Goal: Navigation & Orientation: Go to known website

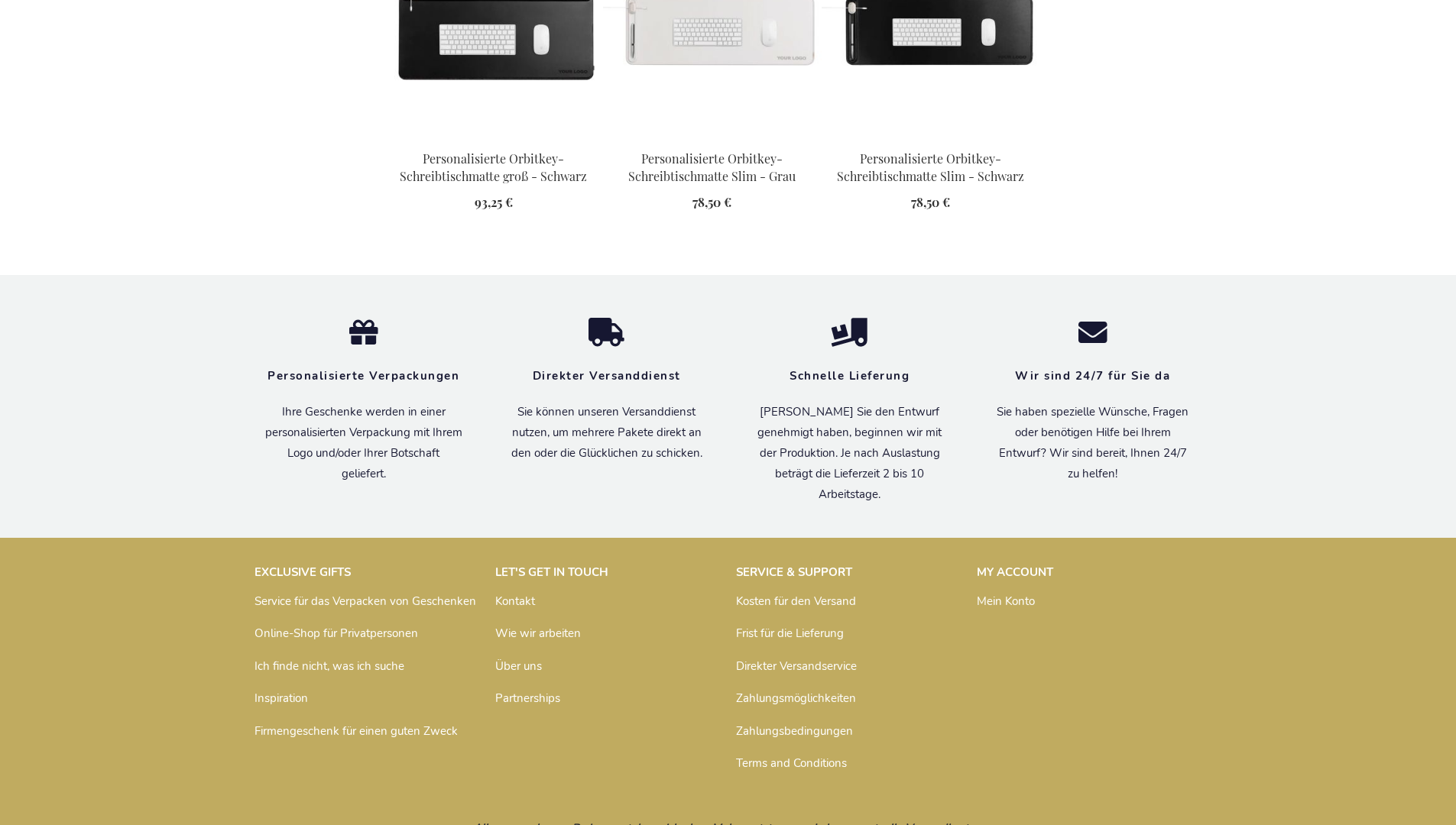
scroll to position [2105, 0]
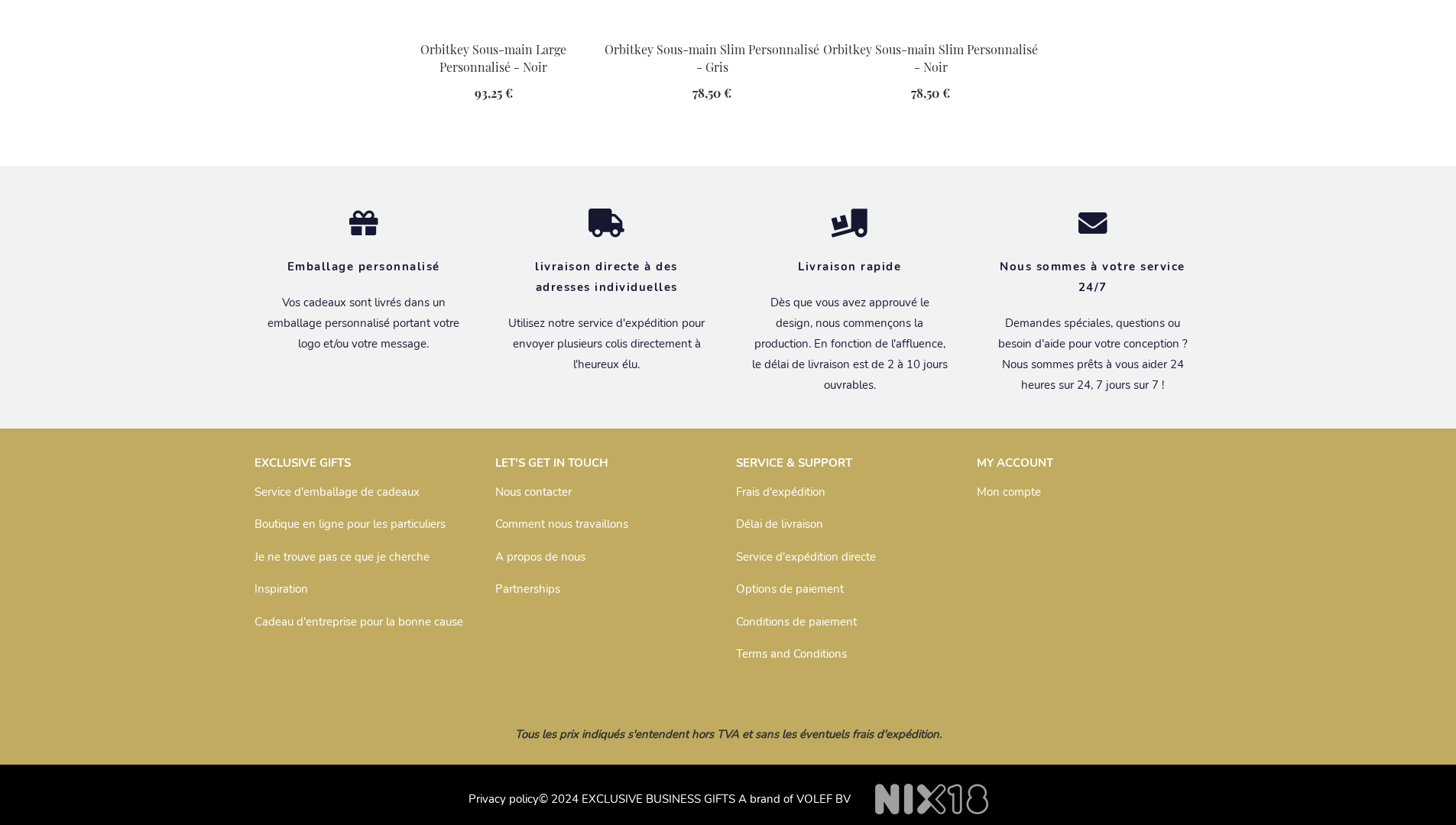
scroll to position [2056, 0]
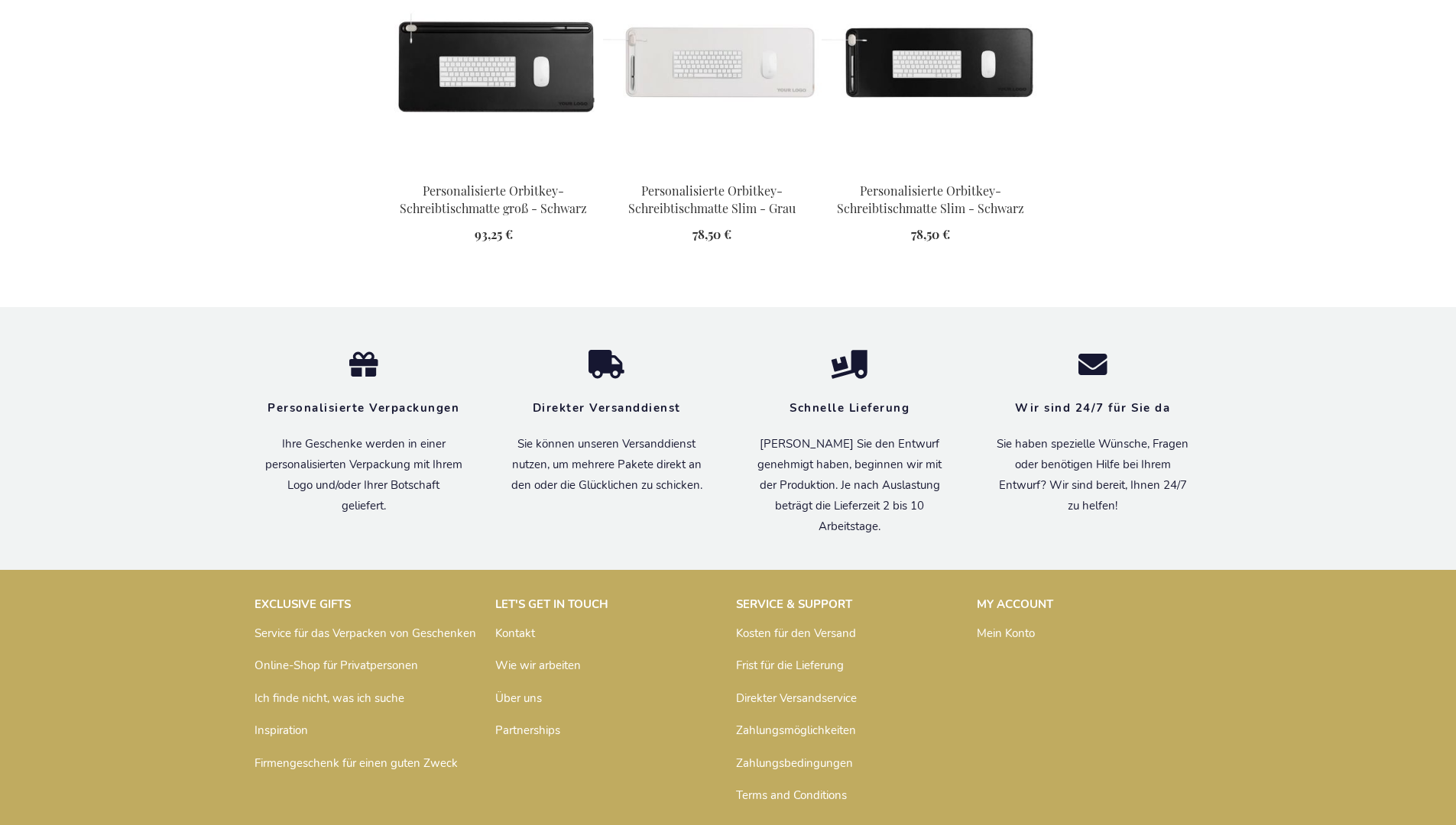
scroll to position [2105, 0]
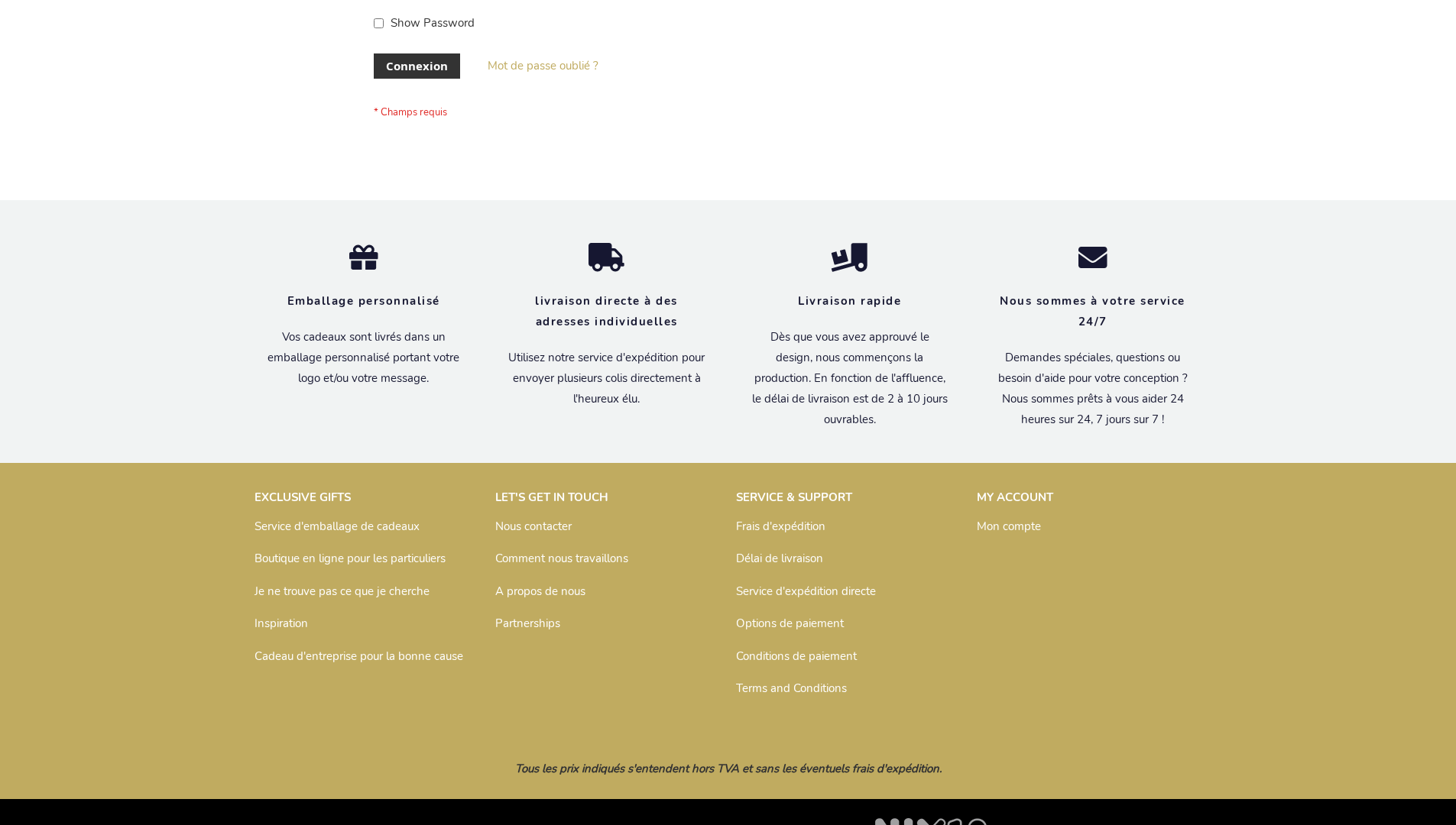
scroll to position [527, 0]
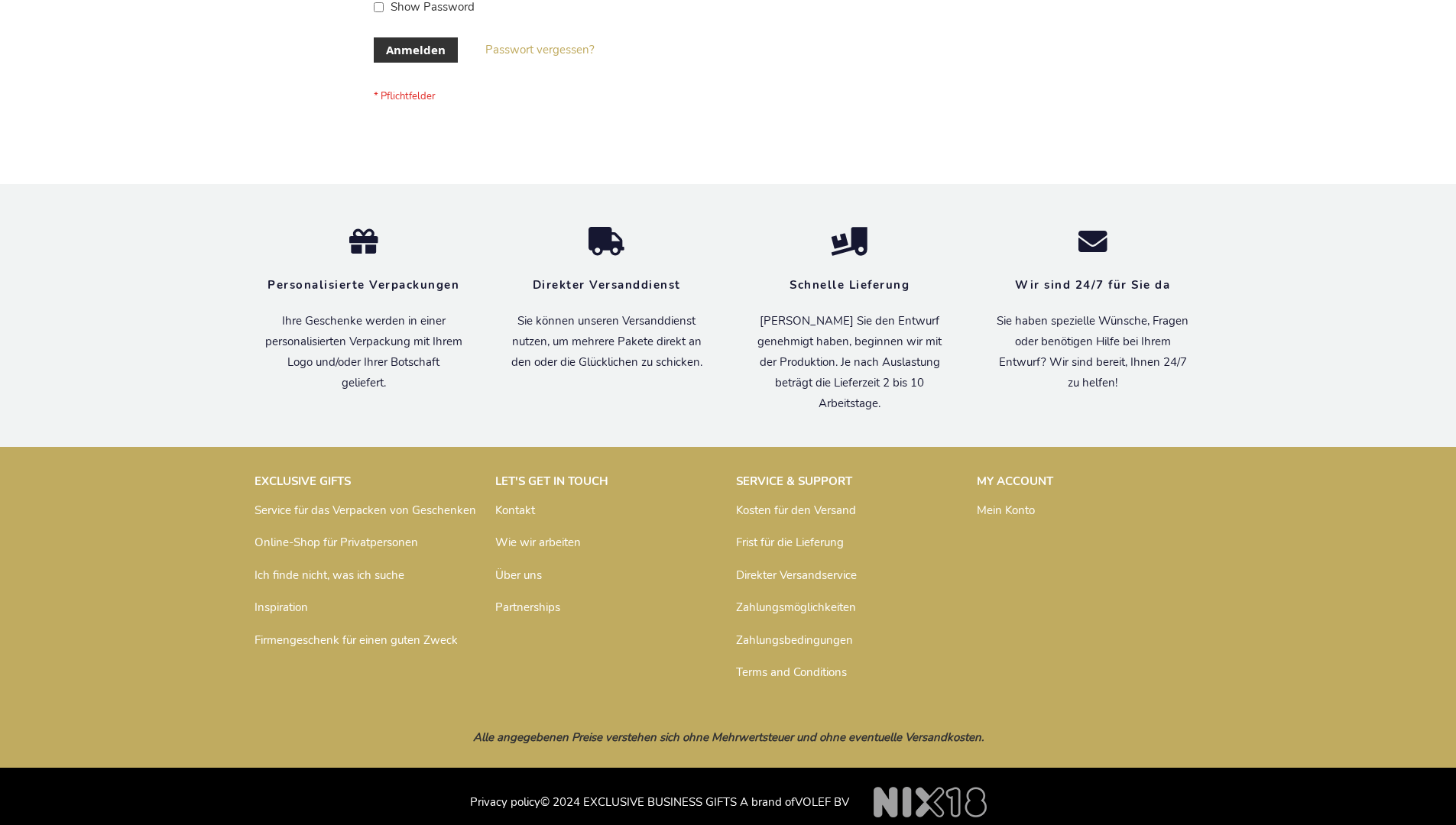
scroll to position [512, 0]
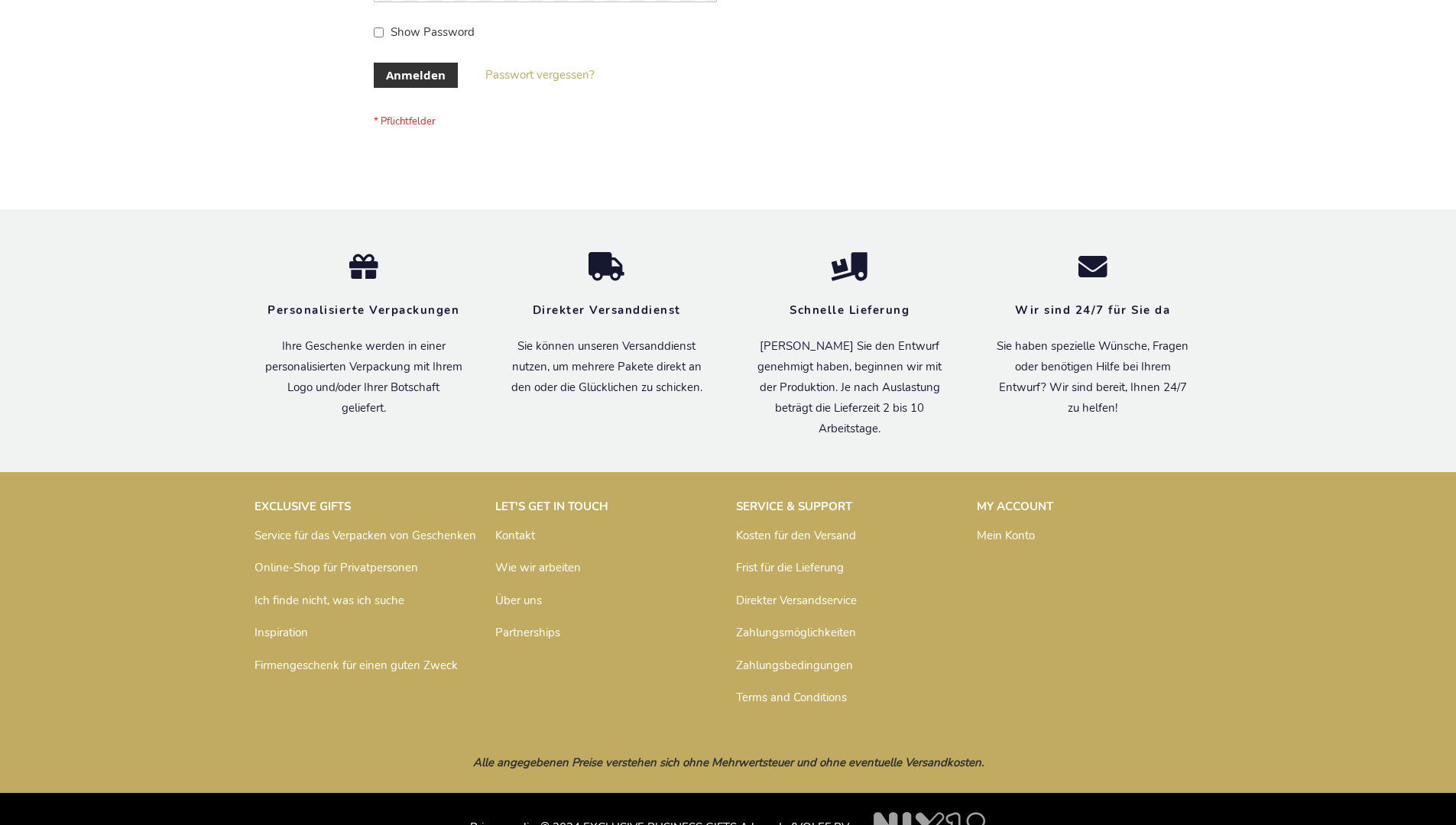
scroll to position [512, 0]
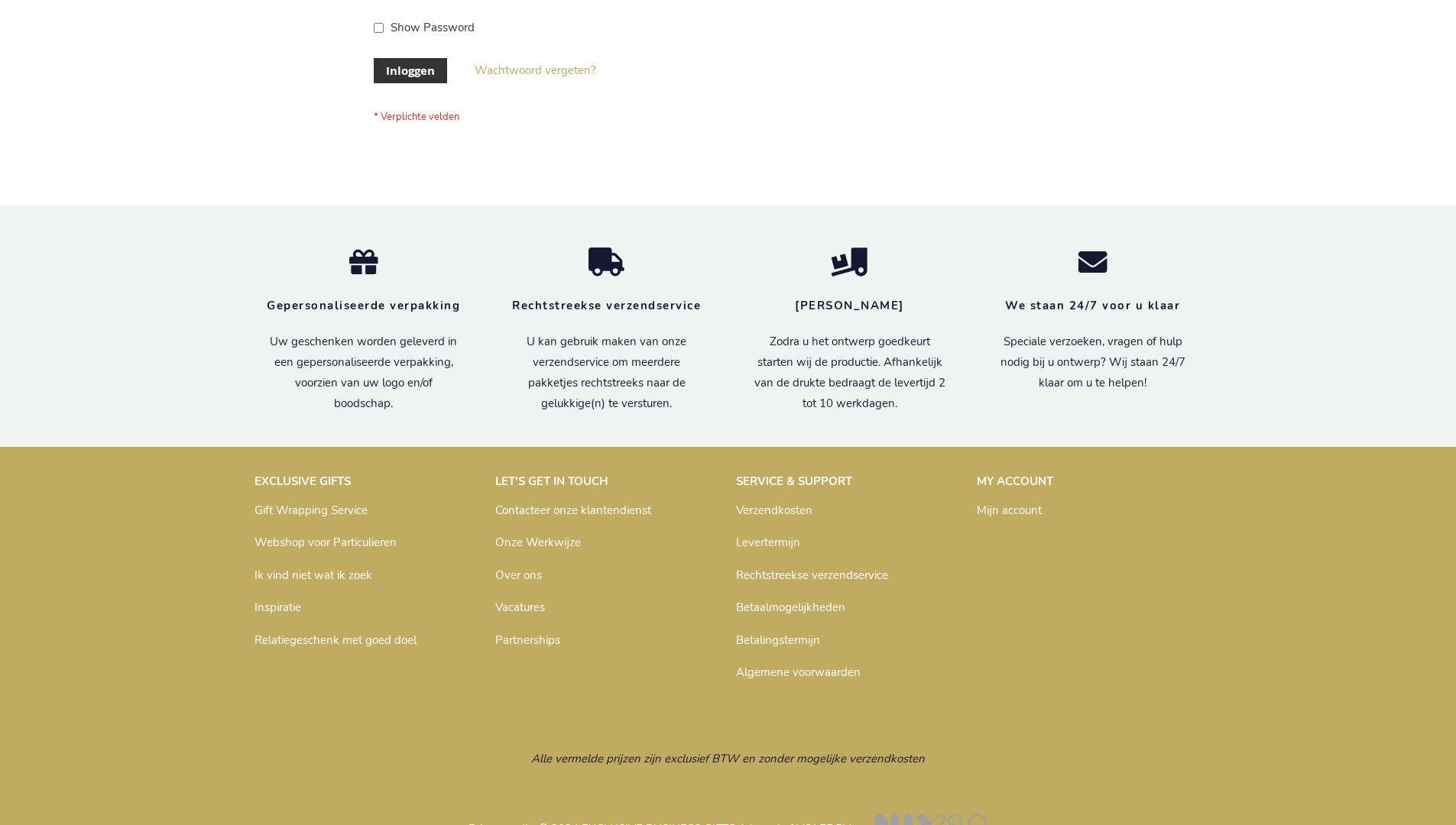
scroll to position [519, 0]
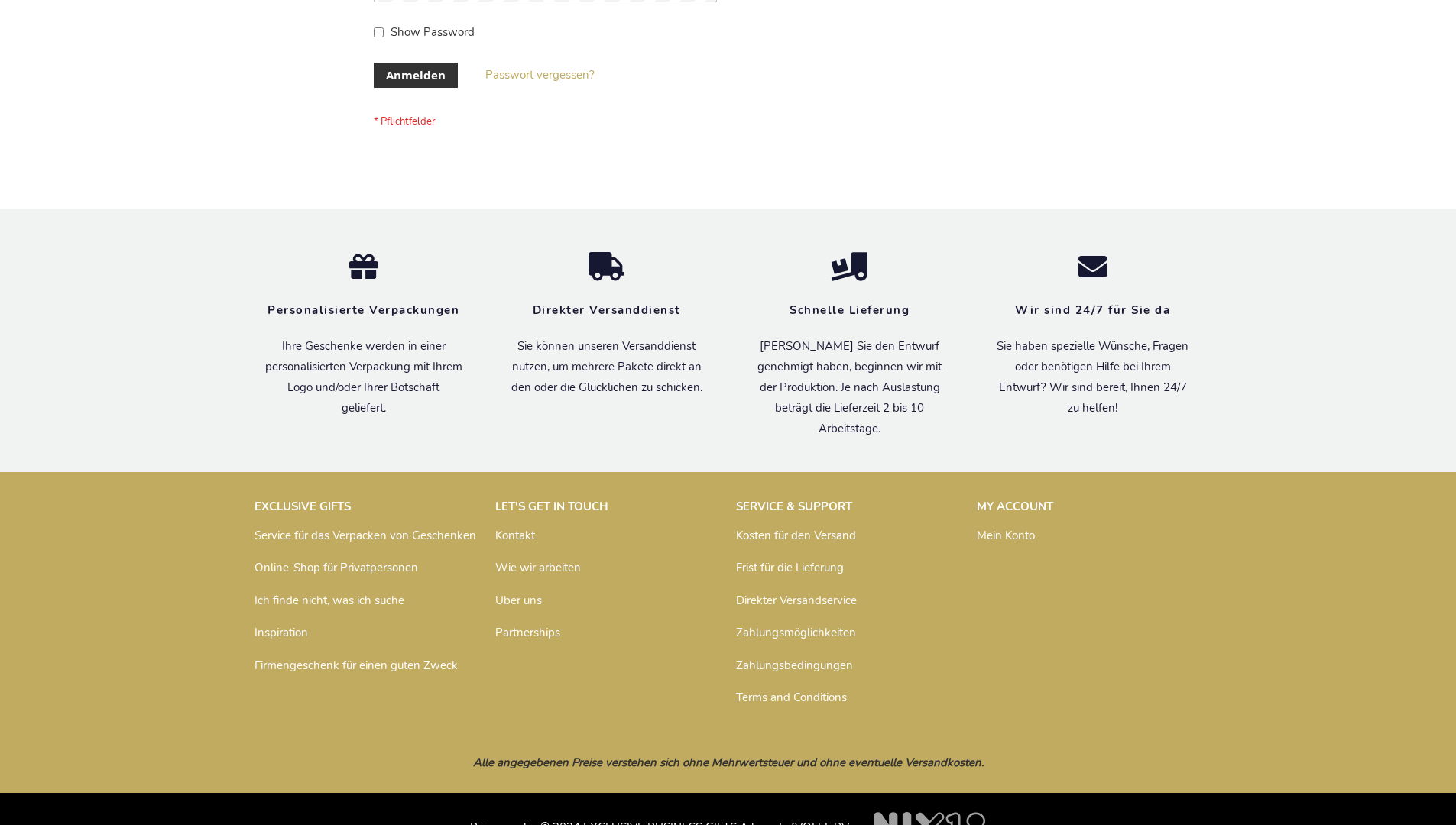
scroll to position [512, 0]
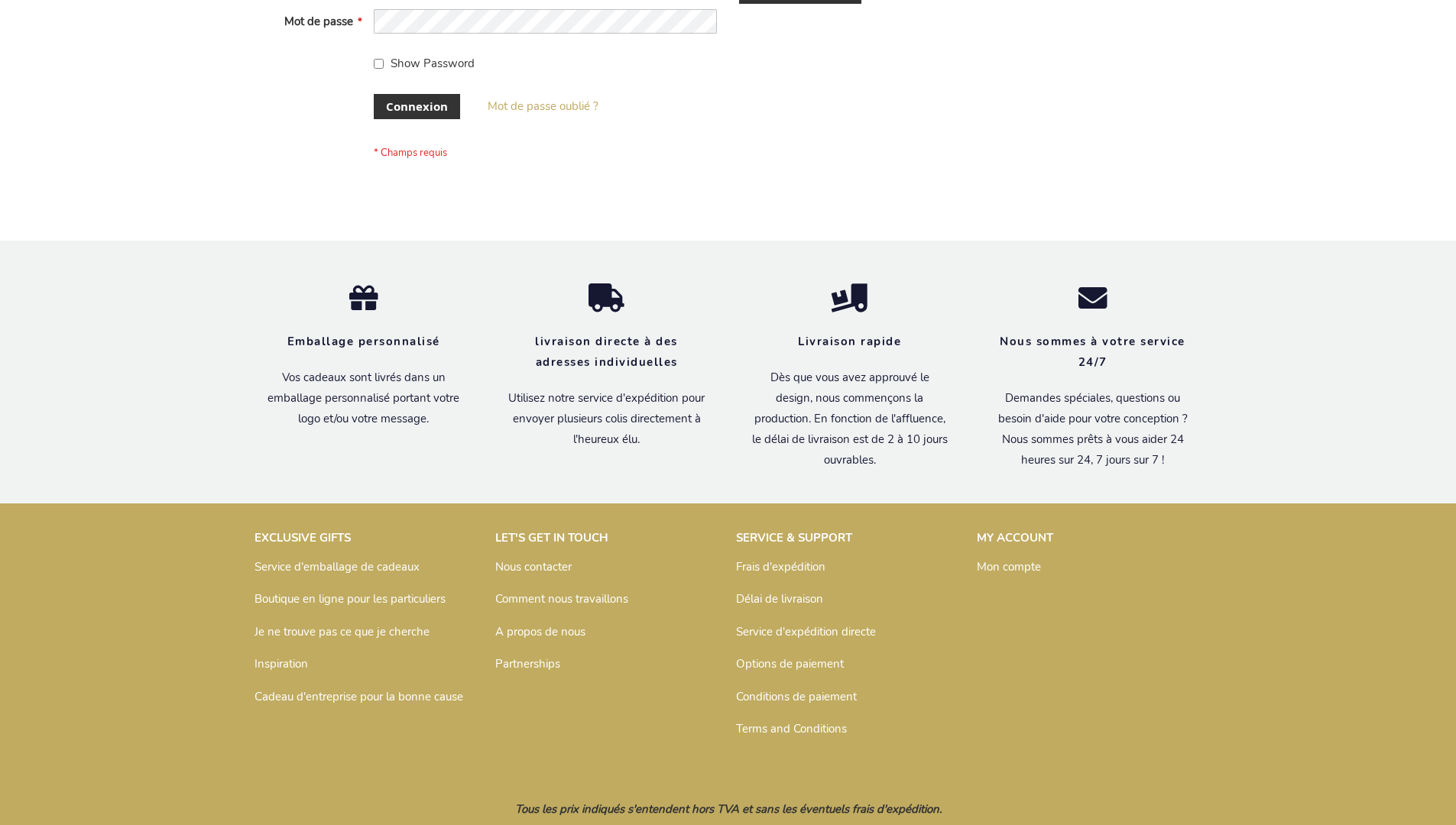
scroll to position [527, 0]
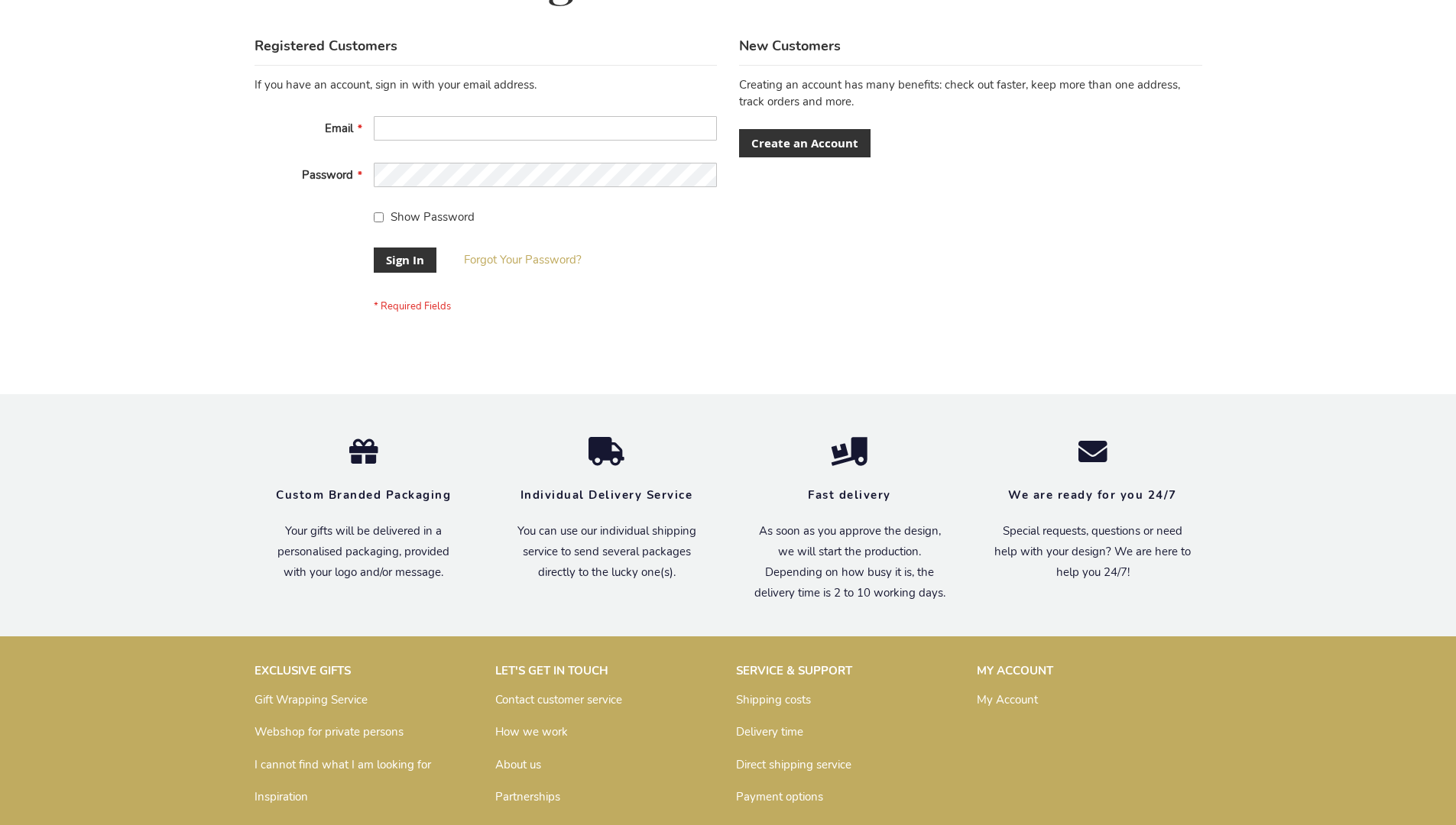
scroll to position [491, 0]
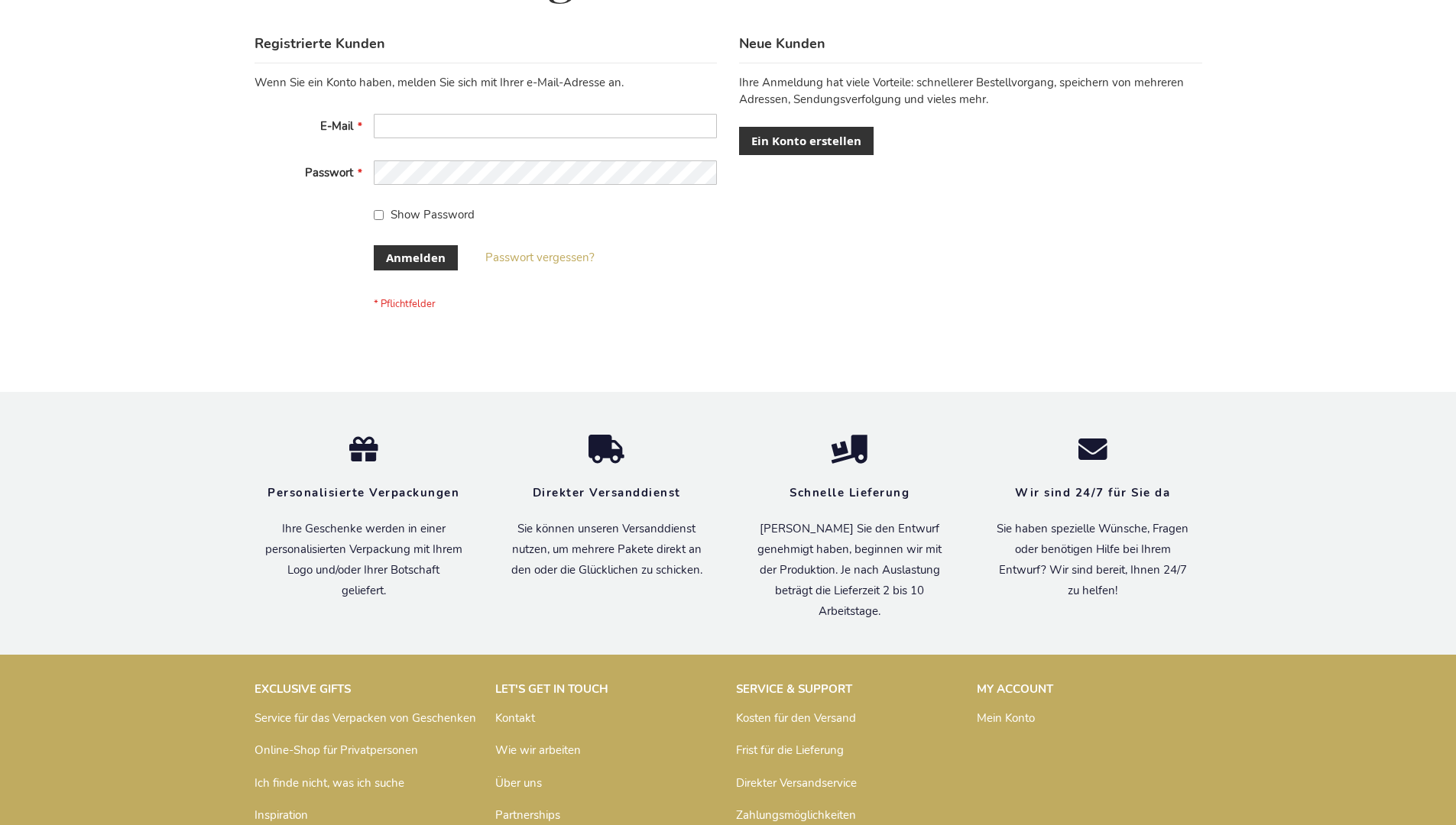
scroll to position [512, 0]
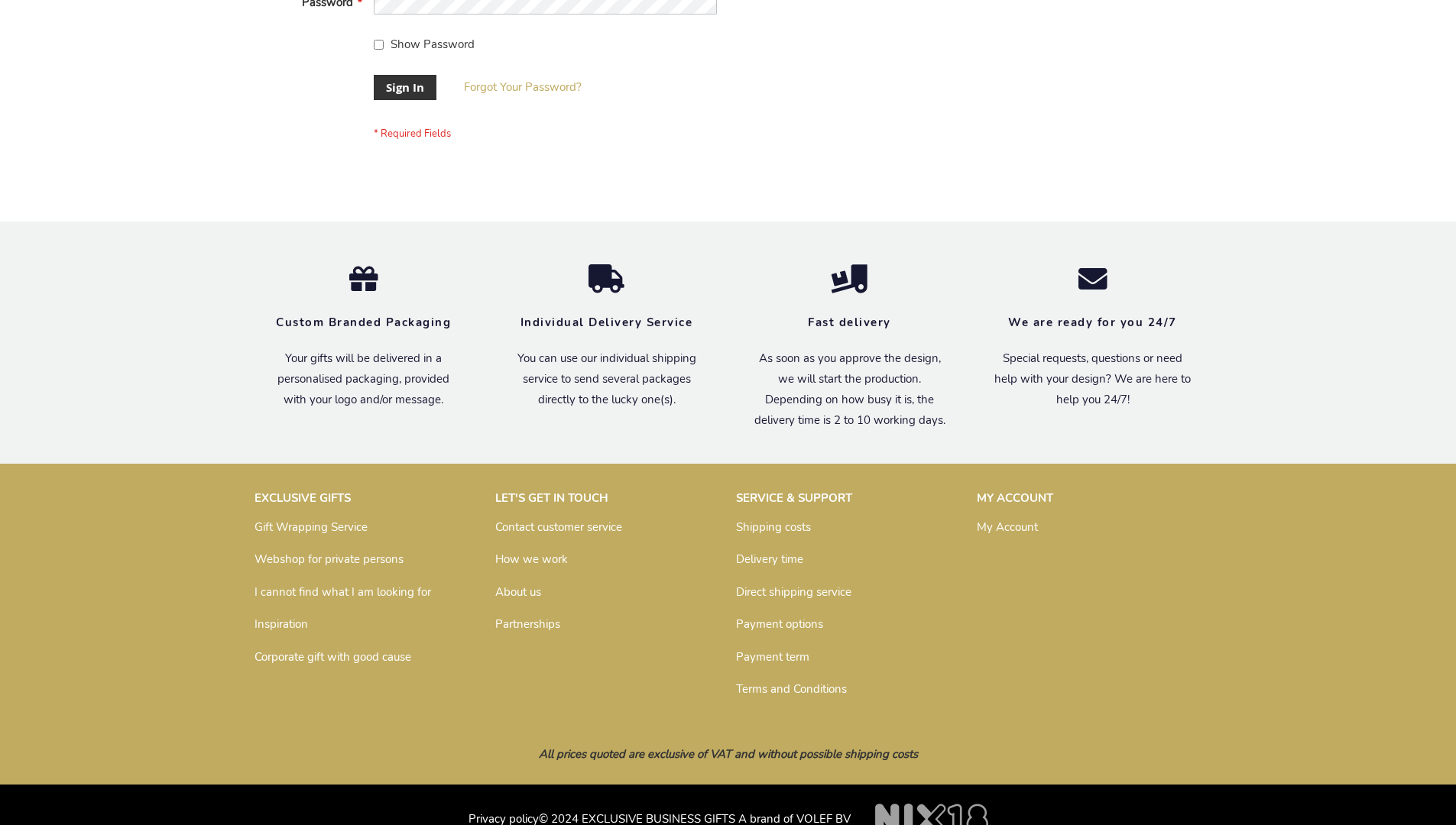
scroll to position [491, 0]
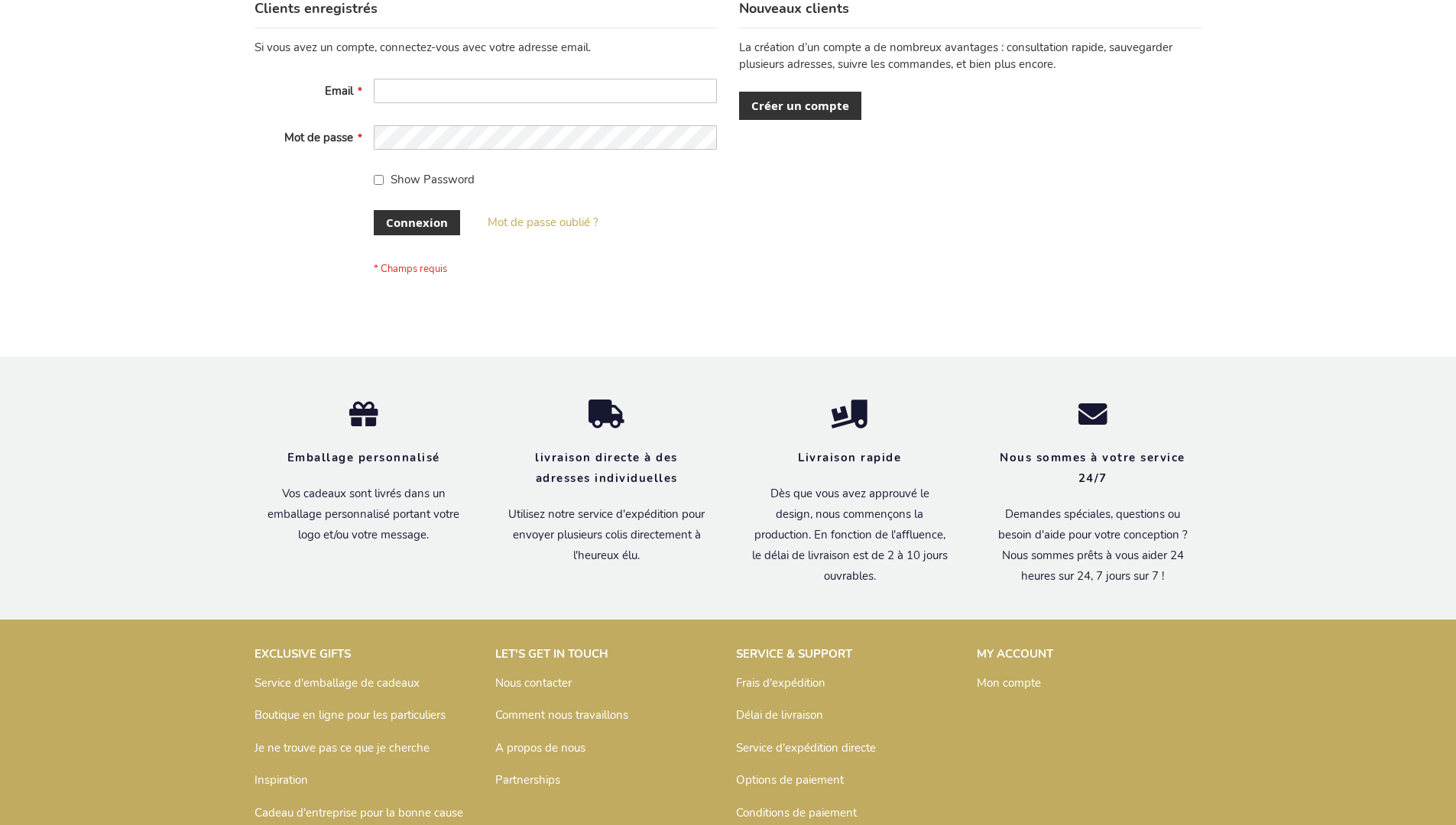
scroll to position [527, 0]
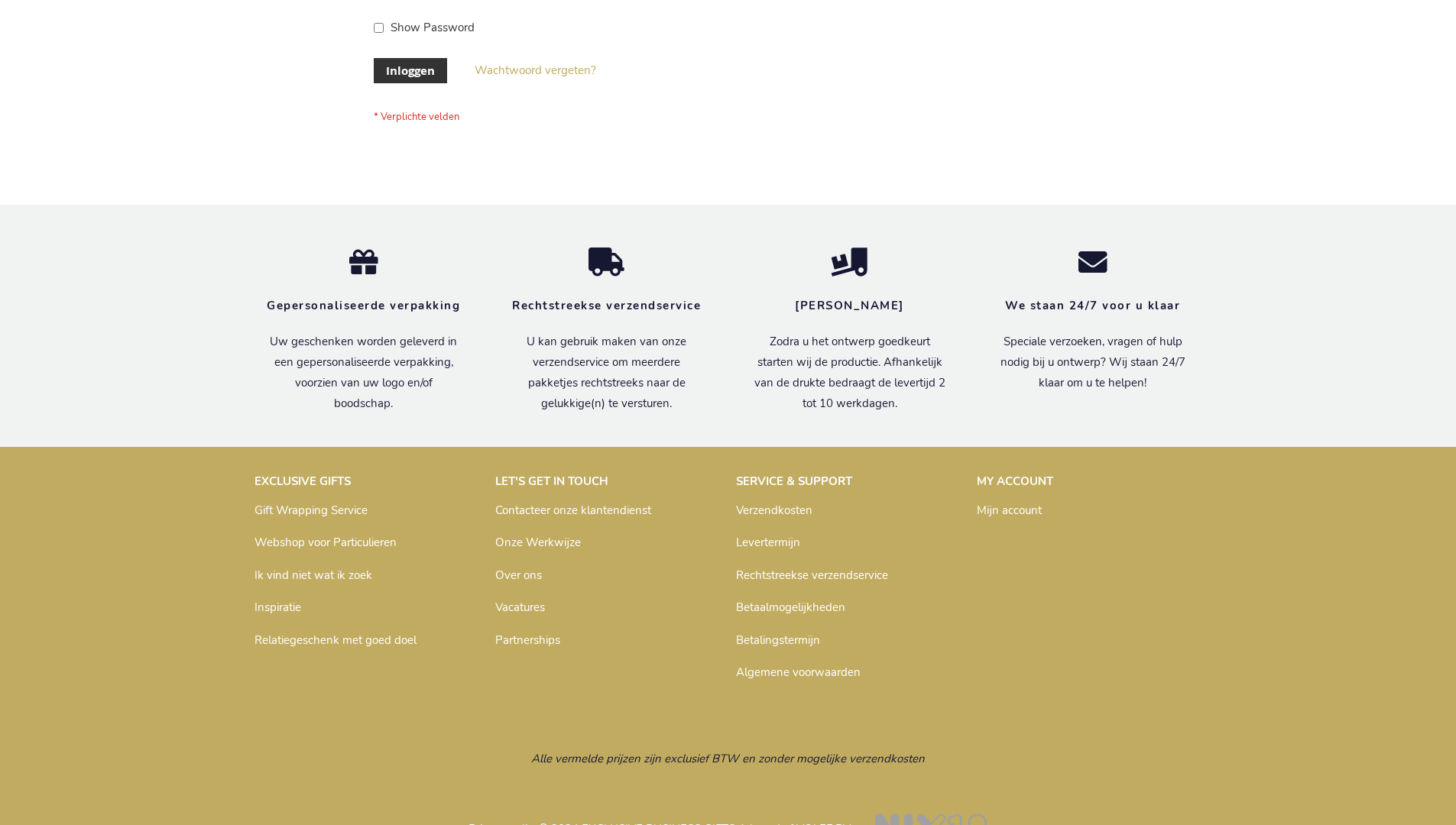
scroll to position [519, 0]
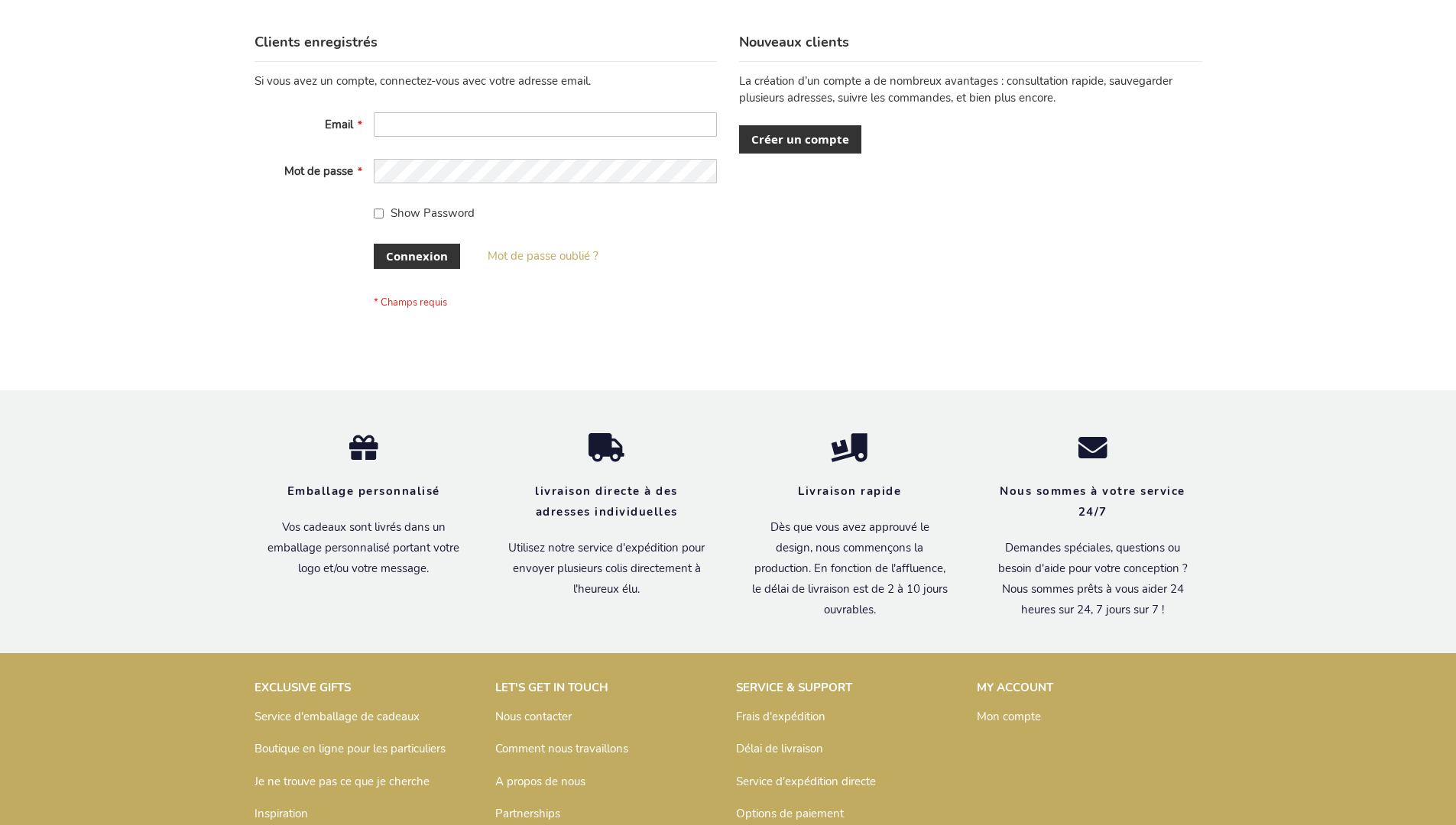
scroll to position [527, 0]
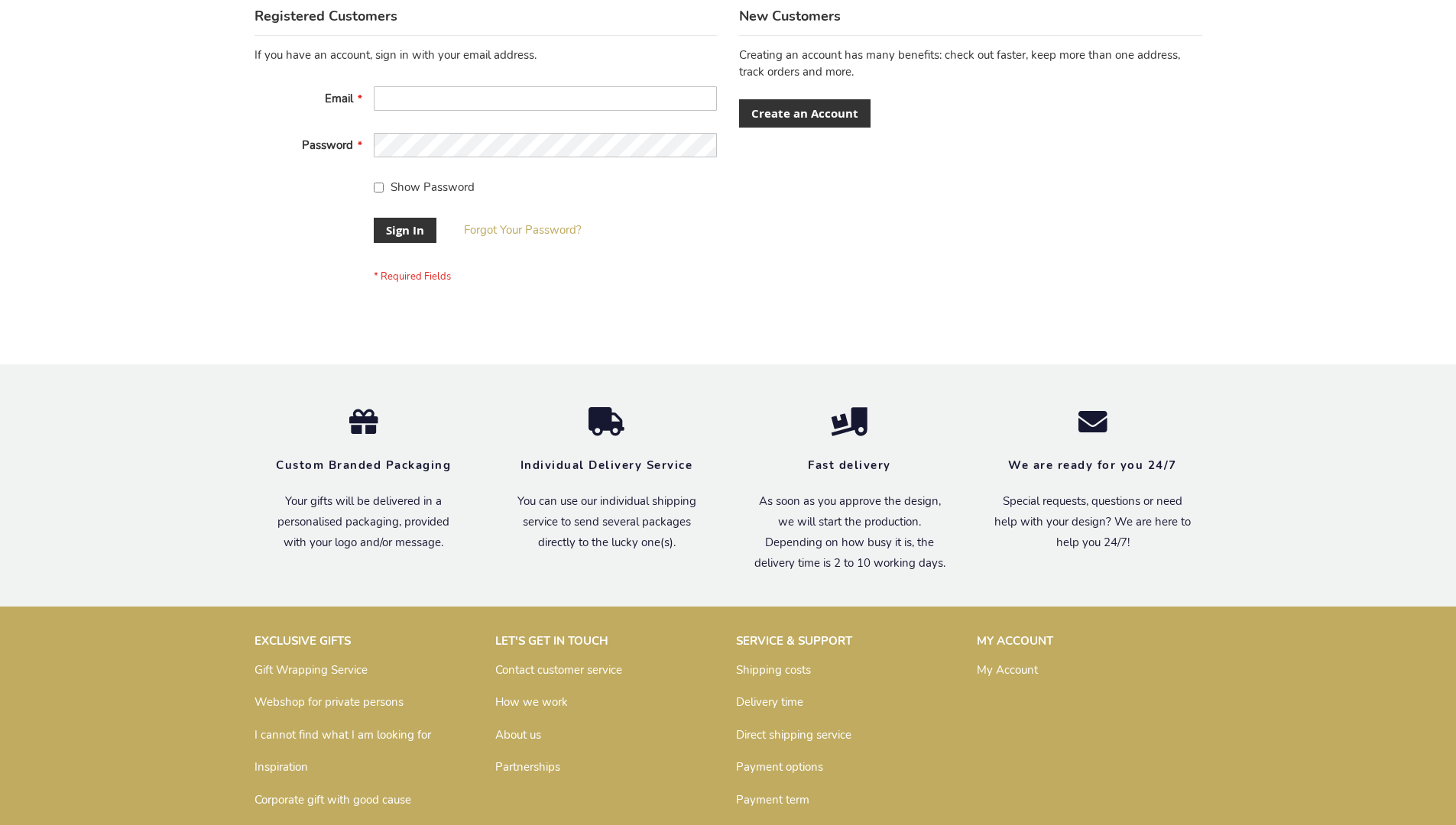
scroll to position [479, 0]
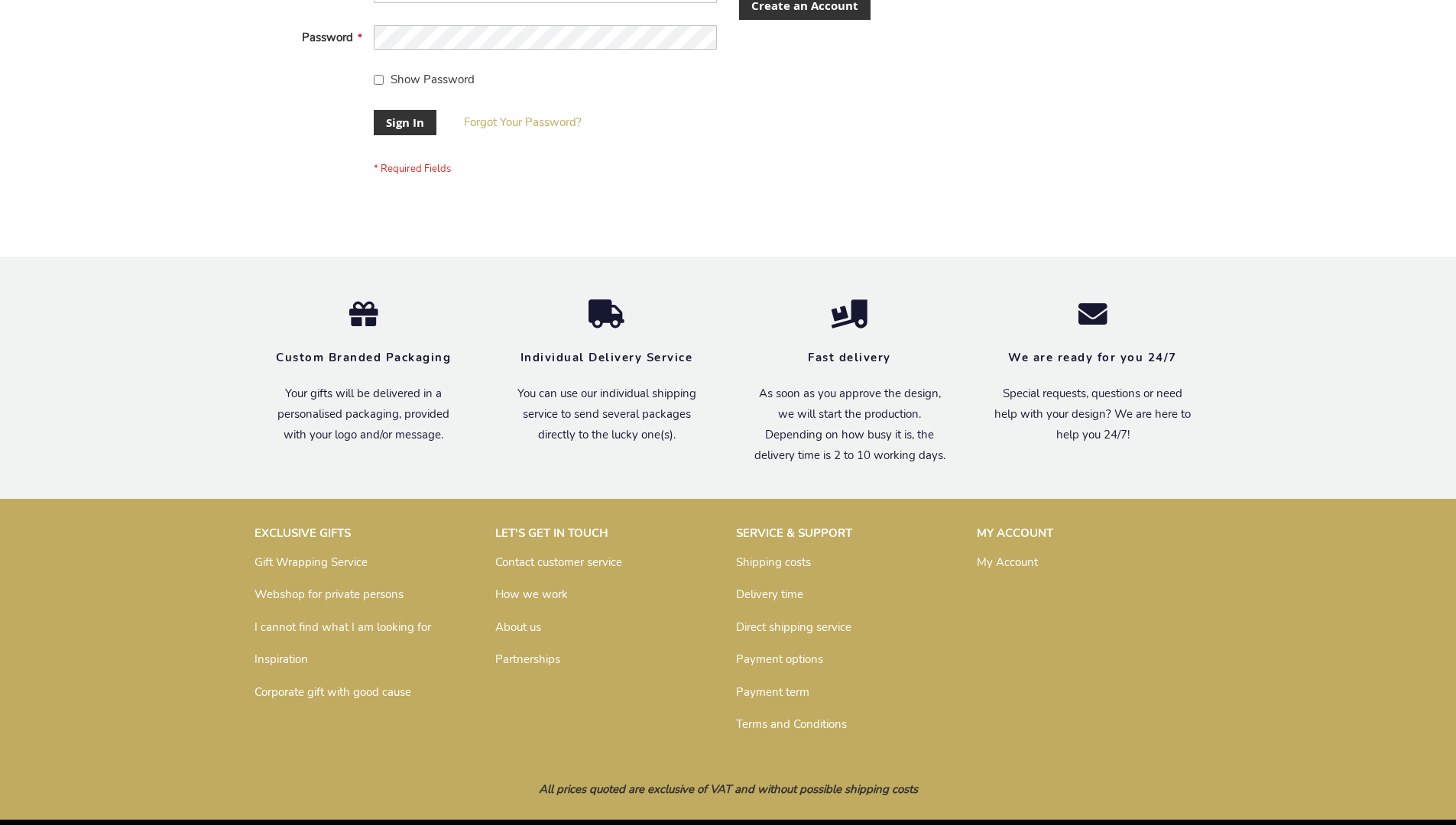
scroll to position [491, 0]
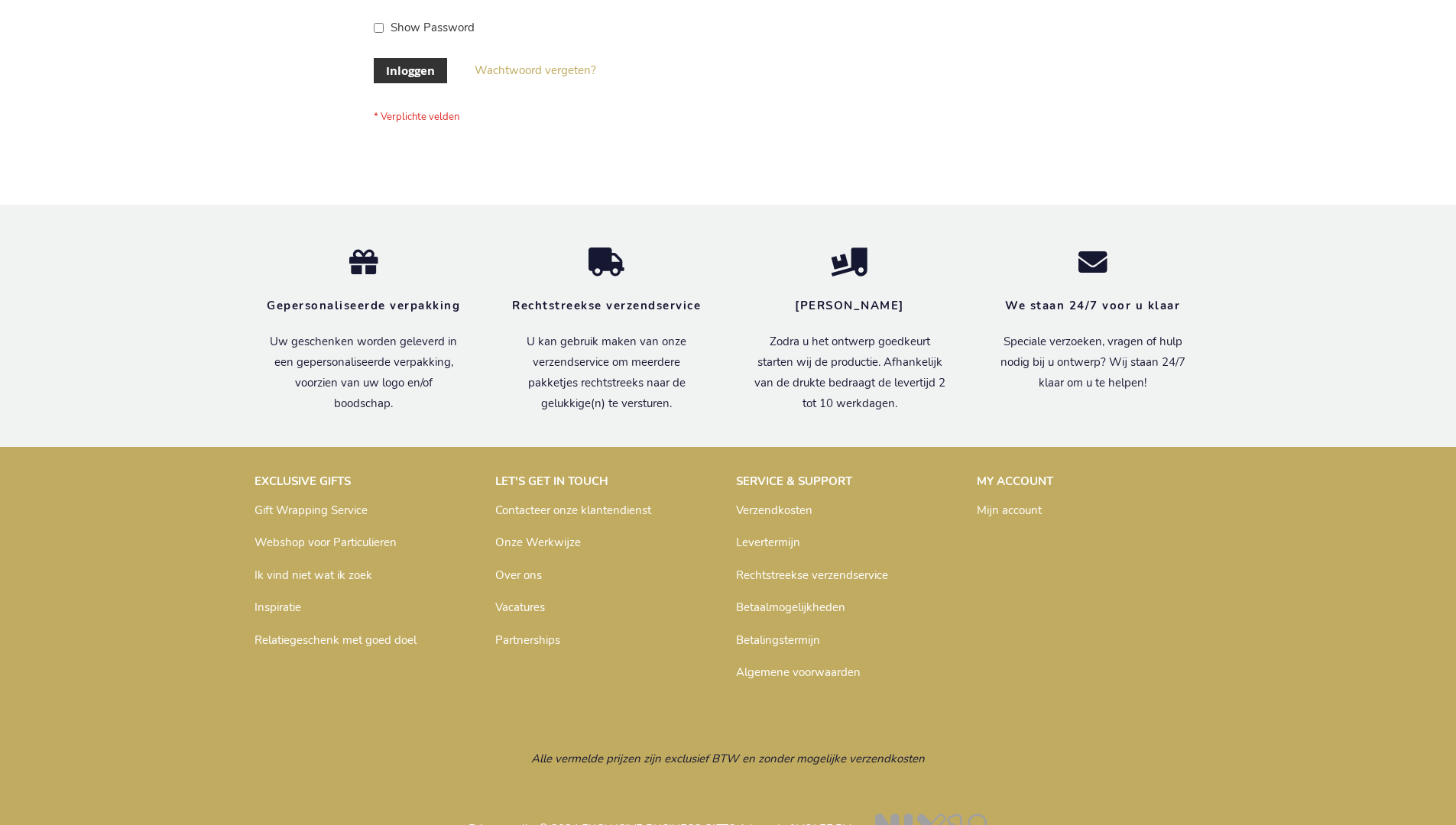
scroll to position [519, 0]
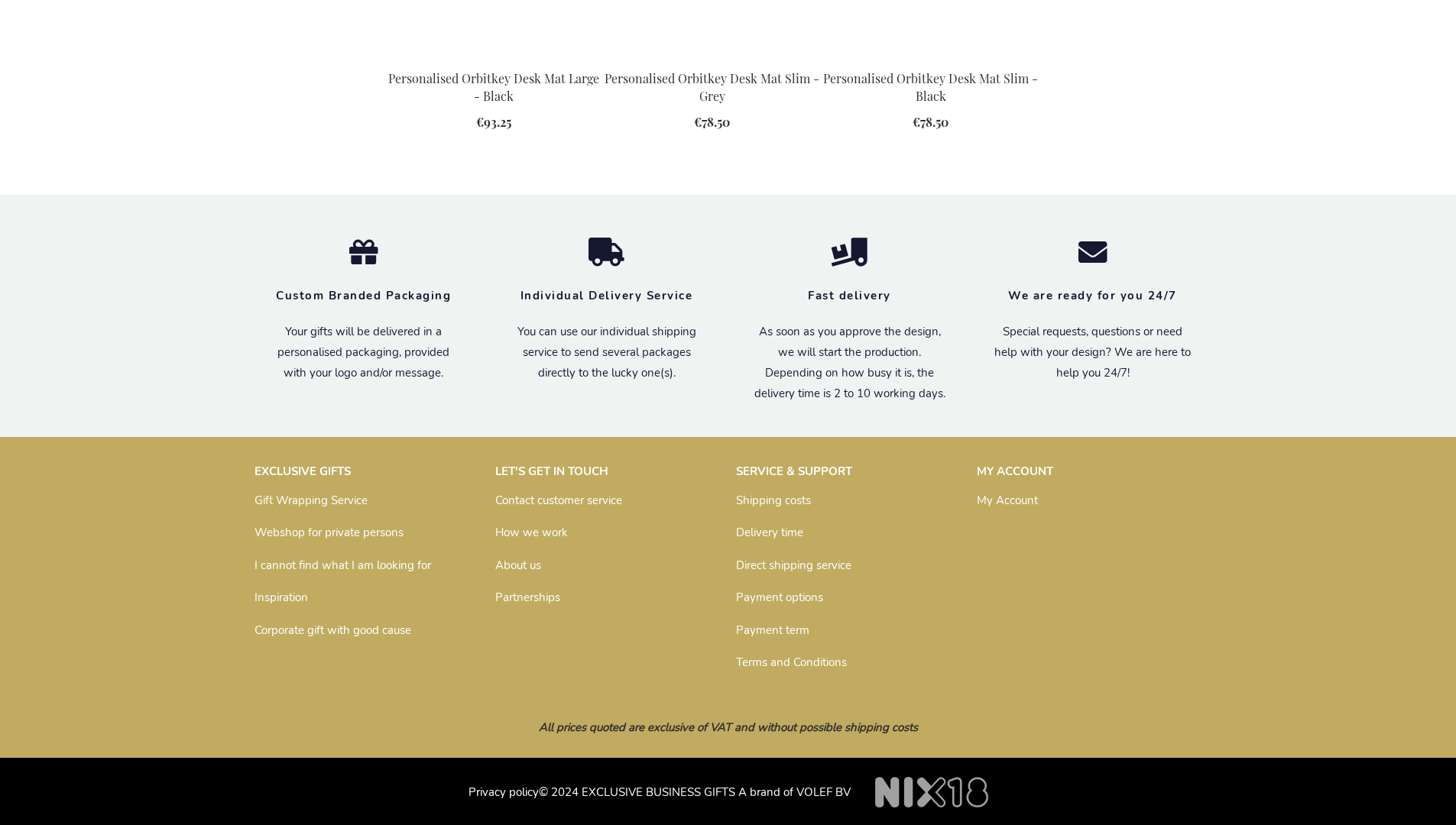
scroll to position [1986, 0]
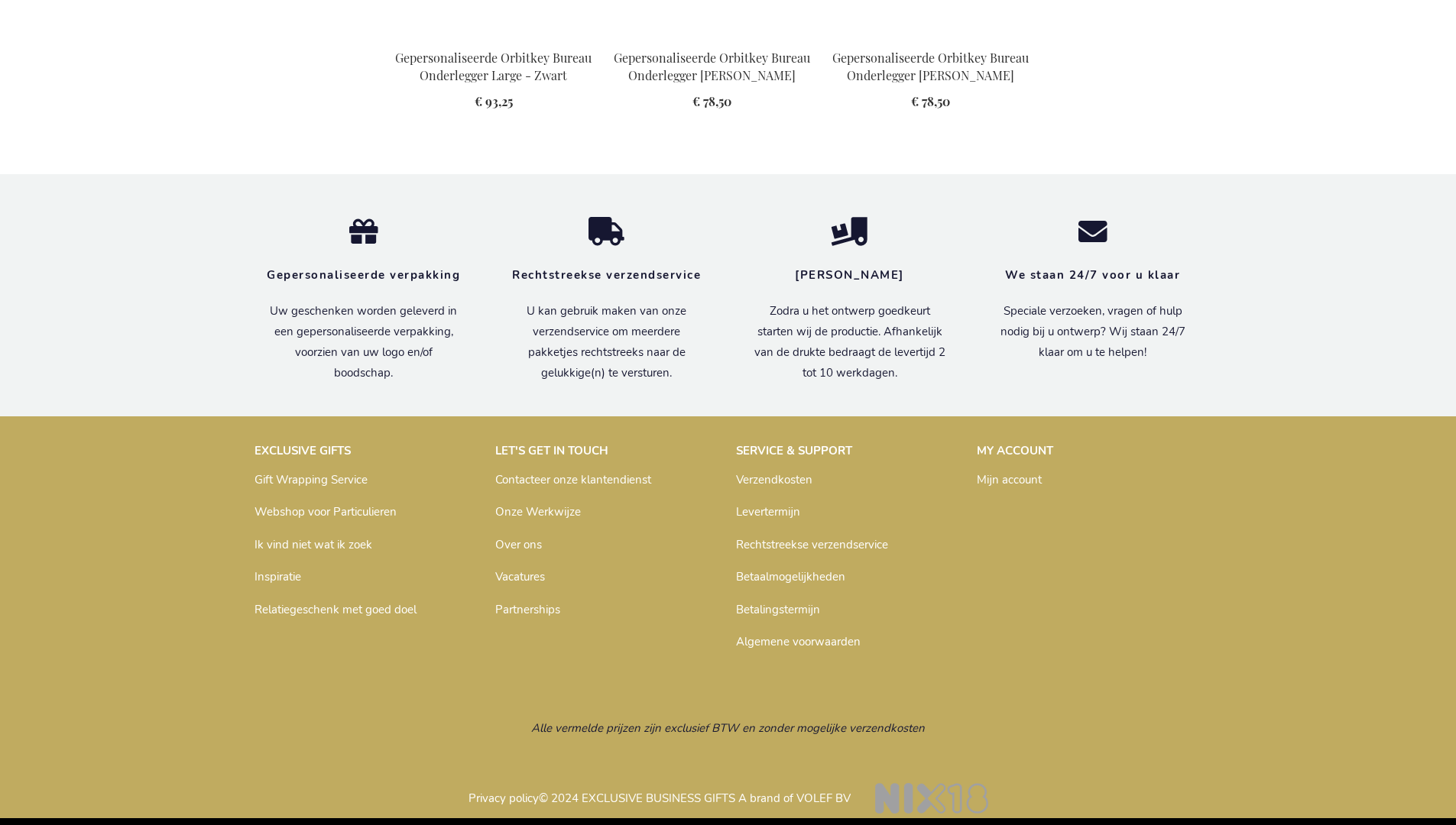
scroll to position [2048, 0]
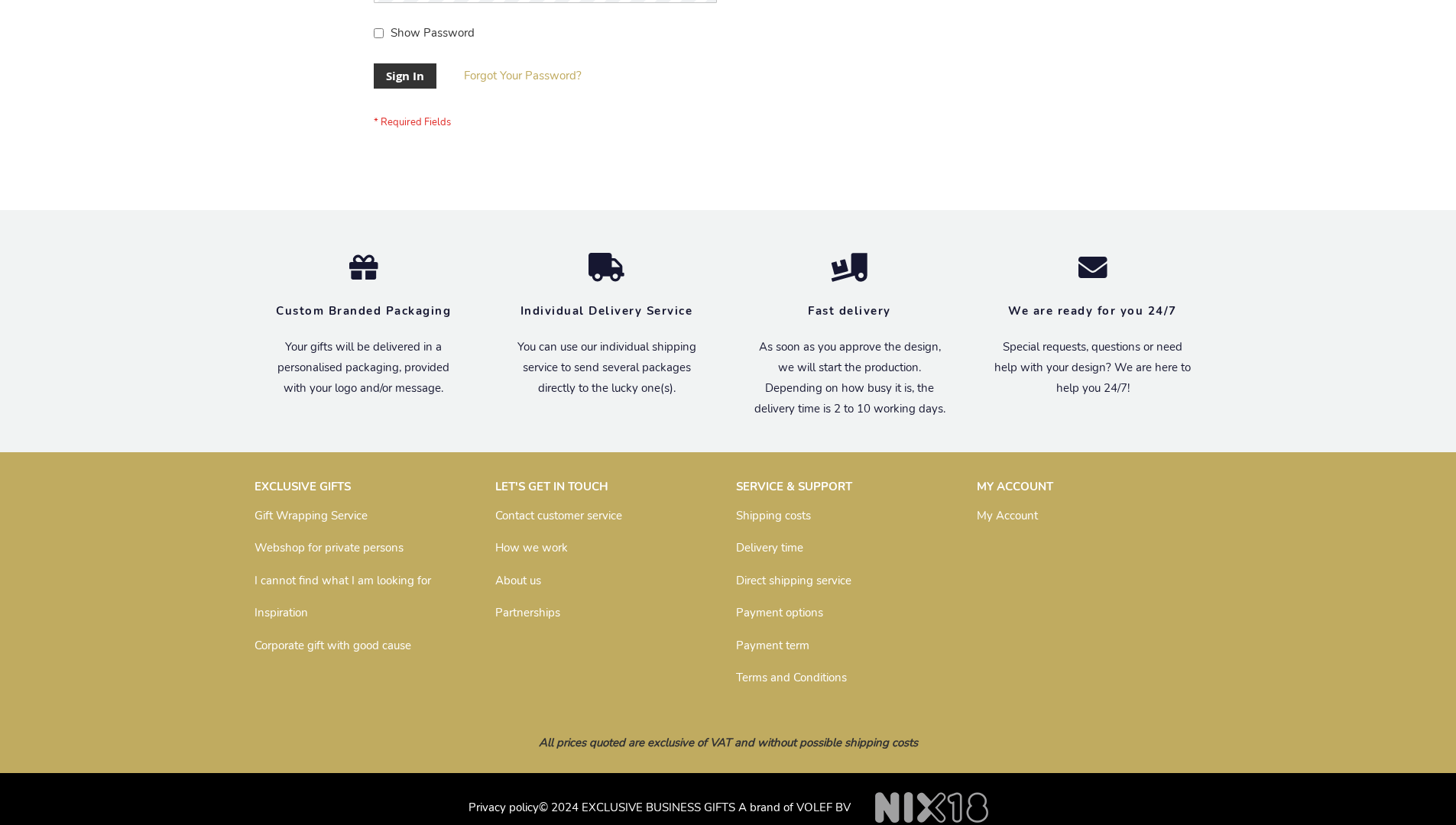
scroll to position [491, 0]
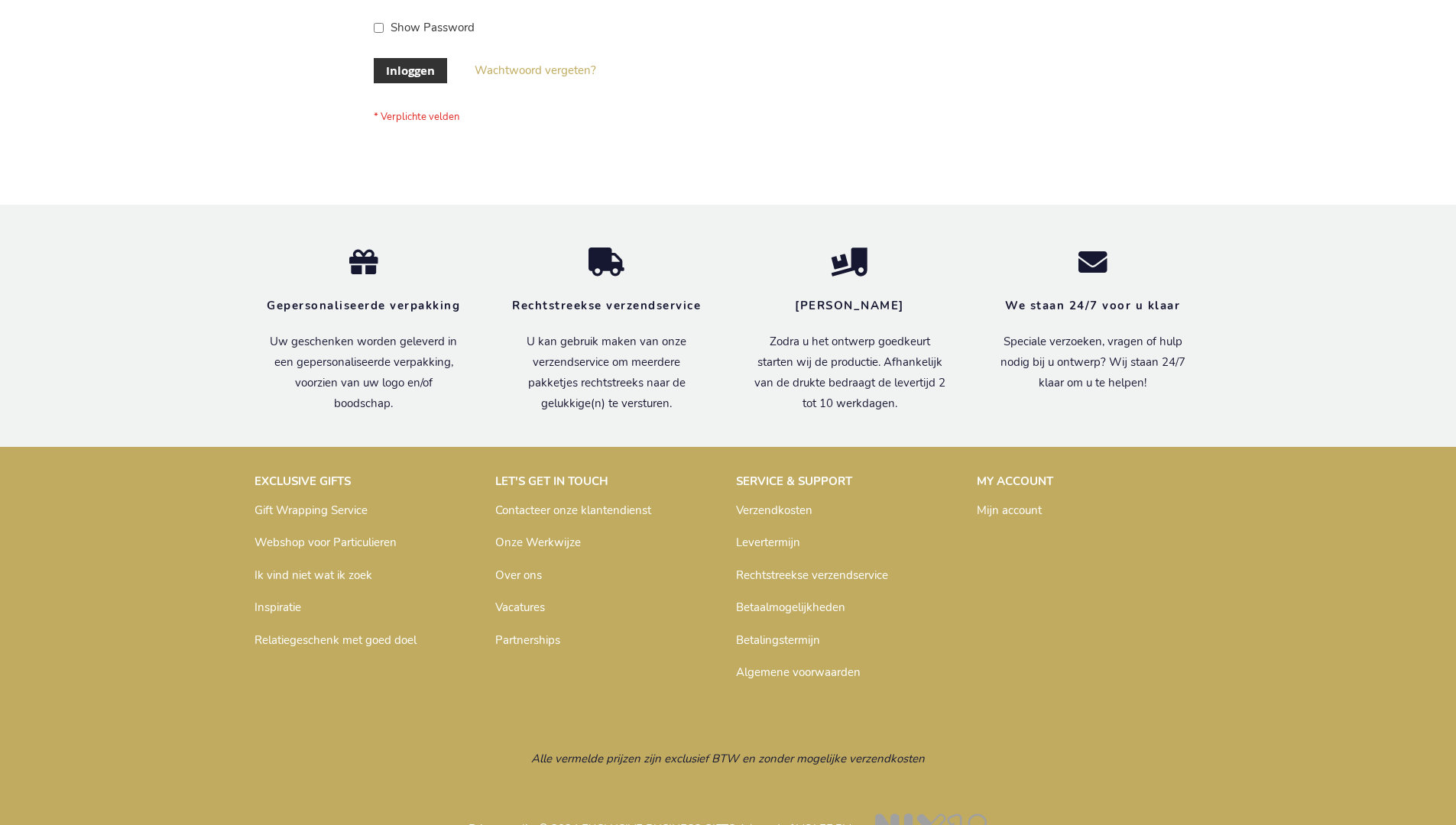
scroll to position [519, 0]
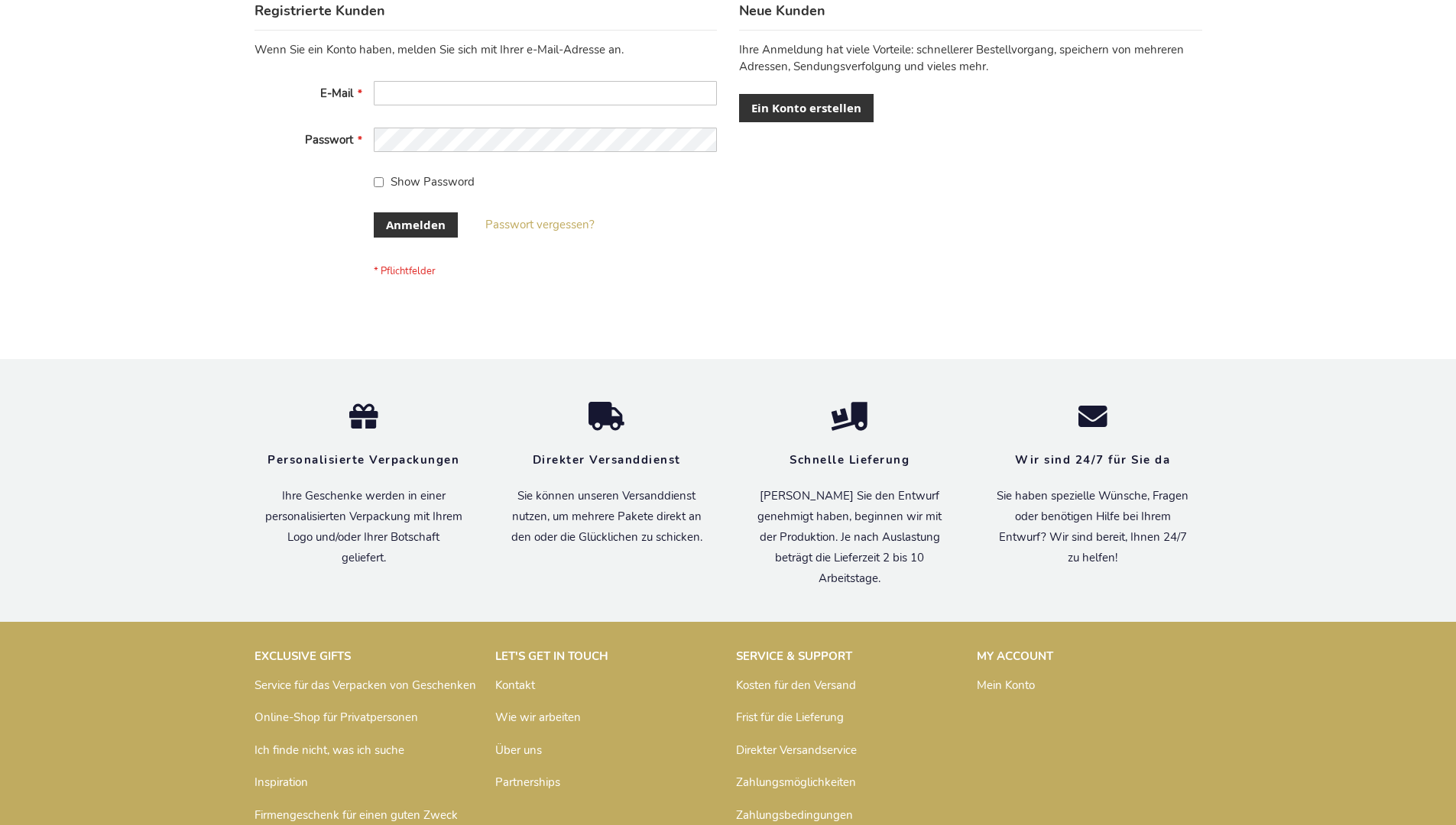
scroll to position [512, 0]
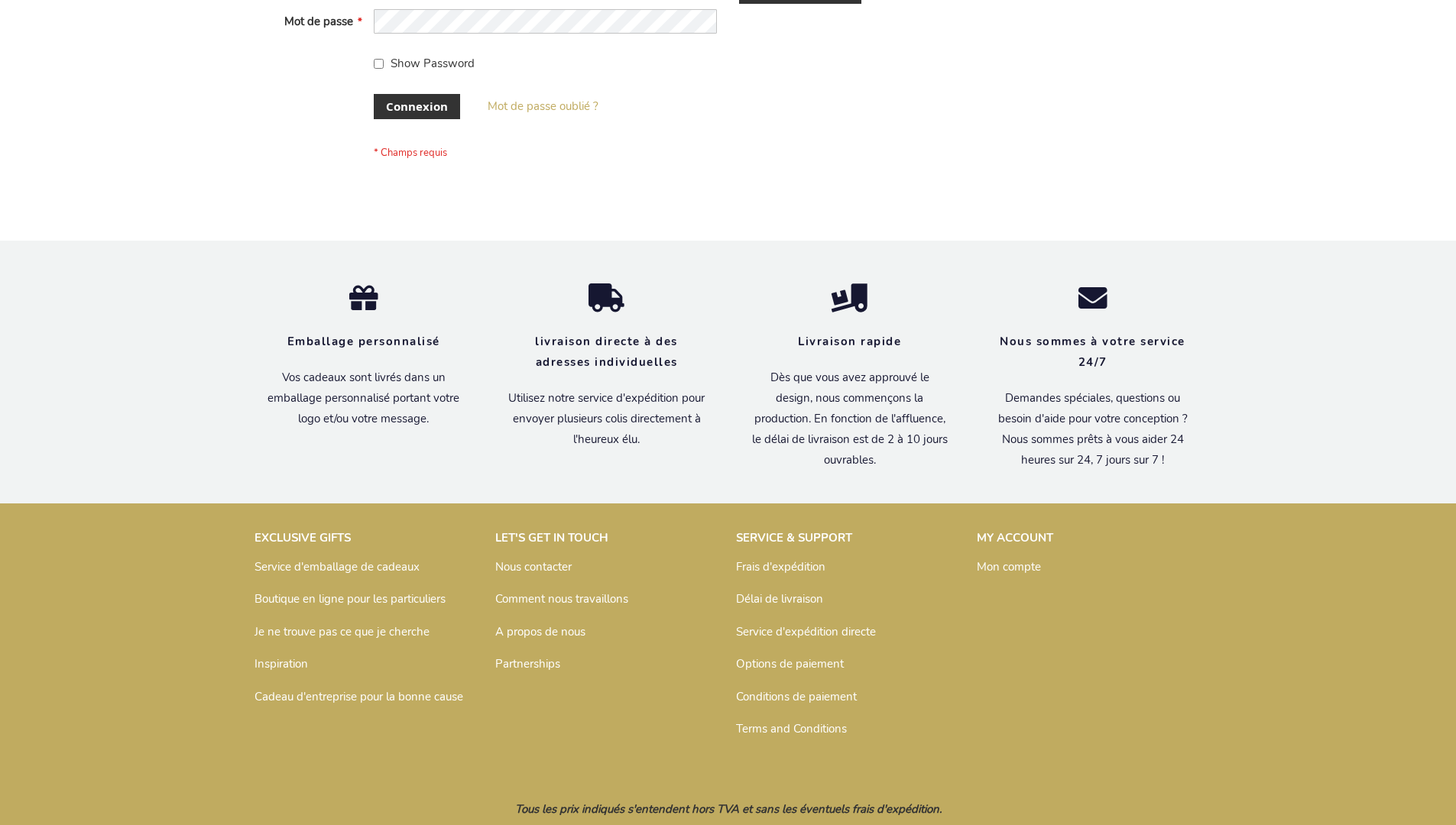
scroll to position [527, 0]
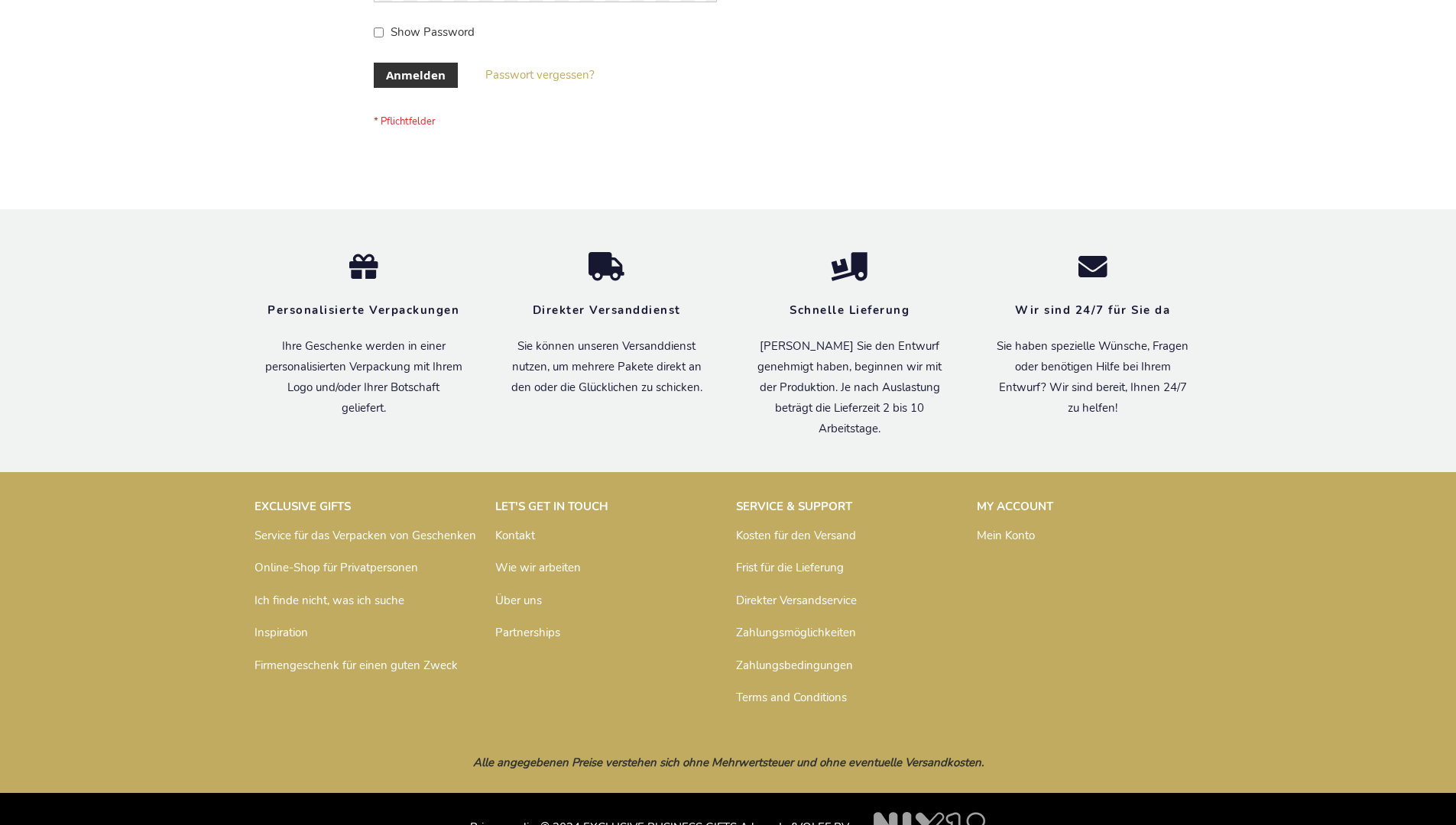
scroll to position [512, 0]
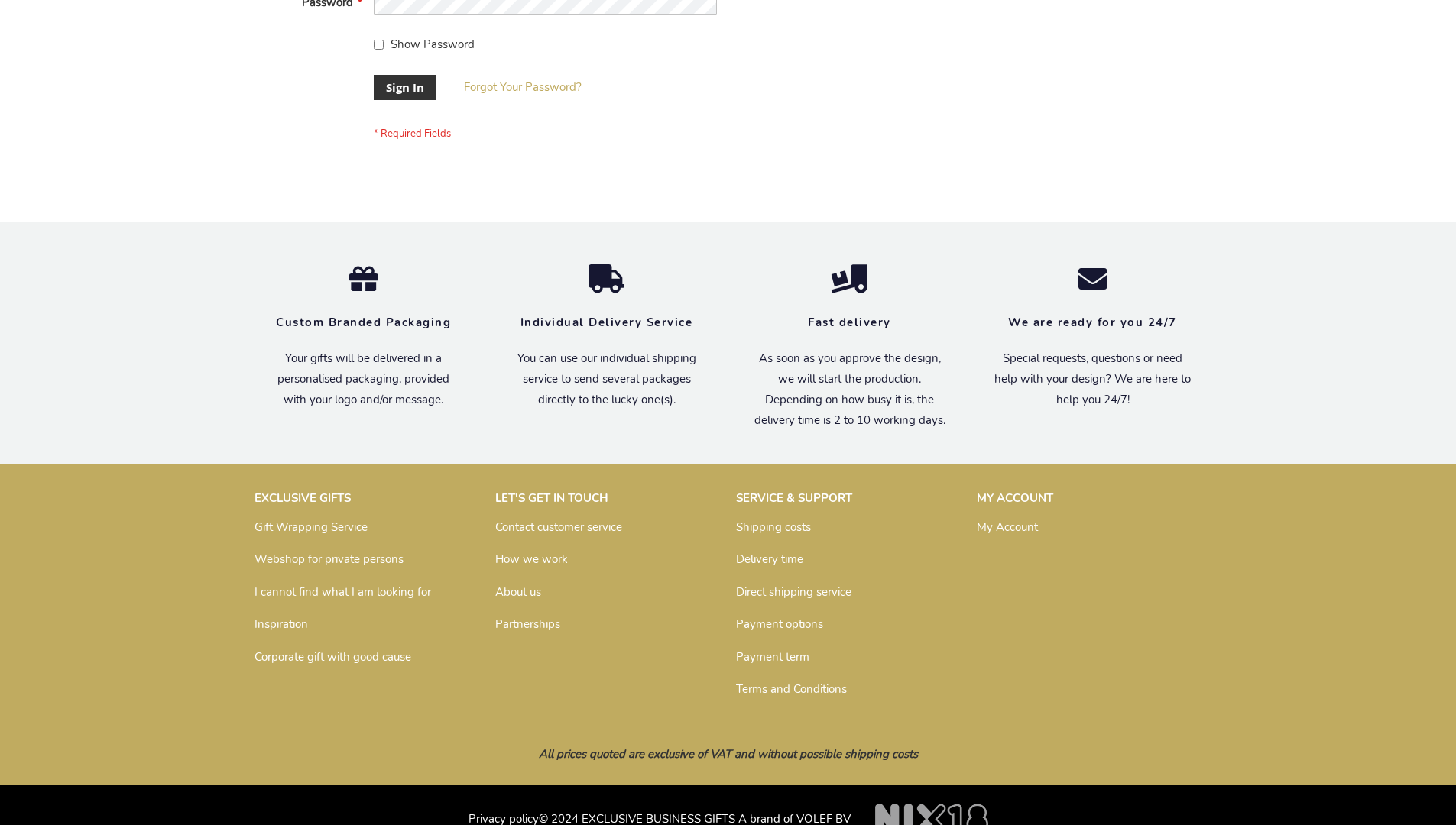
scroll to position [491, 0]
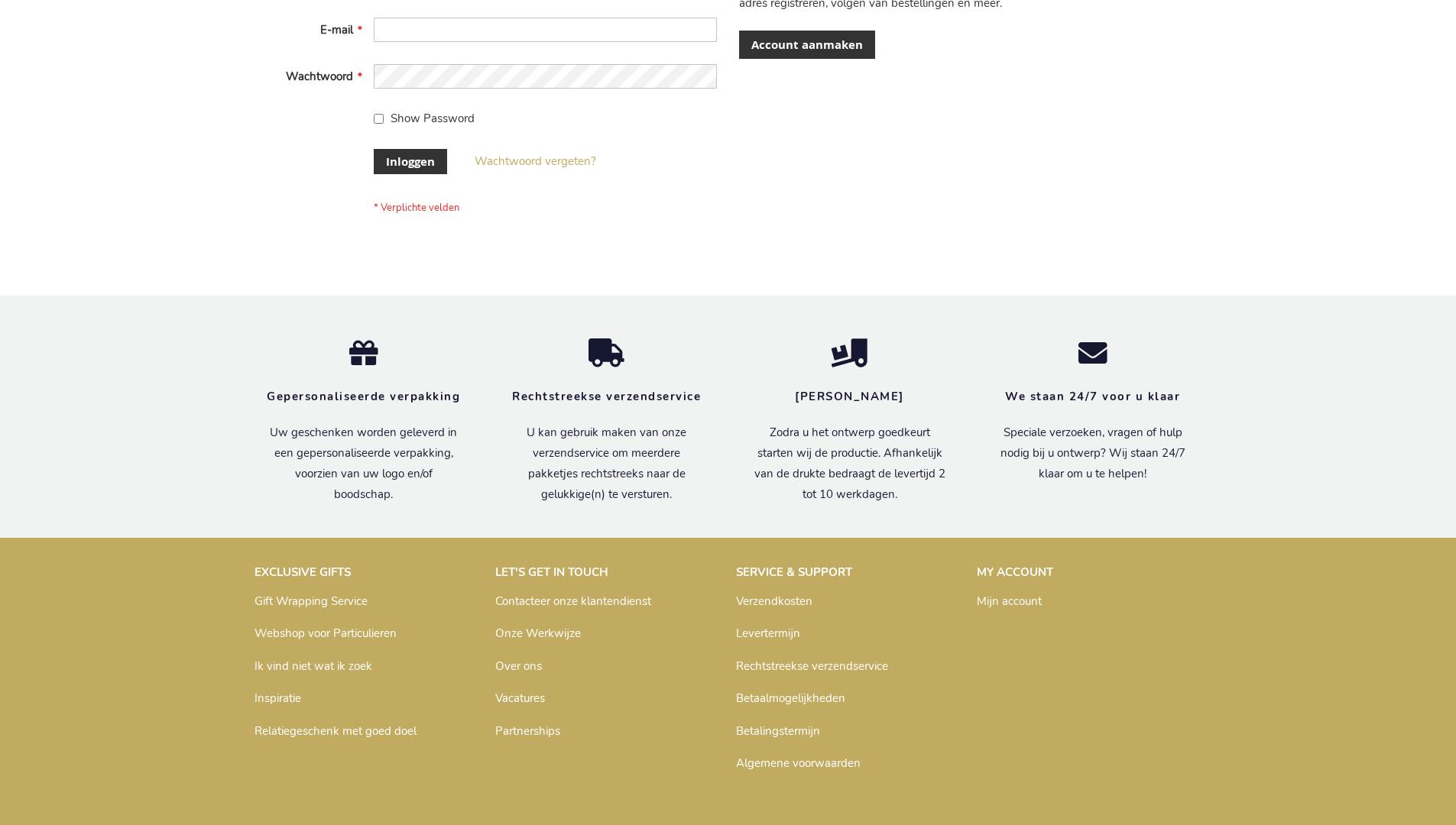
scroll to position [519, 0]
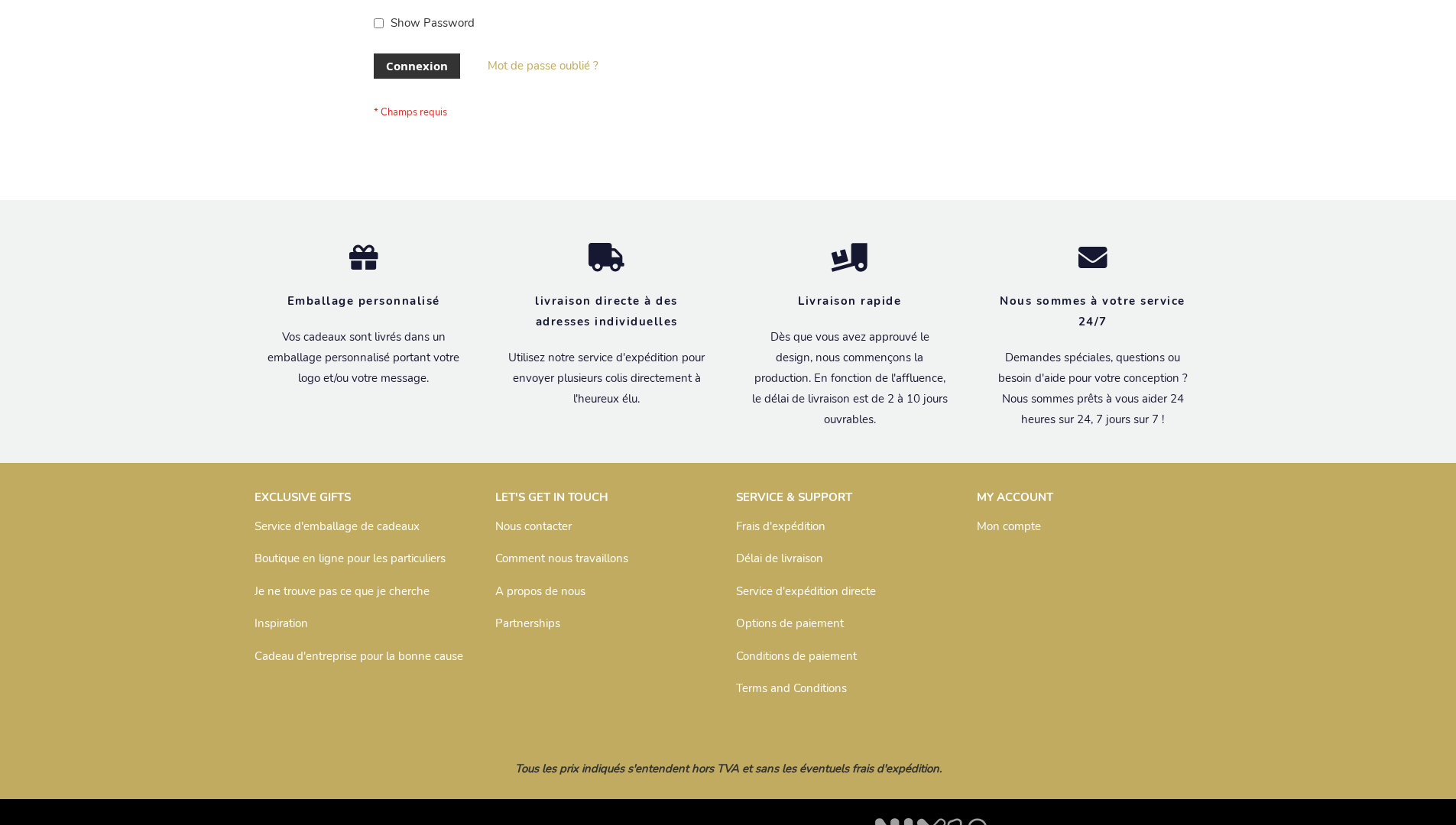
scroll to position [527, 0]
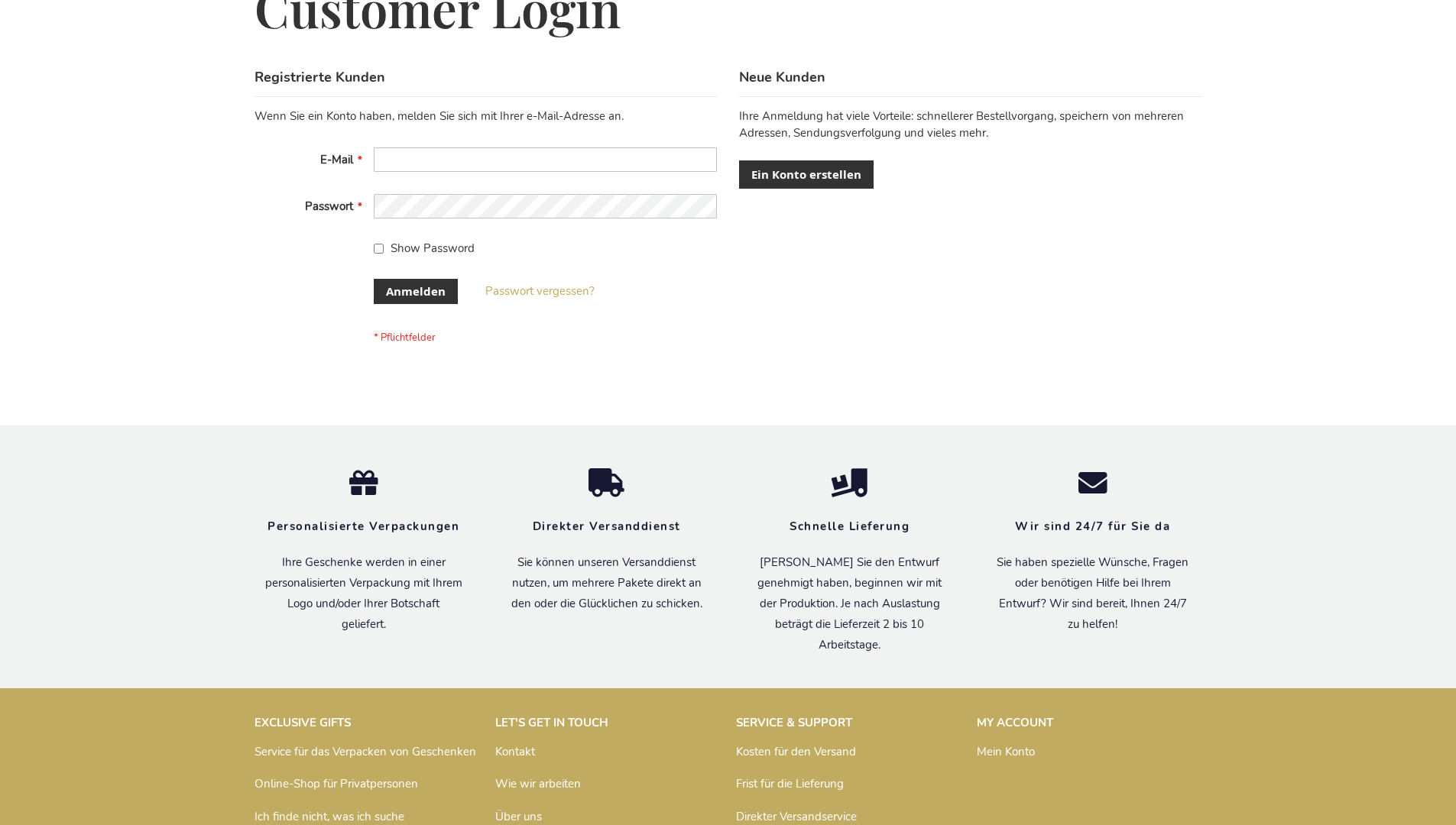
scroll to position [512, 0]
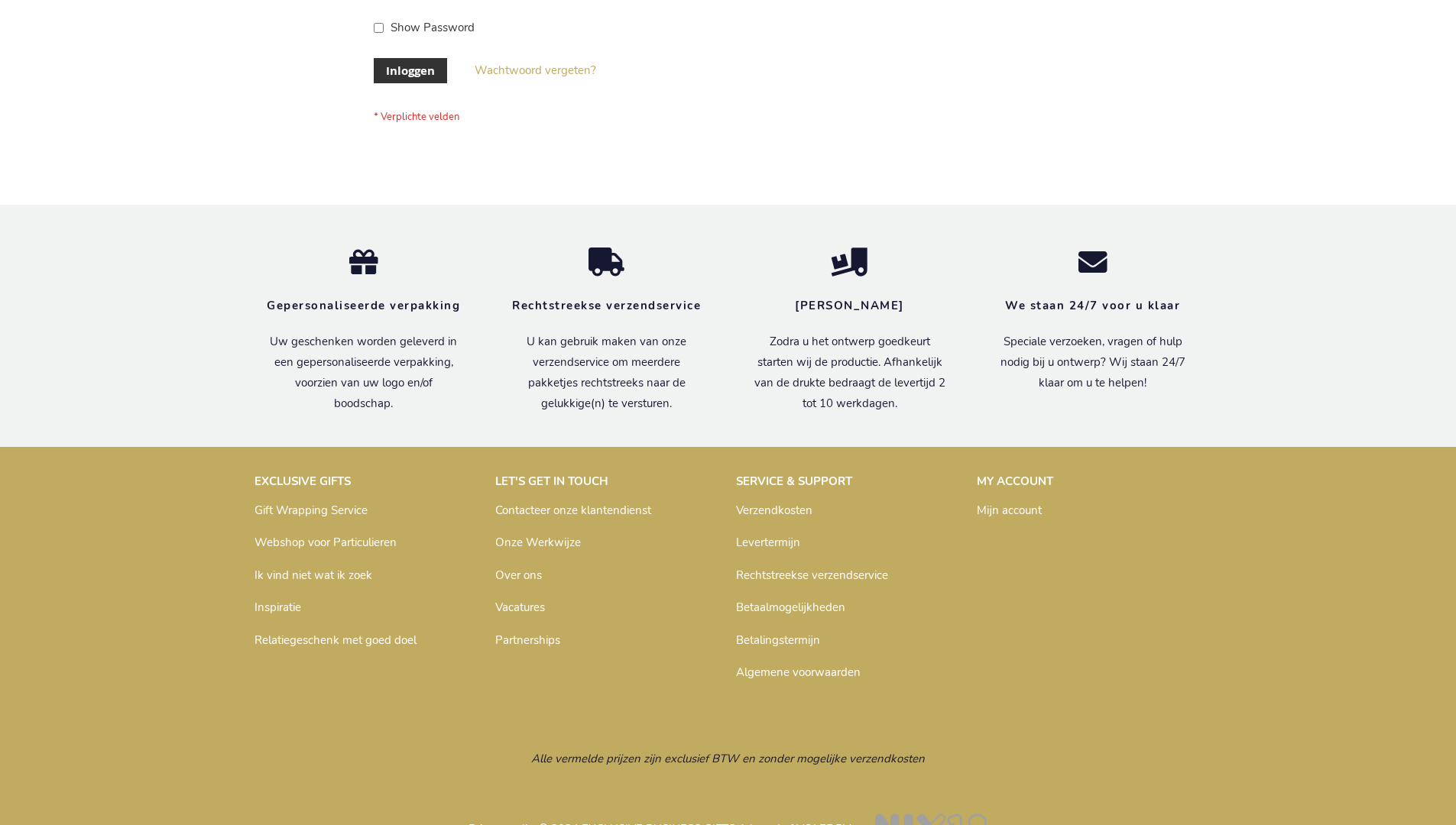
scroll to position [519, 0]
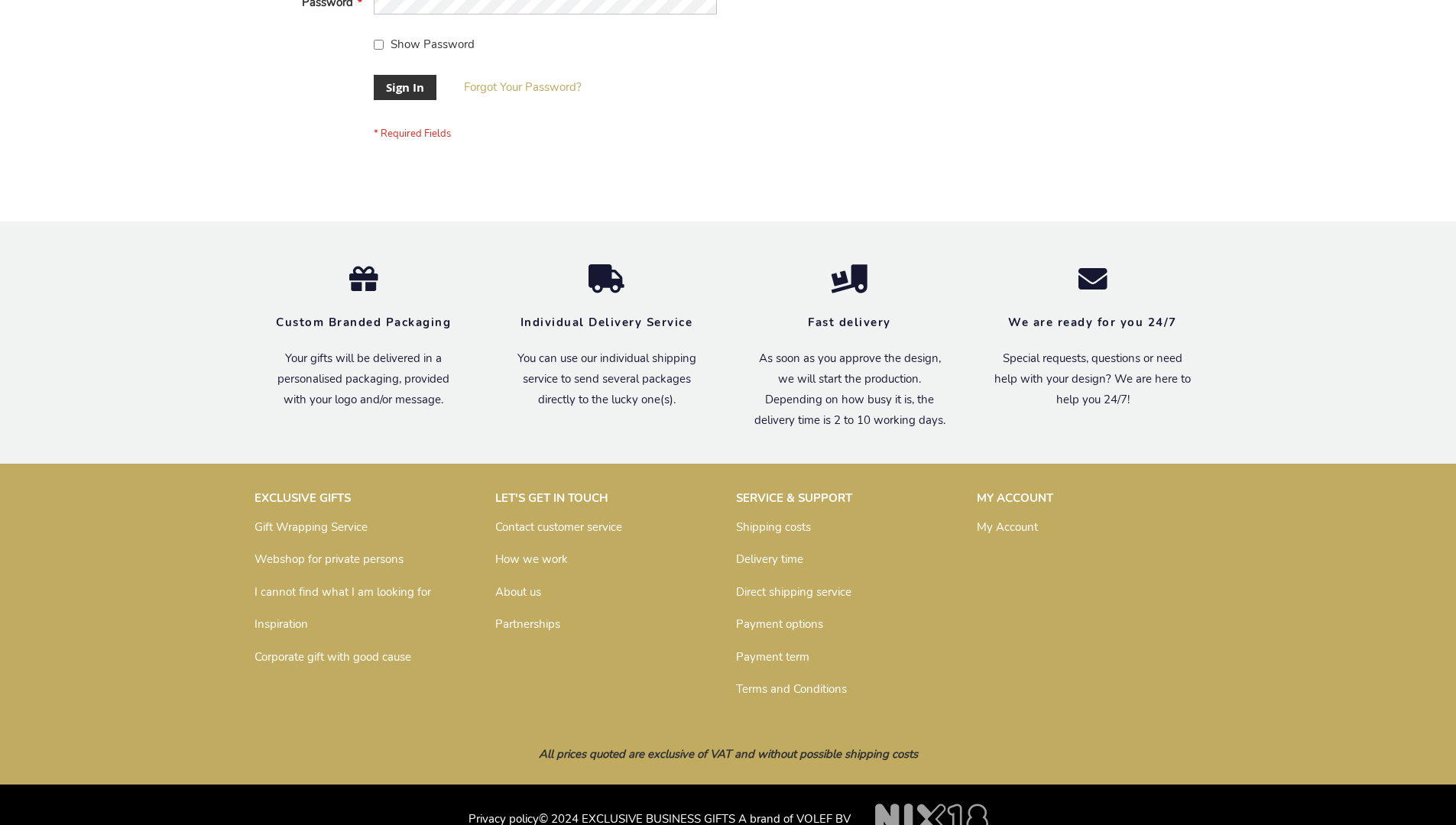
scroll to position [491, 0]
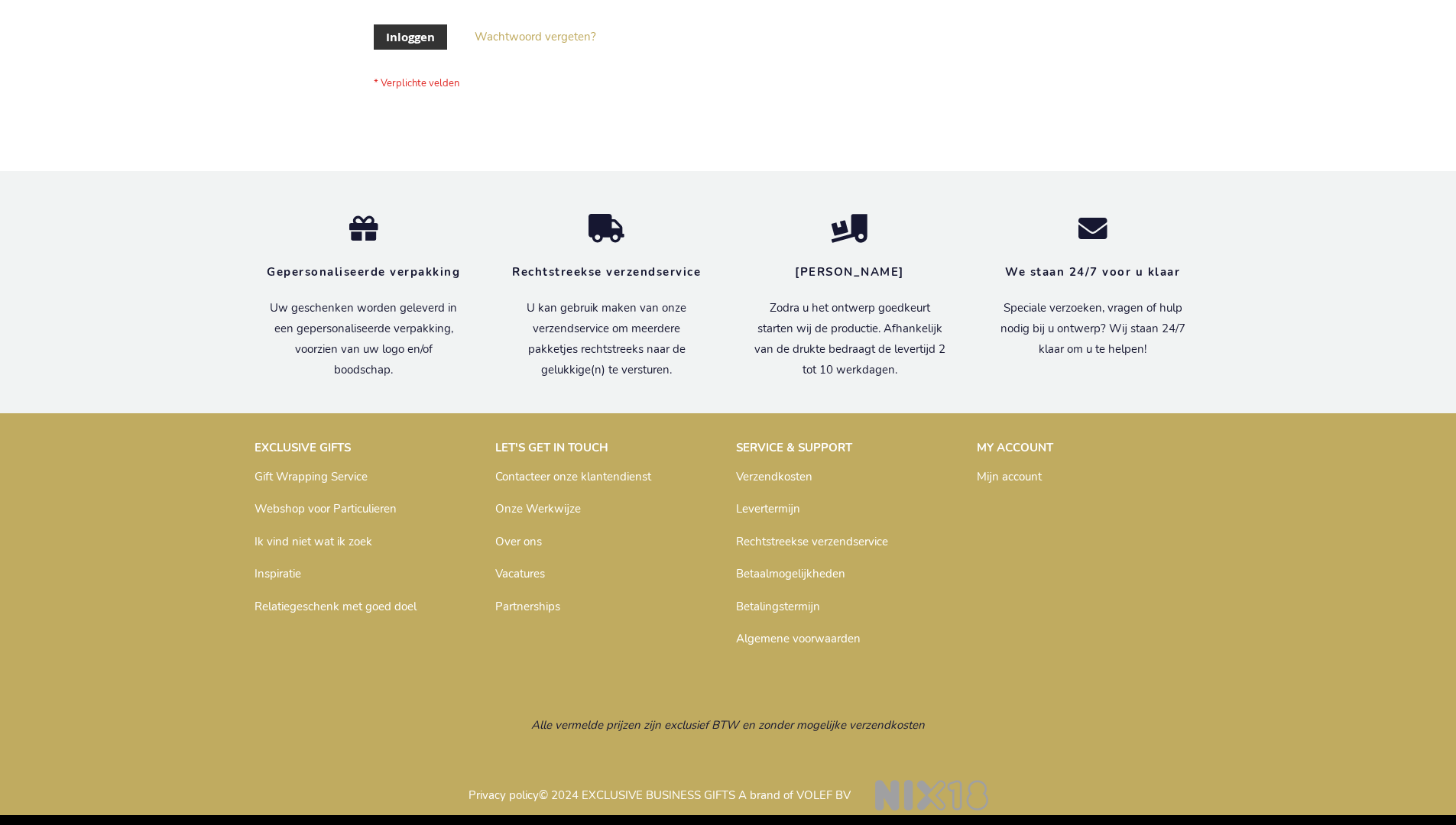
scroll to position [519, 0]
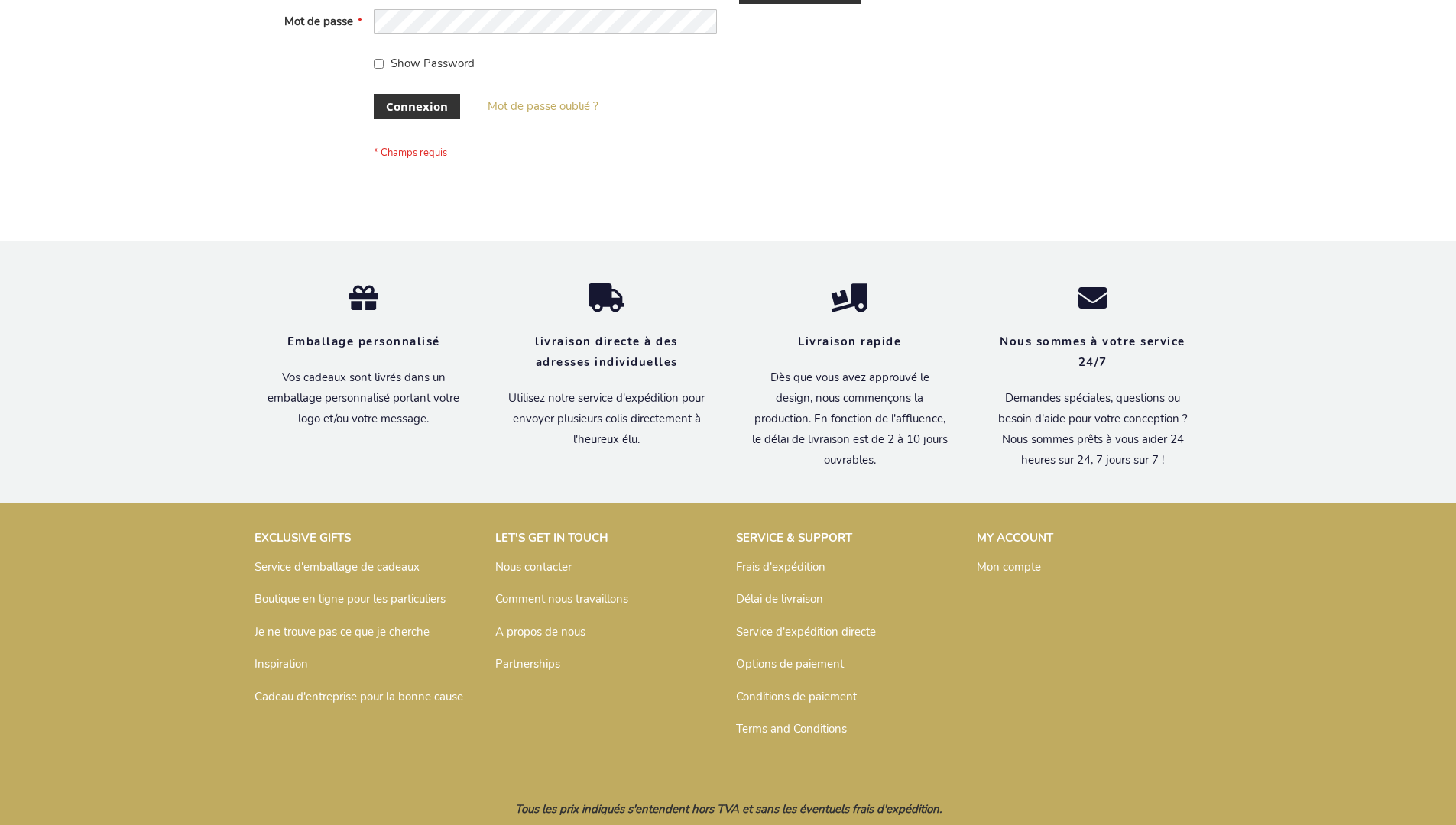
scroll to position [527, 0]
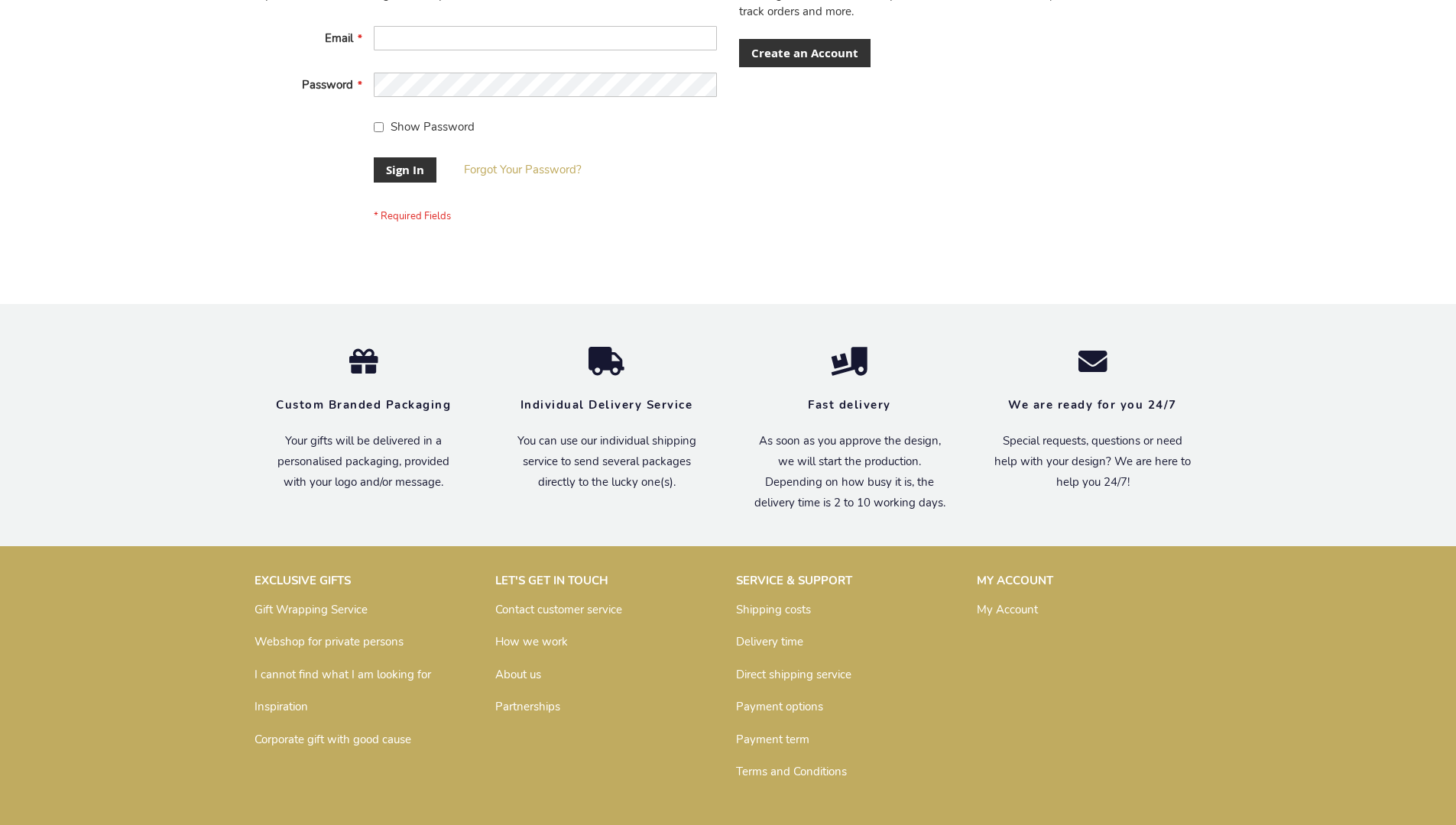
scroll to position [491, 0]
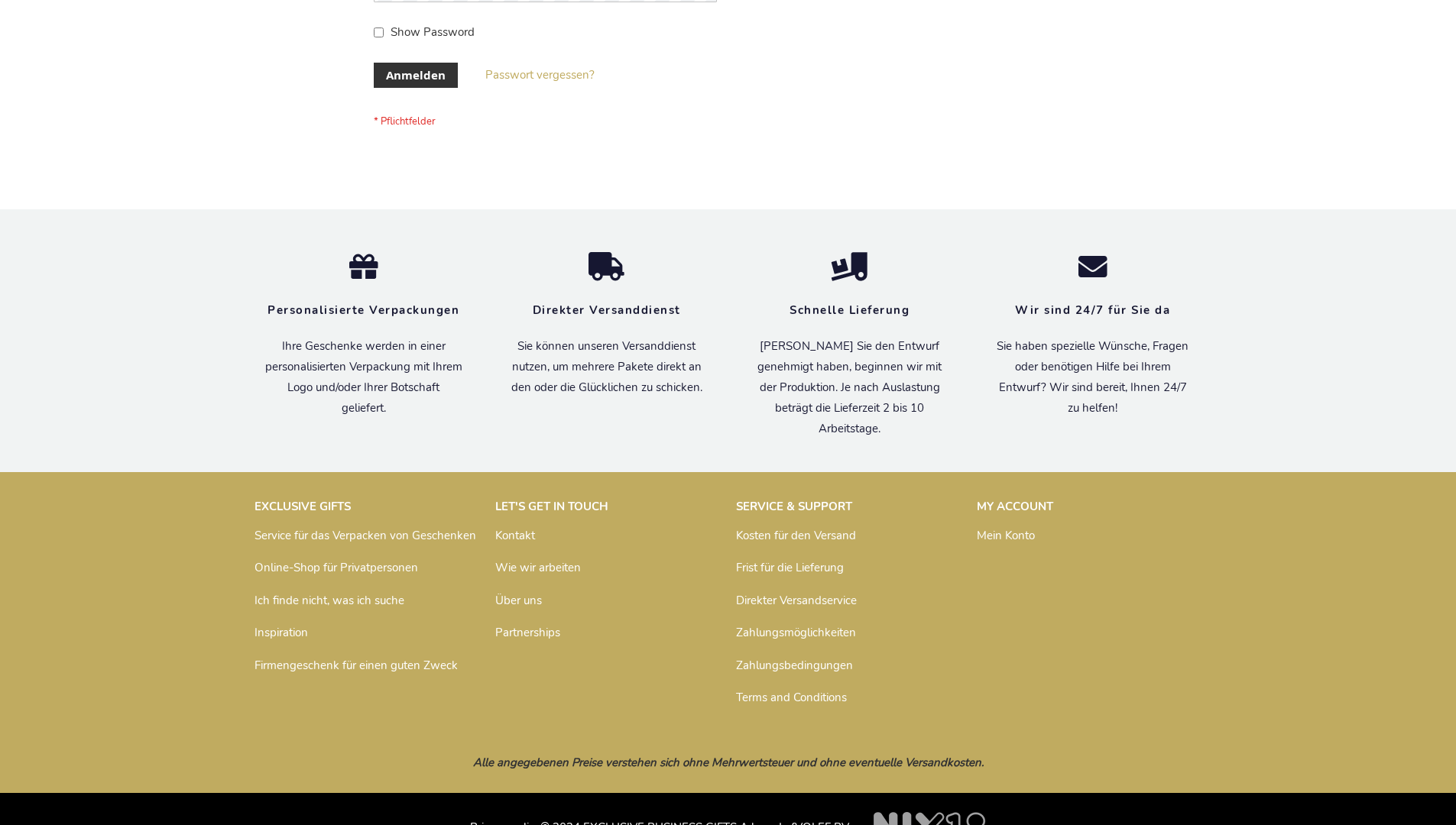
scroll to position [512, 0]
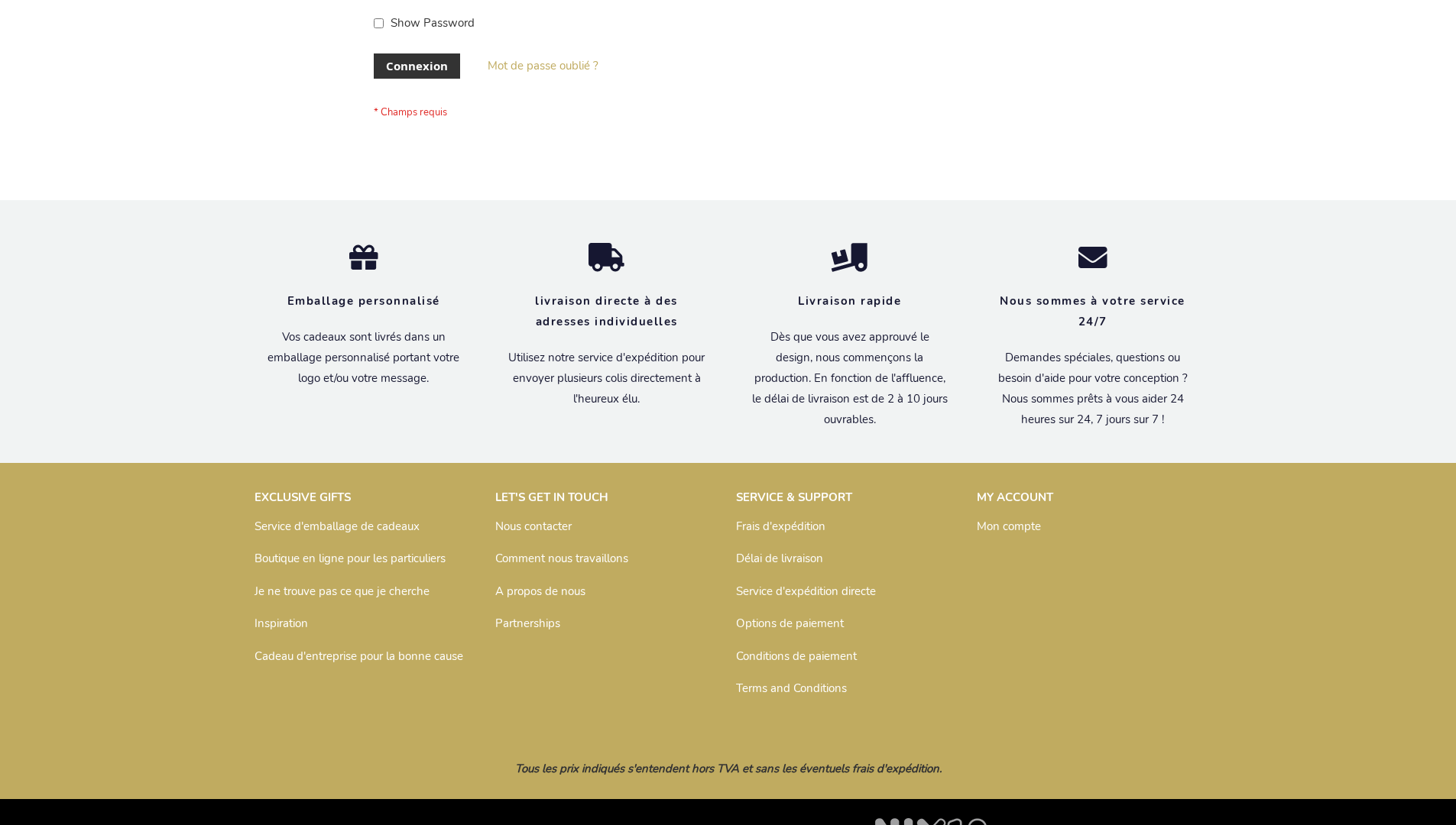
scroll to position [527, 0]
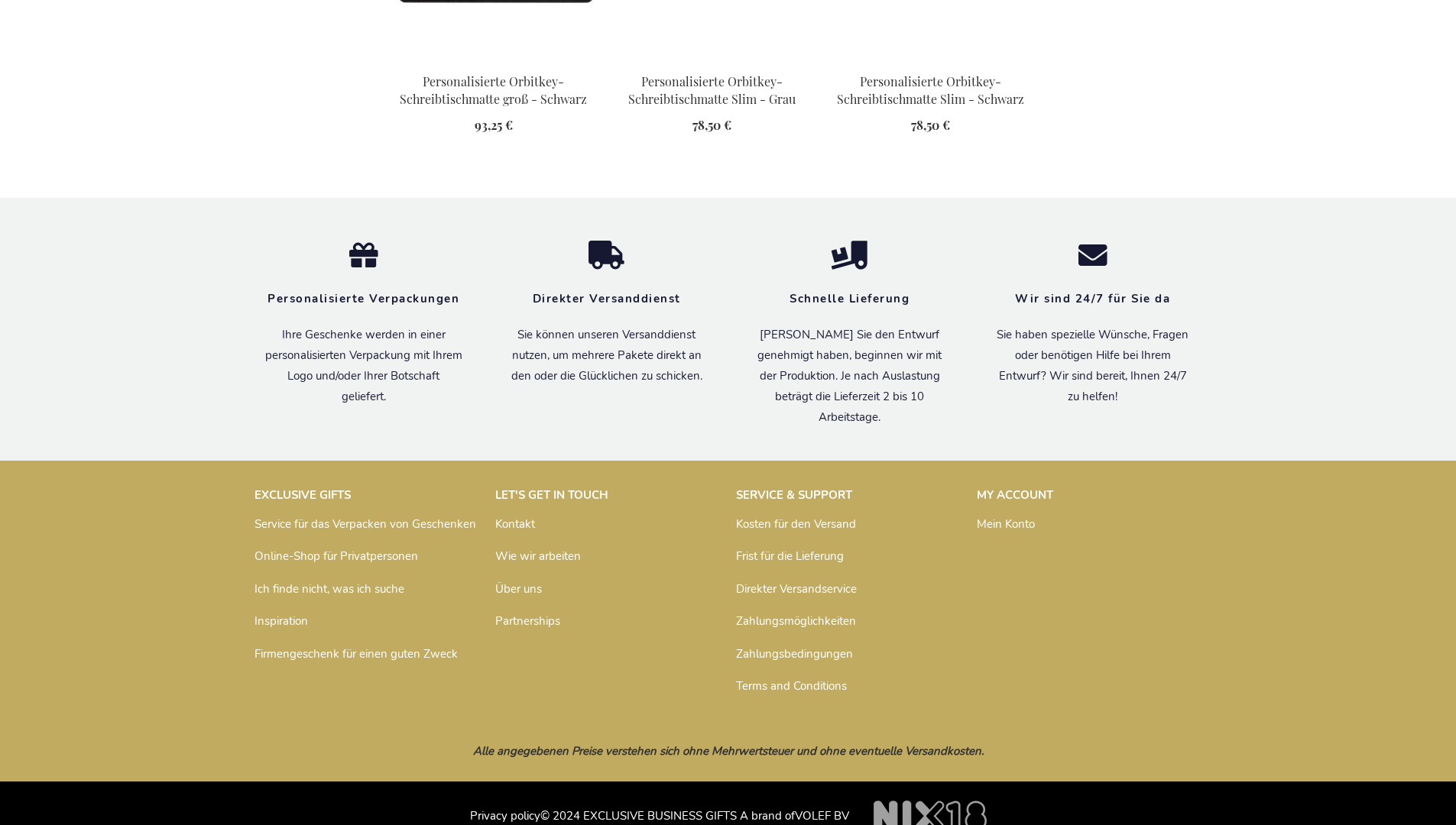
scroll to position [2105, 0]
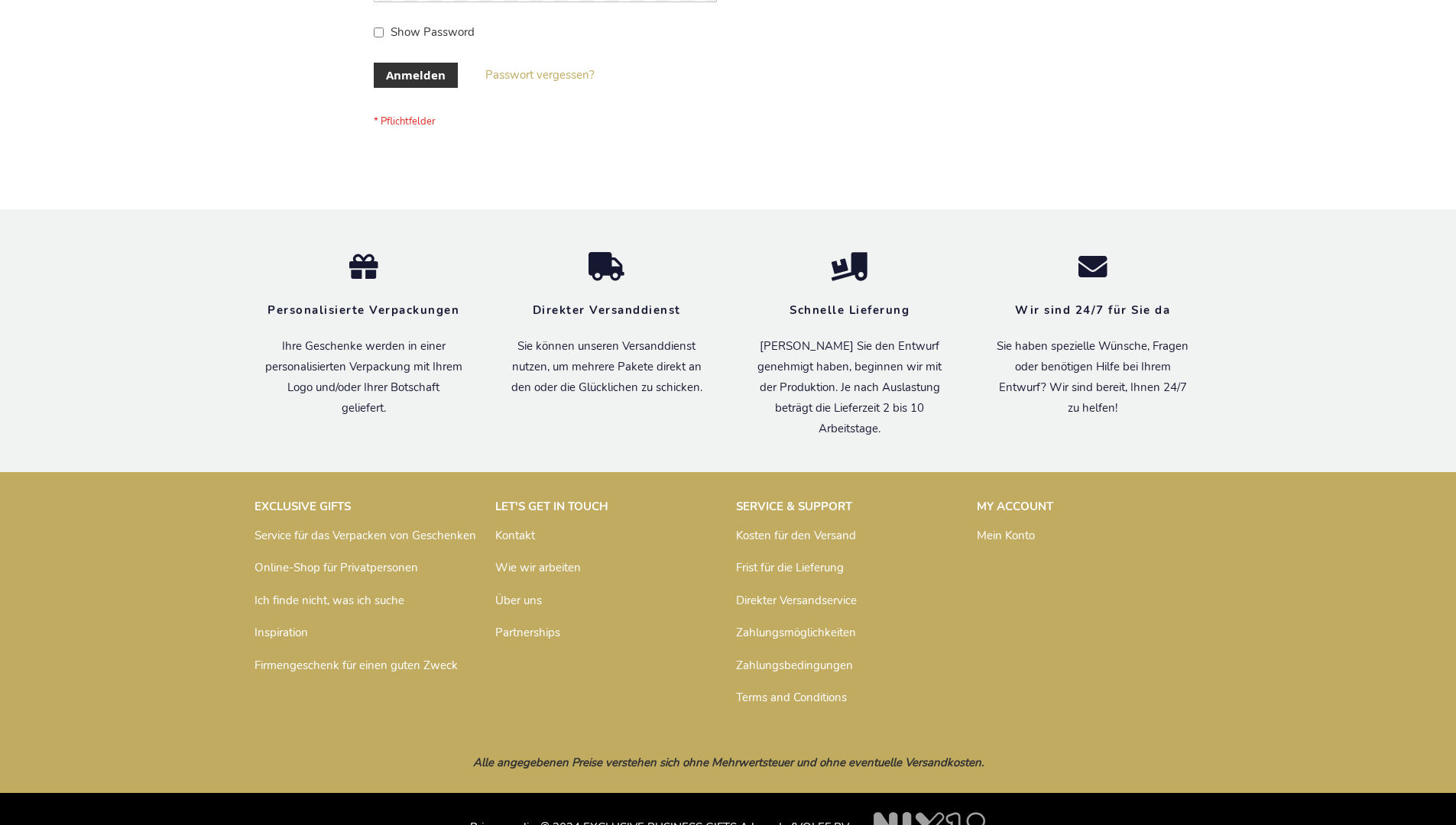
scroll to position [512, 0]
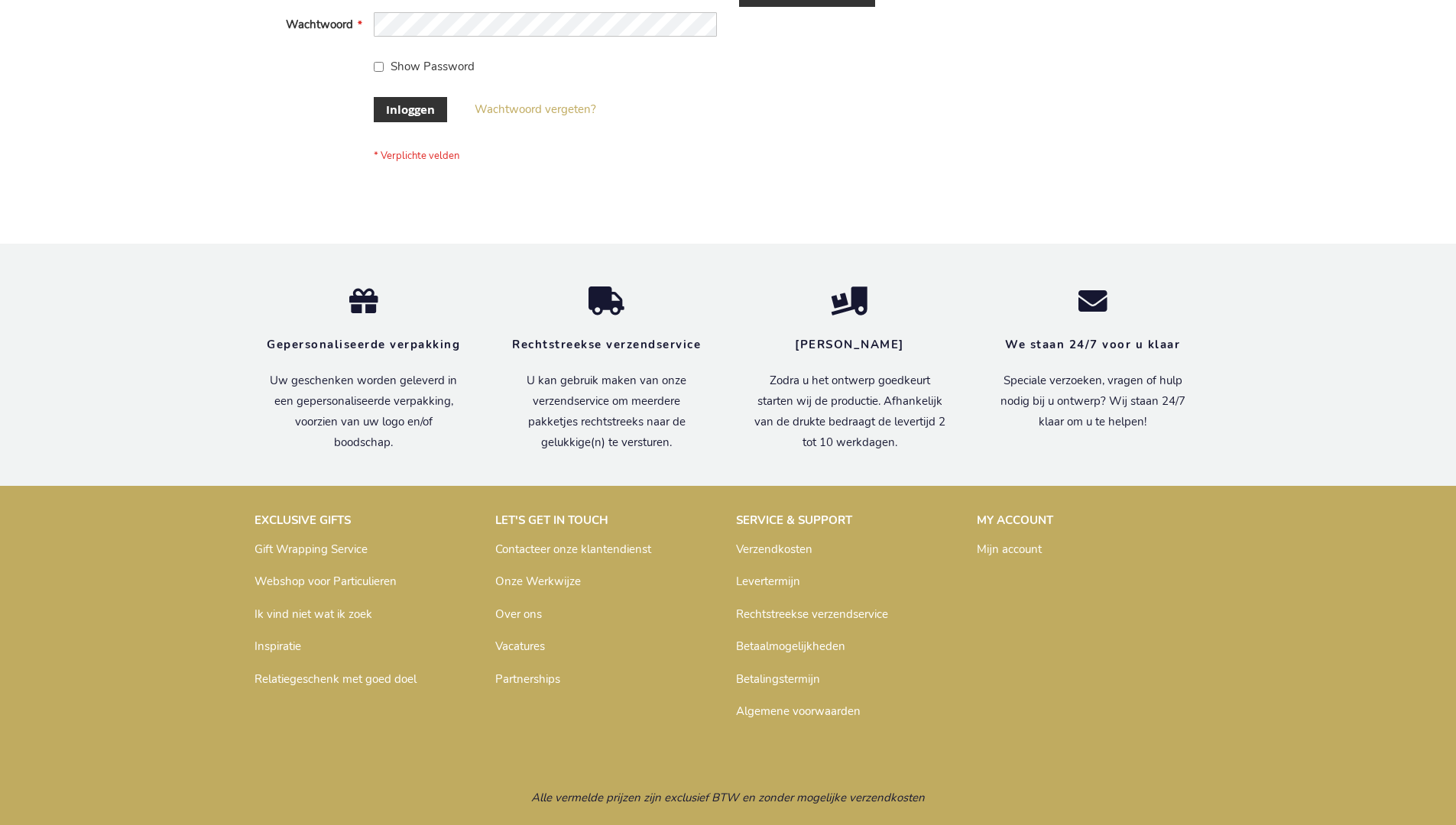
scroll to position [519, 0]
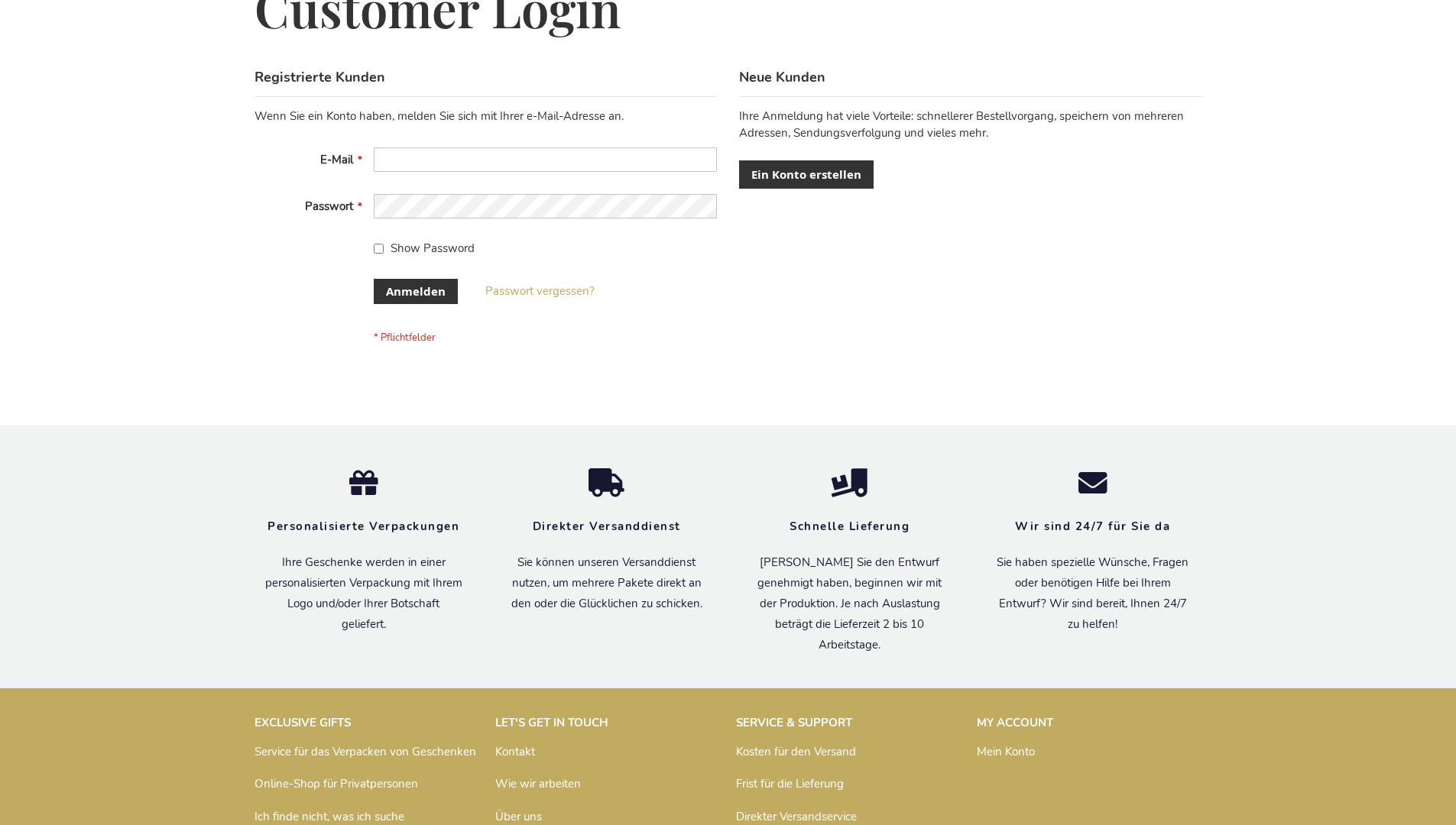
scroll to position [512, 0]
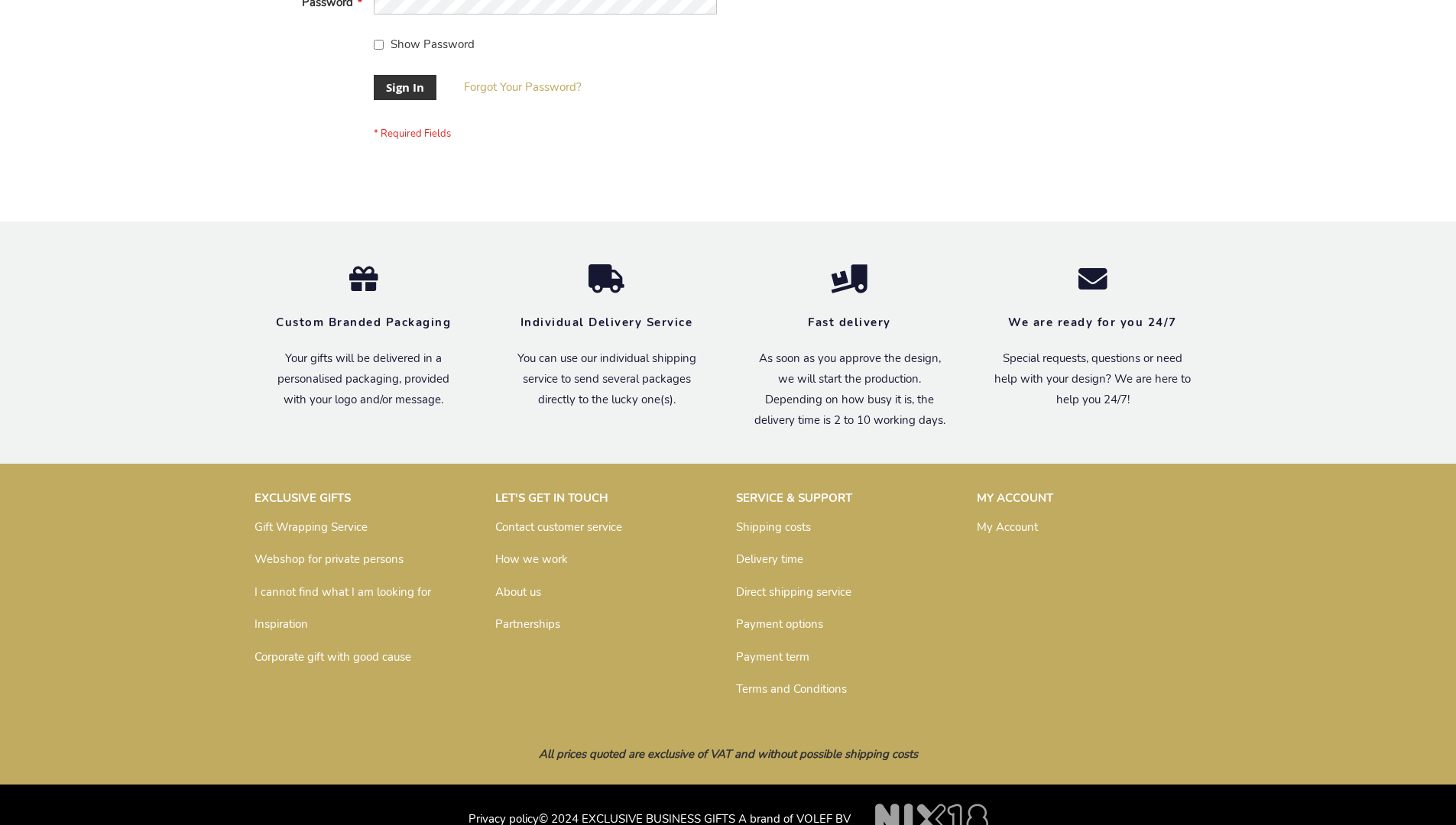
scroll to position [491, 0]
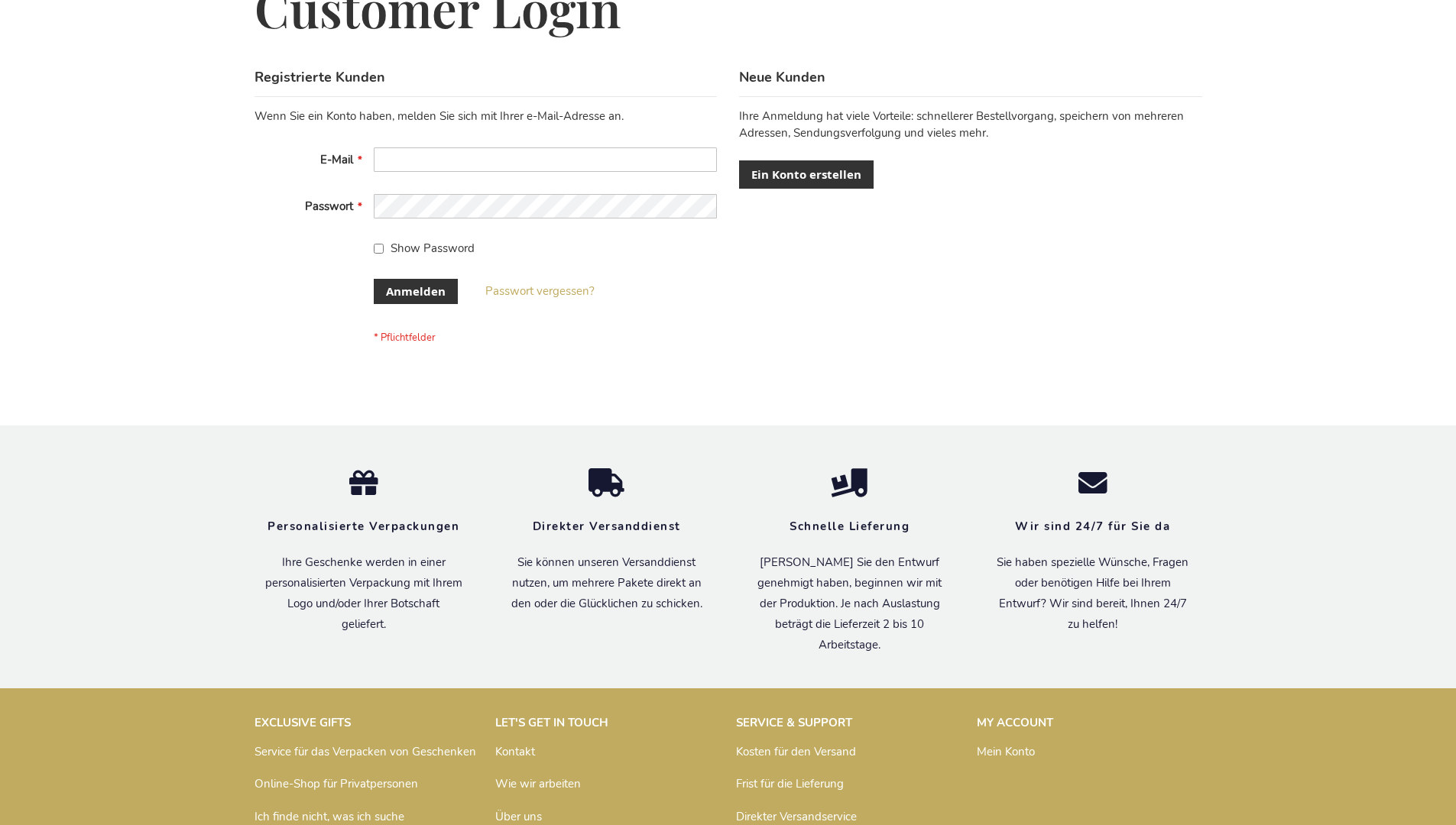
scroll to position [512, 0]
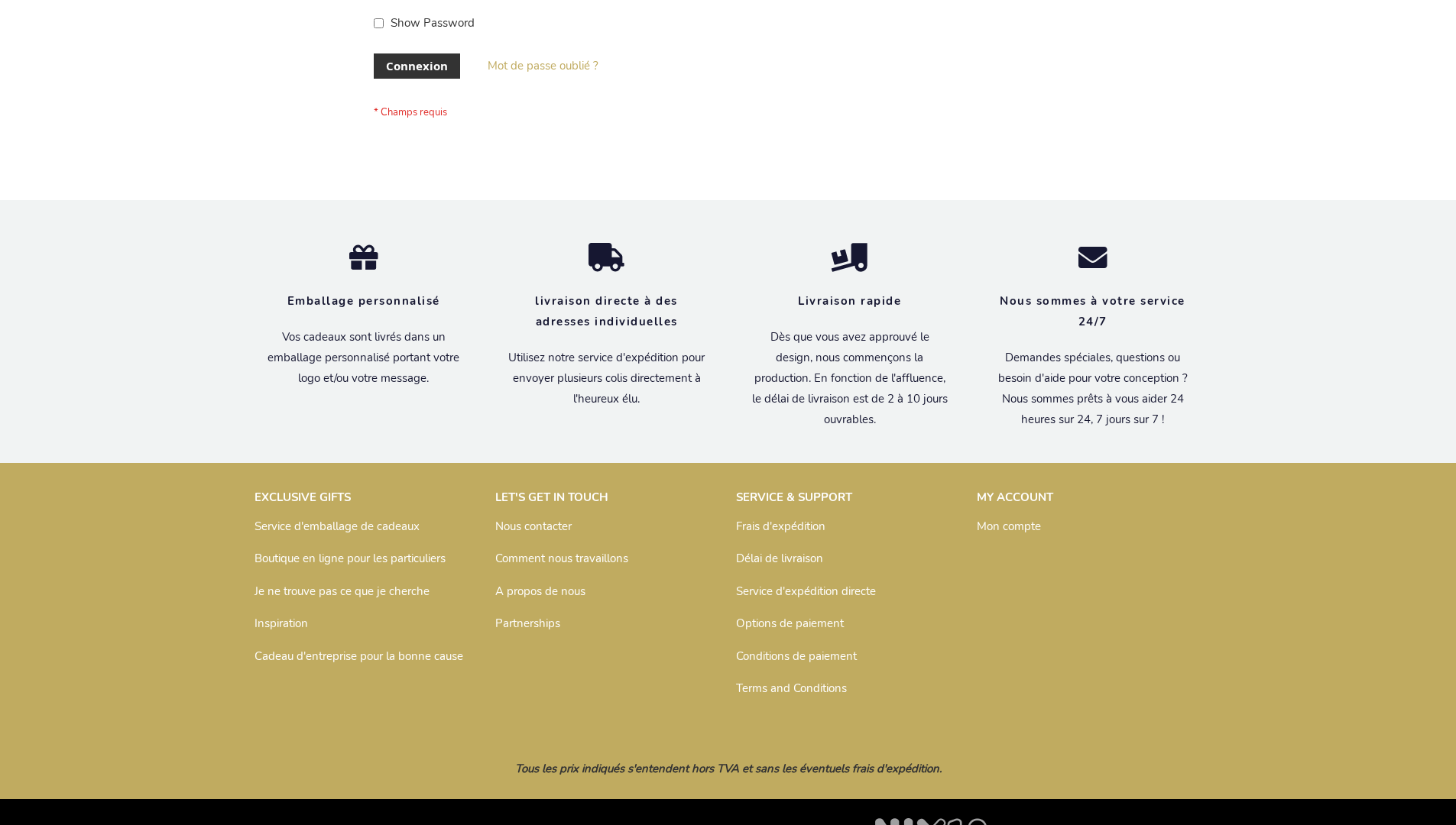
scroll to position [527, 0]
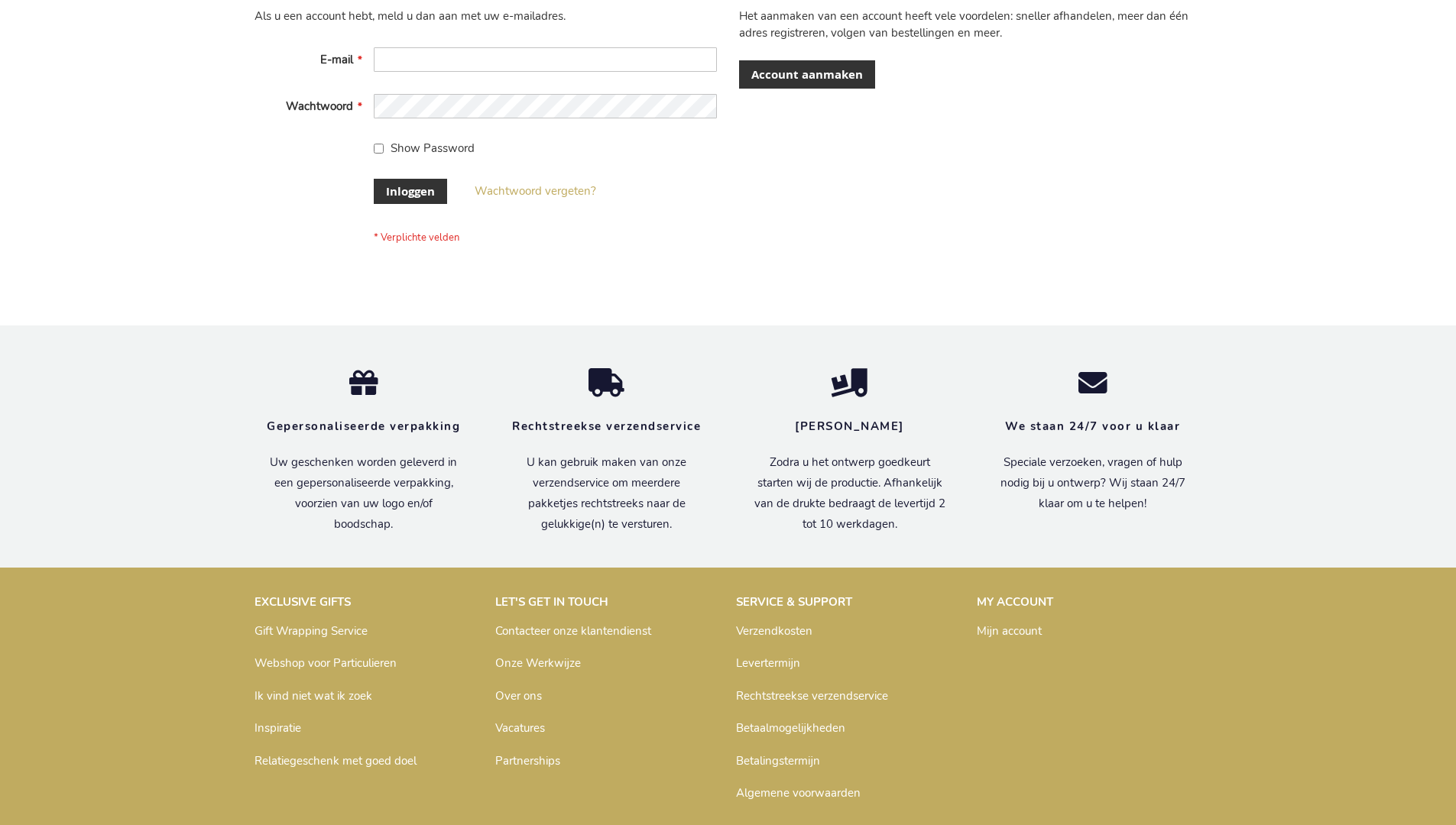
scroll to position [519, 0]
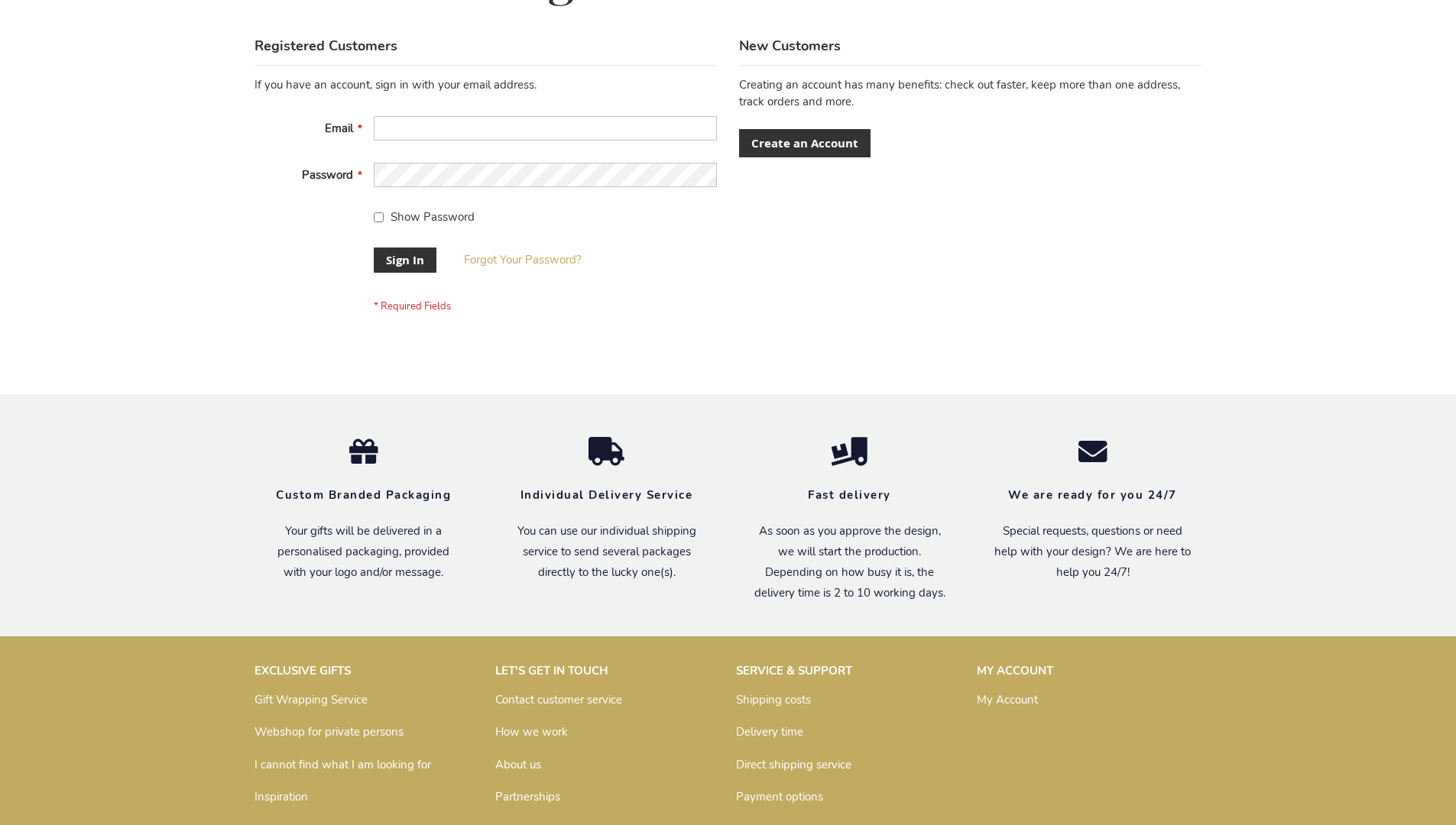
scroll to position [491, 0]
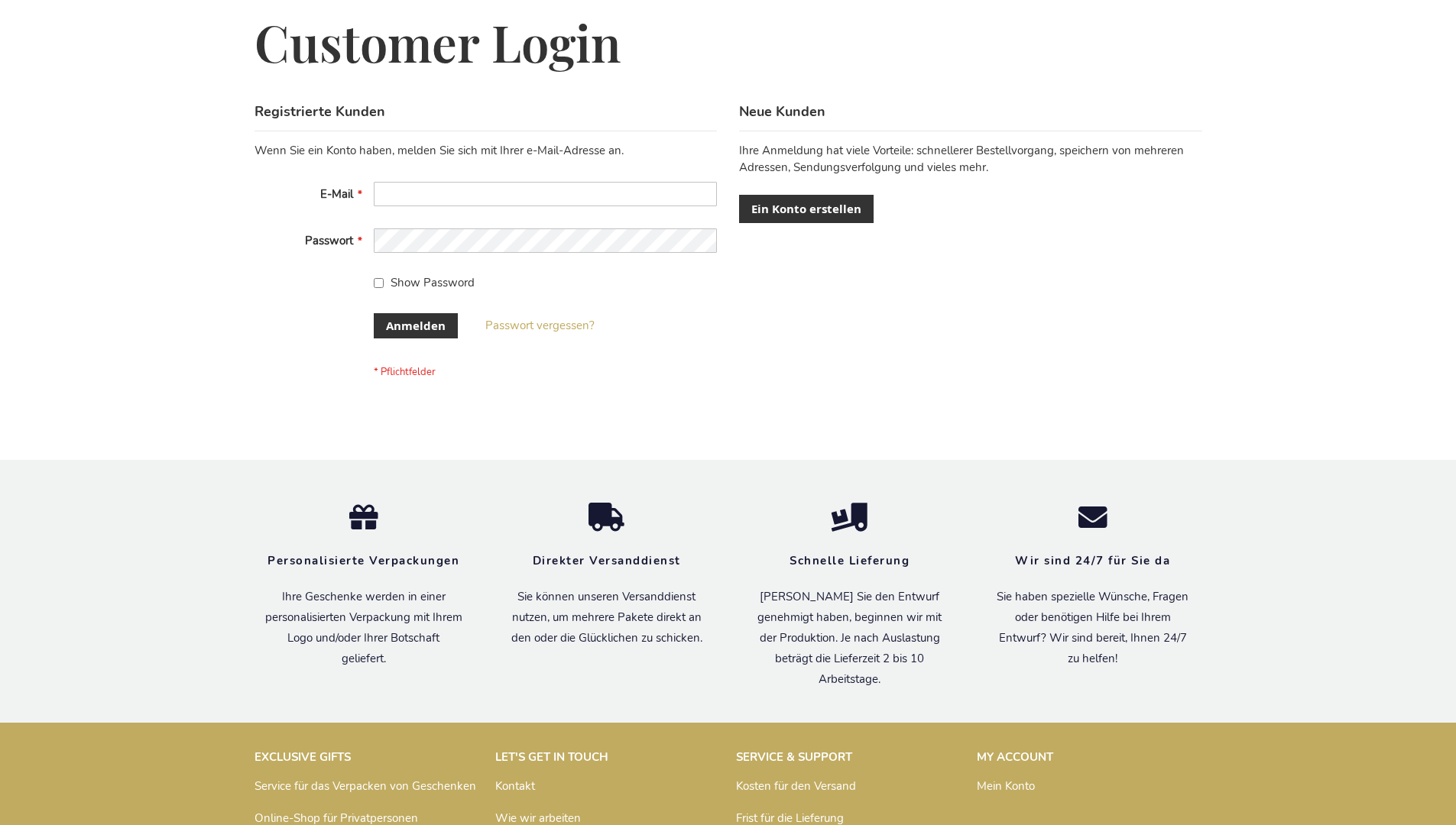
scroll to position [512, 0]
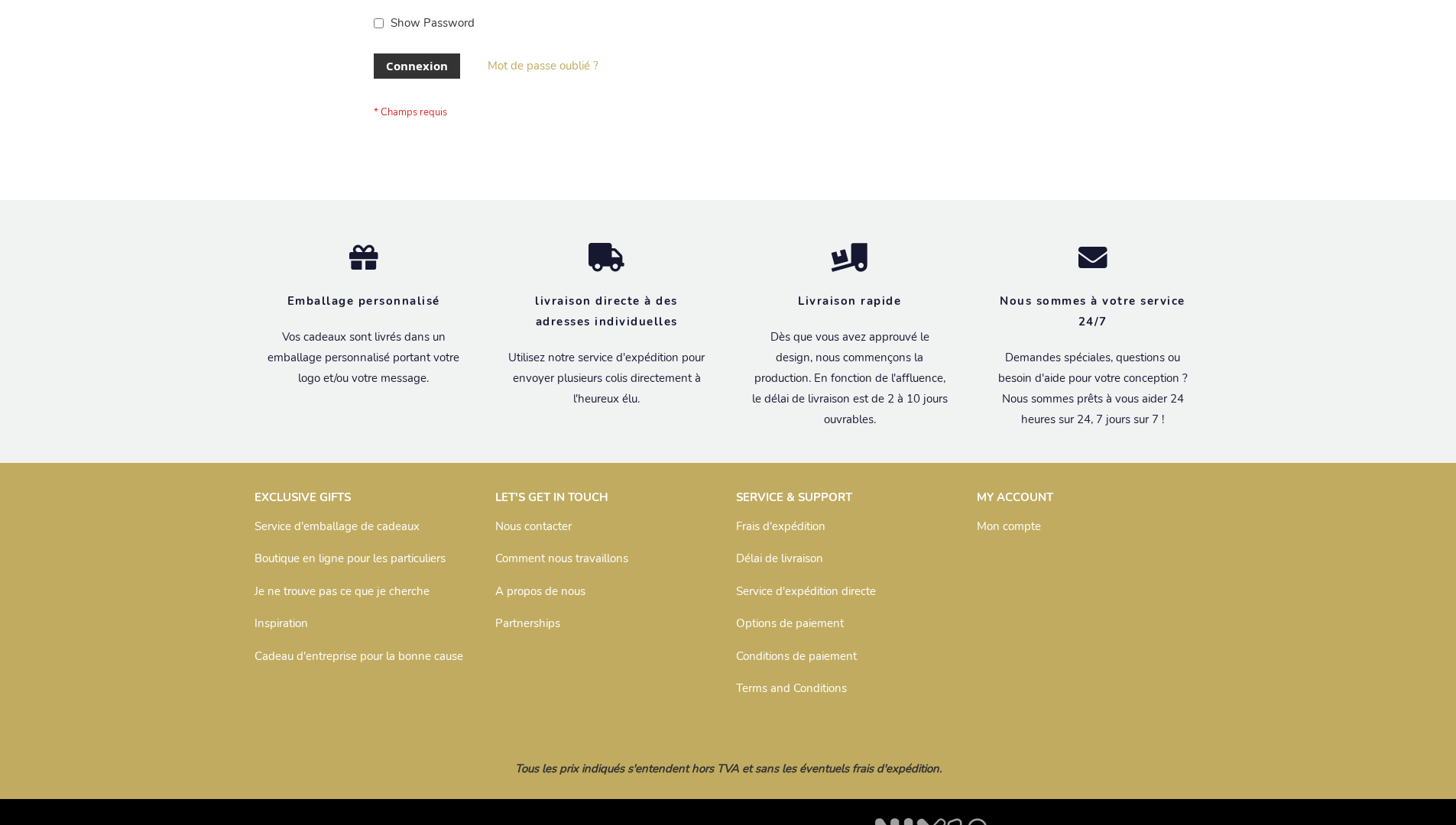
scroll to position [527, 0]
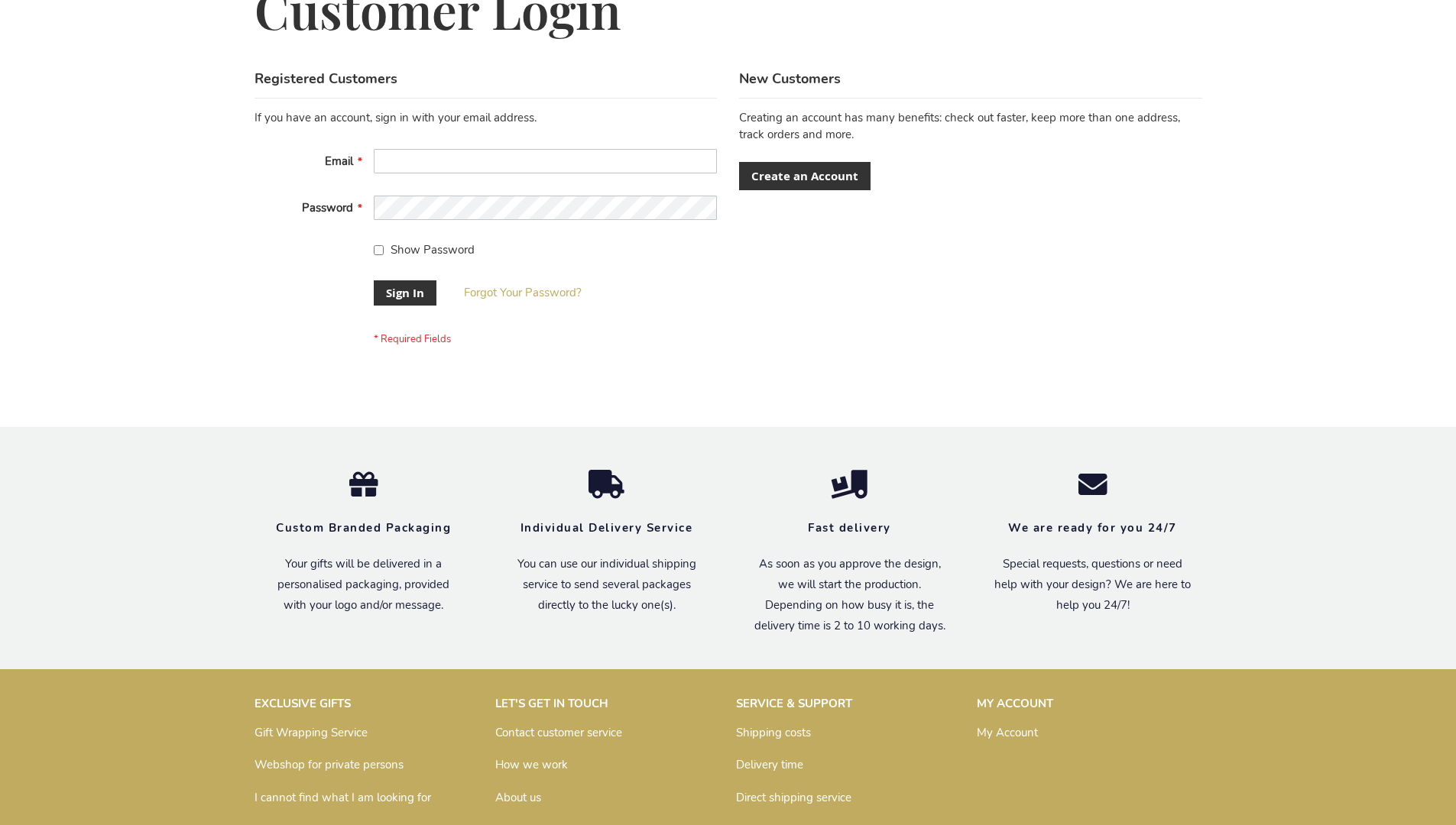
scroll to position [491, 0]
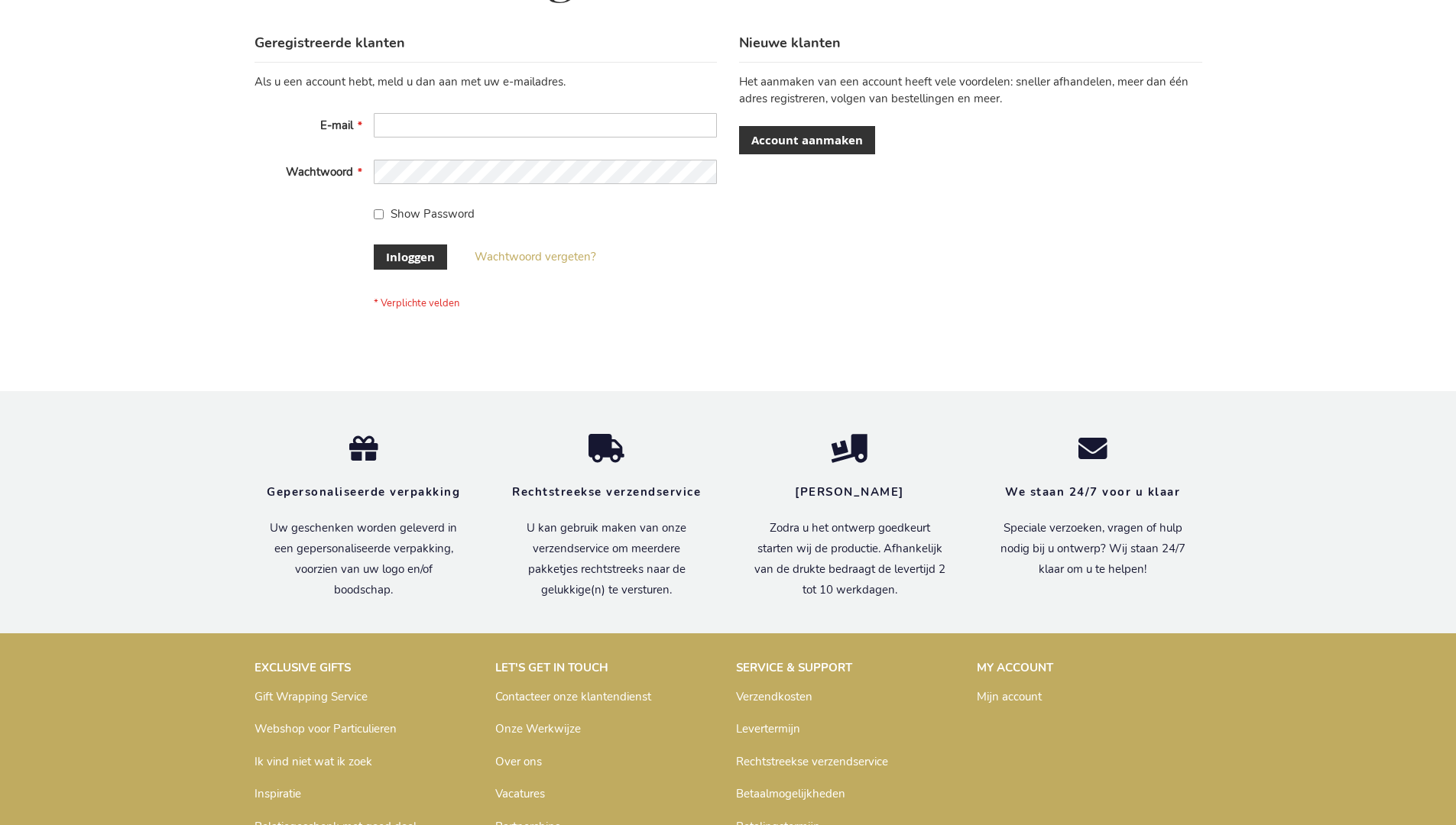
scroll to position [519, 0]
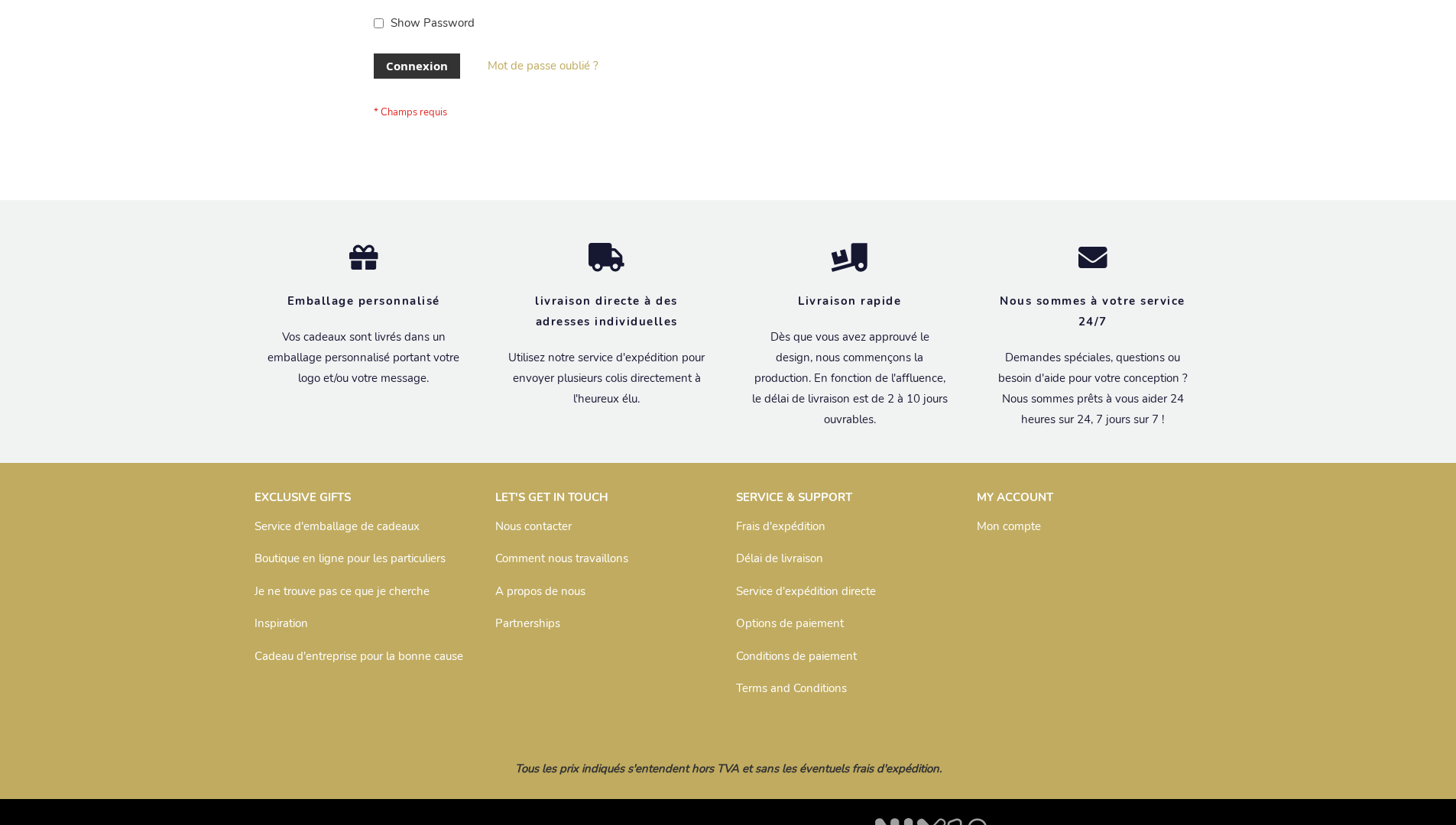
scroll to position [527, 0]
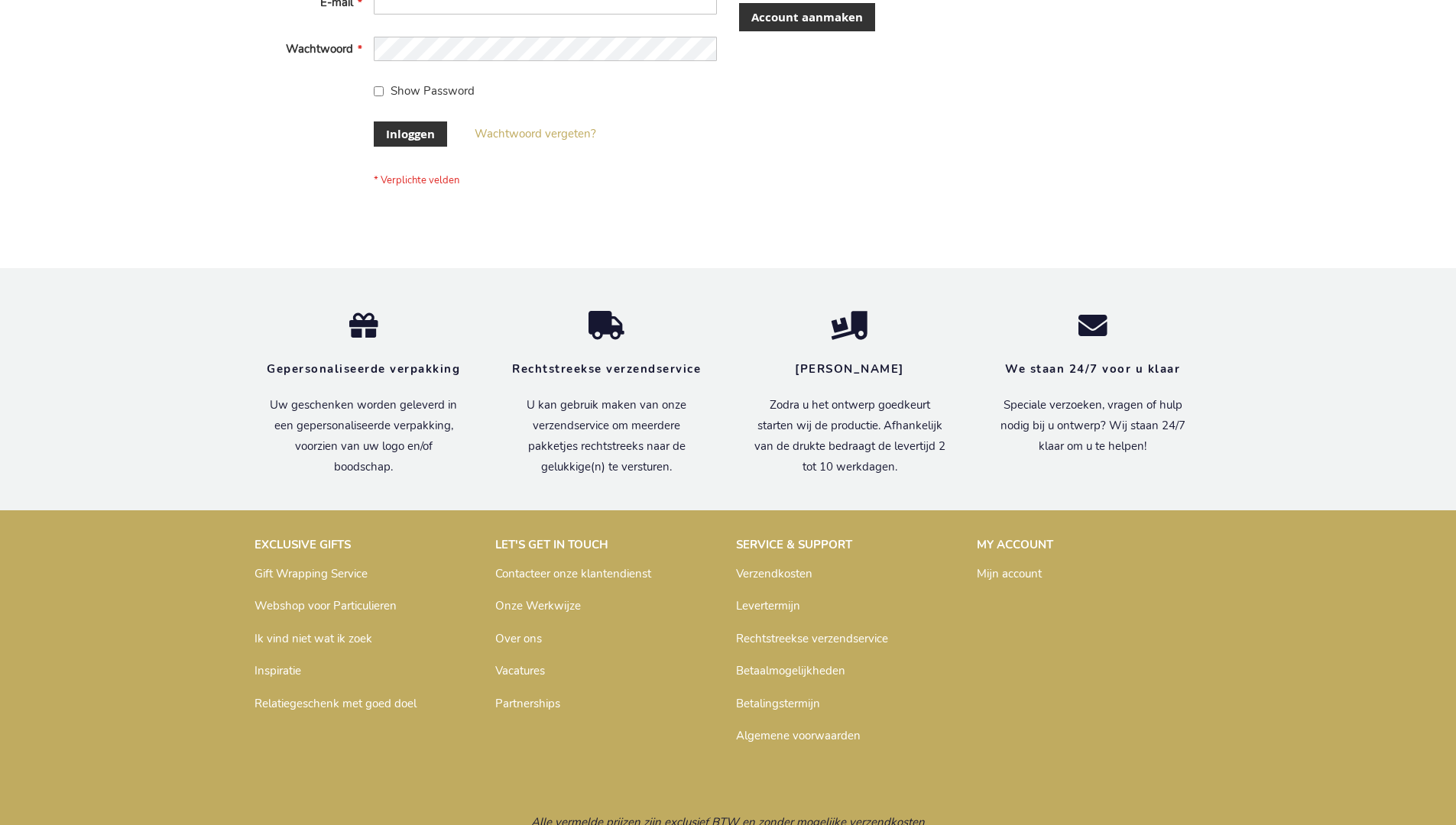
scroll to position [519, 0]
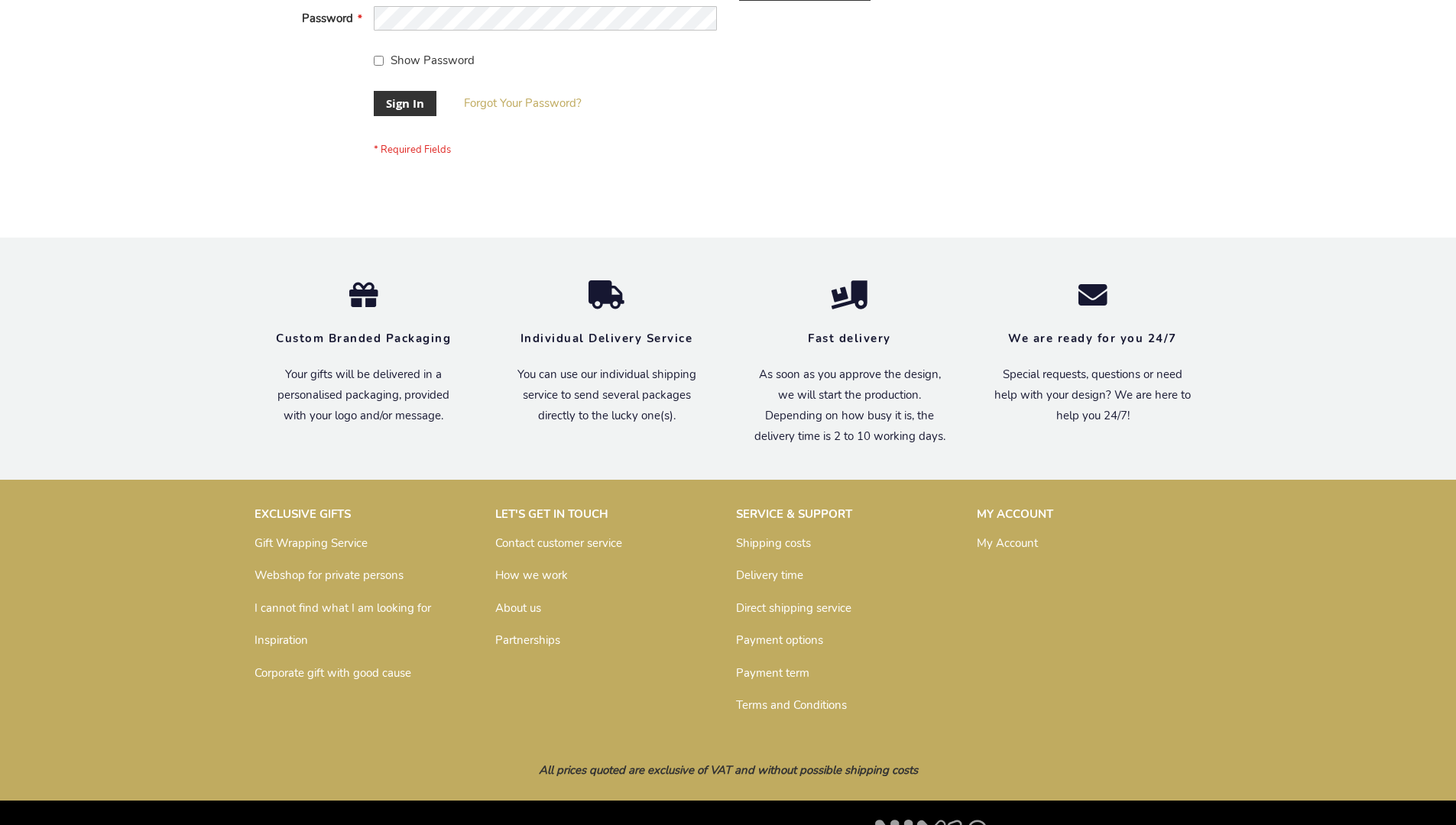
scroll to position [491, 0]
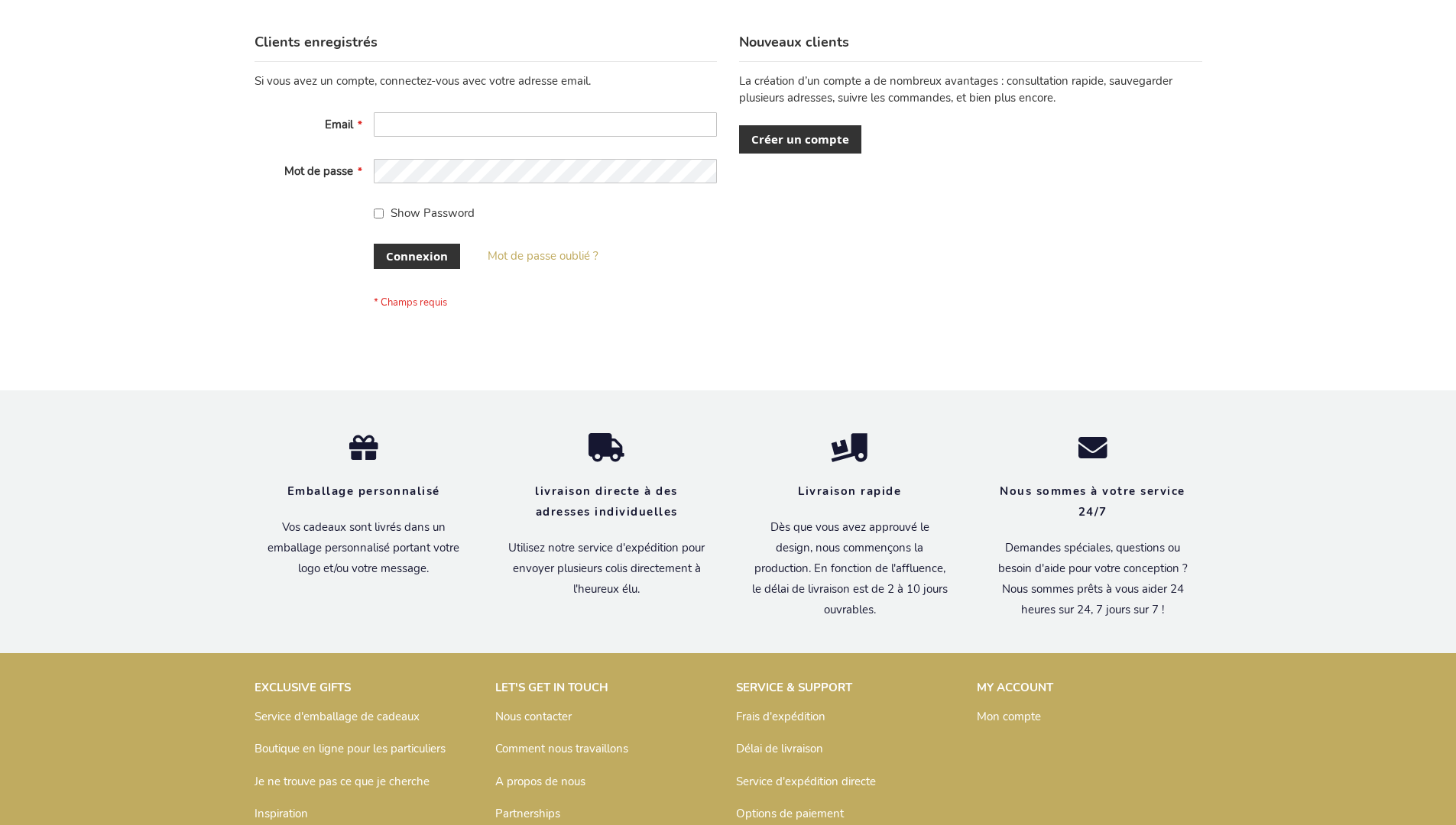
scroll to position [527, 0]
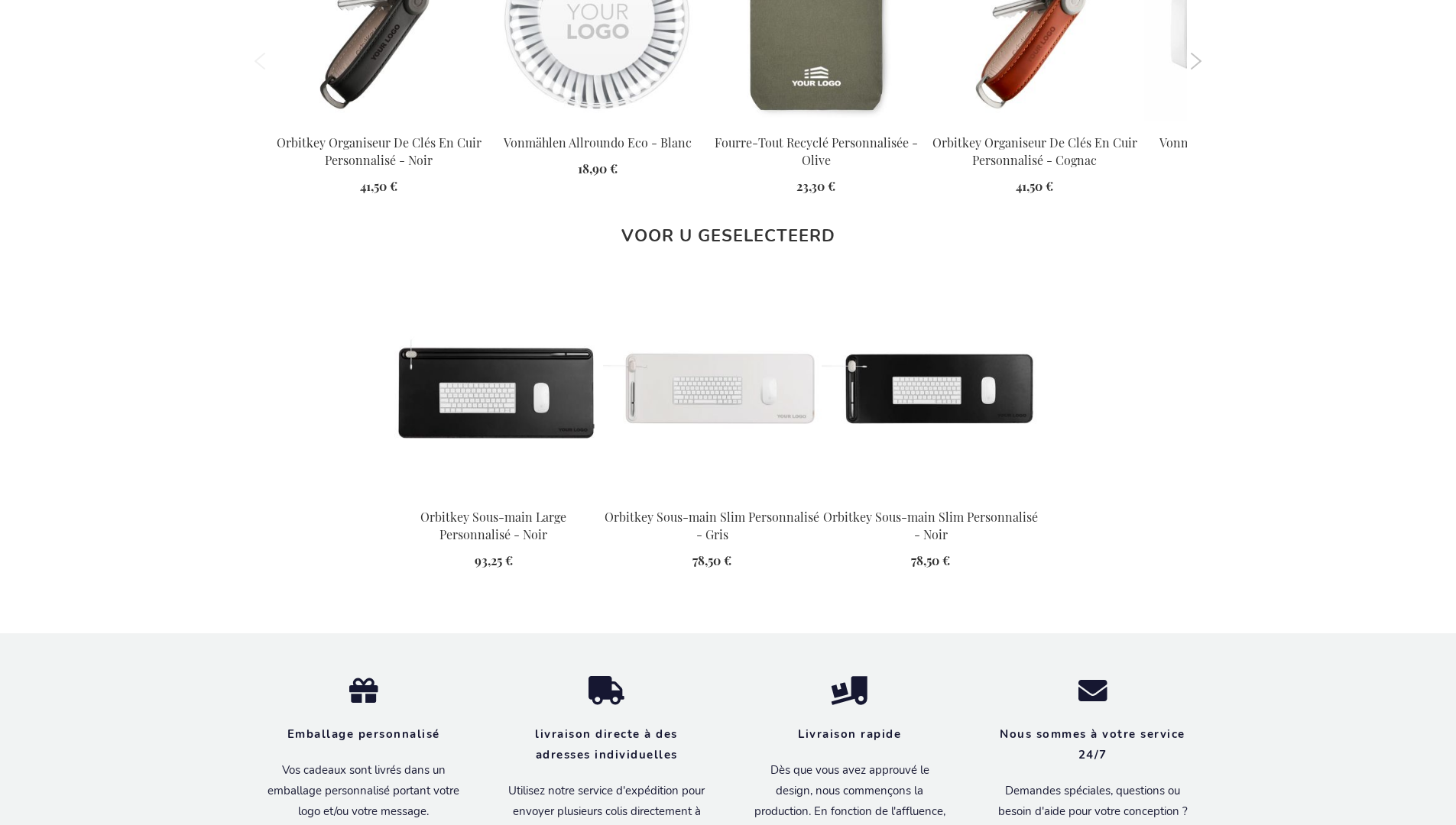
scroll to position [2056, 0]
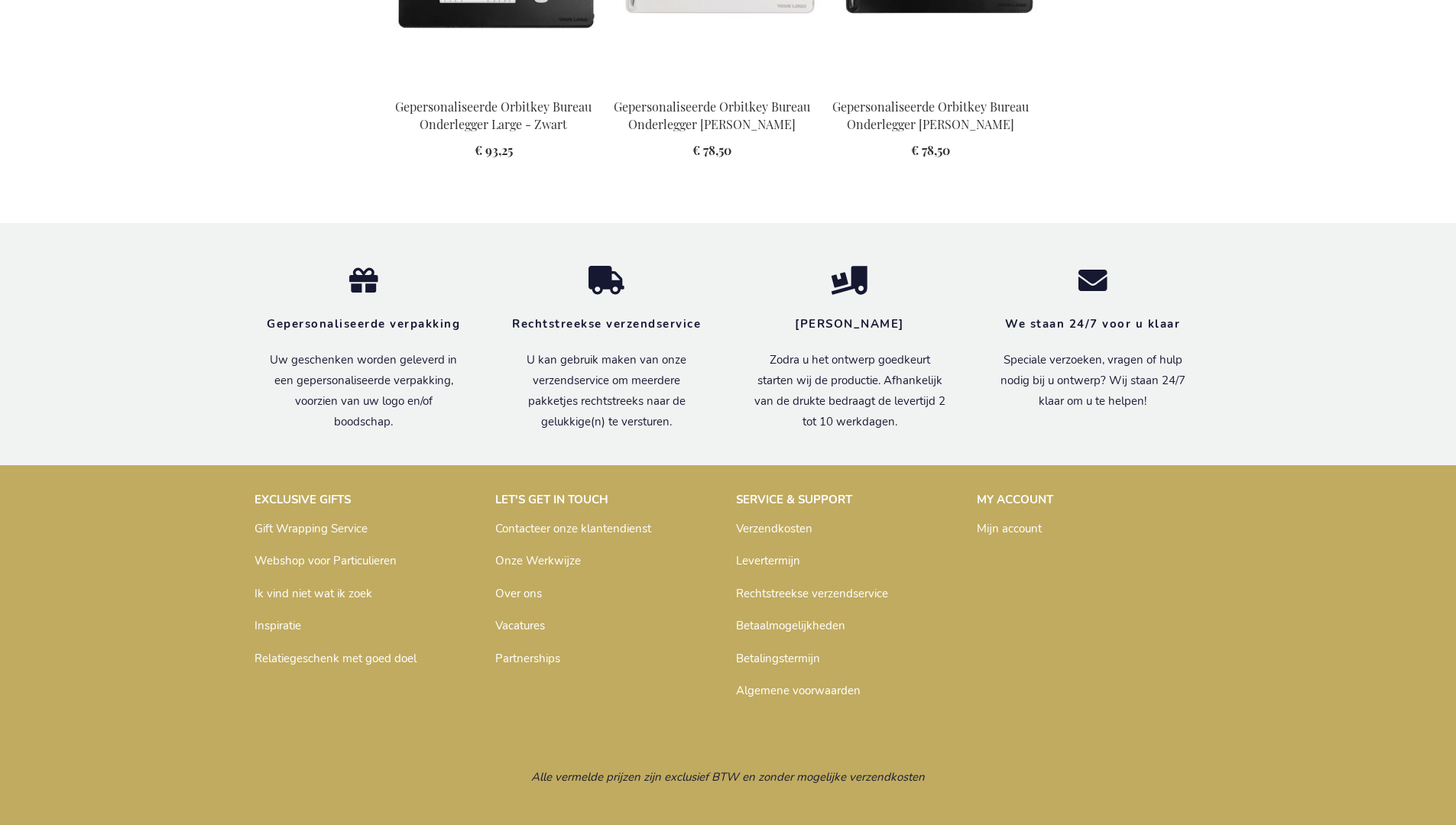
scroll to position [2048, 0]
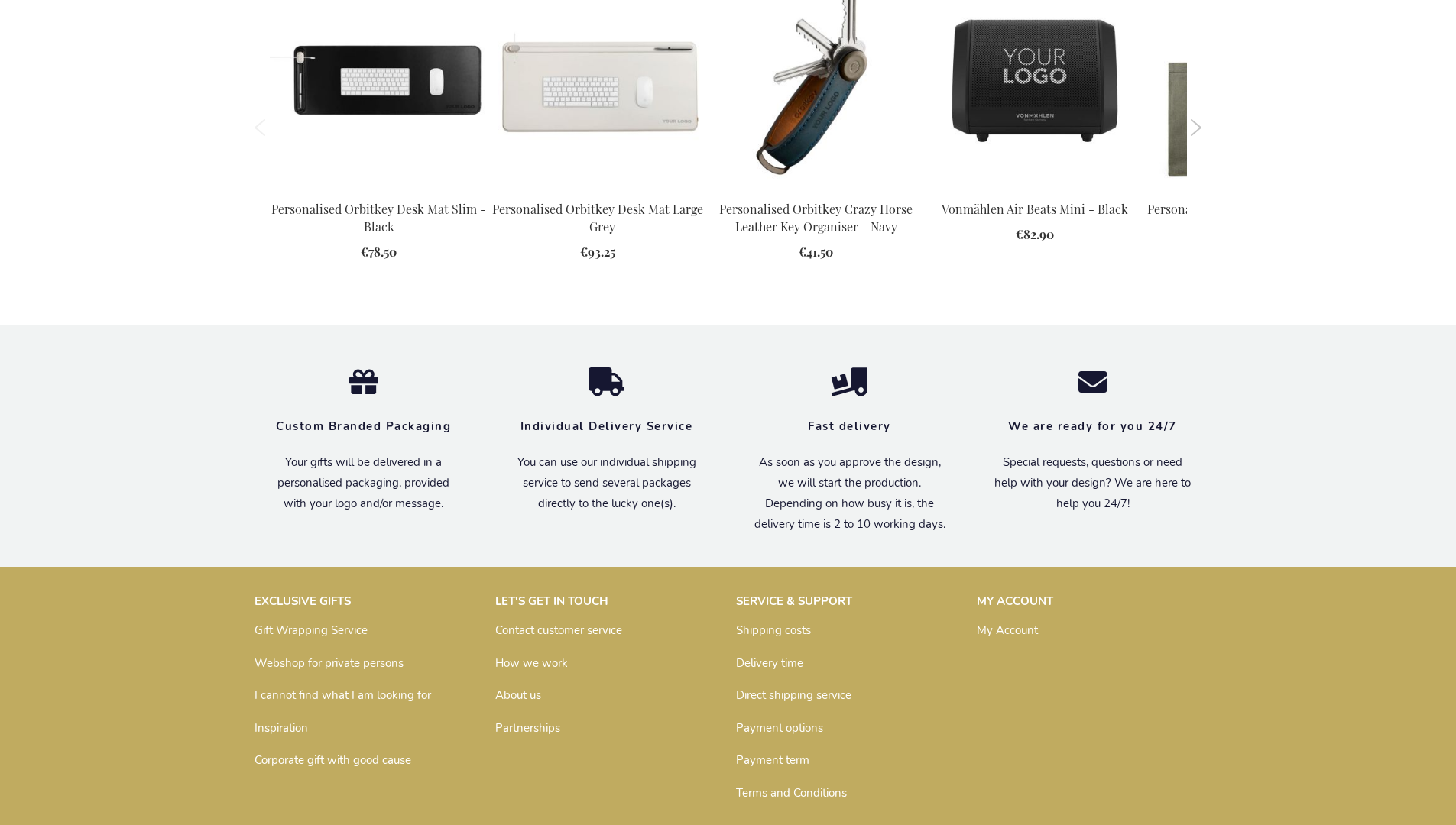
scroll to position [2074, 0]
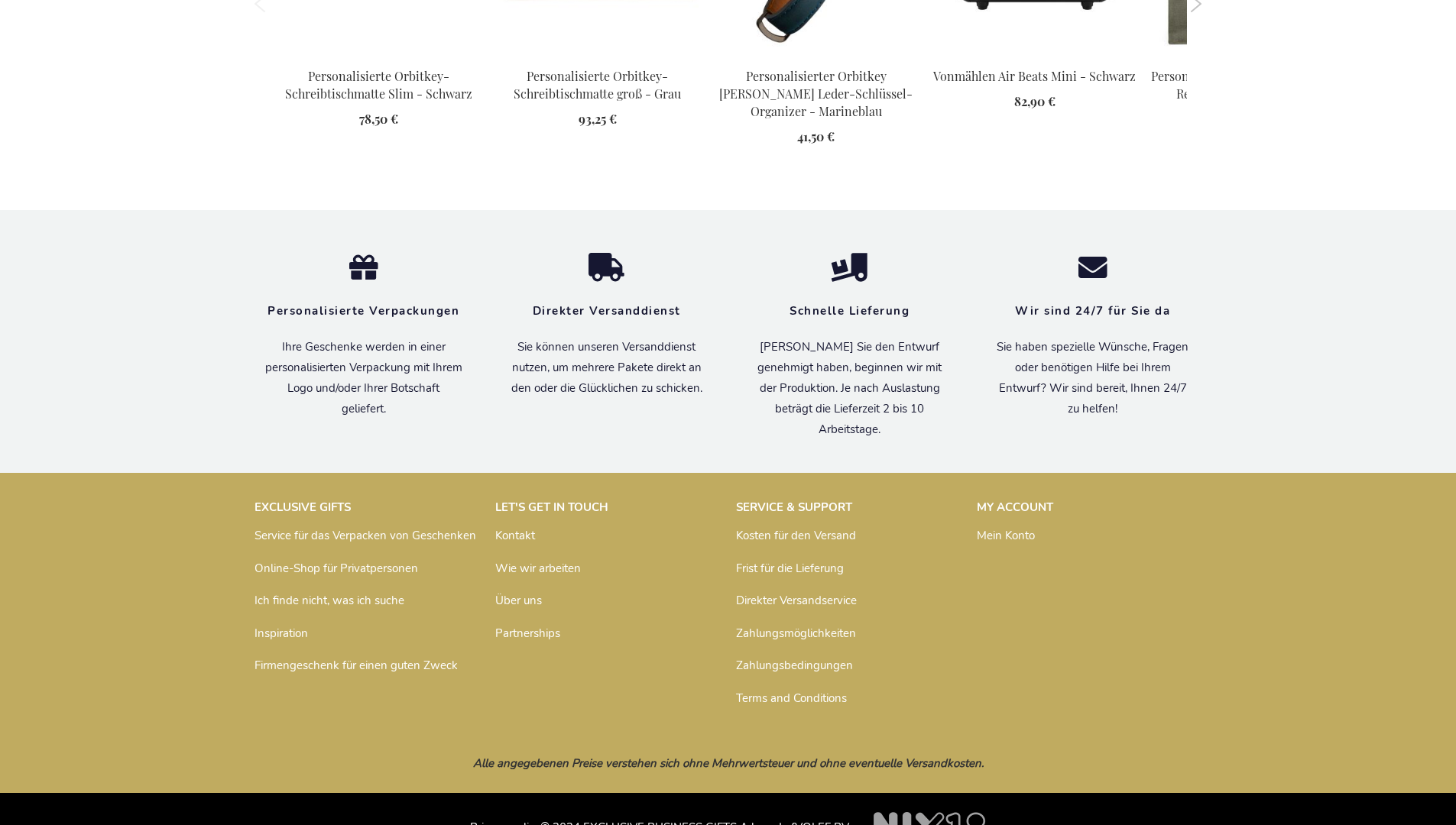
scroll to position [2094, 0]
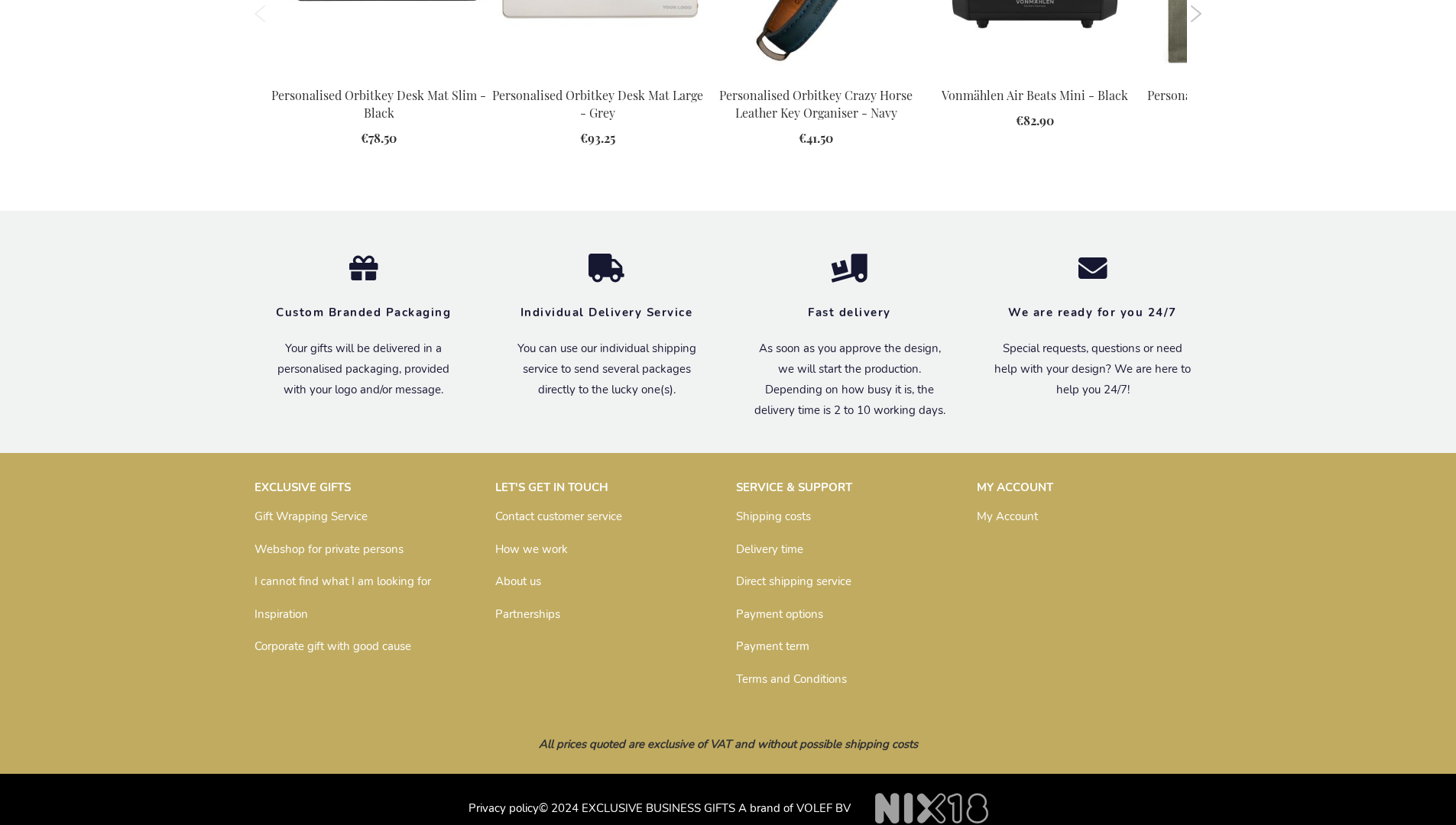
scroll to position [2074, 0]
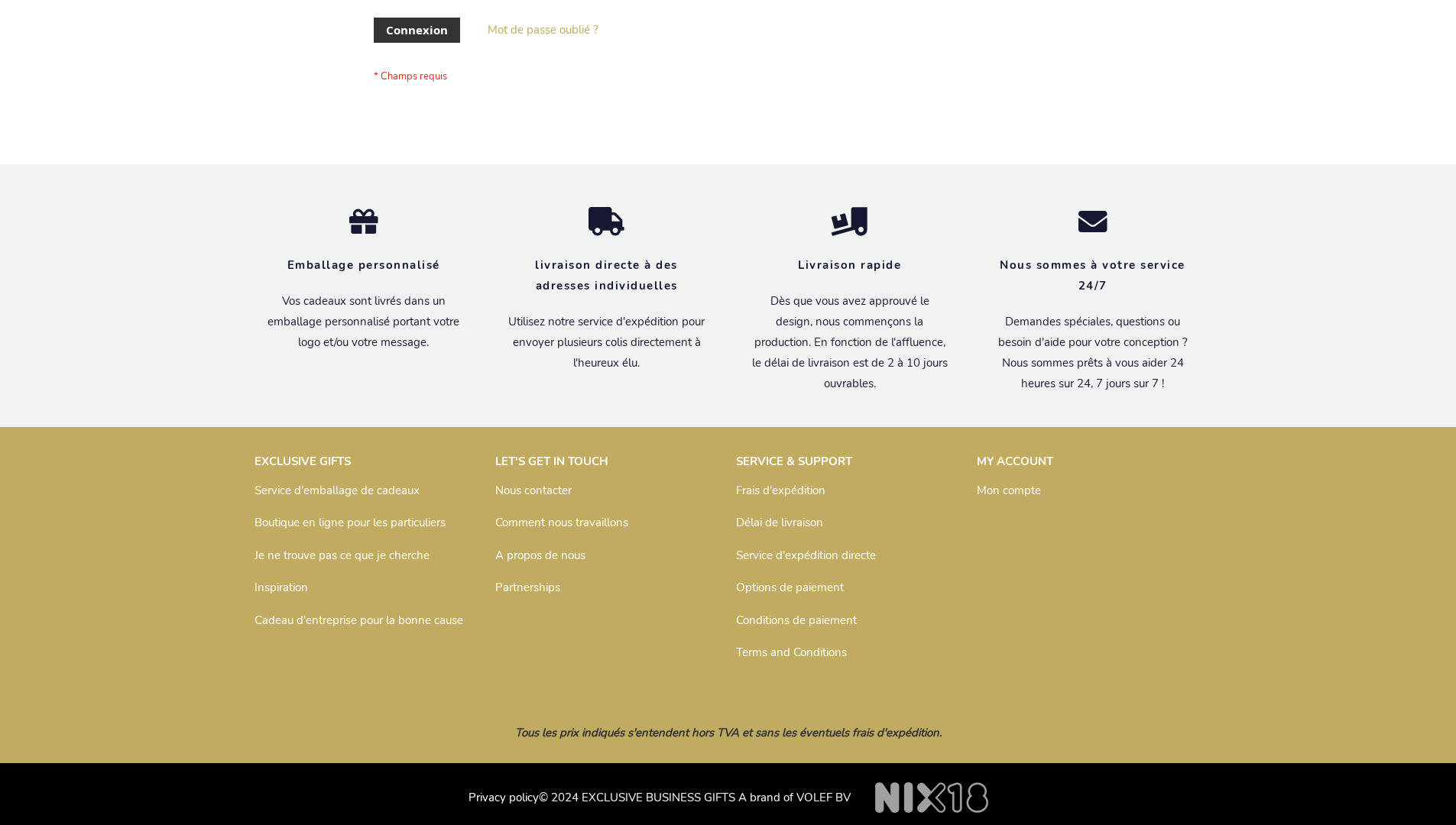
scroll to position [527, 0]
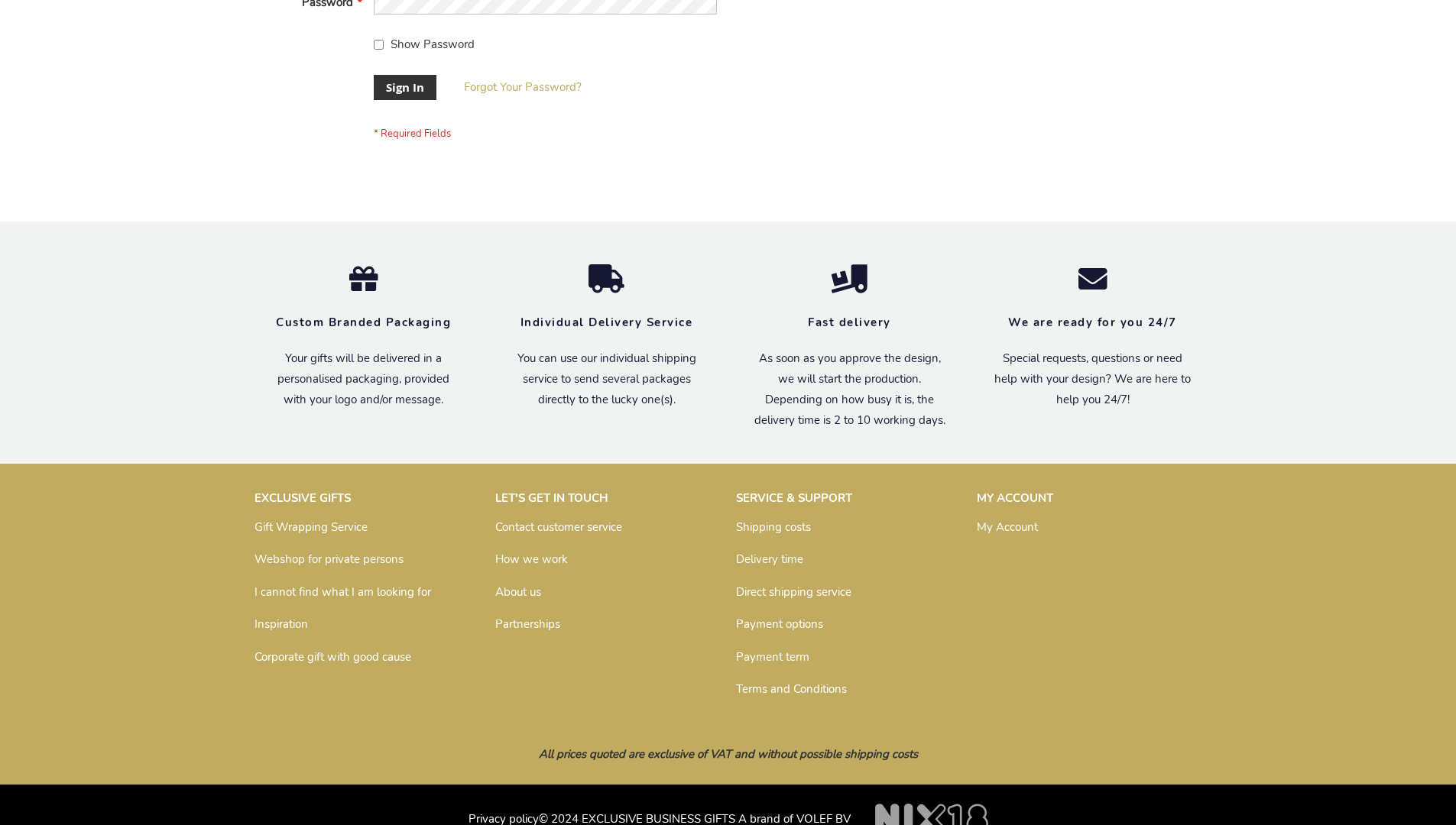
scroll to position [491, 0]
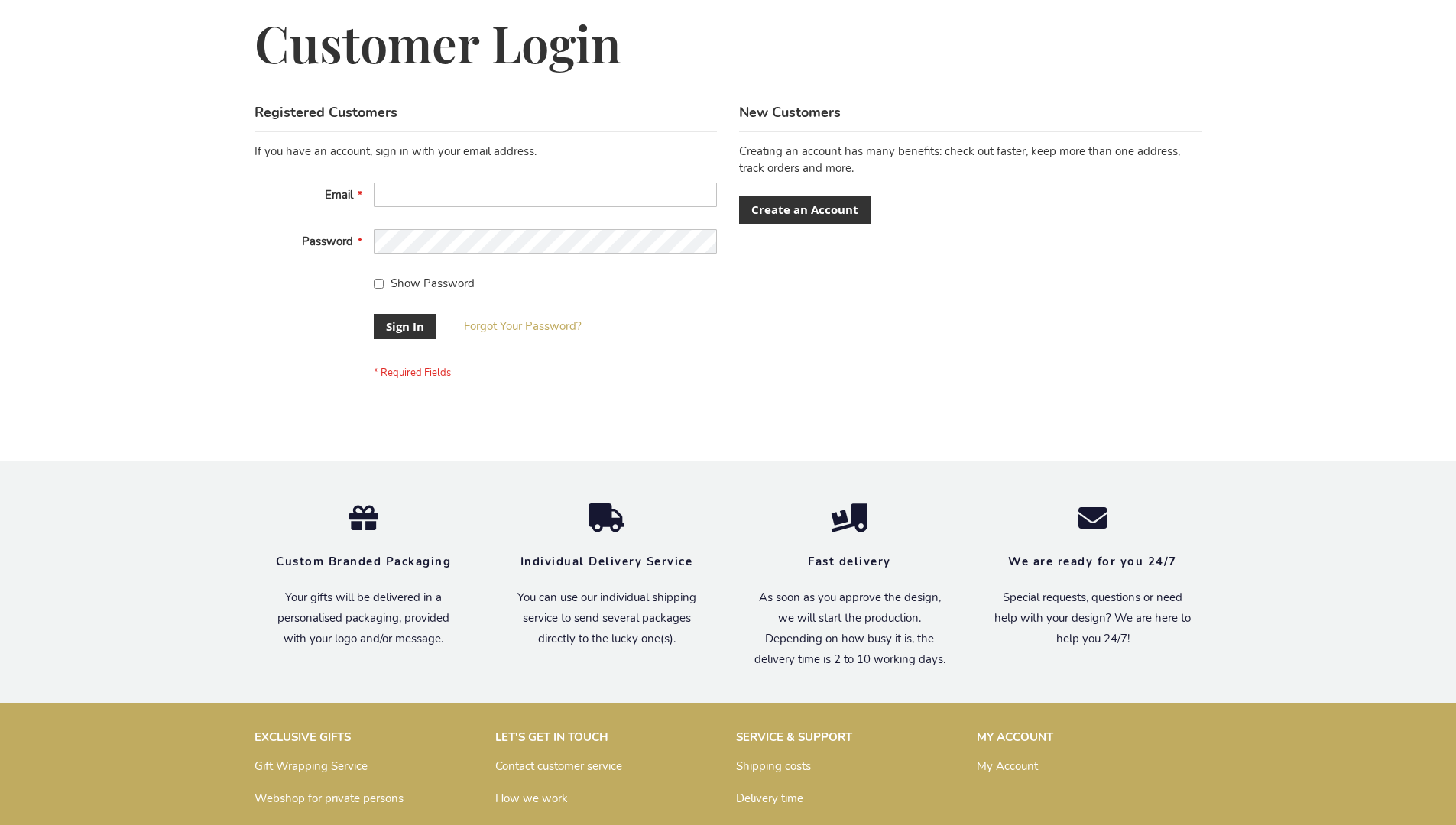
scroll to position [491, 0]
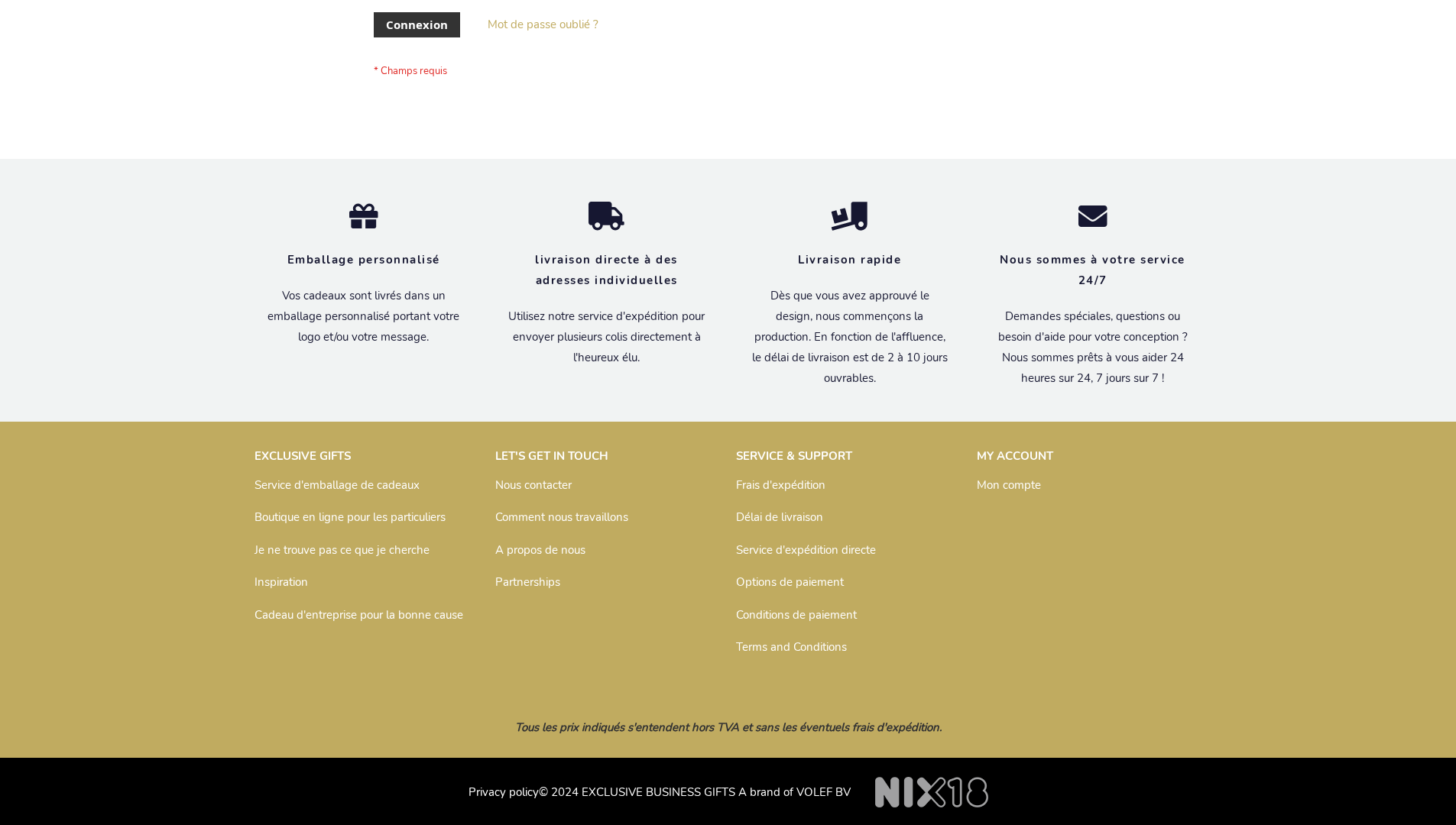
scroll to position [527, 0]
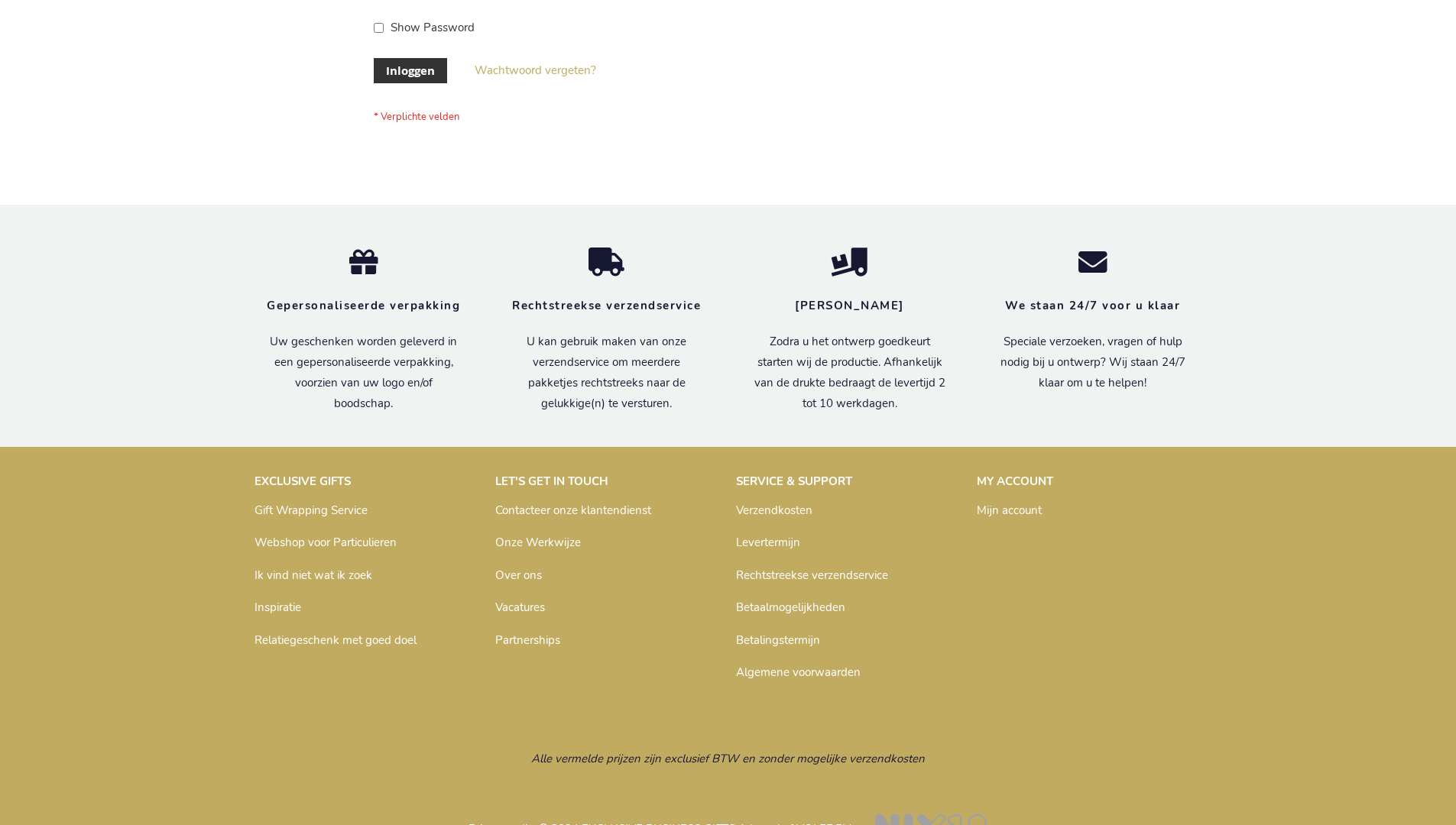
scroll to position [519, 0]
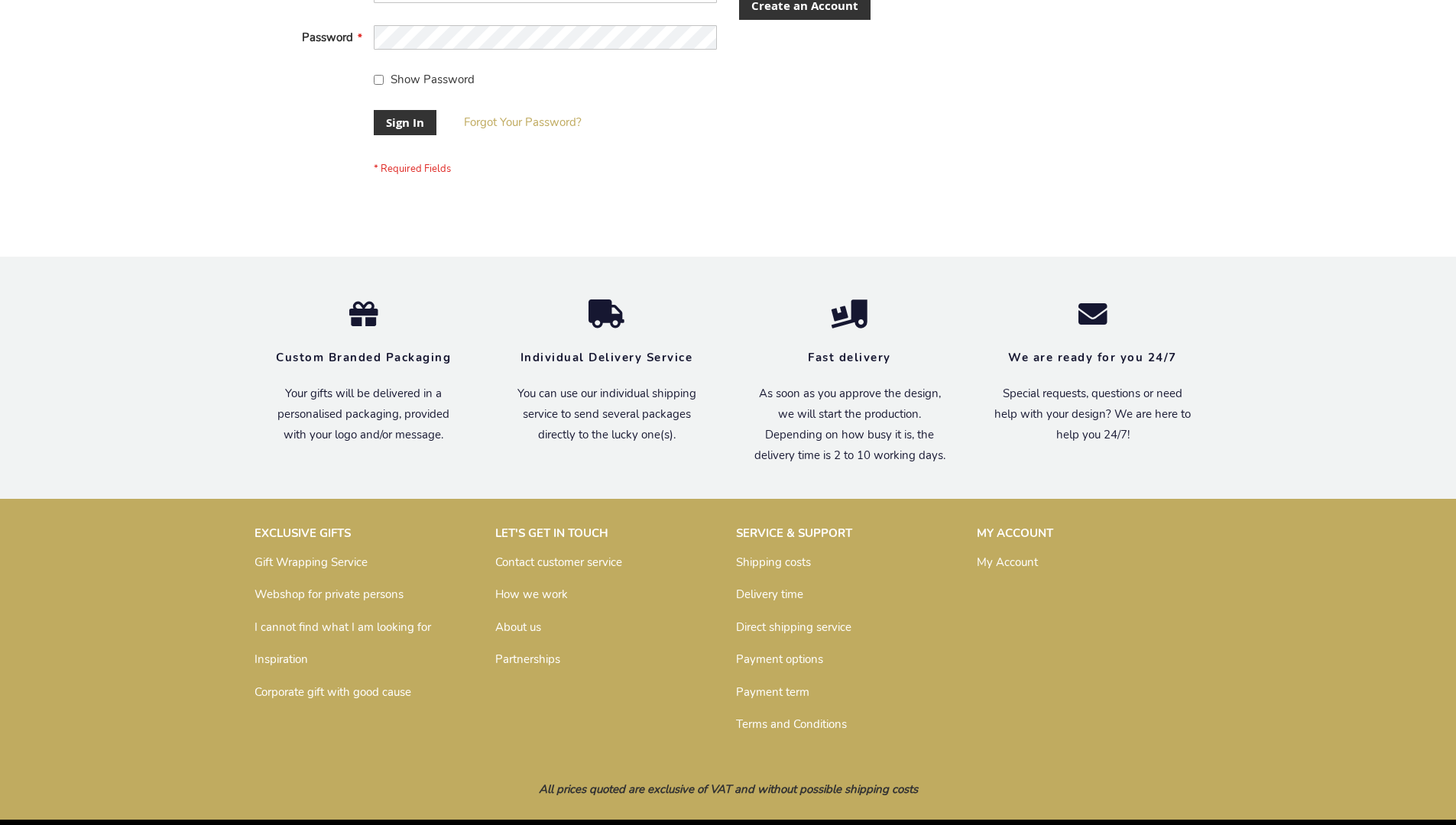
scroll to position [491, 0]
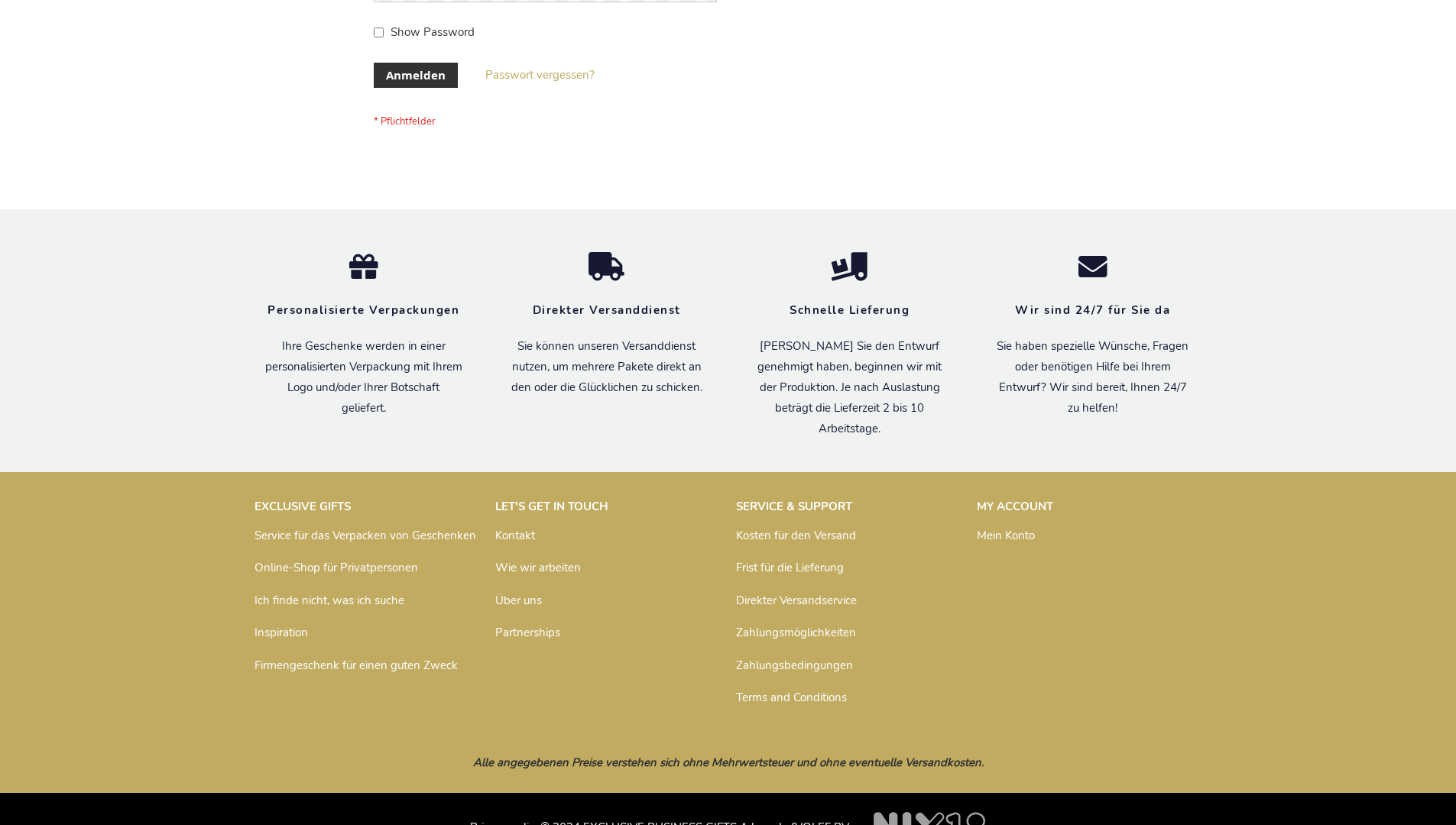
scroll to position [512, 0]
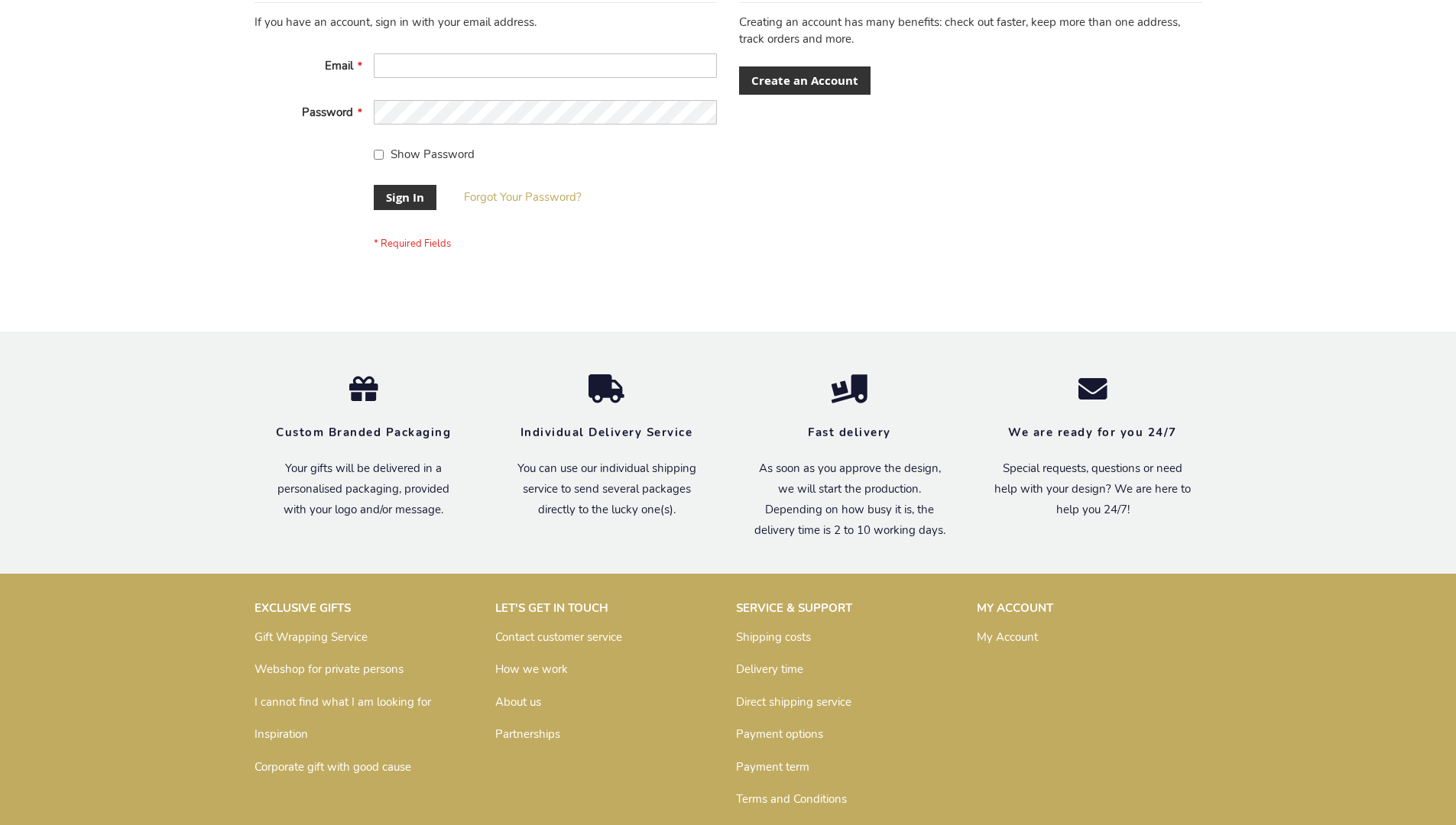
scroll to position [491, 0]
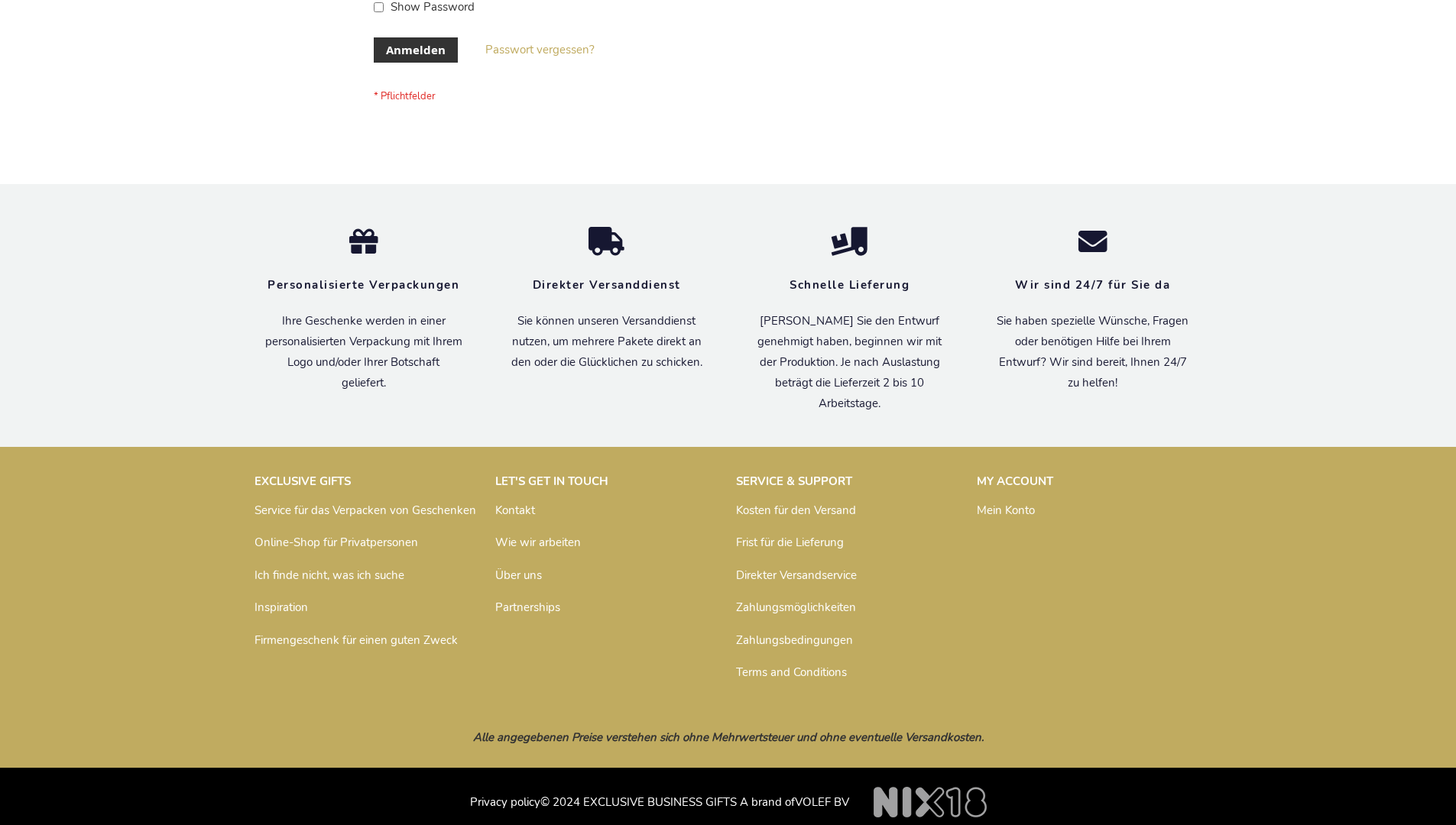
scroll to position [512, 0]
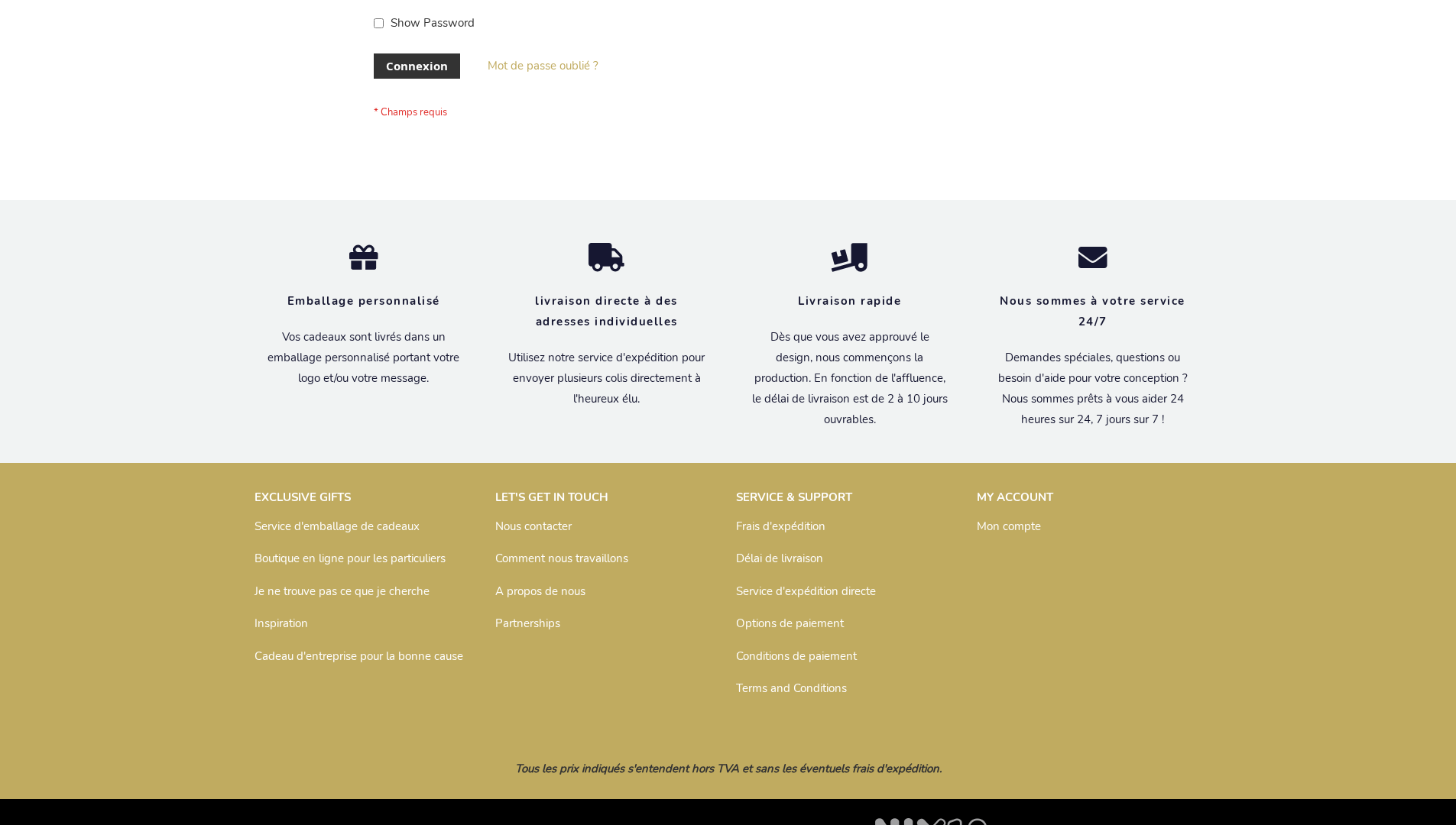
scroll to position [527, 0]
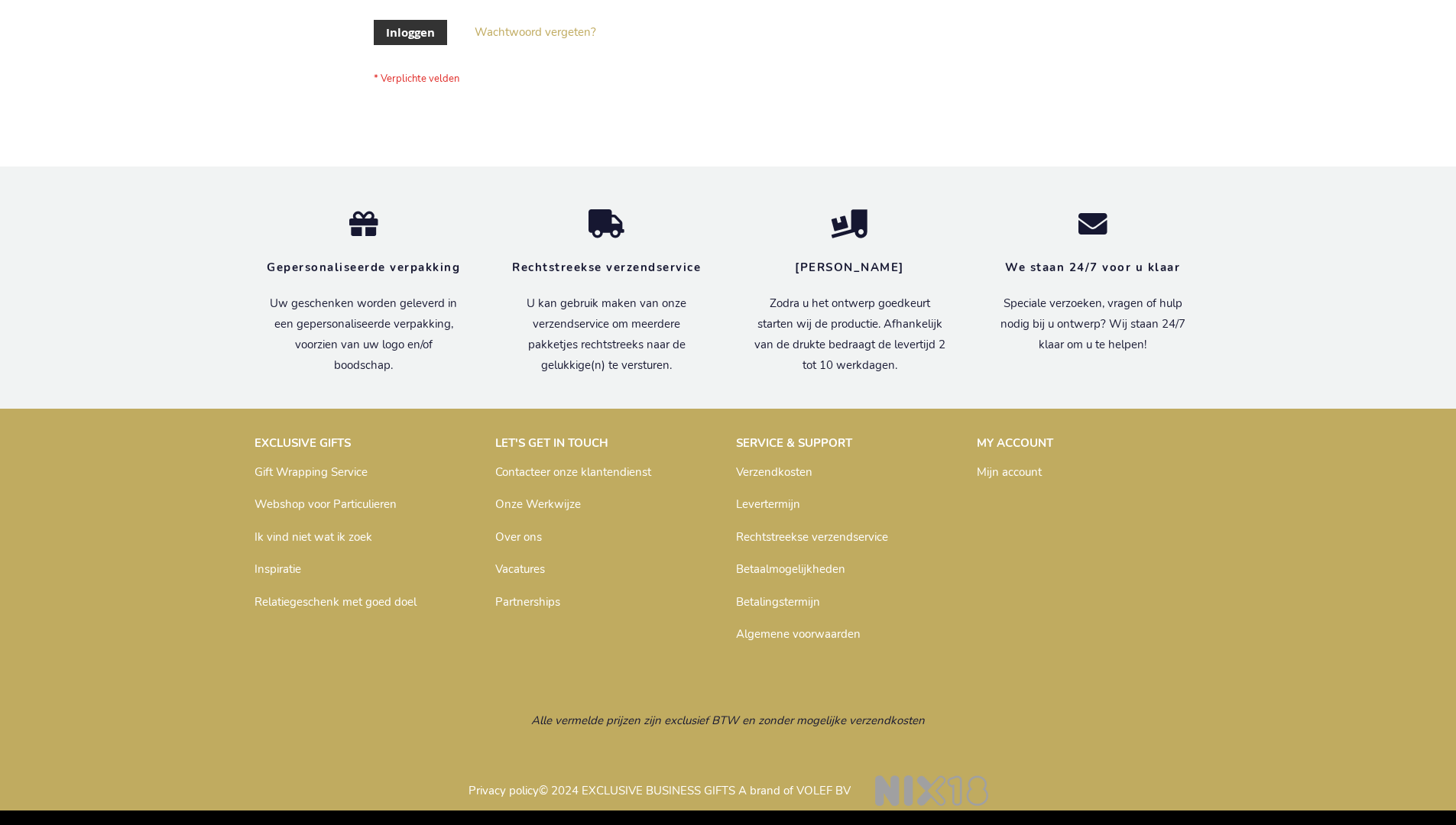
scroll to position [519, 0]
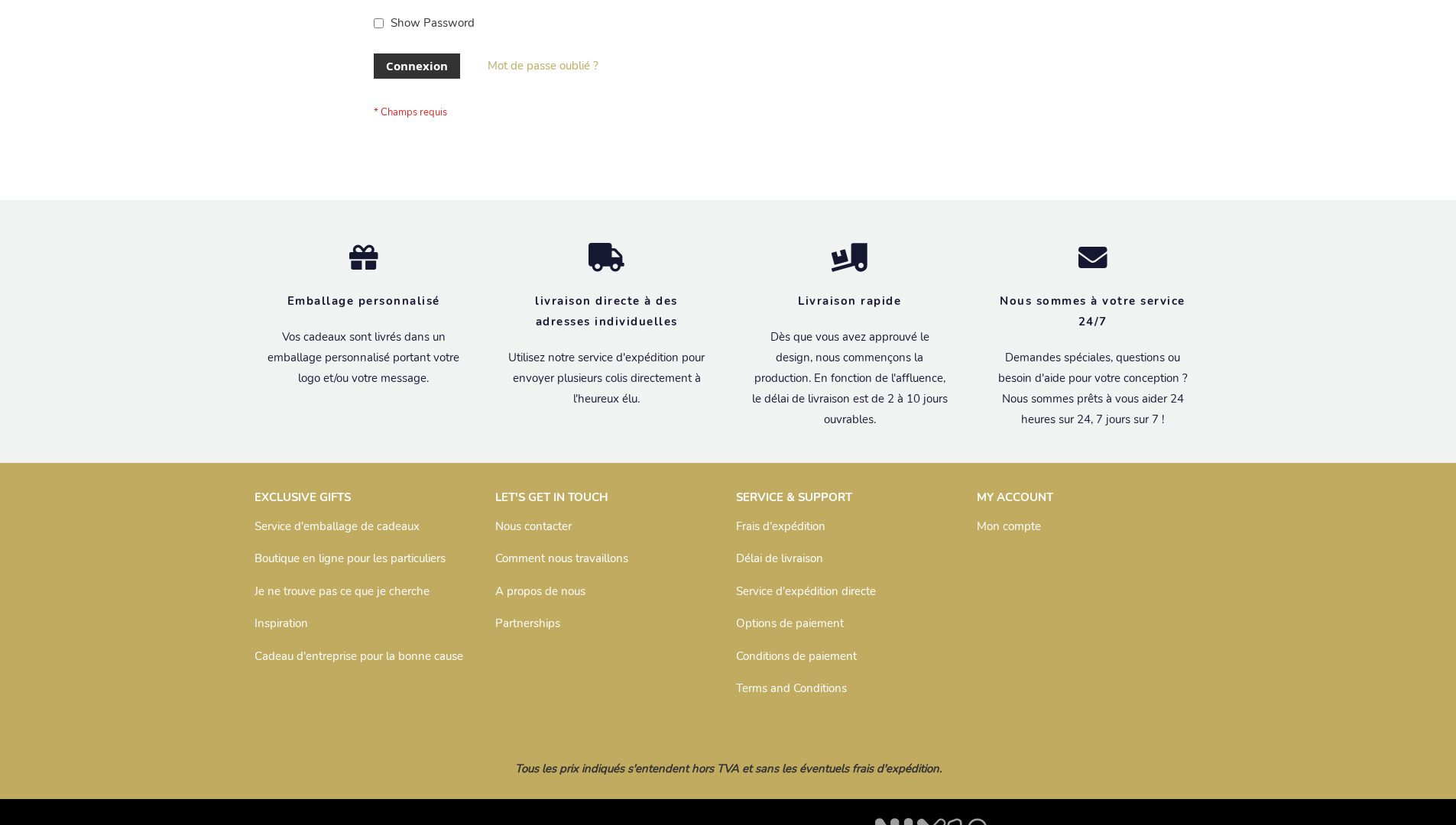
scroll to position [527, 0]
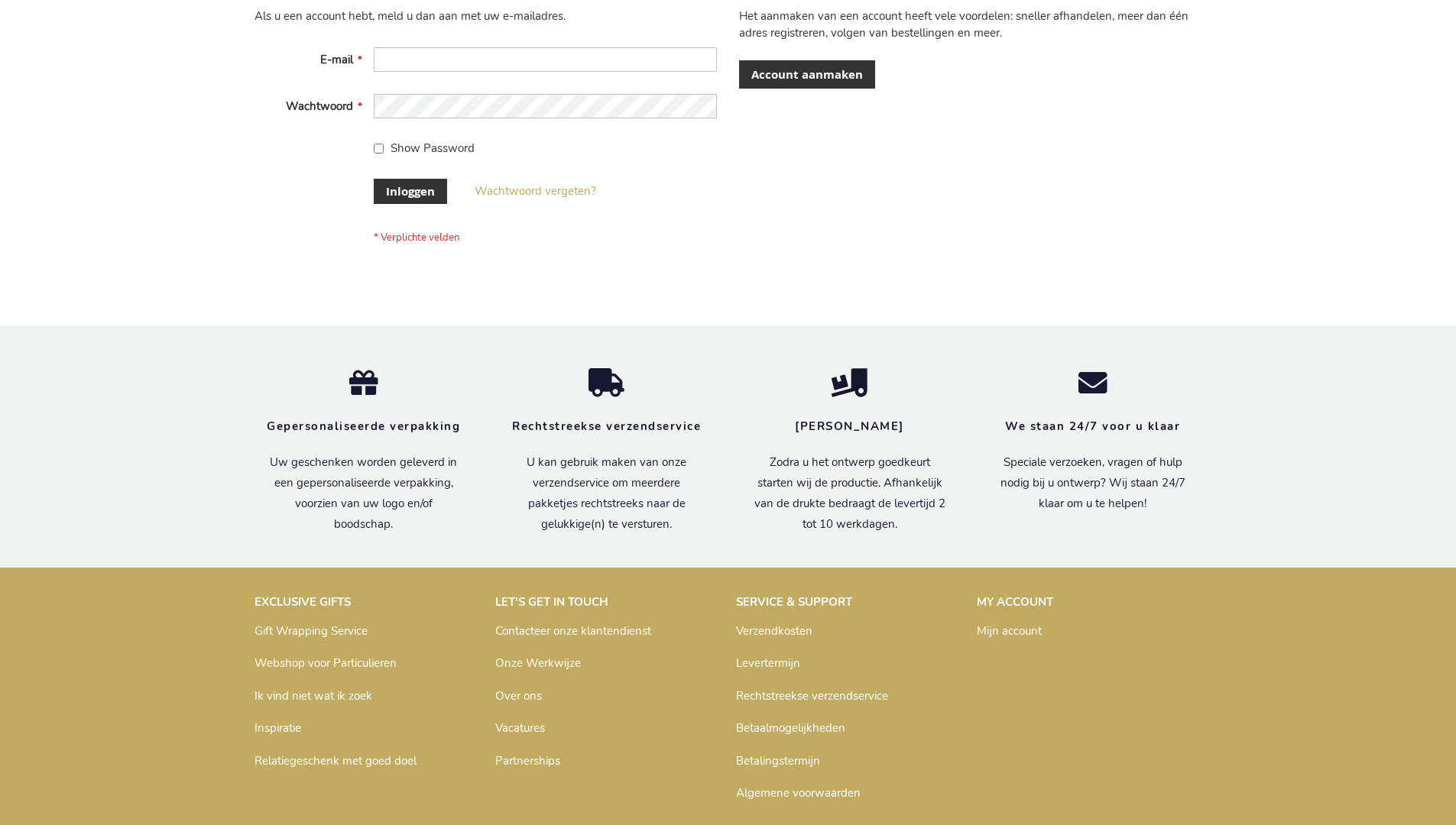
scroll to position [519, 0]
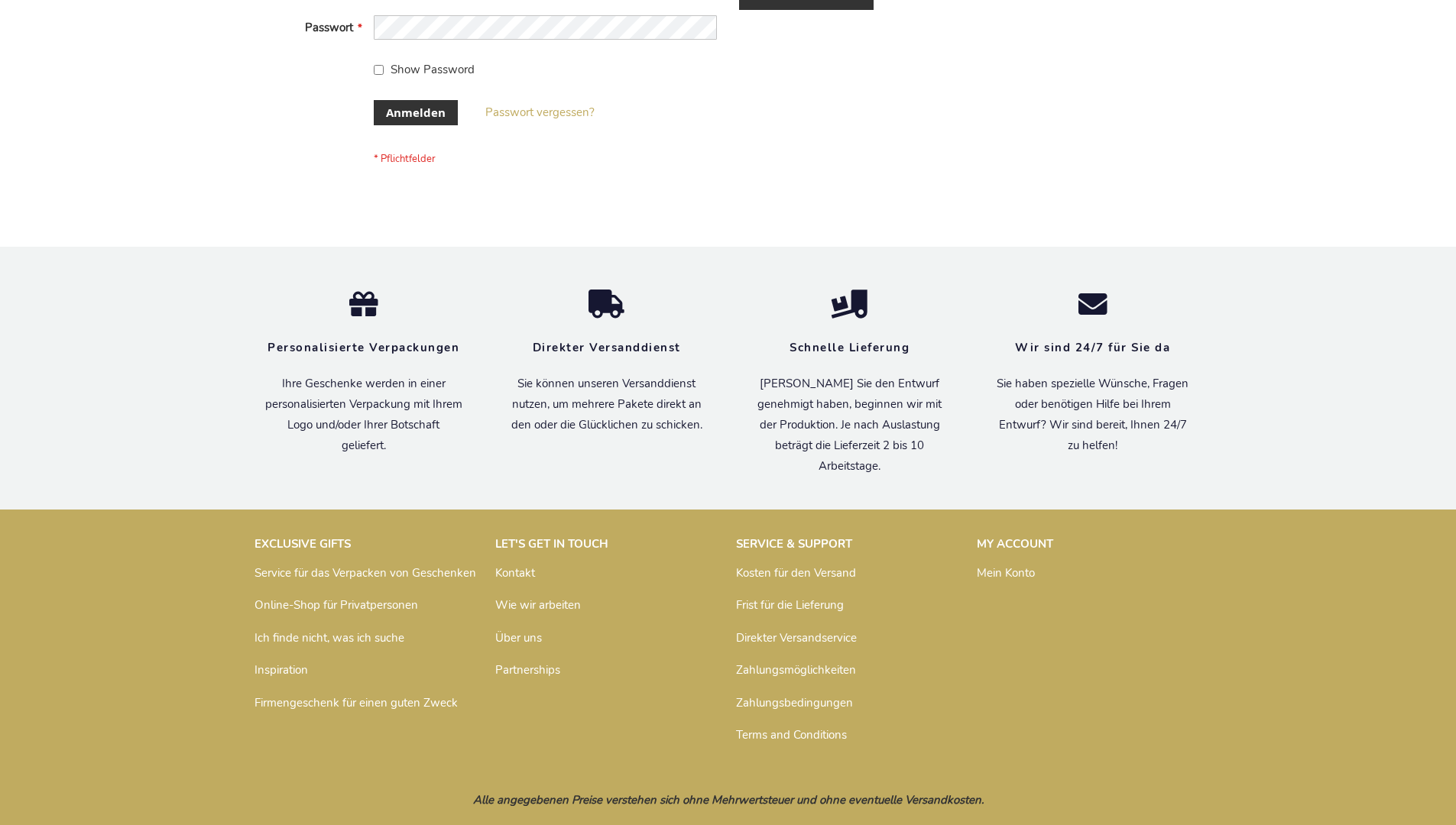
scroll to position [512, 0]
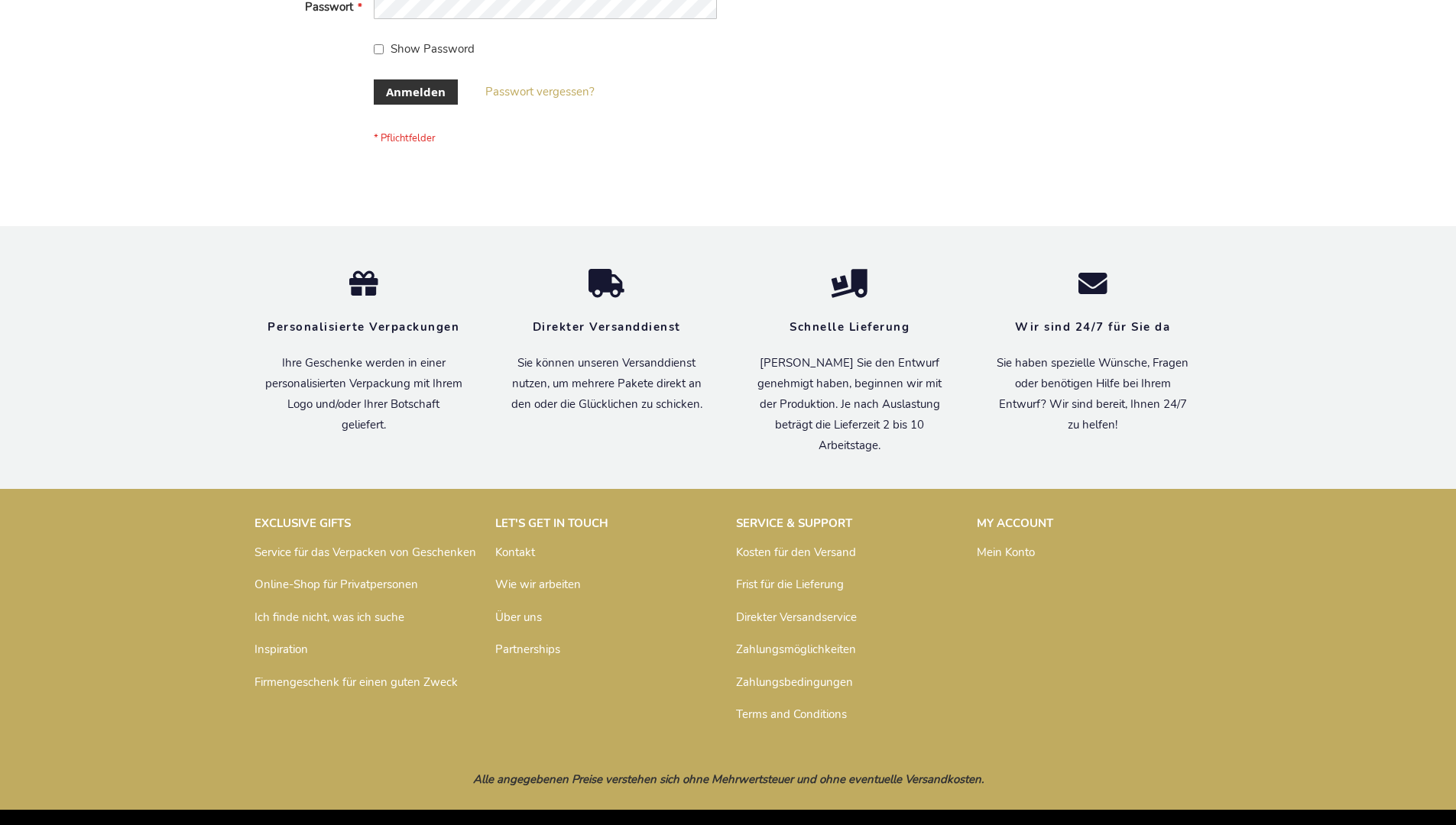
scroll to position [512, 0]
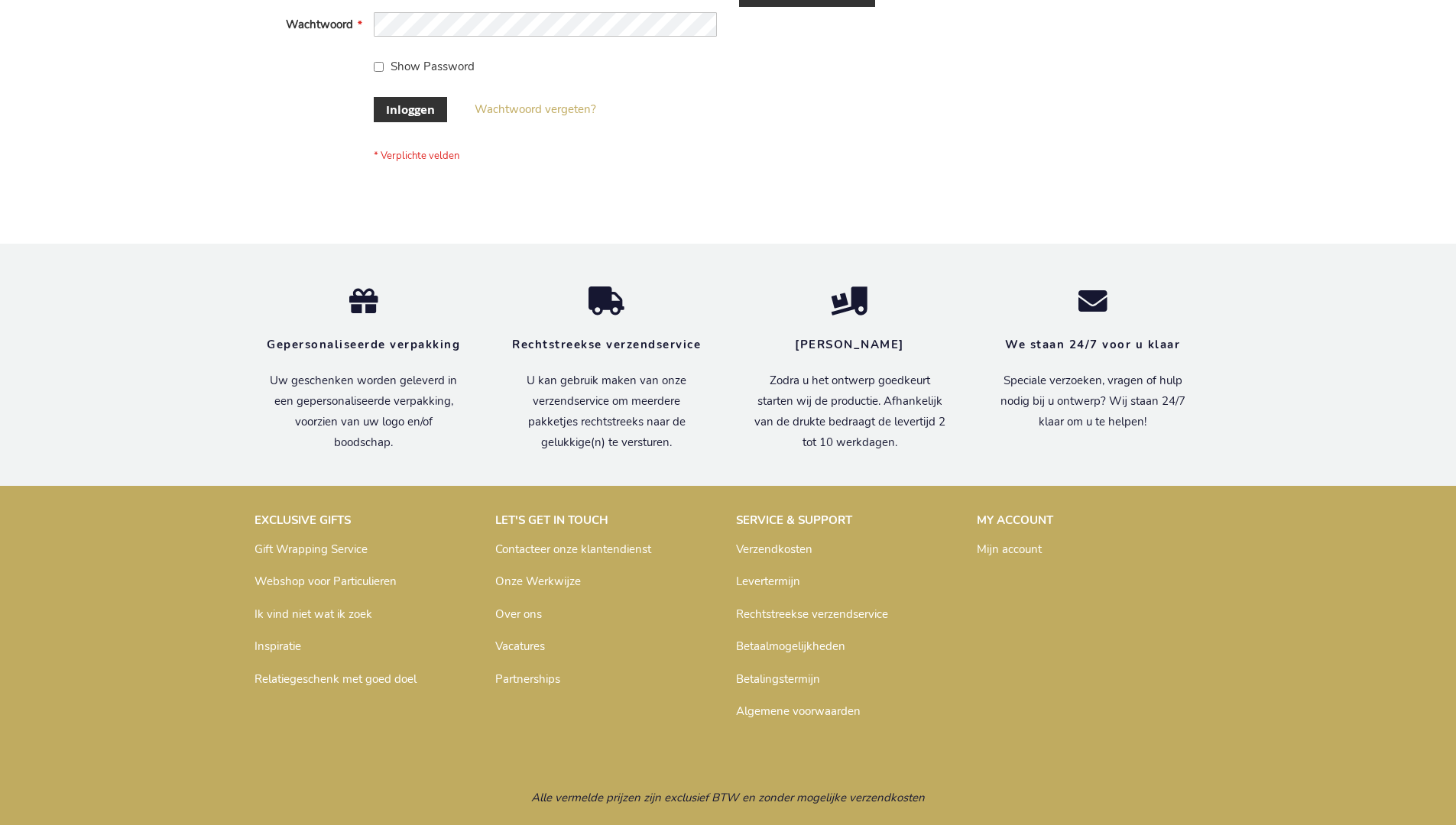
scroll to position [519, 0]
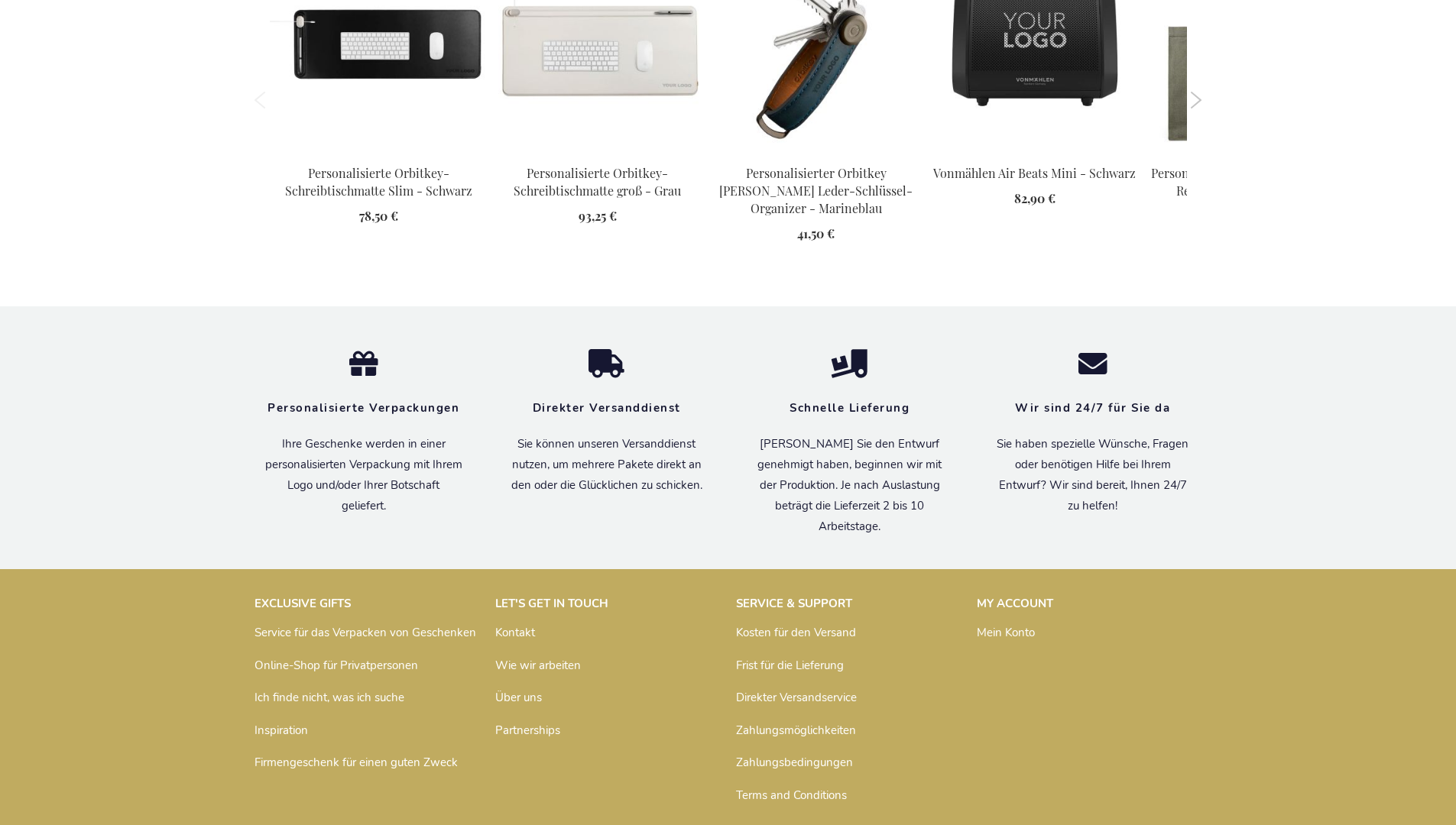
scroll to position [2111, 0]
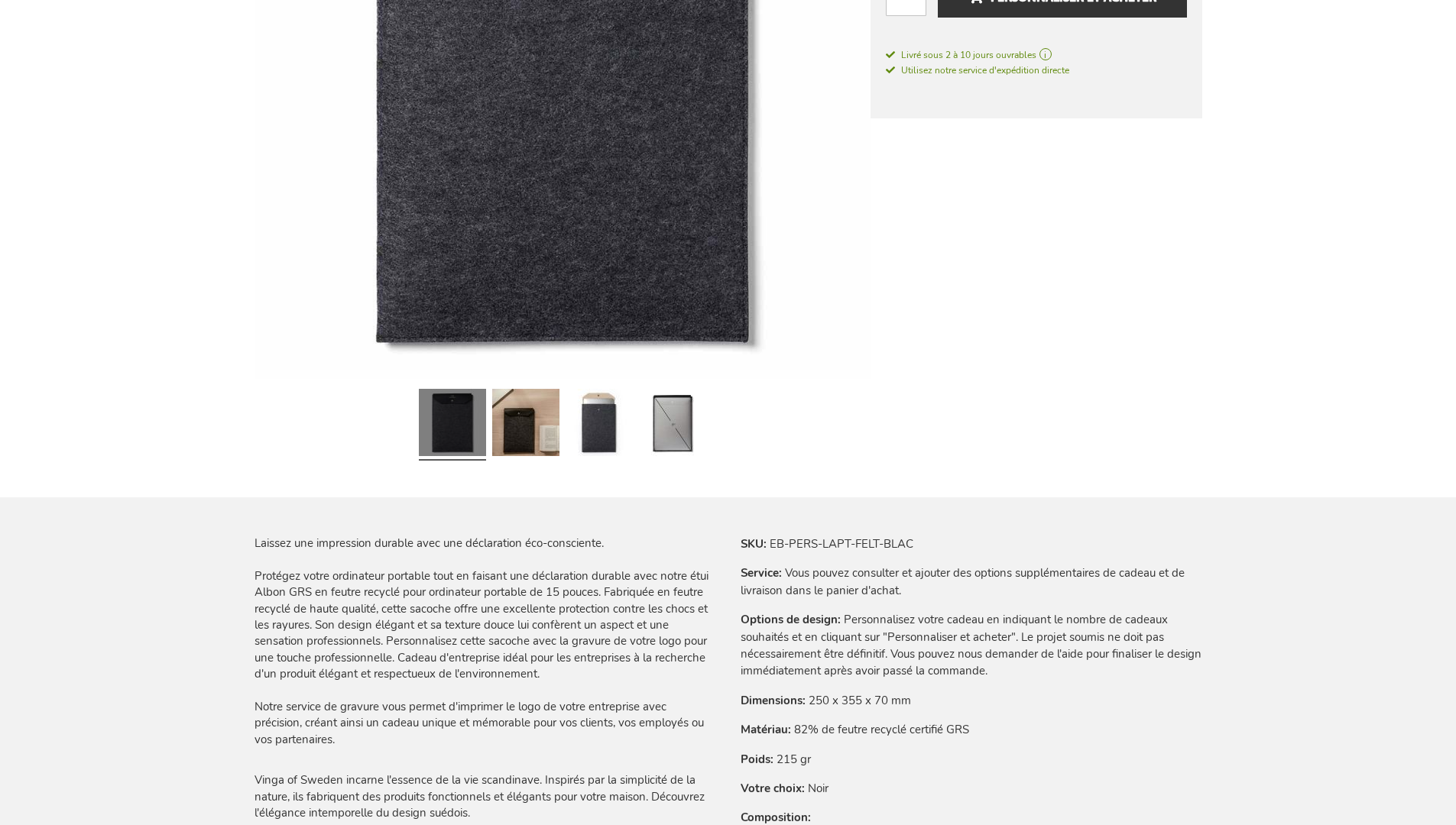
scroll to position [2109, 0]
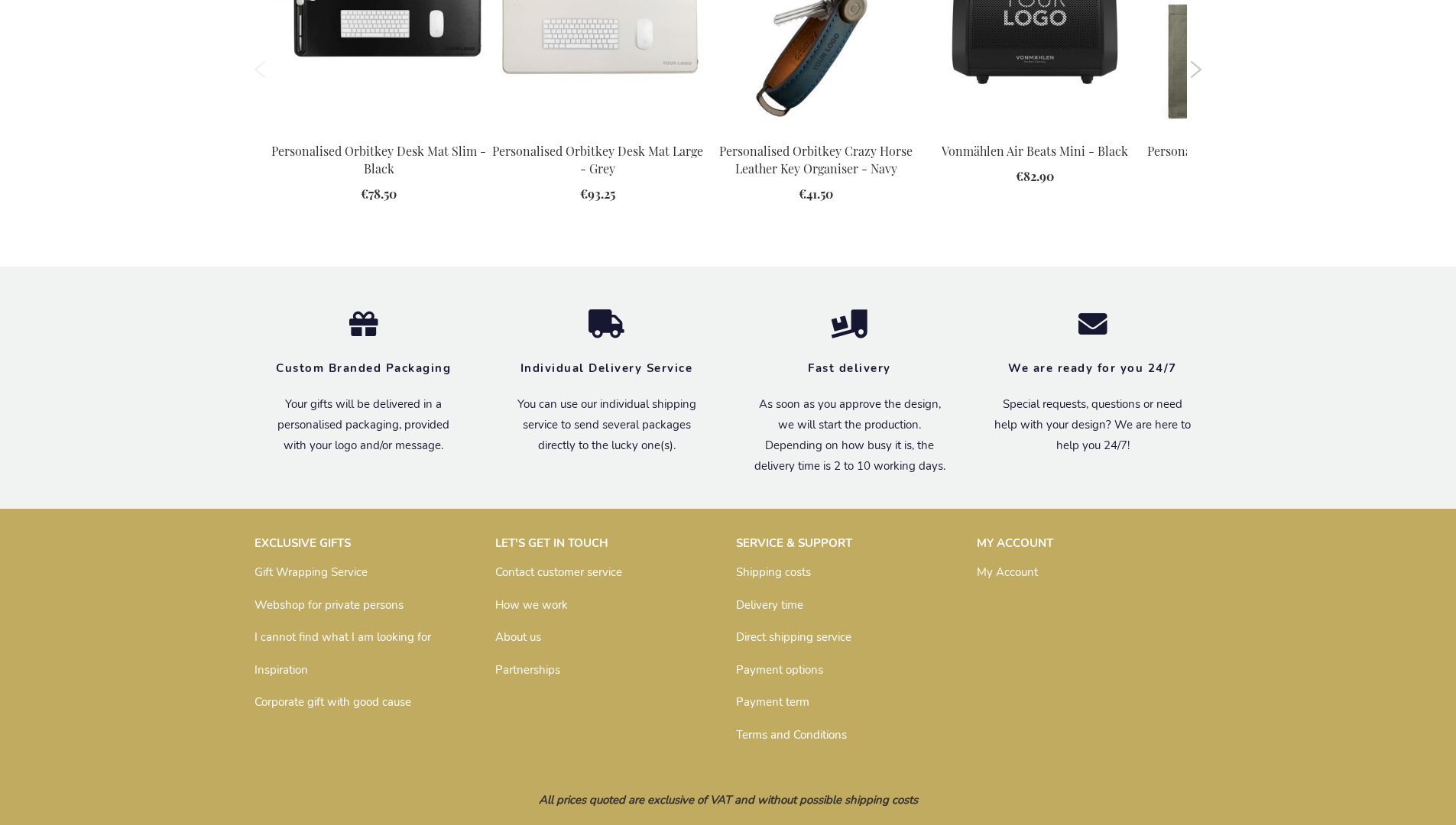
scroll to position [2074, 0]
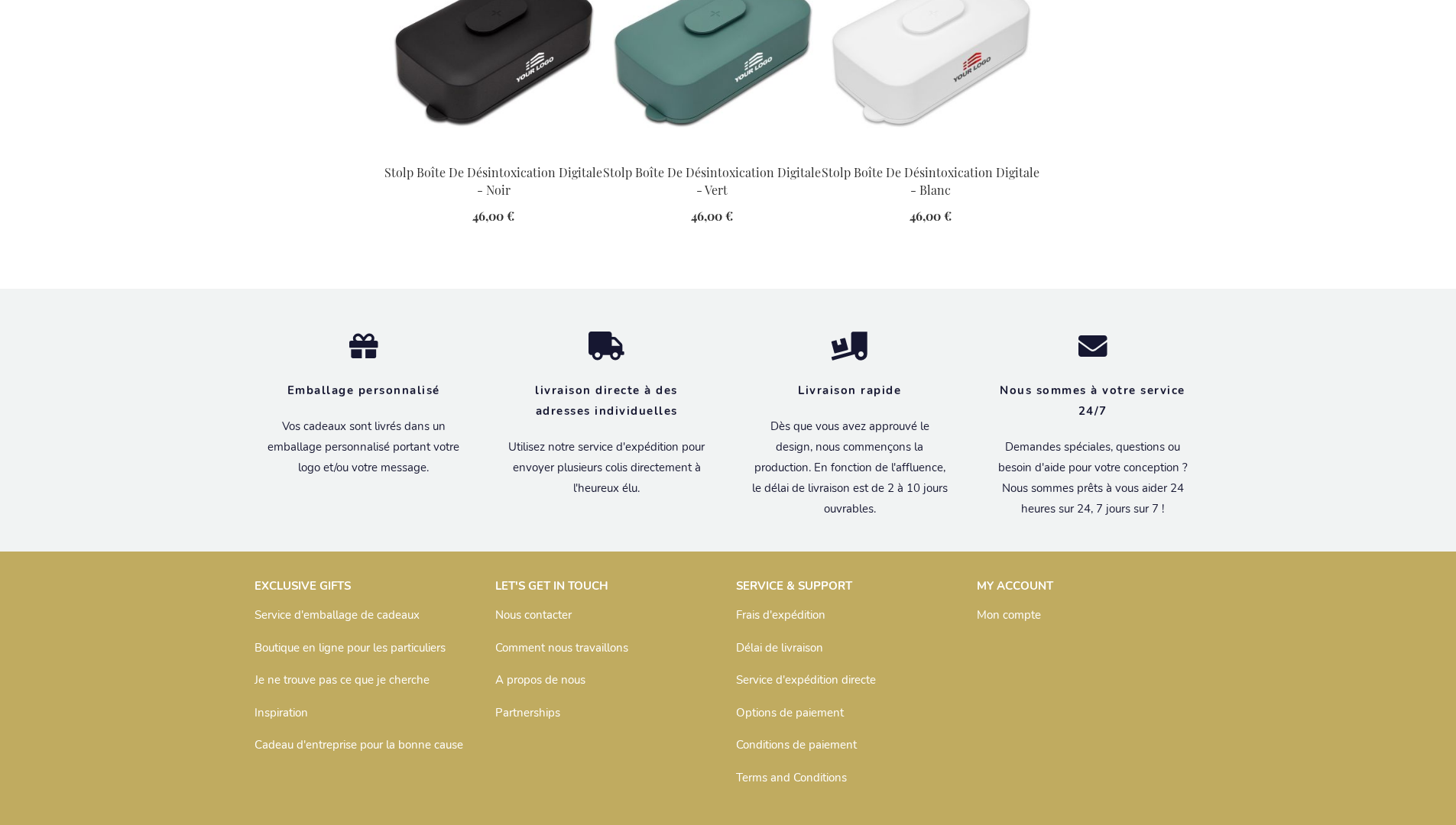
scroll to position [1769, 0]
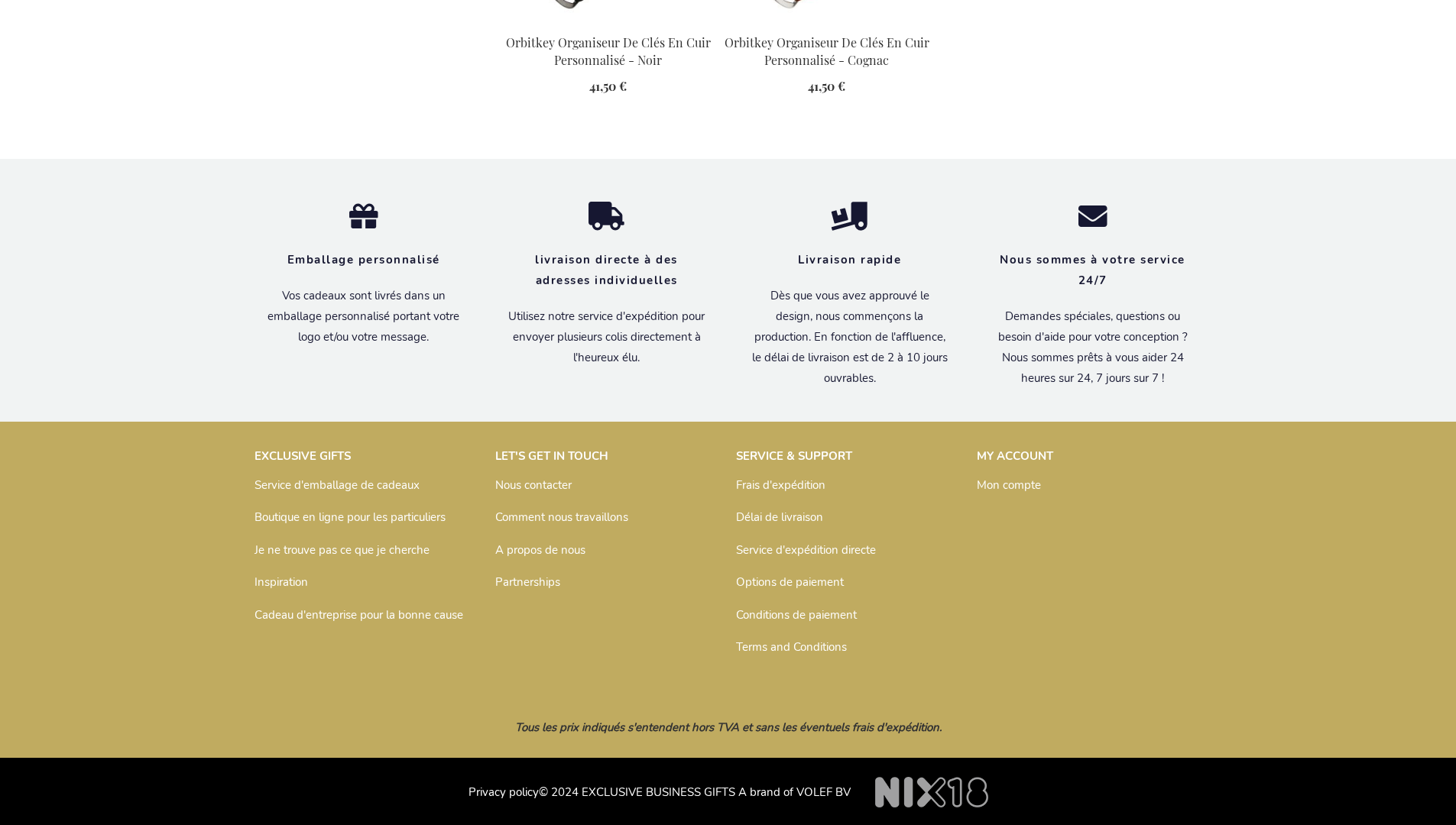
scroll to position [2093, 0]
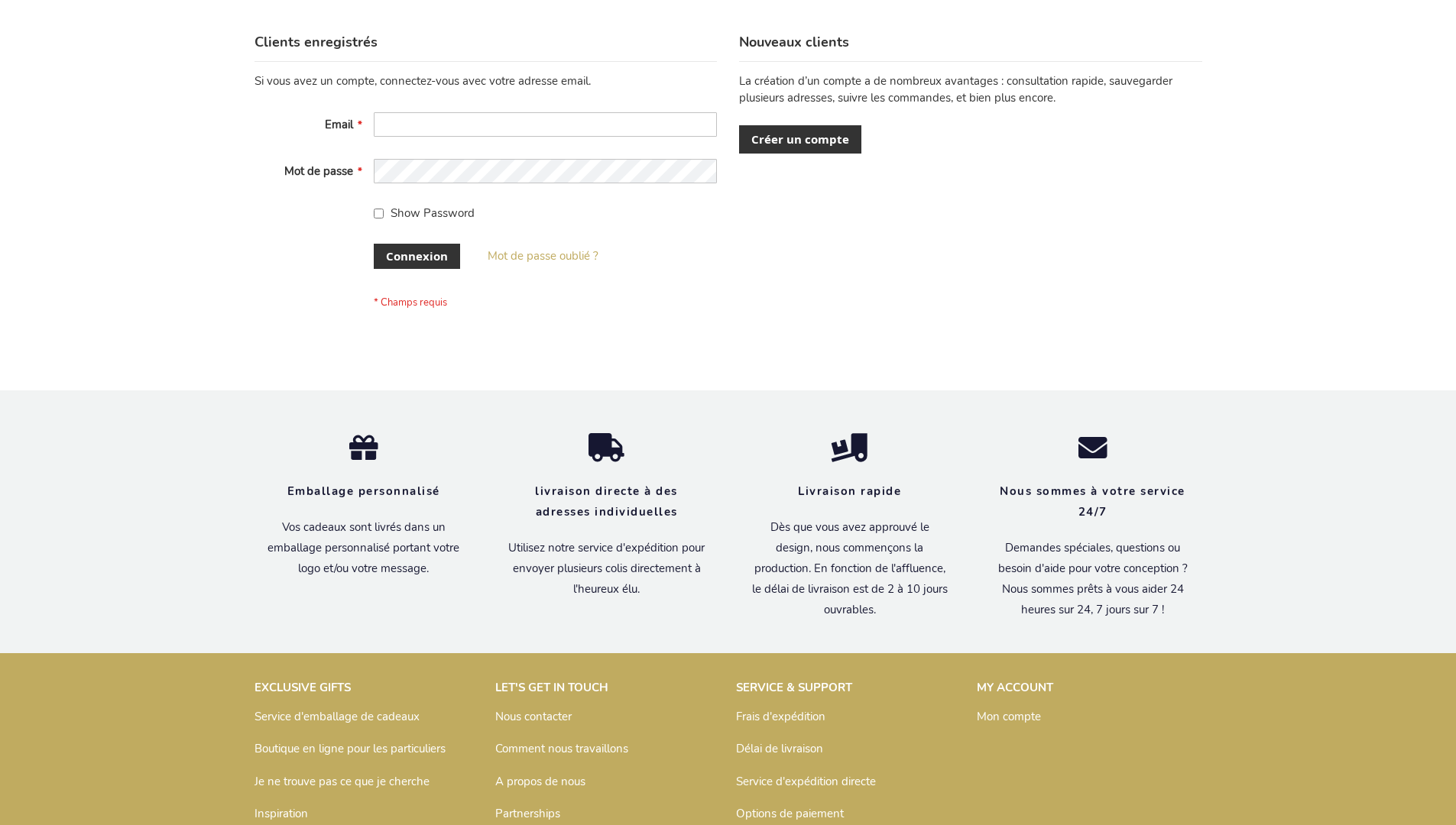
scroll to position [527, 0]
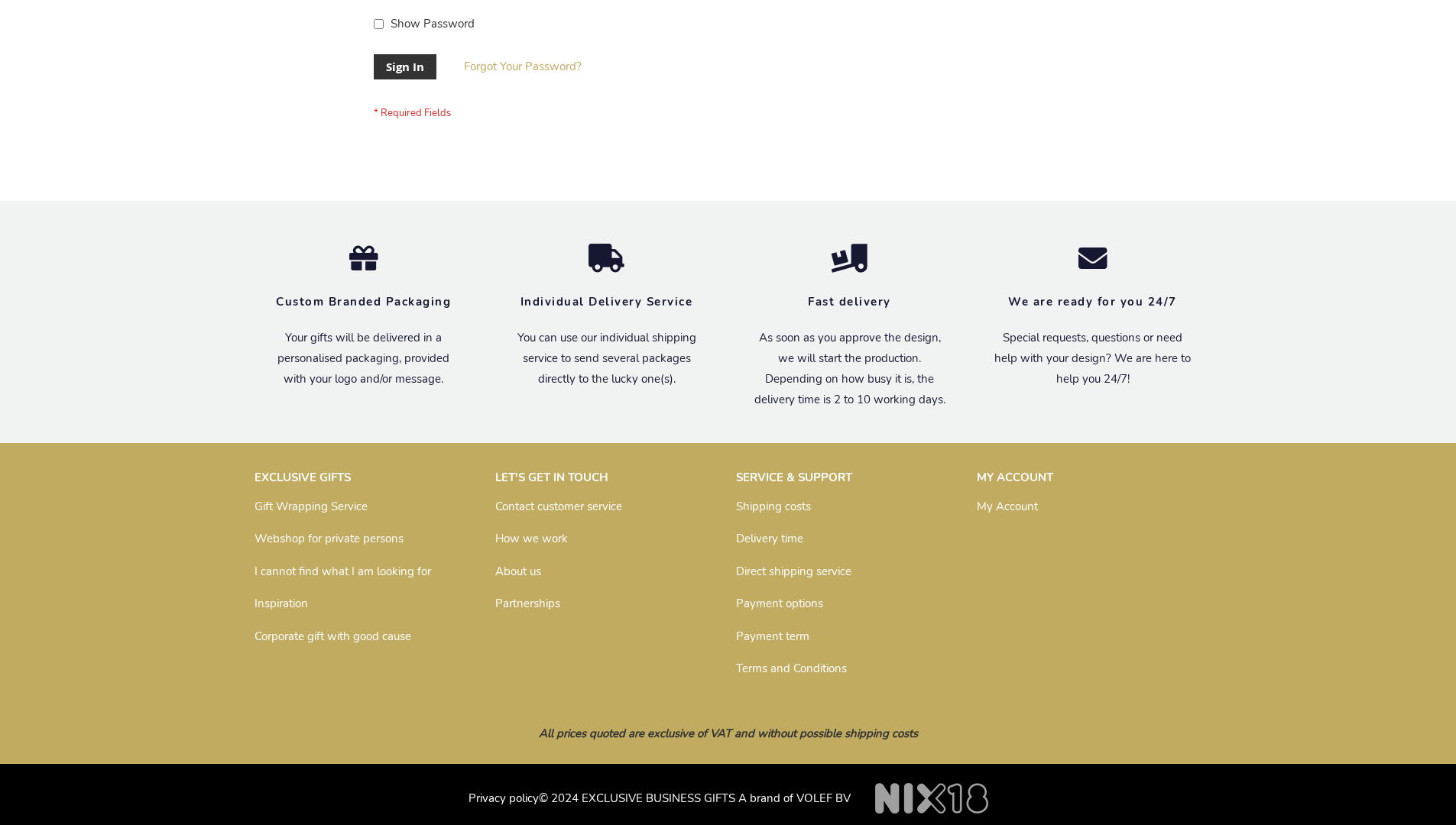
scroll to position [491, 0]
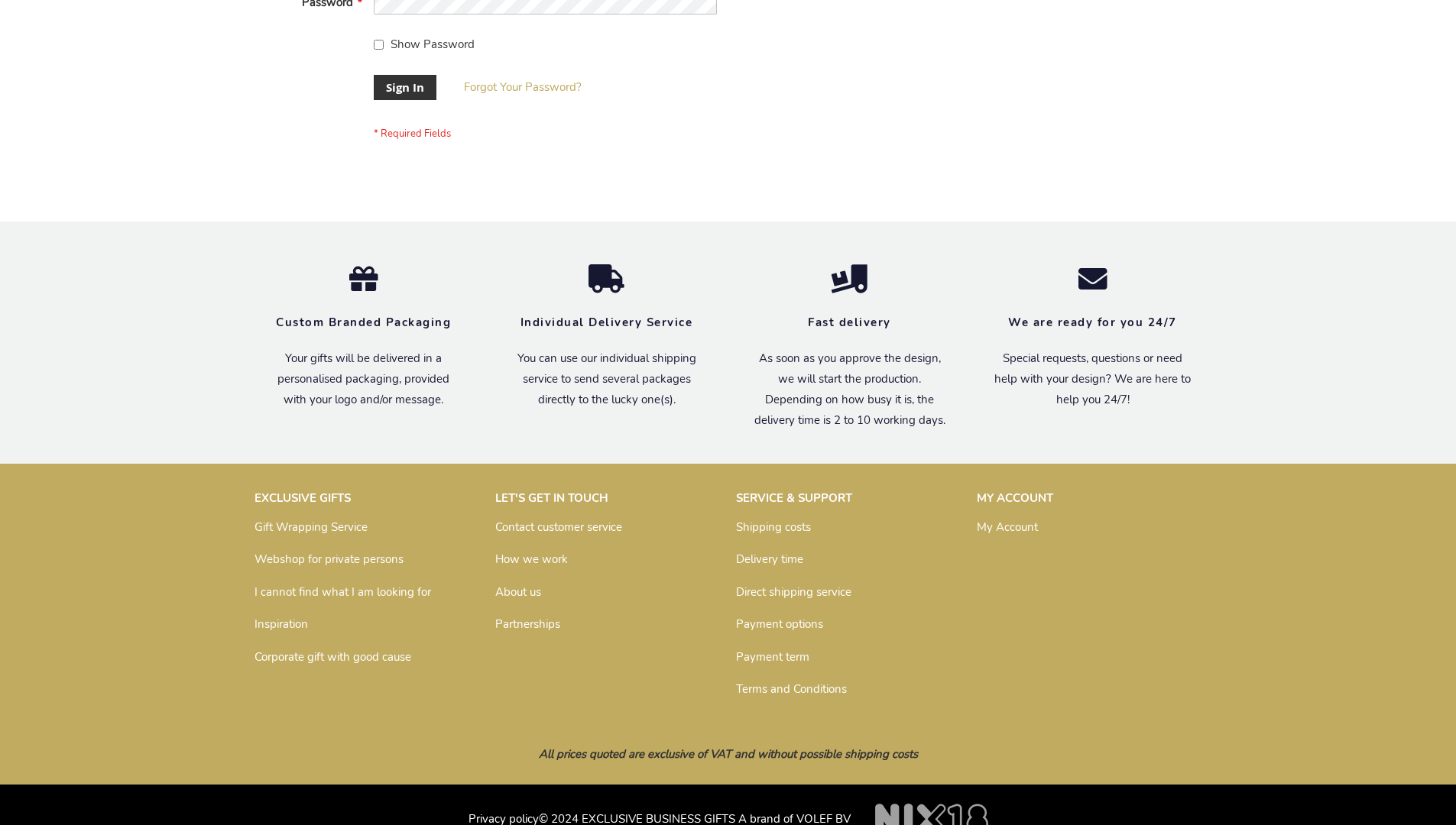
scroll to position [491, 0]
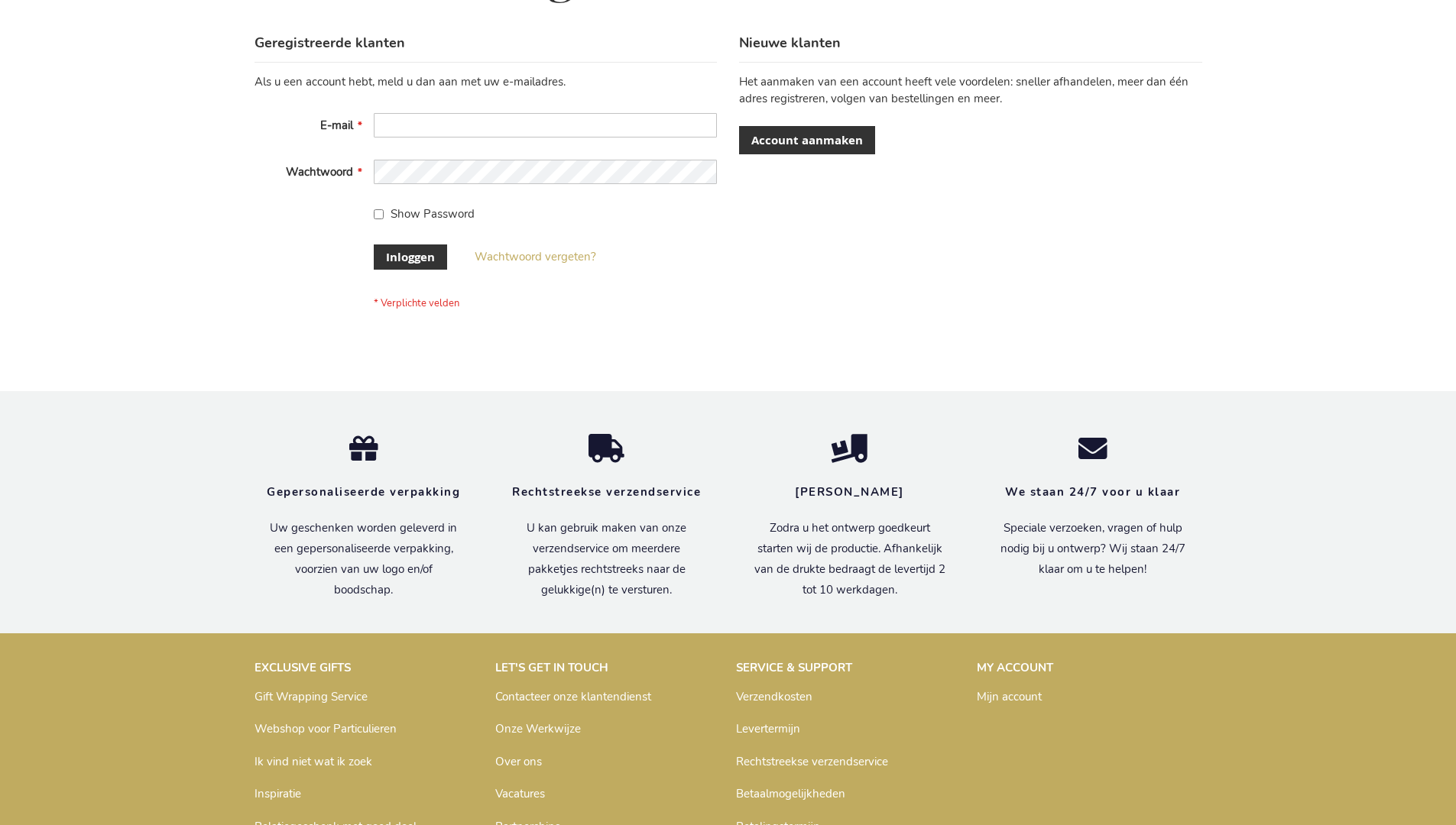
scroll to position [519, 0]
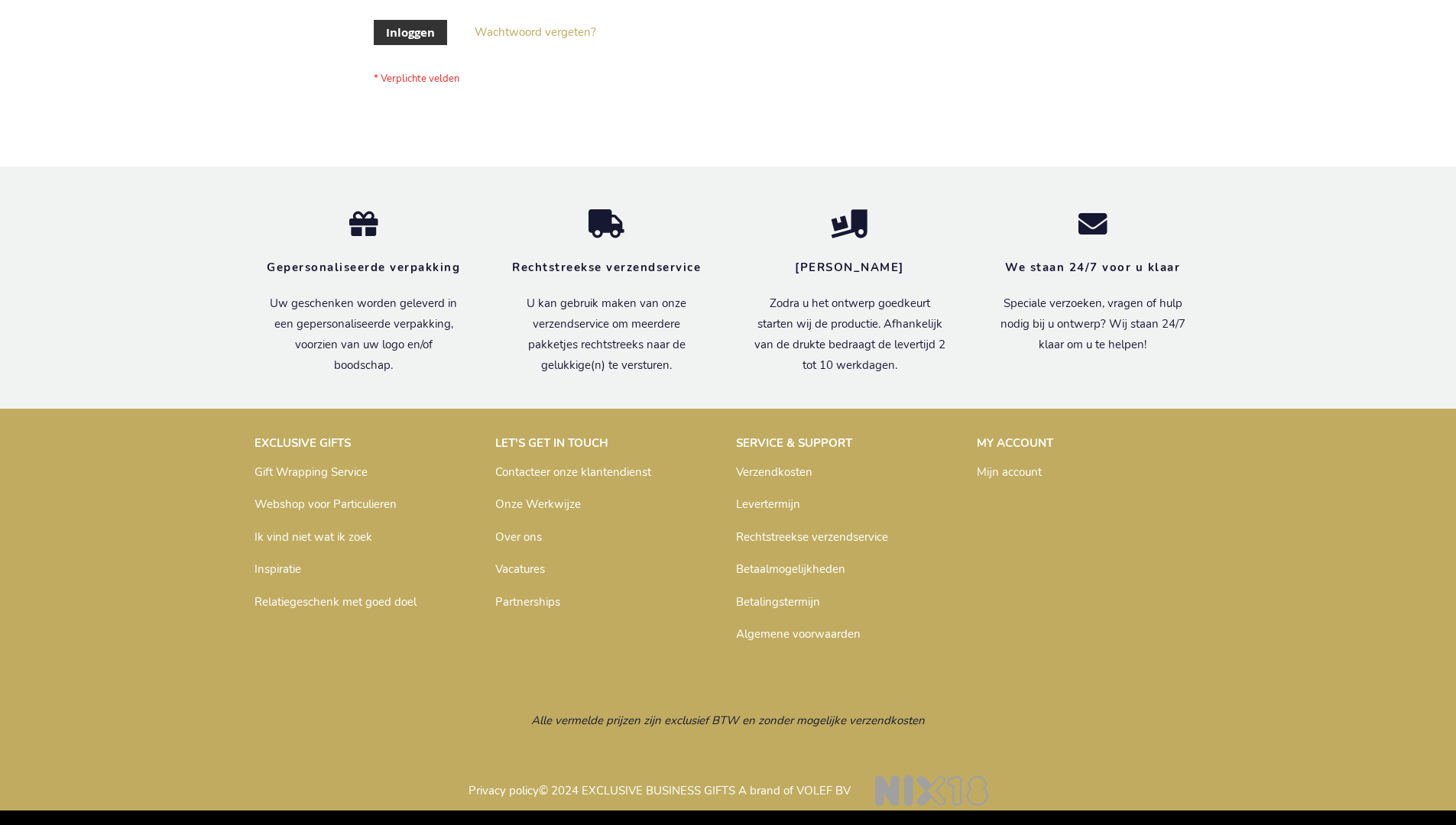
scroll to position [519, 0]
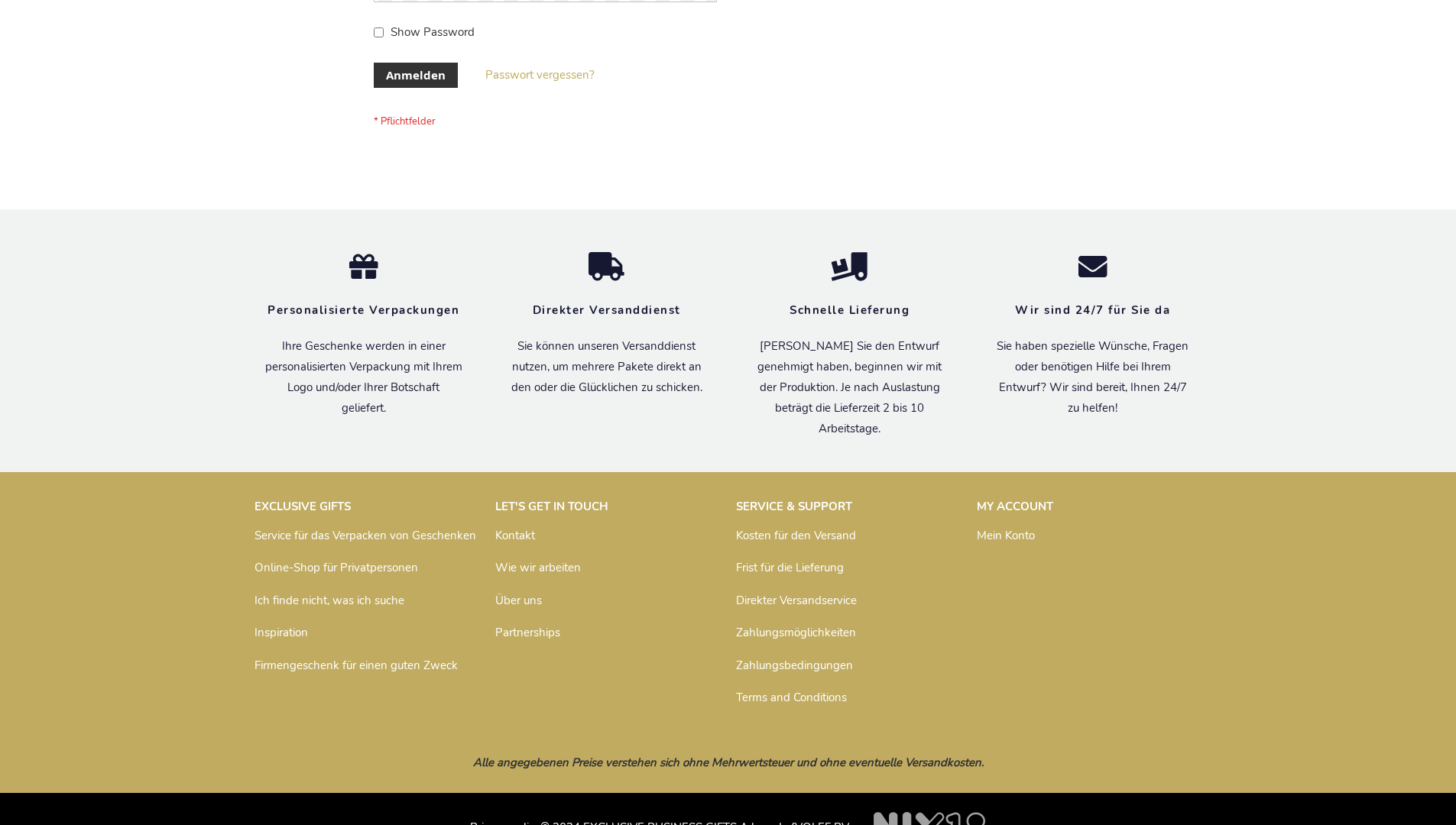
scroll to position [512, 0]
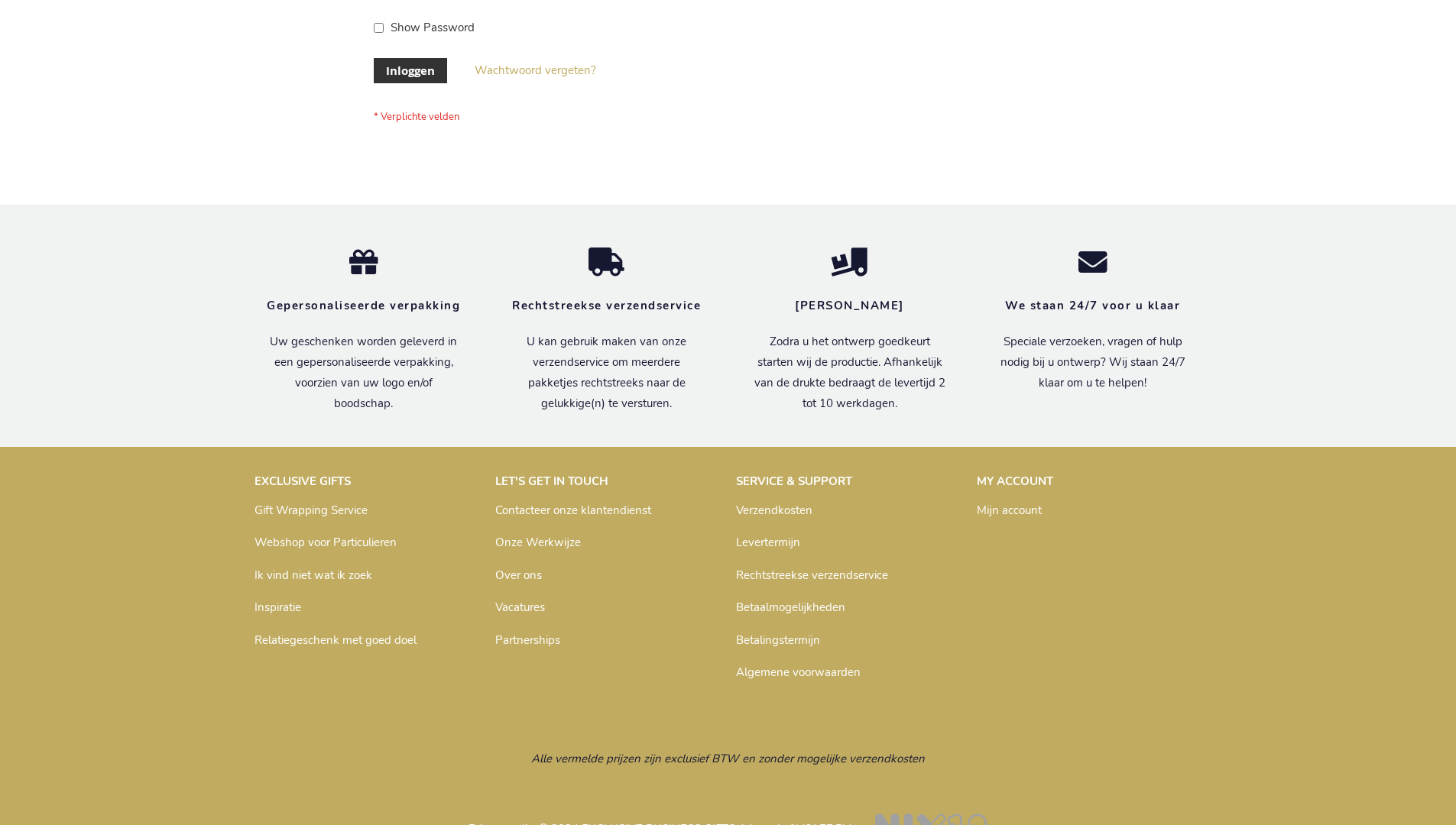
scroll to position [519, 0]
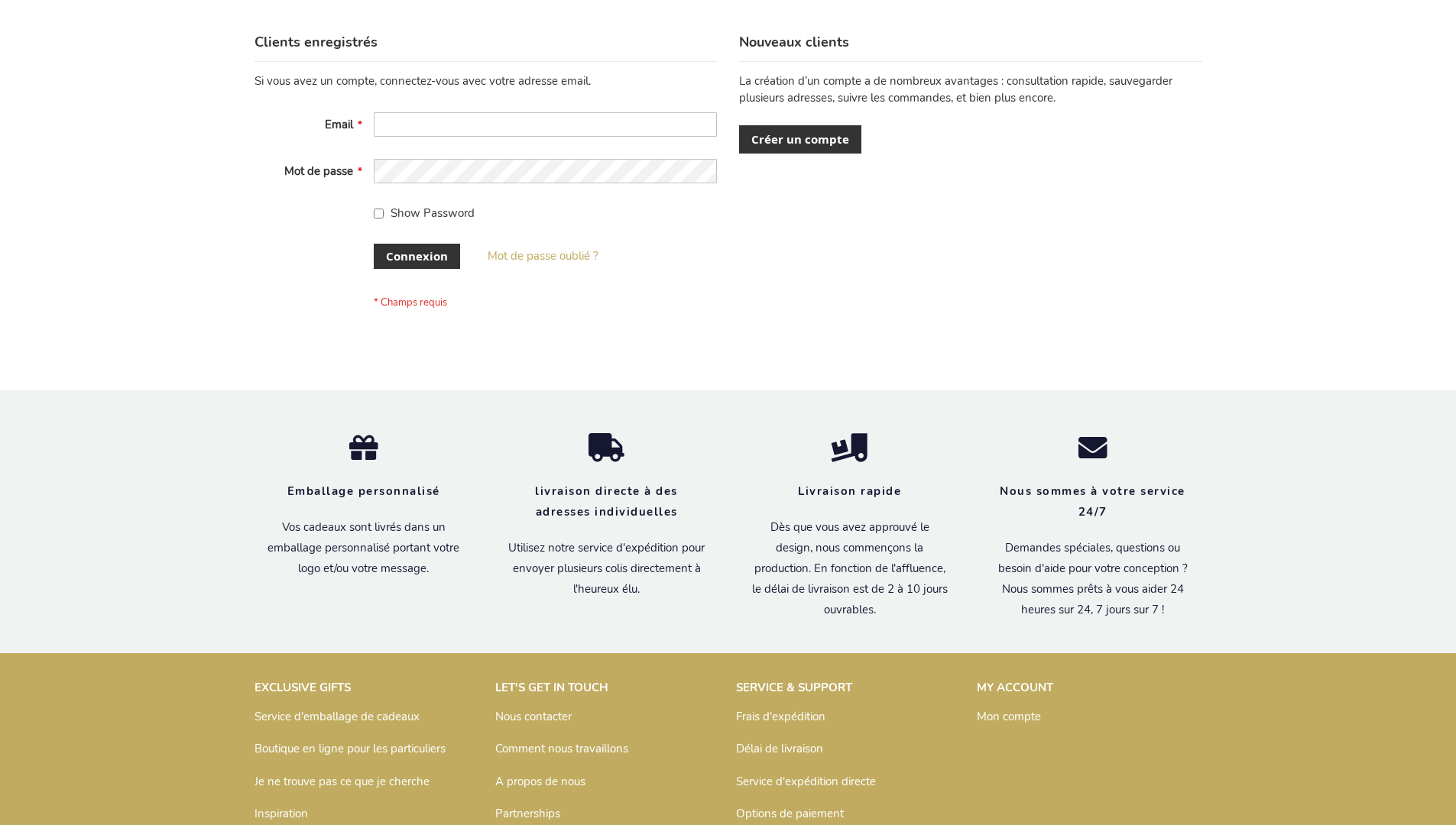
scroll to position [527, 0]
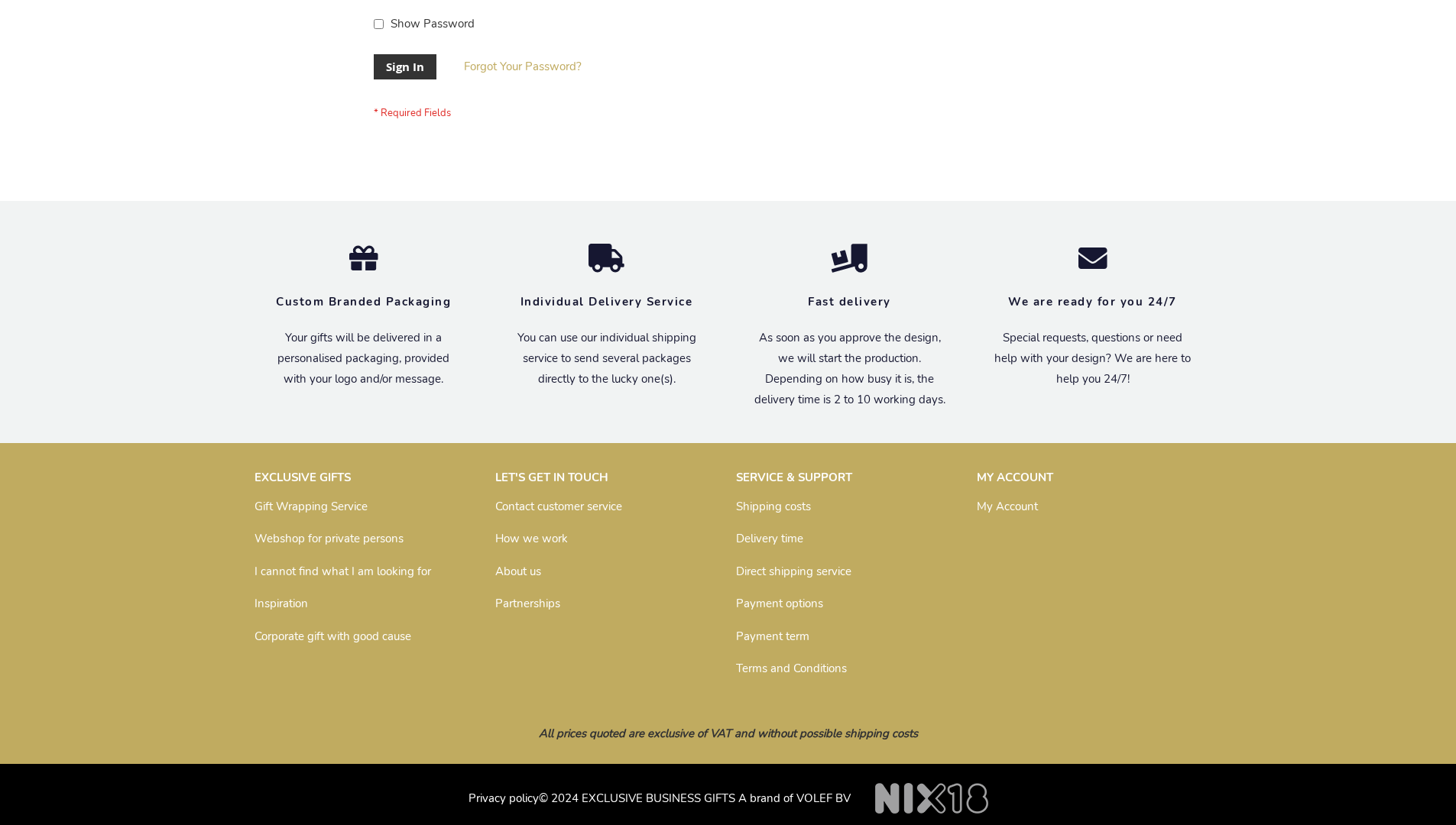
scroll to position [491, 0]
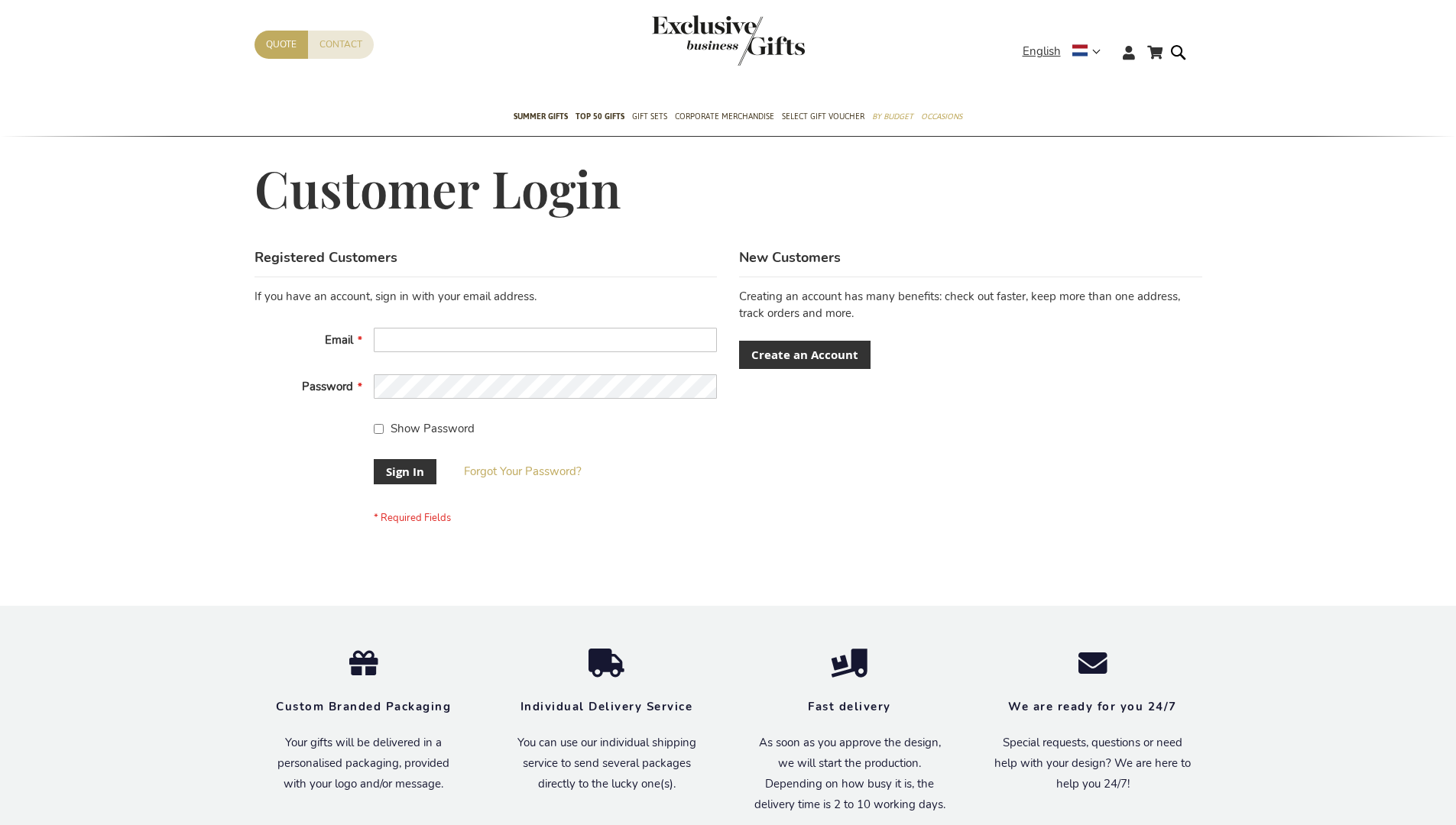
scroll to position [491, 0]
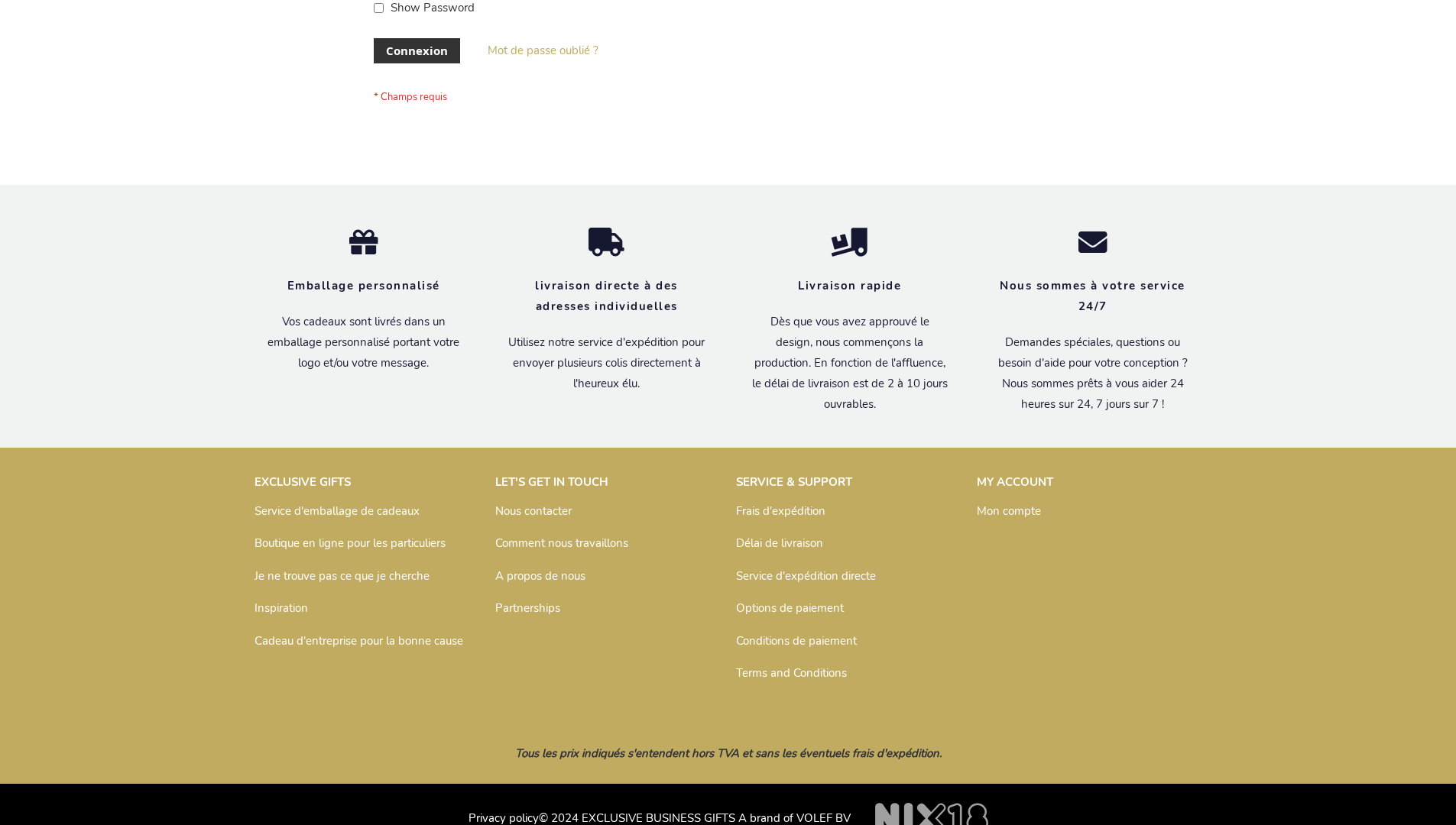
scroll to position [527, 0]
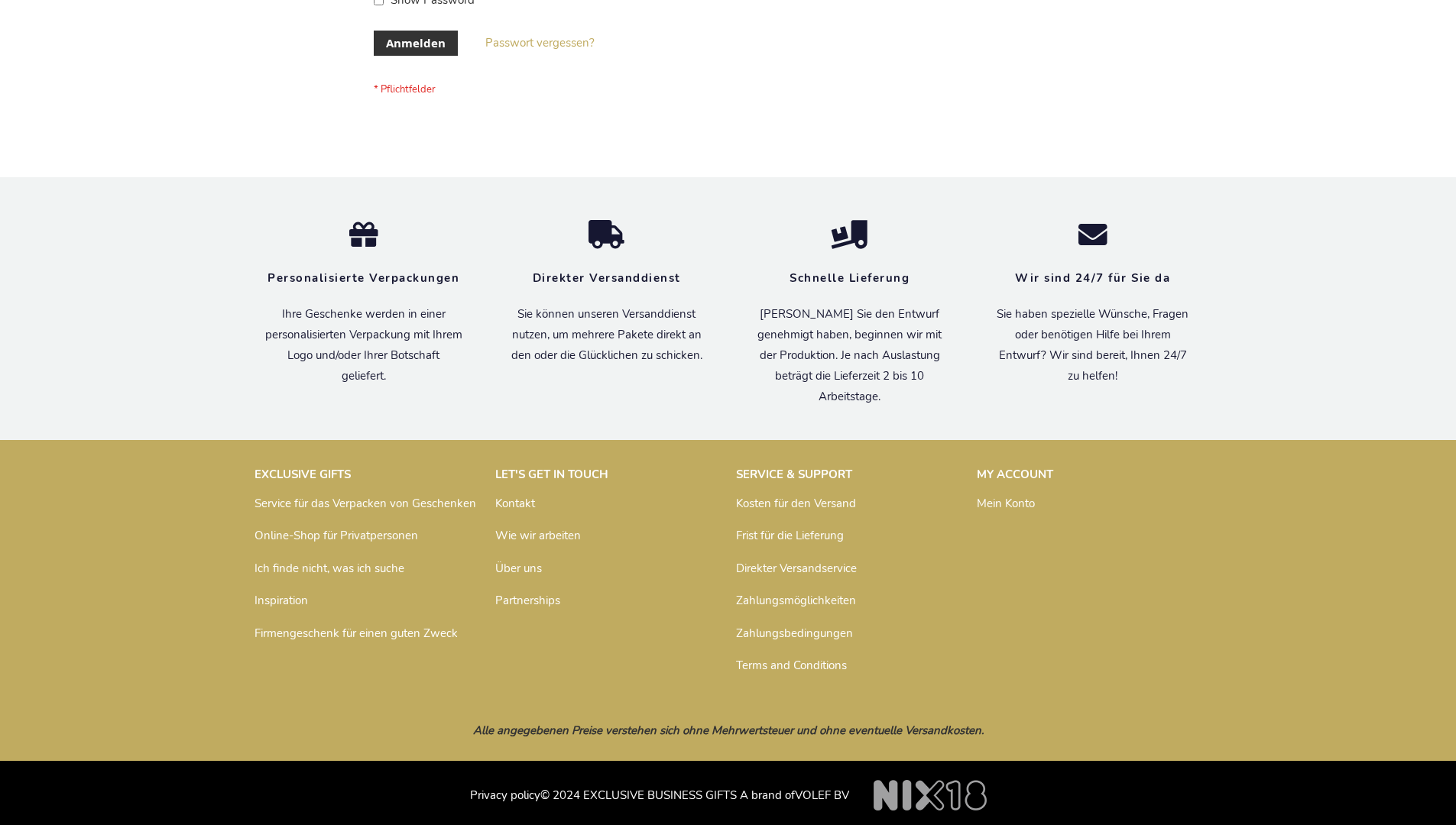
scroll to position [512, 0]
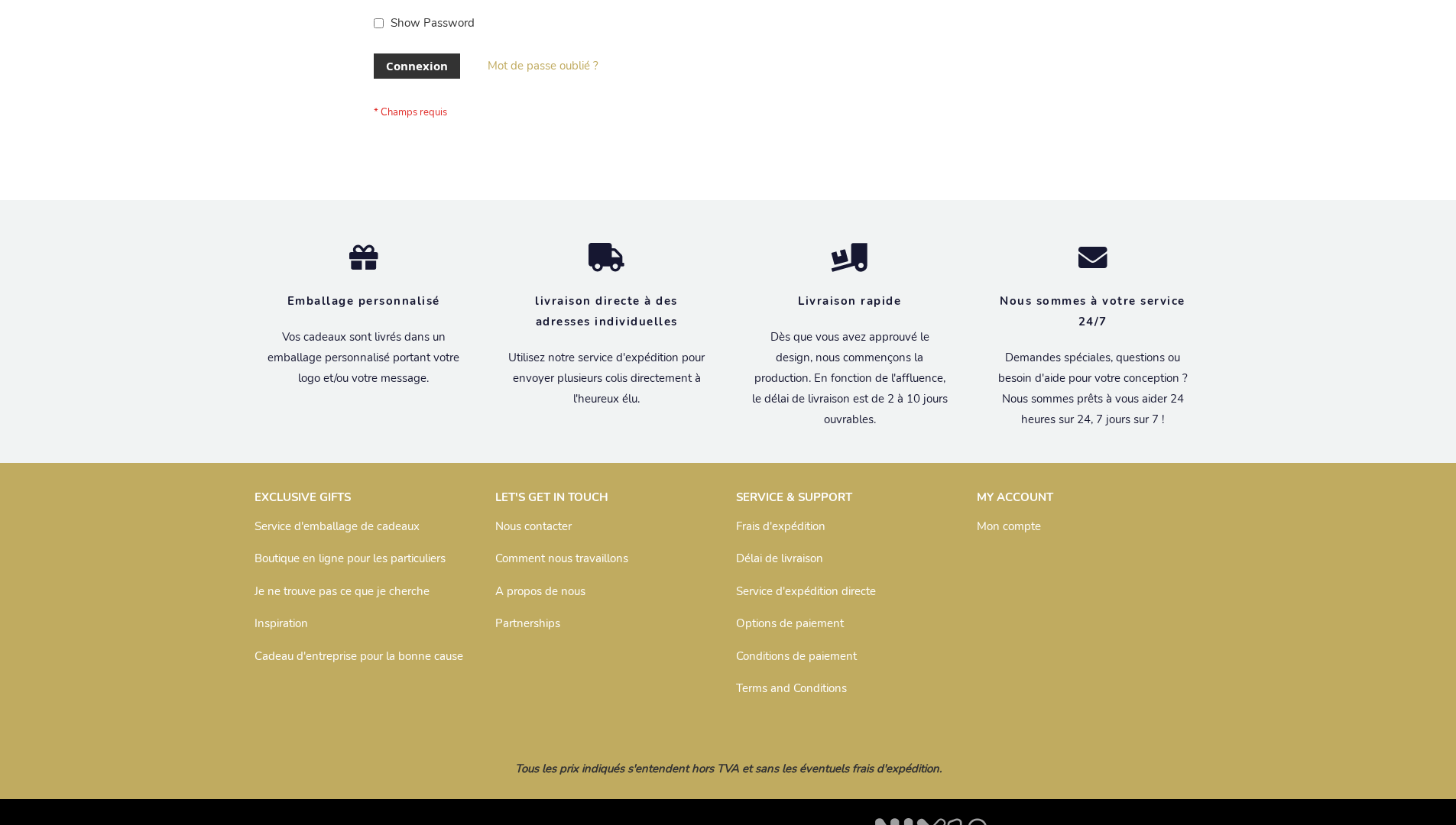
scroll to position [527, 0]
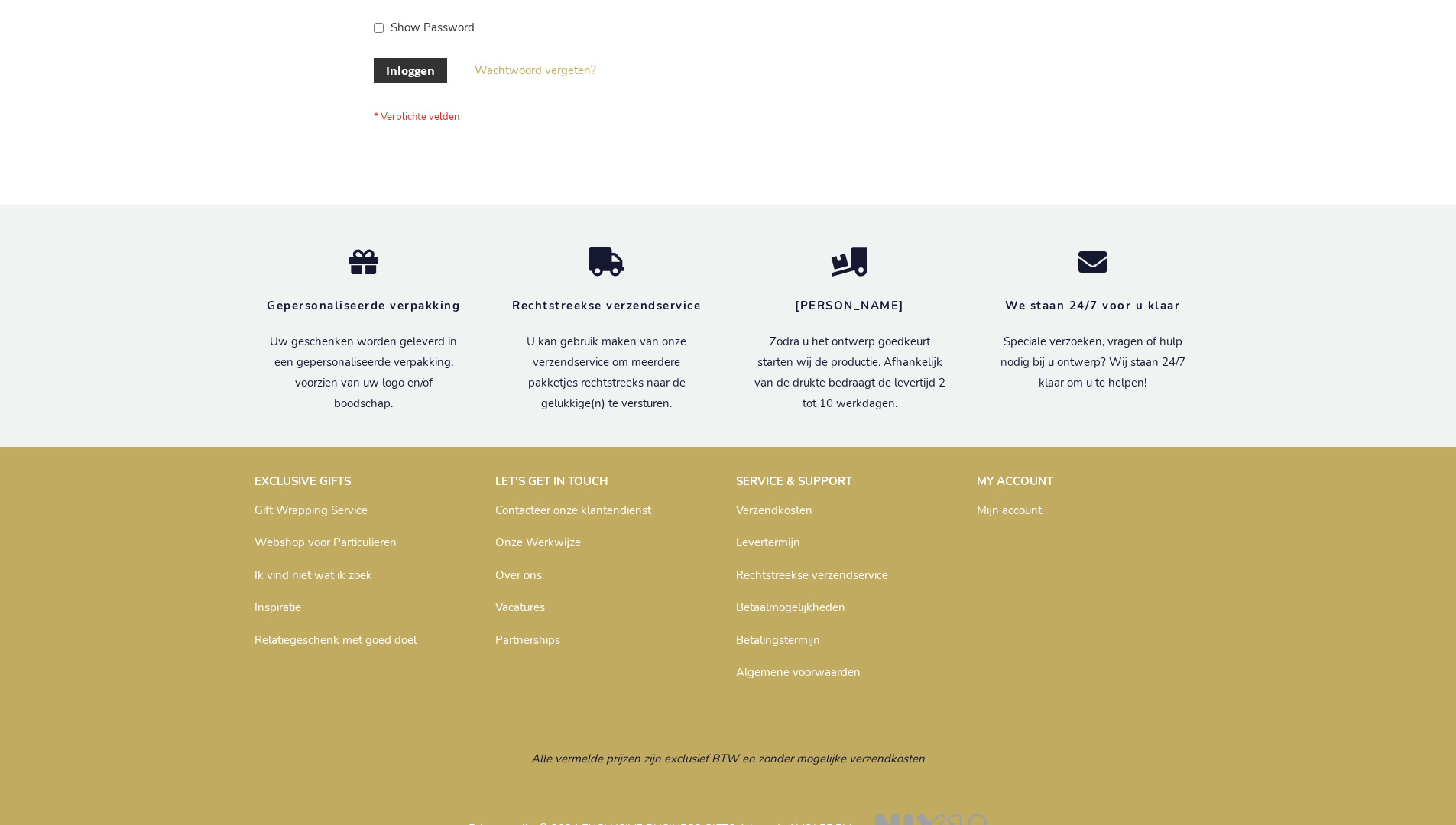
scroll to position [519, 0]
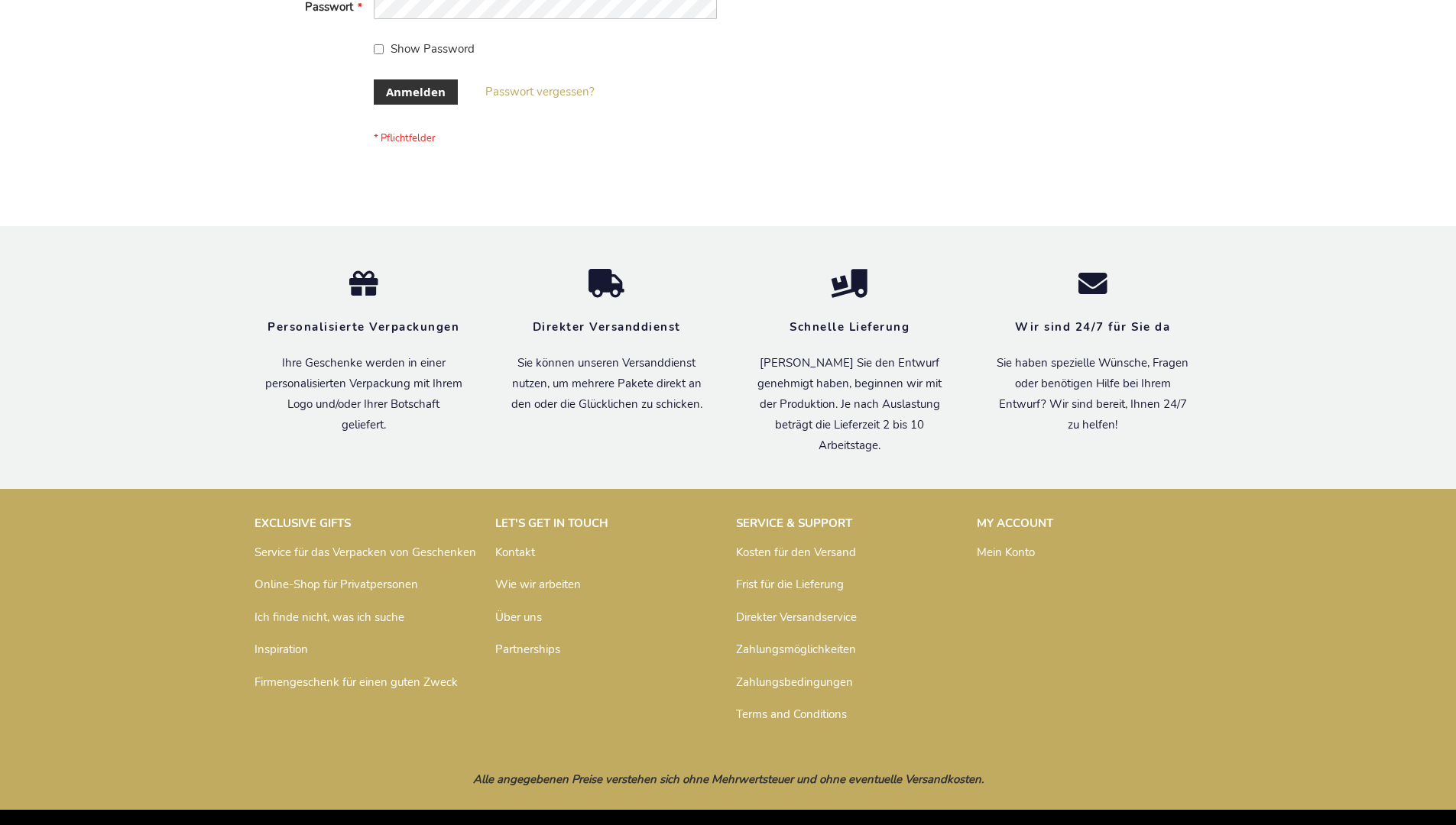
scroll to position [512, 0]
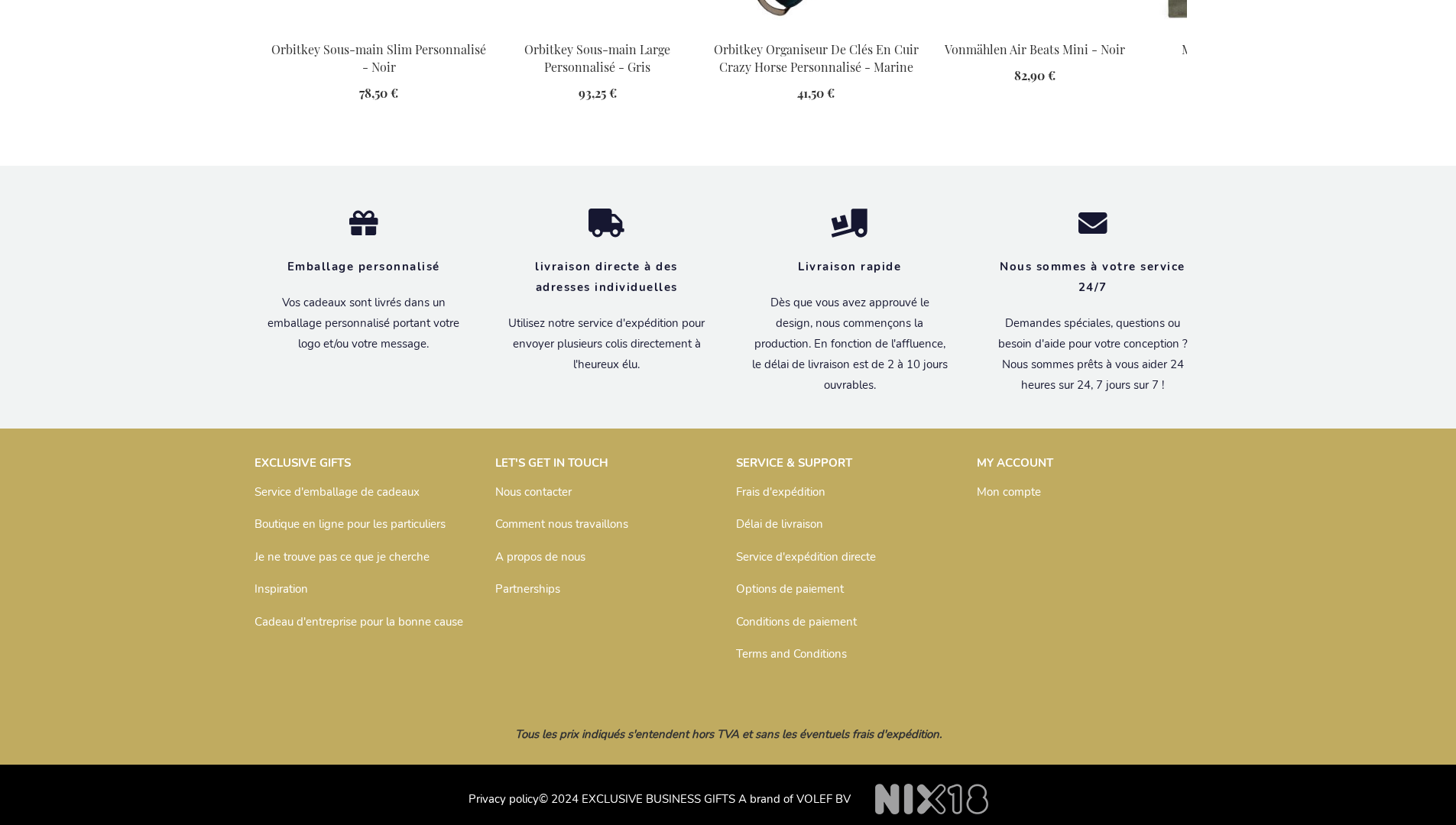
scroll to position [2156, 0]
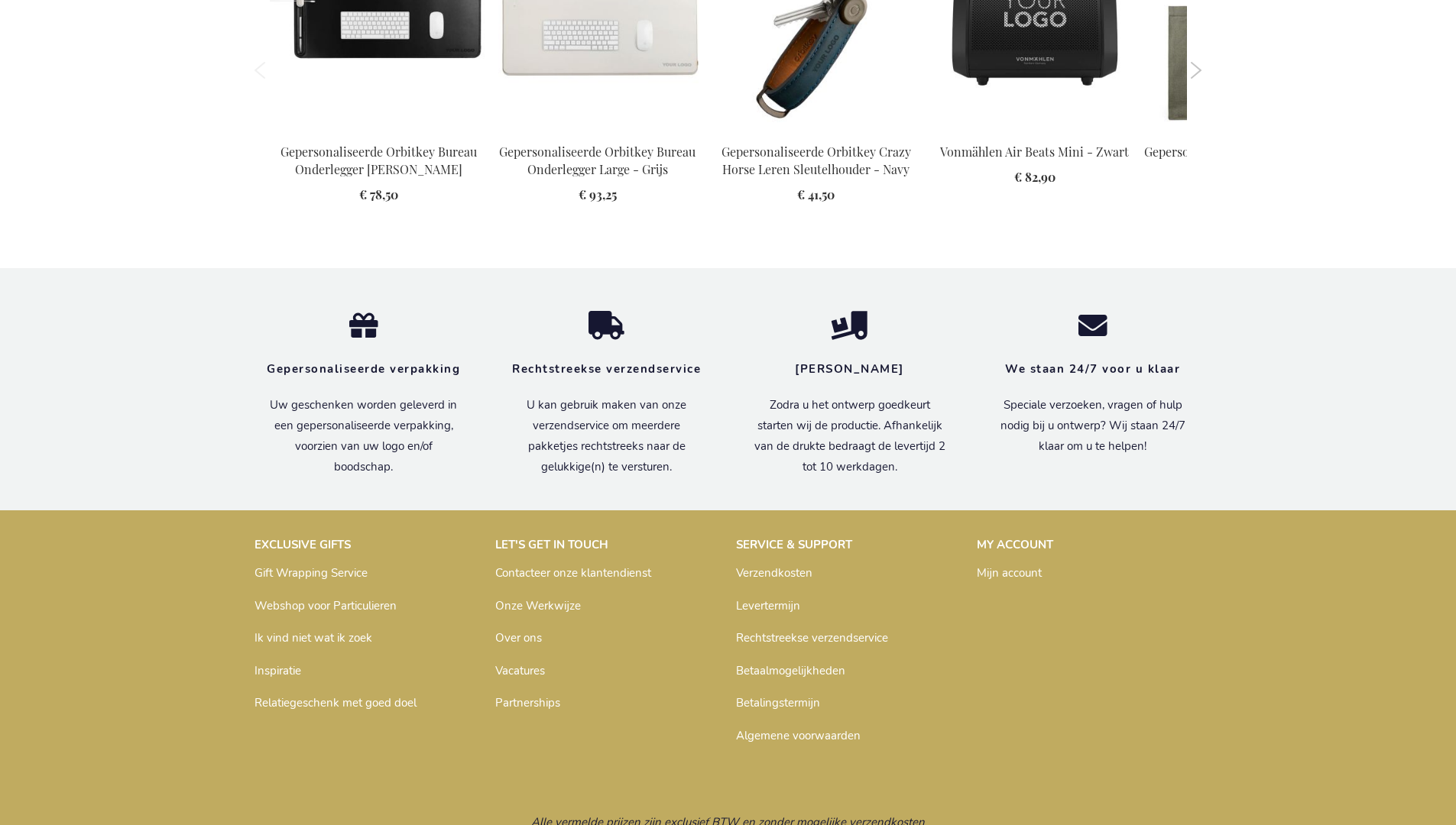
scroll to position [2083, 0]
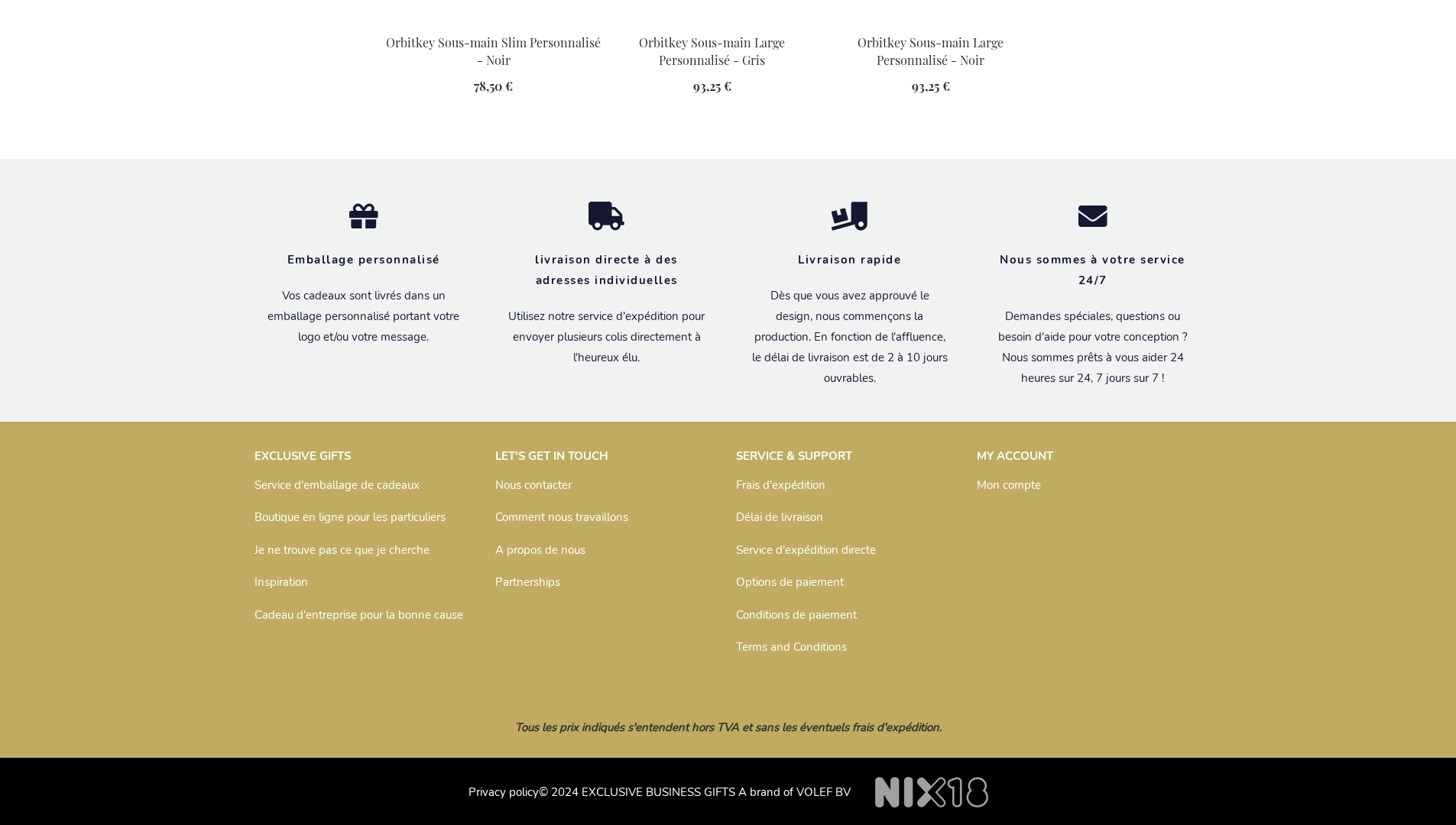
scroll to position [2056, 0]
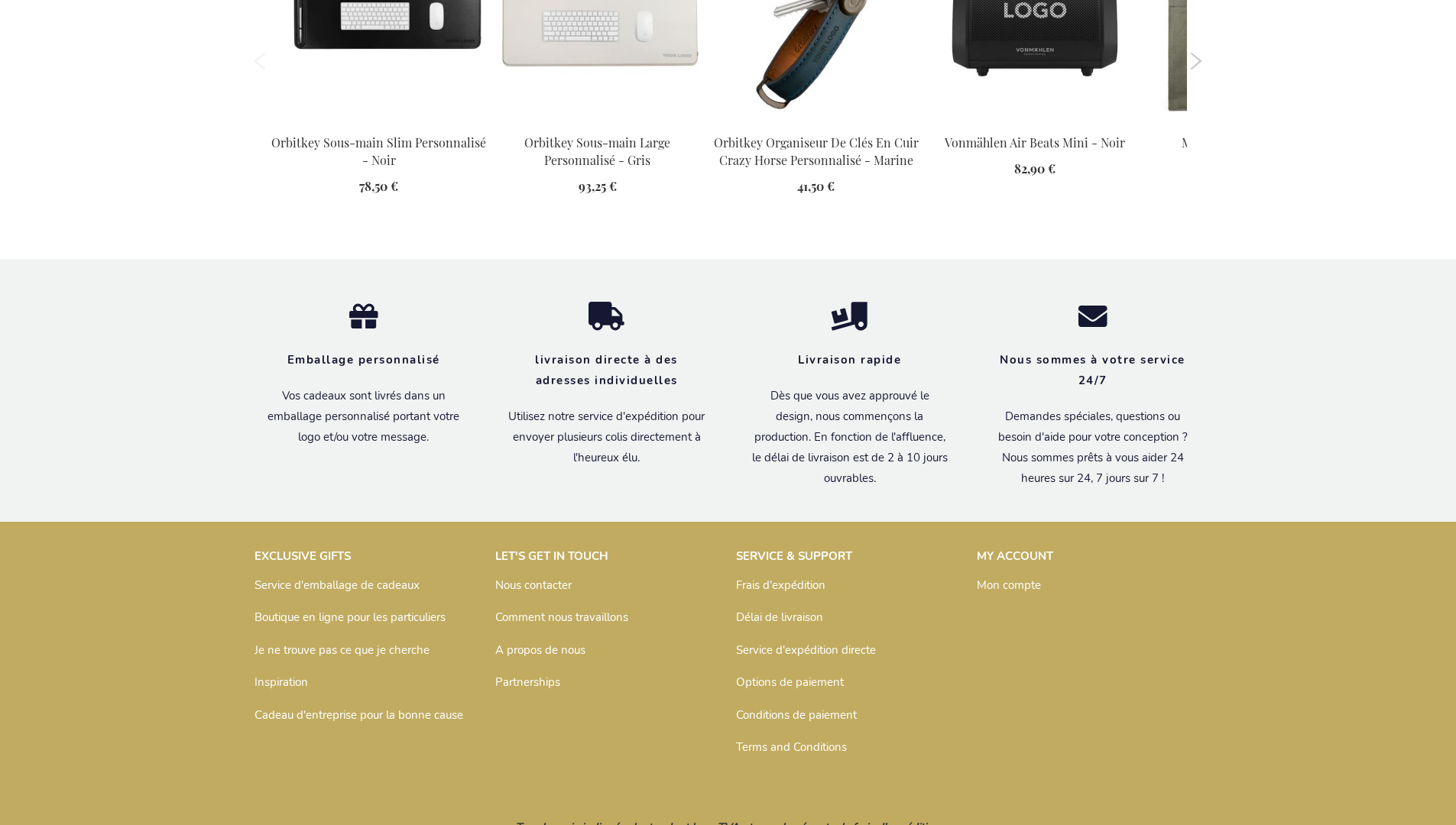
scroll to position [2092, 0]
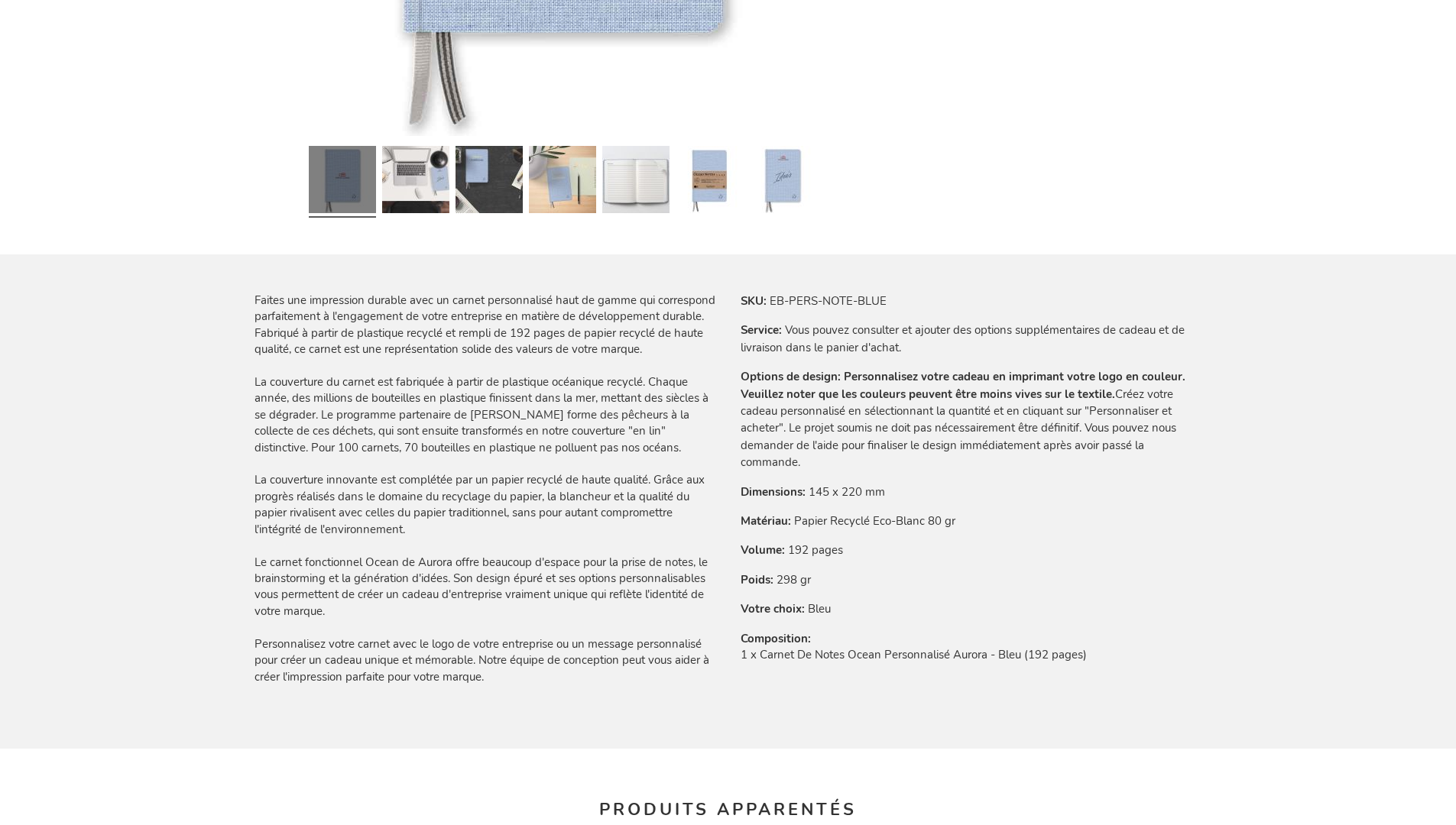
scroll to position [2156, 0]
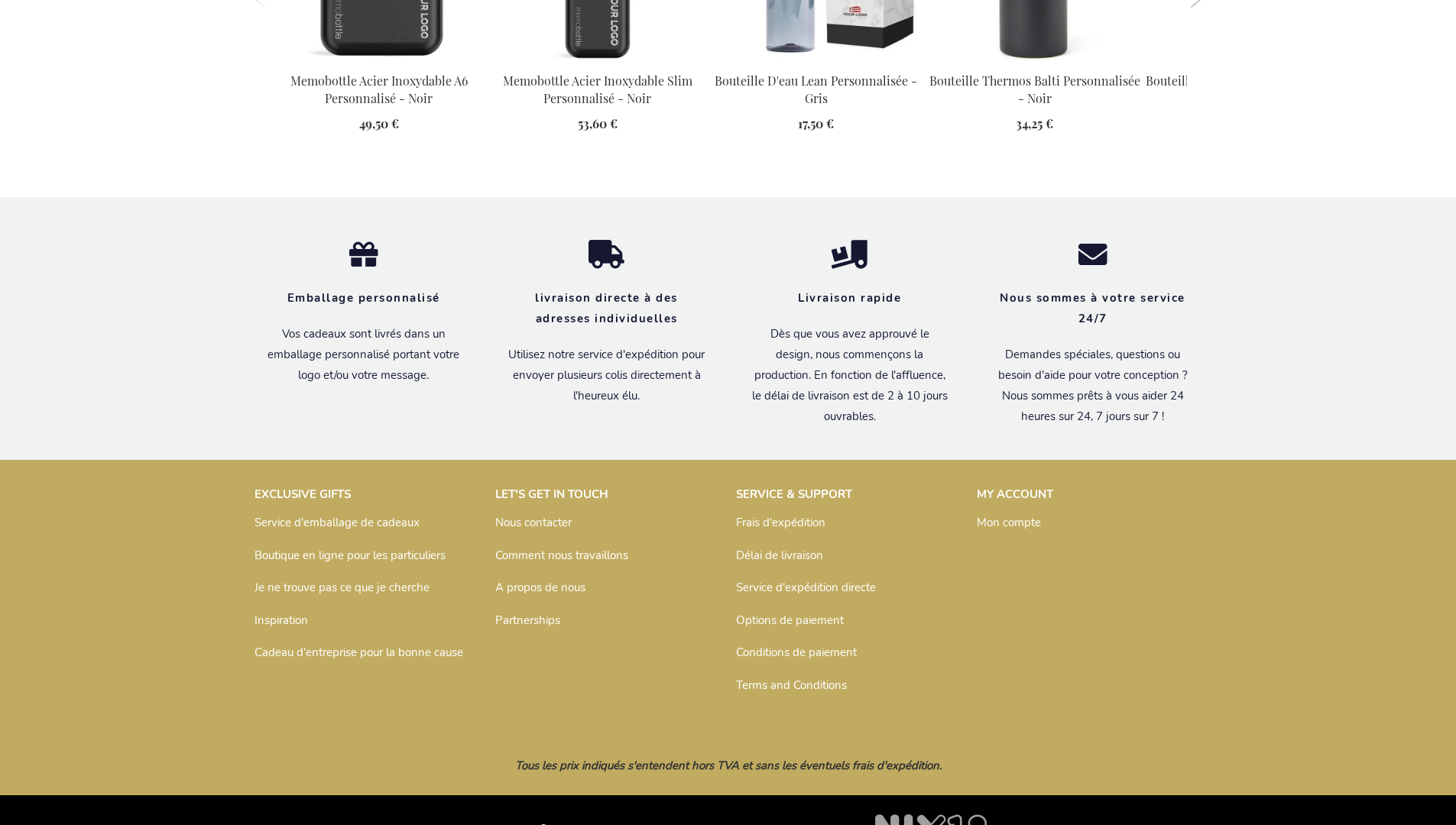
scroll to position [2230, 0]
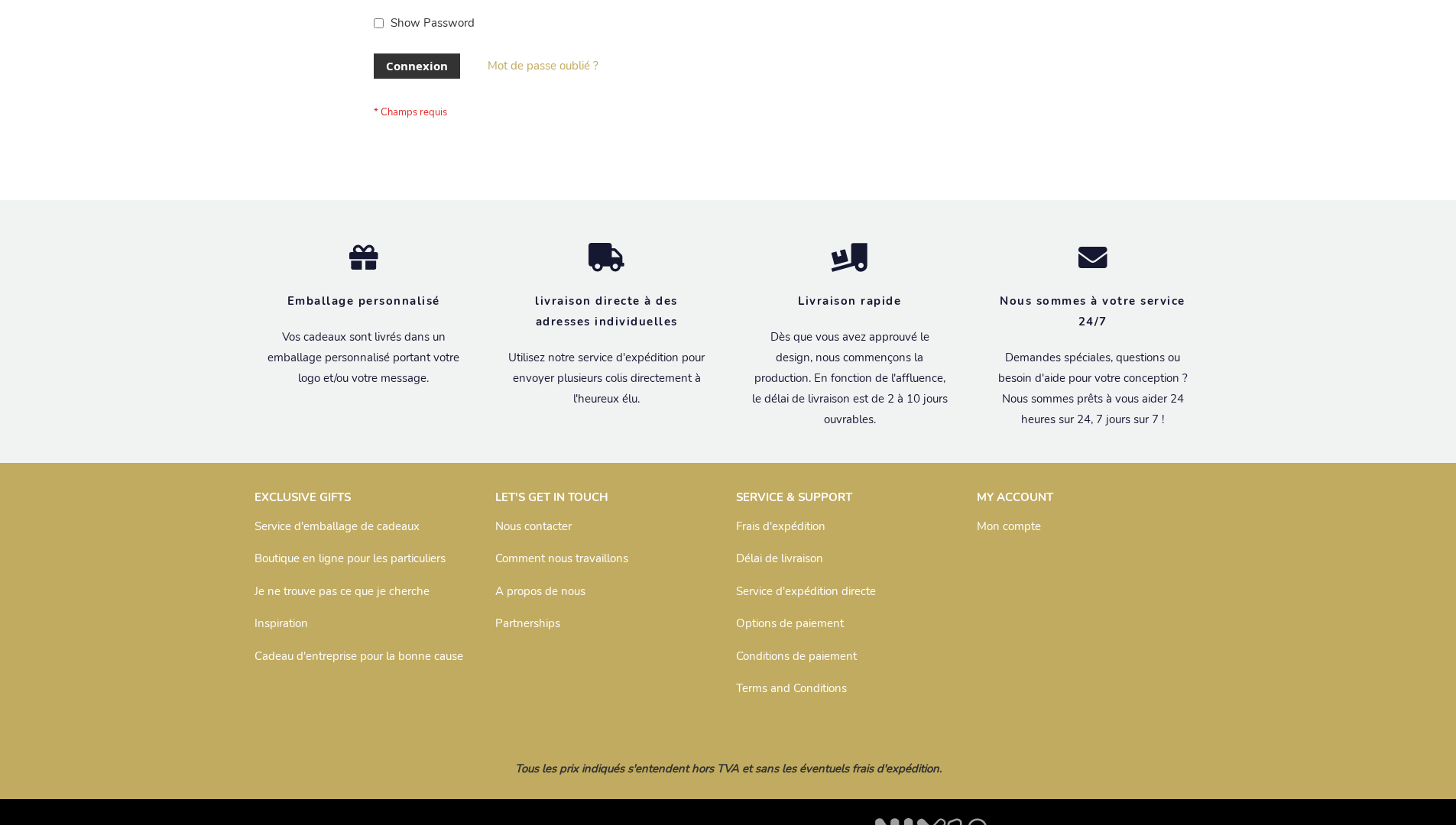
scroll to position [527, 0]
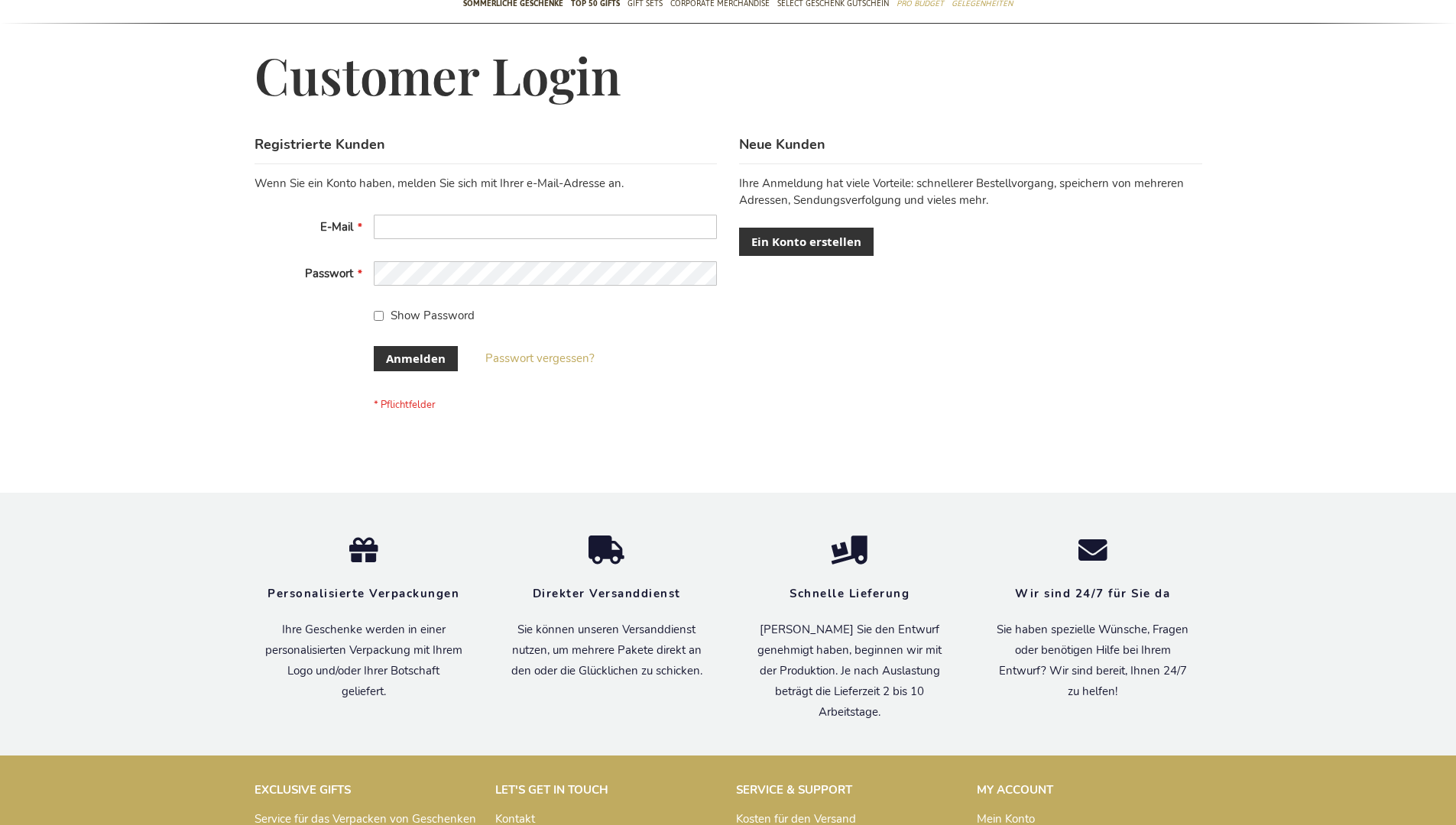
scroll to position [512, 0]
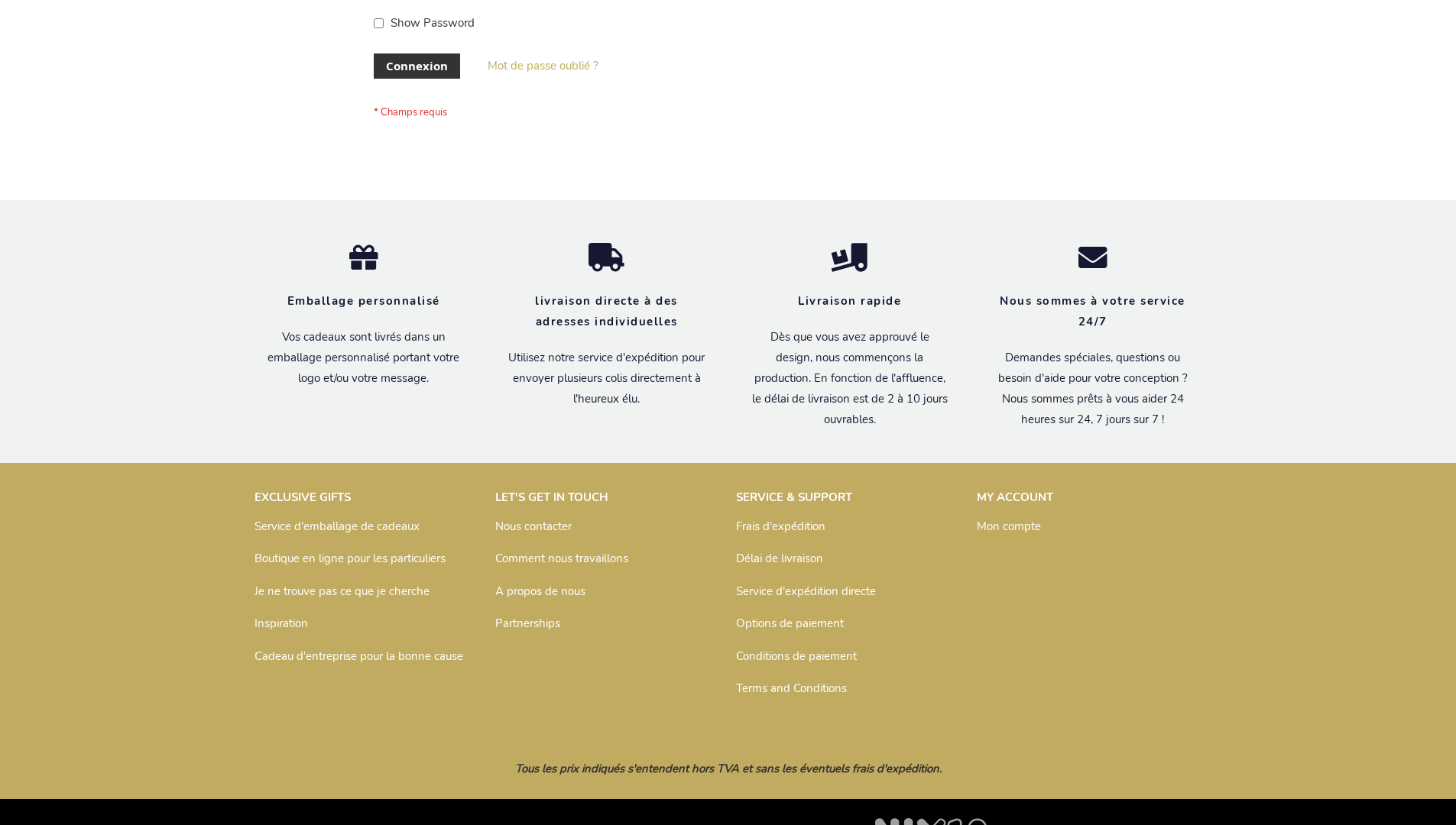
scroll to position [527, 0]
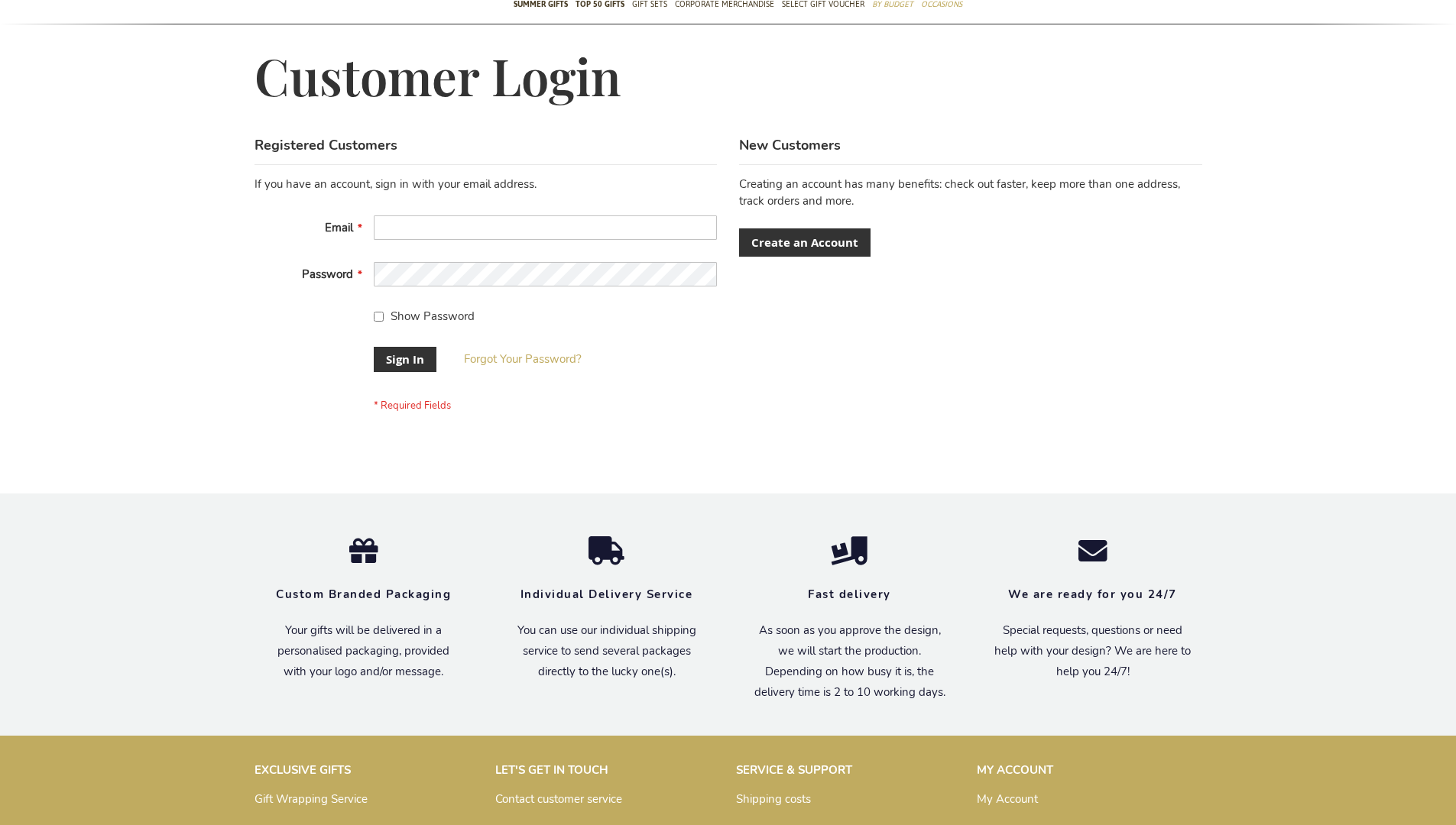
scroll to position [491, 0]
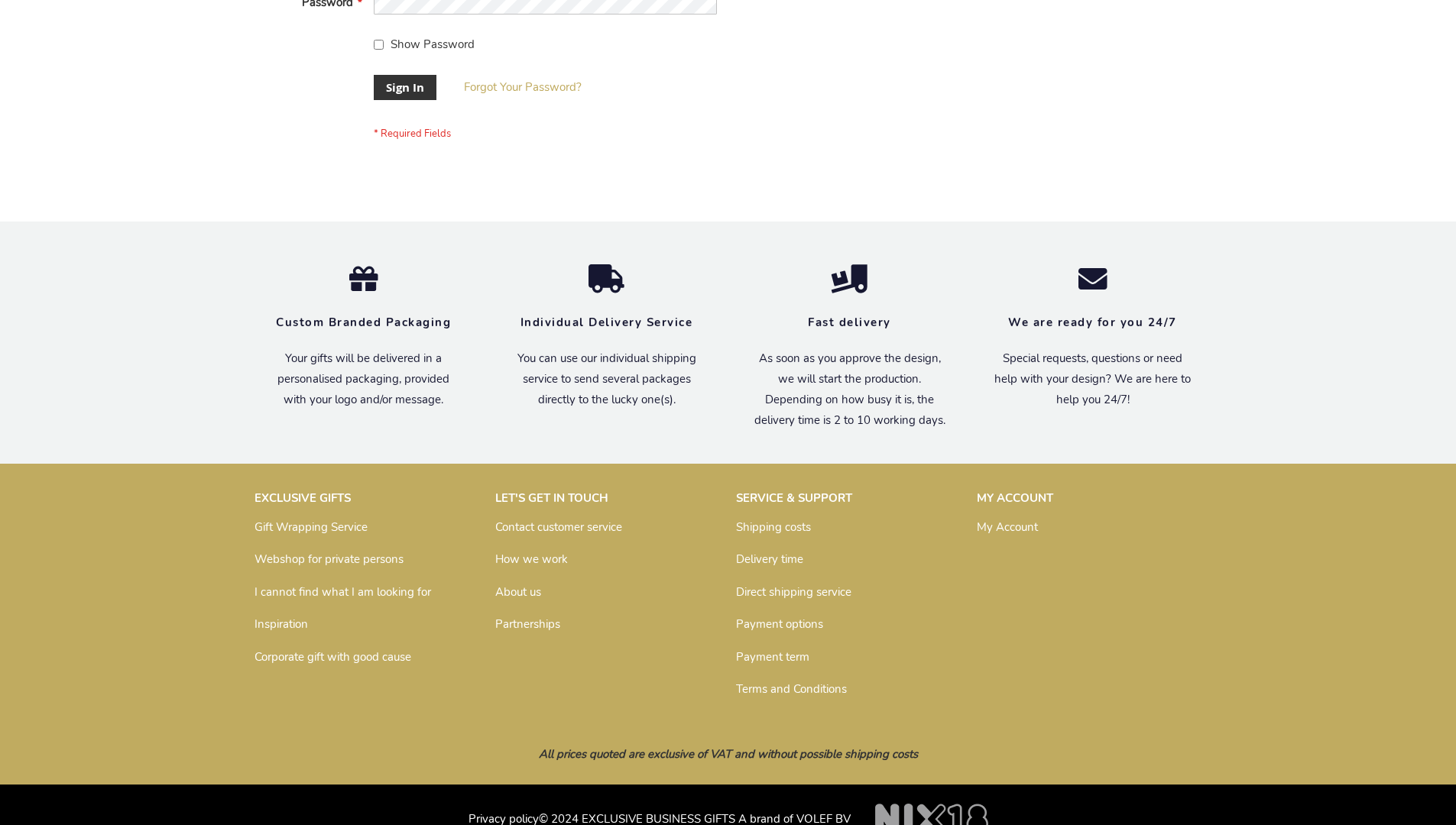
scroll to position [491, 0]
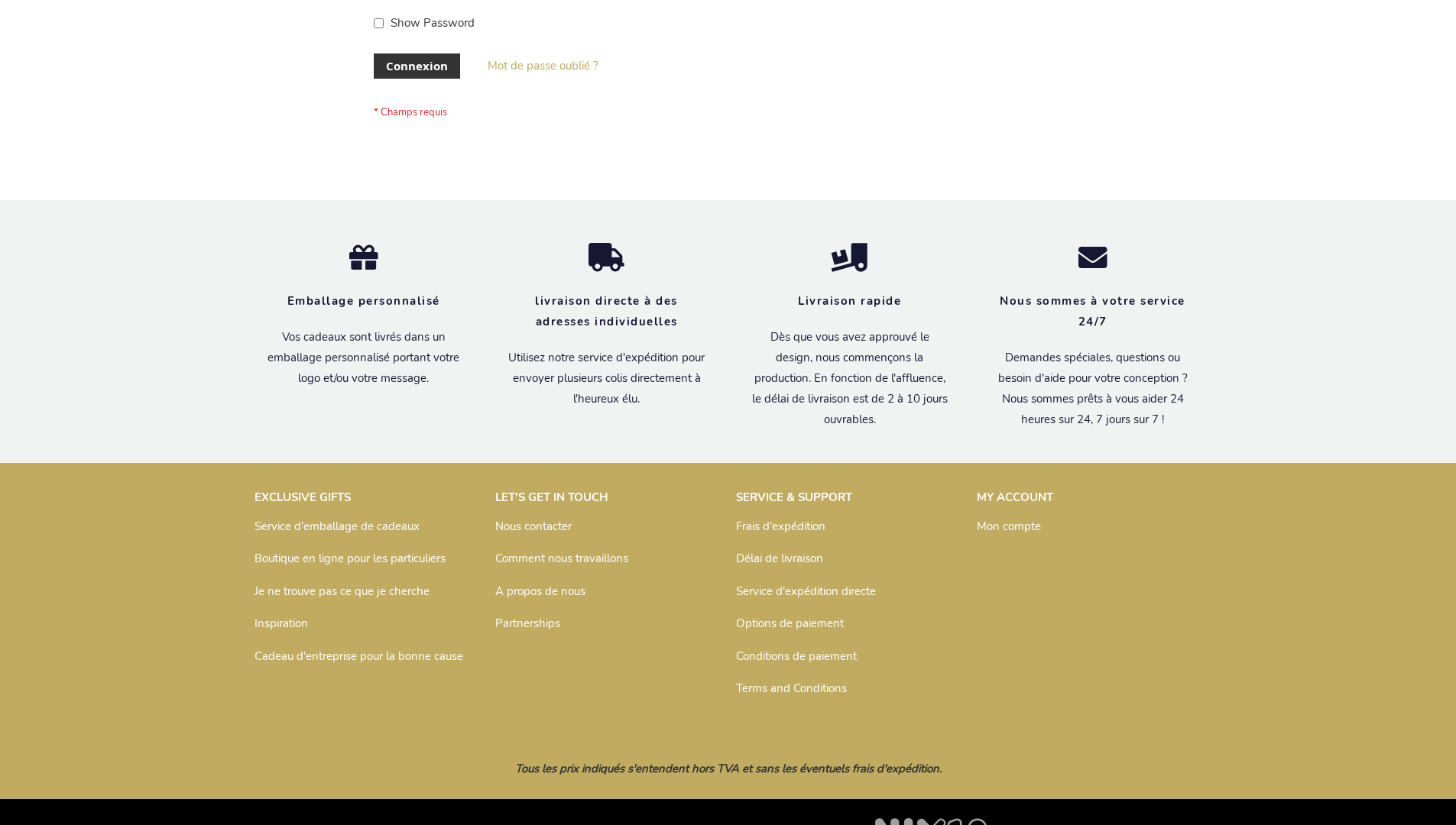
scroll to position [527, 0]
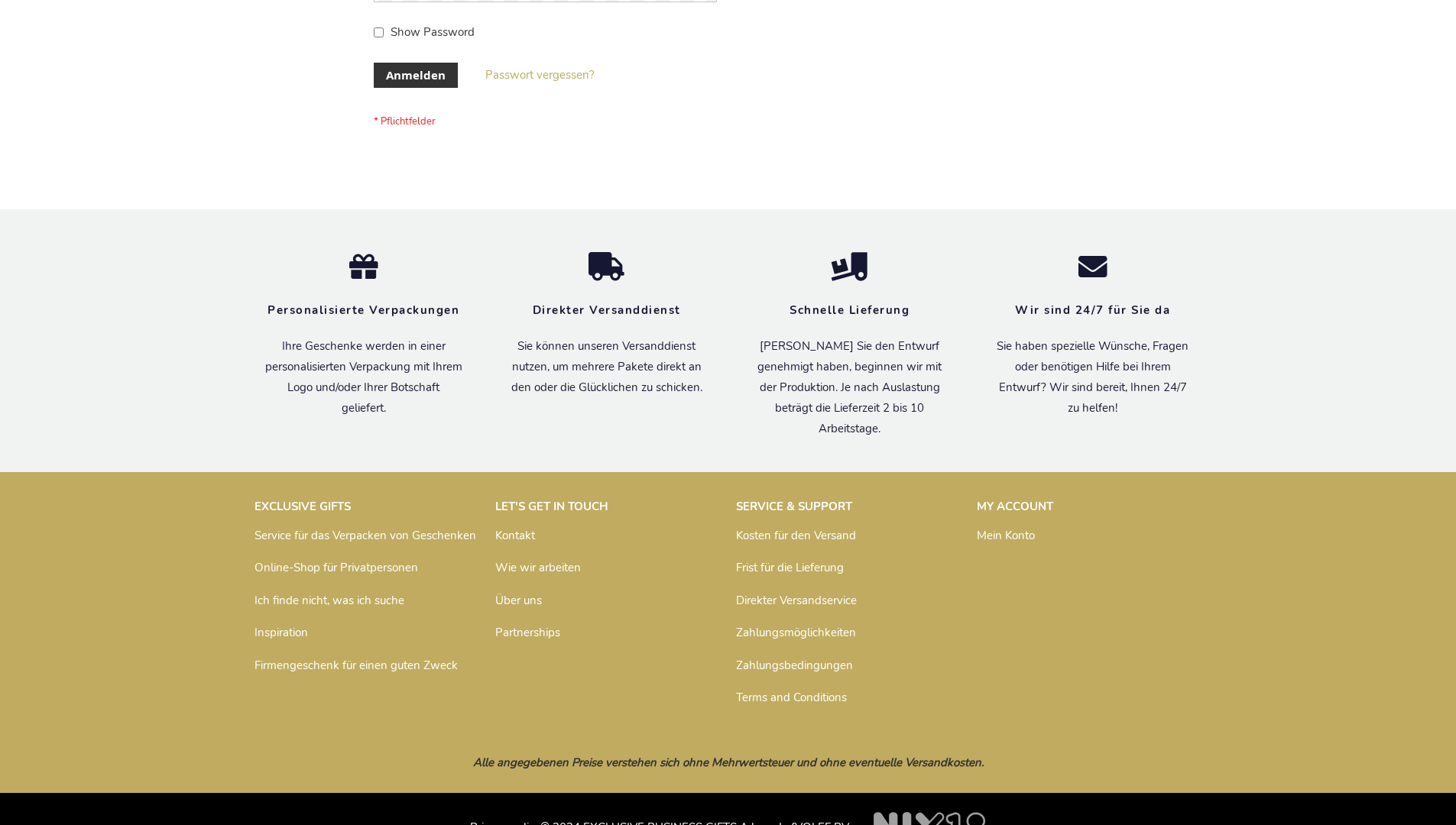
scroll to position [512, 0]
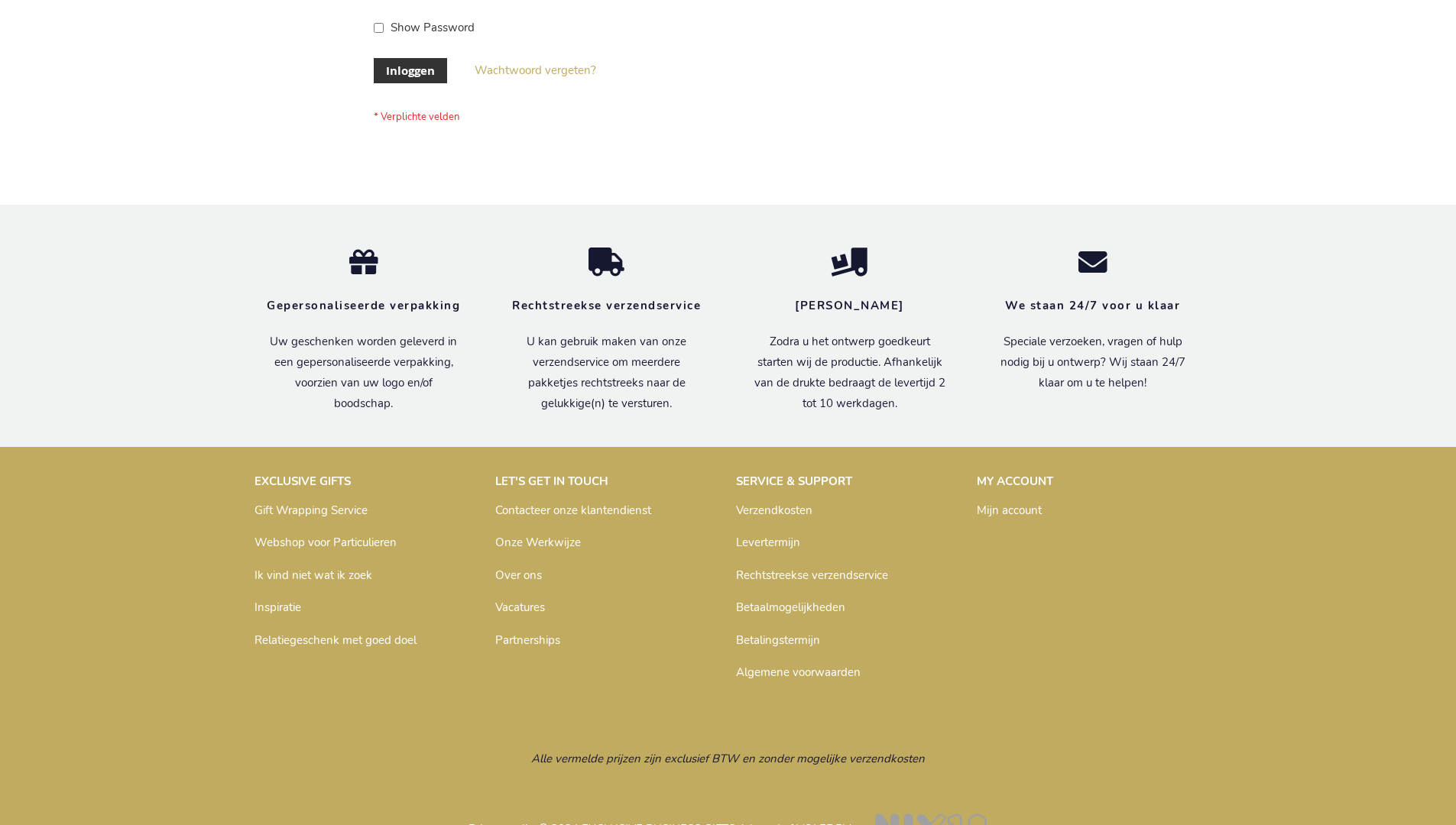
scroll to position [519, 0]
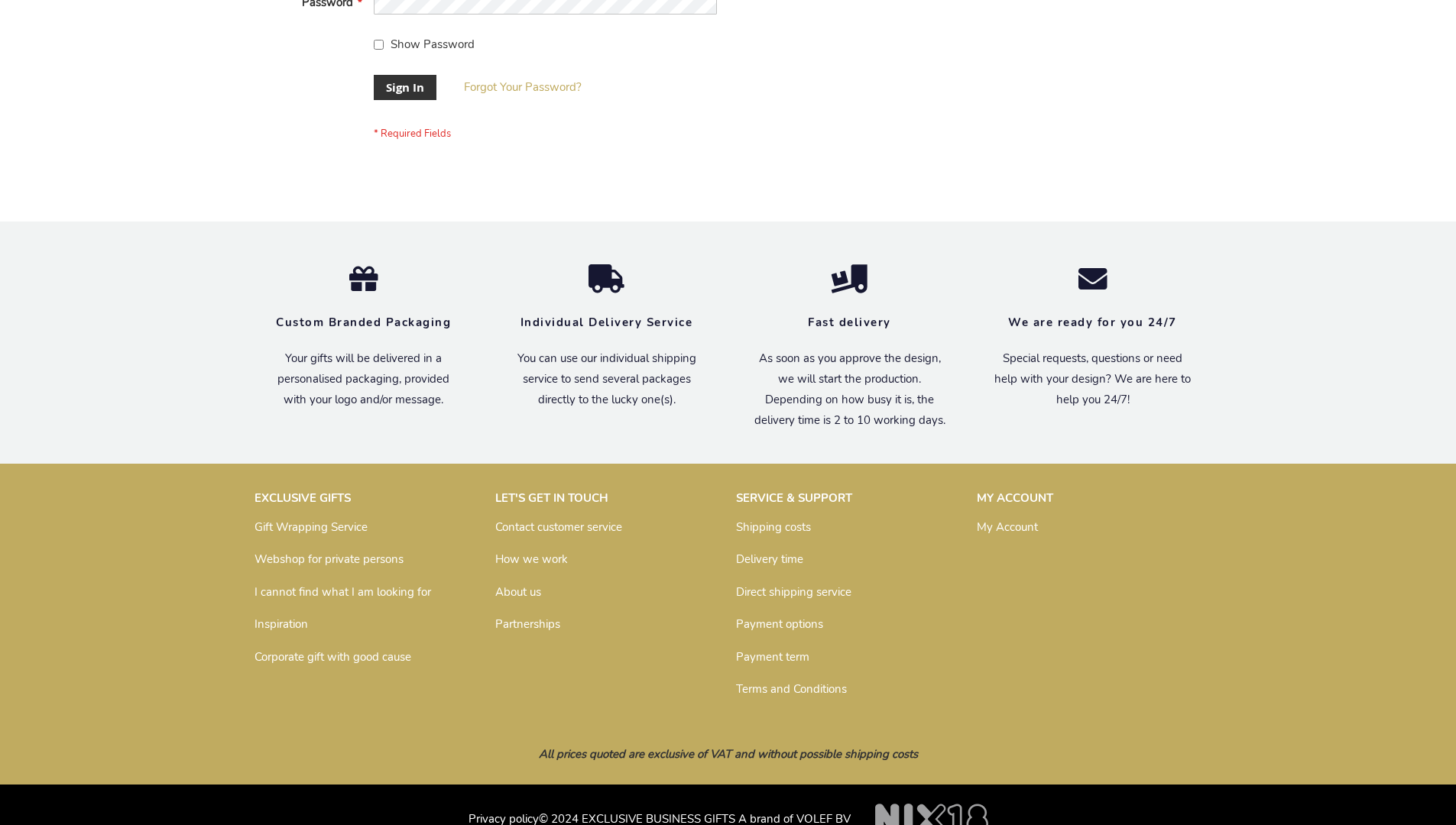
scroll to position [491, 0]
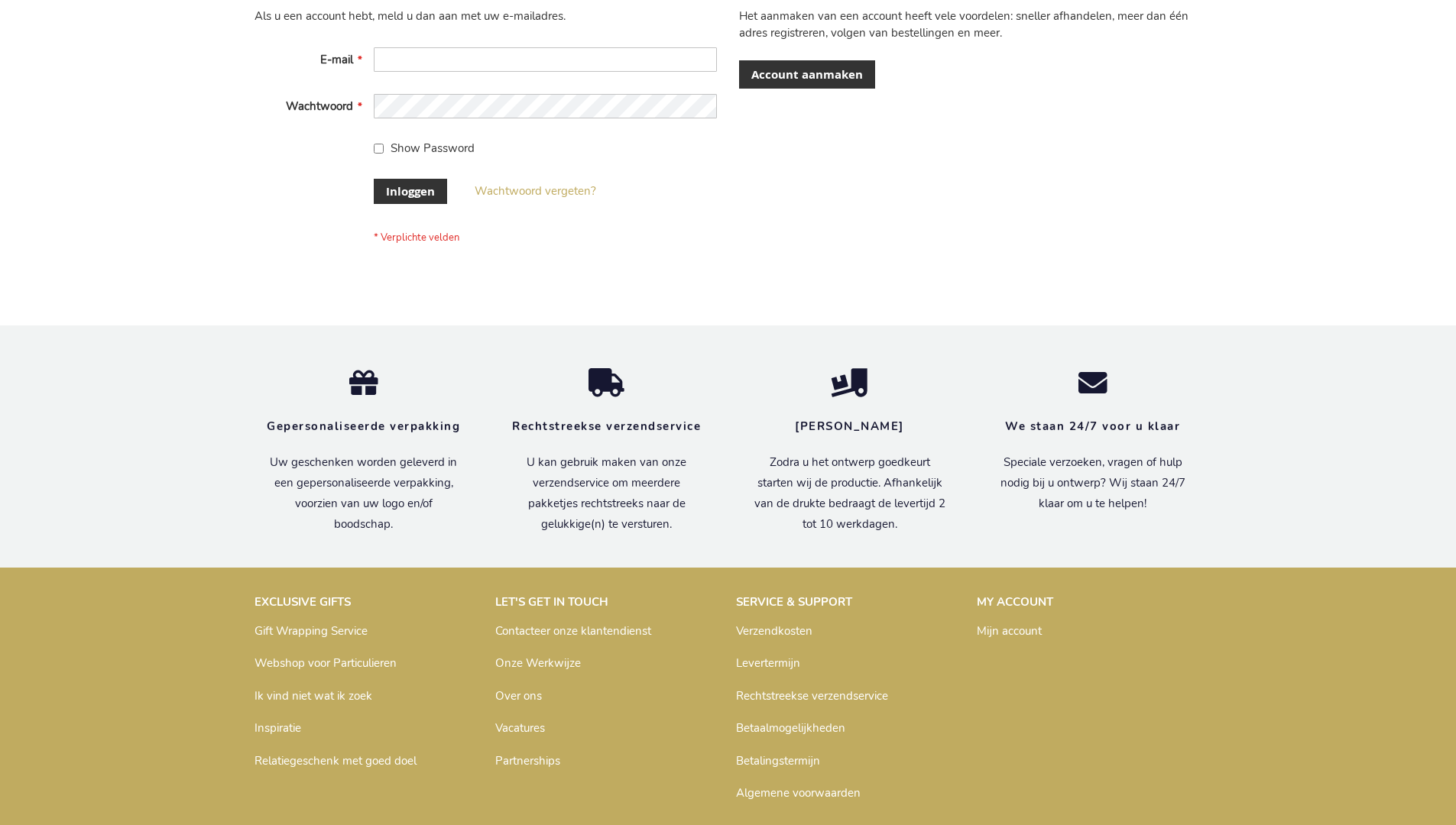
scroll to position [519, 0]
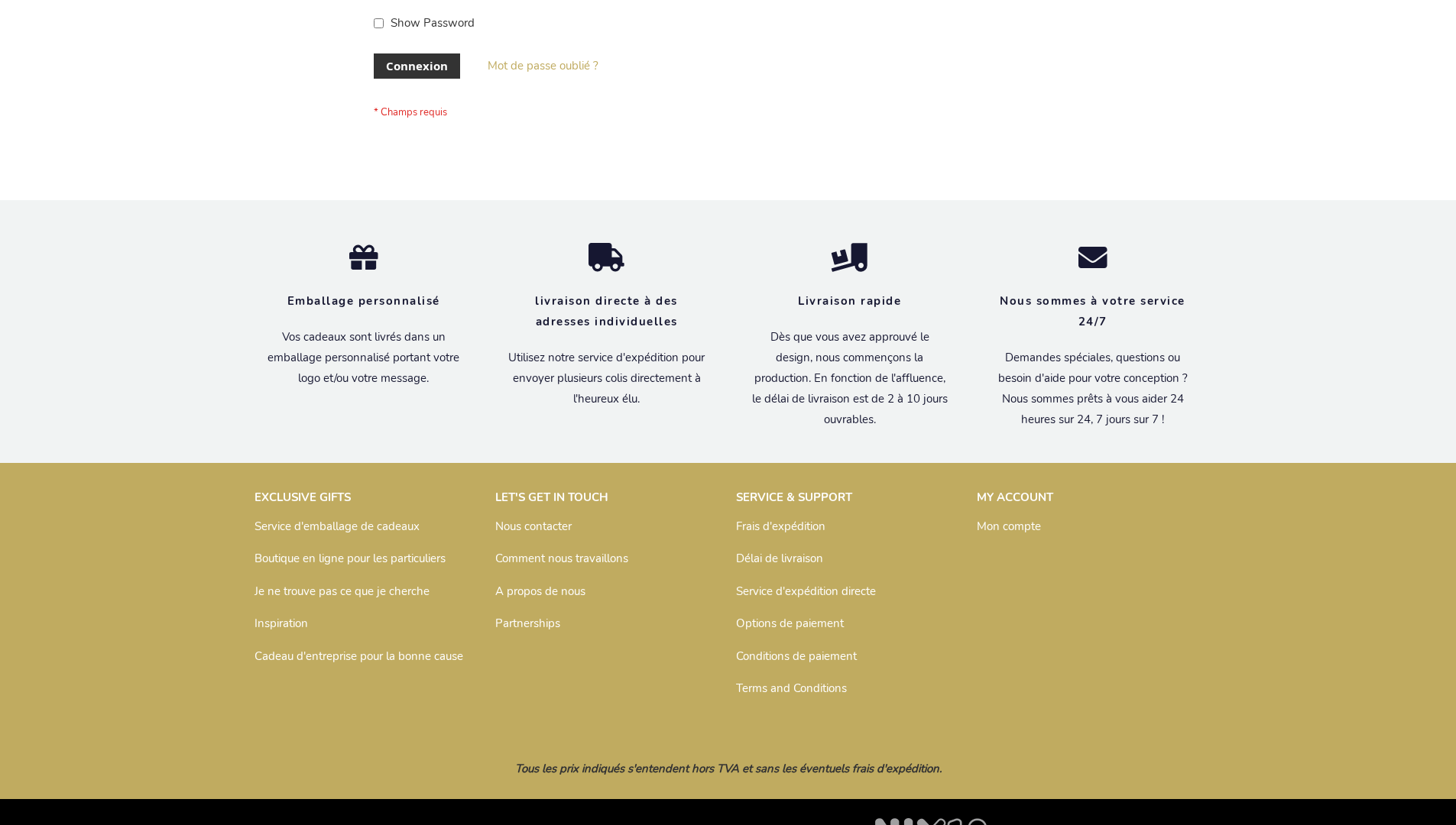
scroll to position [527, 0]
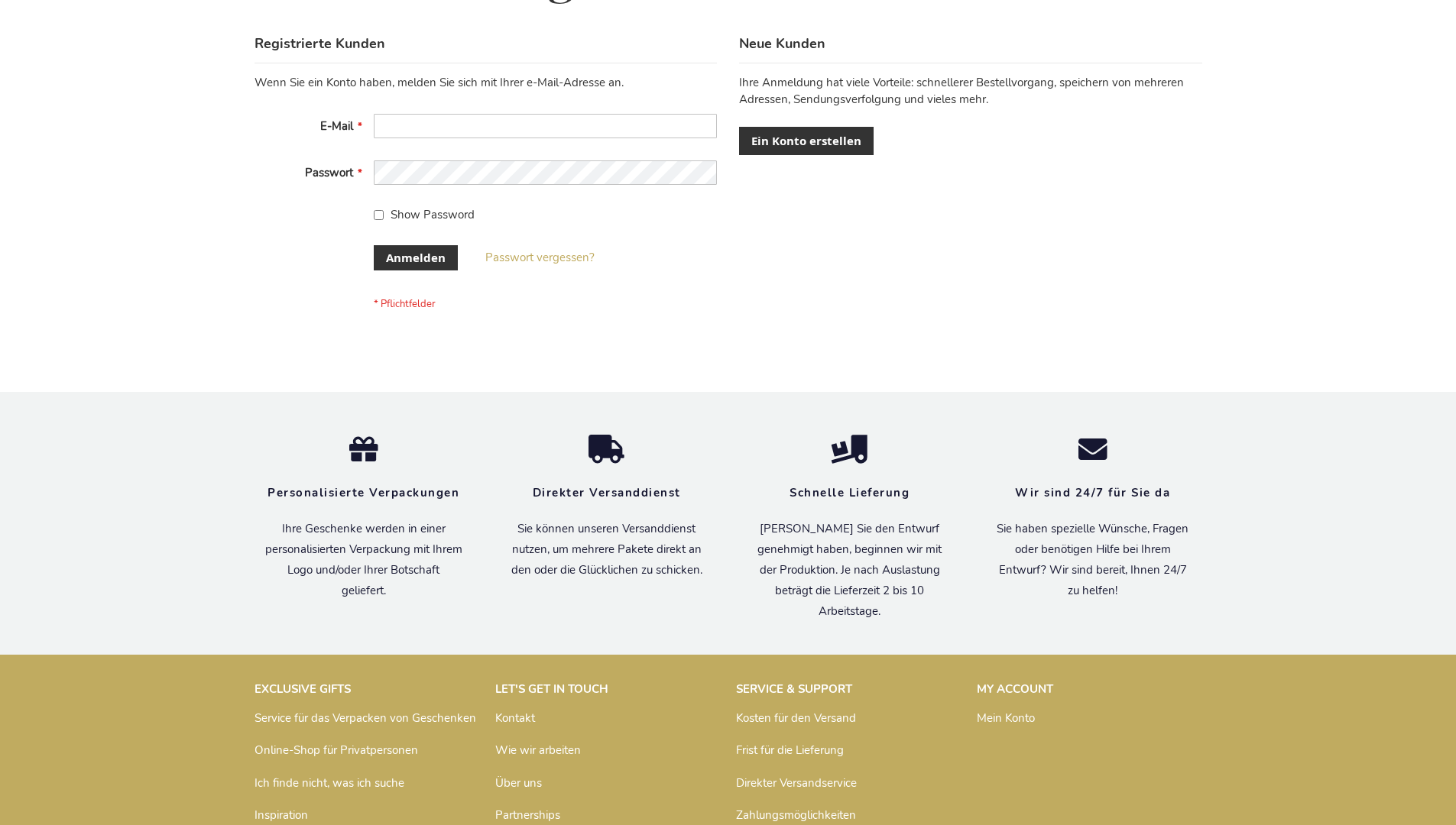
scroll to position [512, 0]
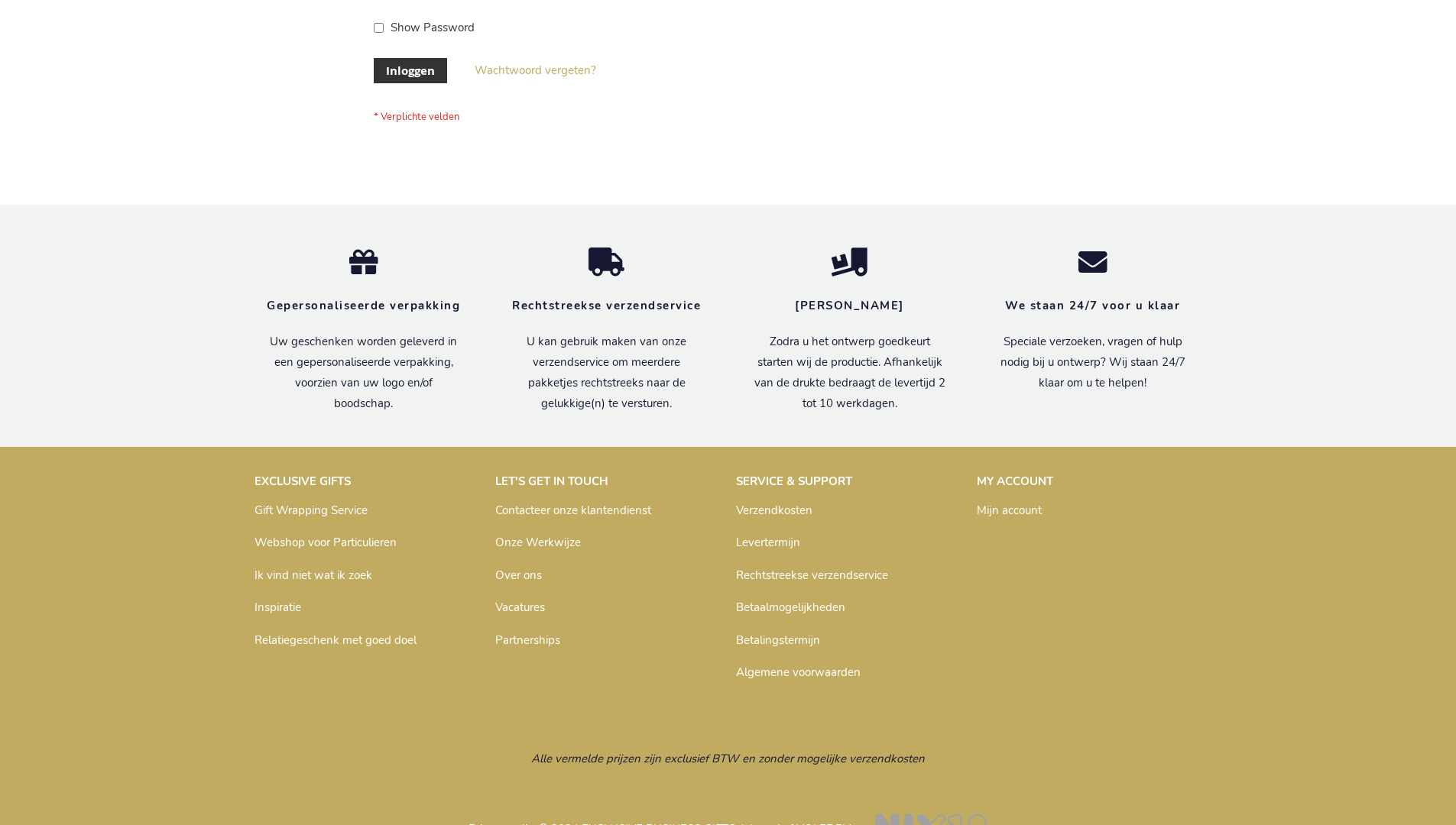
scroll to position [519, 0]
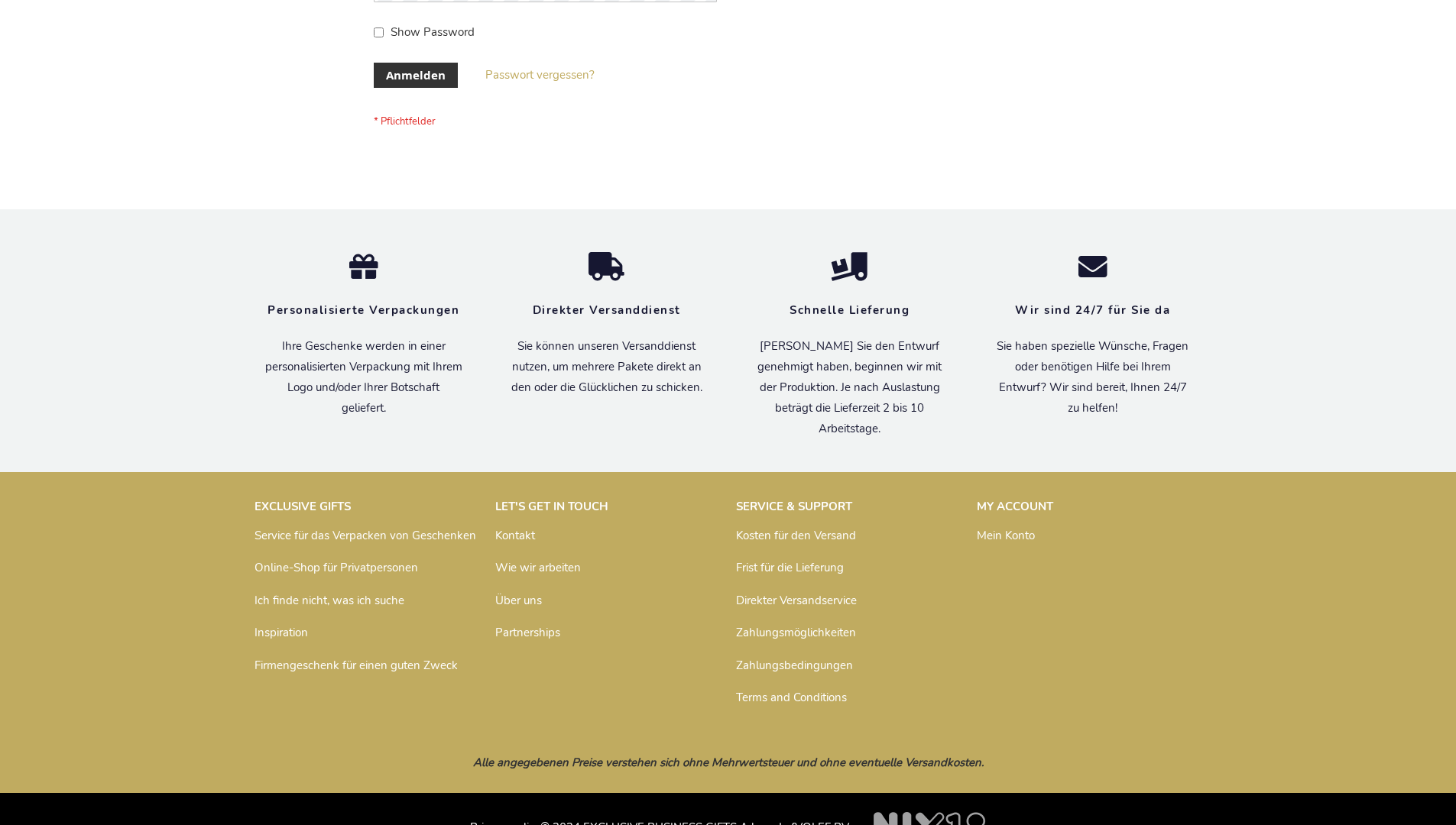
scroll to position [512, 0]
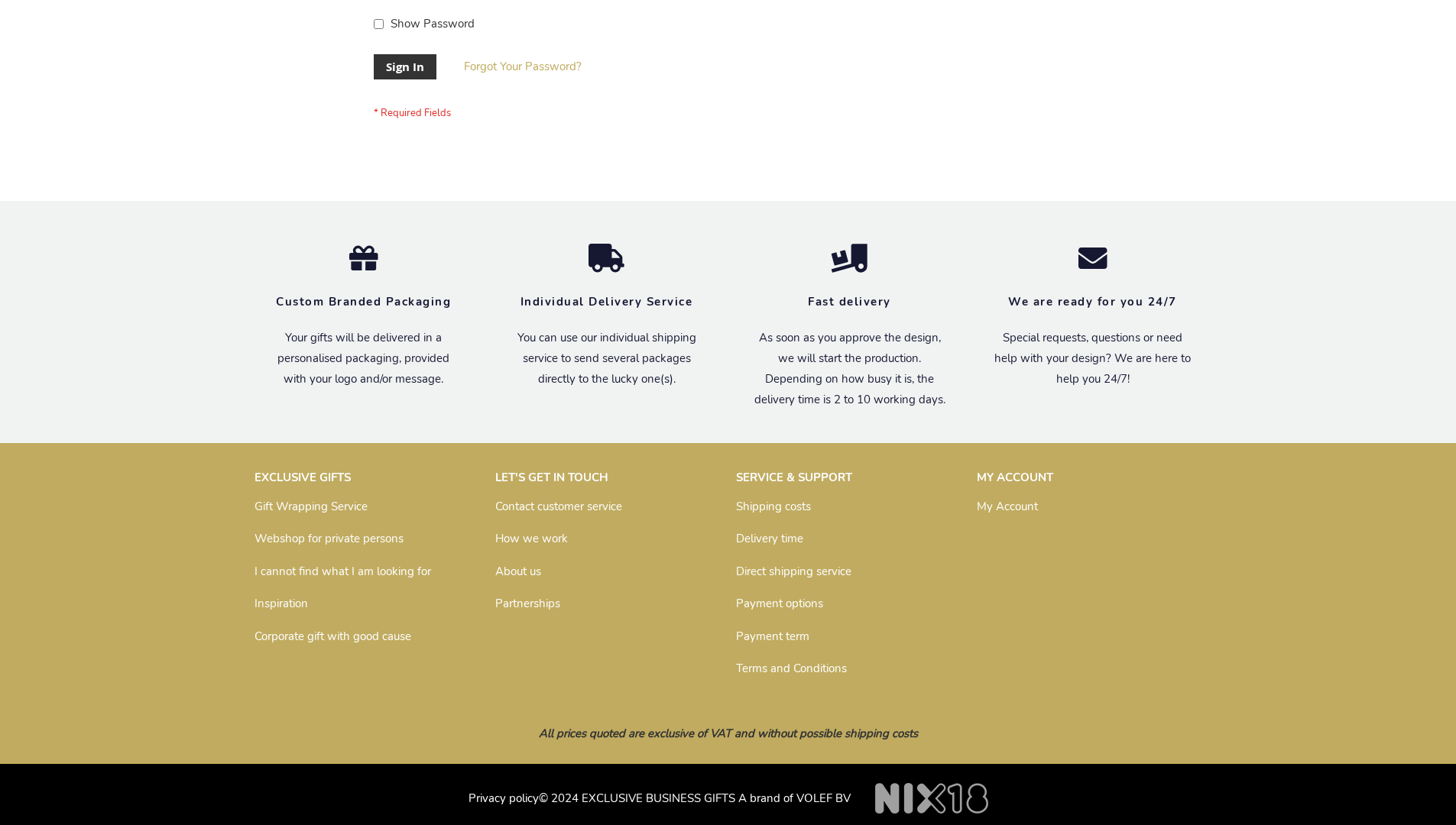
scroll to position [491, 0]
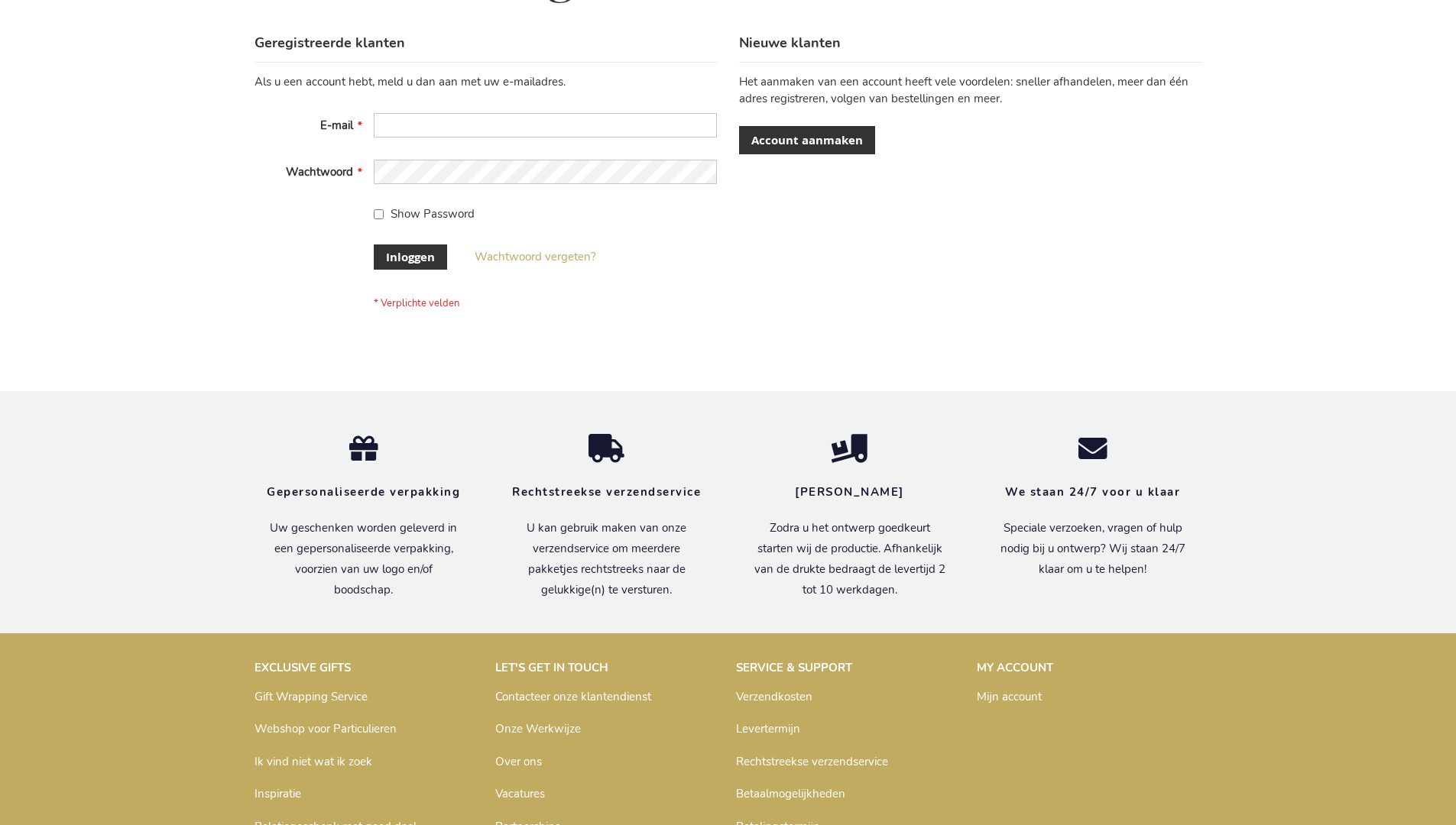
scroll to position [519, 0]
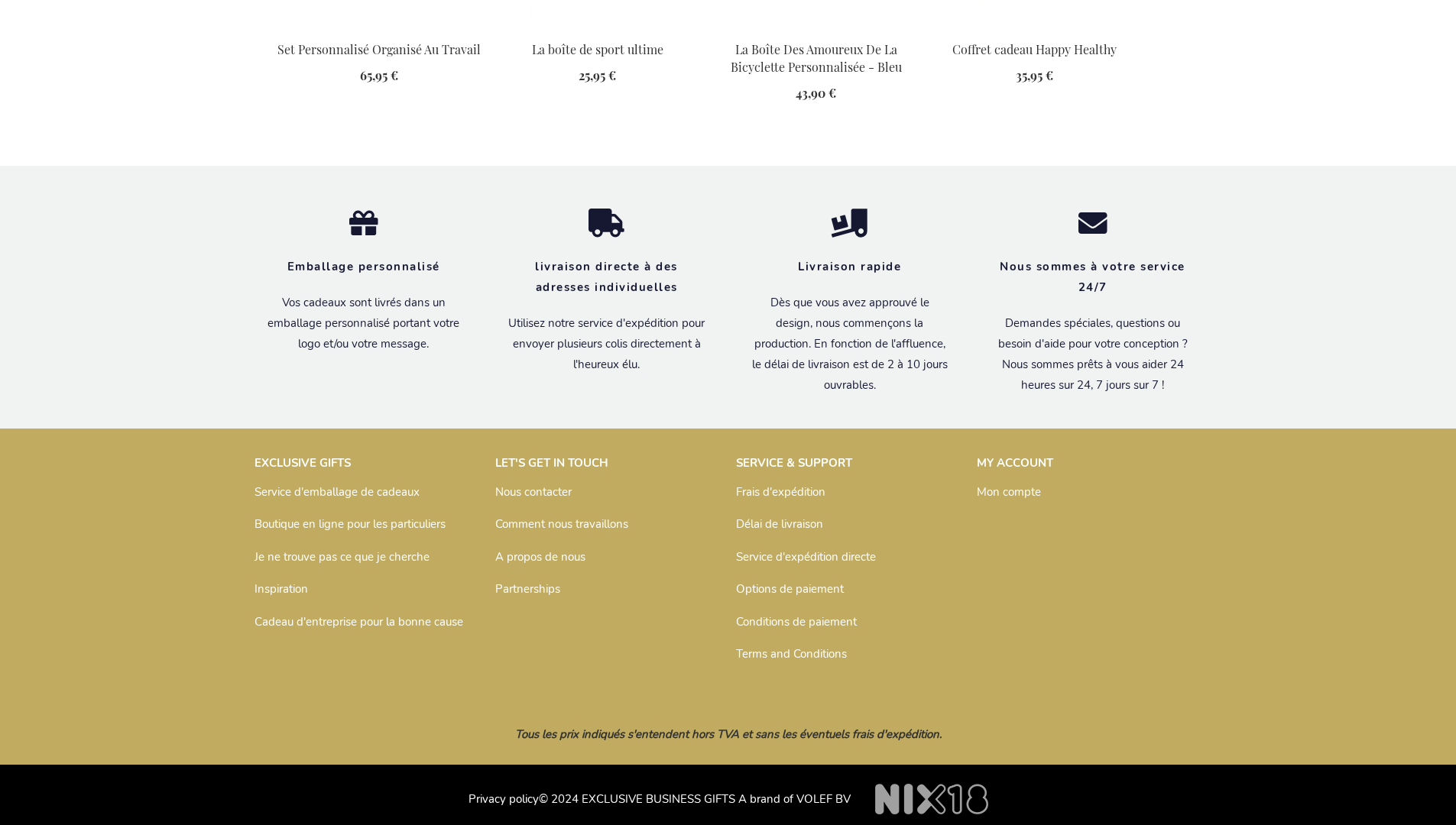
scroll to position [2110, 0]
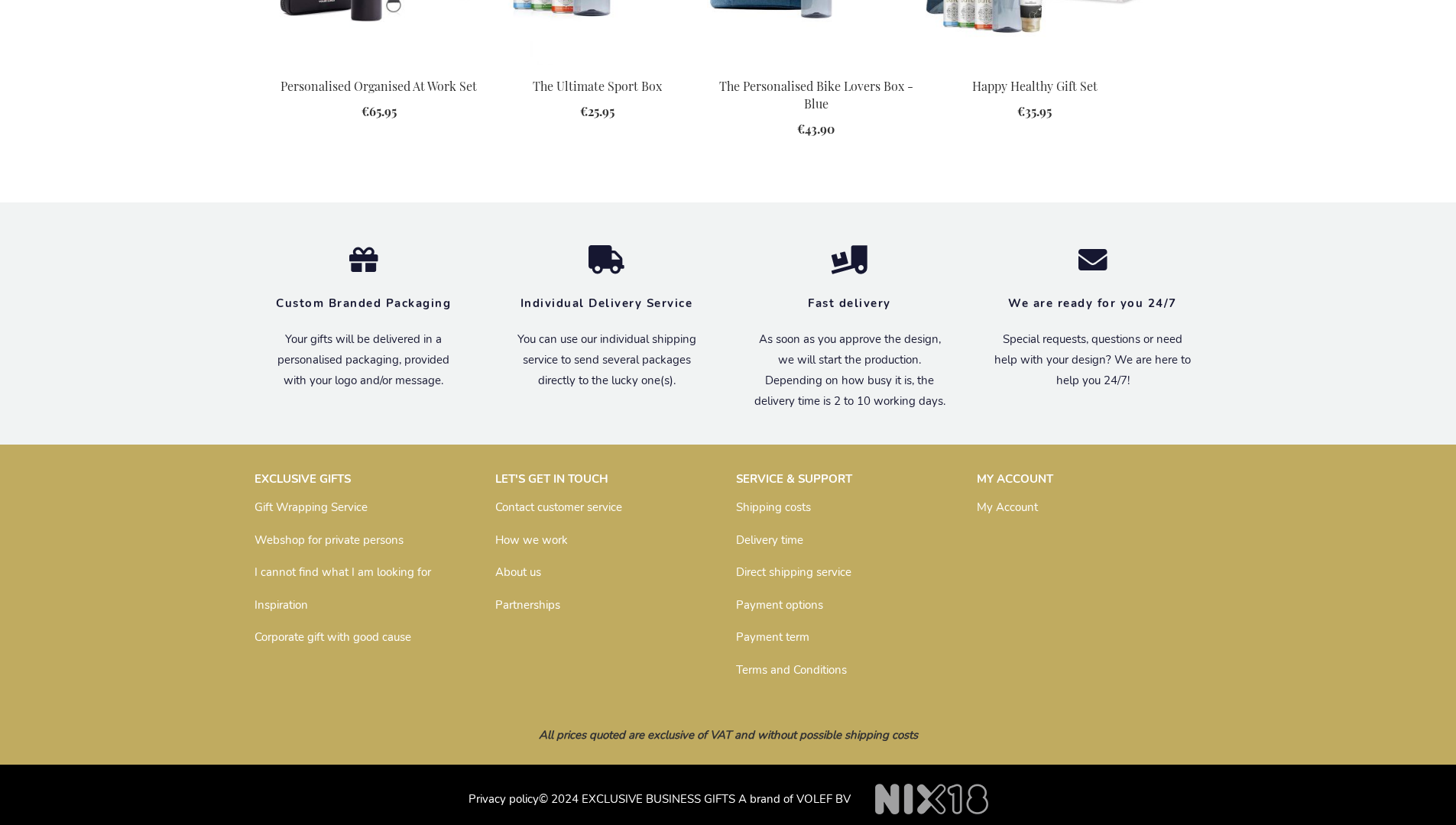
scroll to position [2056, 0]
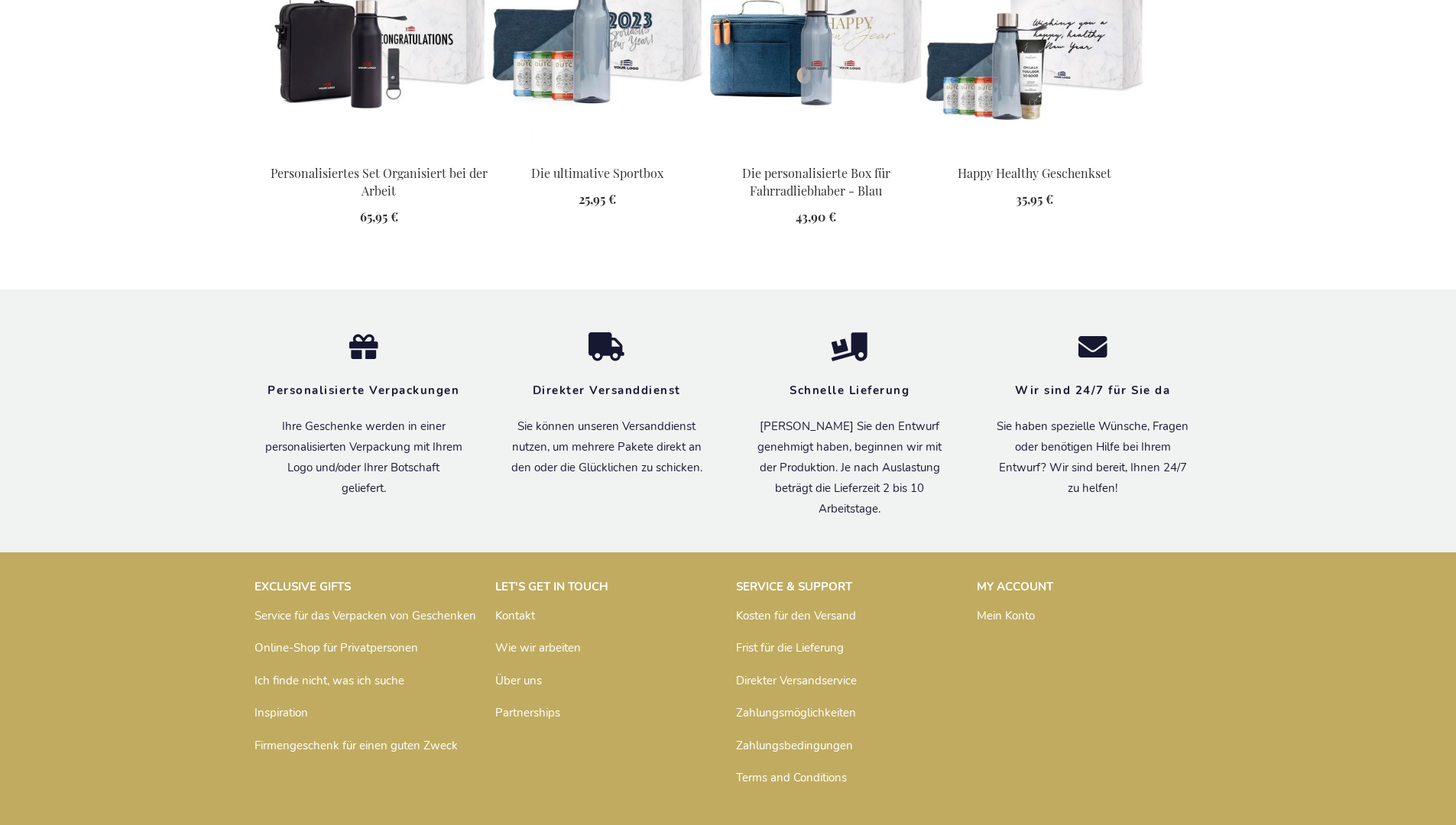
scroll to position [2094, 0]
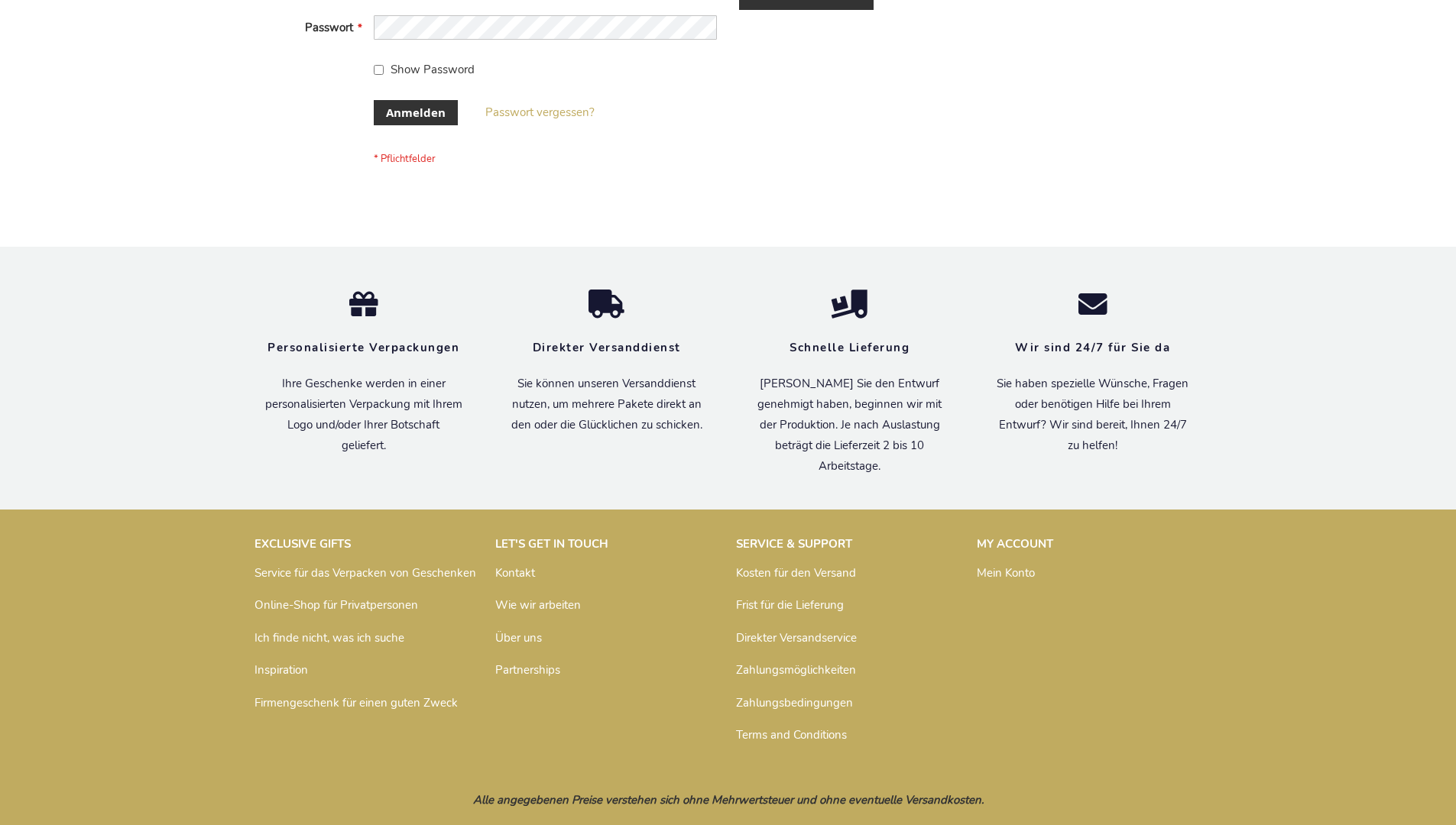
scroll to position [512, 0]
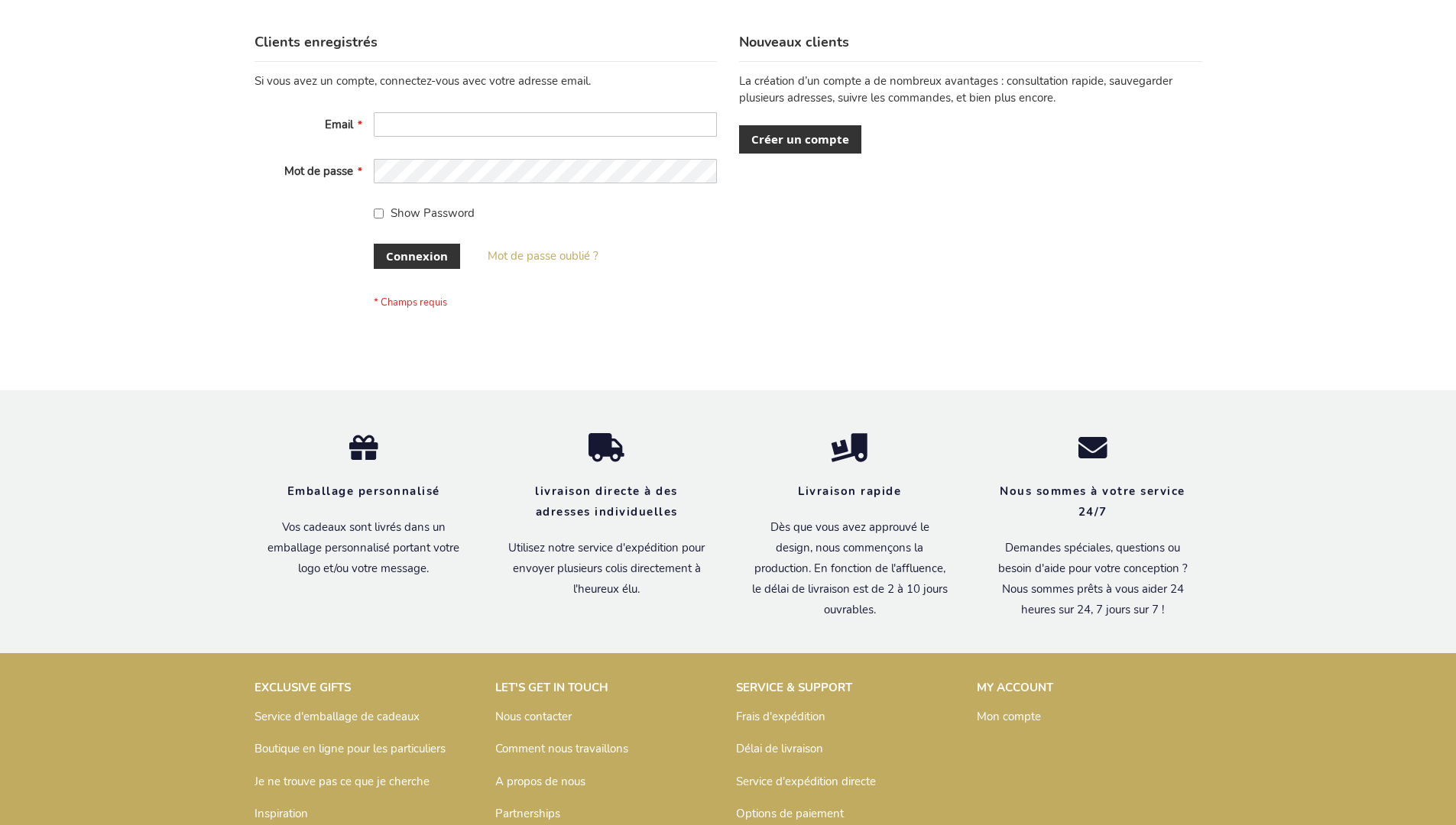
scroll to position [527, 0]
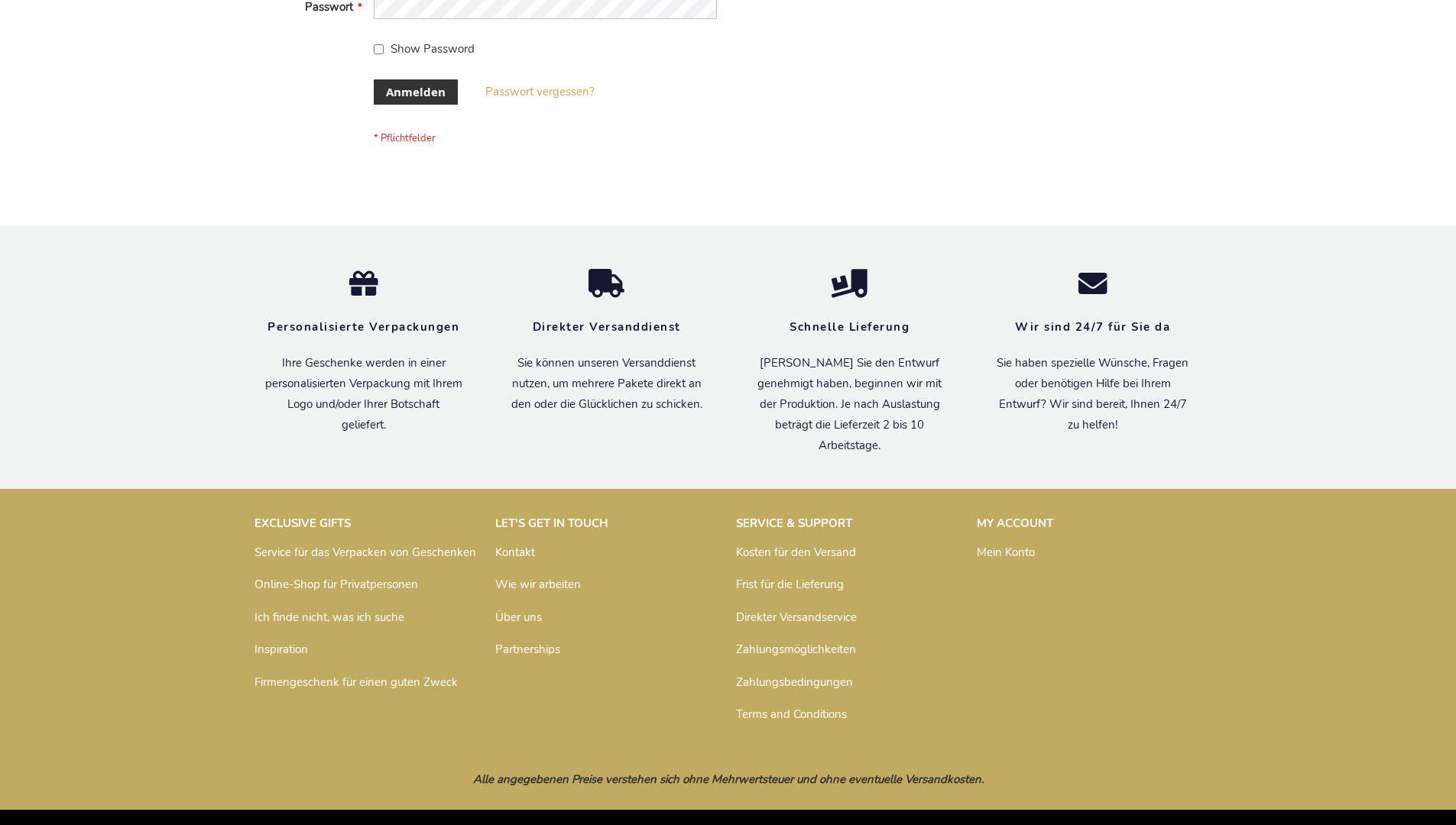
scroll to position [512, 0]
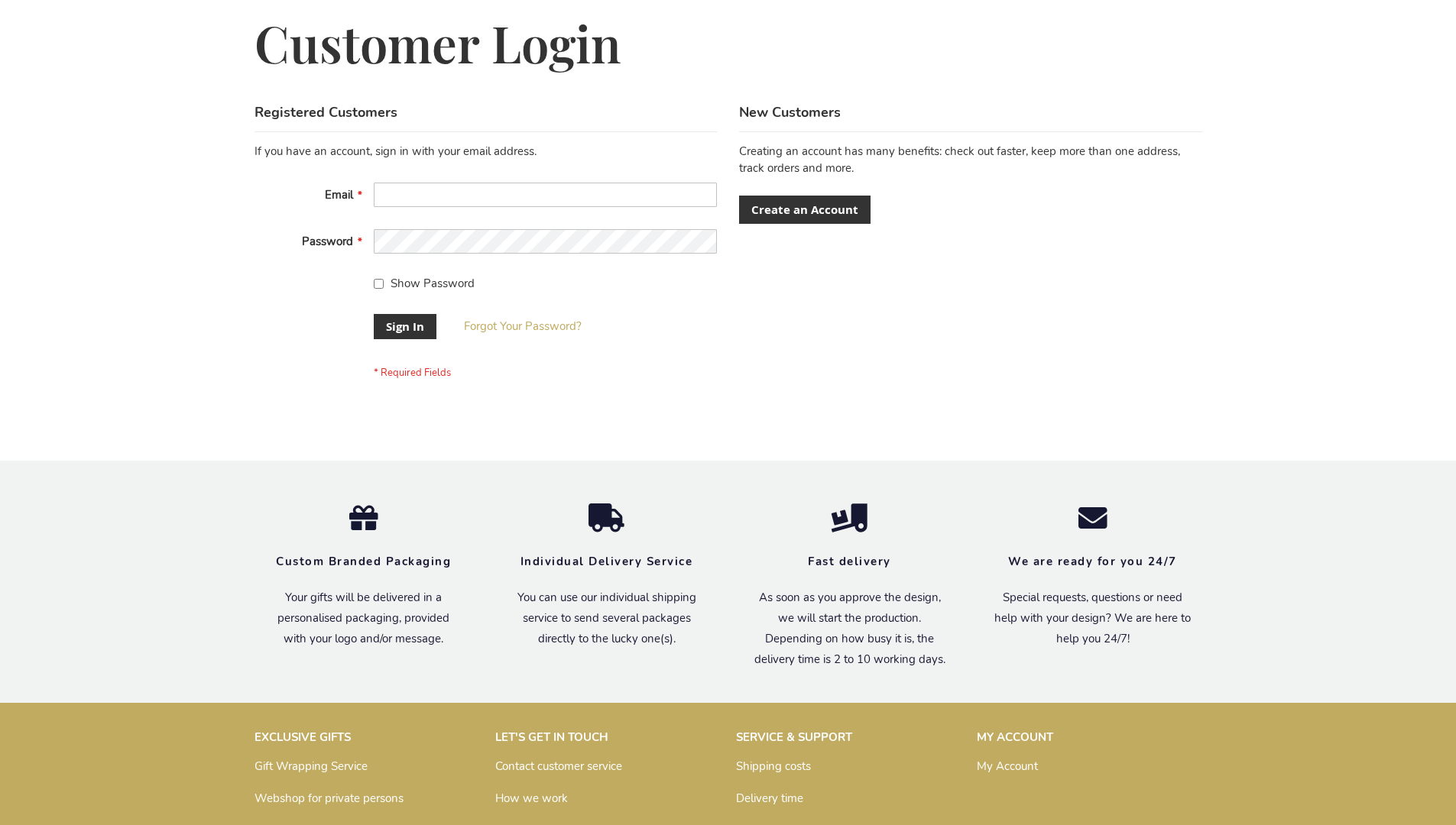
scroll to position [491, 0]
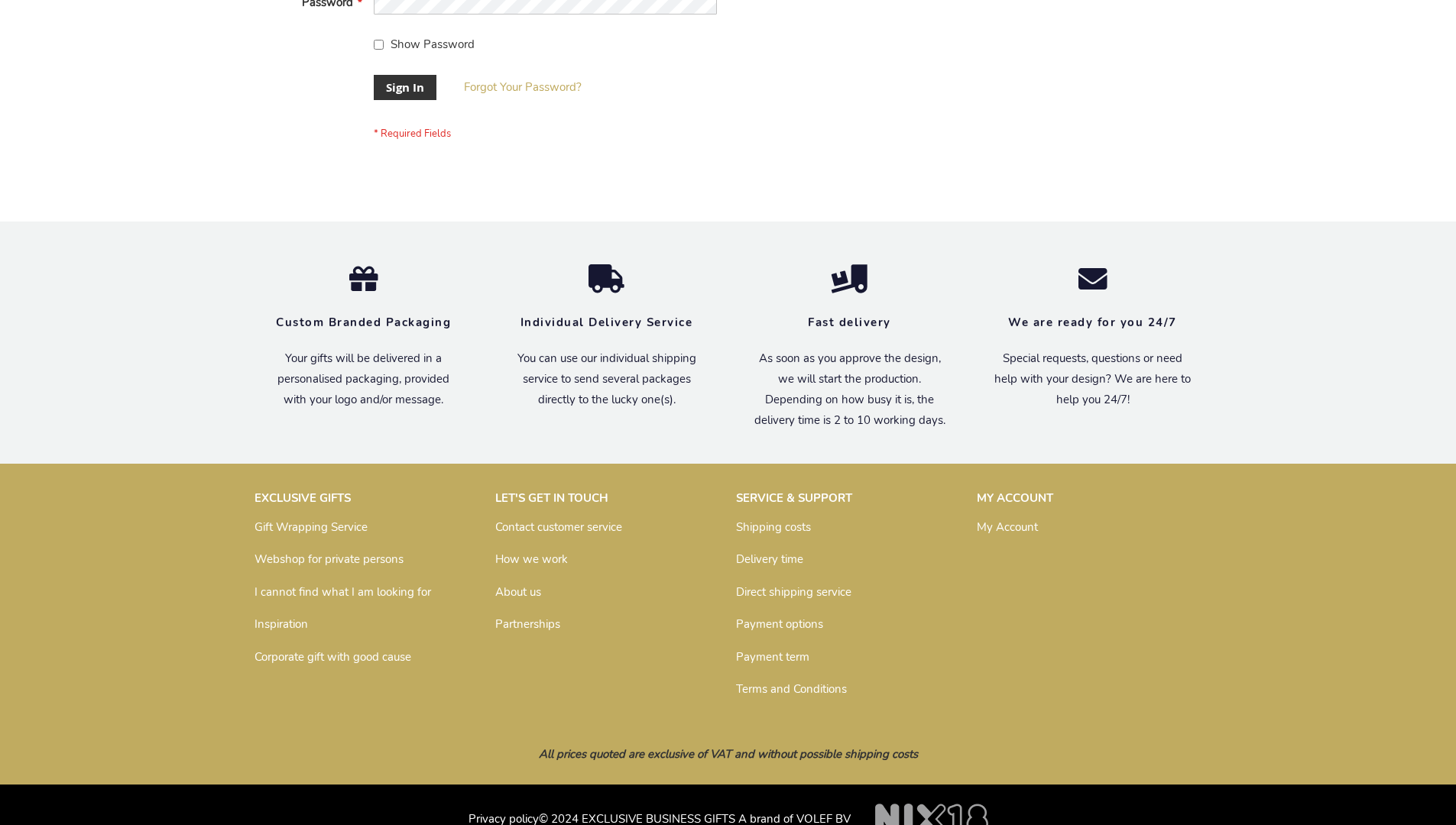
scroll to position [491, 0]
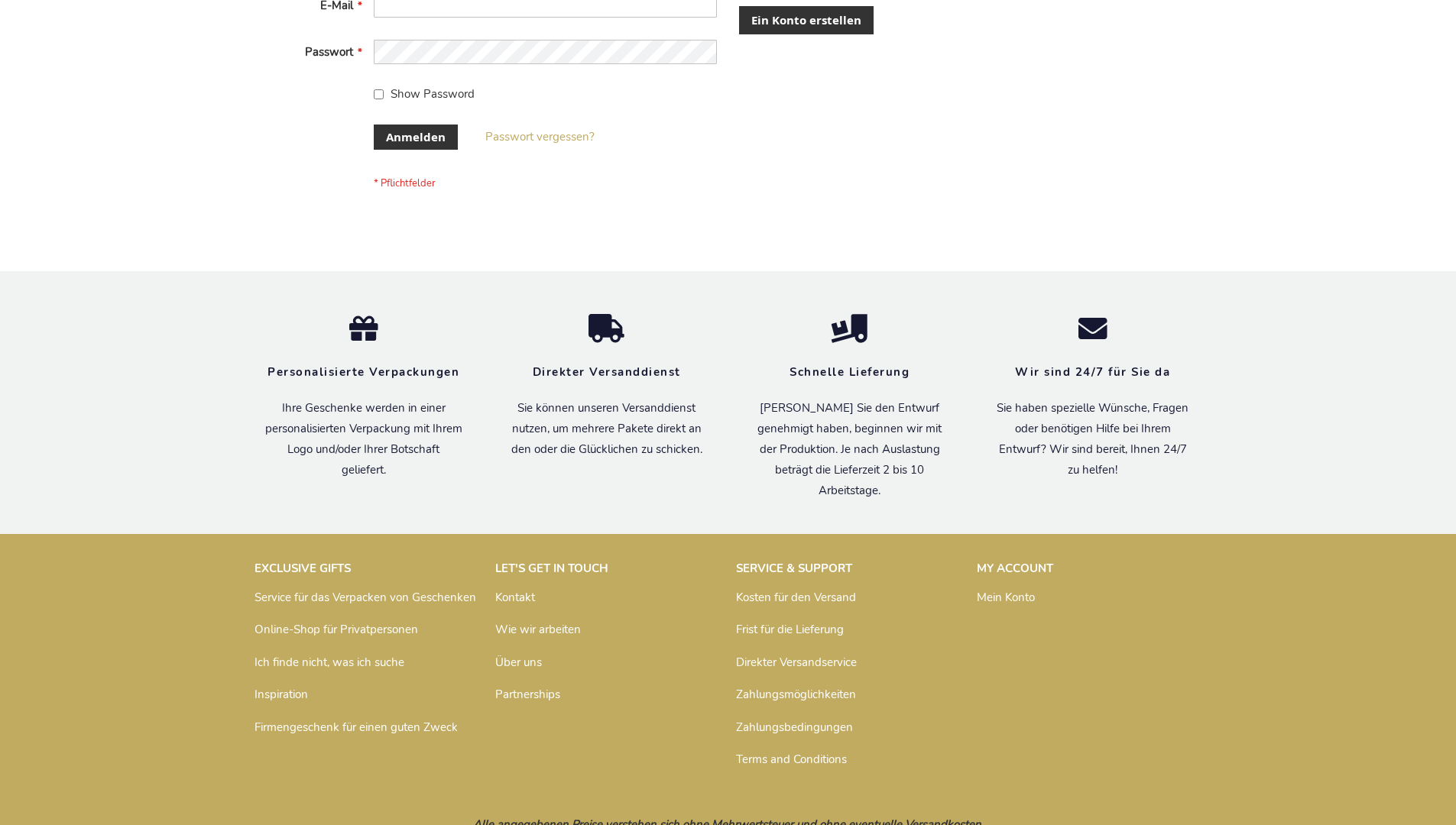
scroll to position [512, 0]
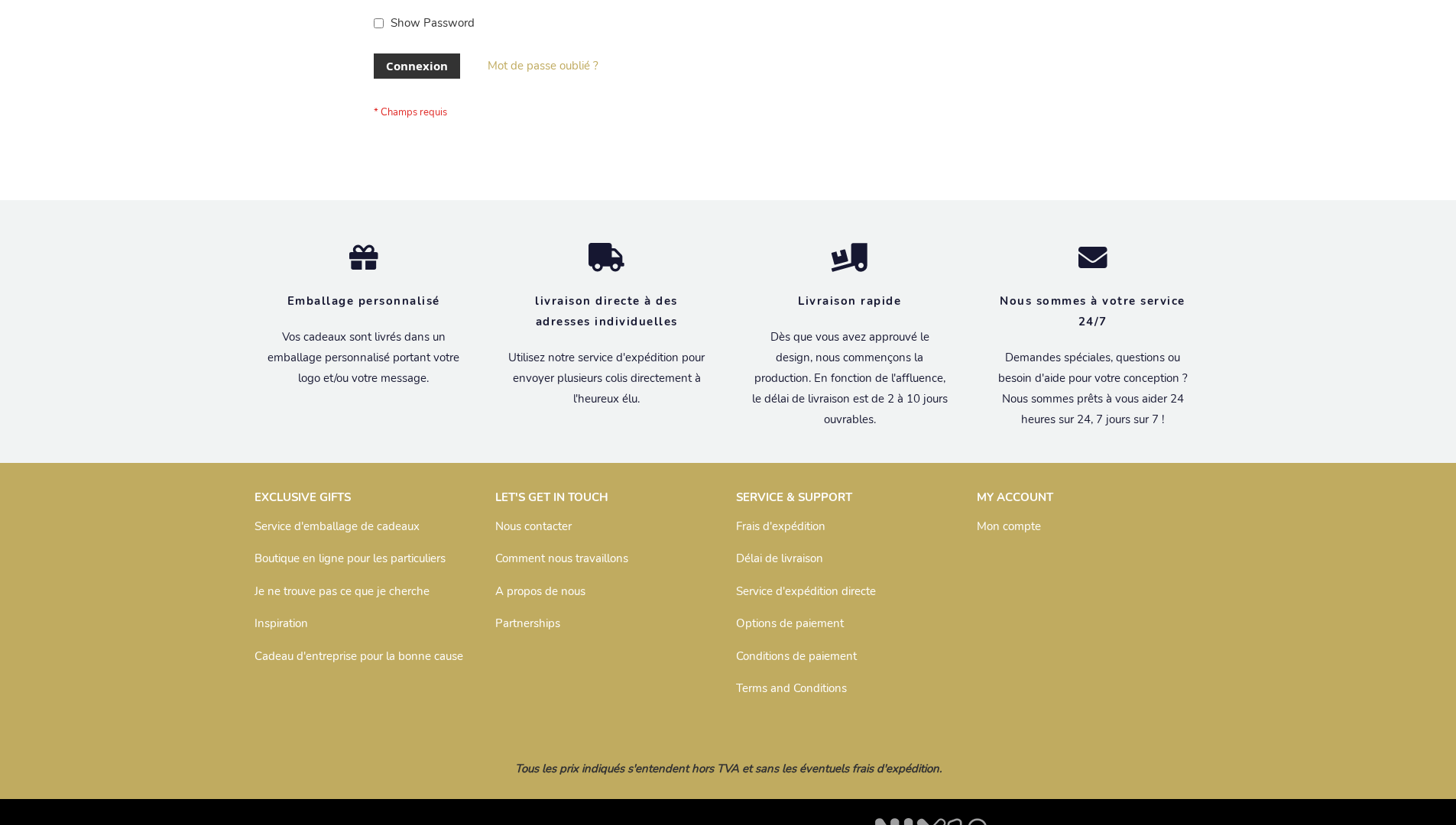
scroll to position [527, 0]
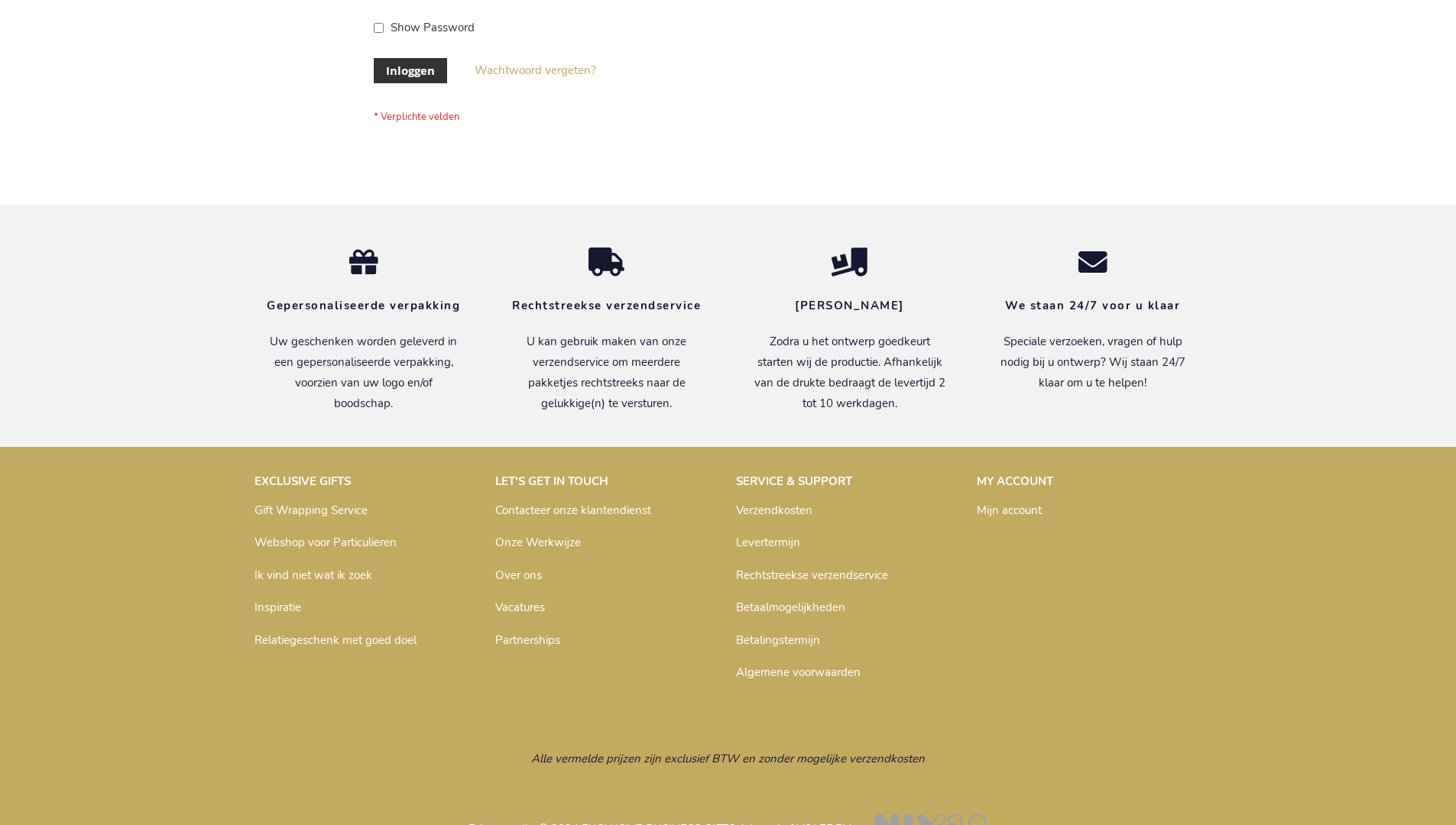
scroll to position [519, 0]
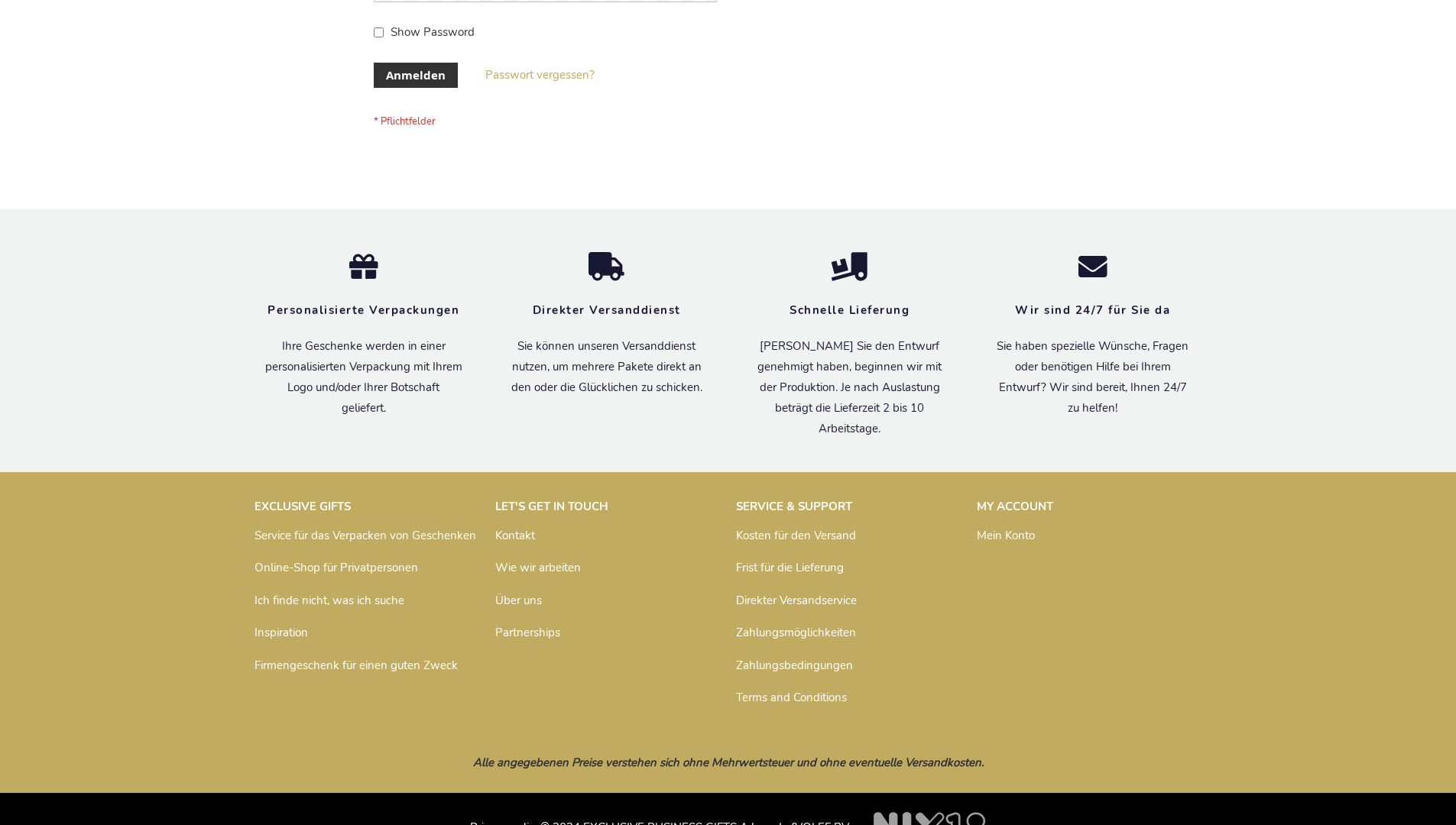
scroll to position [512, 0]
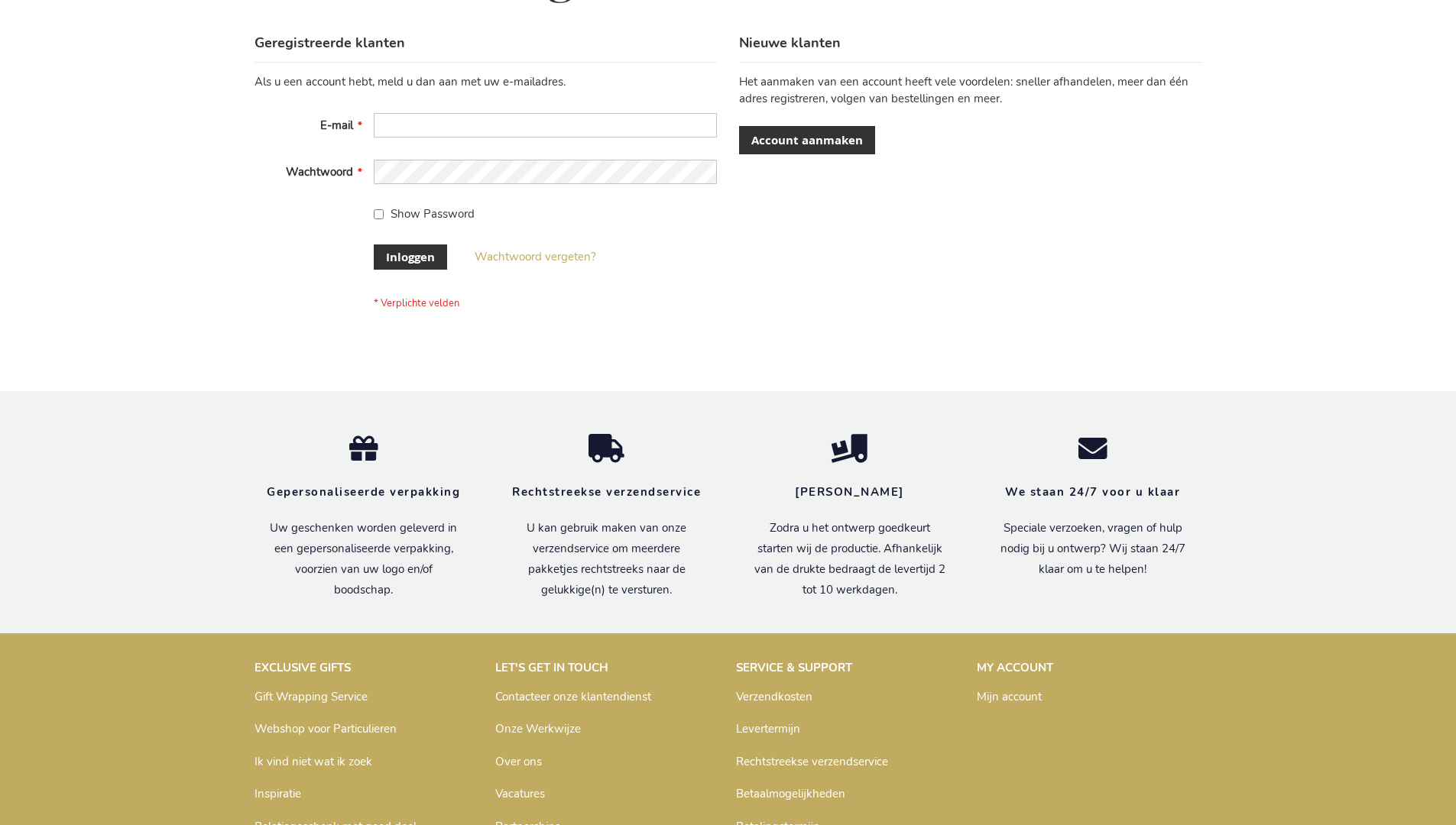
scroll to position [519, 0]
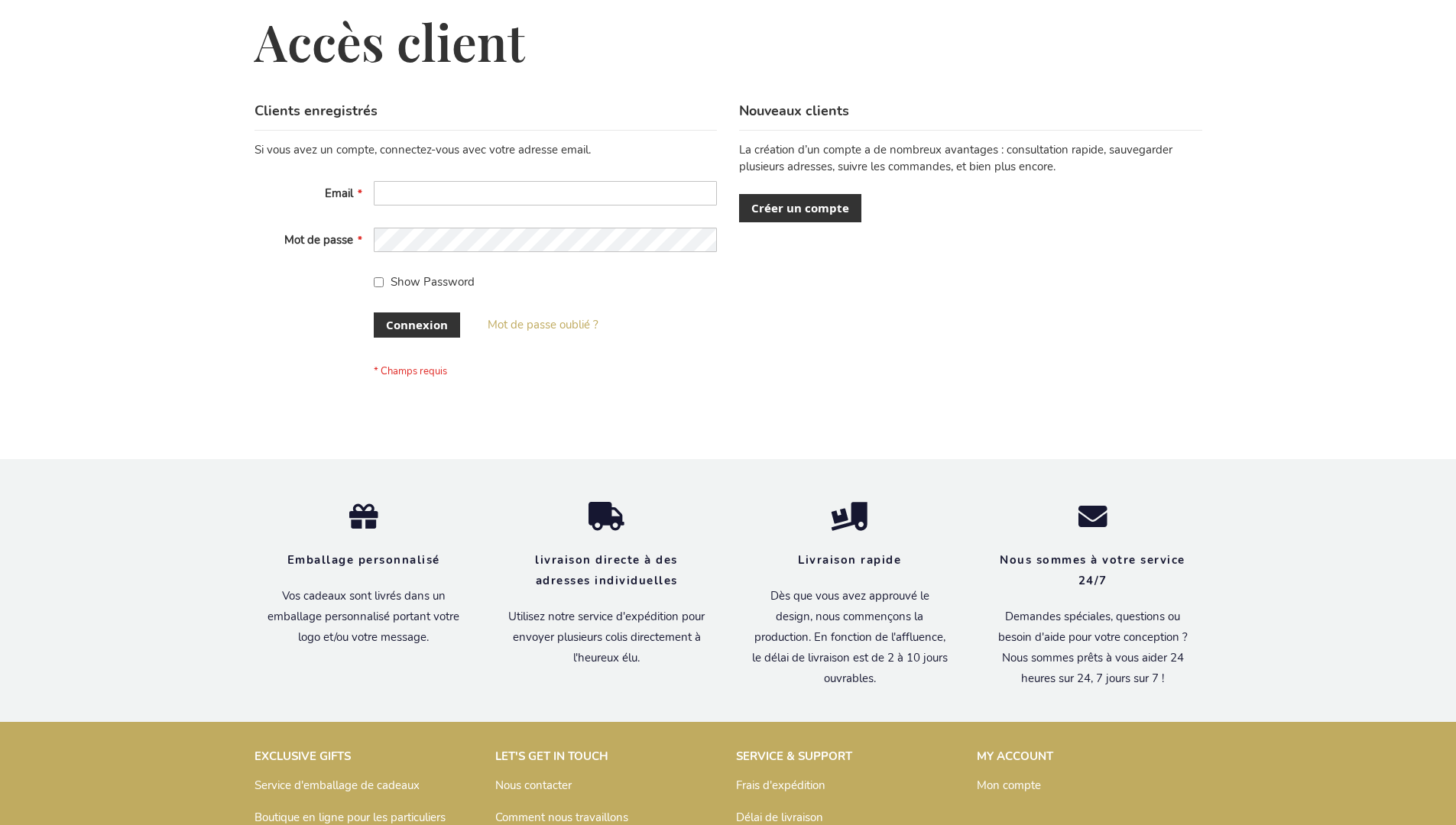
scroll to position [527, 0]
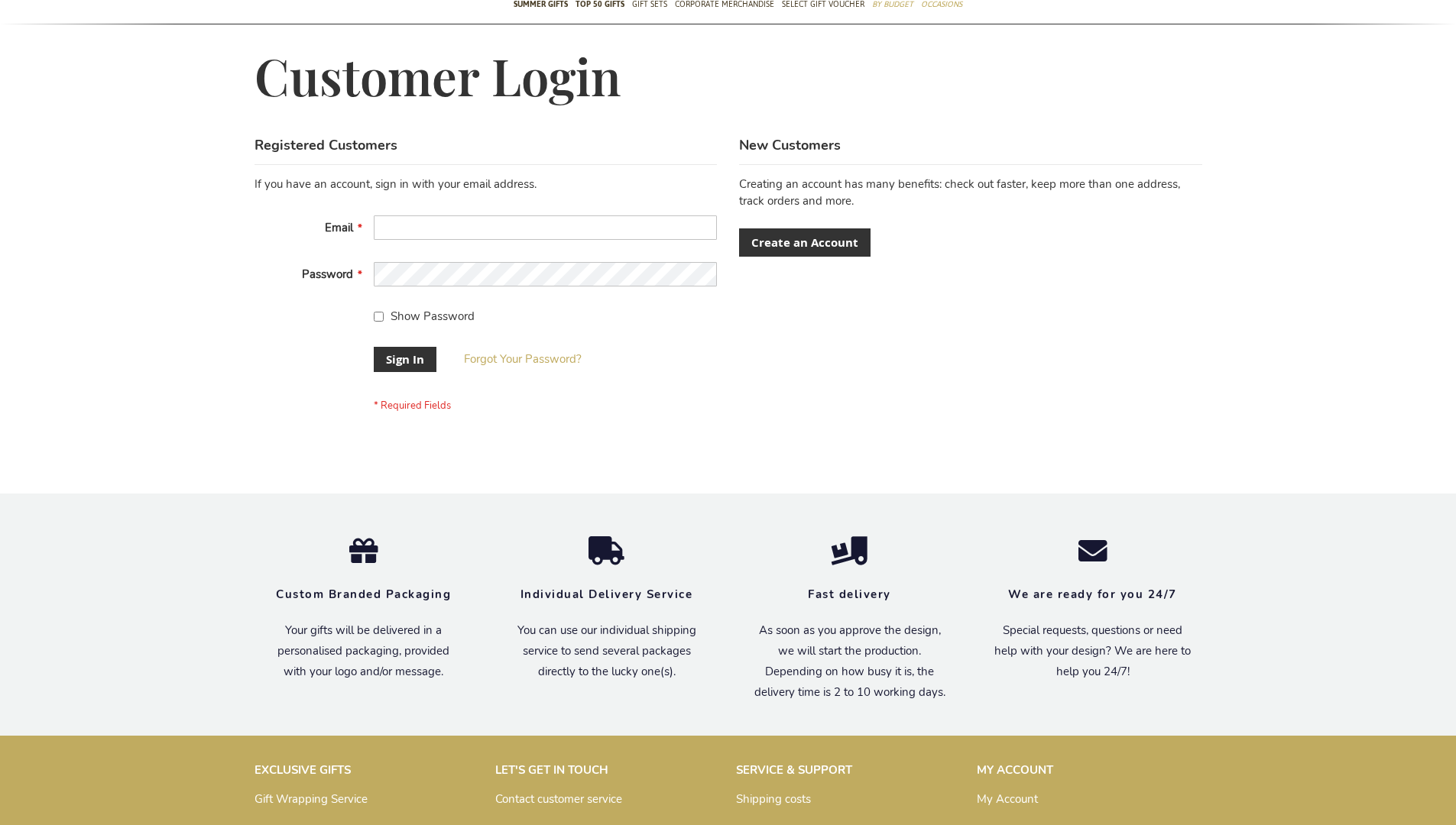
scroll to position [491, 0]
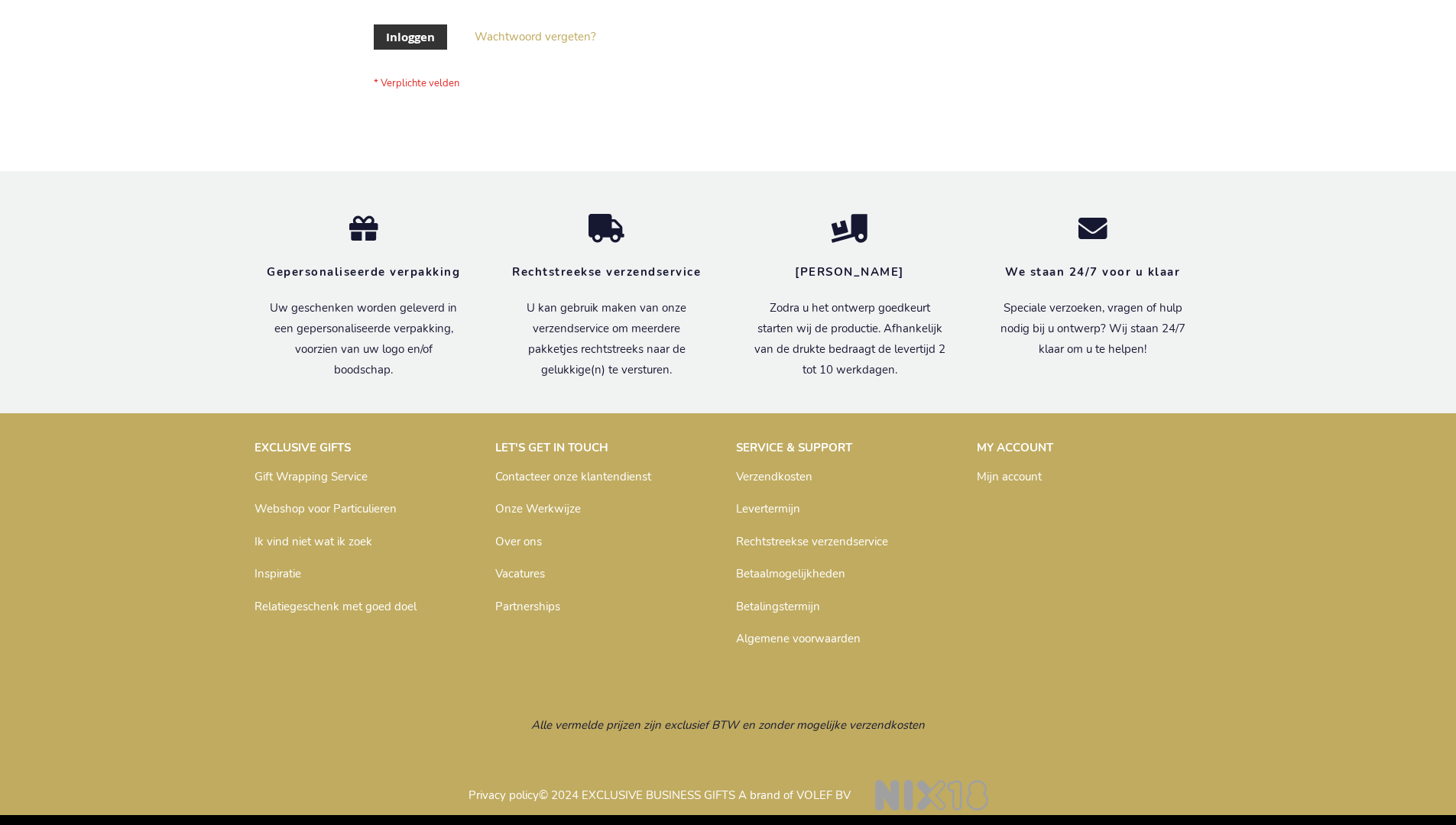
scroll to position [519, 0]
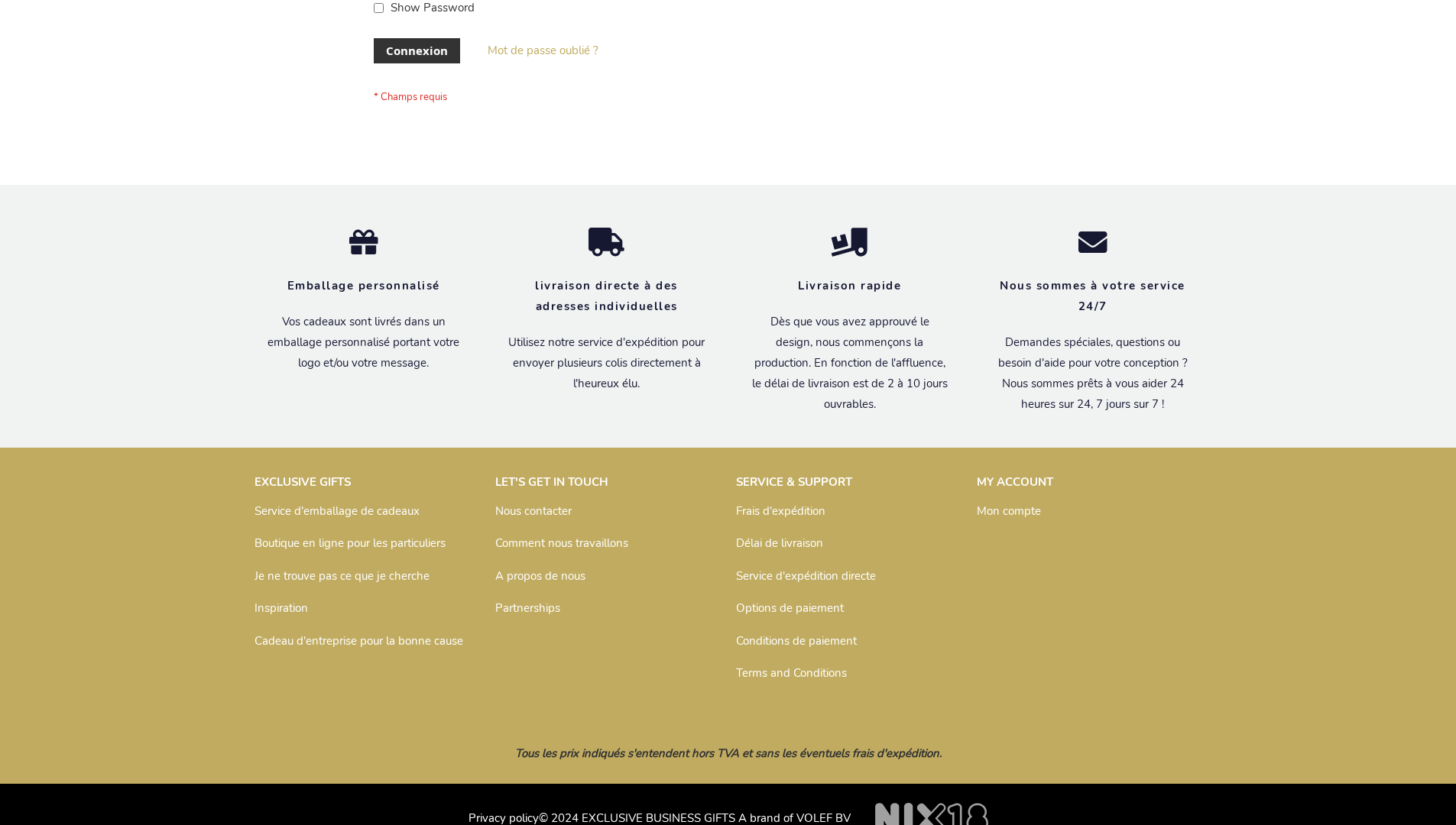
scroll to position [527, 0]
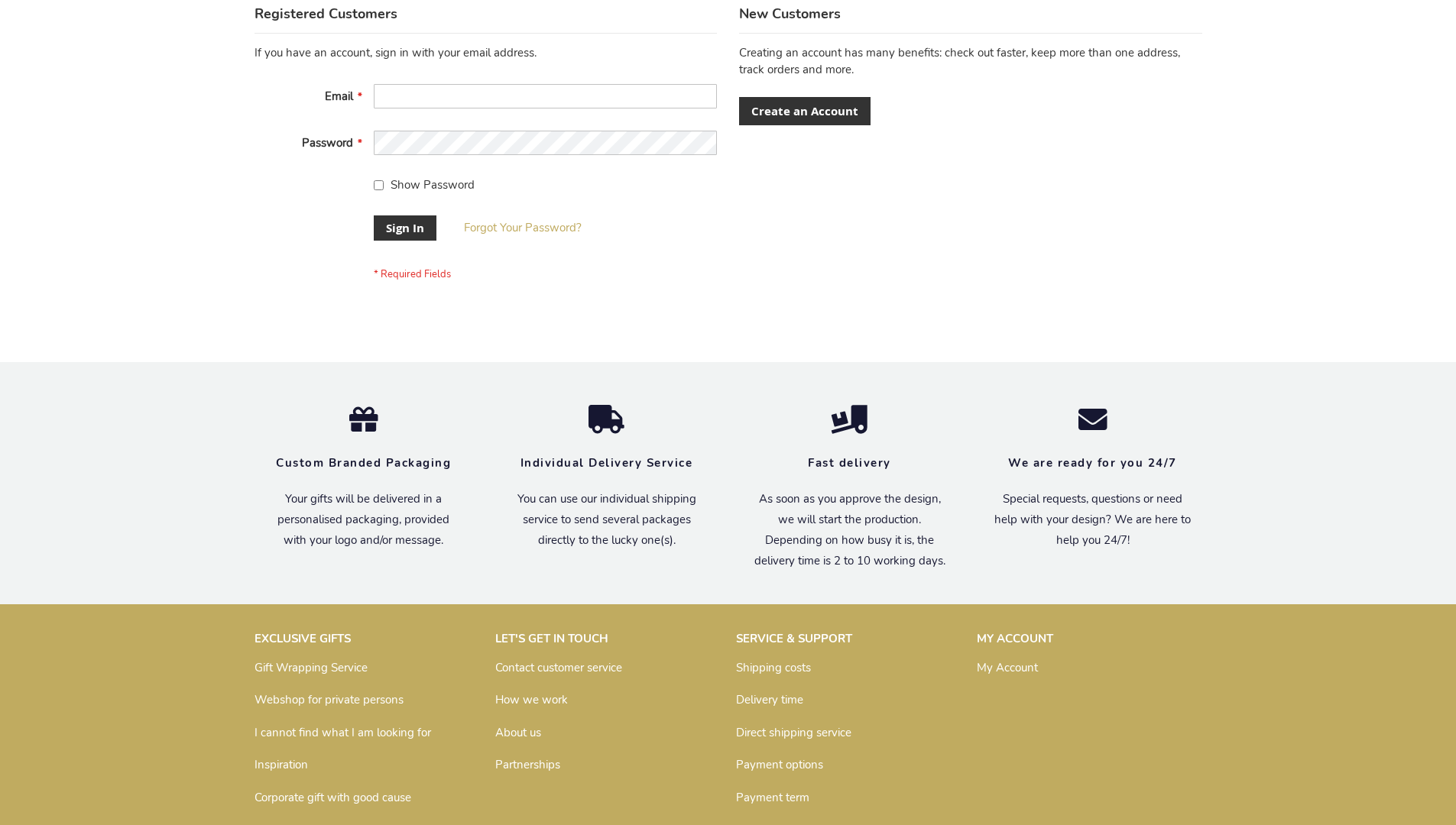
scroll to position [491, 0]
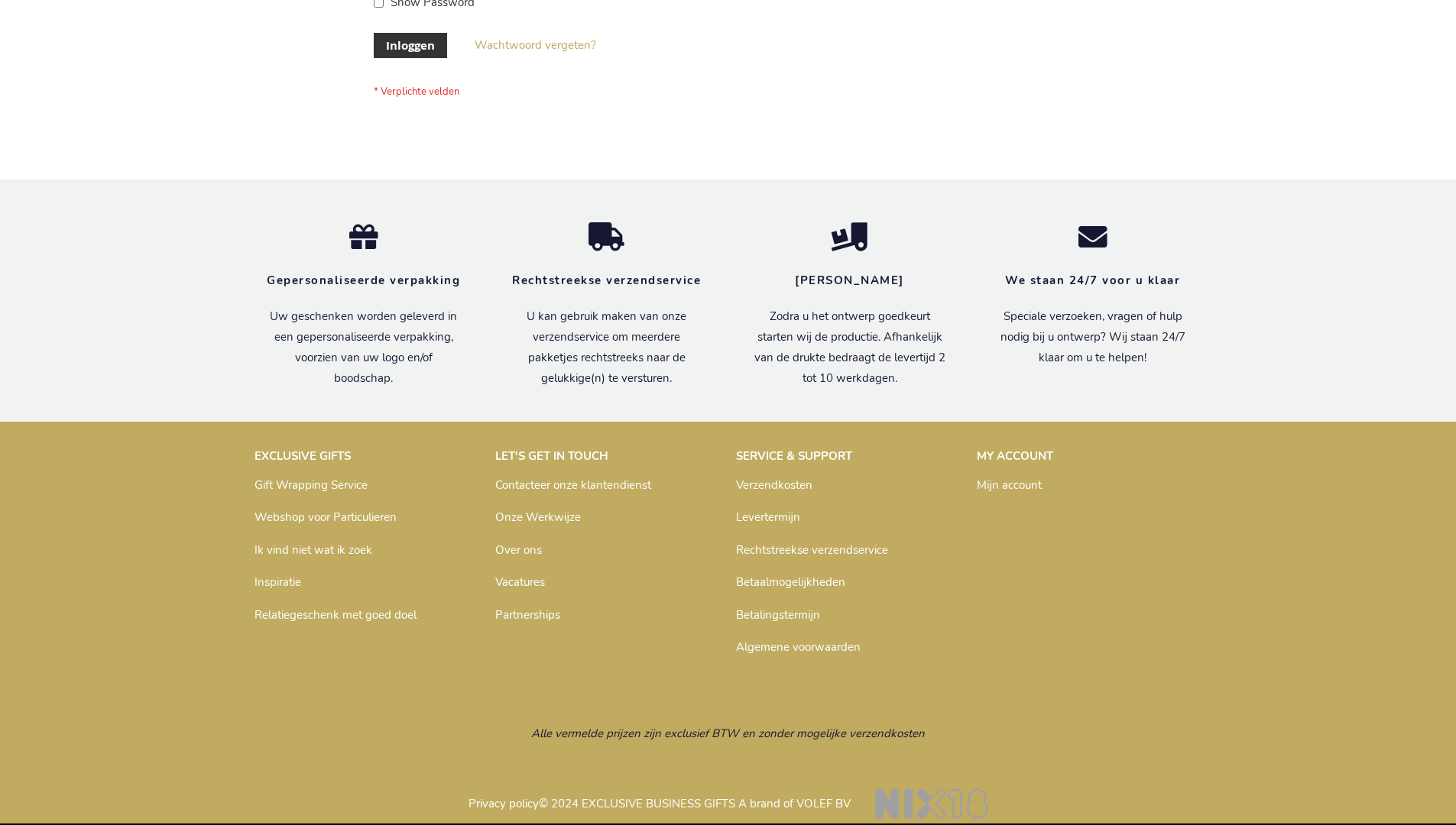
scroll to position [519, 0]
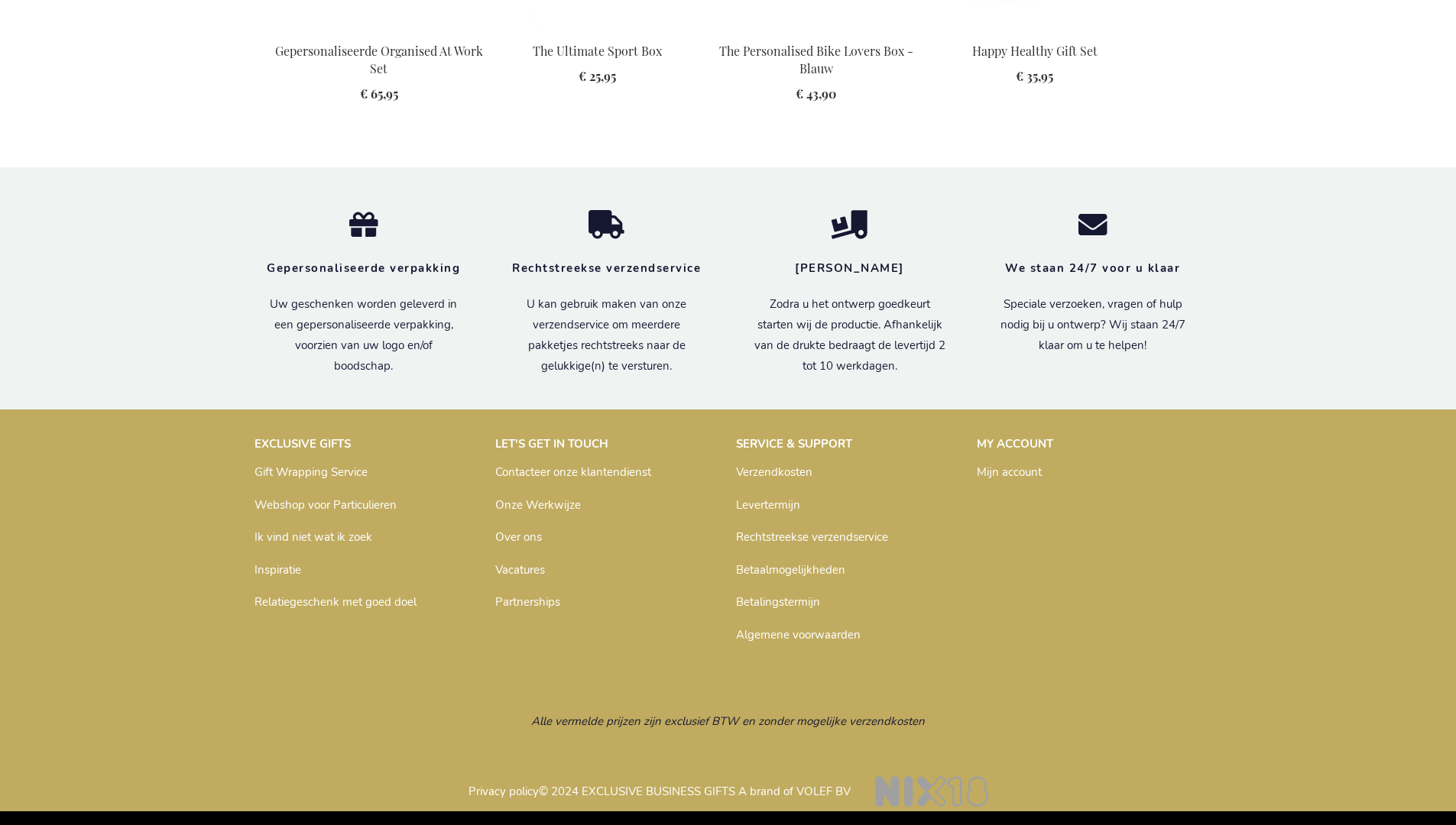
scroll to position [2084, 0]
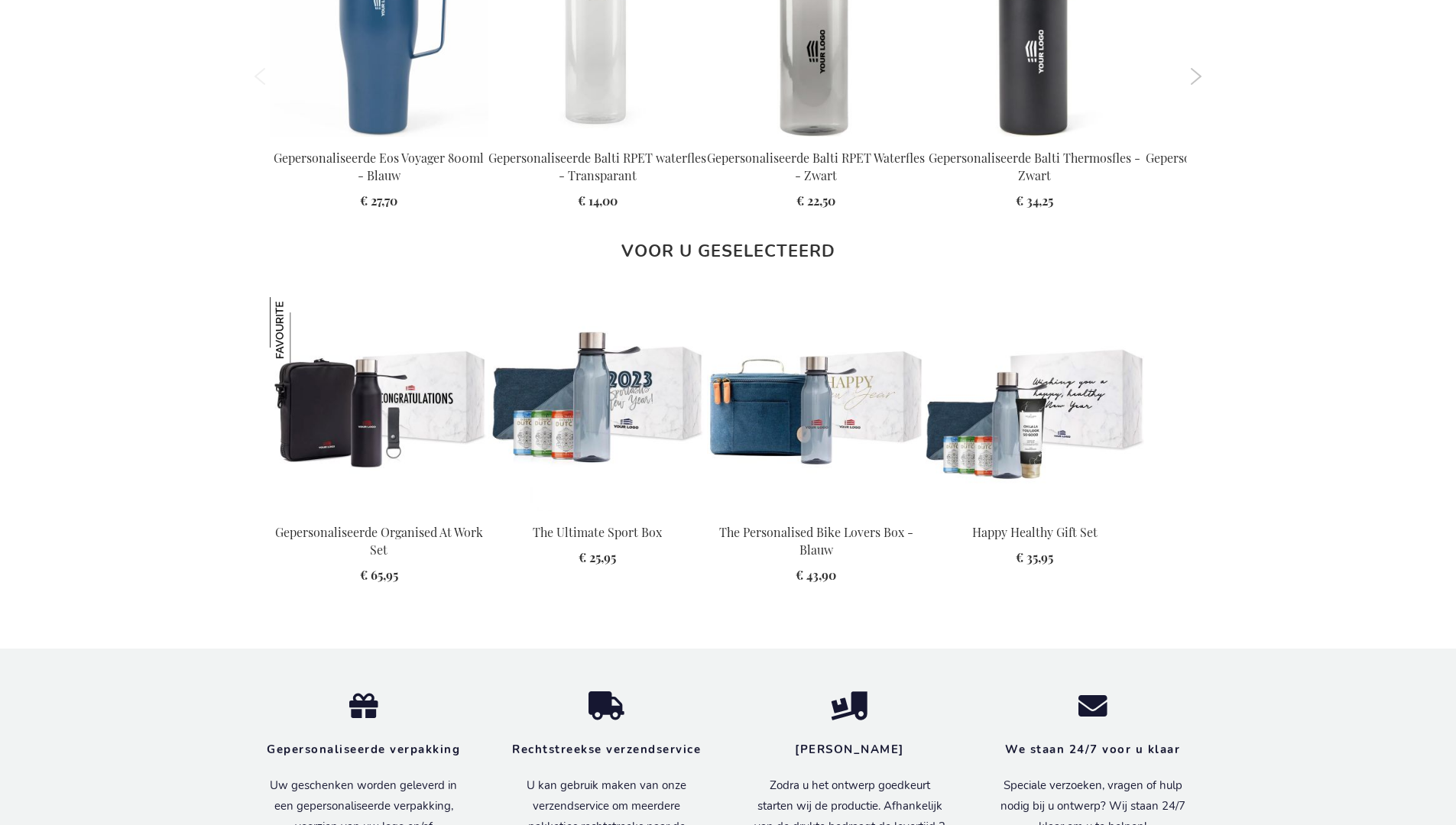
scroll to position [2084, 0]
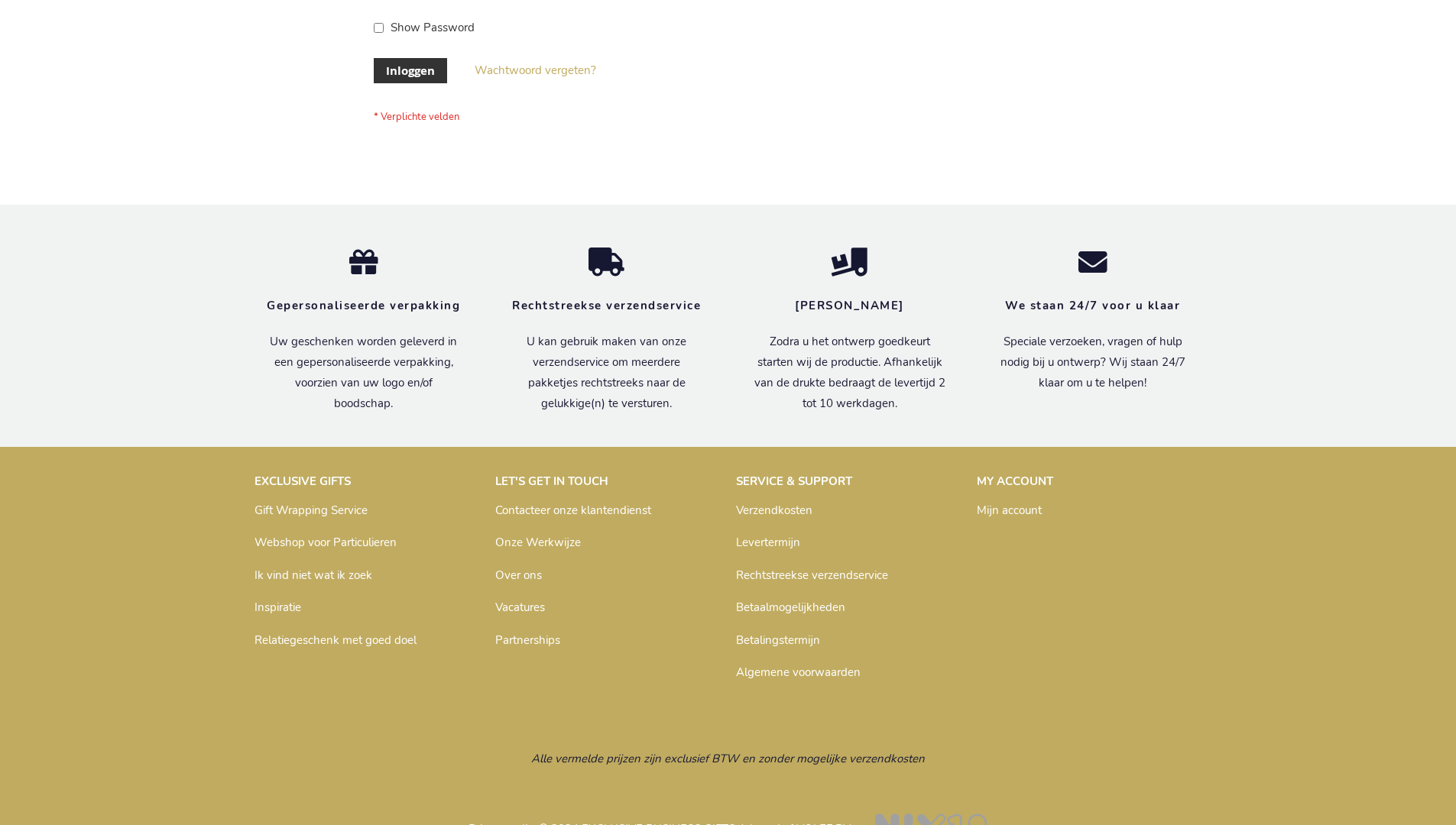
scroll to position [519, 0]
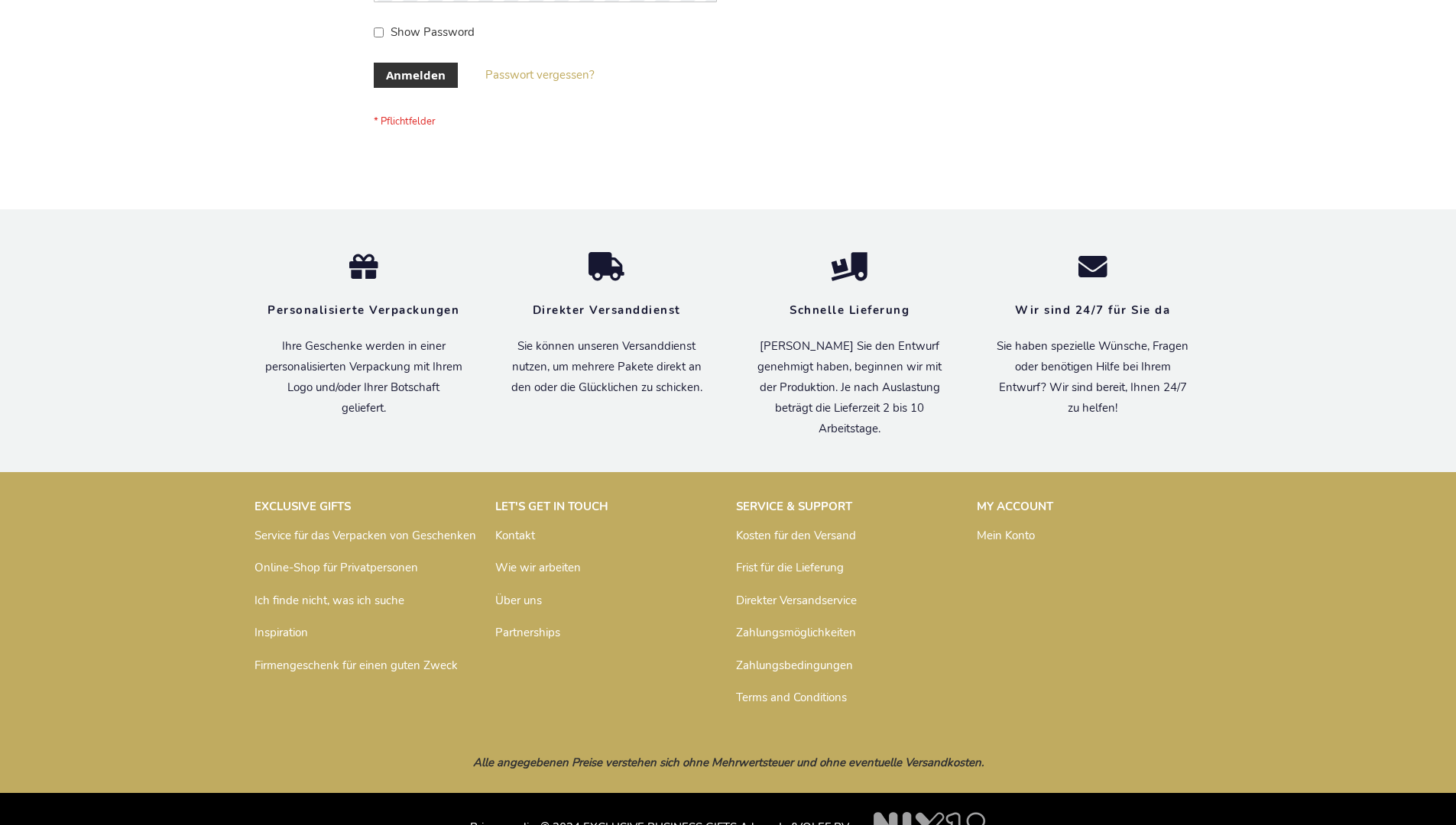
scroll to position [512, 0]
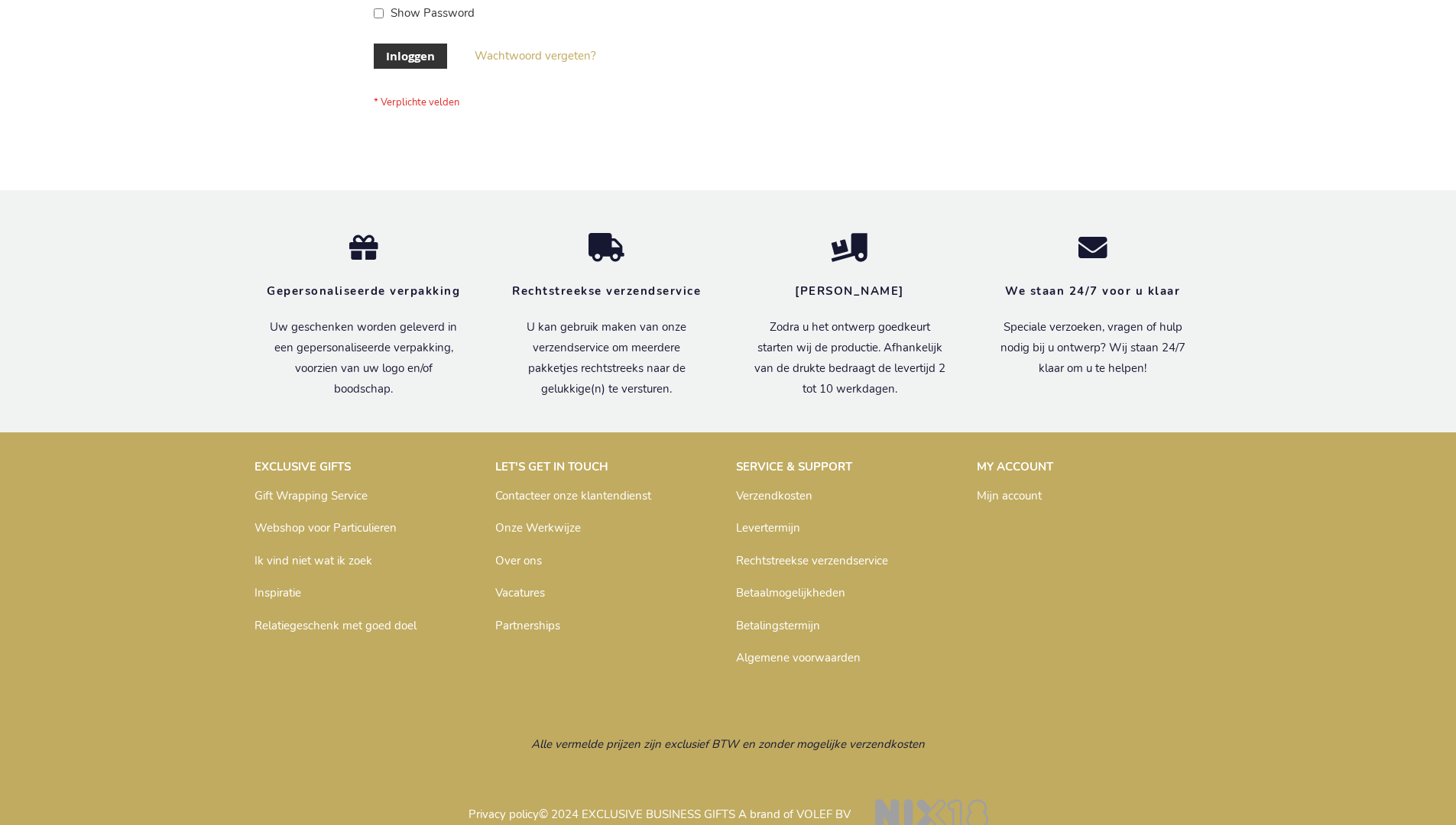
scroll to position [519, 0]
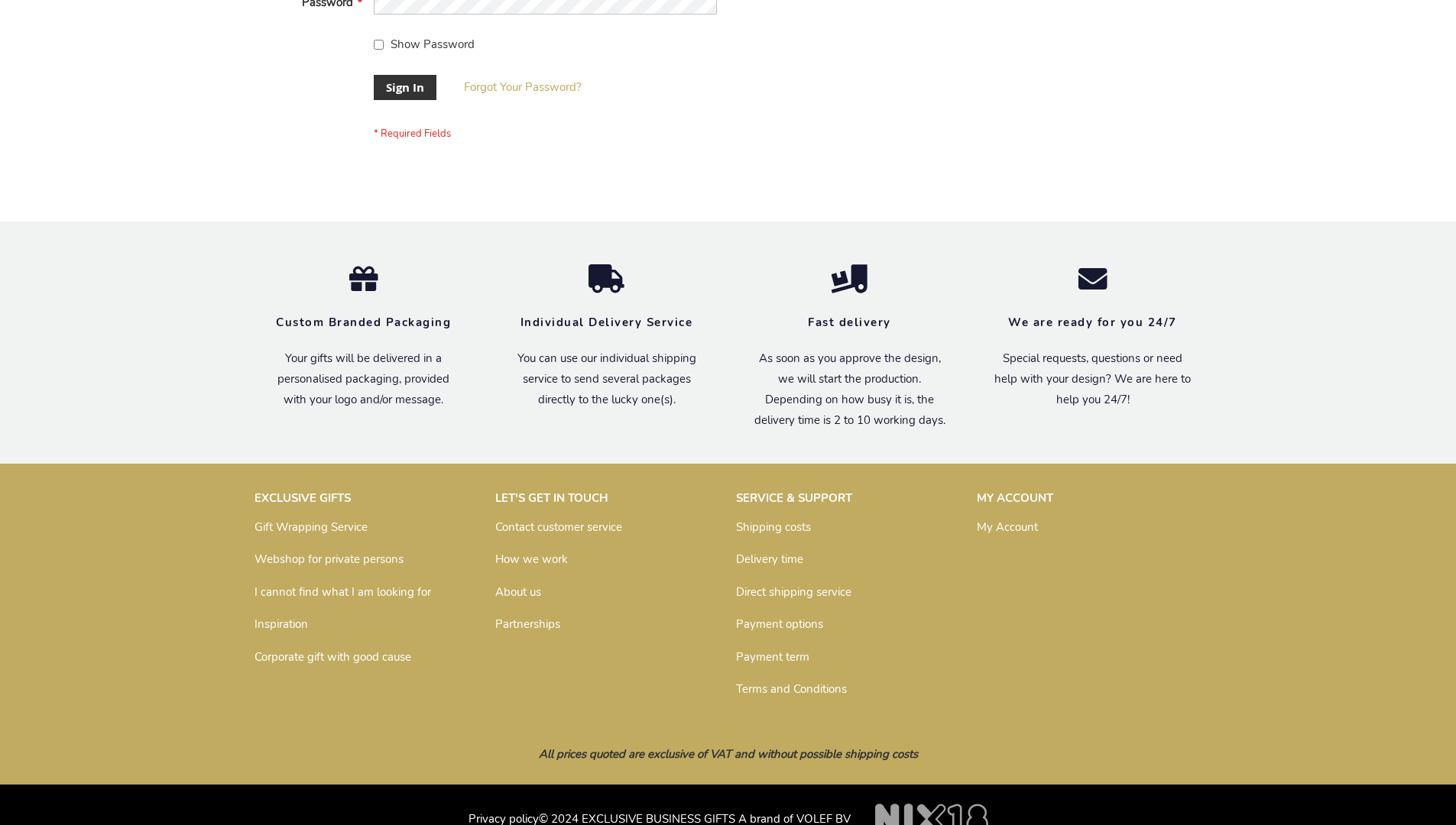
scroll to position [491, 0]
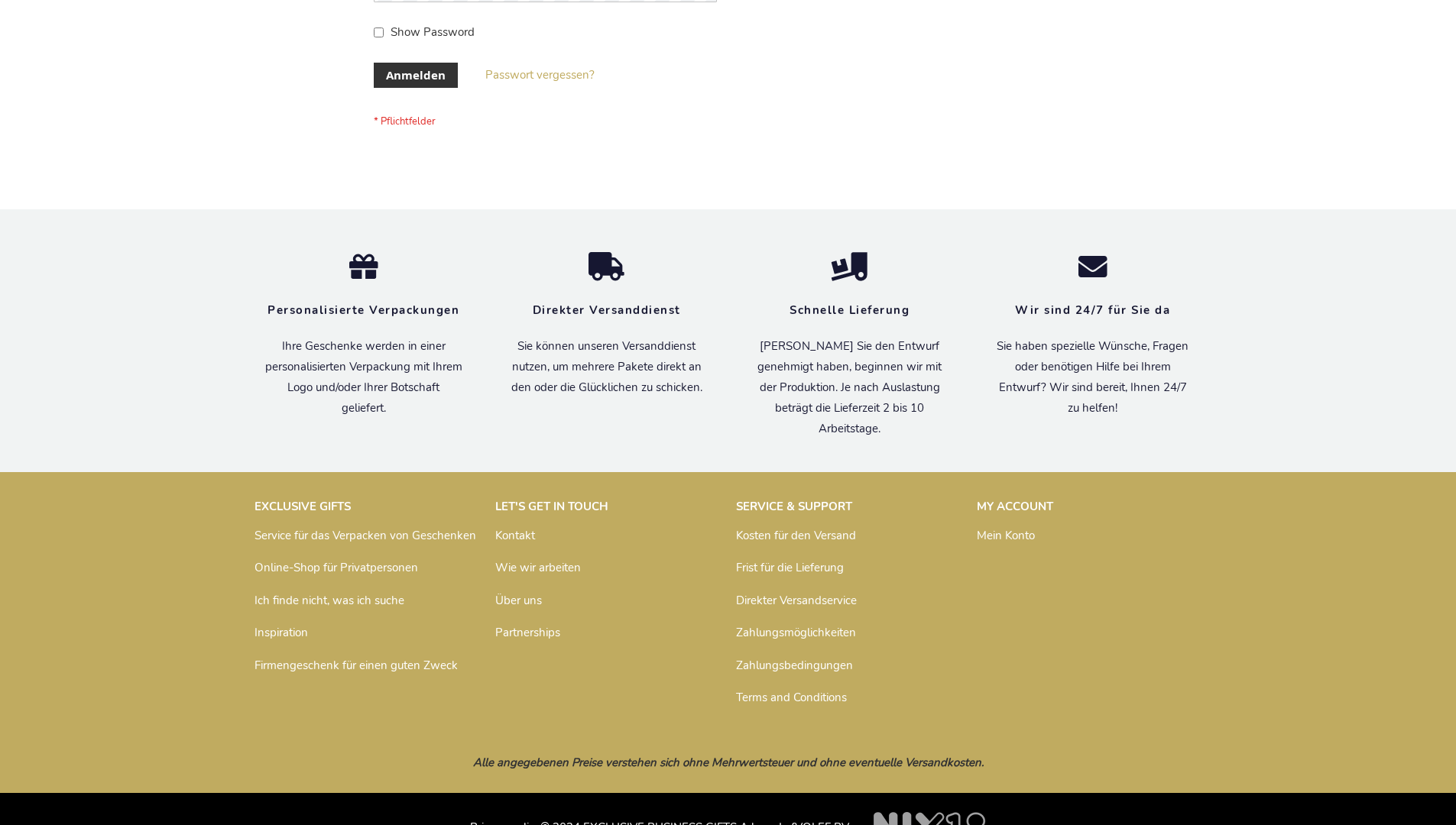
scroll to position [512, 0]
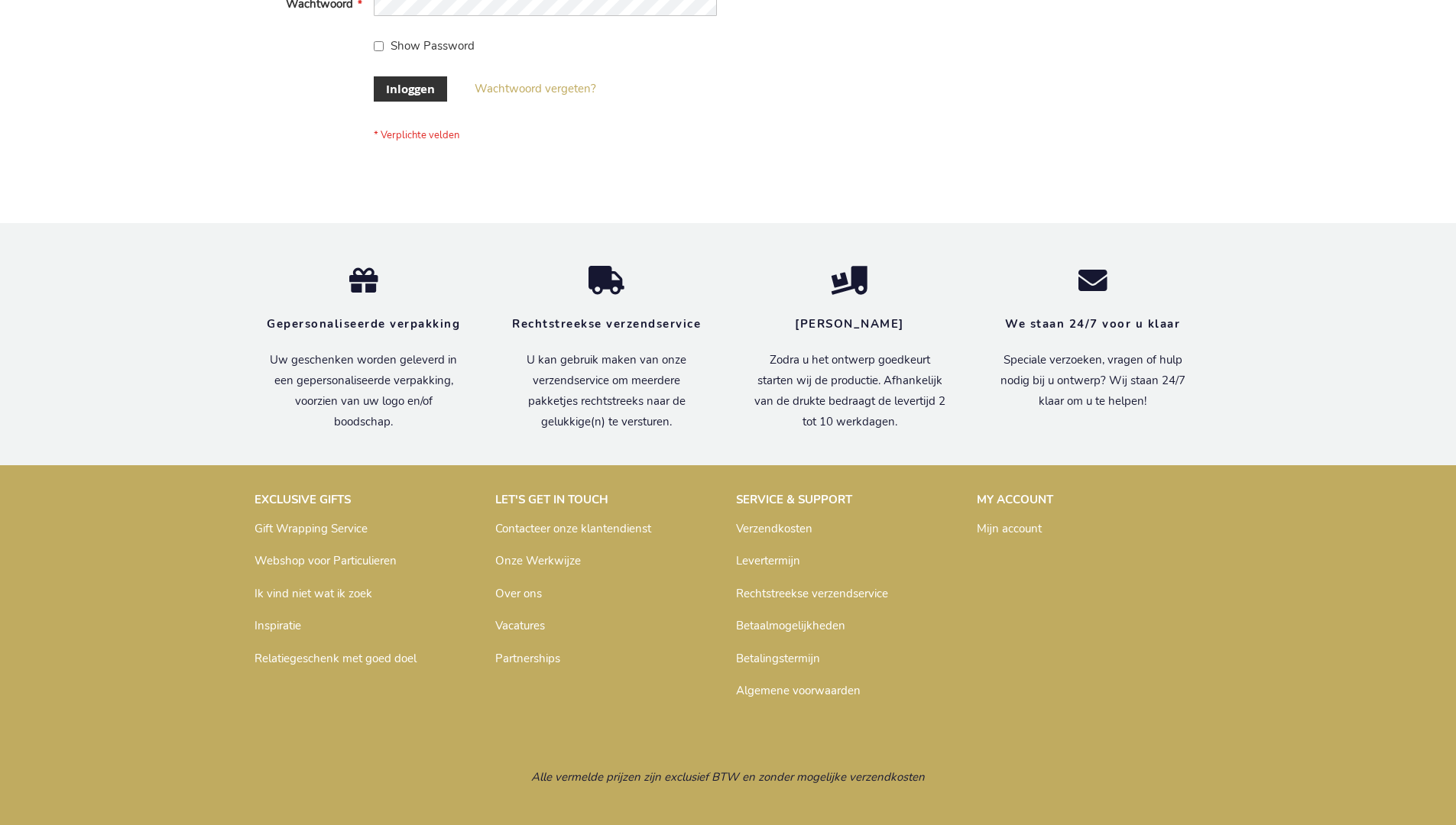
scroll to position [519, 0]
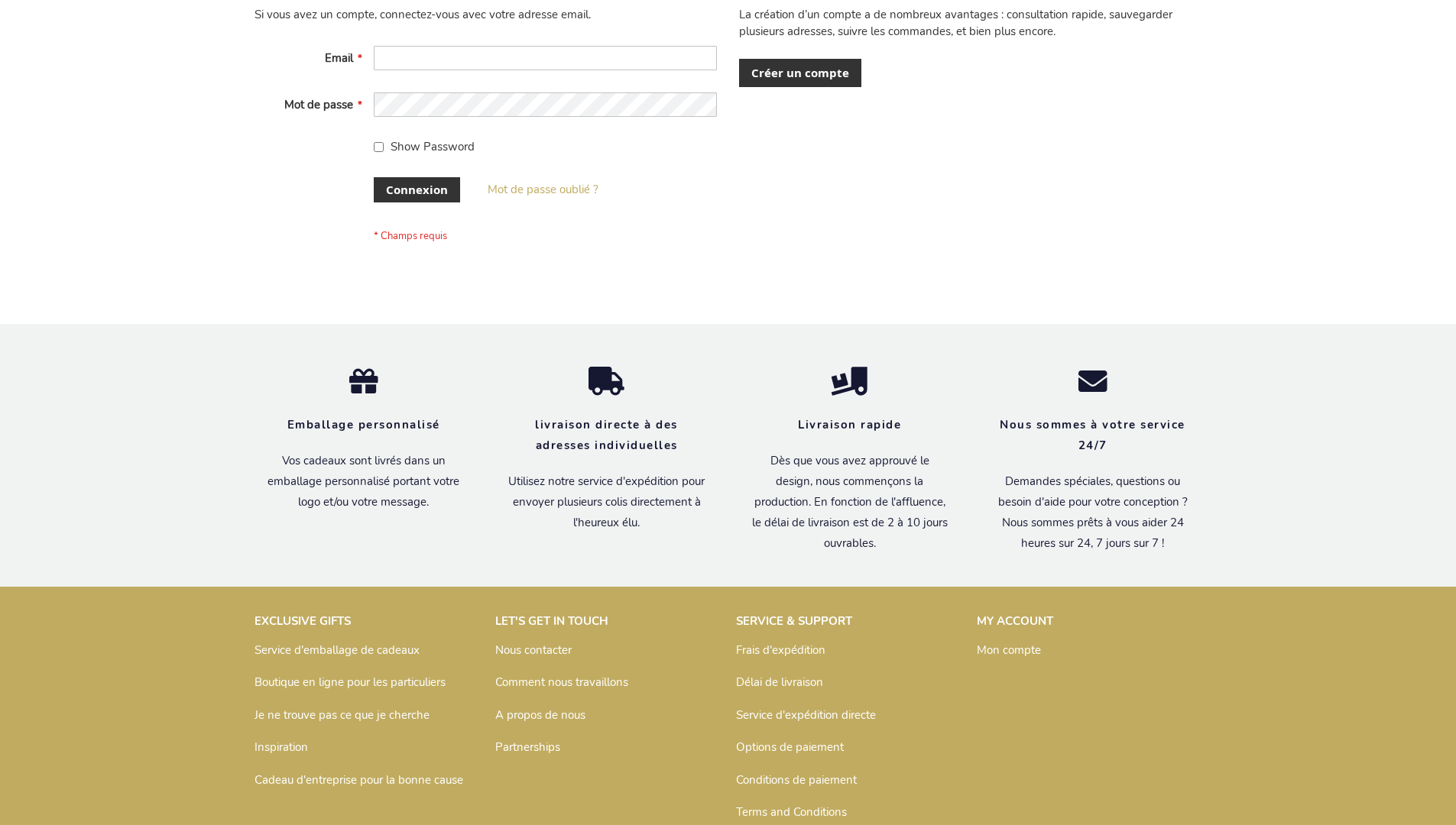
scroll to position [527, 0]
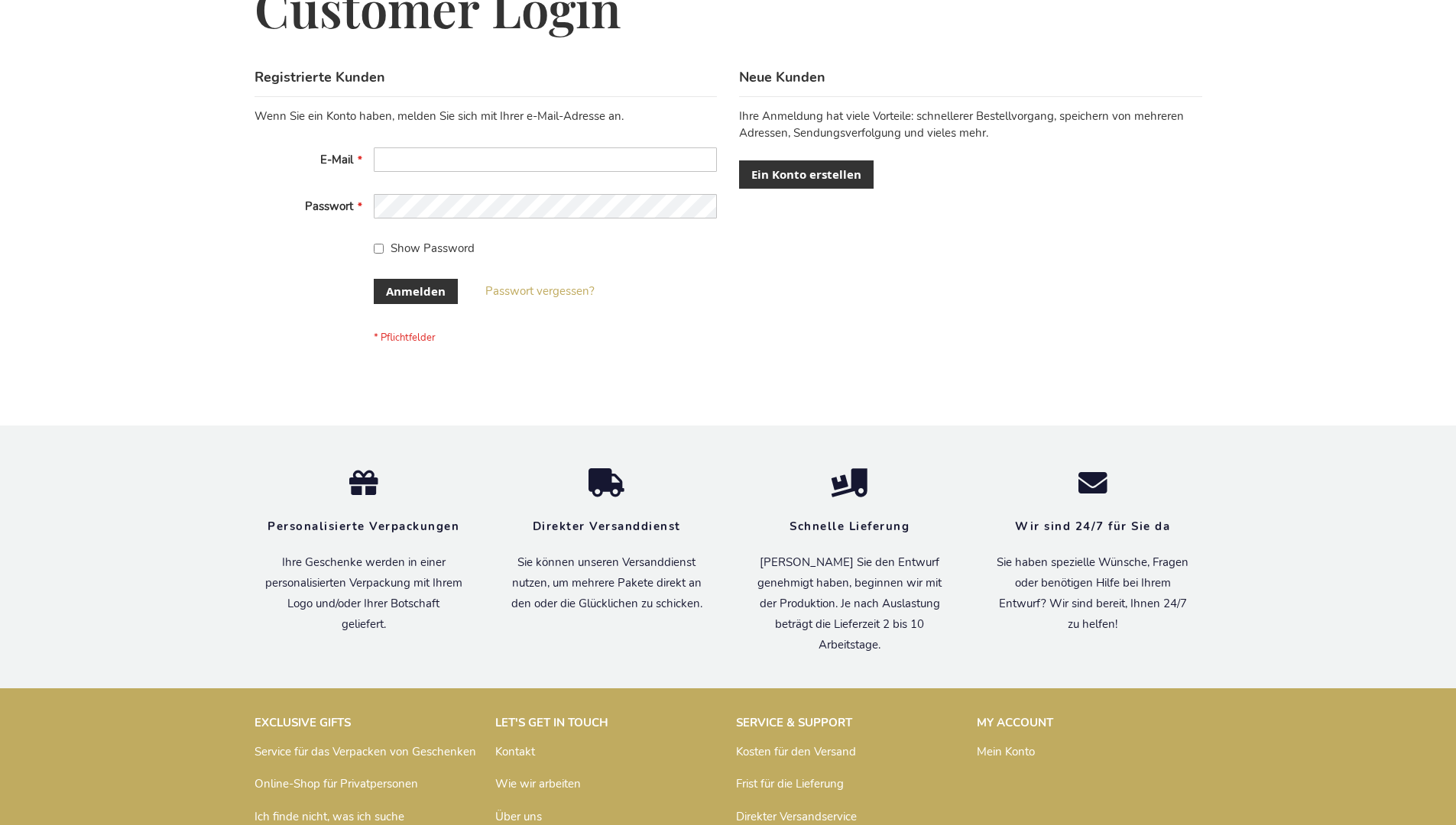
scroll to position [512, 0]
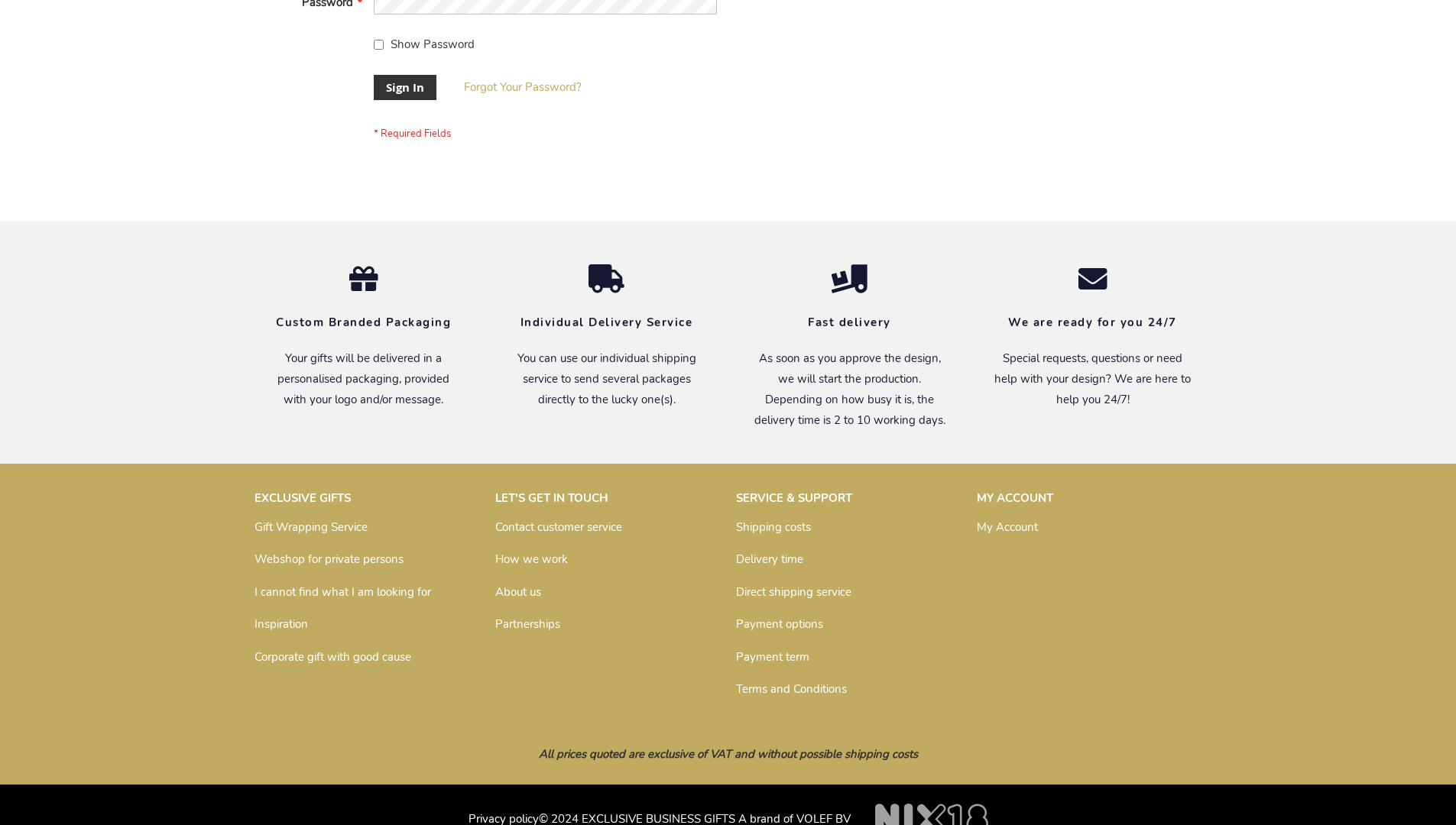
scroll to position [491, 0]
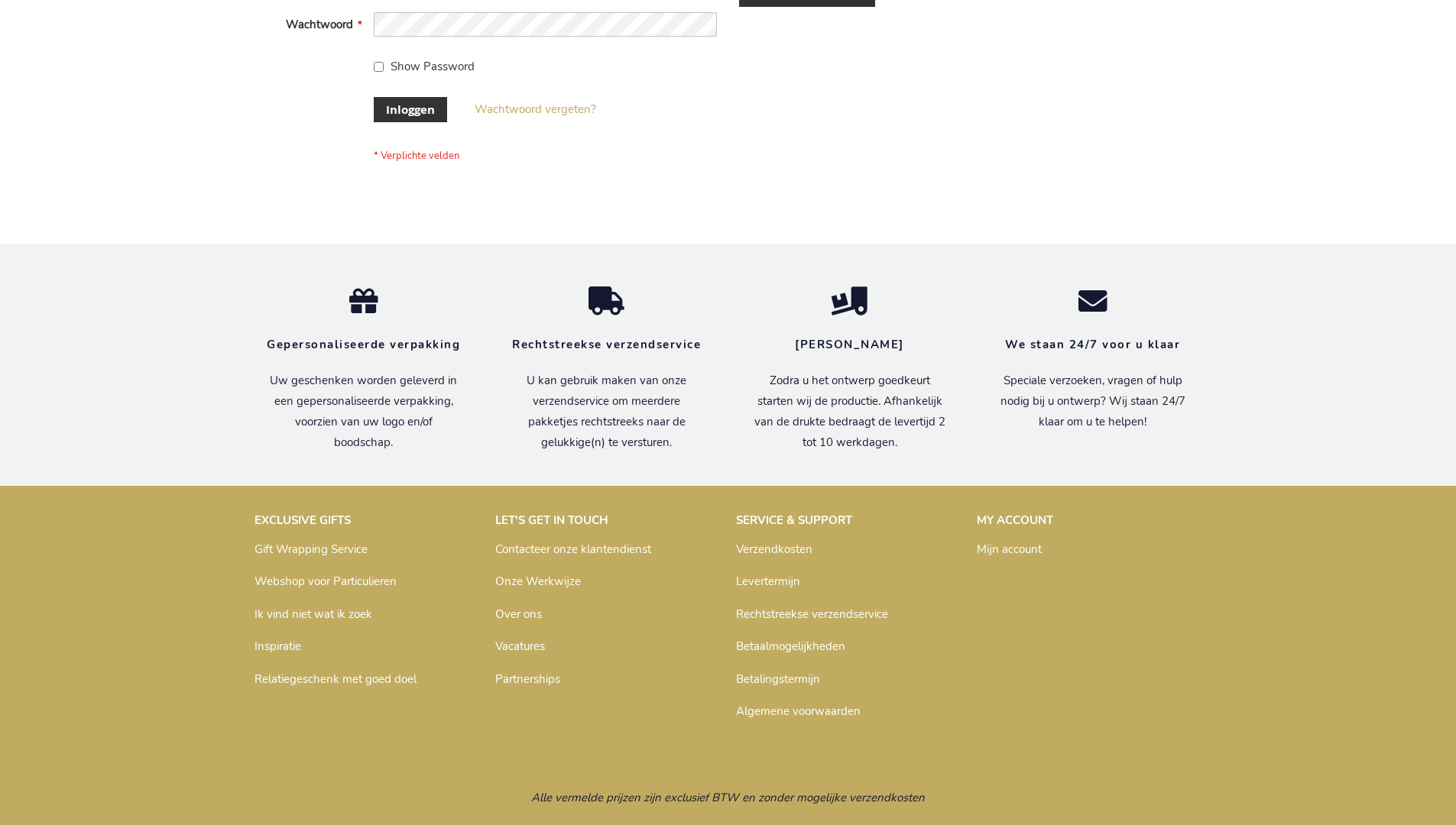
scroll to position [519, 0]
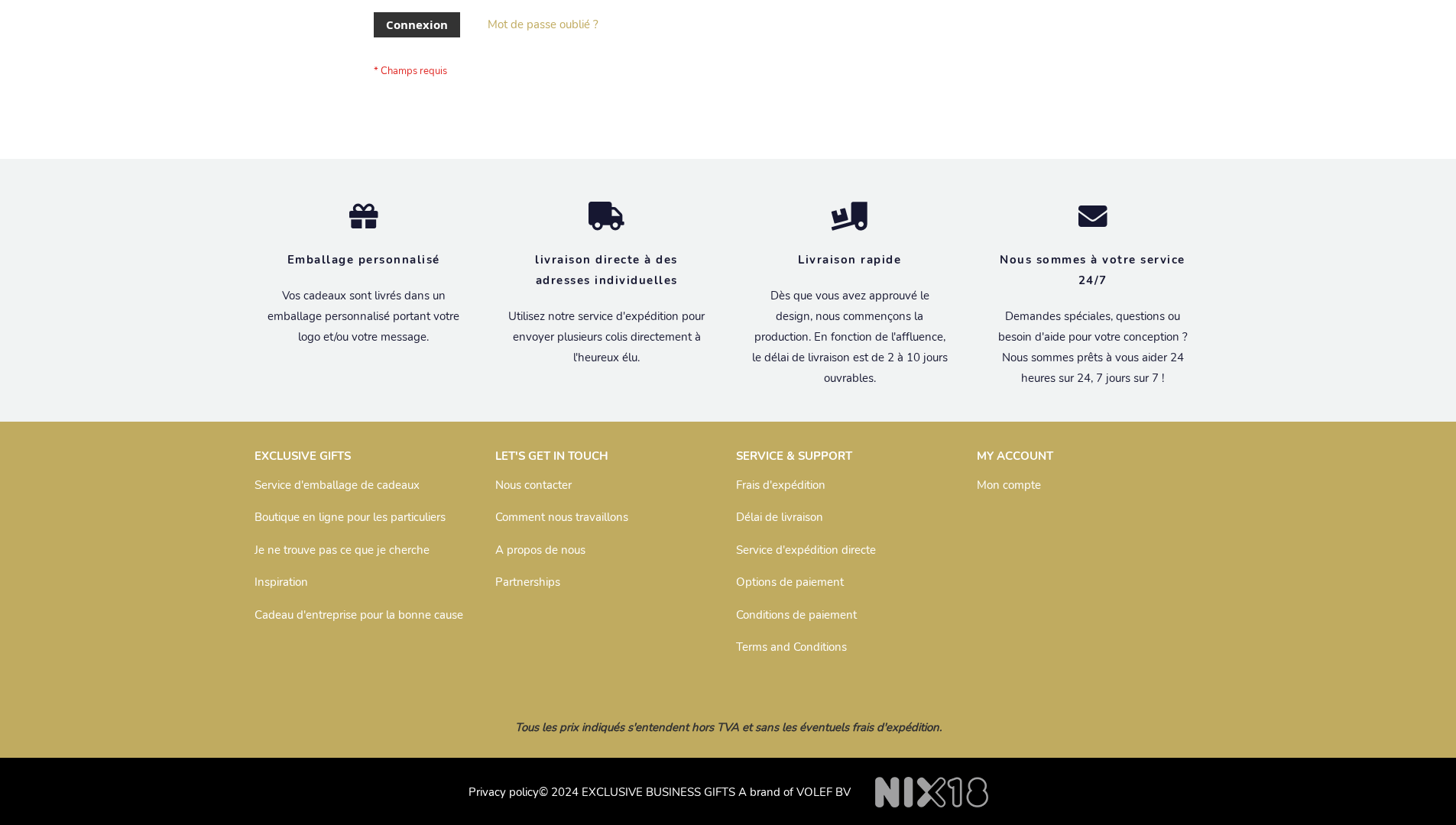
scroll to position [527, 0]
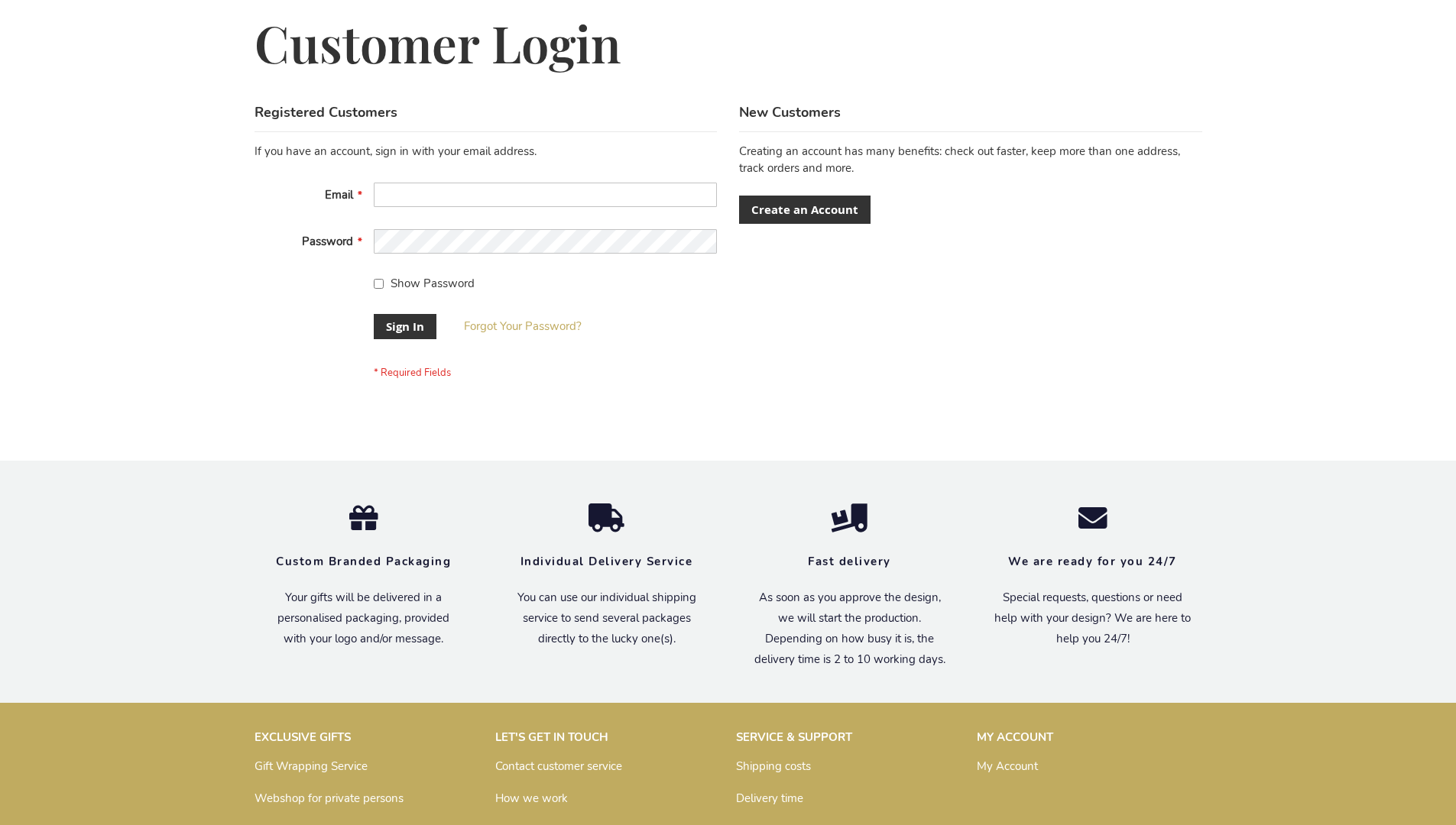
scroll to position [491, 0]
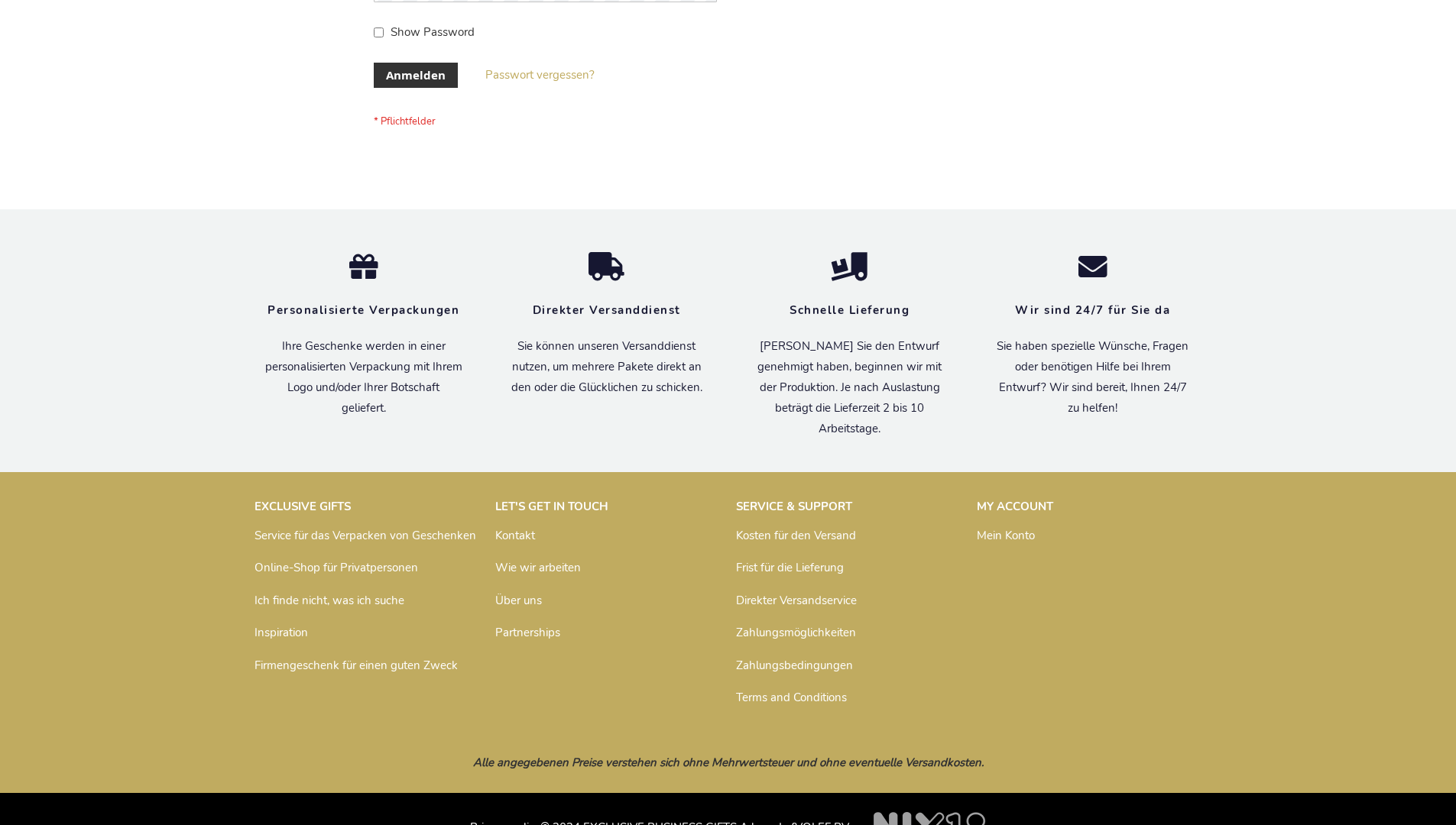
scroll to position [512, 0]
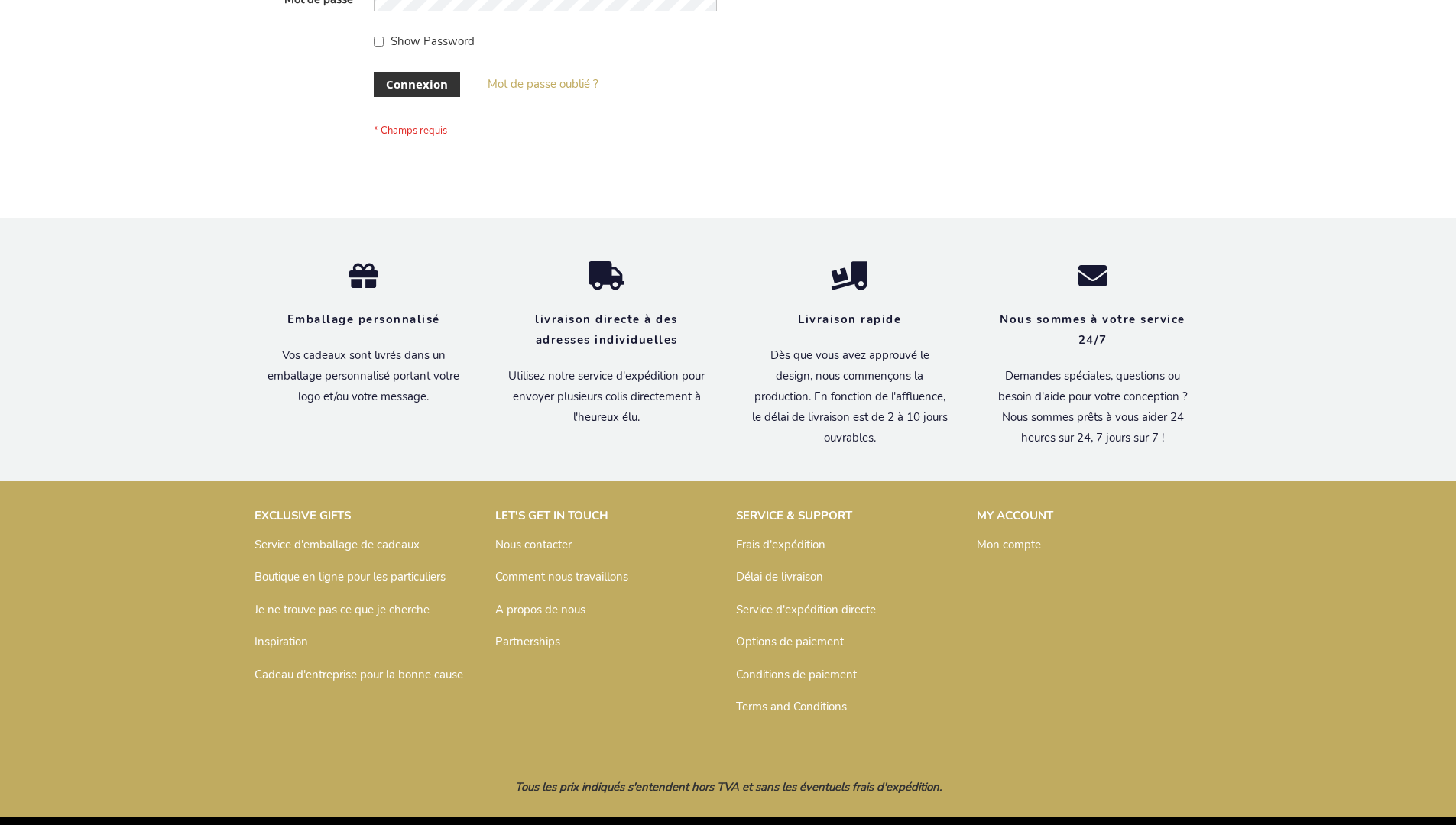
scroll to position [527, 0]
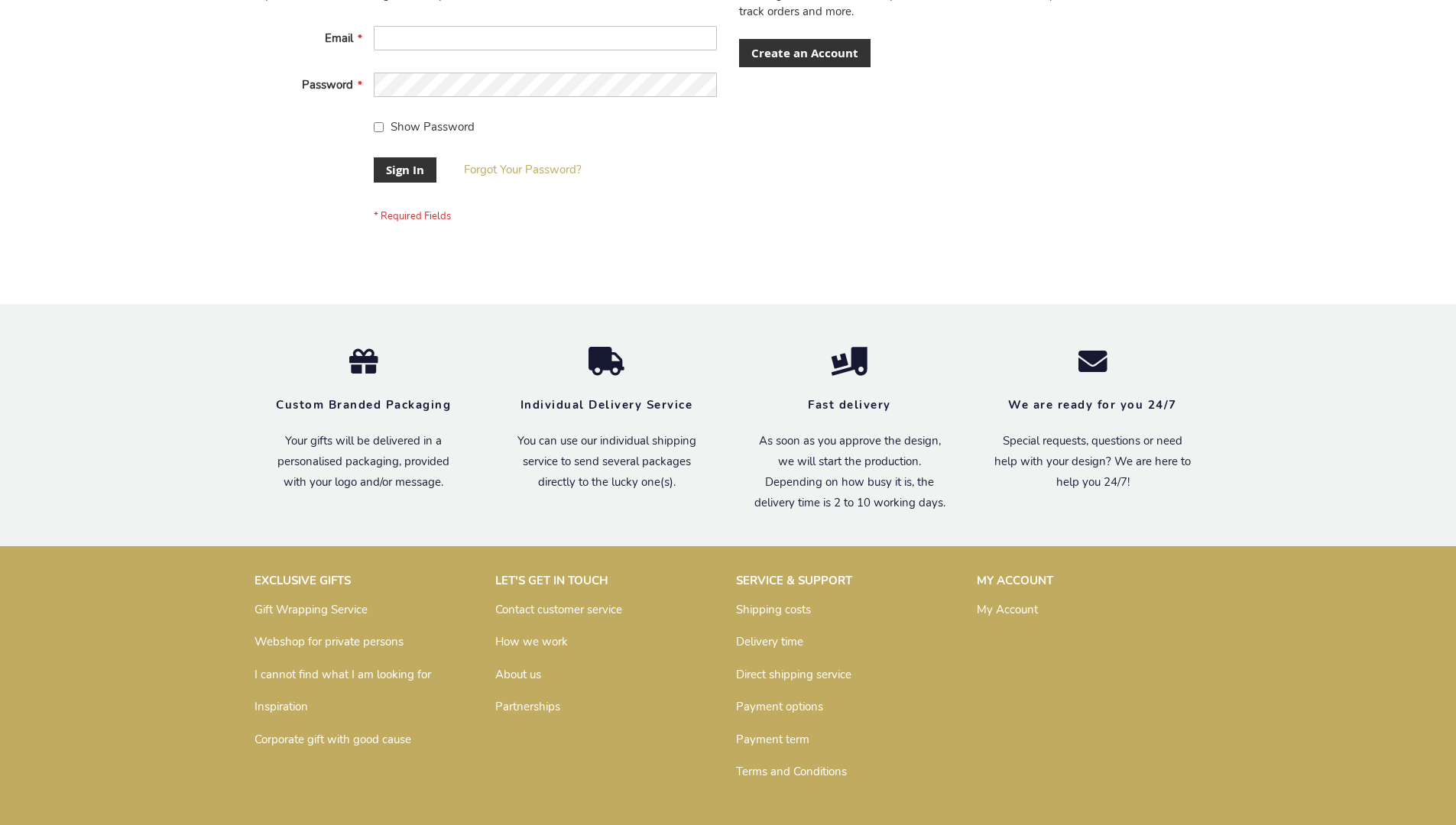
scroll to position [491, 0]
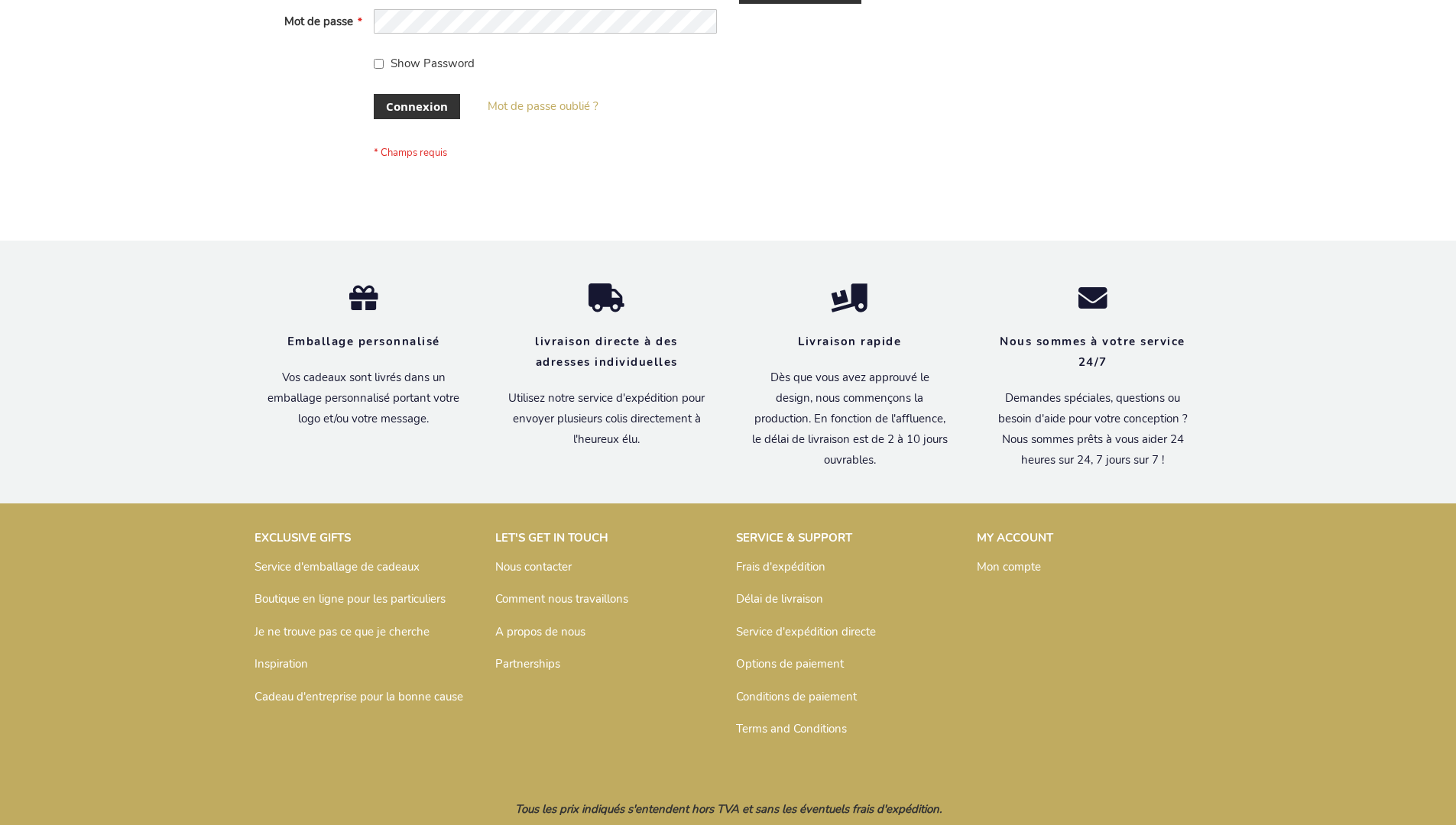
scroll to position [527, 0]
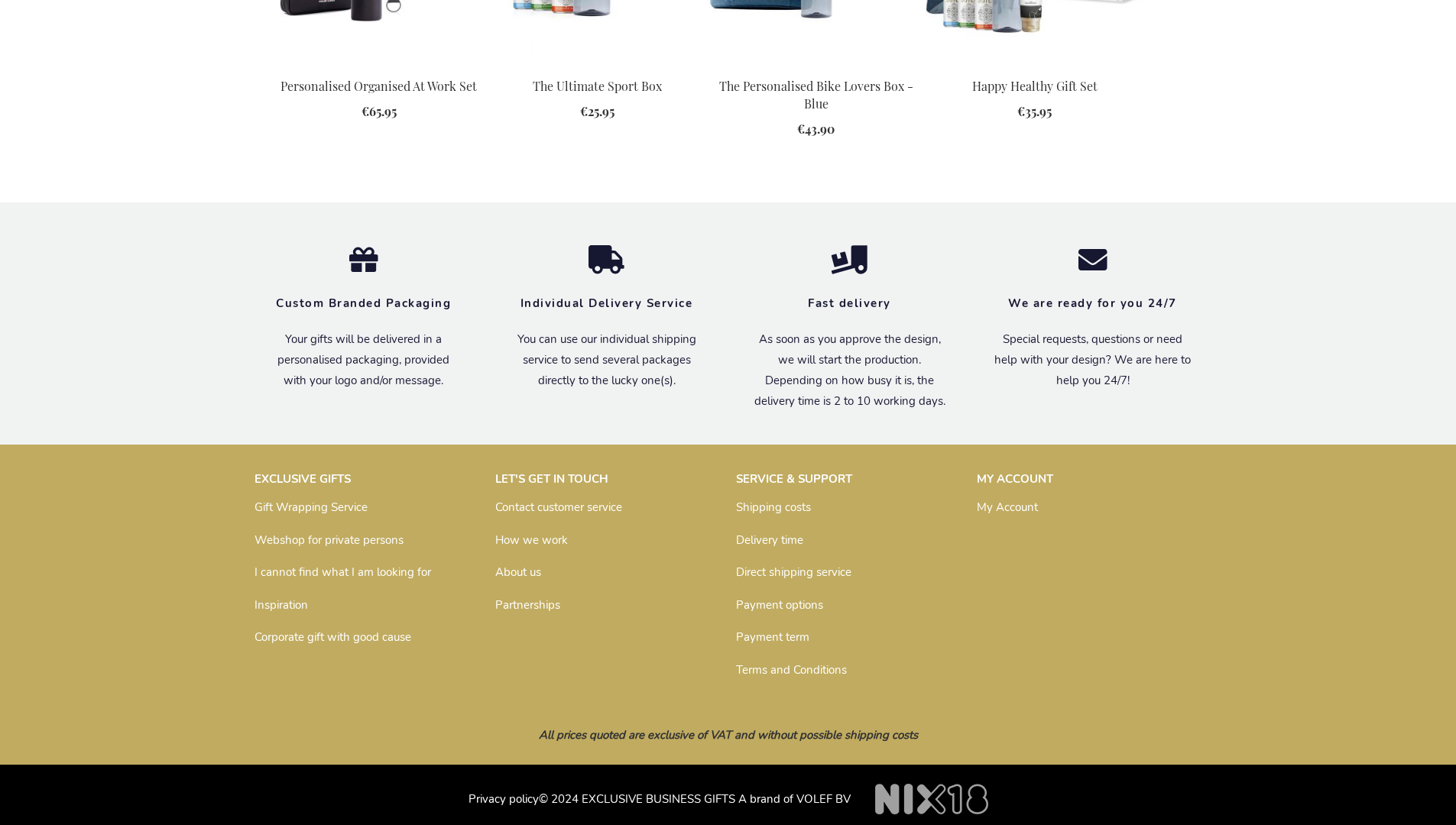
scroll to position [2056, 0]
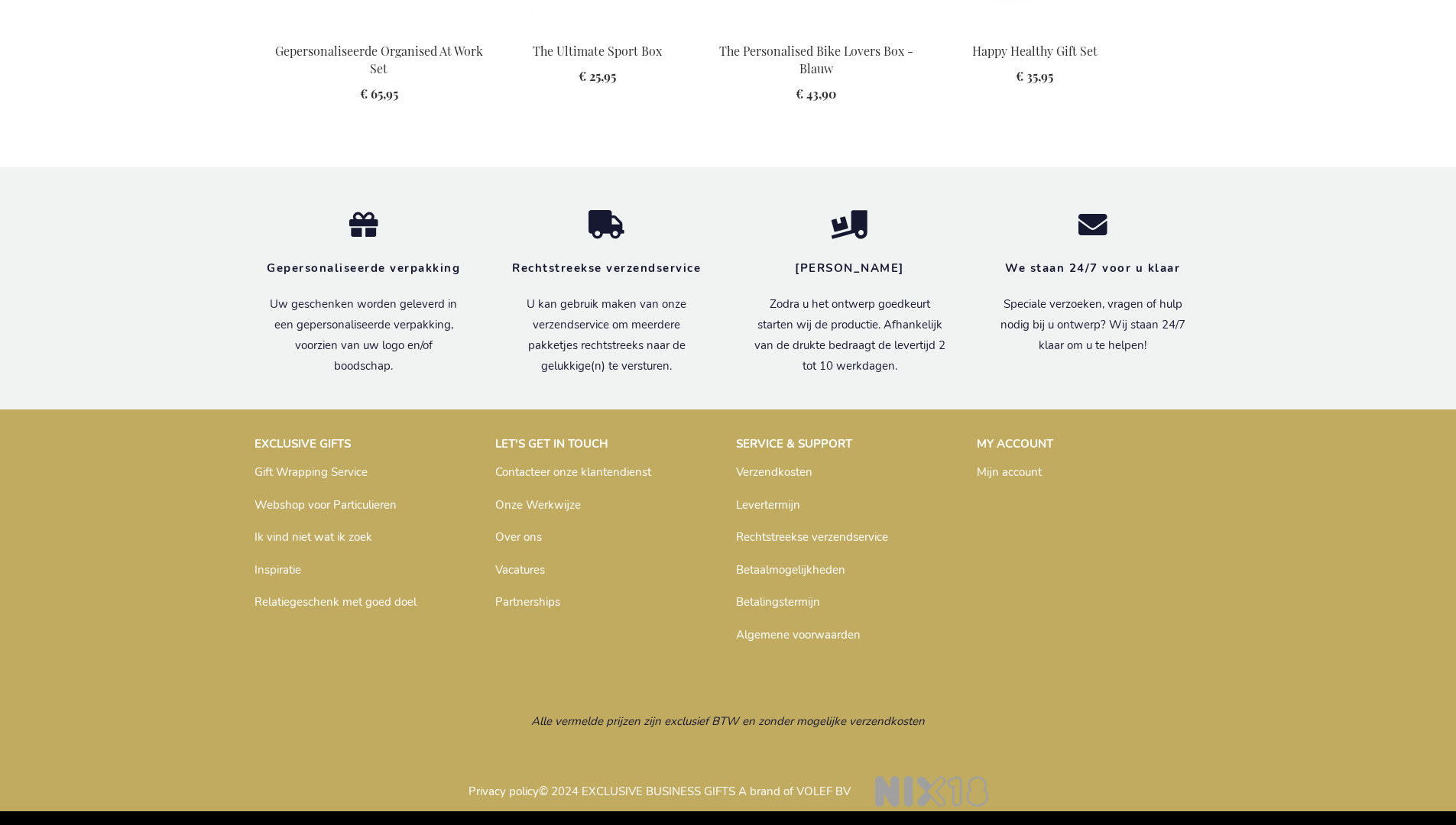
scroll to position [2084, 0]
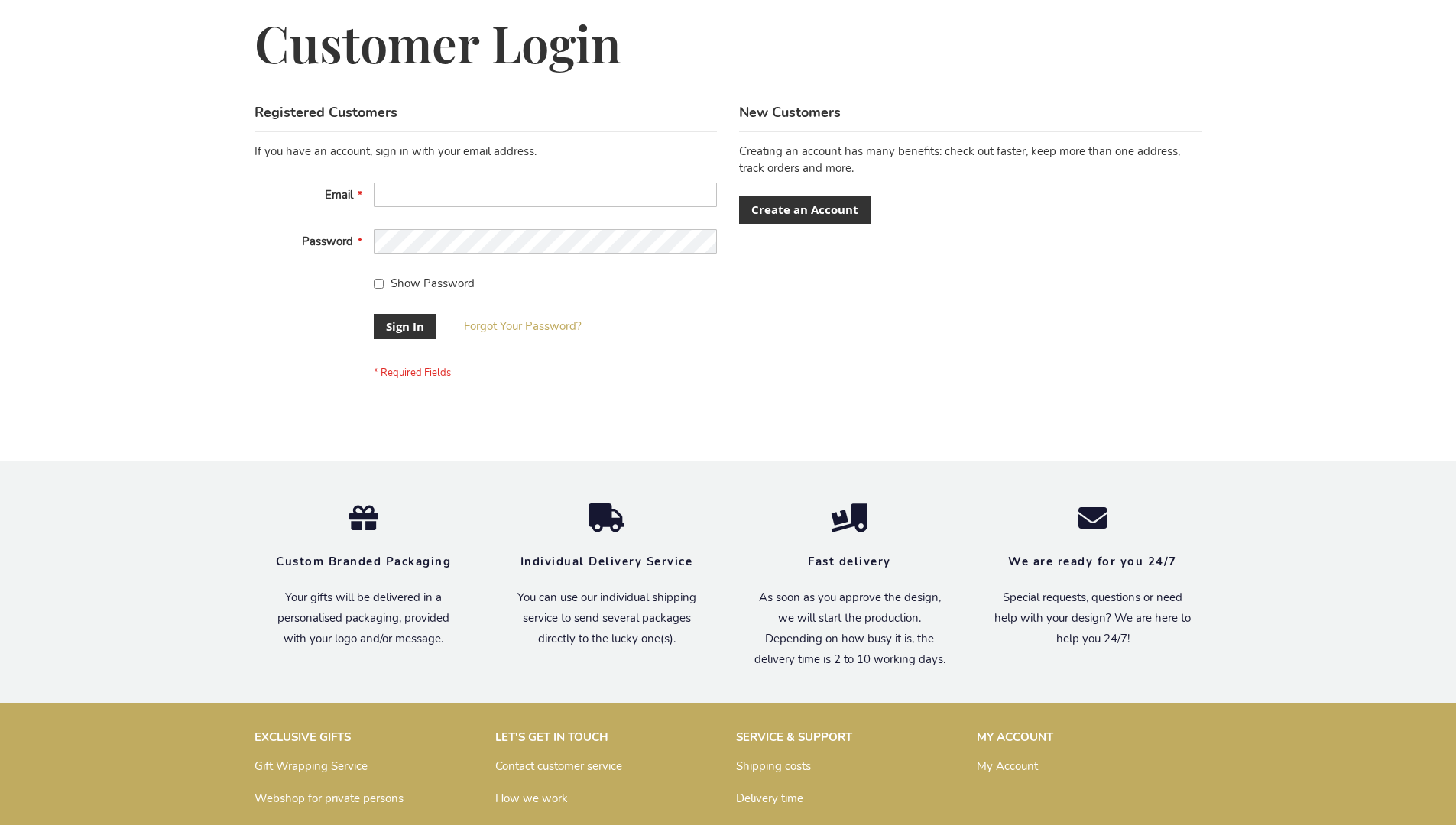
scroll to position [491, 0]
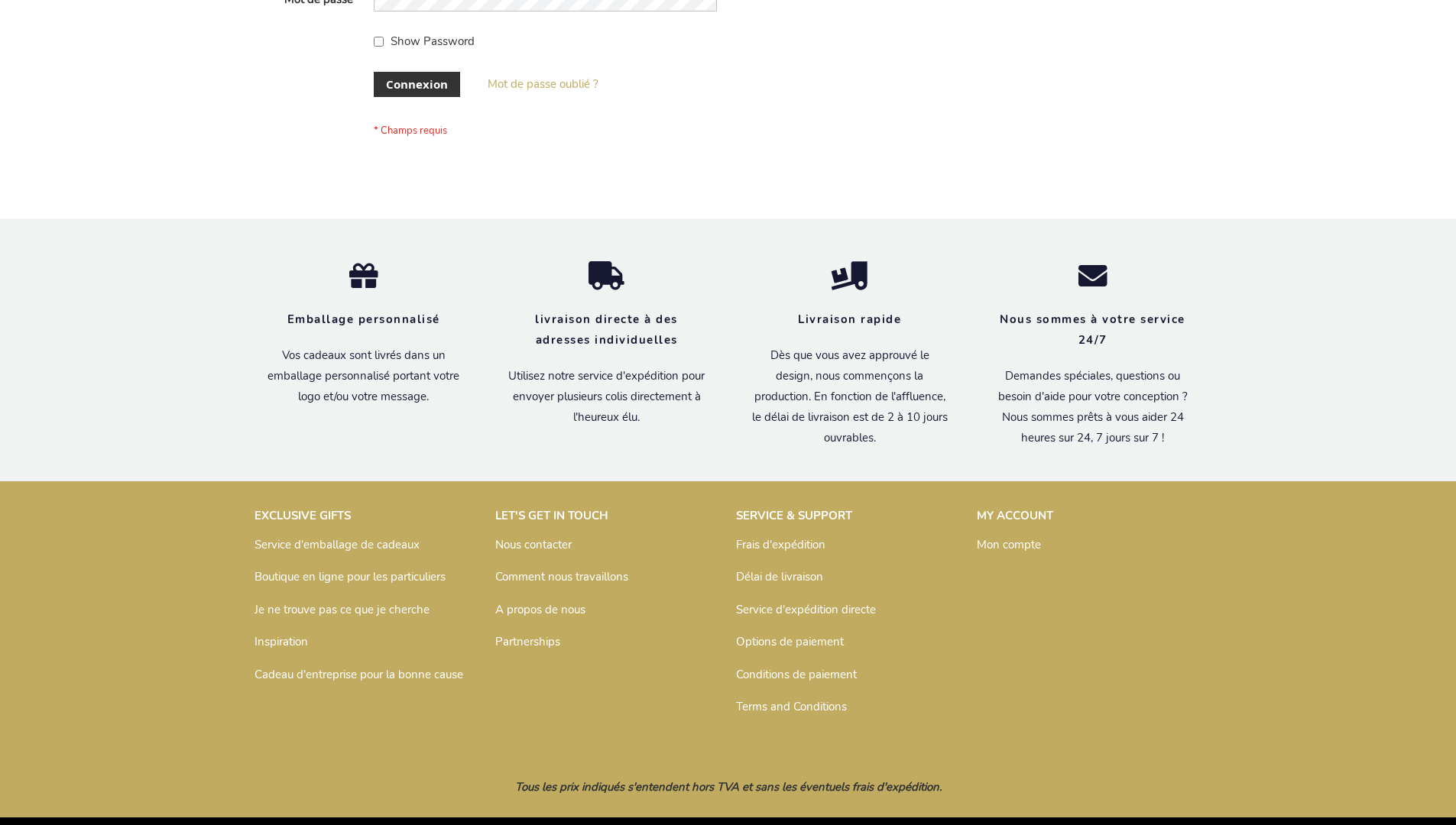
scroll to position [527, 0]
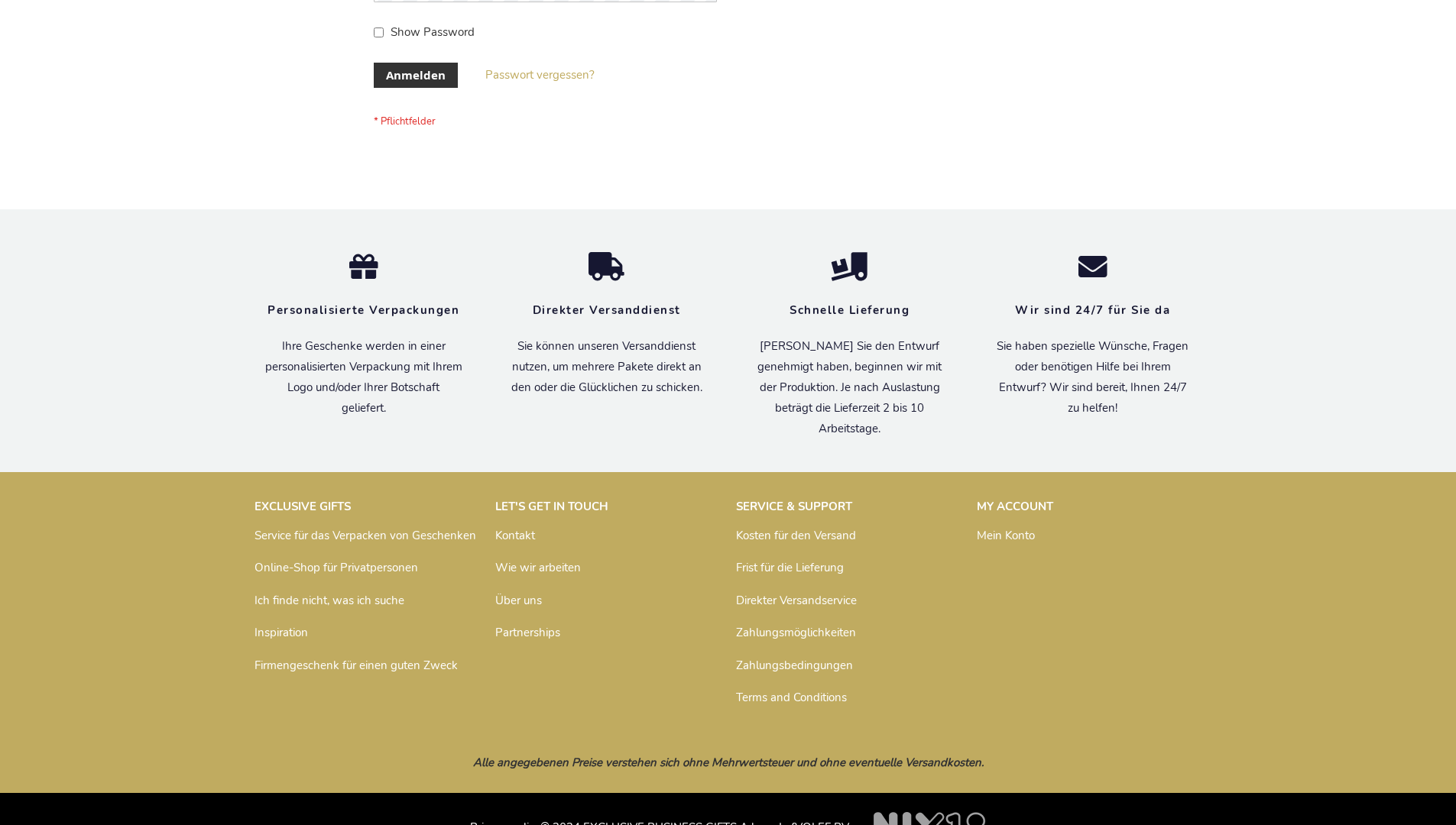
scroll to position [512, 0]
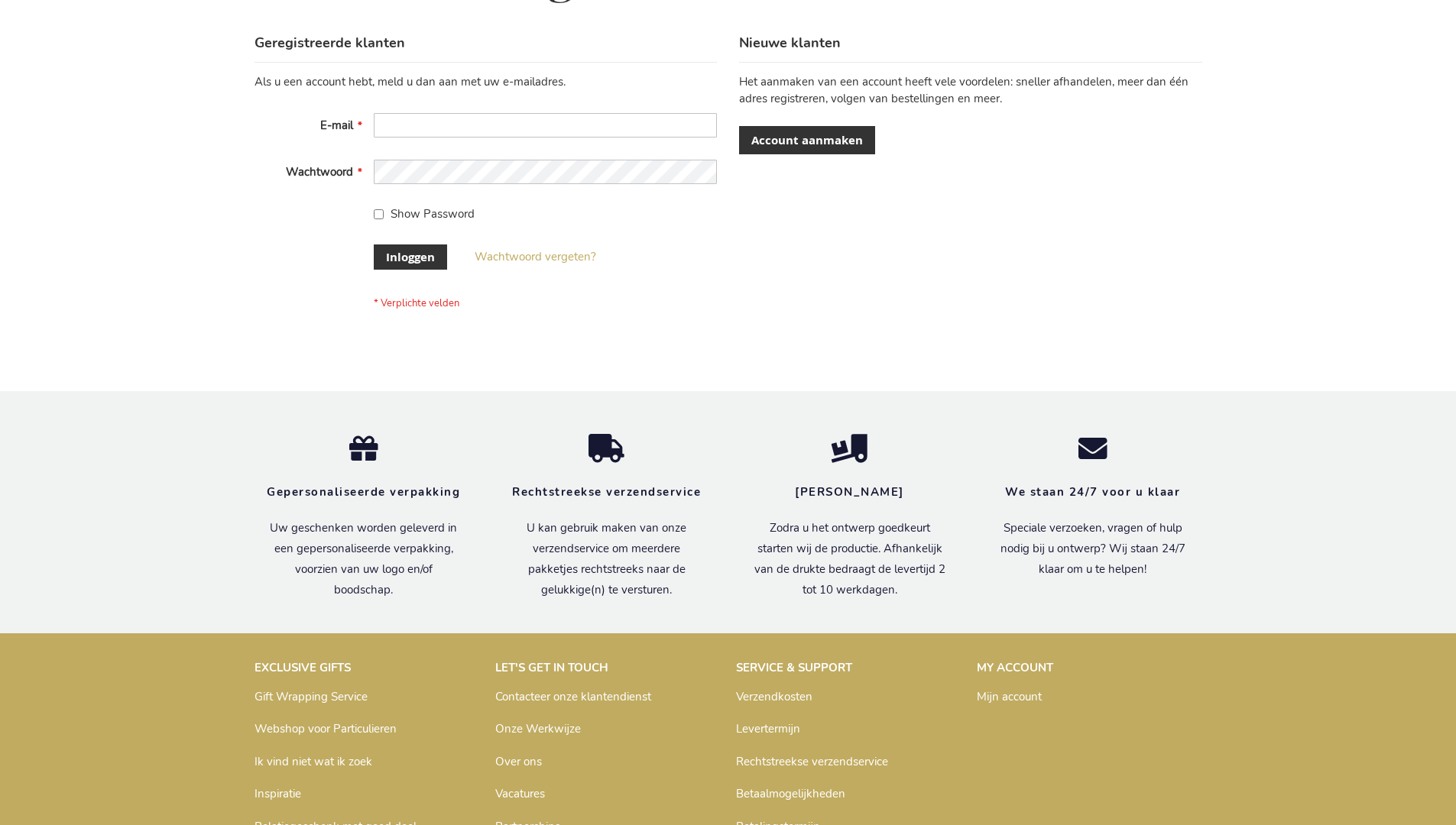
scroll to position [519, 0]
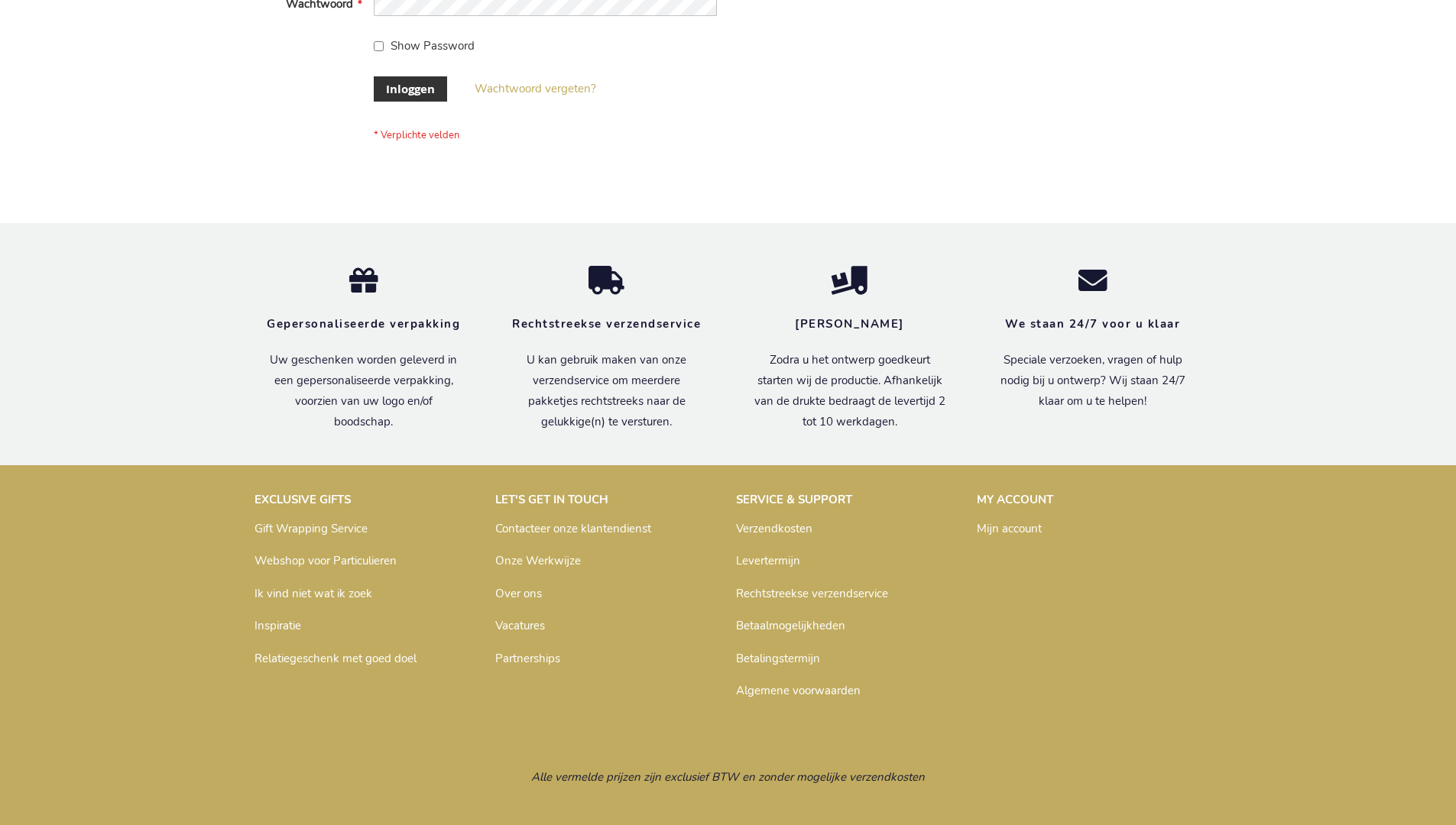
scroll to position [519, 0]
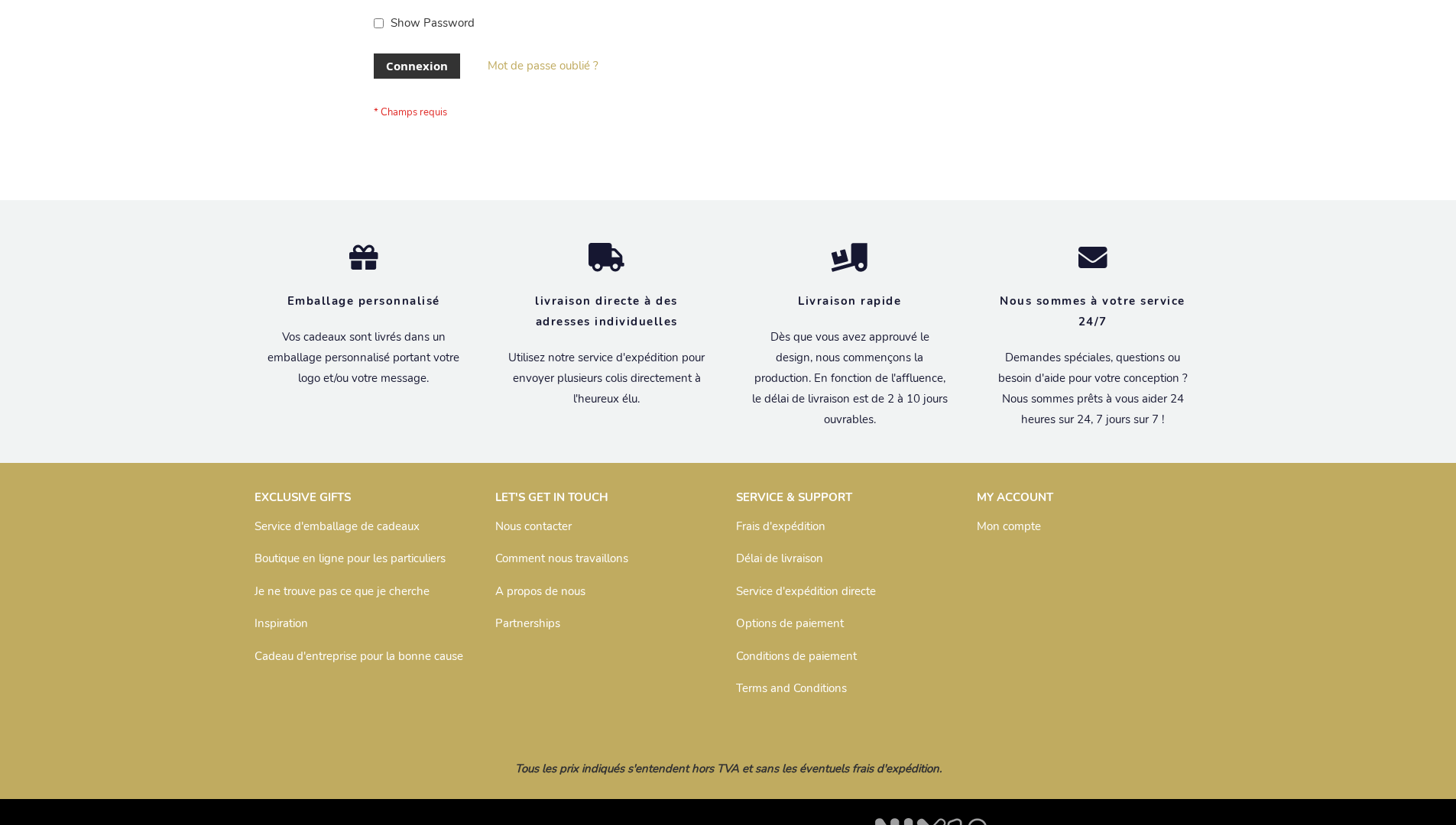
scroll to position [527, 0]
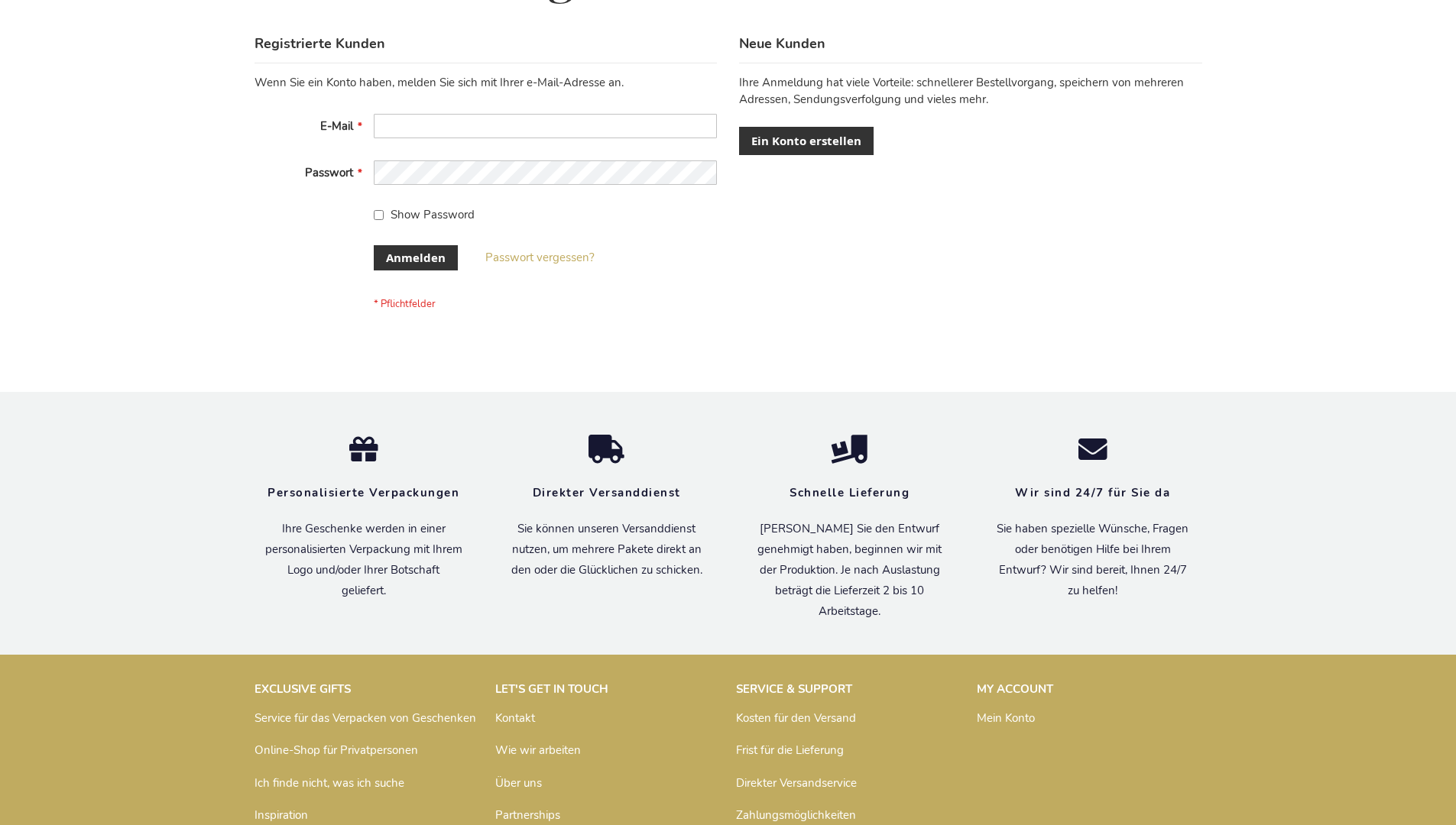
scroll to position [512, 0]
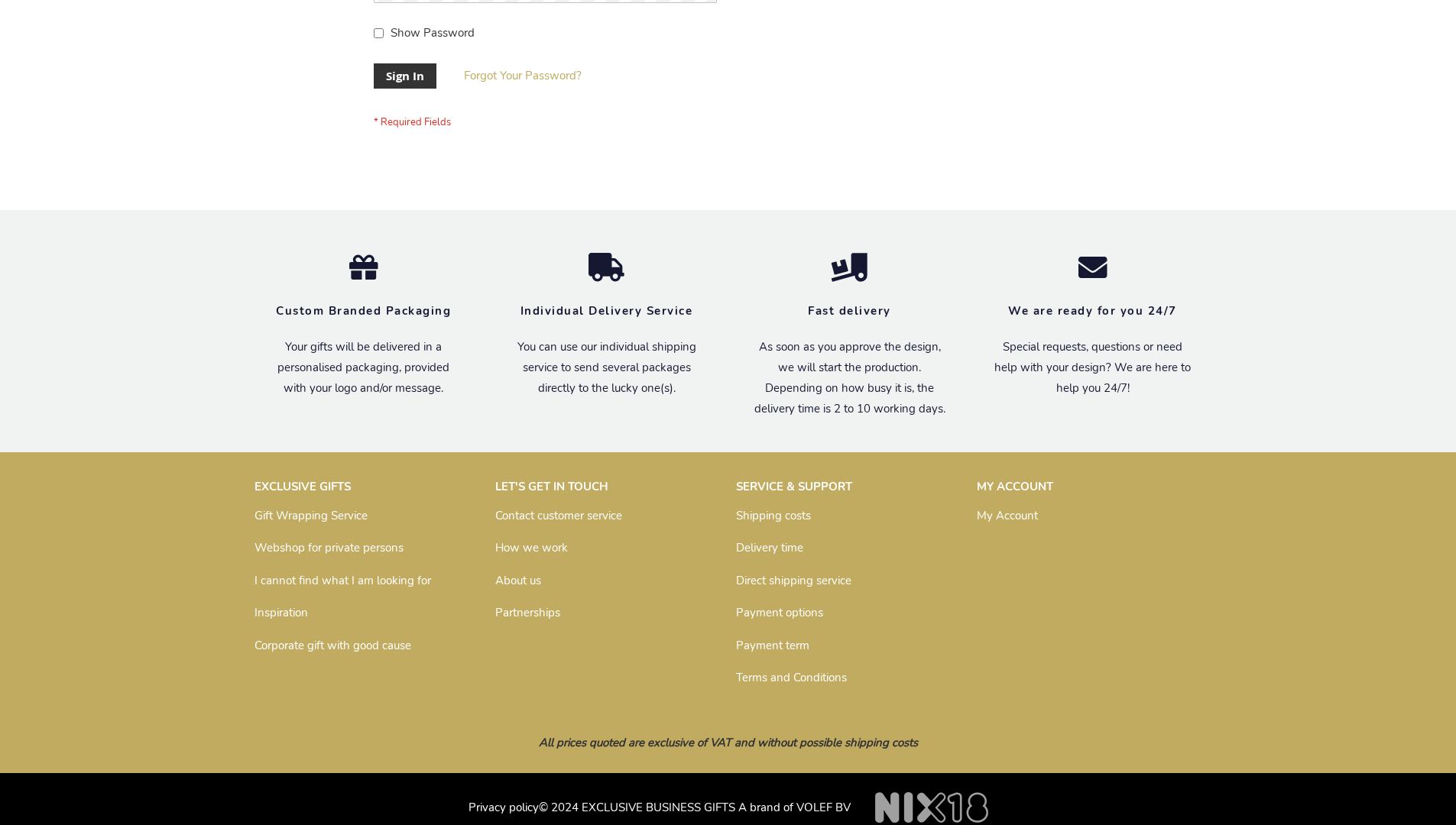
scroll to position [491, 0]
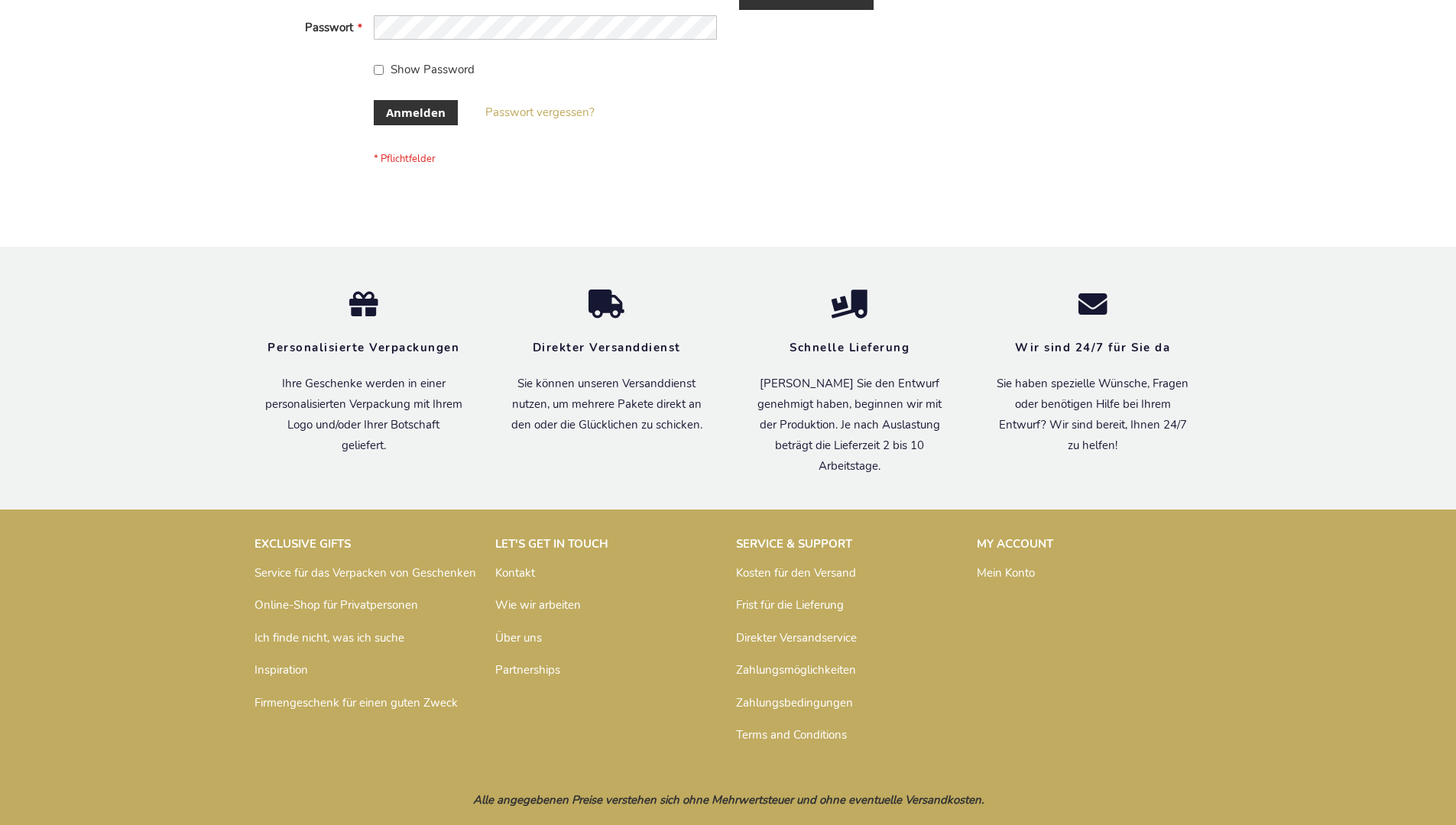
scroll to position [512, 0]
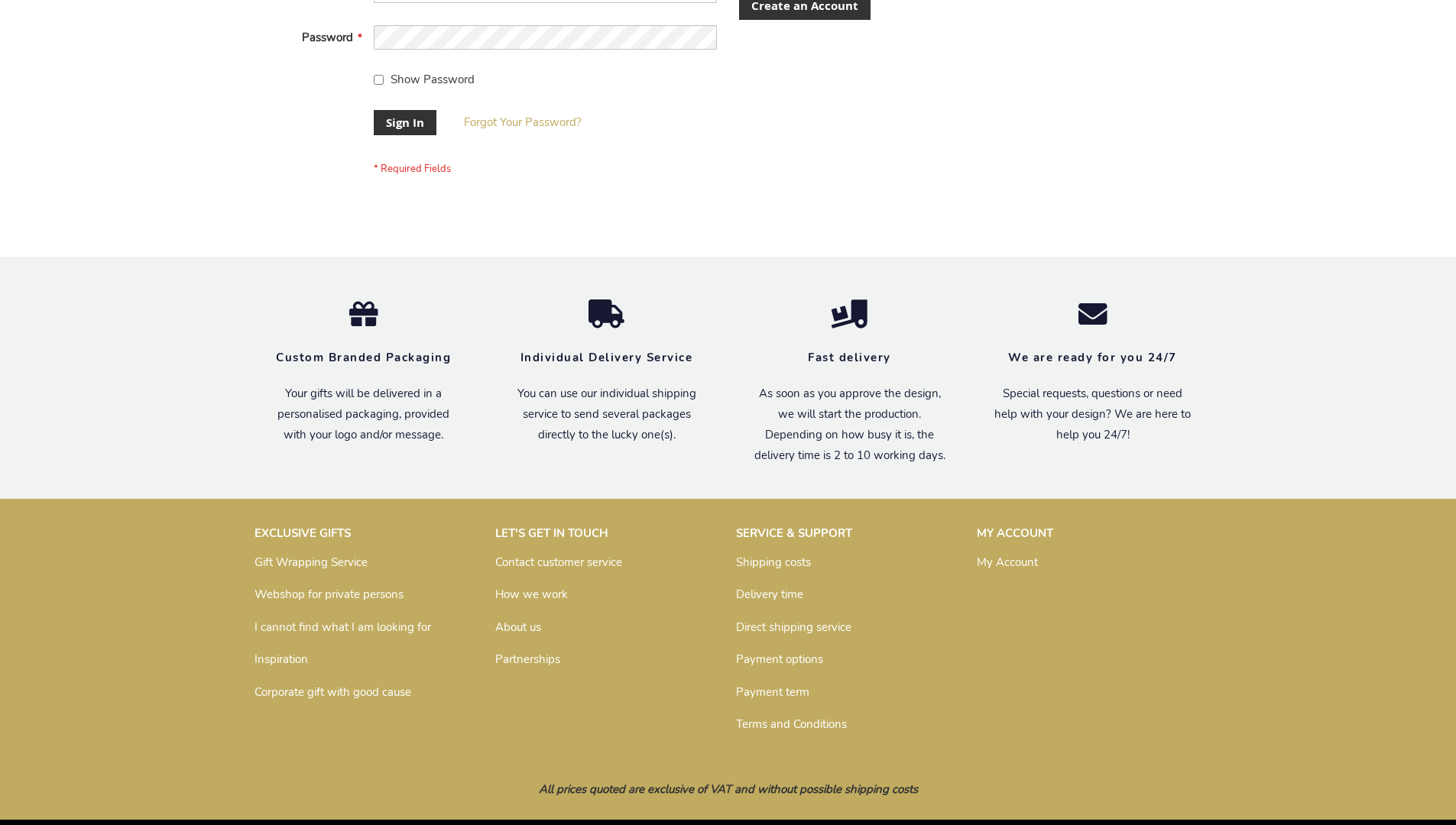
scroll to position [491, 0]
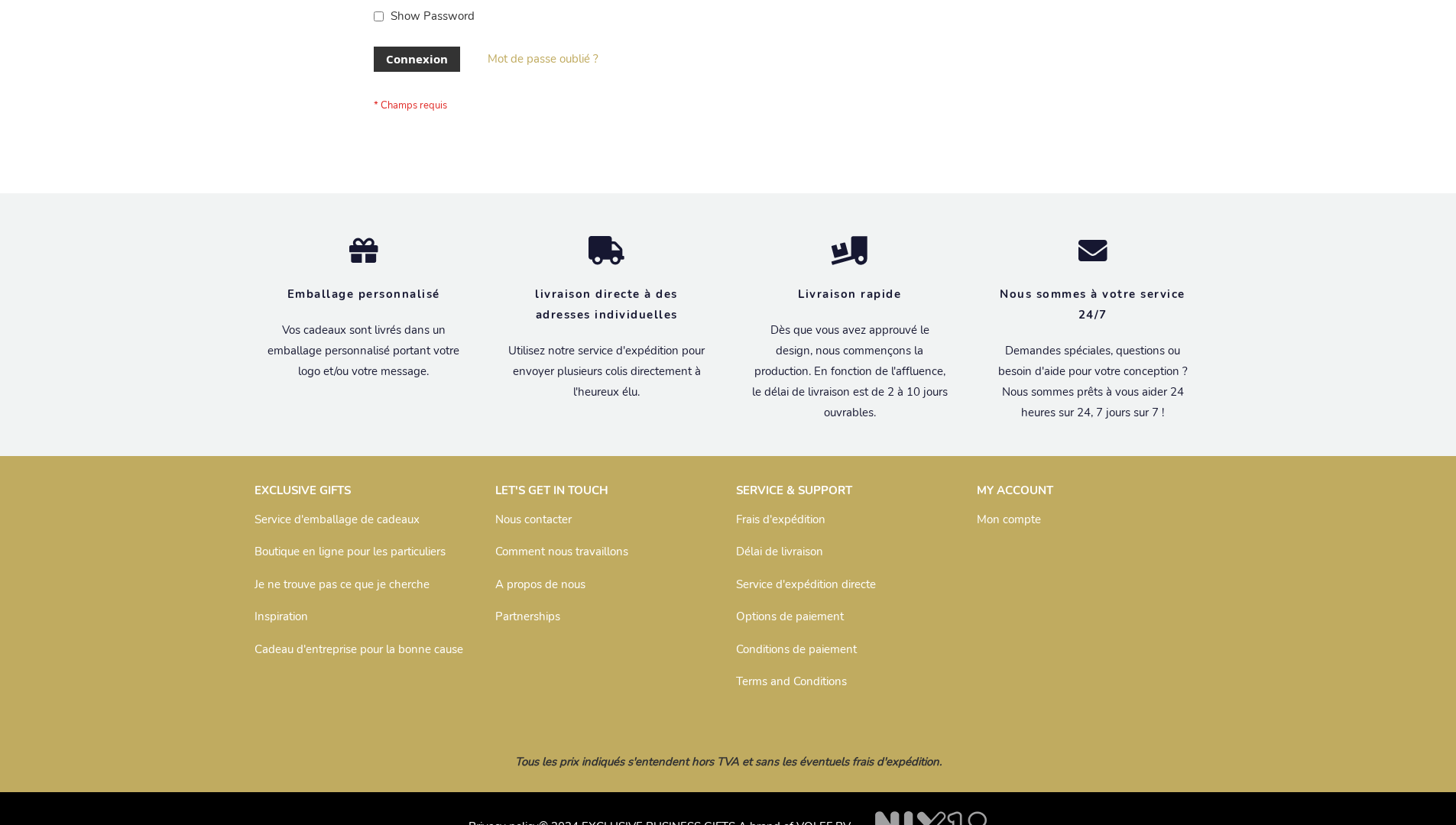
scroll to position [515, 0]
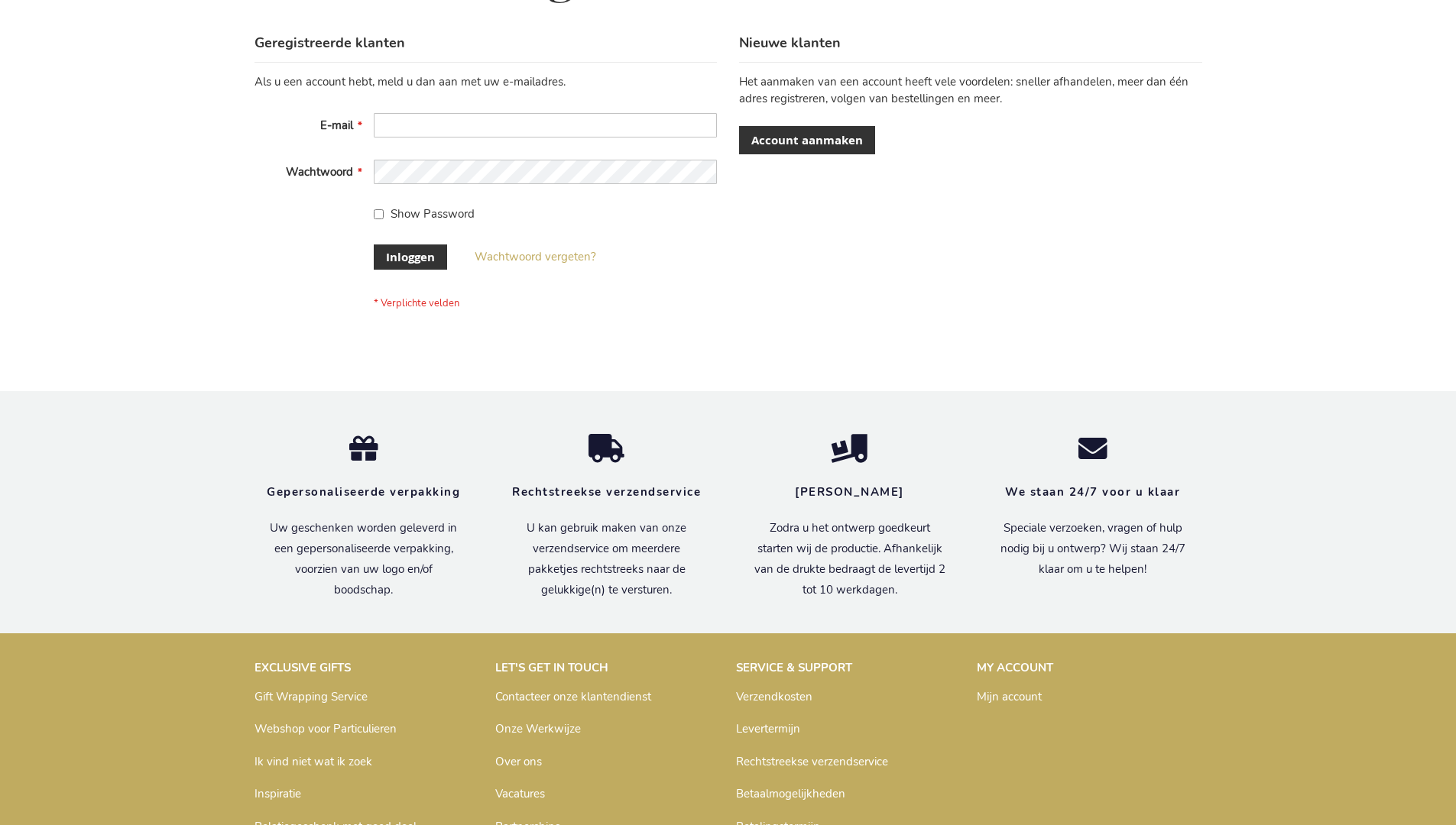
scroll to position [519, 0]
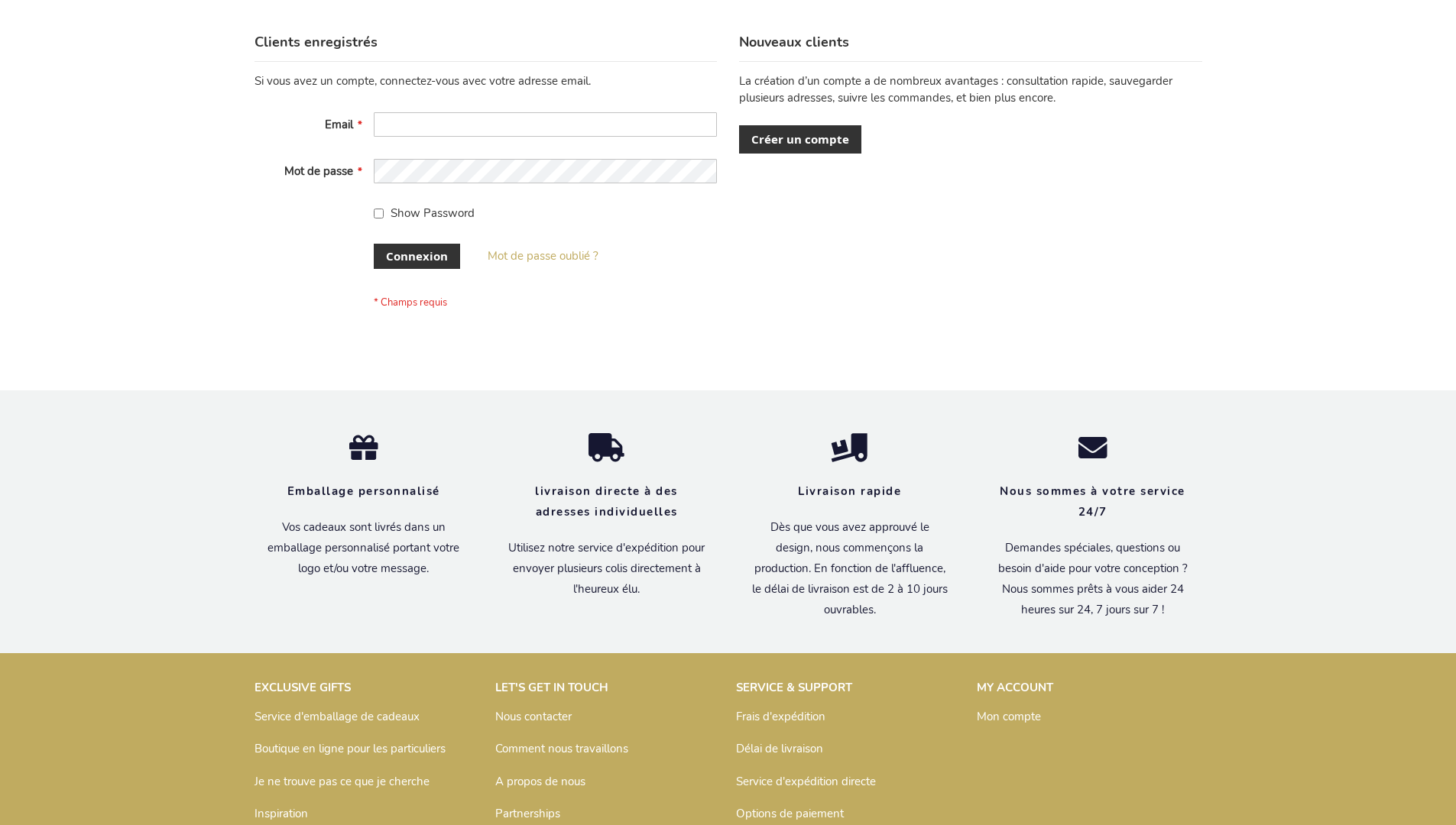
scroll to position [527, 0]
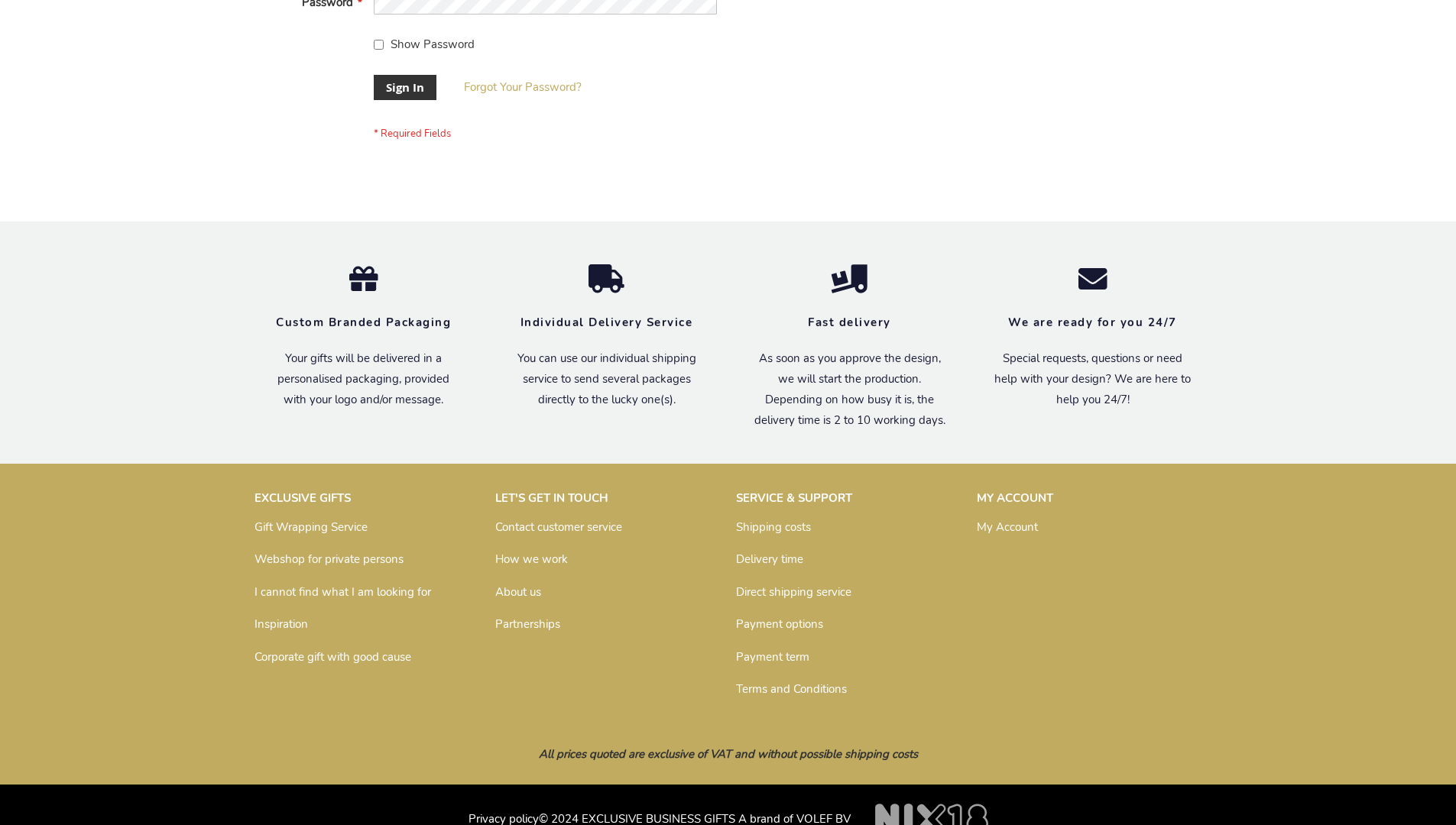
scroll to position [491, 0]
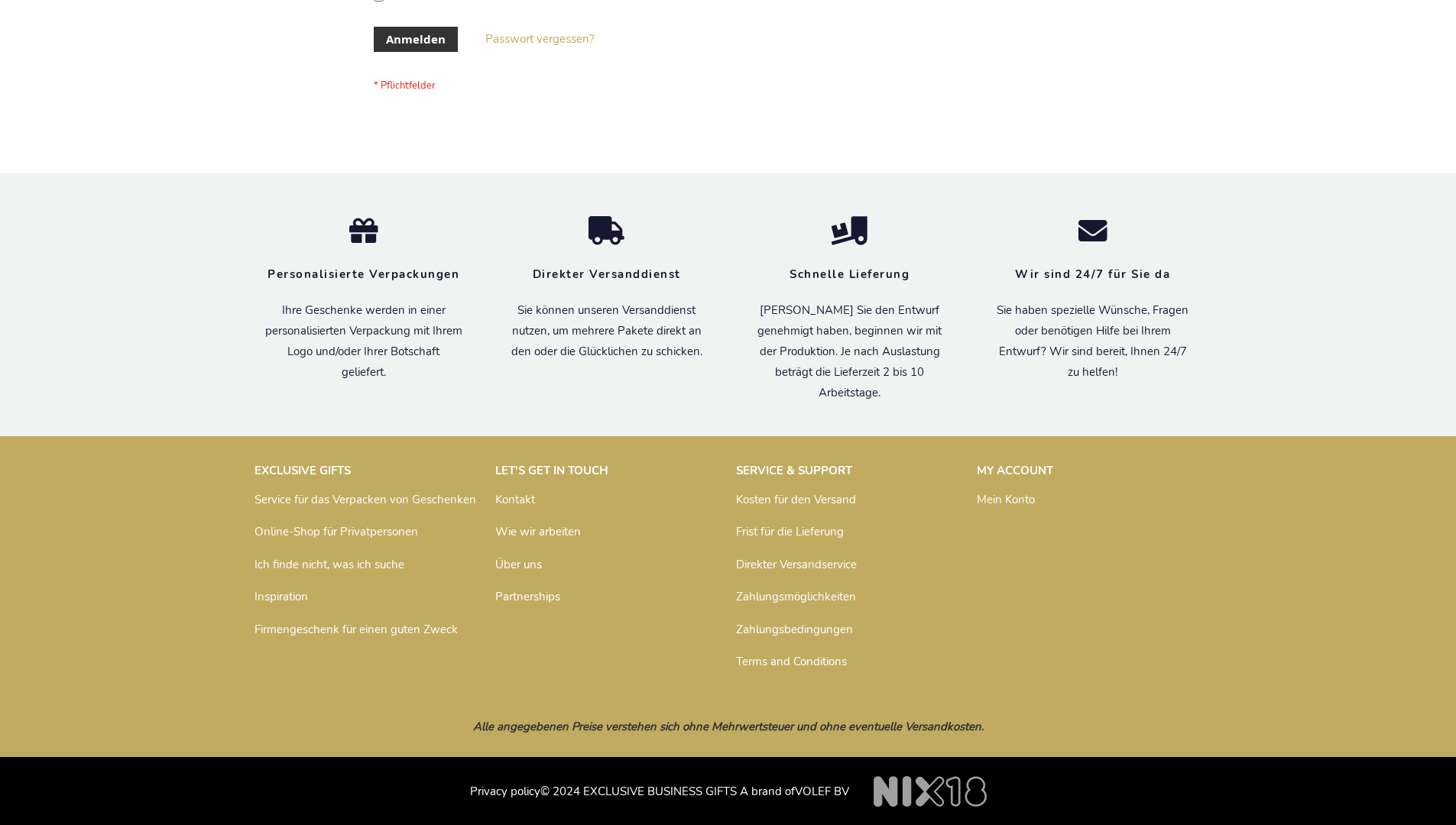
scroll to position [512, 0]
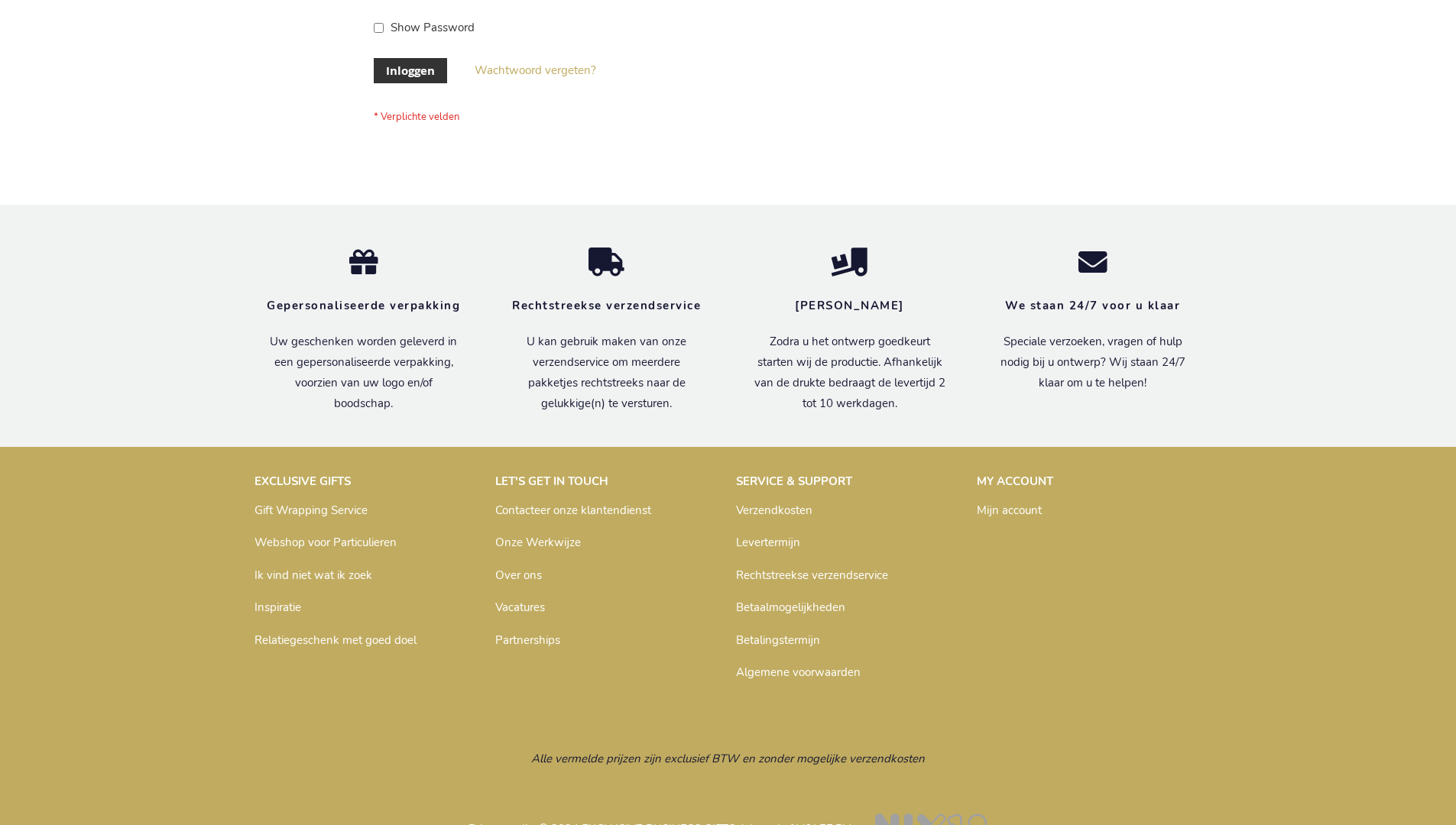
scroll to position [519, 0]
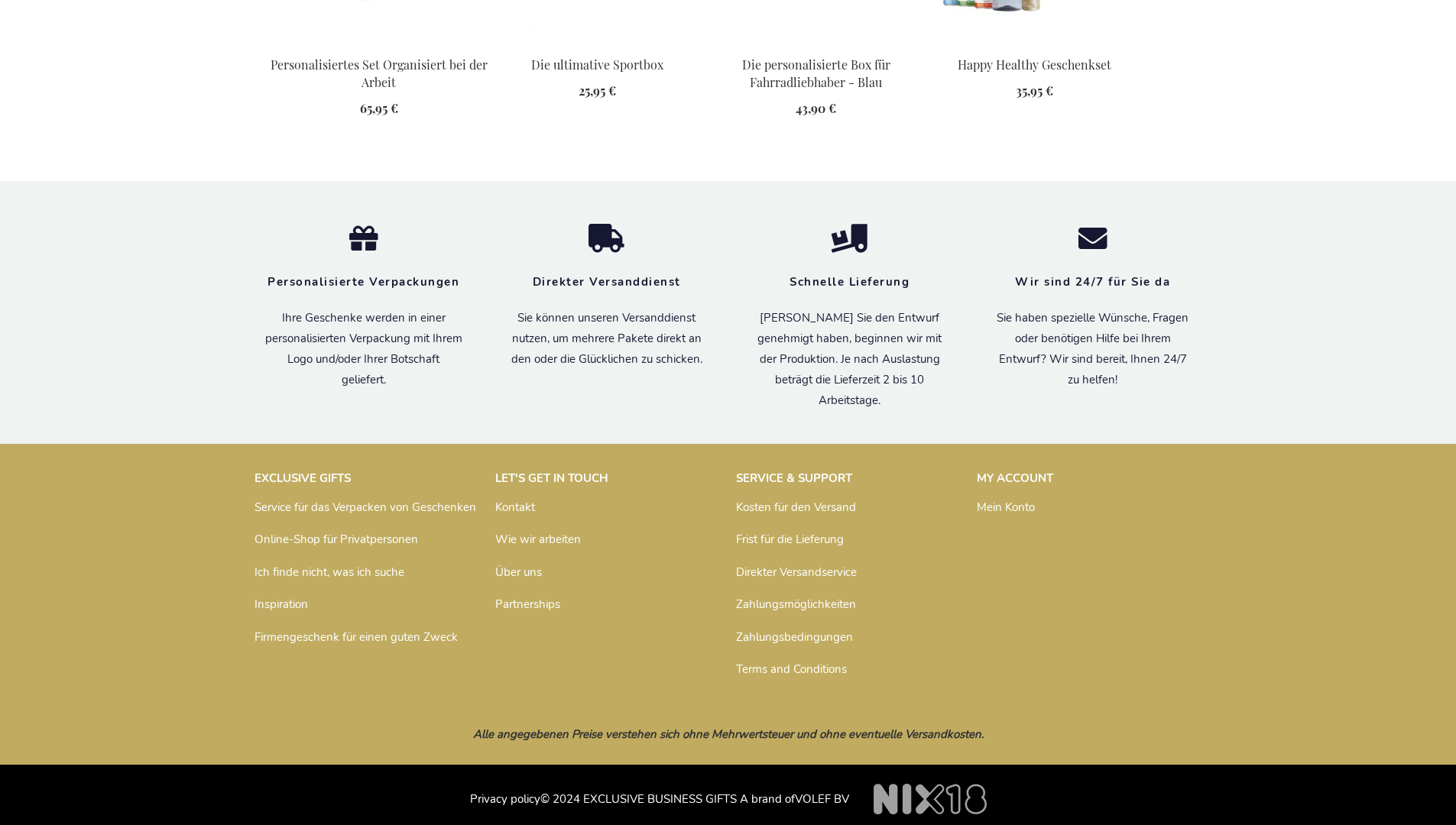
scroll to position [2094, 0]
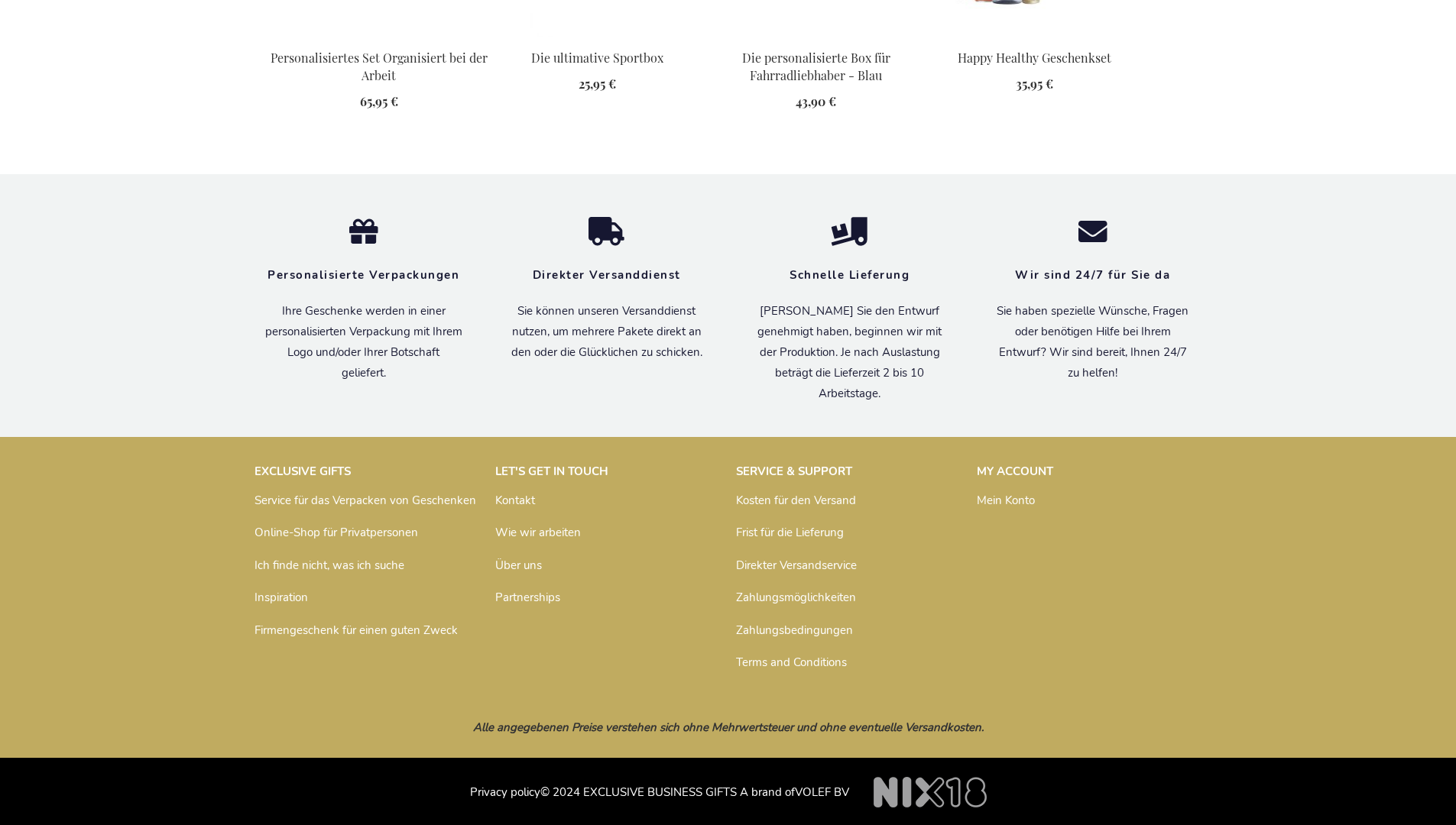
scroll to position [2094, 0]
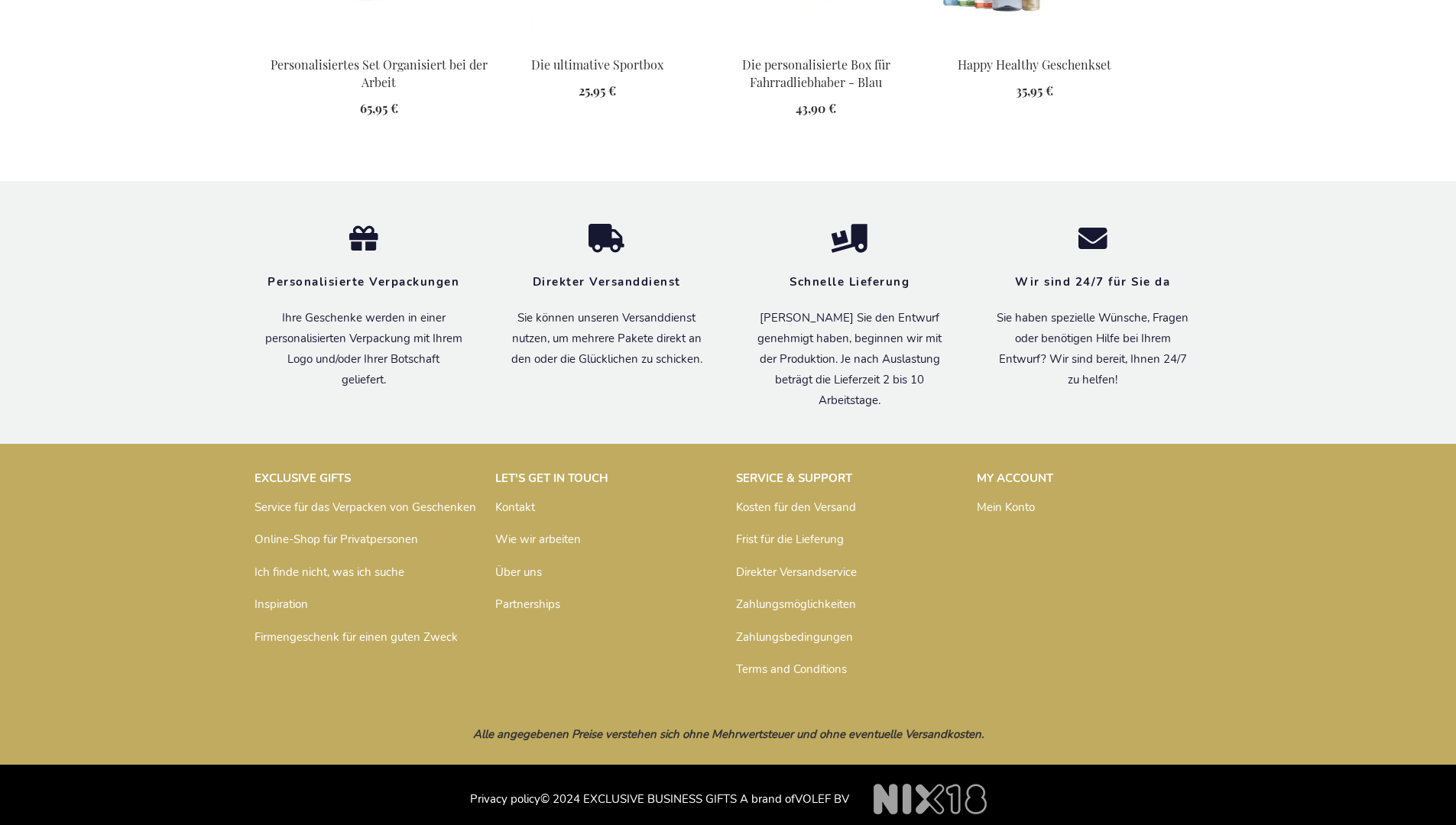
scroll to position [2094, 0]
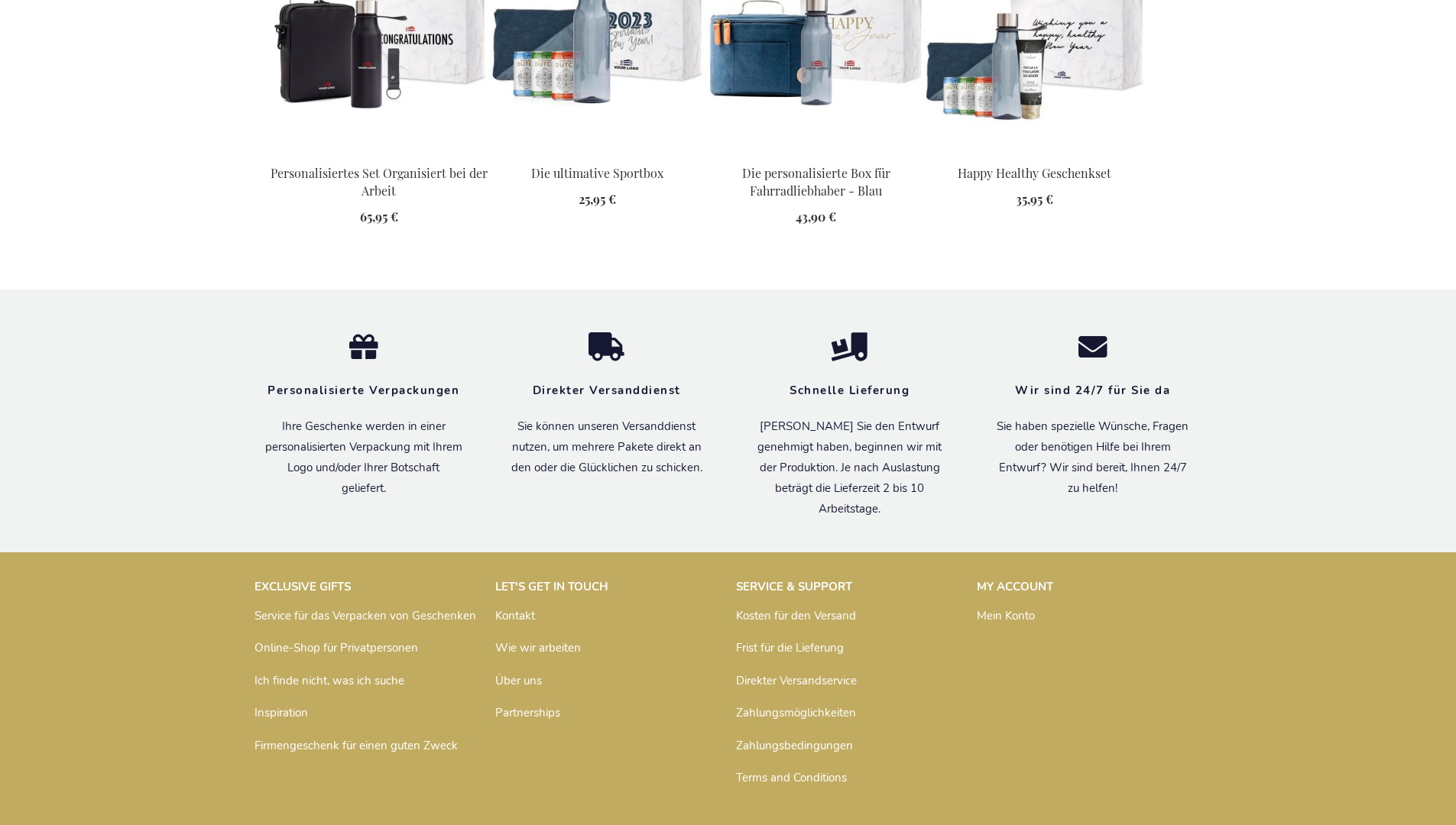
scroll to position [2094, 0]
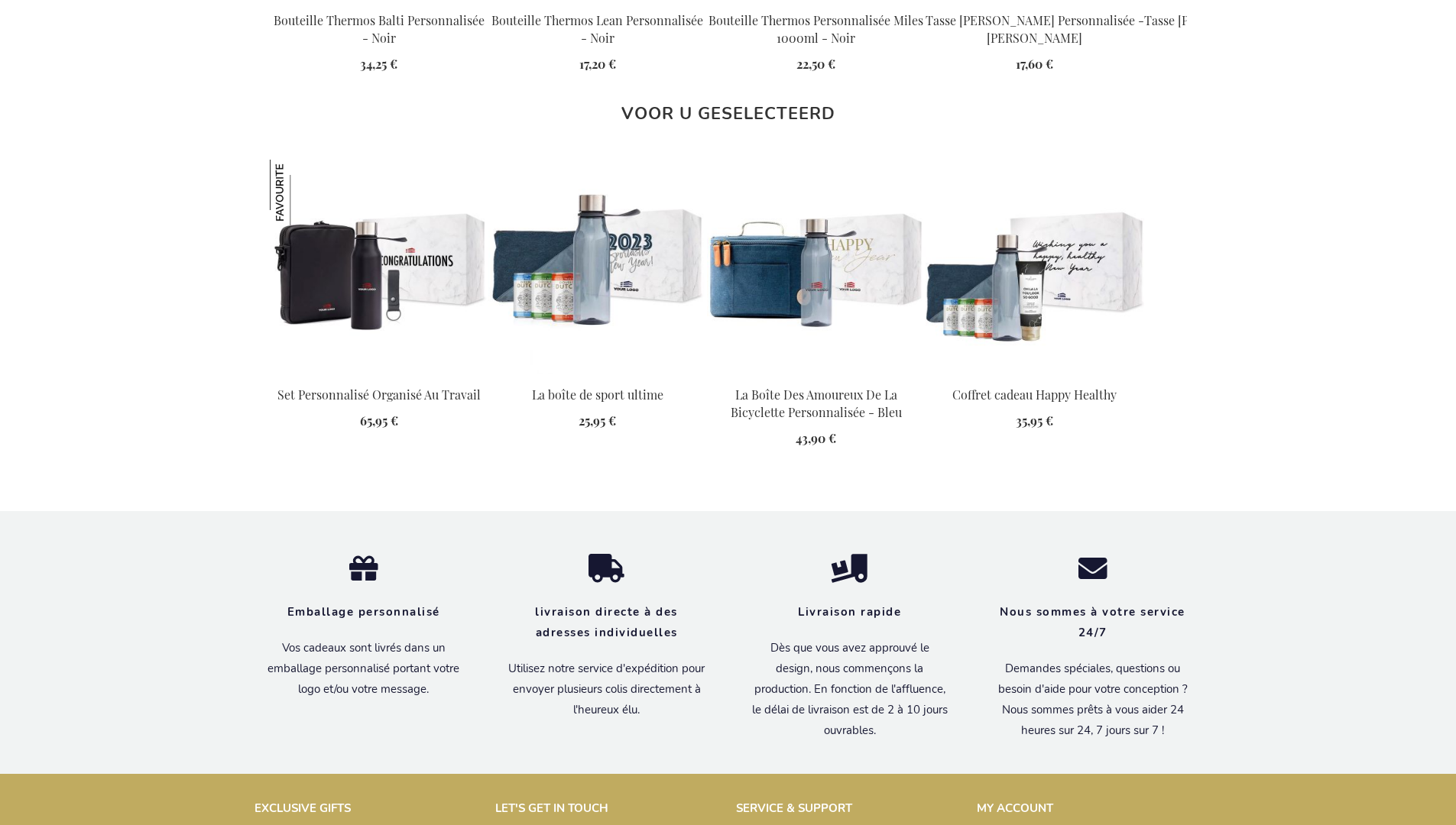
scroll to position [2110, 0]
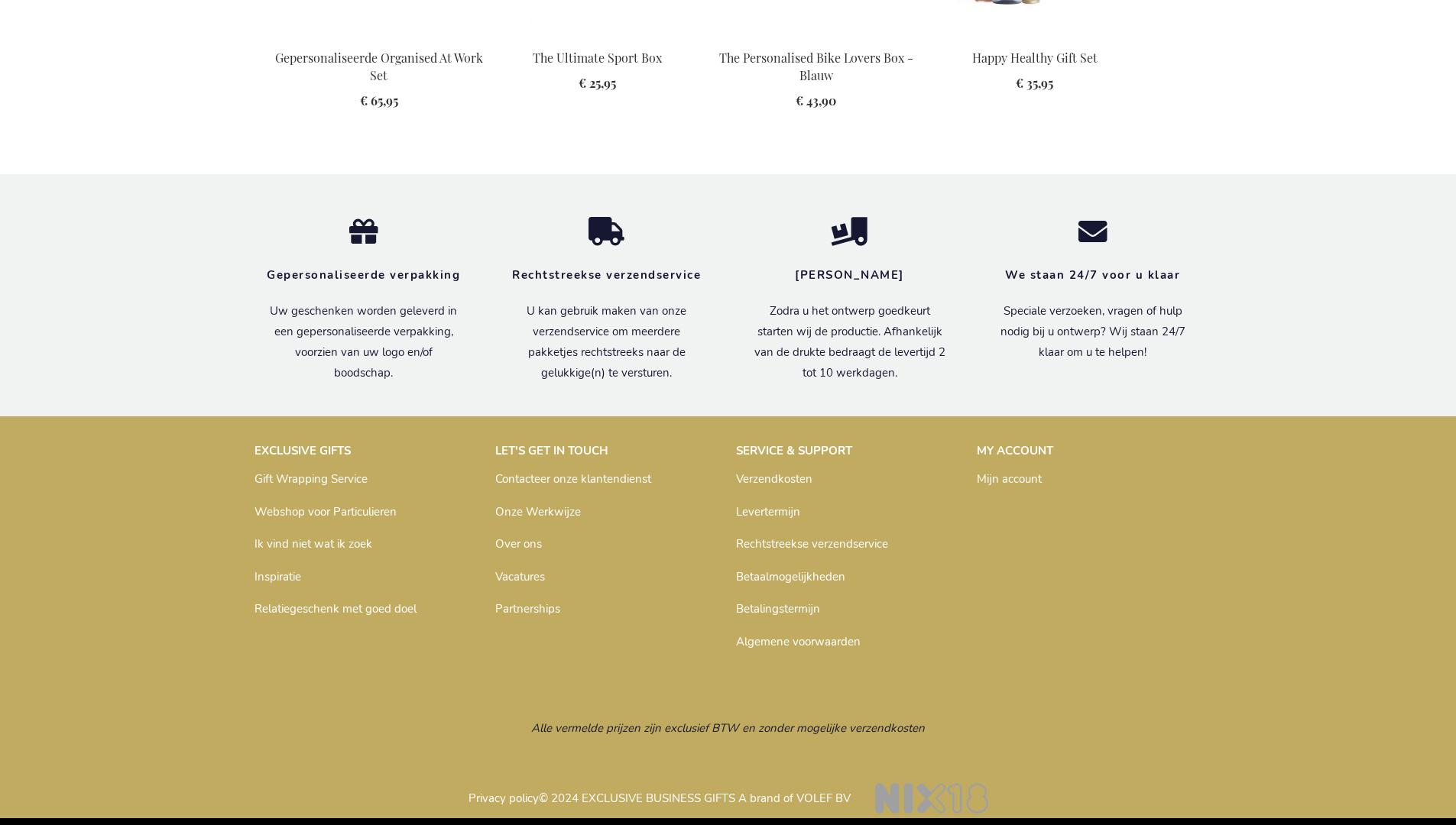
scroll to position [2084, 0]
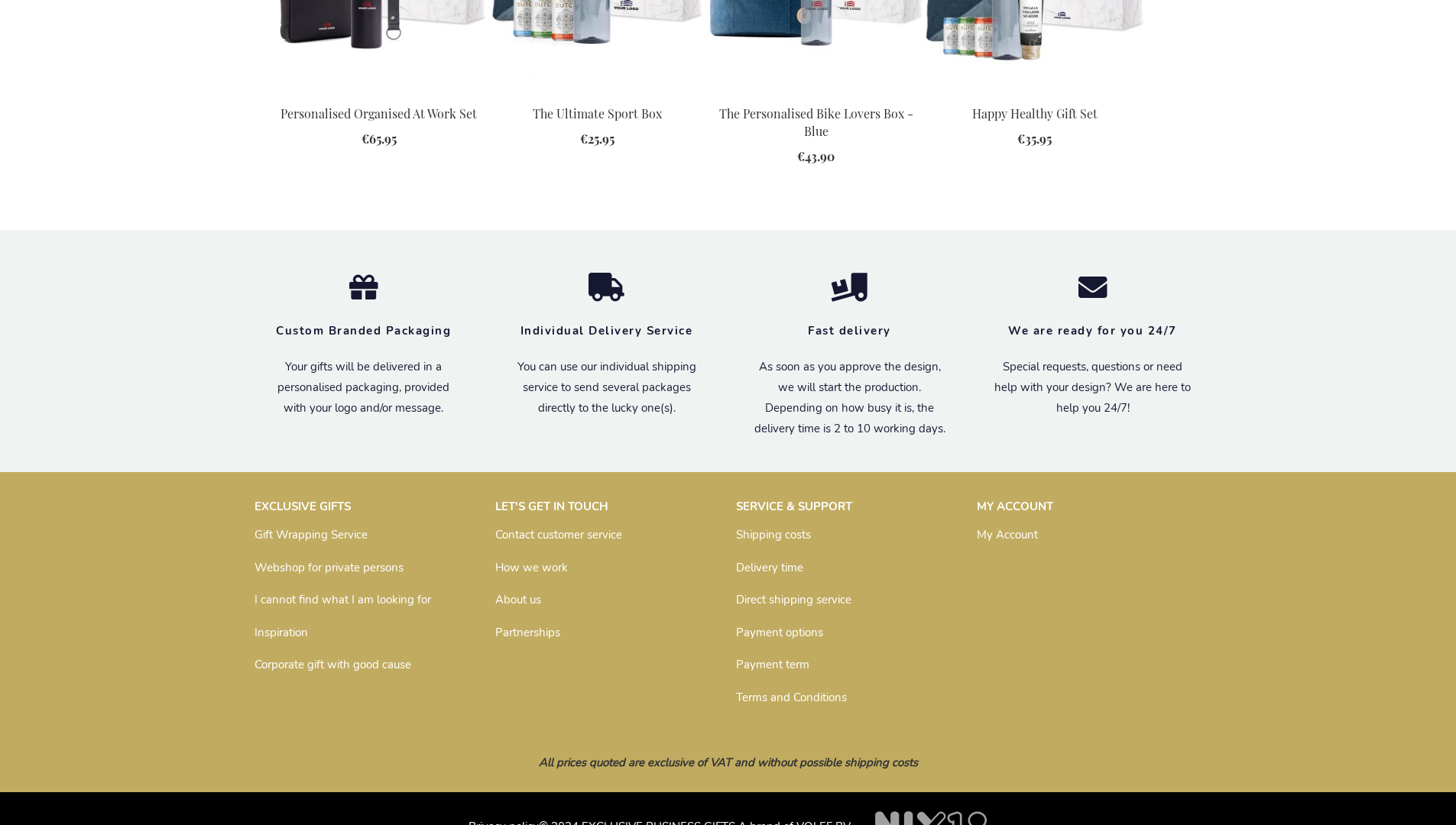
scroll to position [2056, 0]
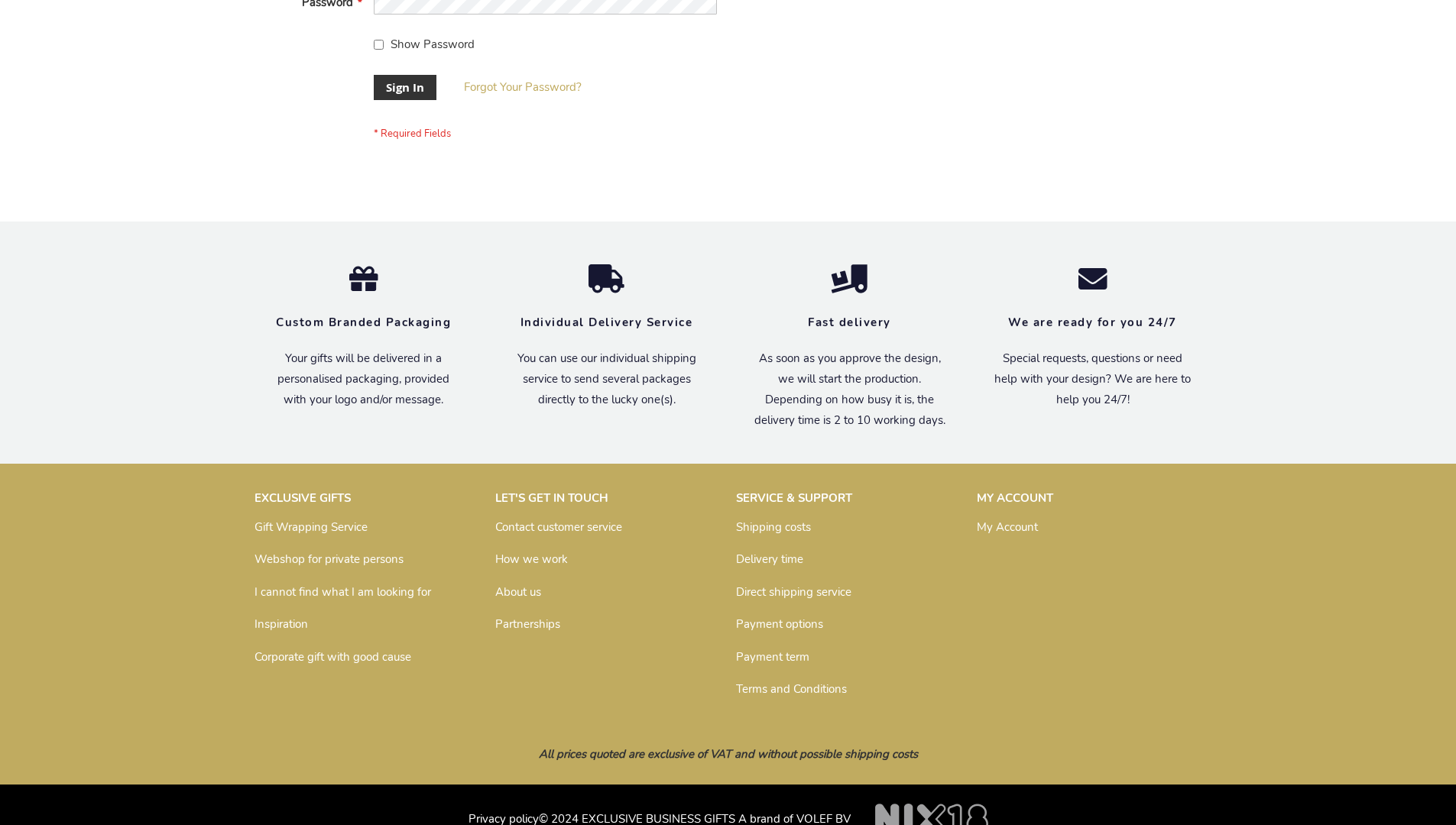
scroll to position [491, 0]
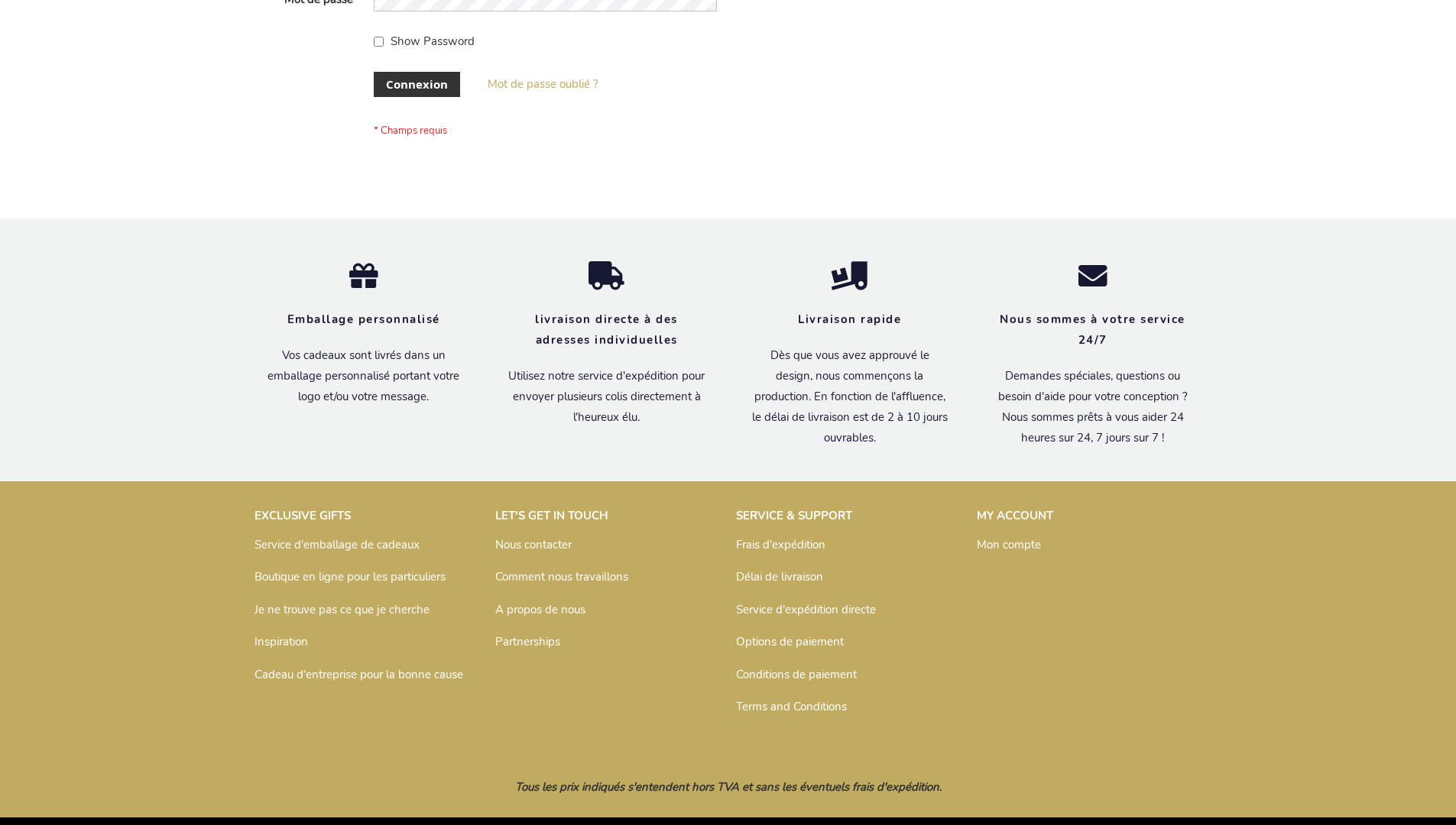
scroll to position [527, 0]
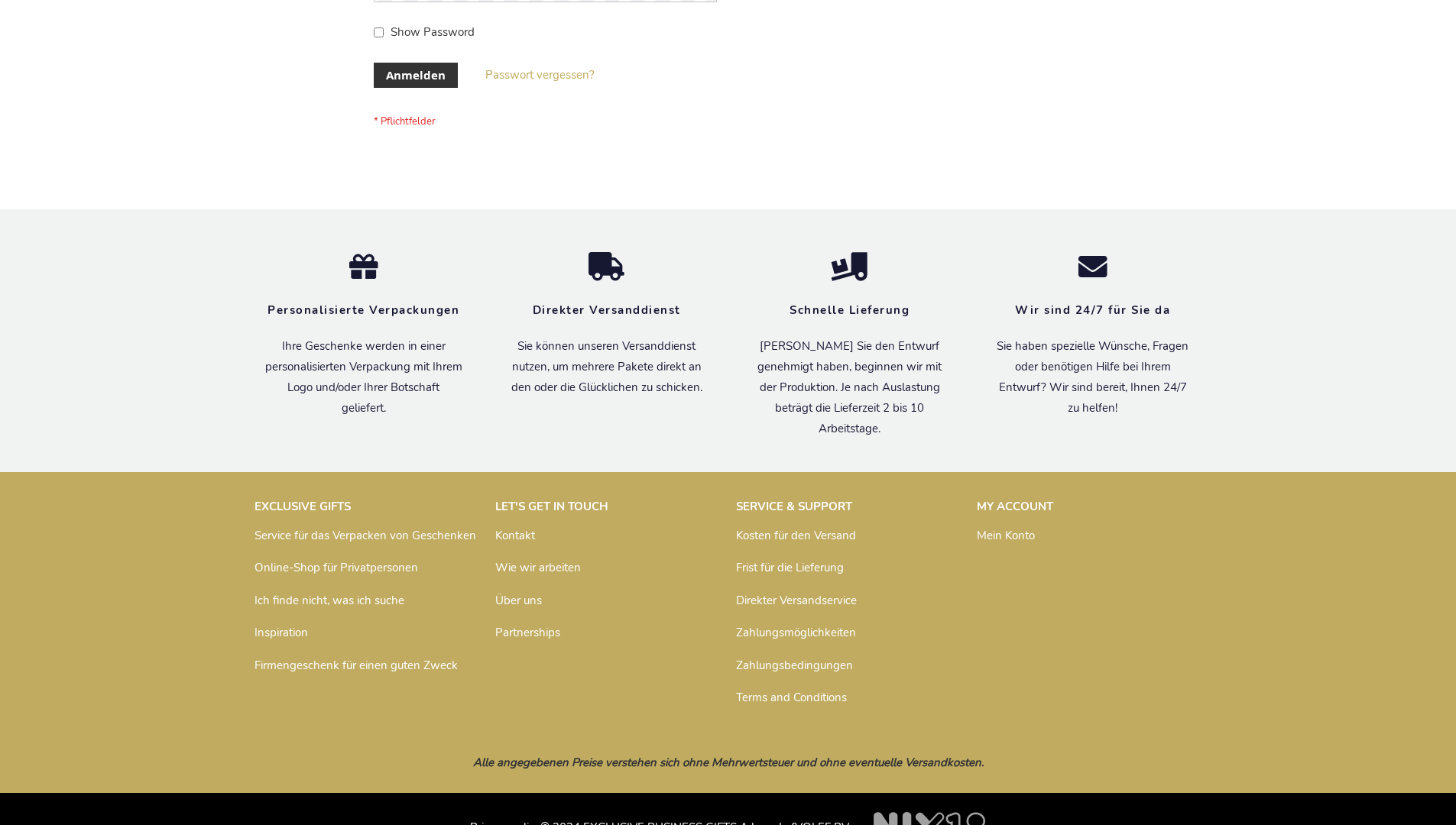
scroll to position [512, 0]
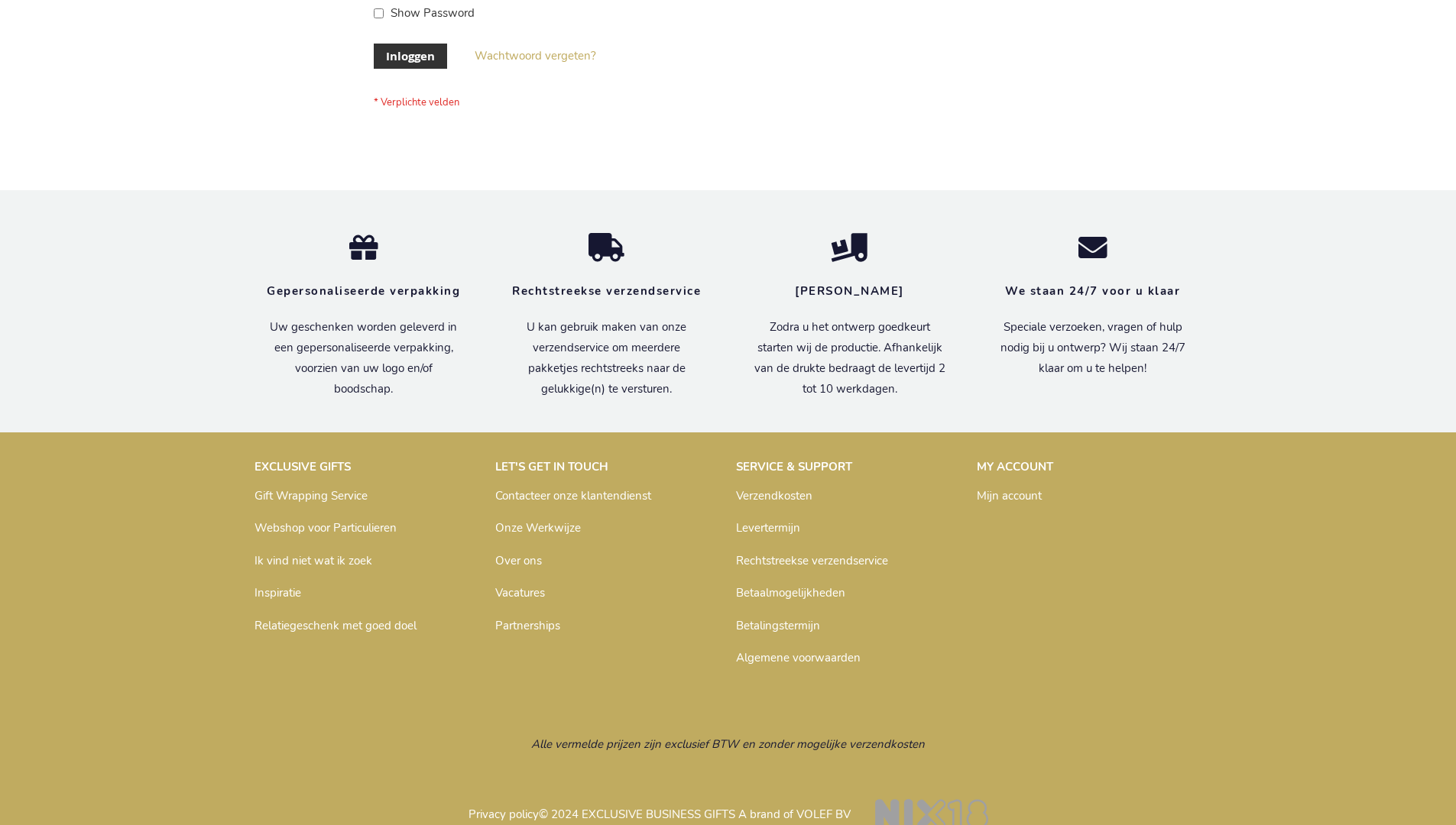
scroll to position [519, 0]
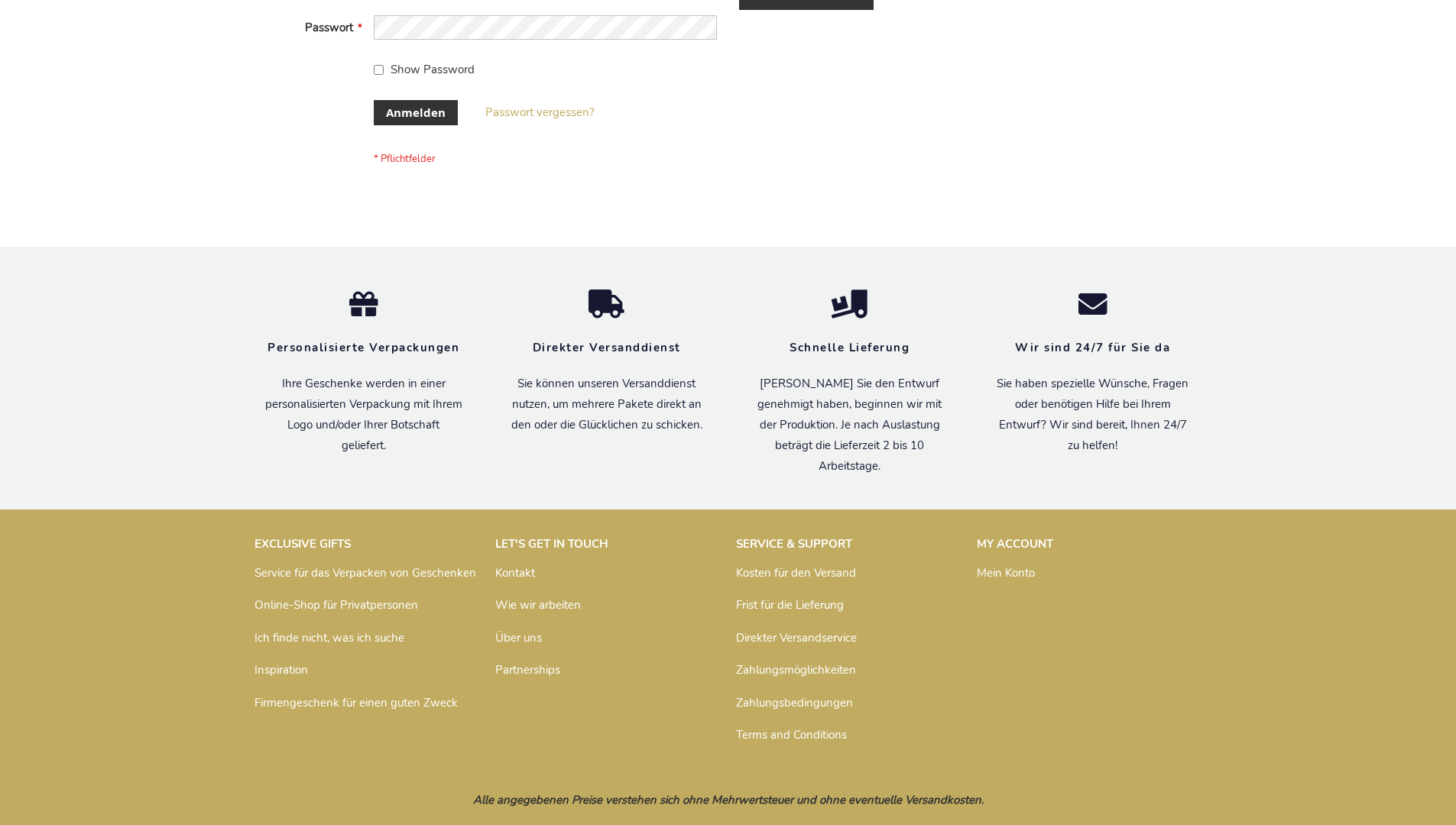
scroll to position [512, 0]
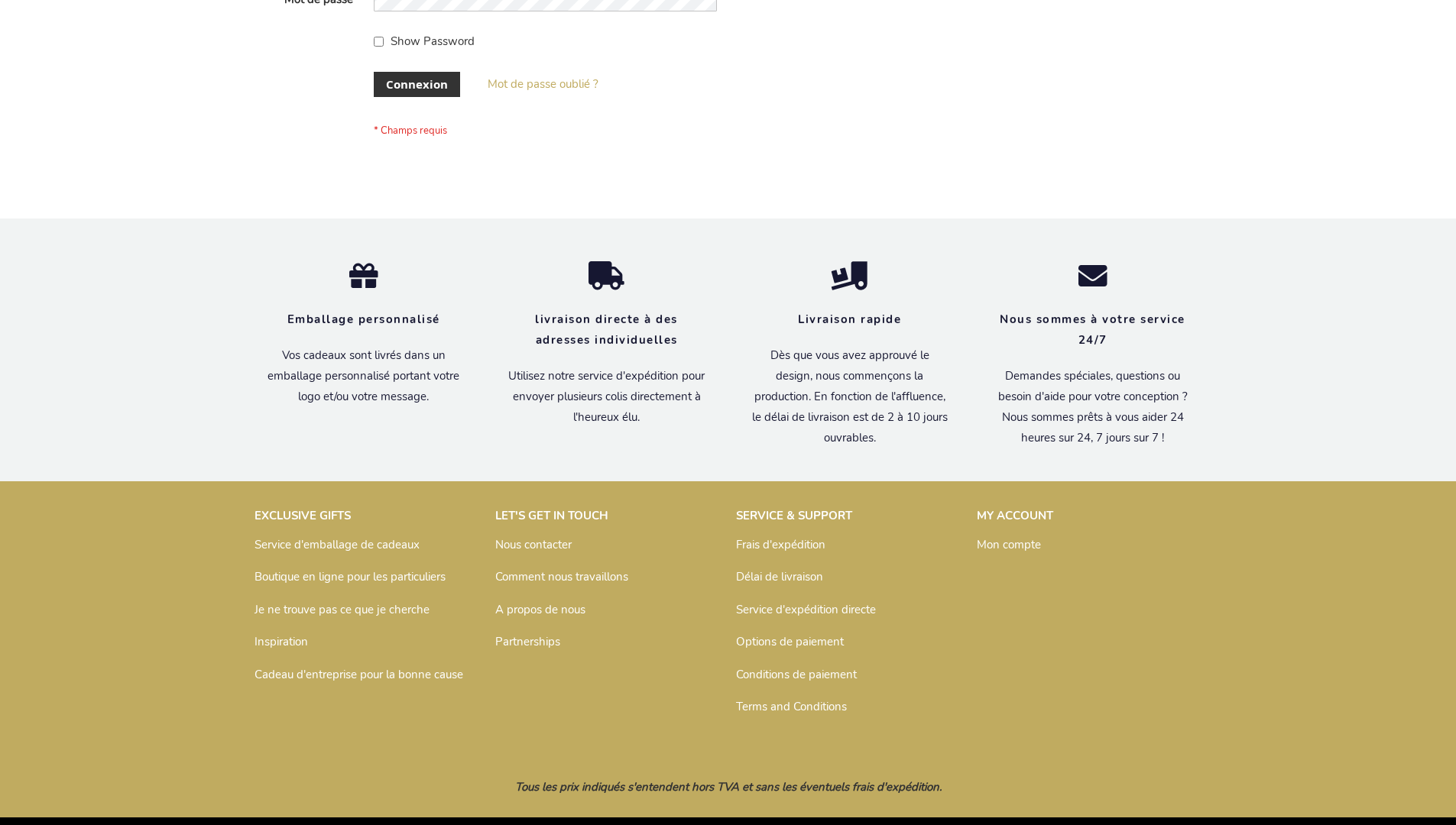
scroll to position [527, 0]
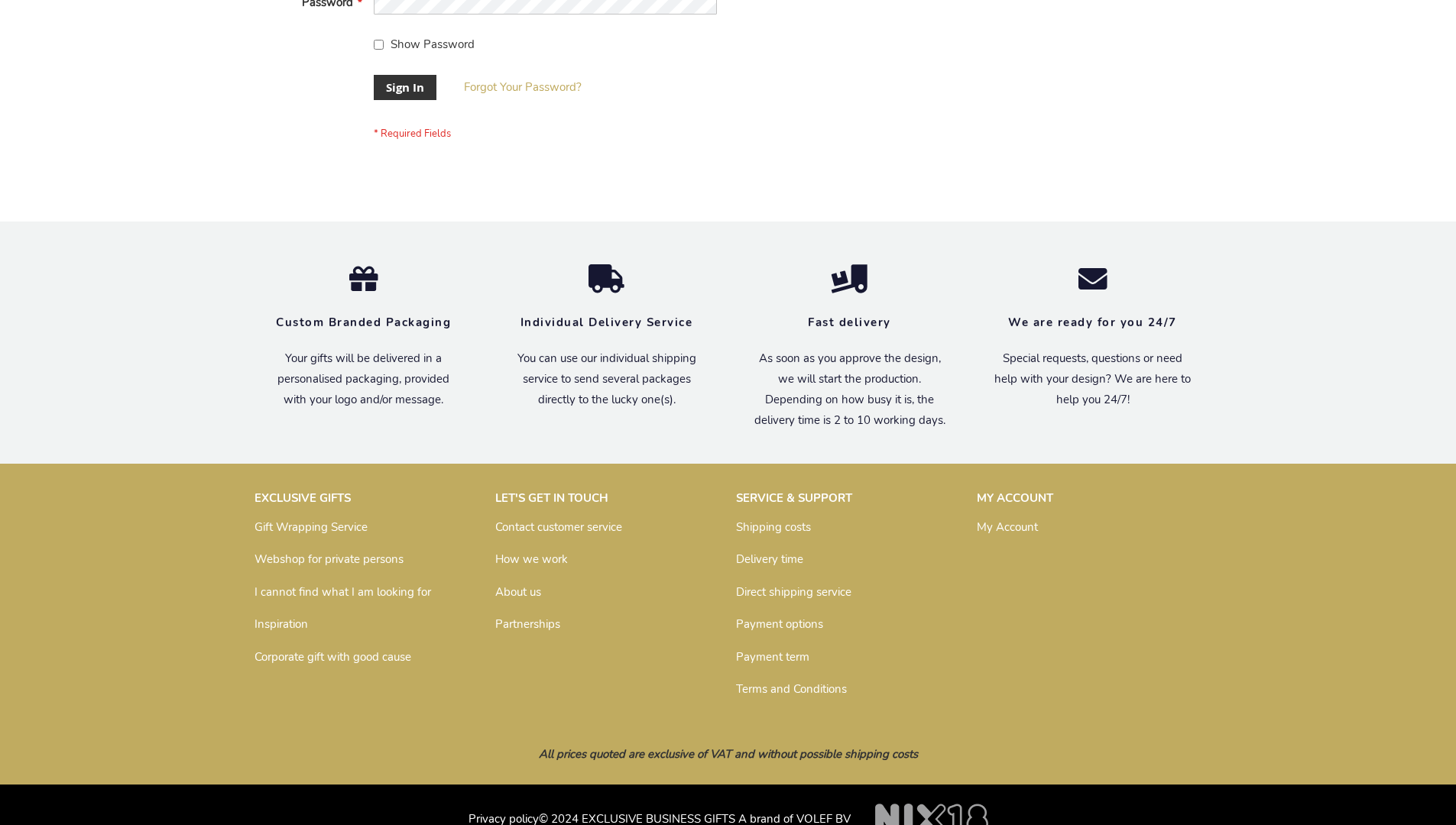
scroll to position [491, 0]
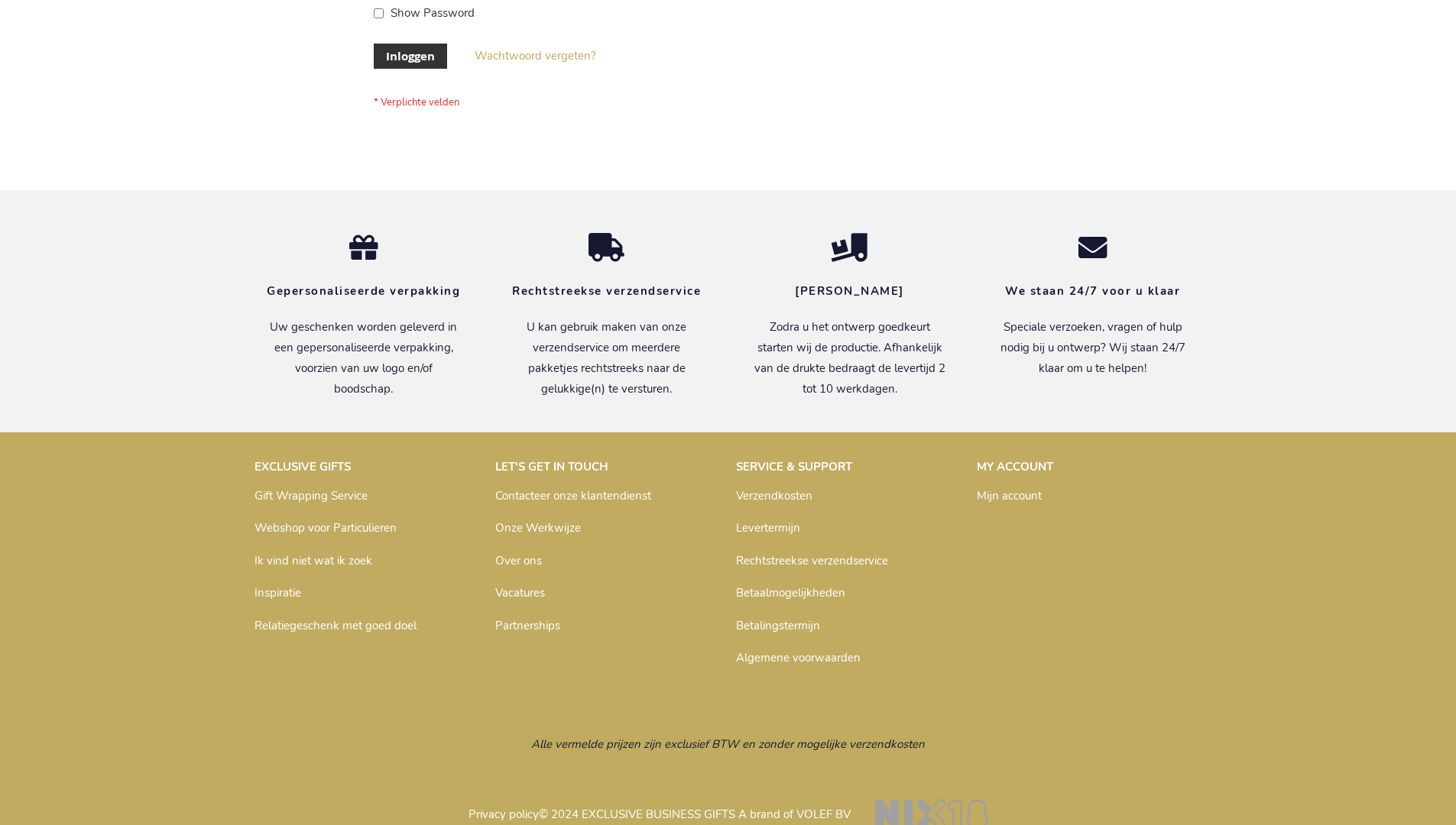
scroll to position [519, 0]
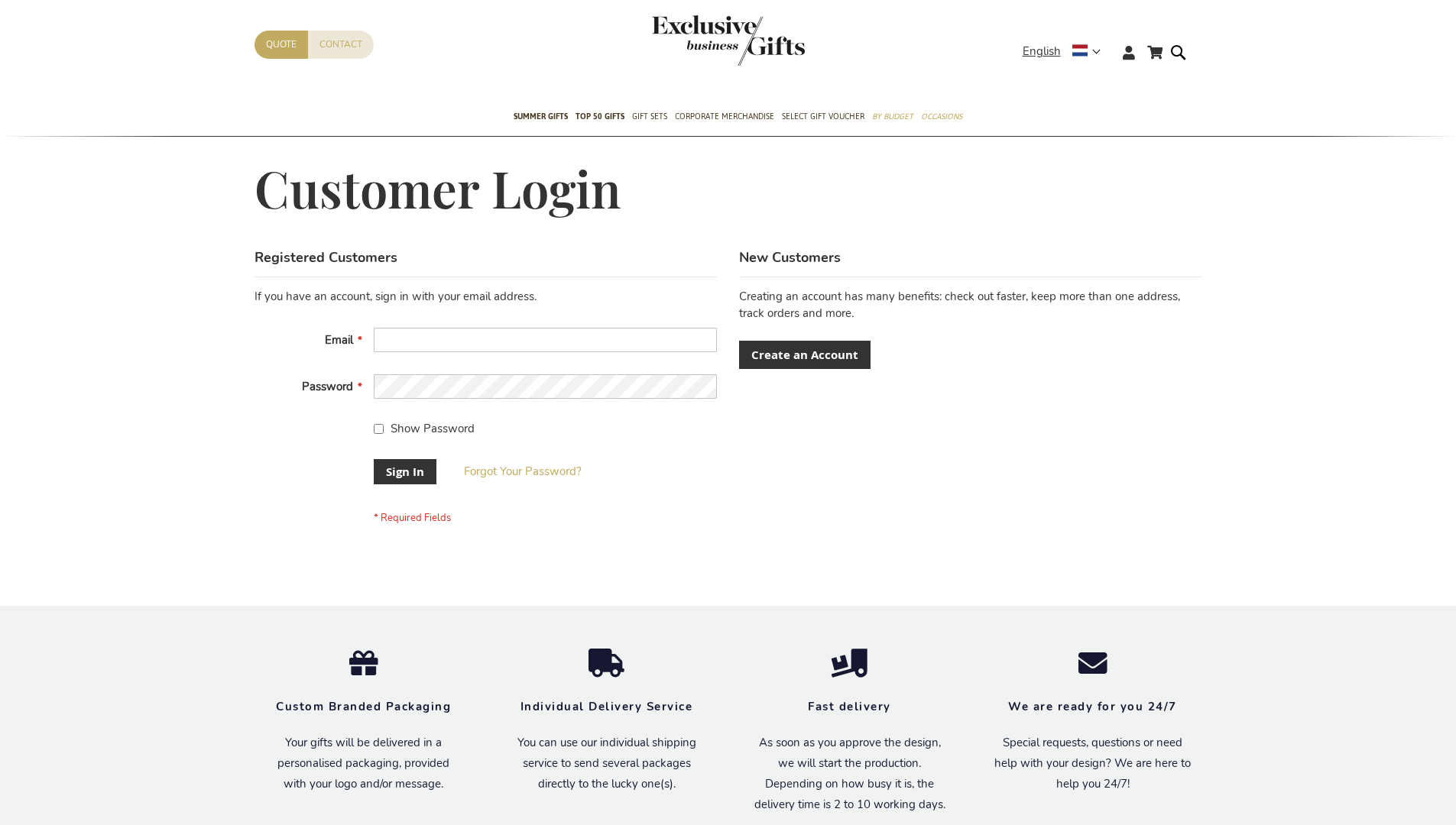
scroll to position [491, 0]
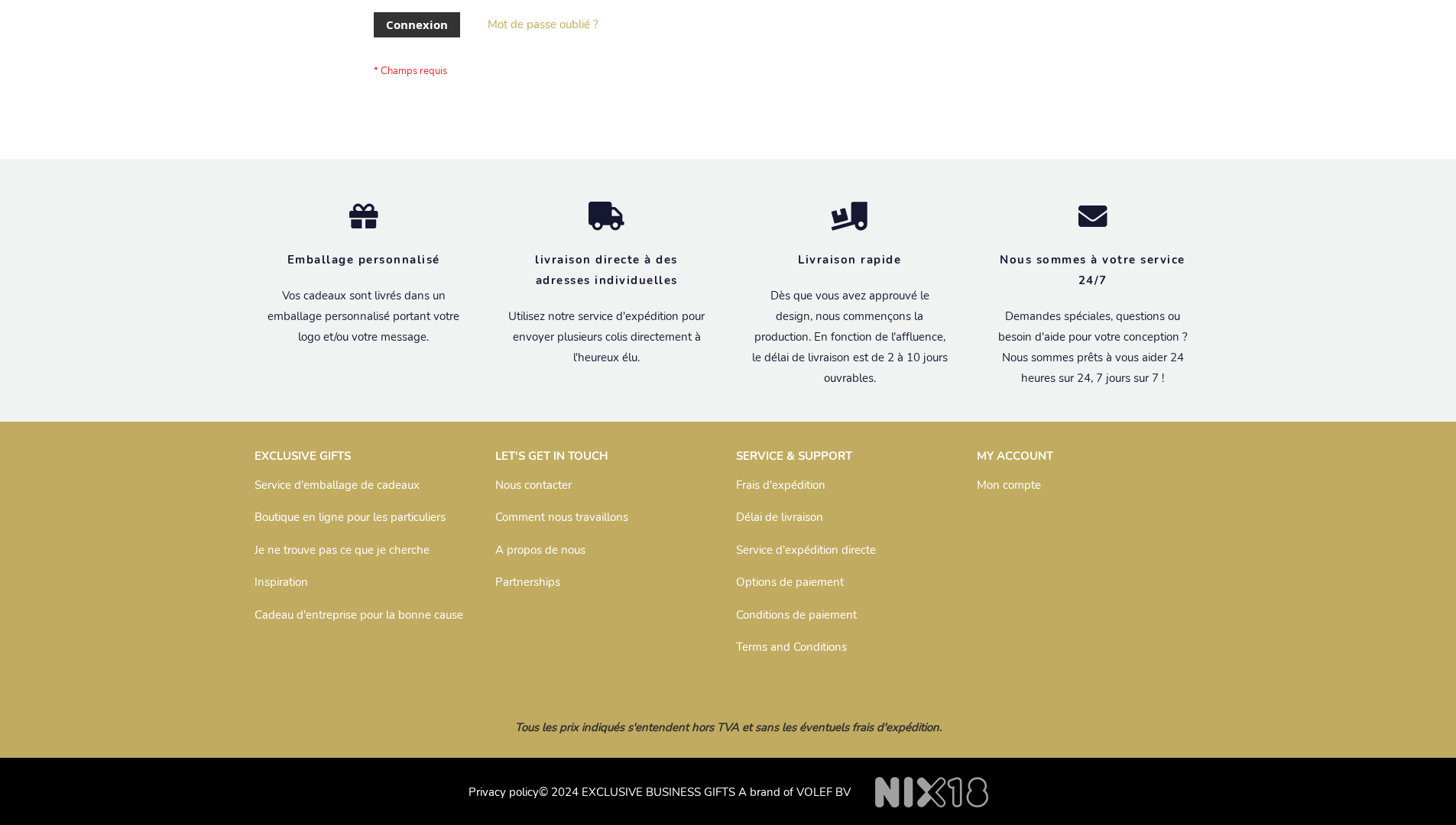
scroll to position [527, 0]
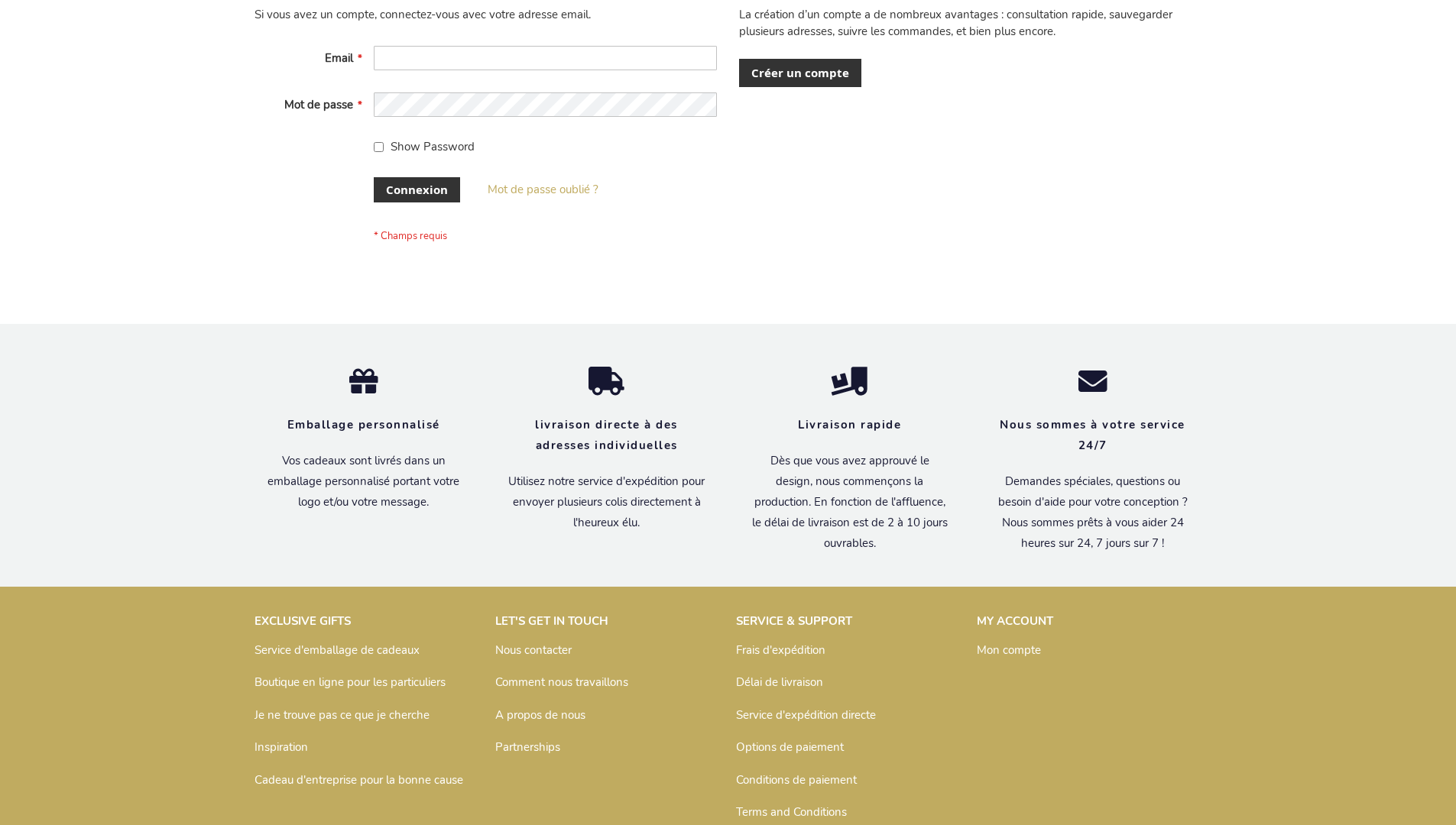
scroll to position [527, 0]
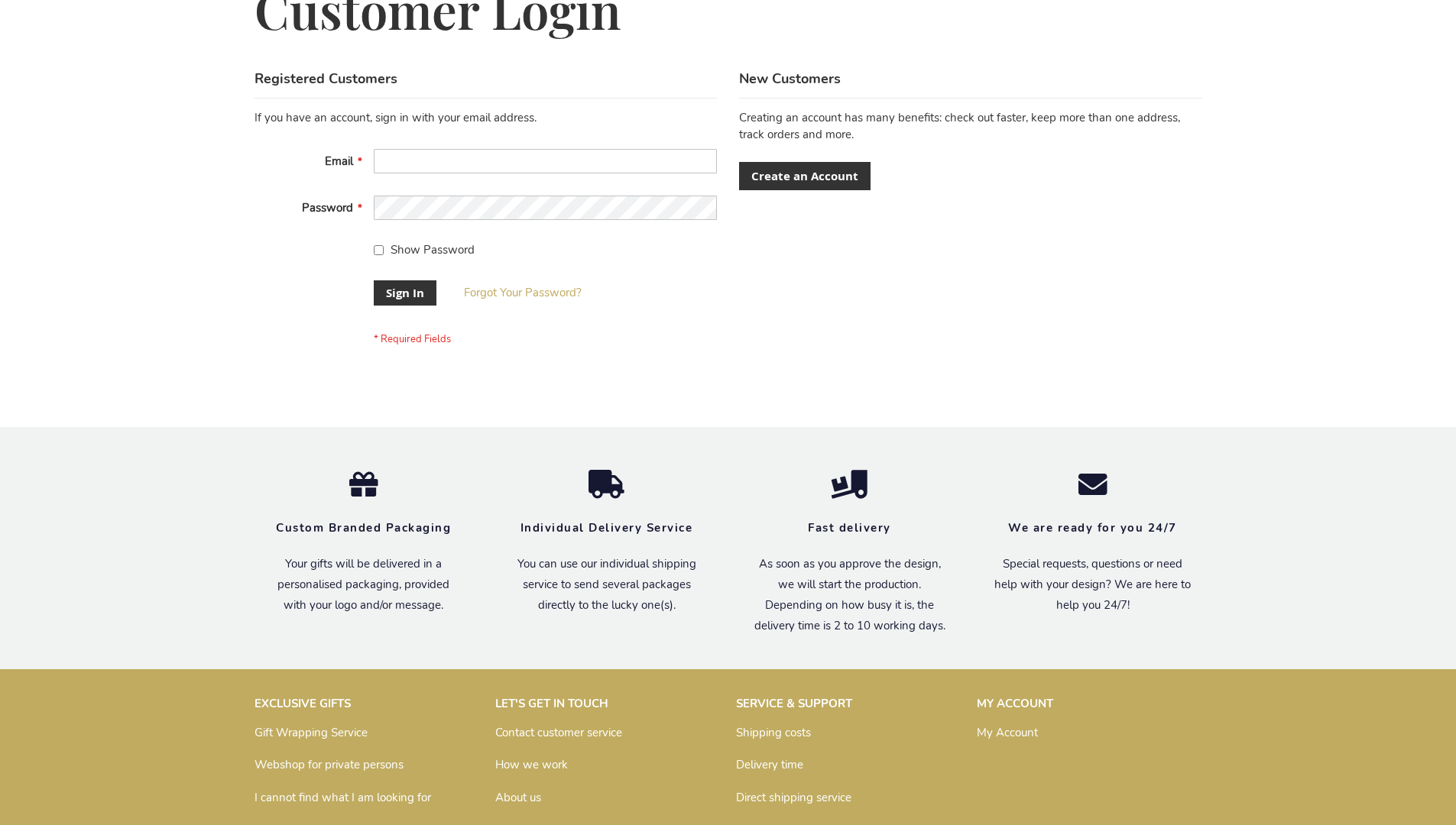
scroll to position [491, 0]
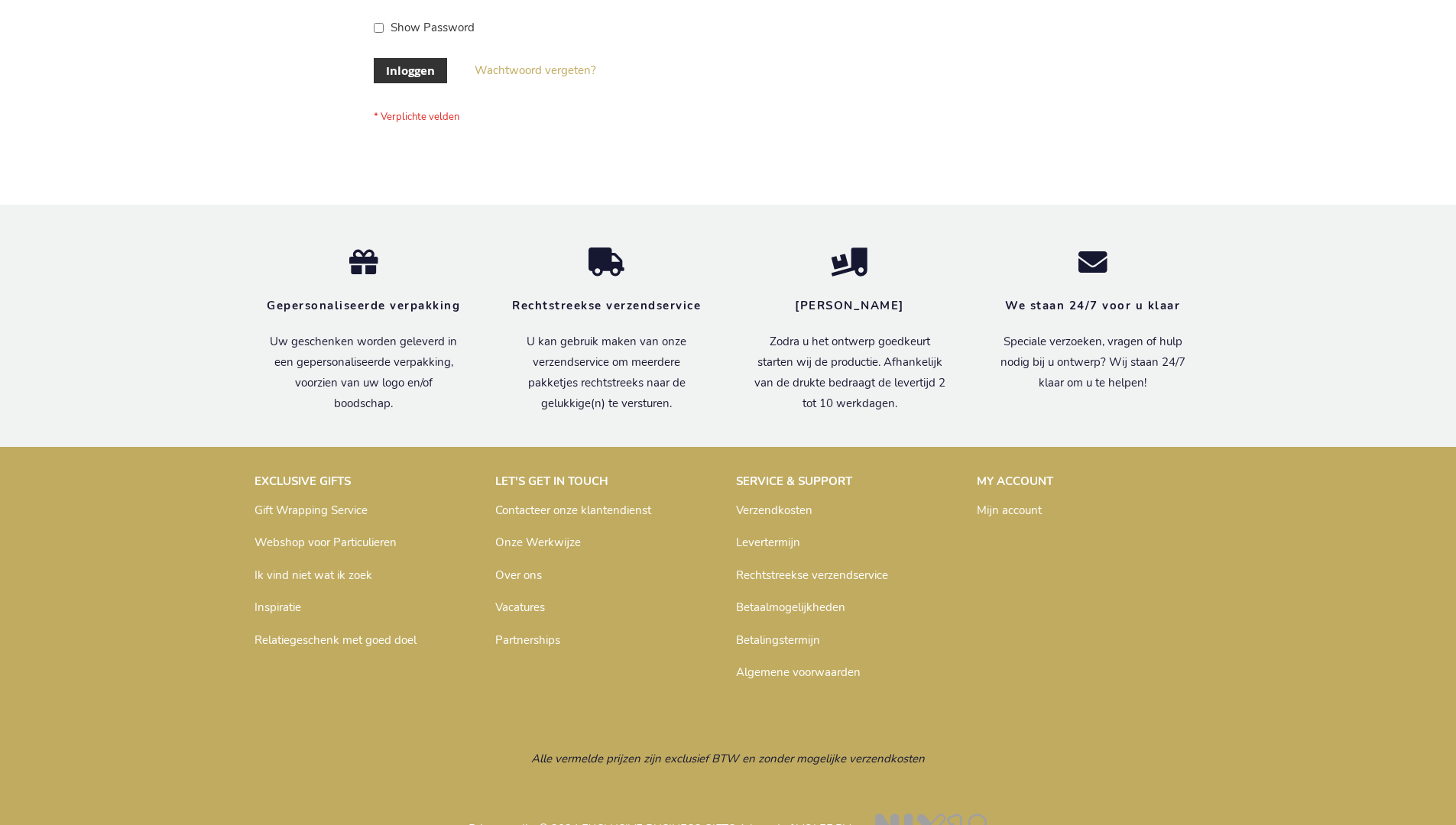
scroll to position [519, 0]
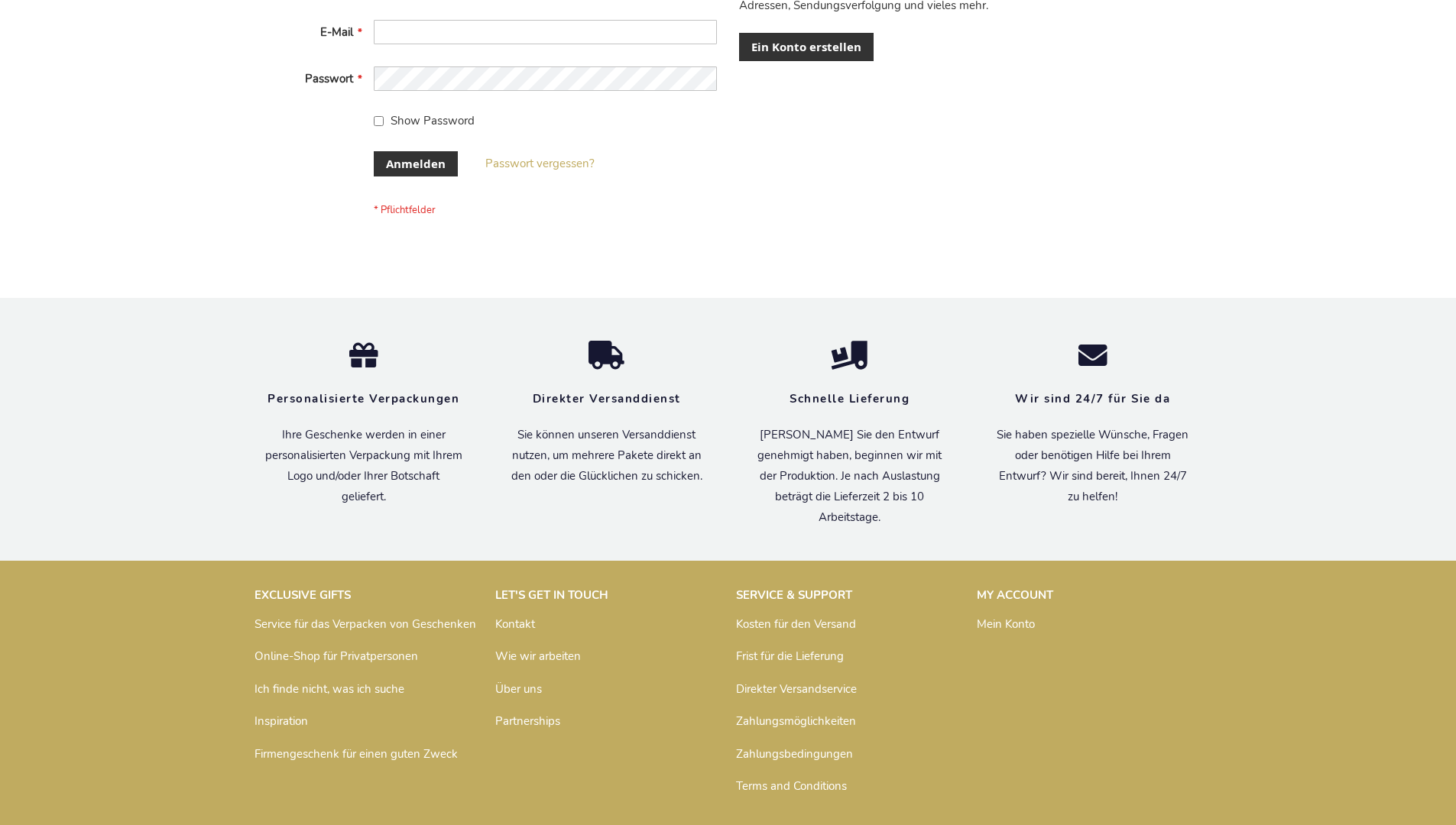
scroll to position [512, 0]
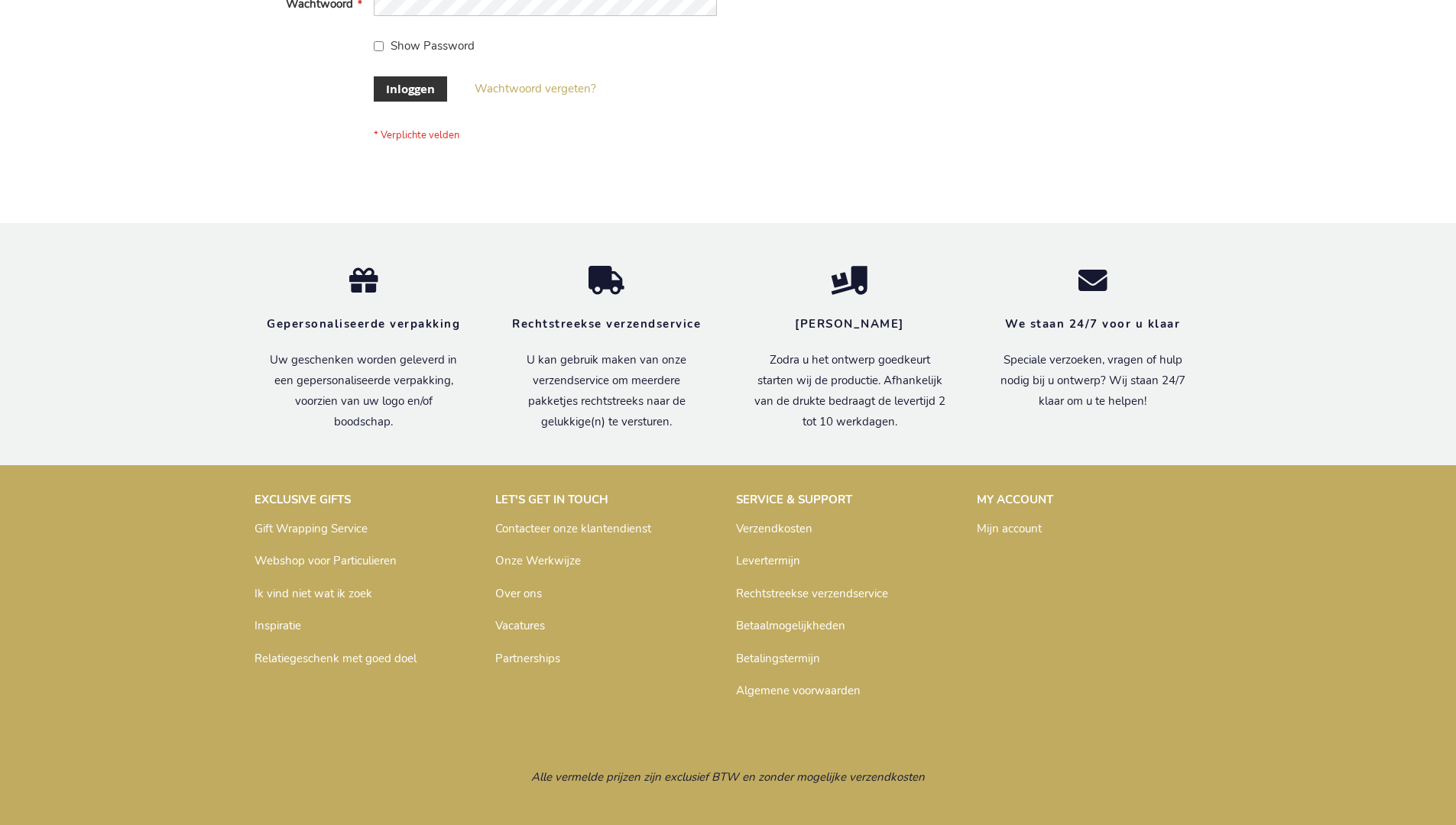
scroll to position [519, 0]
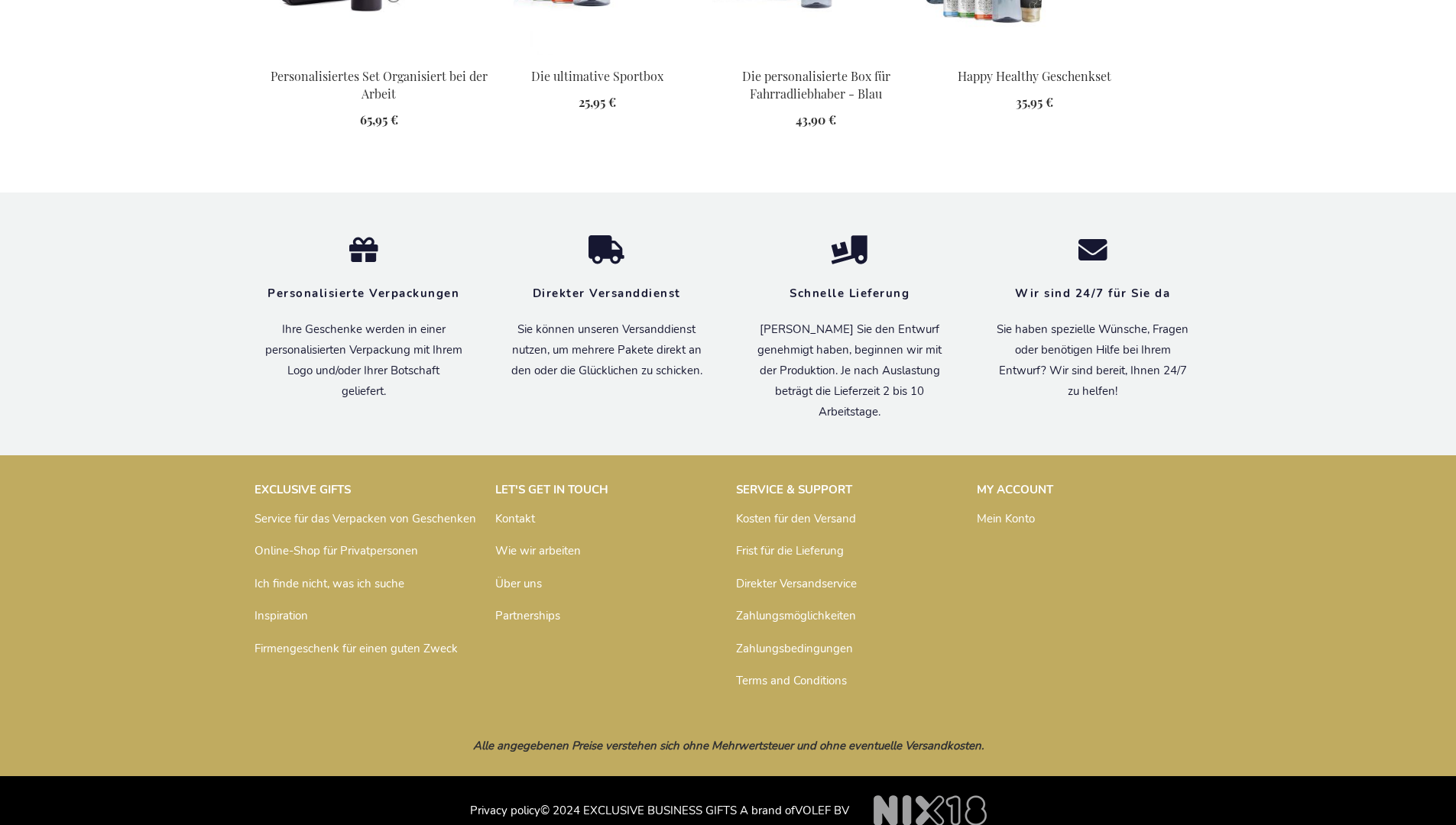
scroll to position [2094, 0]
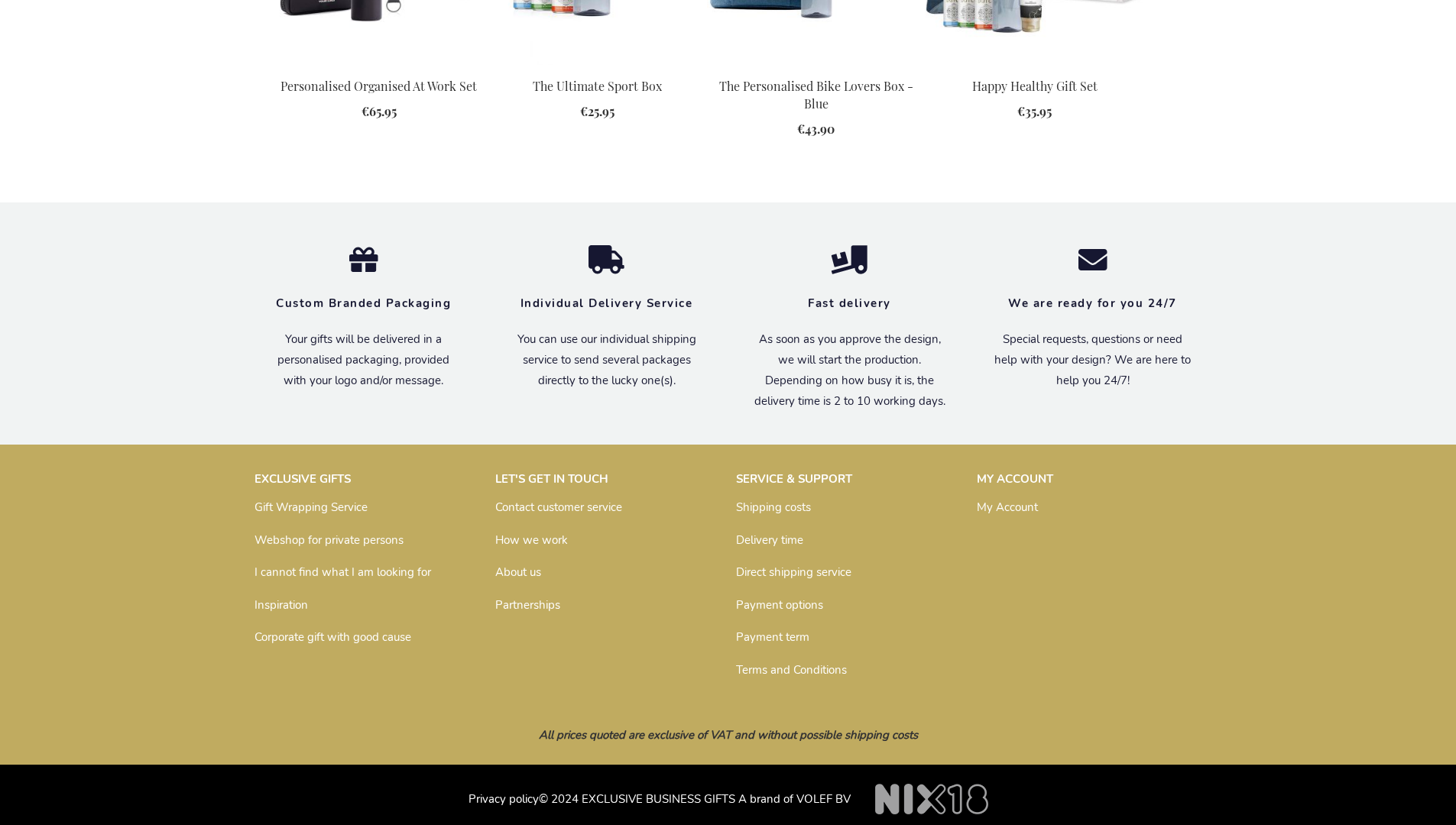
scroll to position [2056, 0]
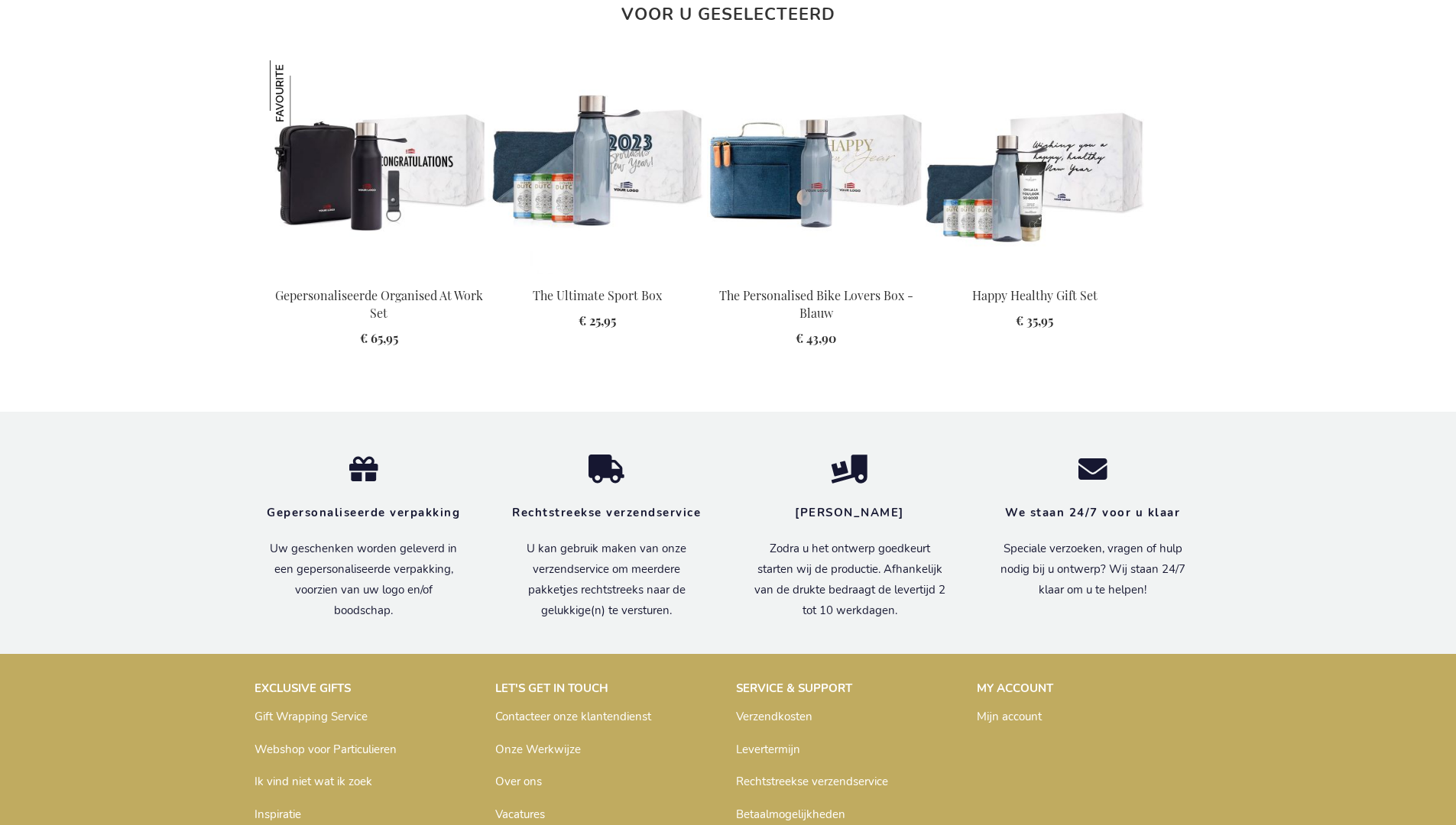
scroll to position [2076, 0]
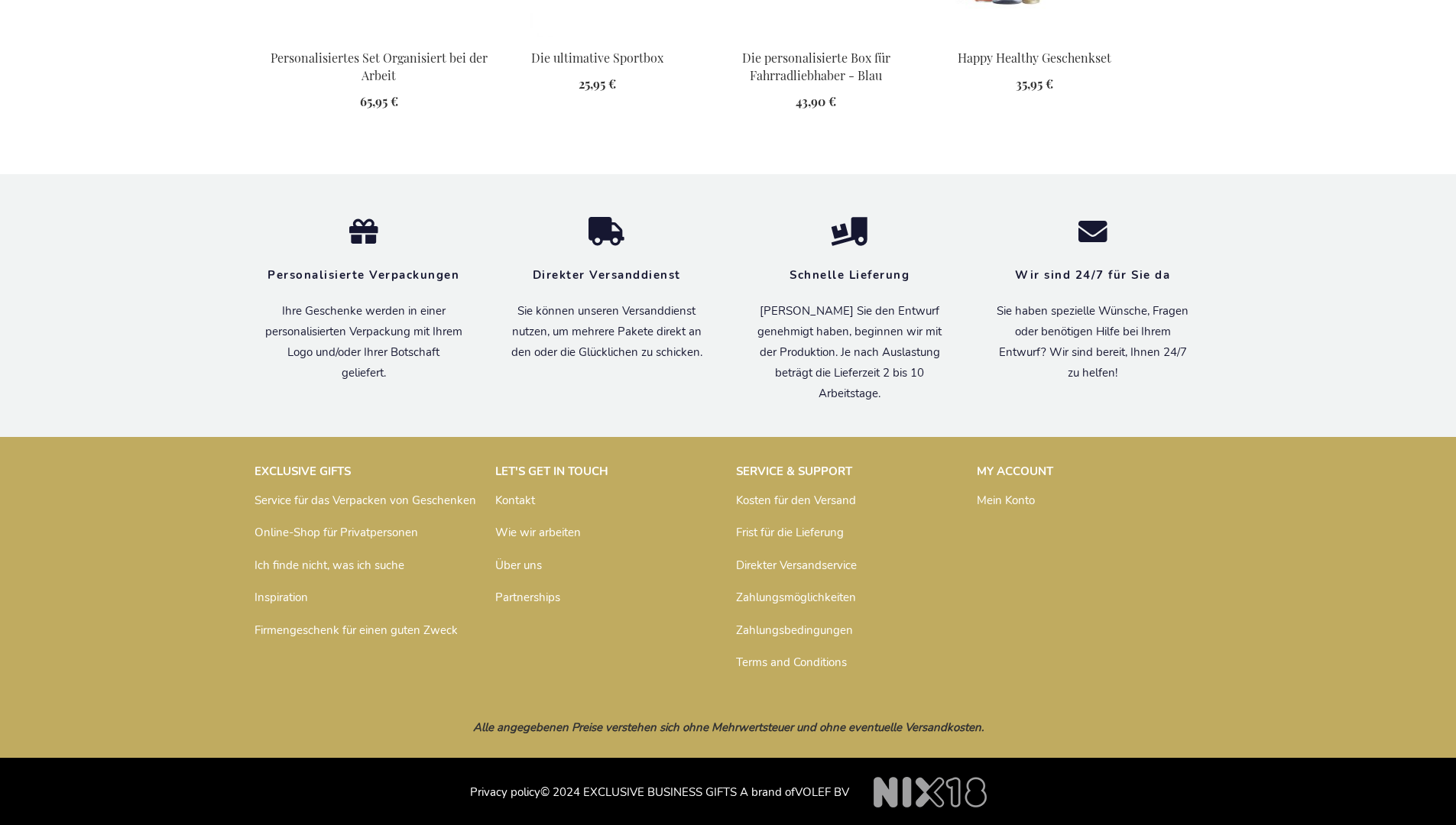
scroll to position [2094, 0]
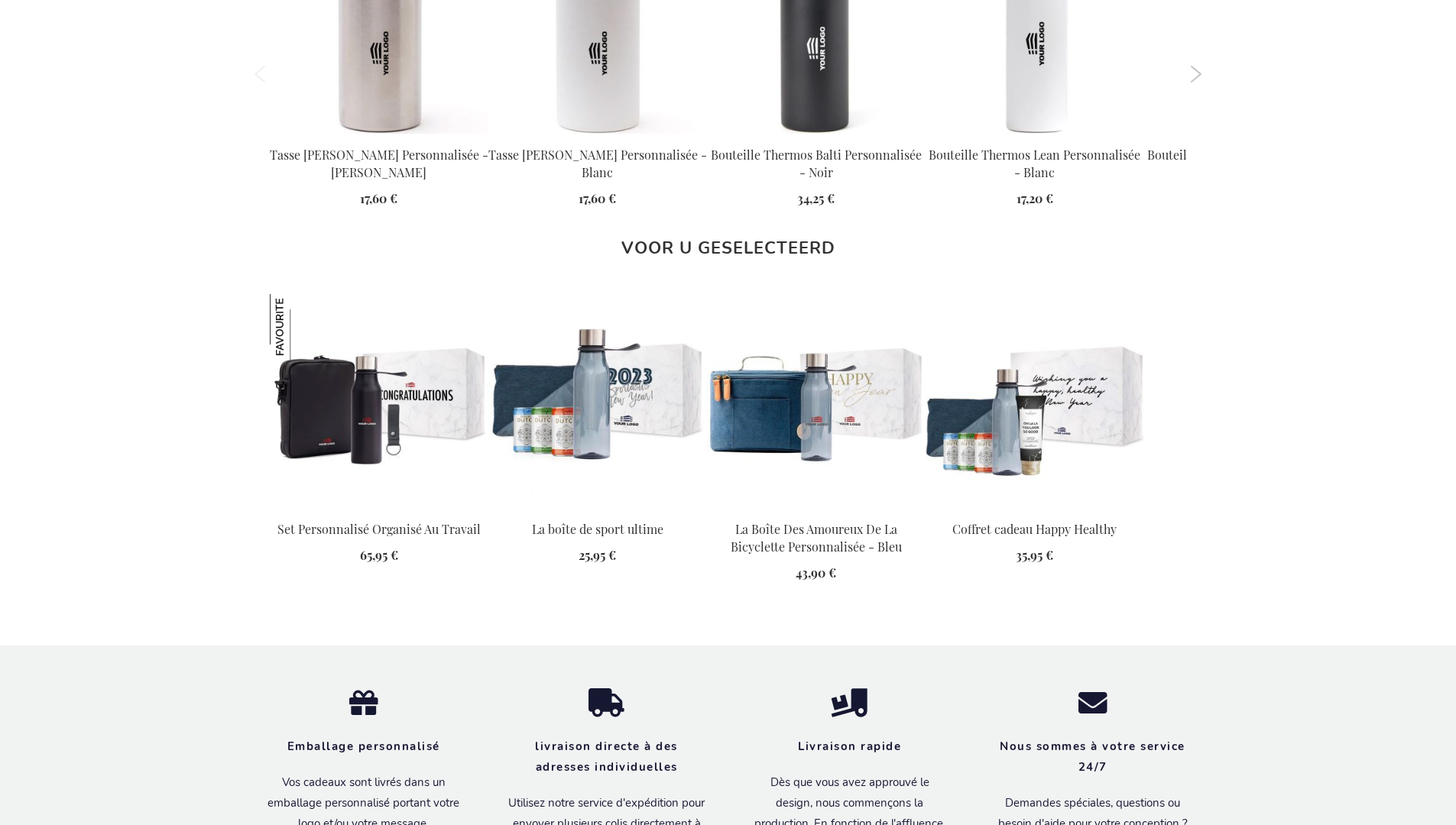
scroll to position [2110, 0]
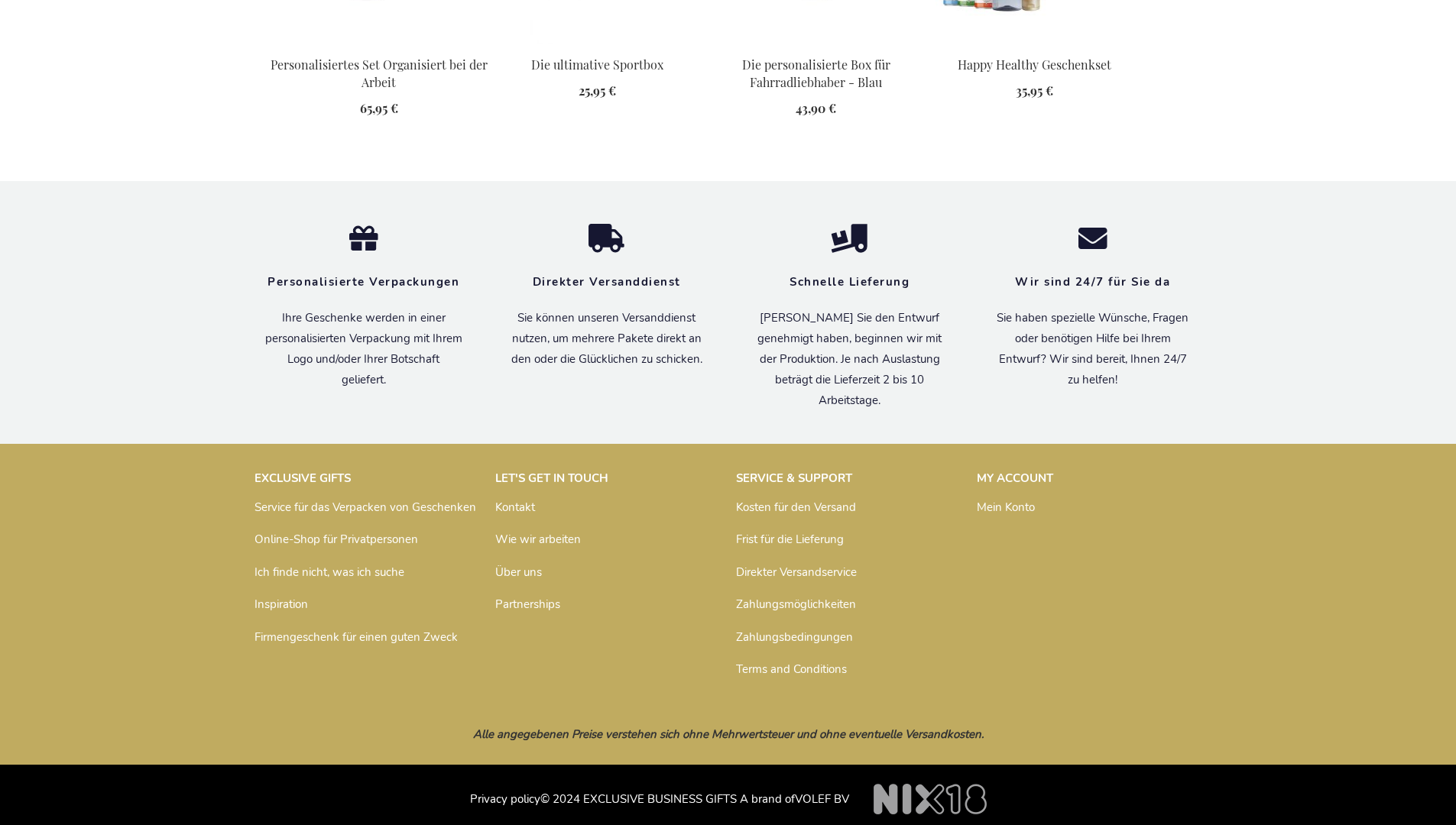
scroll to position [2094, 0]
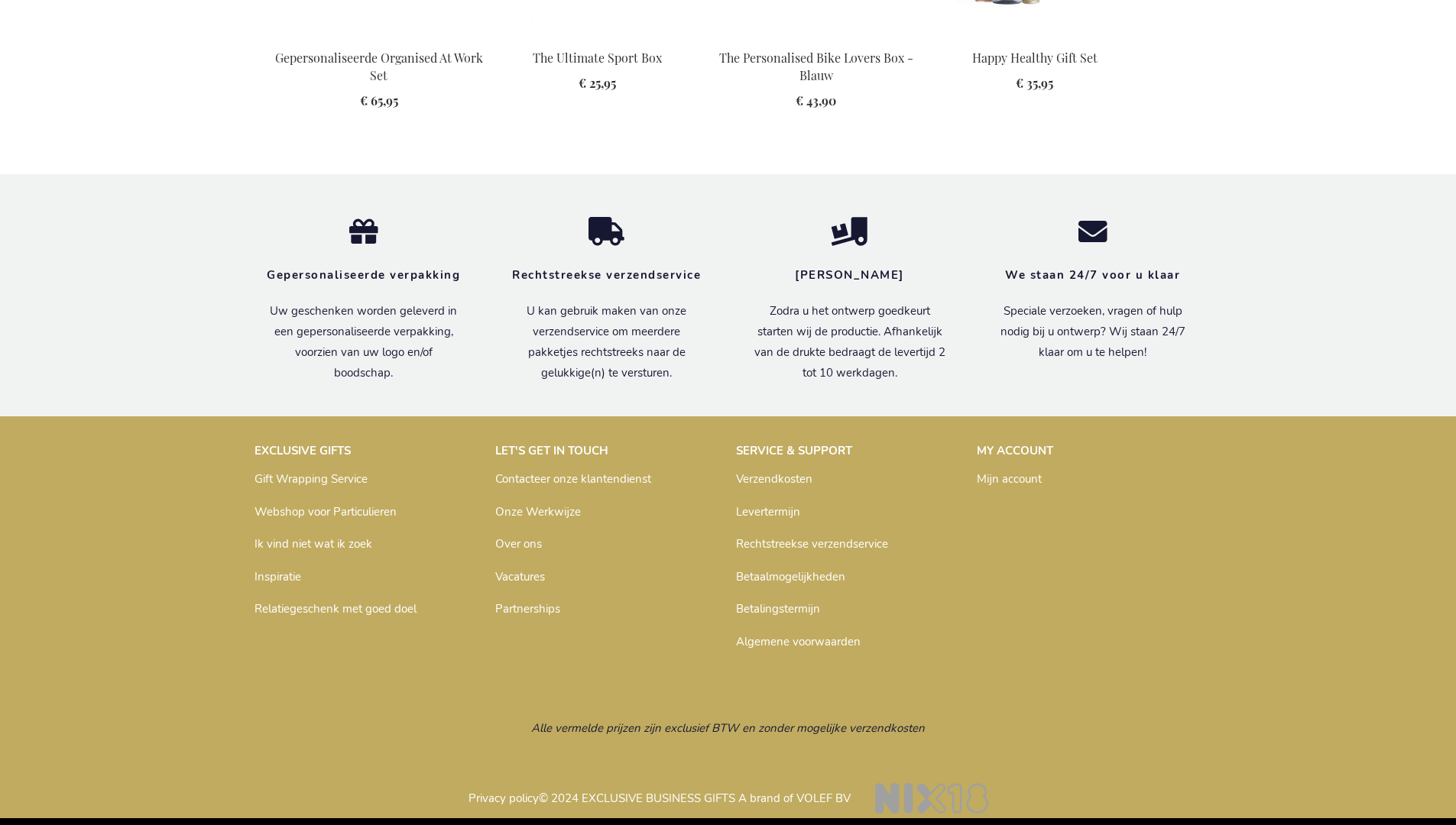
scroll to position [2084, 0]
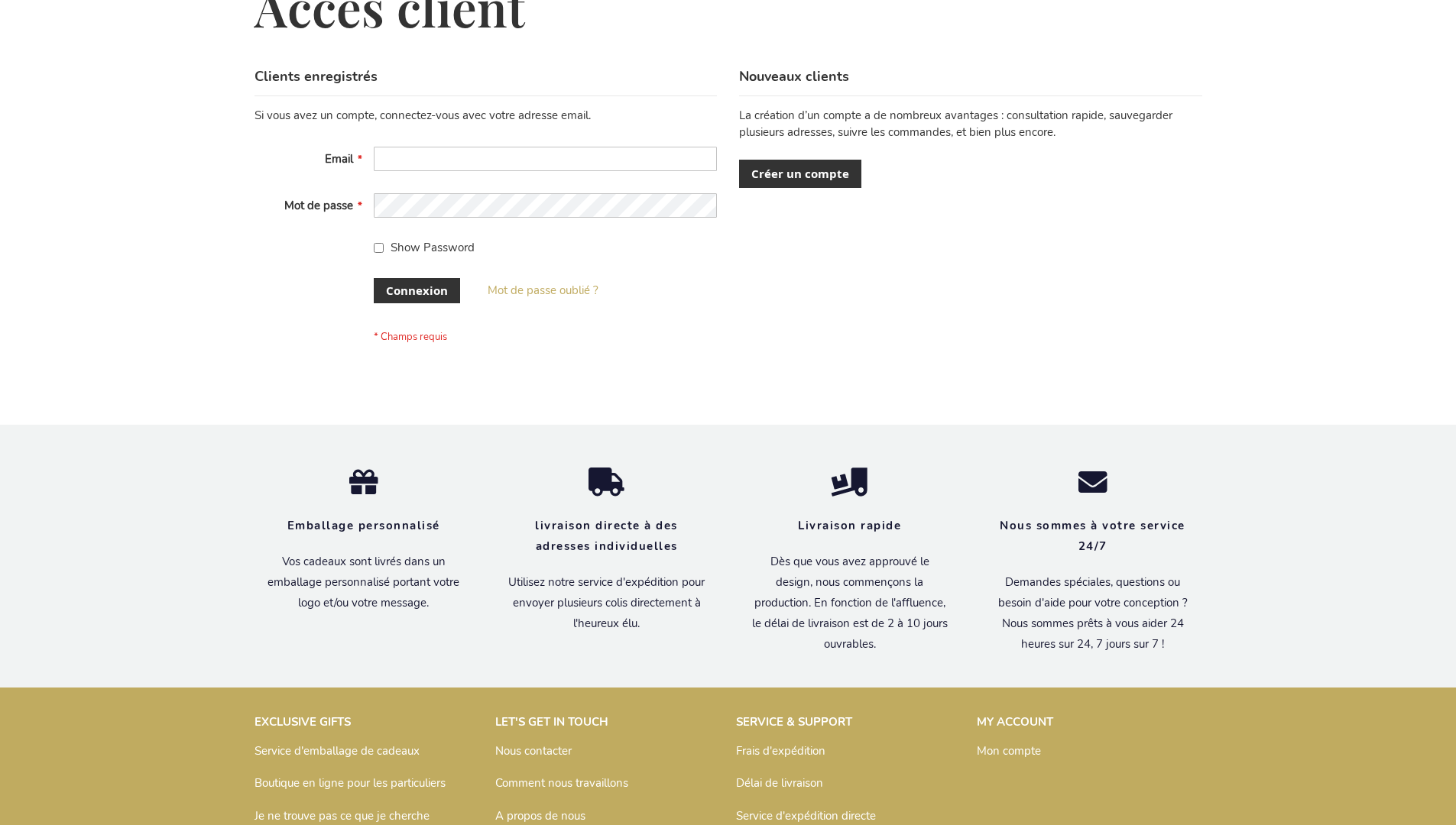
scroll to position [527, 0]
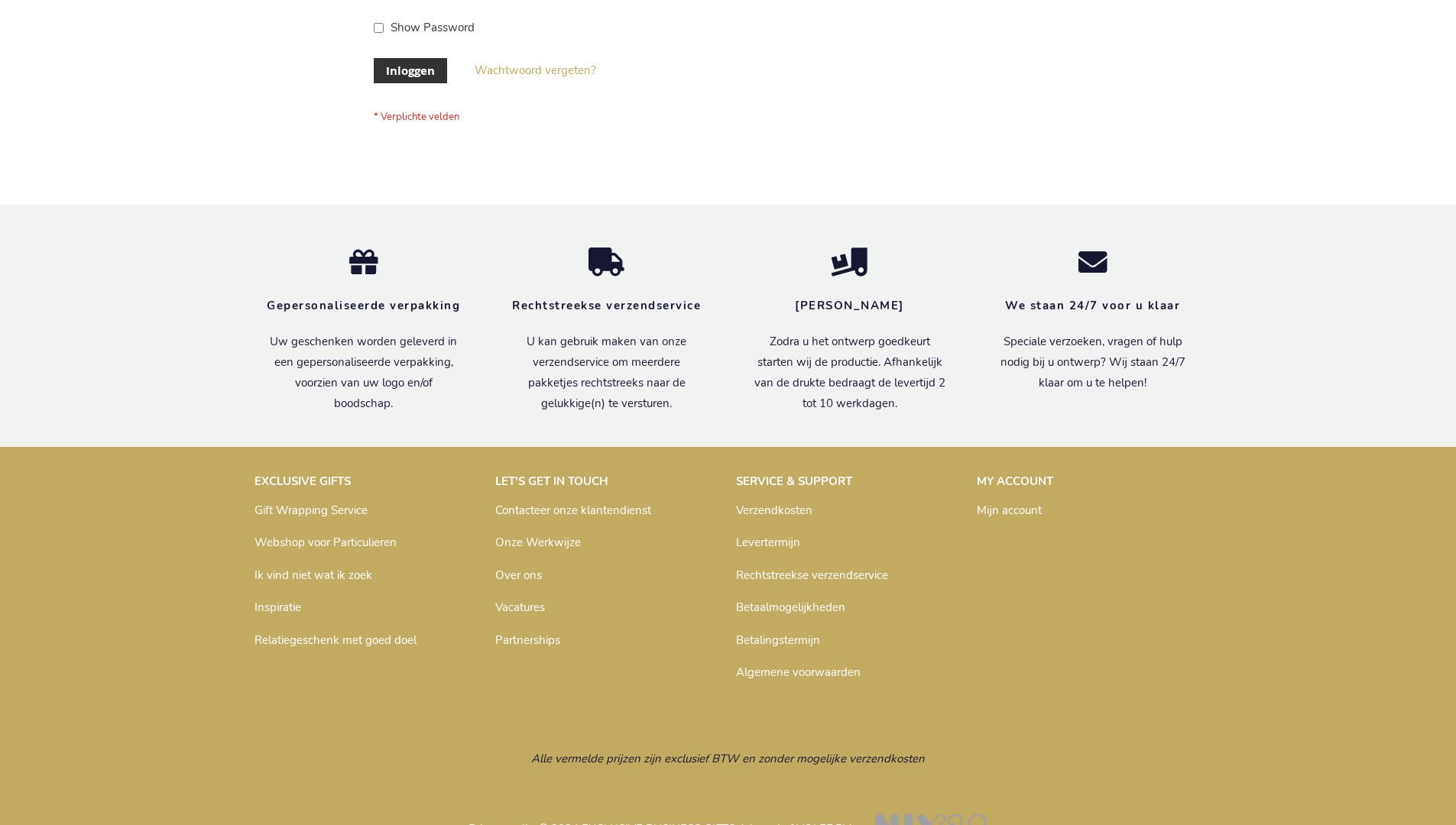
scroll to position [519, 0]
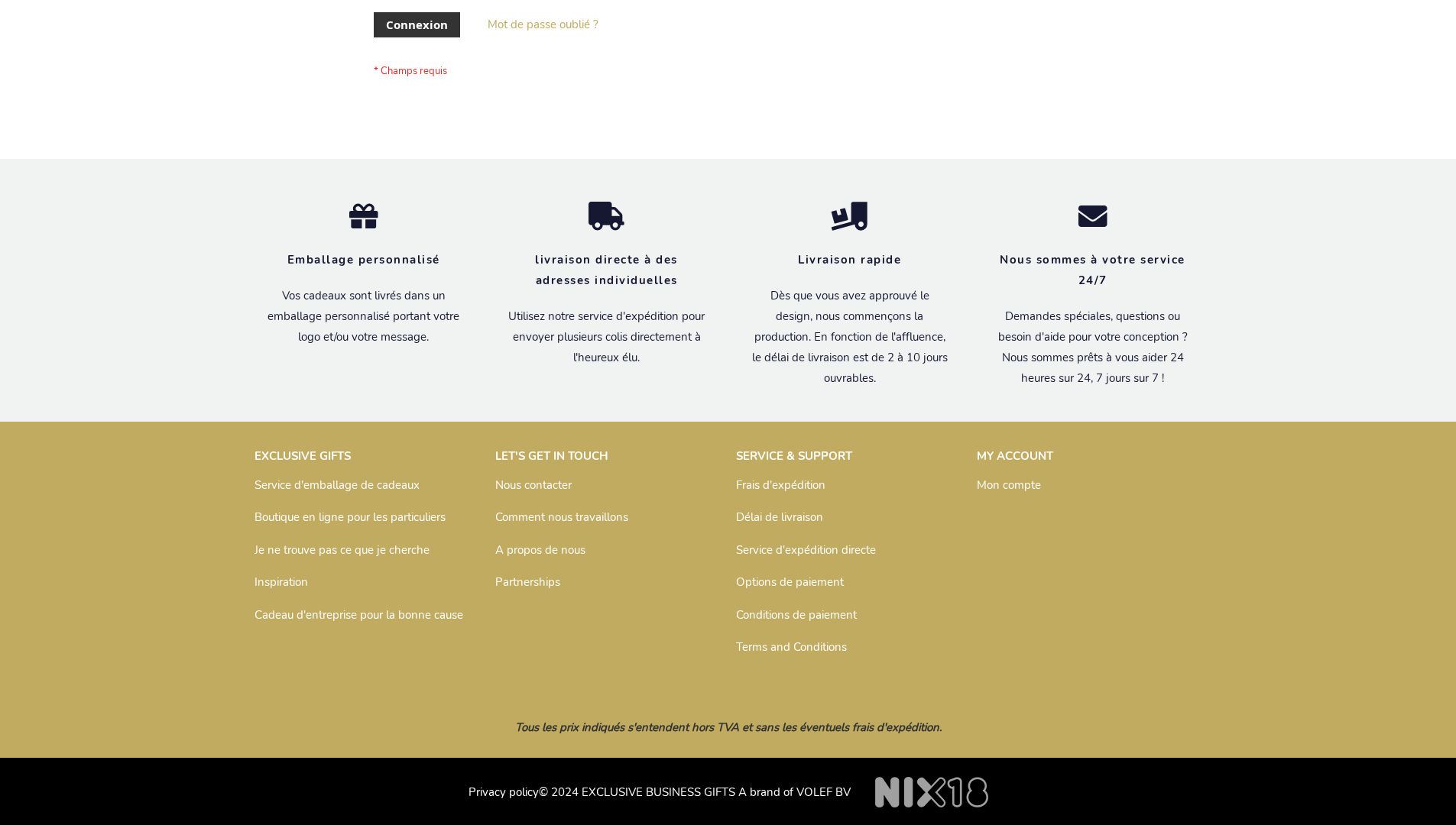
scroll to position [527, 0]
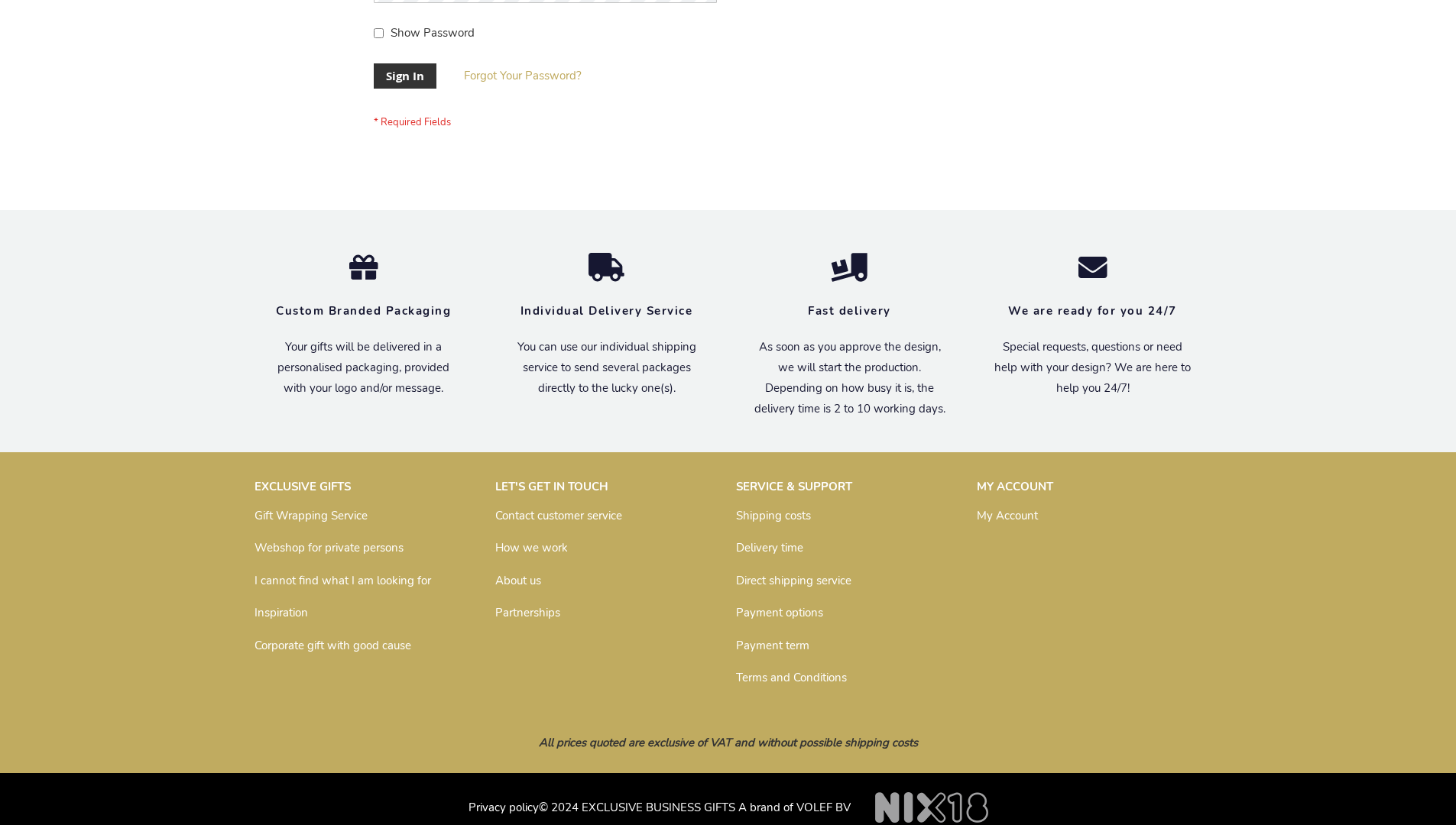
scroll to position [491, 0]
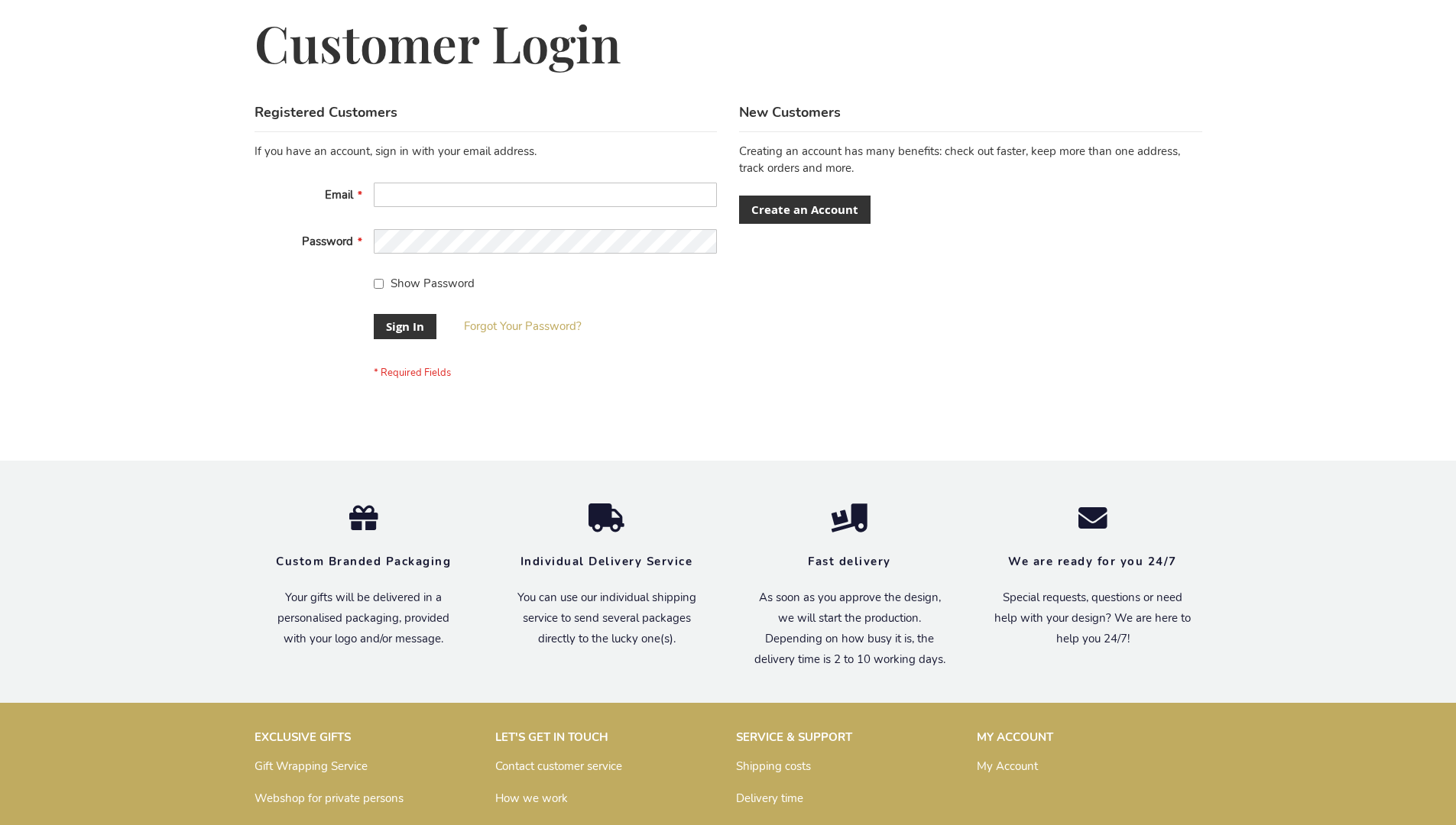
scroll to position [491, 0]
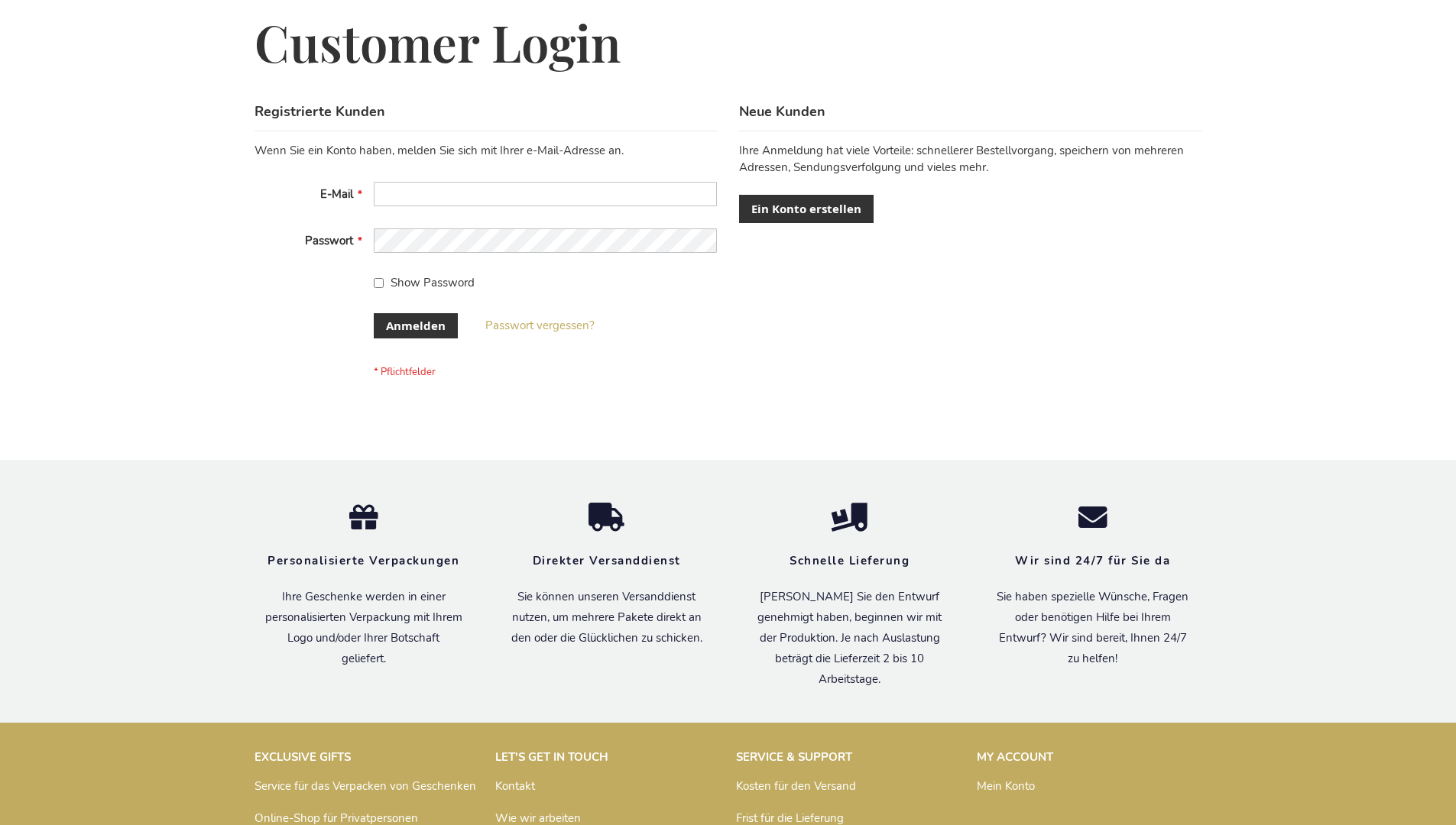
scroll to position [512, 0]
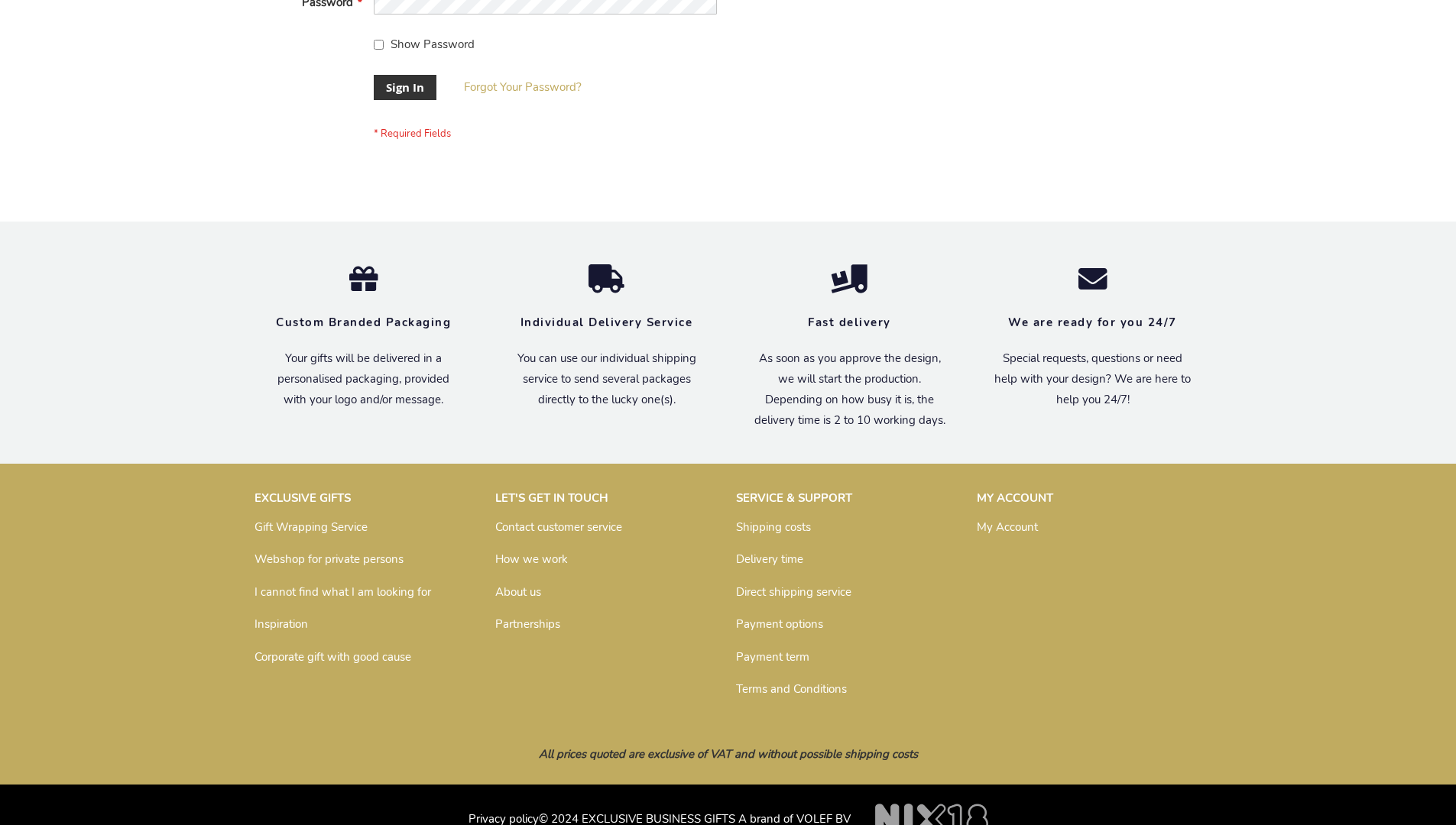
scroll to position [491, 0]
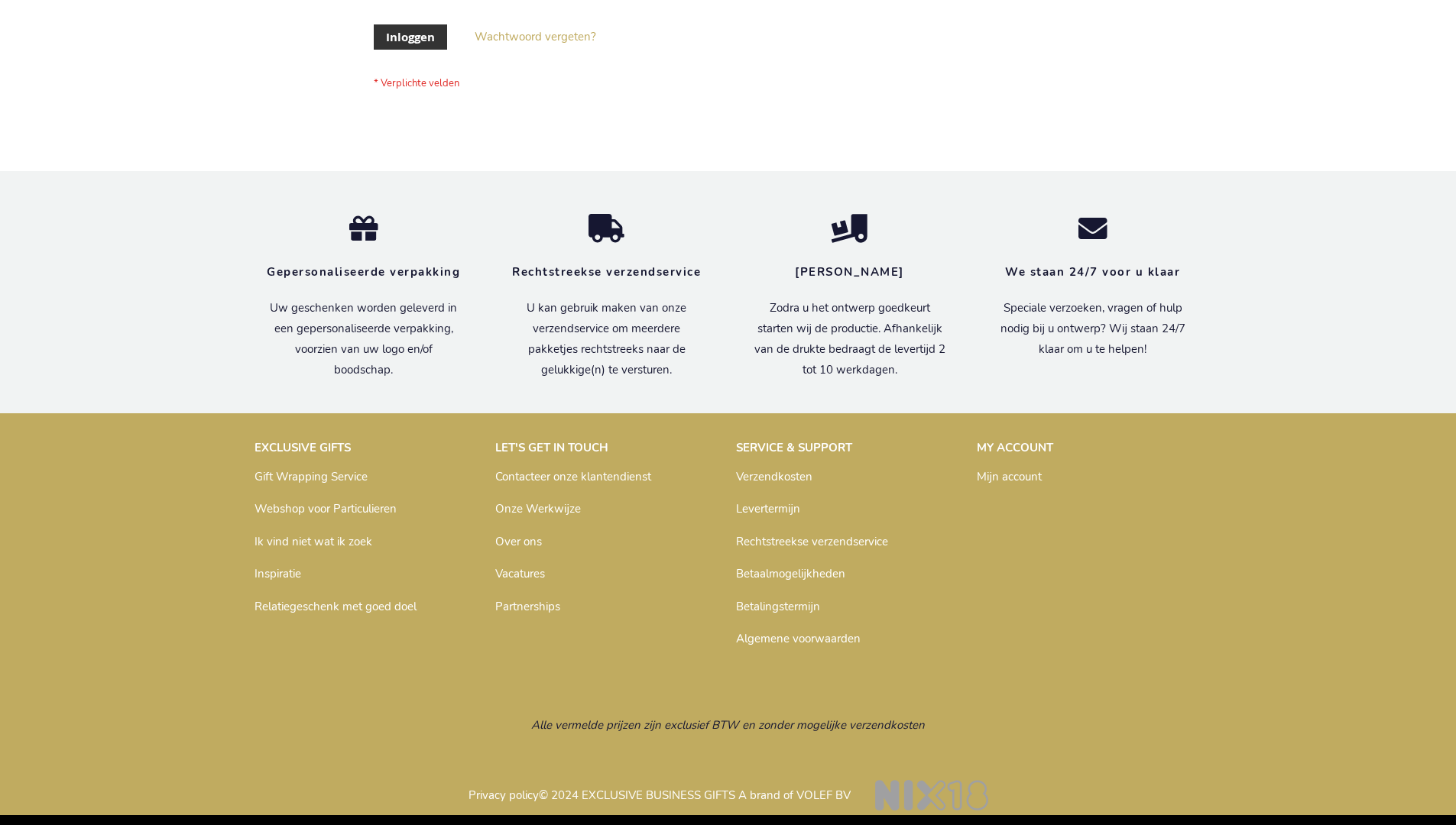
scroll to position [519, 0]
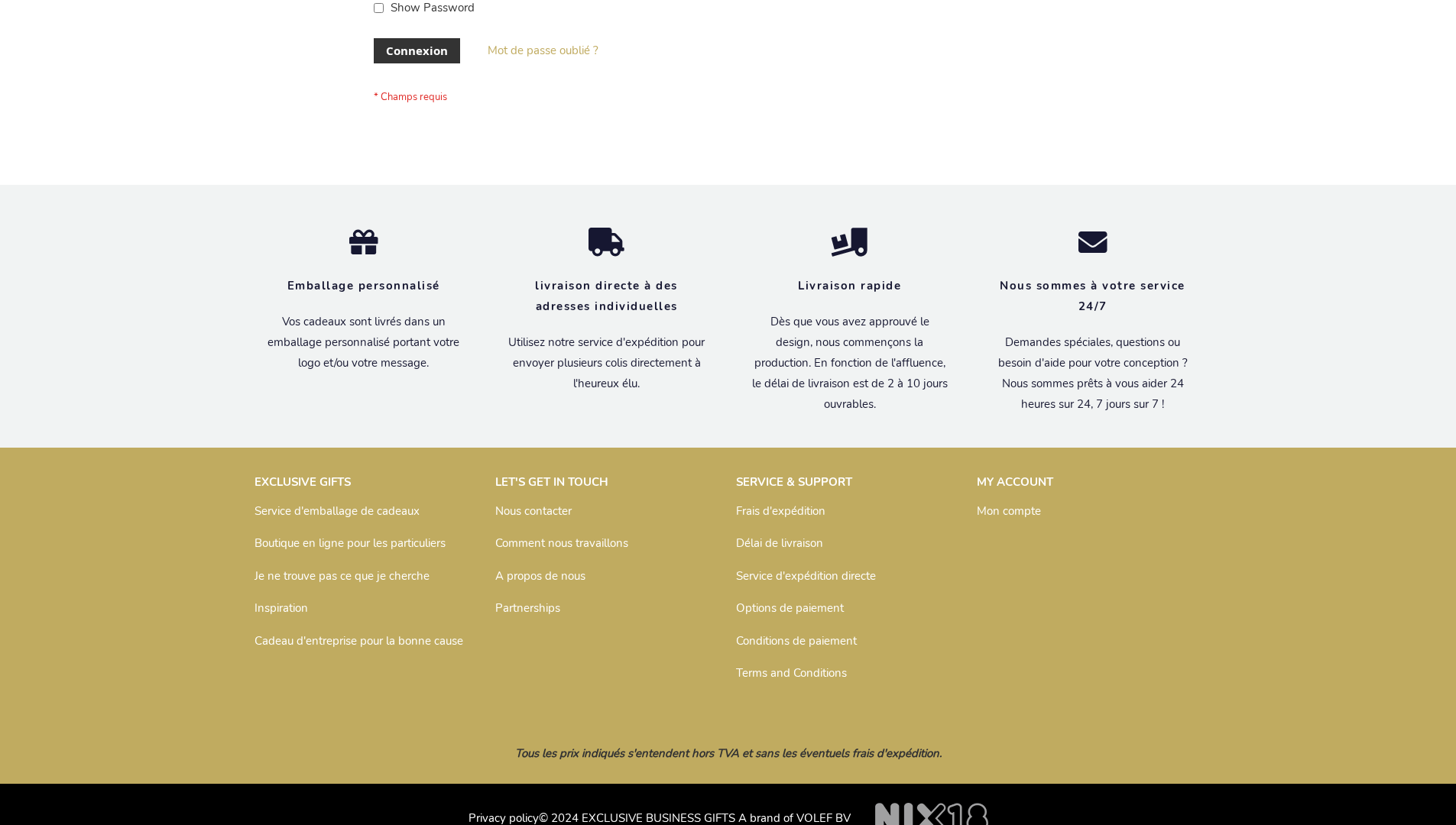
scroll to position [527, 0]
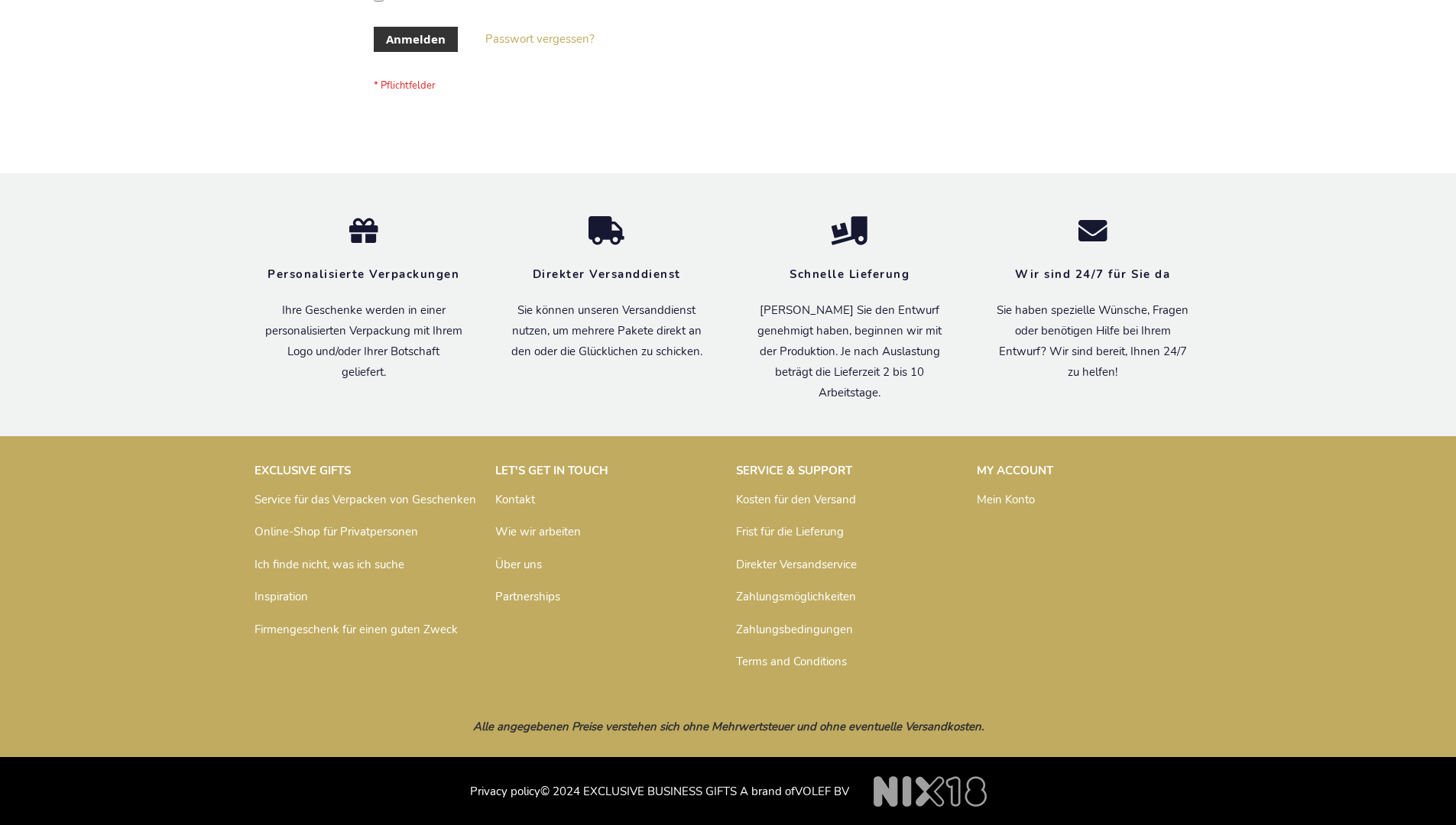
scroll to position [512, 0]
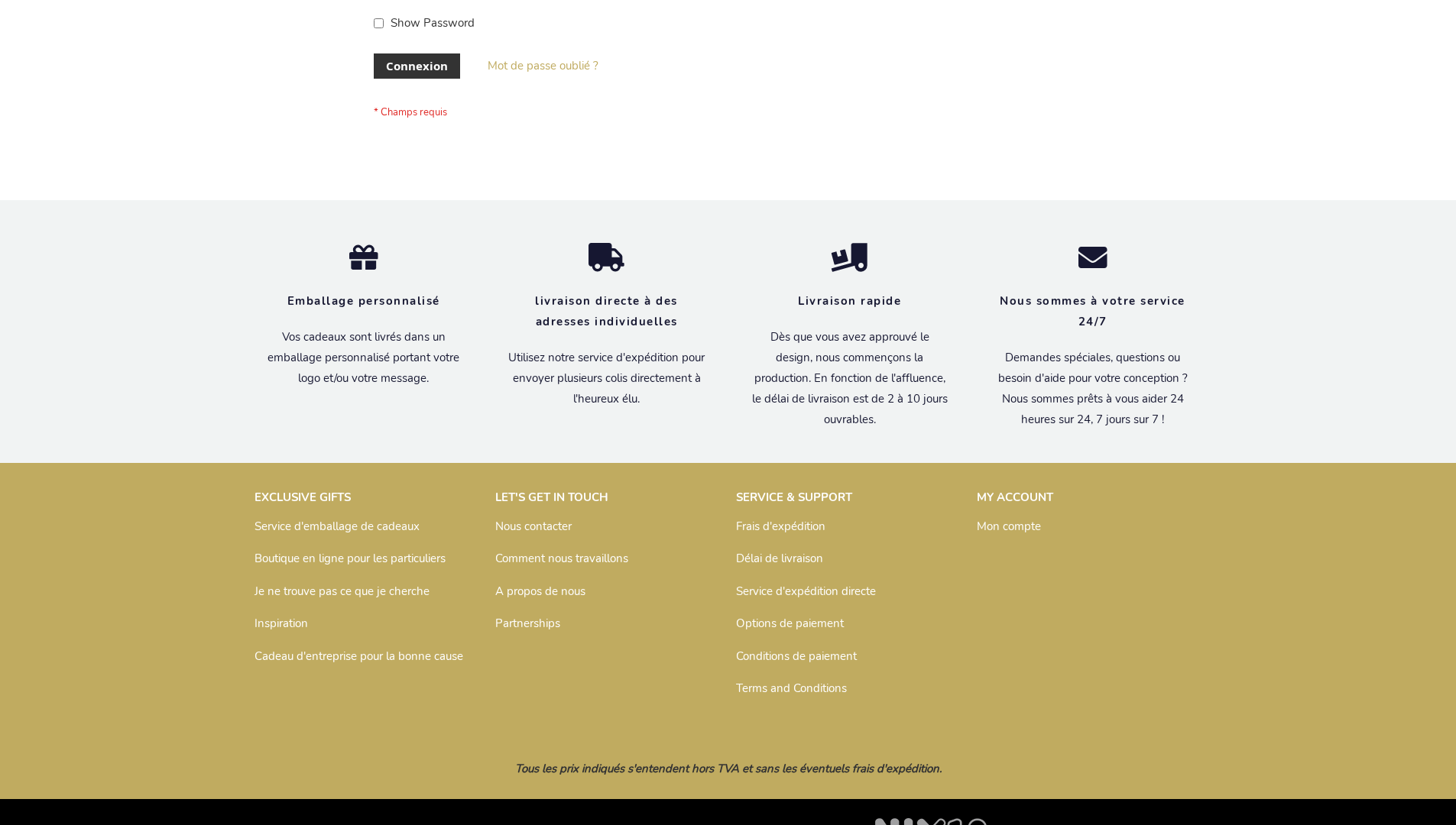
scroll to position [527, 0]
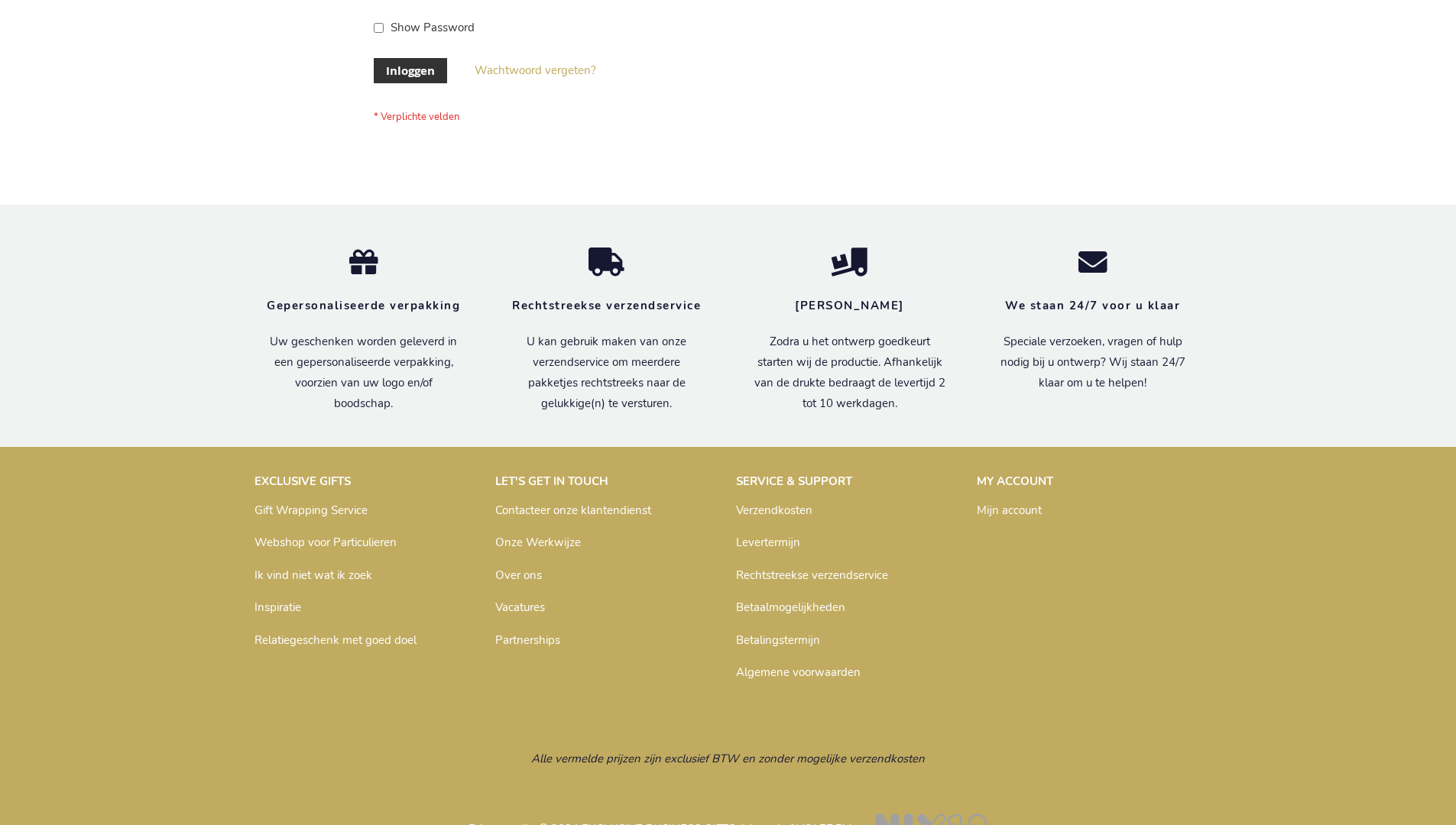
scroll to position [519, 0]
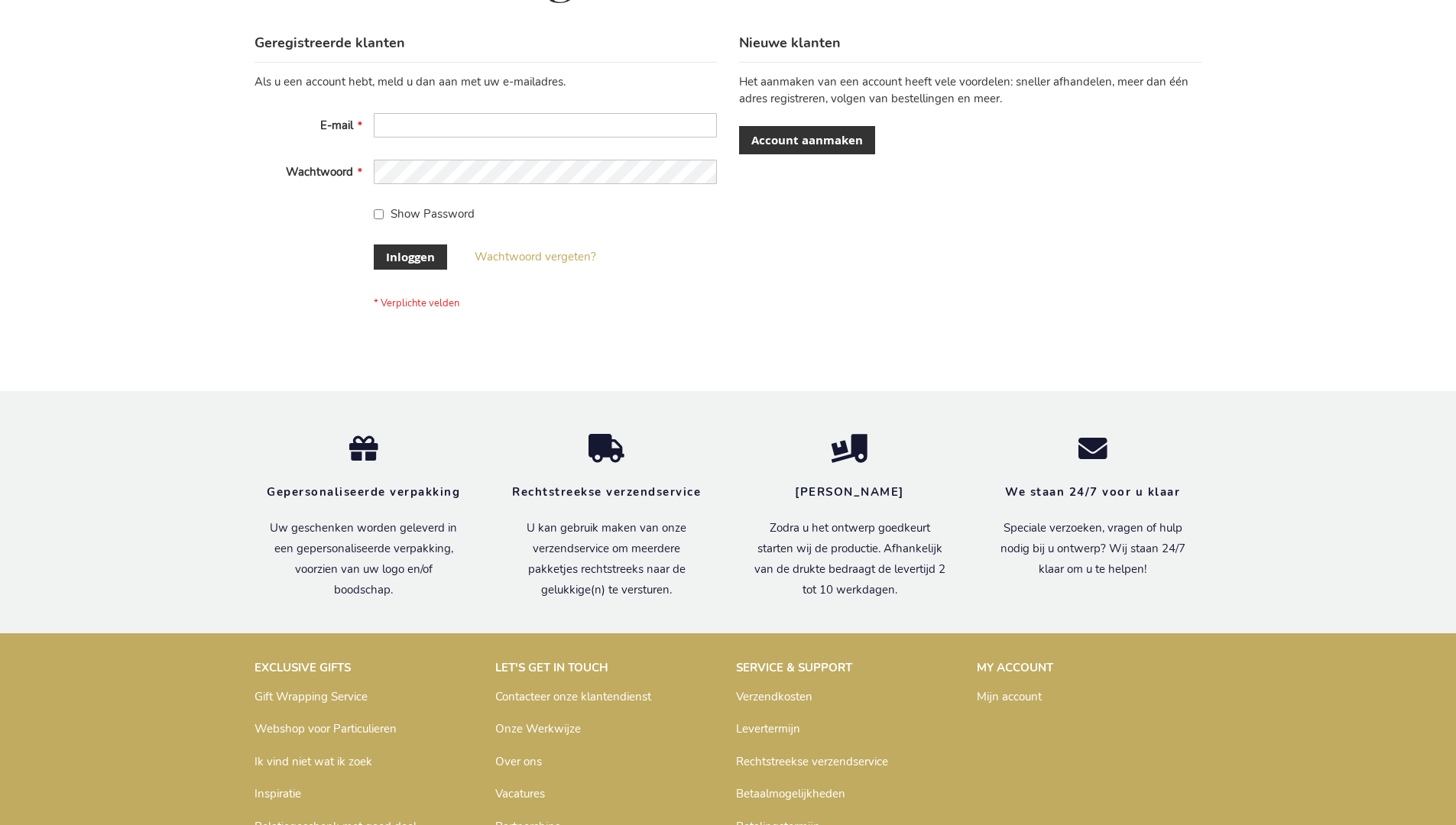
scroll to position [519, 0]
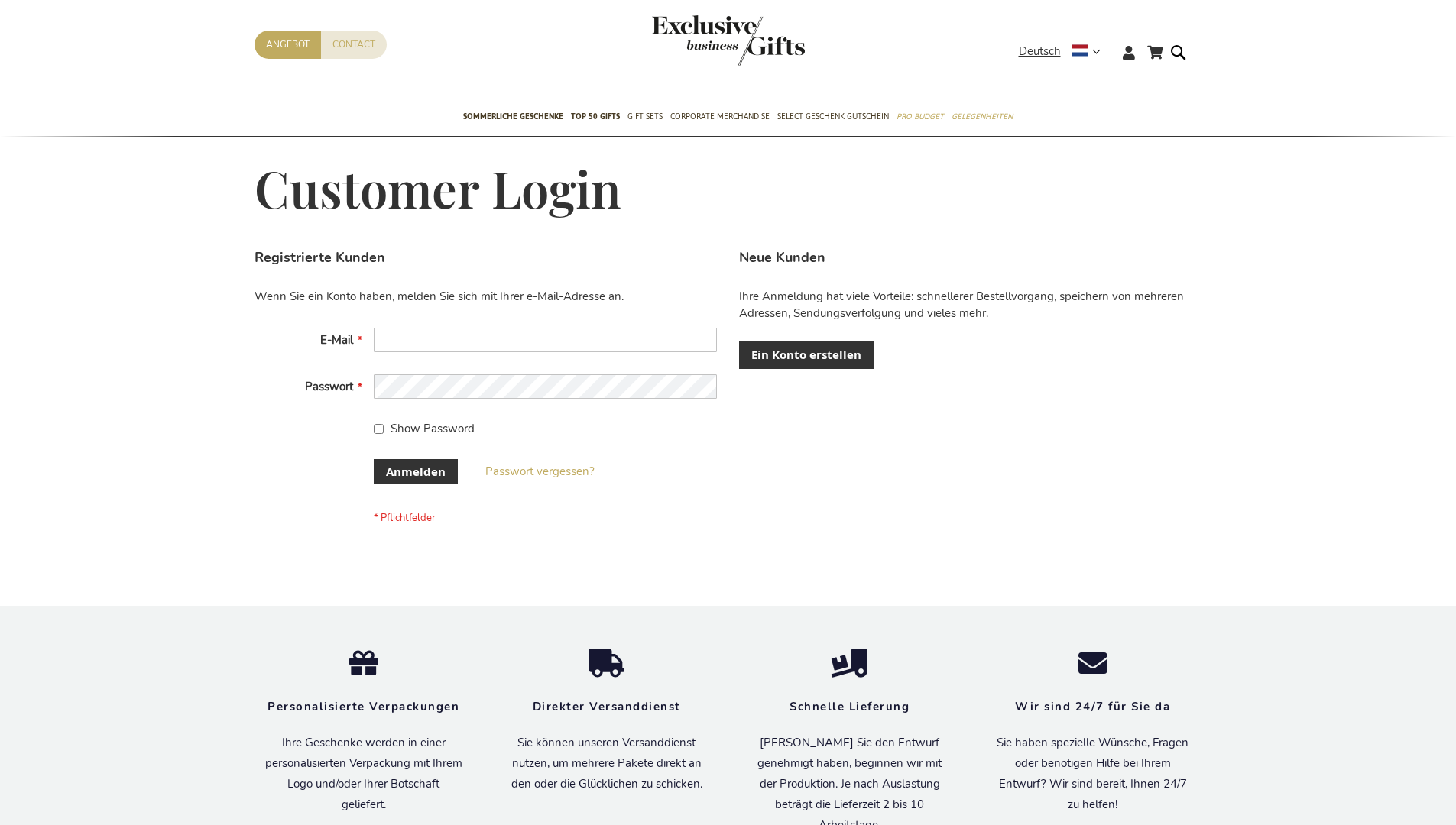
scroll to position [512, 0]
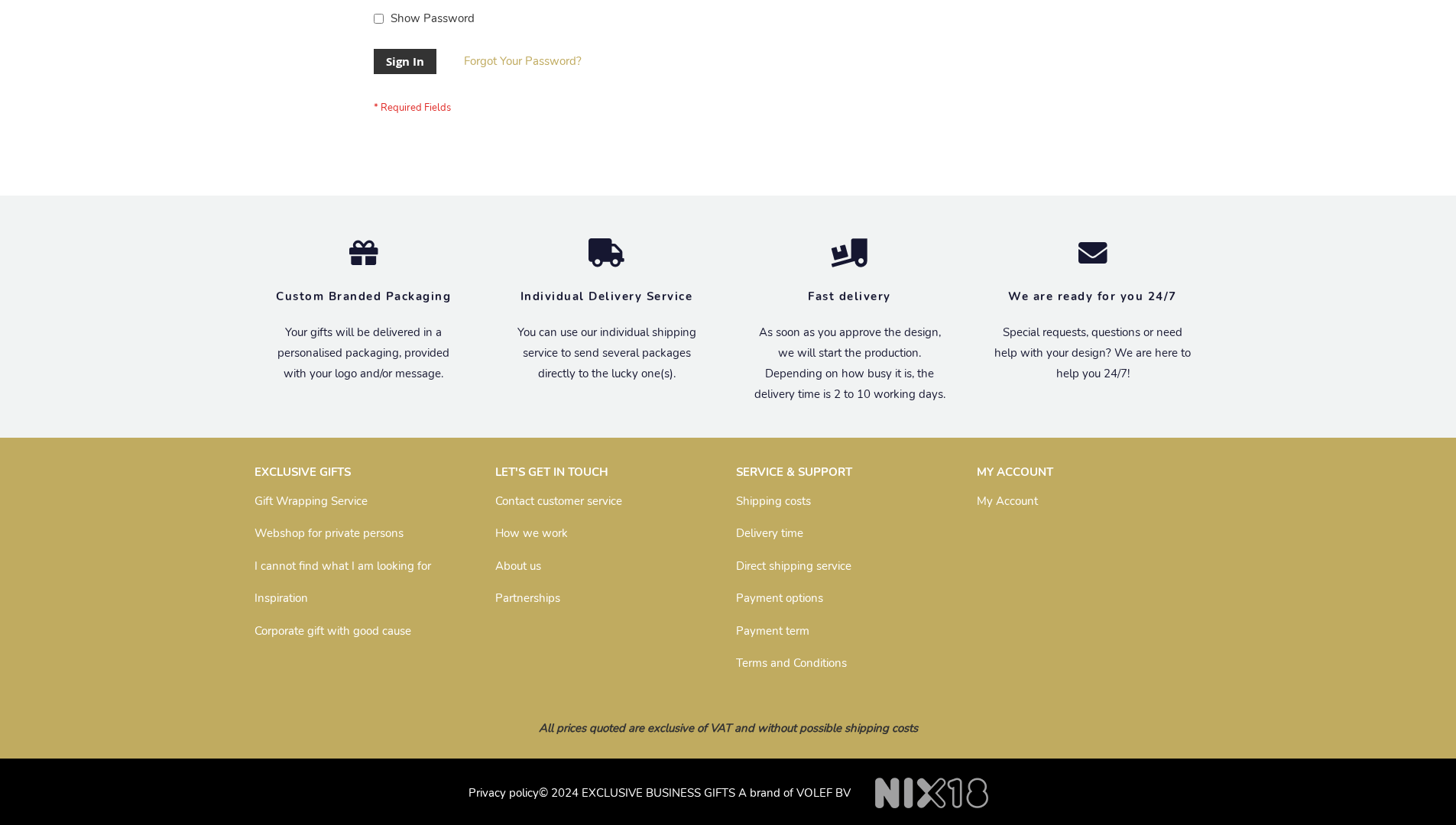
scroll to position [491, 0]
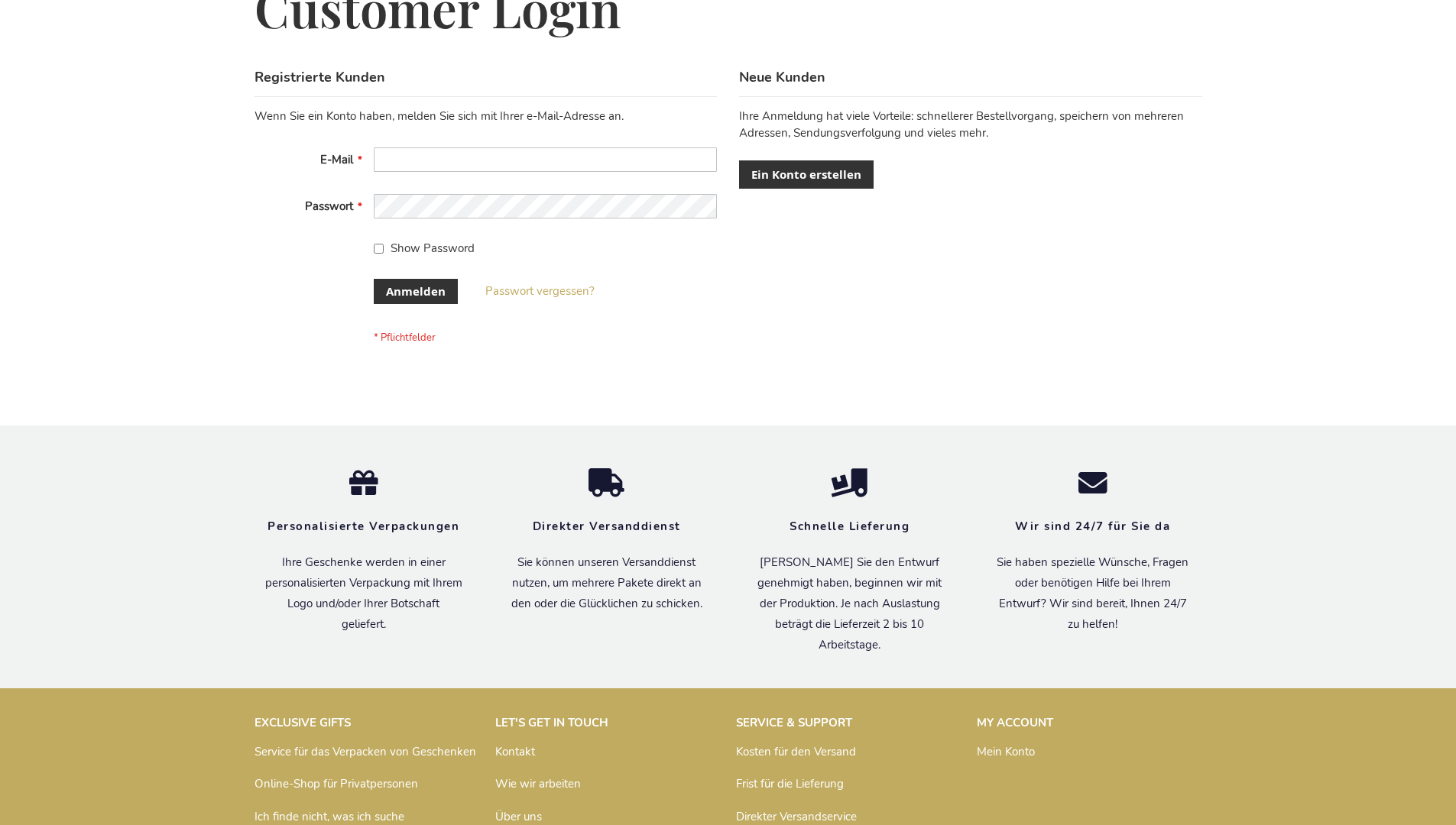
scroll to position [512, 0]
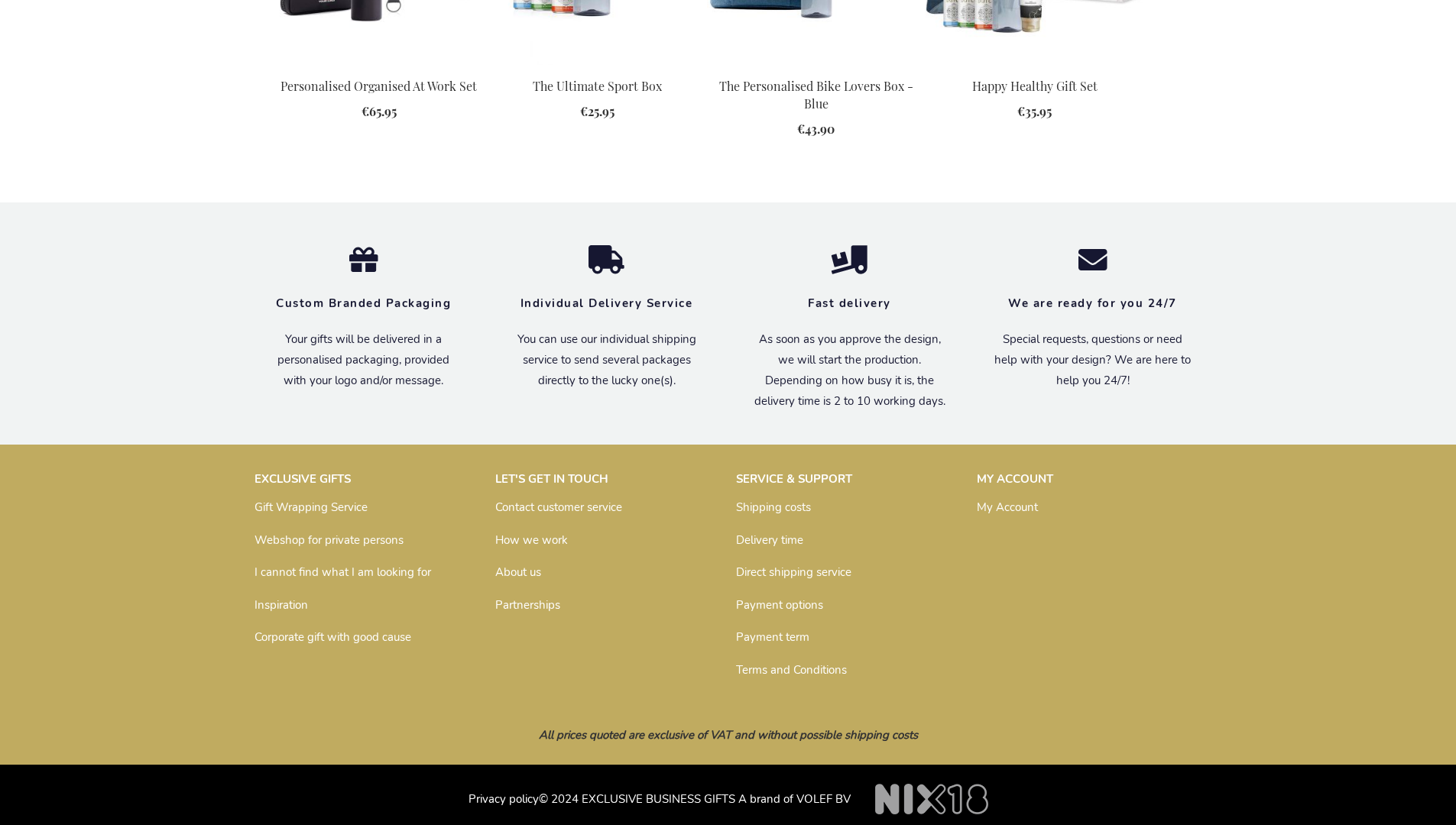
scroll to position [2056, 0]
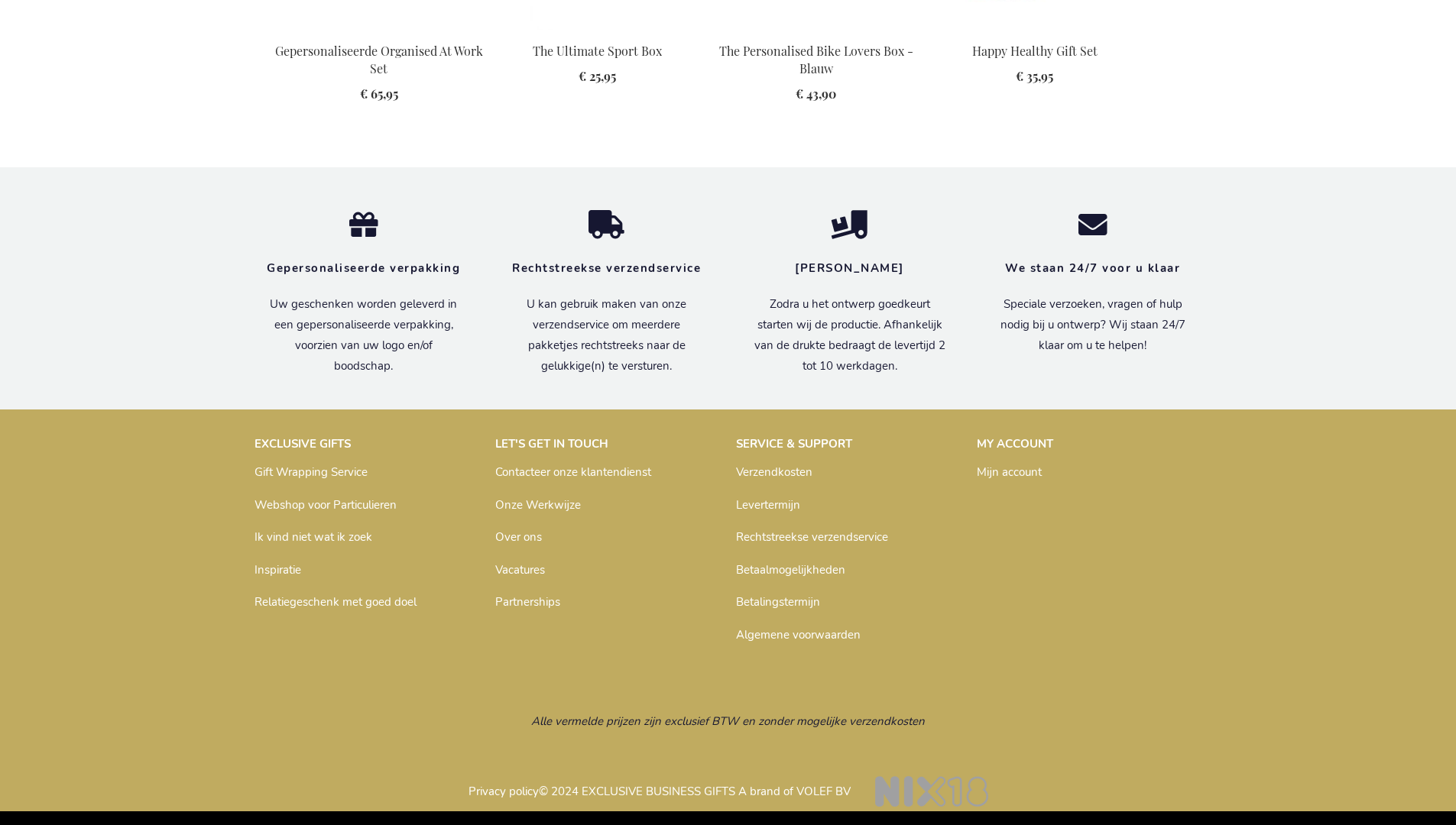
scroll to position [2084, 0]
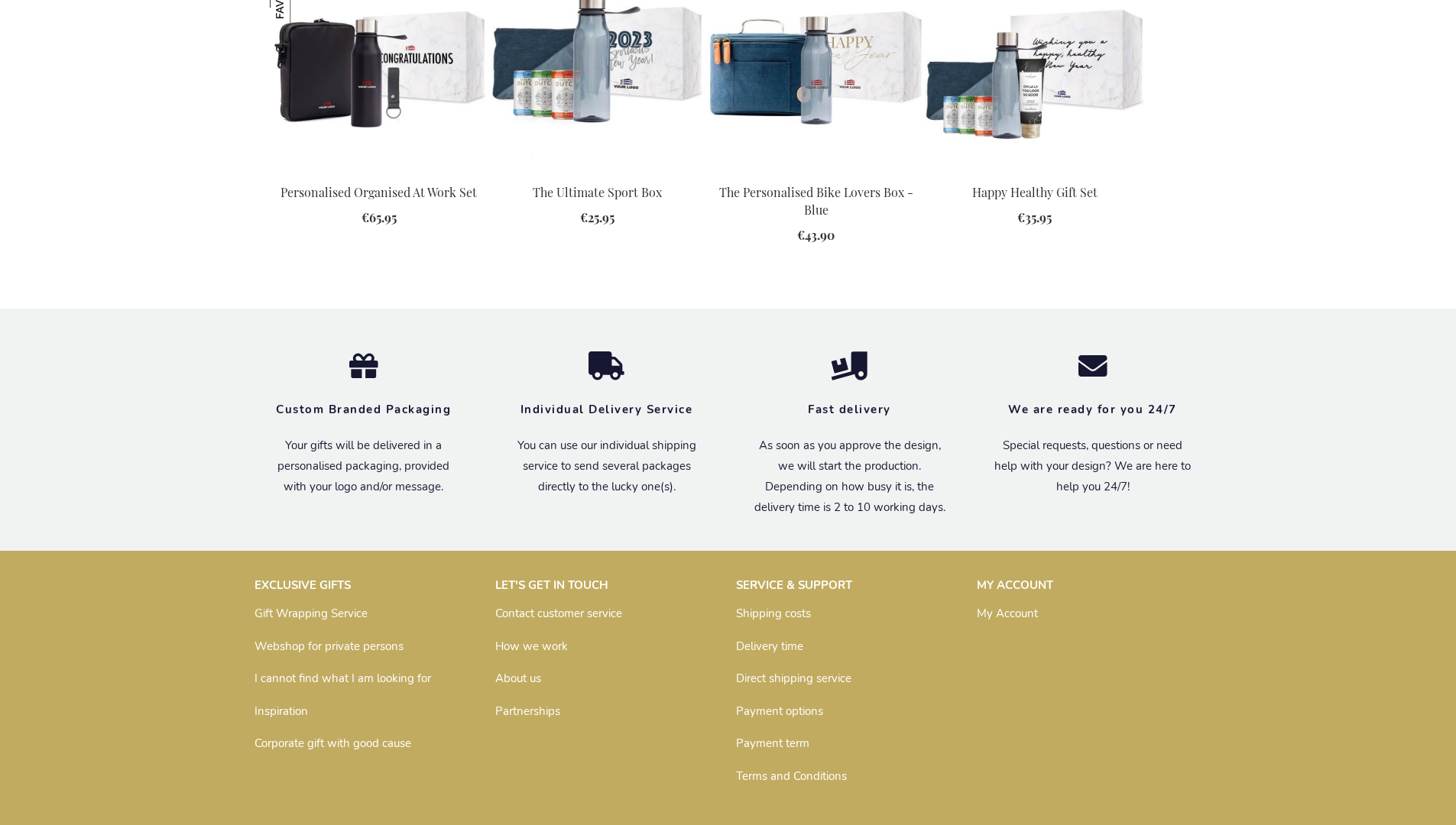
scroll to position [2056, 0]
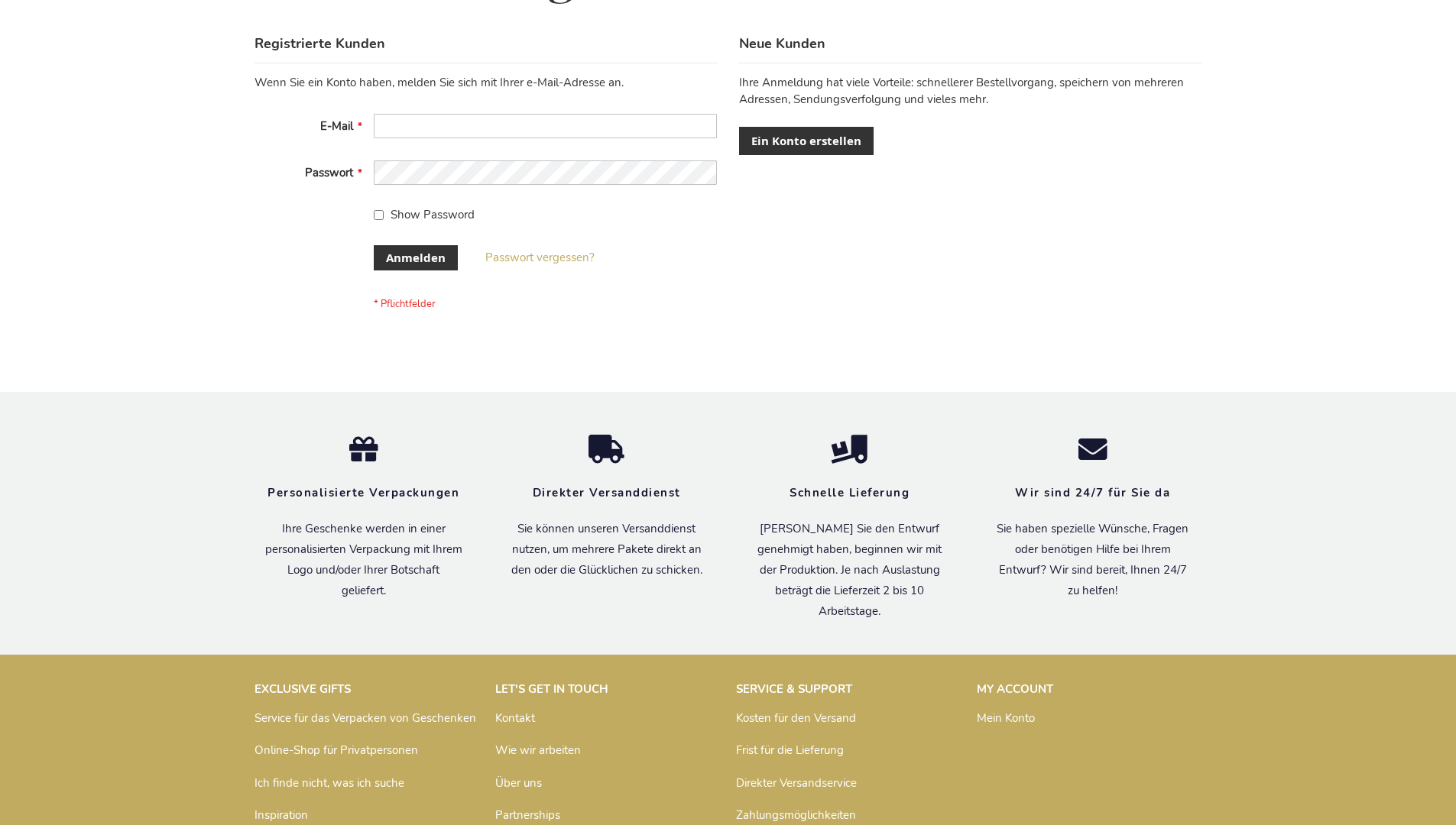
scroll to position [512, 0]
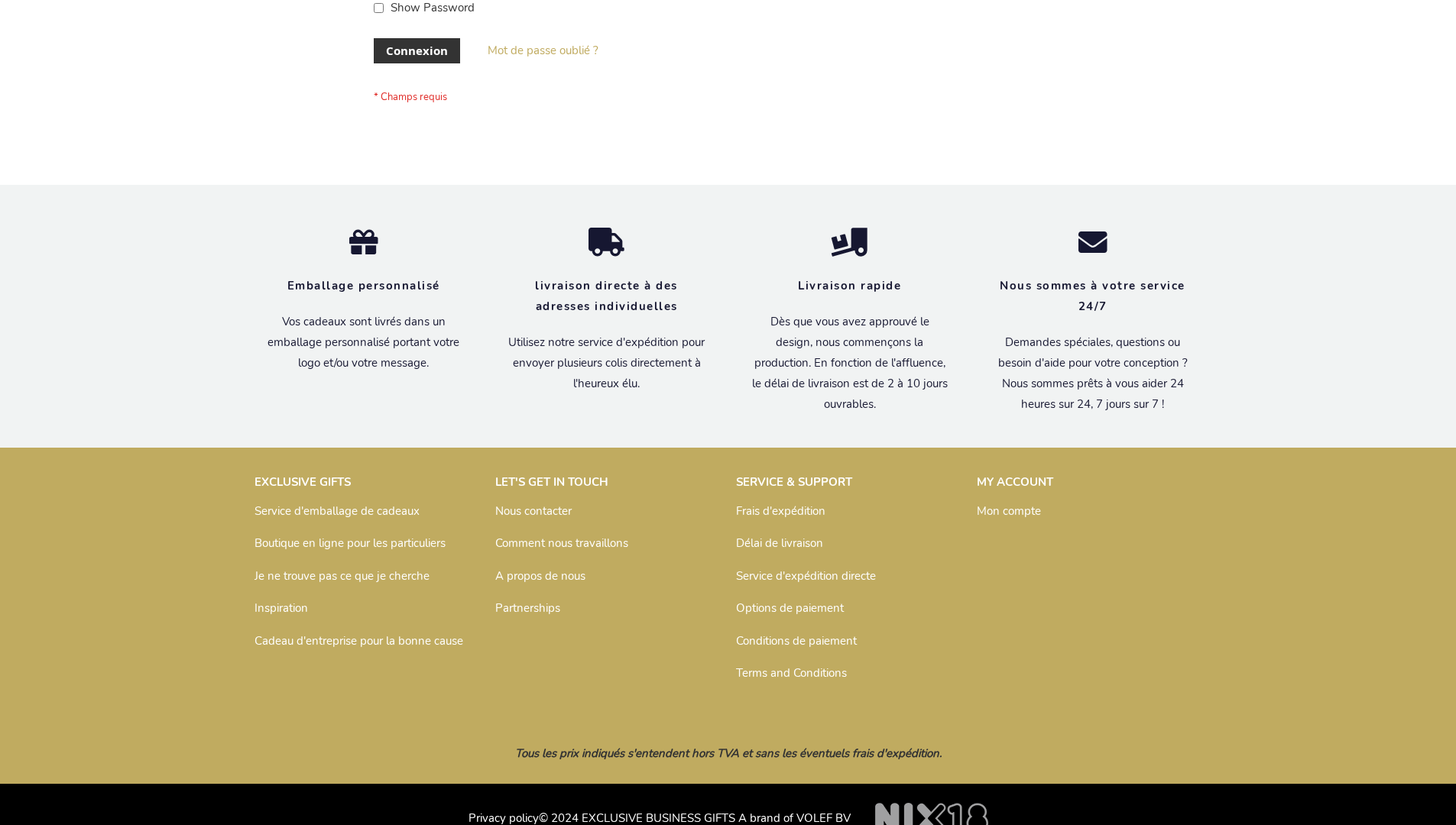
scroll to position [527, 0]
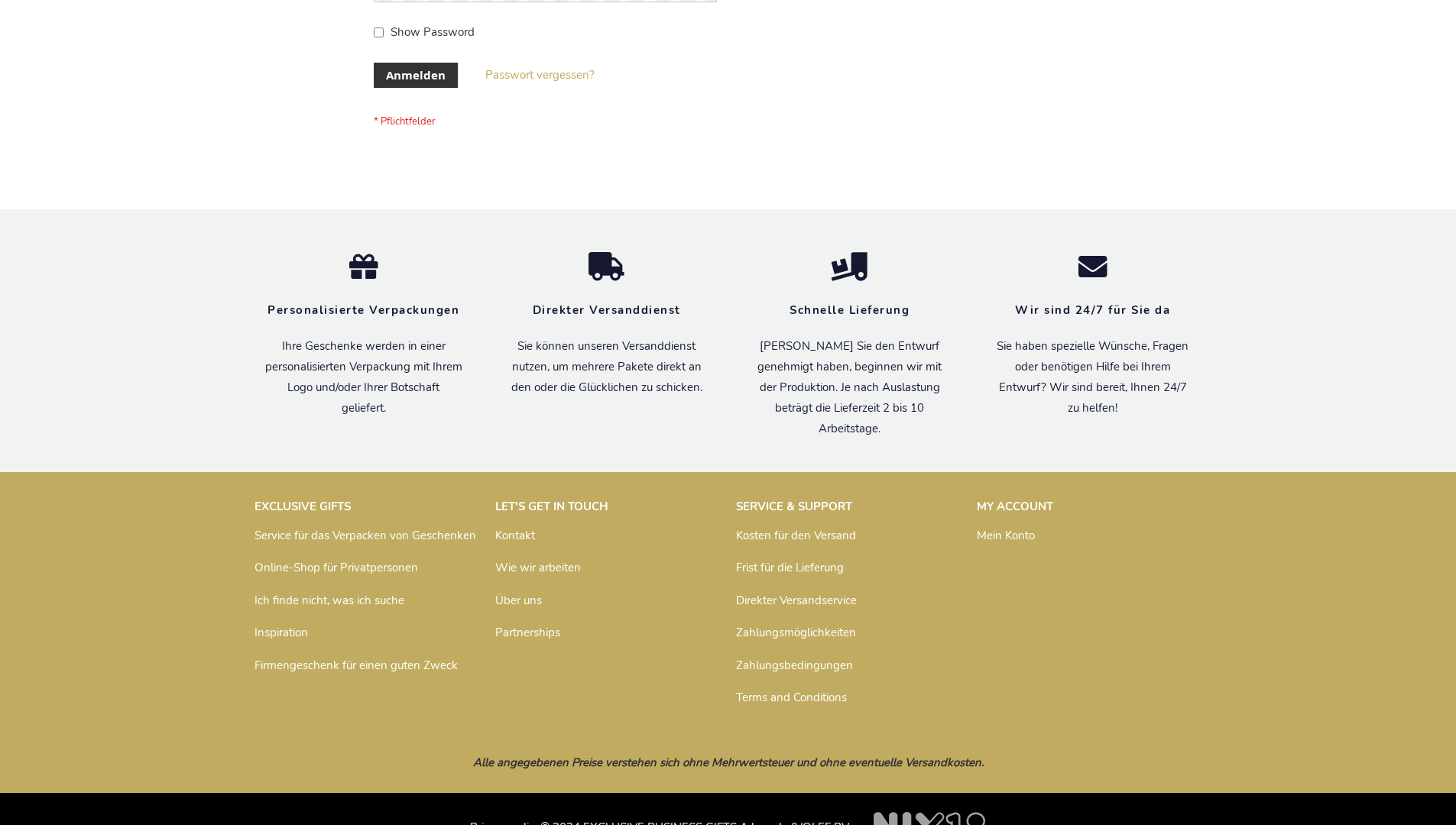
scroll to position [512, 0]
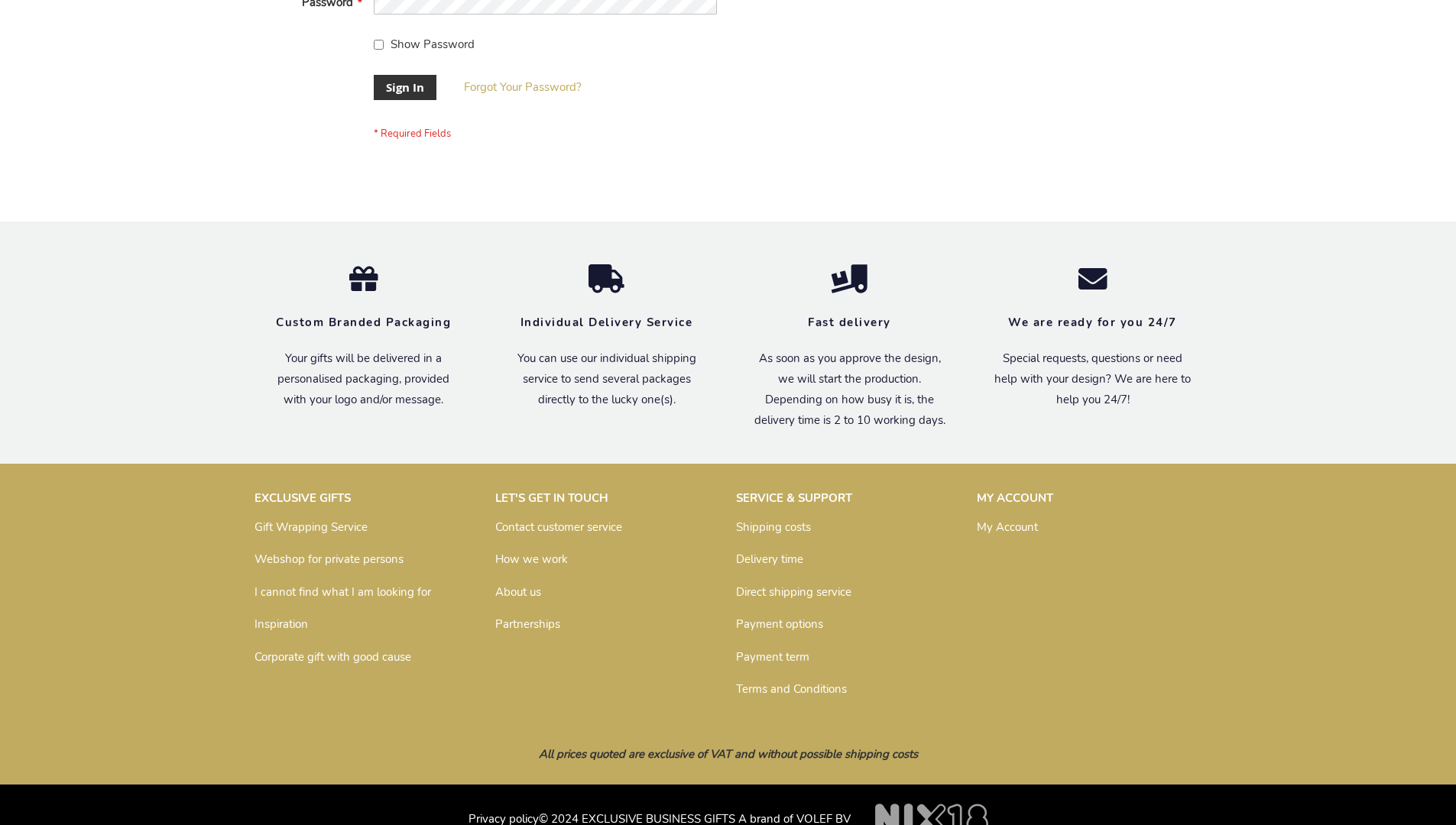
scroll to position [491, 0]
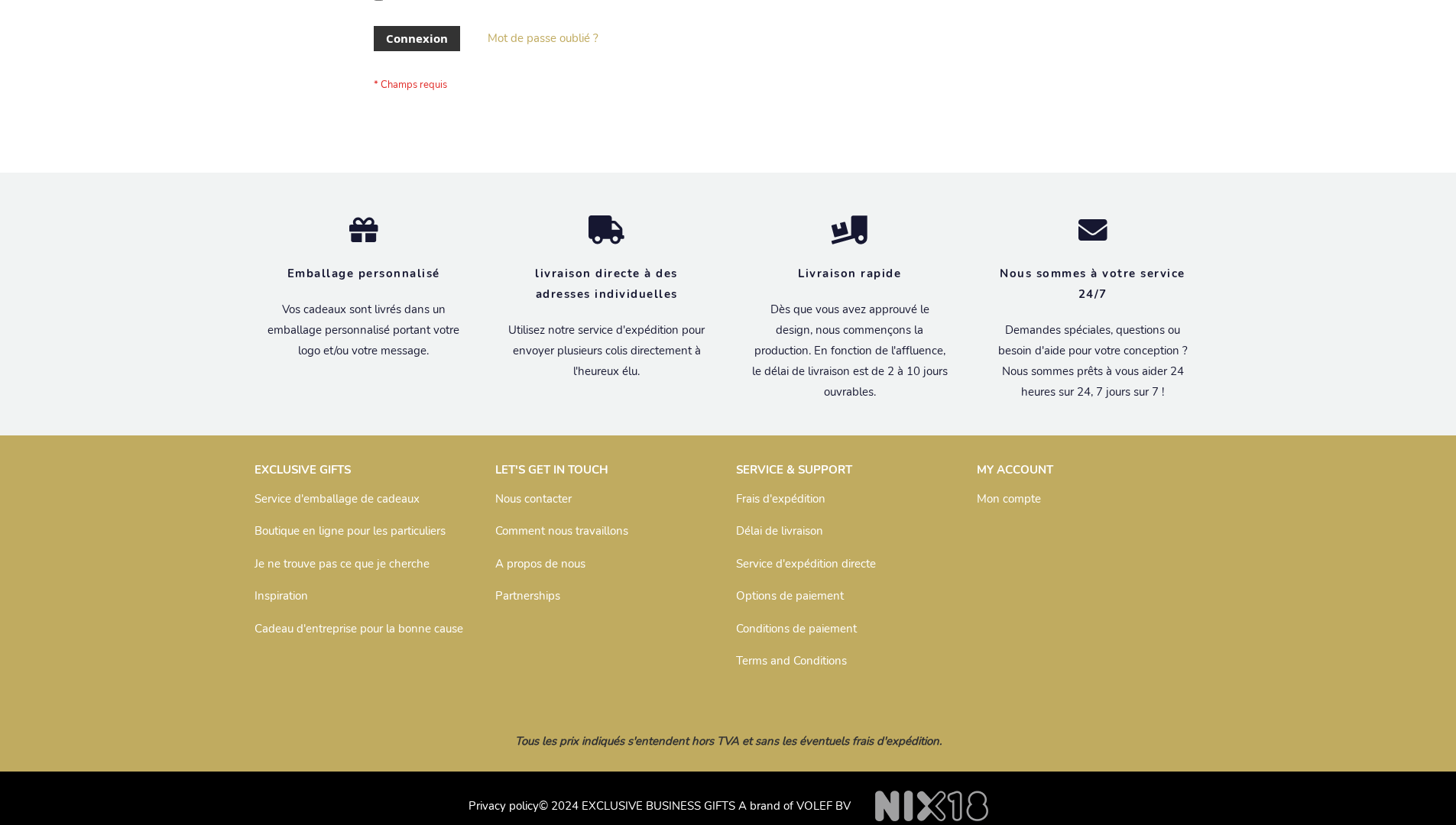
scroll to position [527, 0]
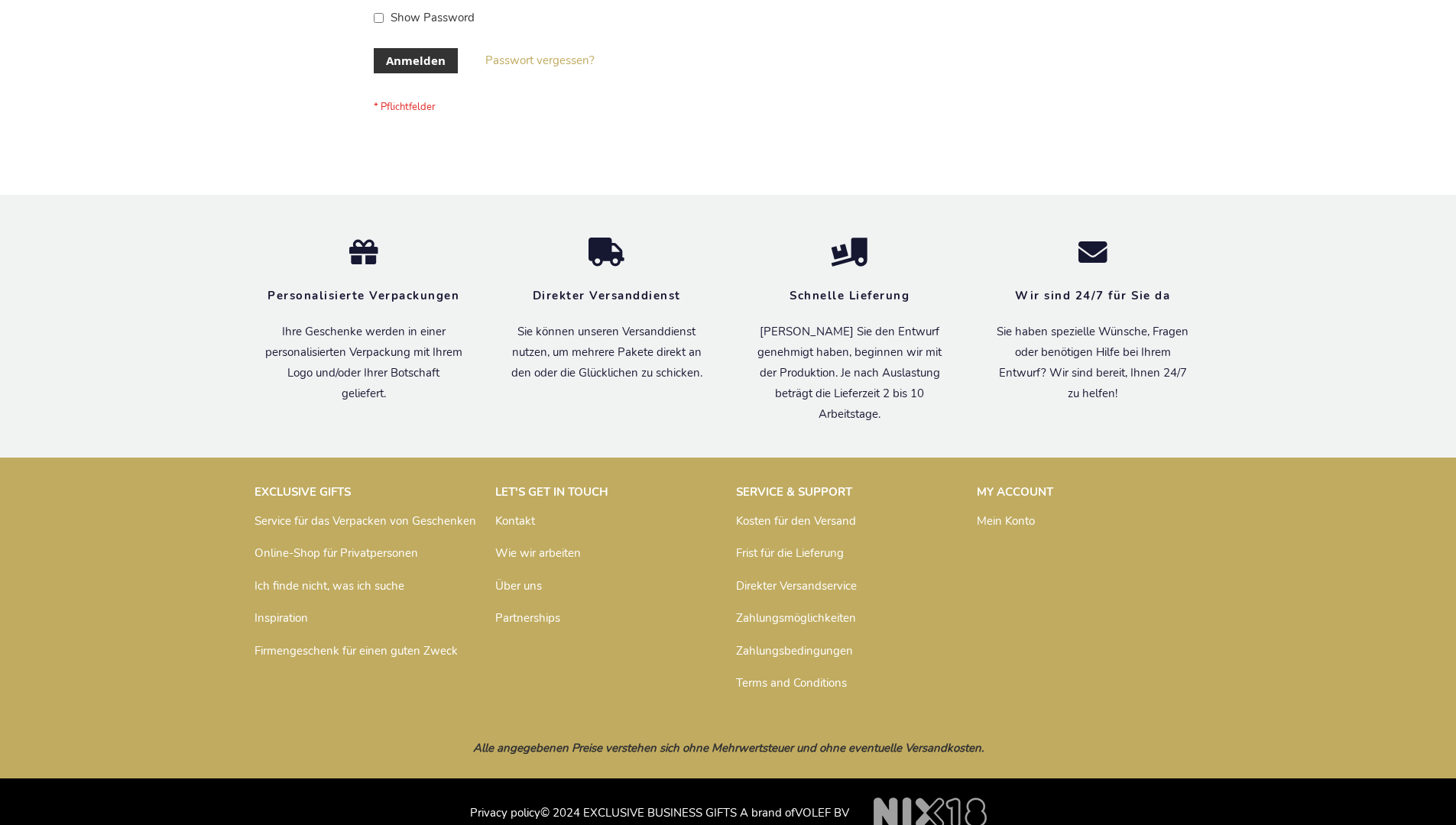
scroll to position [512, 0]
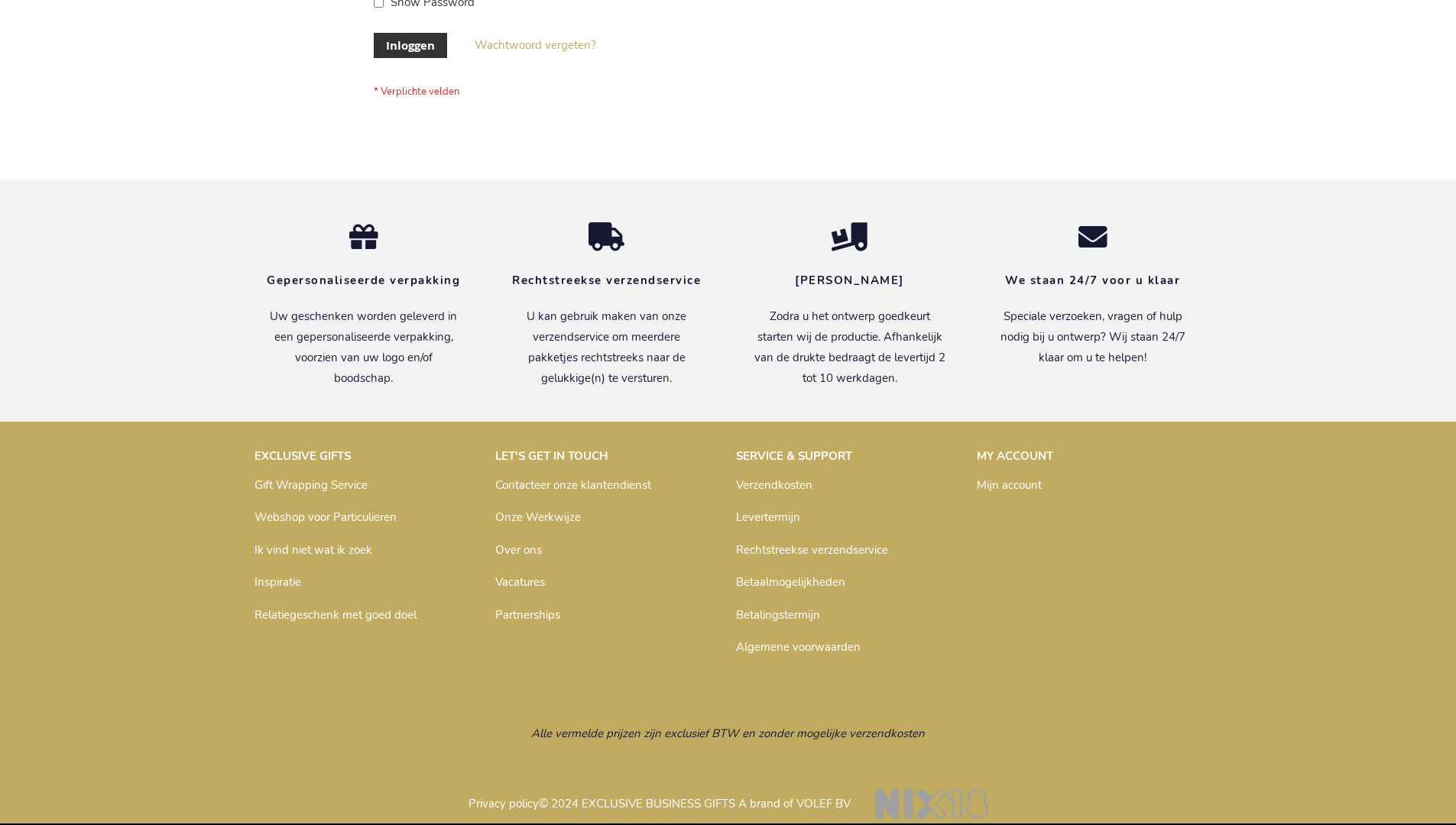
scroll to position [519, 0]
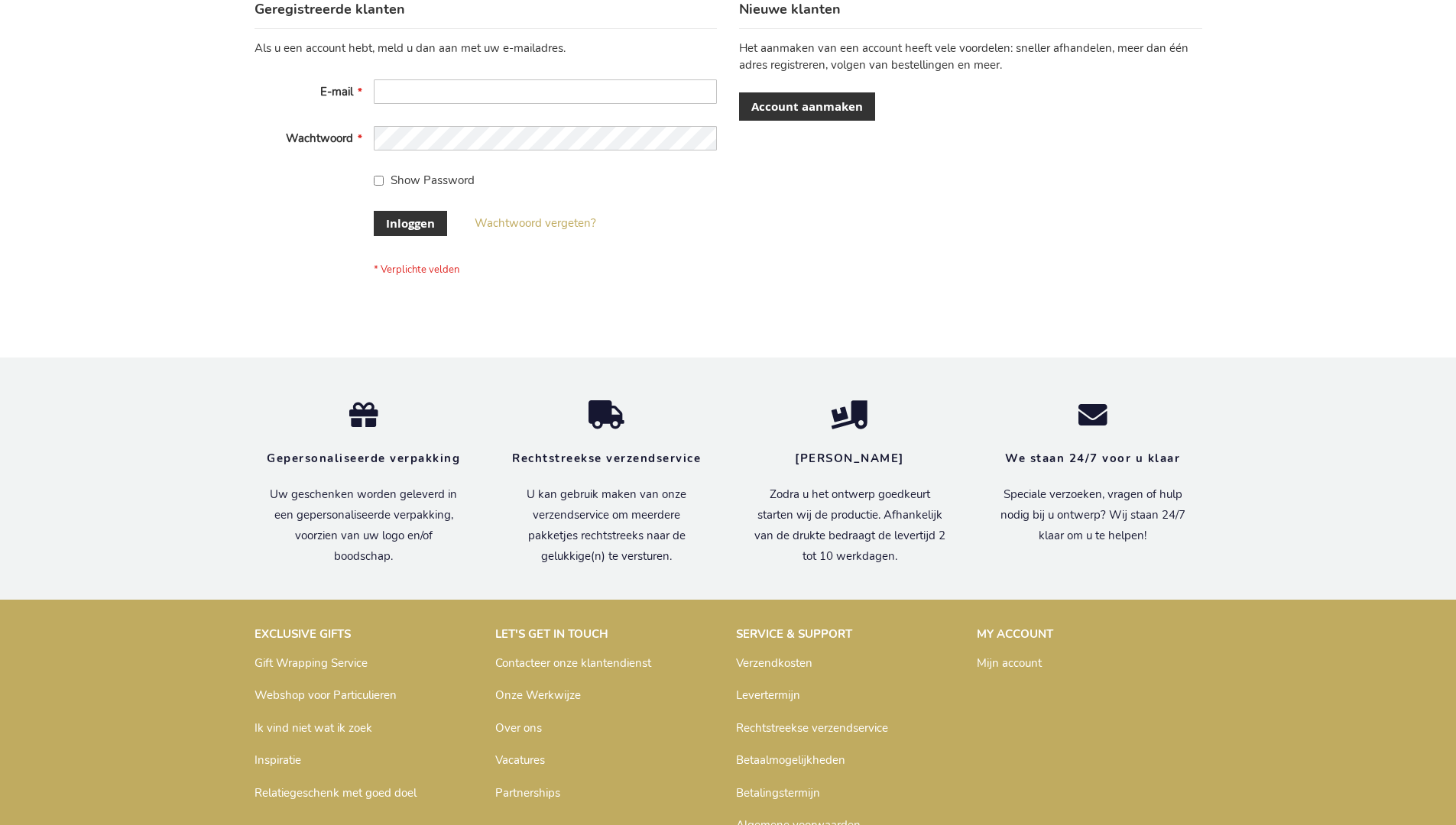
scroll to position [519, 0]
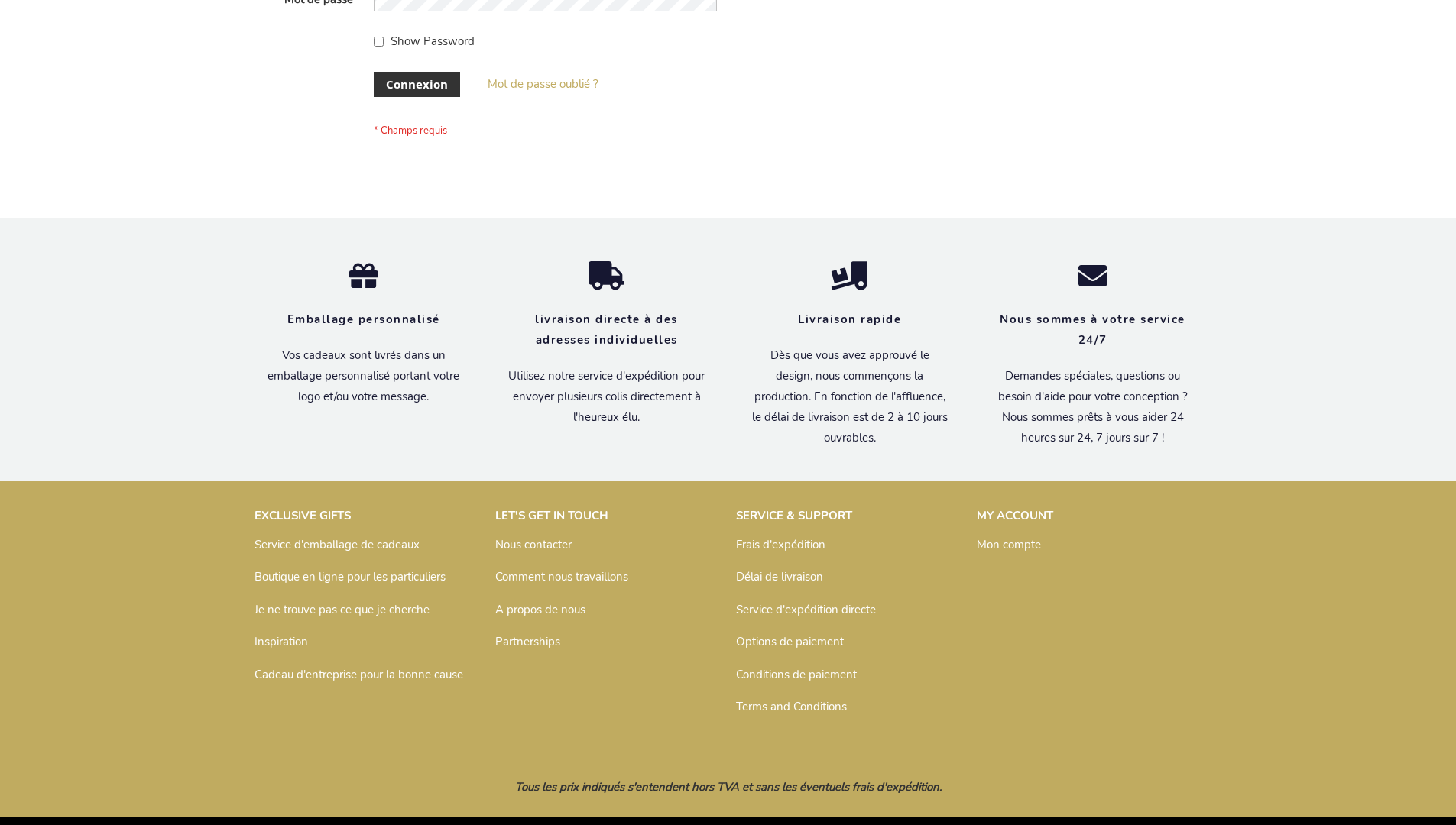
scroll to position [527, 0]
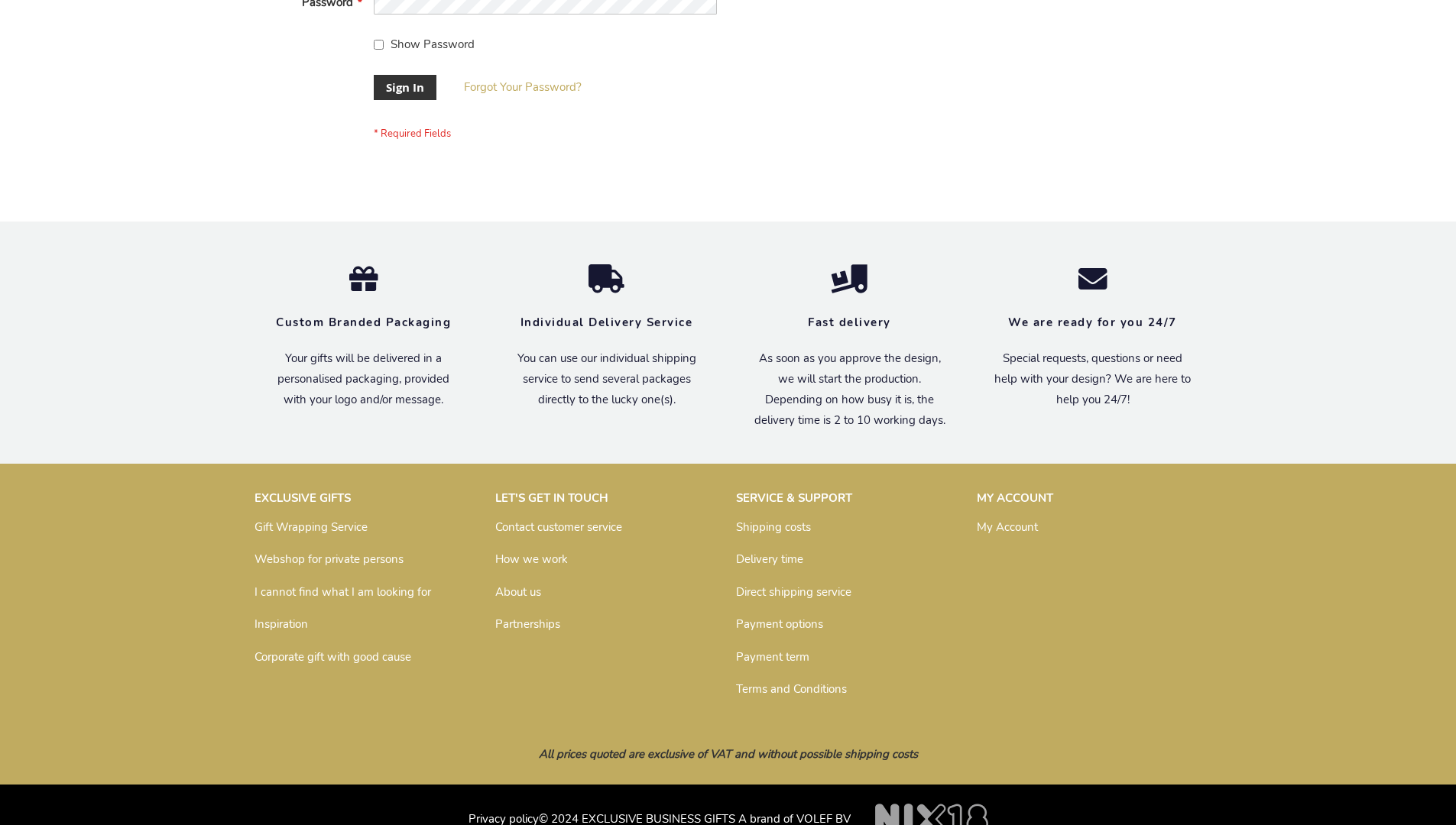
scroll to position [491, 0]
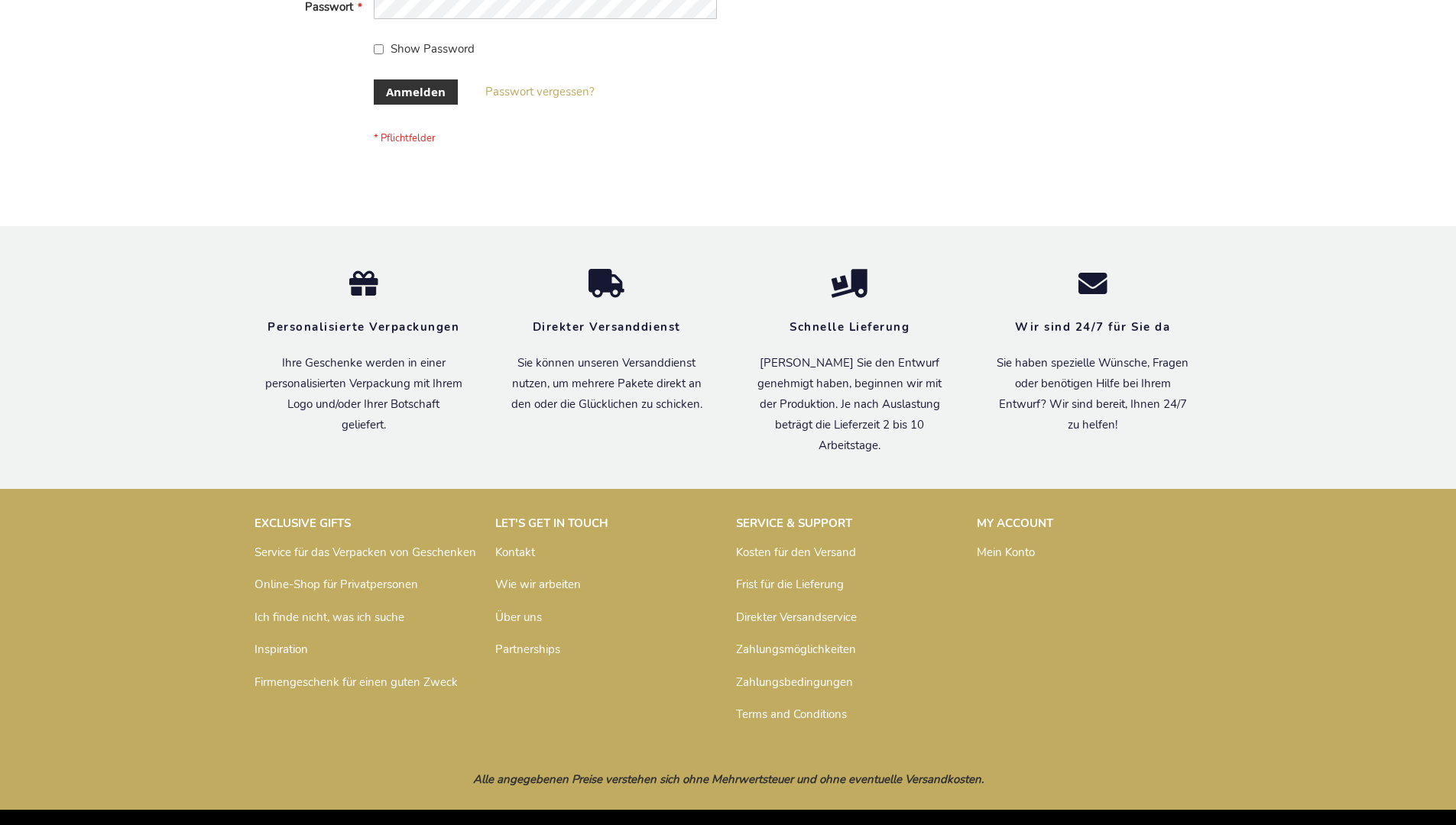
scroll to position [512, 0]
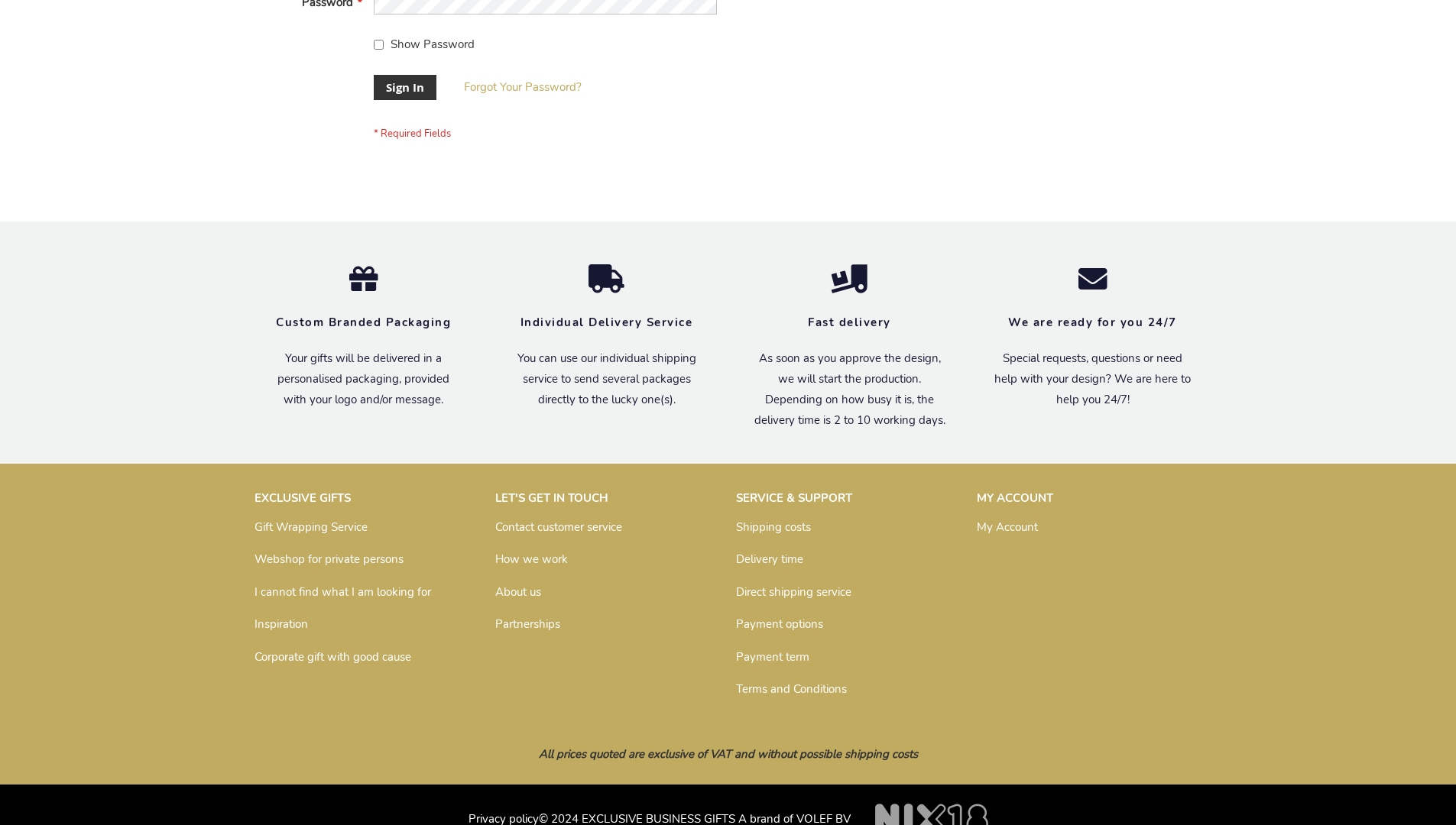
scroll to position [491, 0]
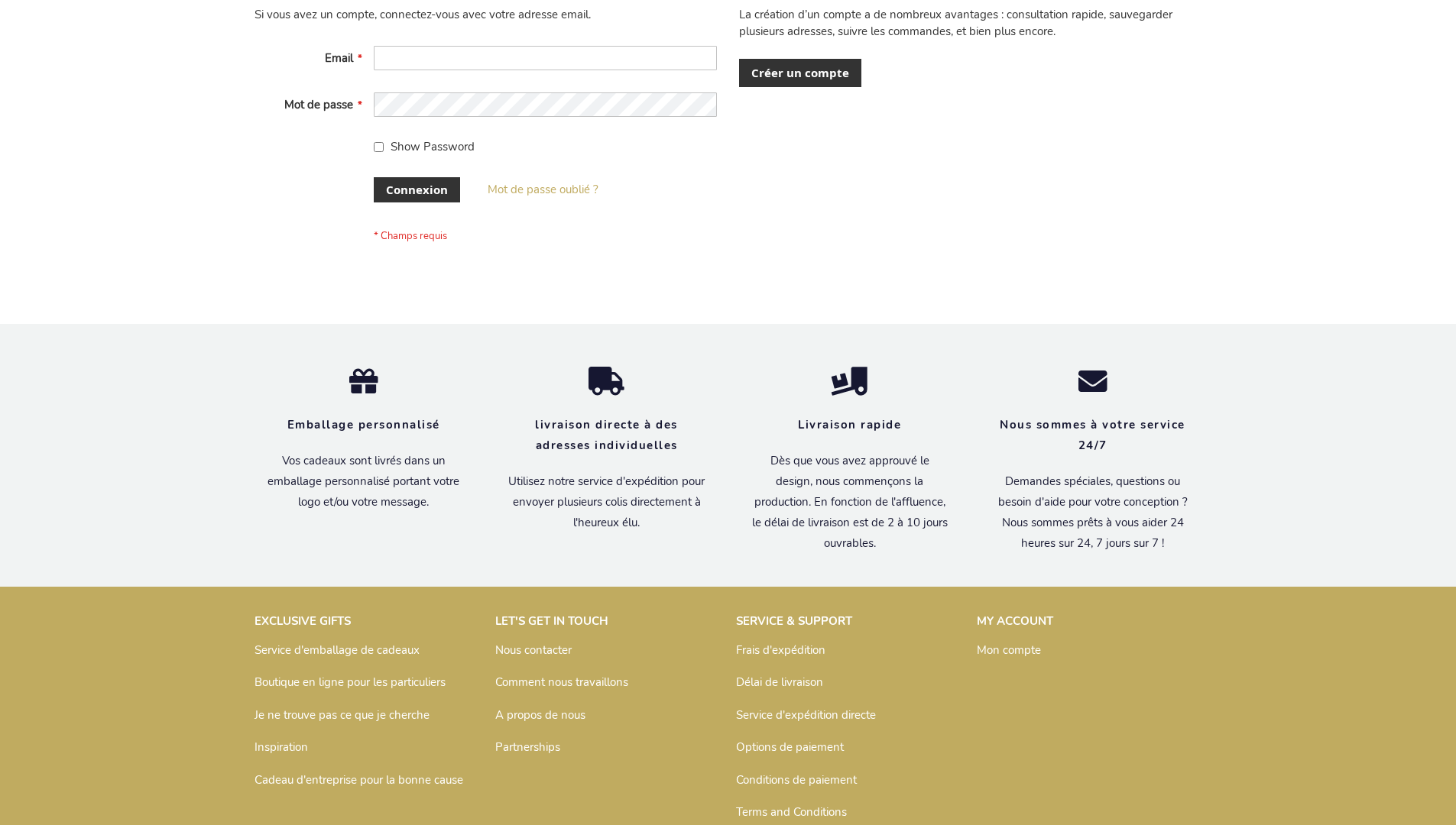
scroll to position [527, 0]
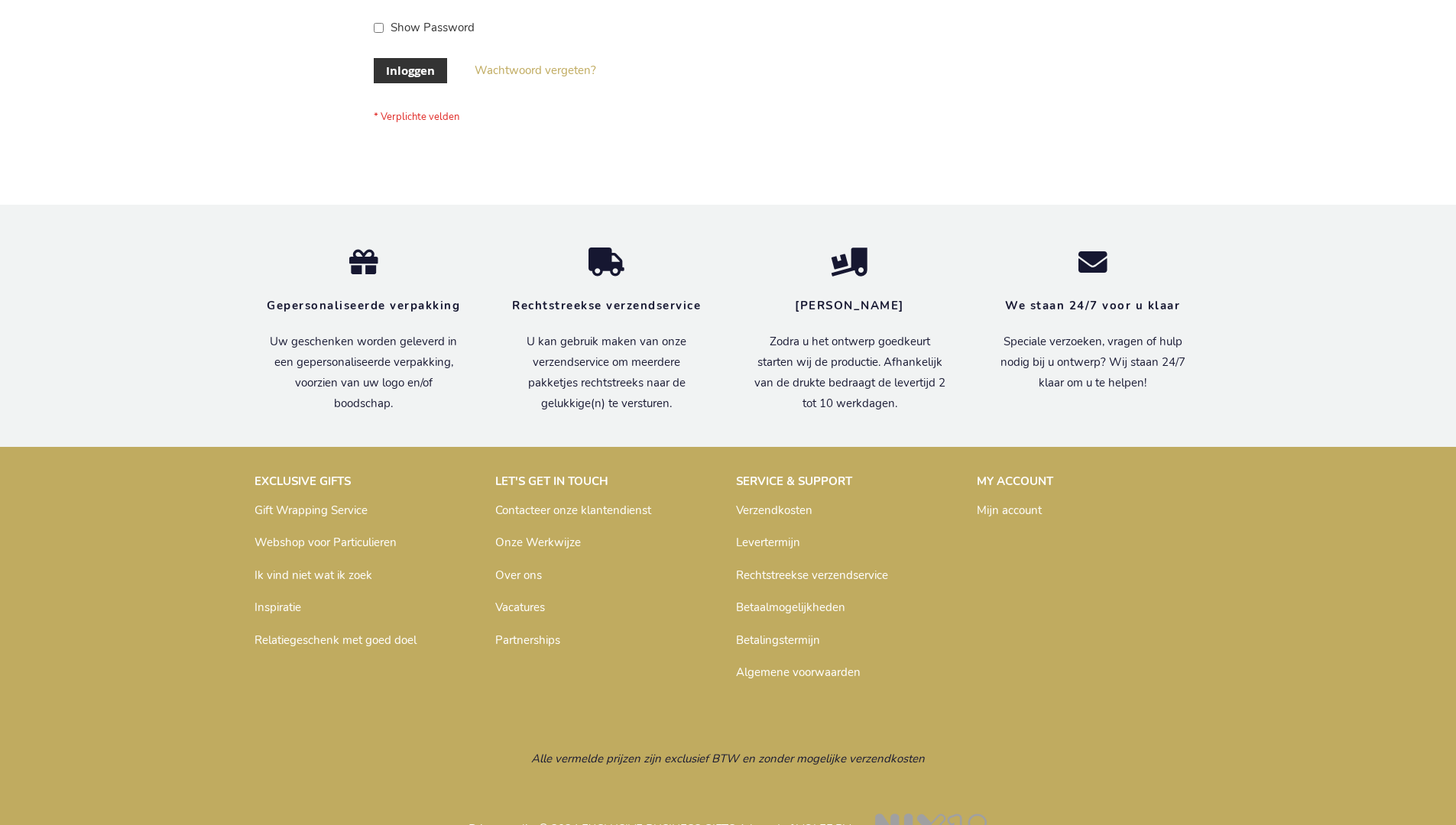
scroll to position [519, 0]
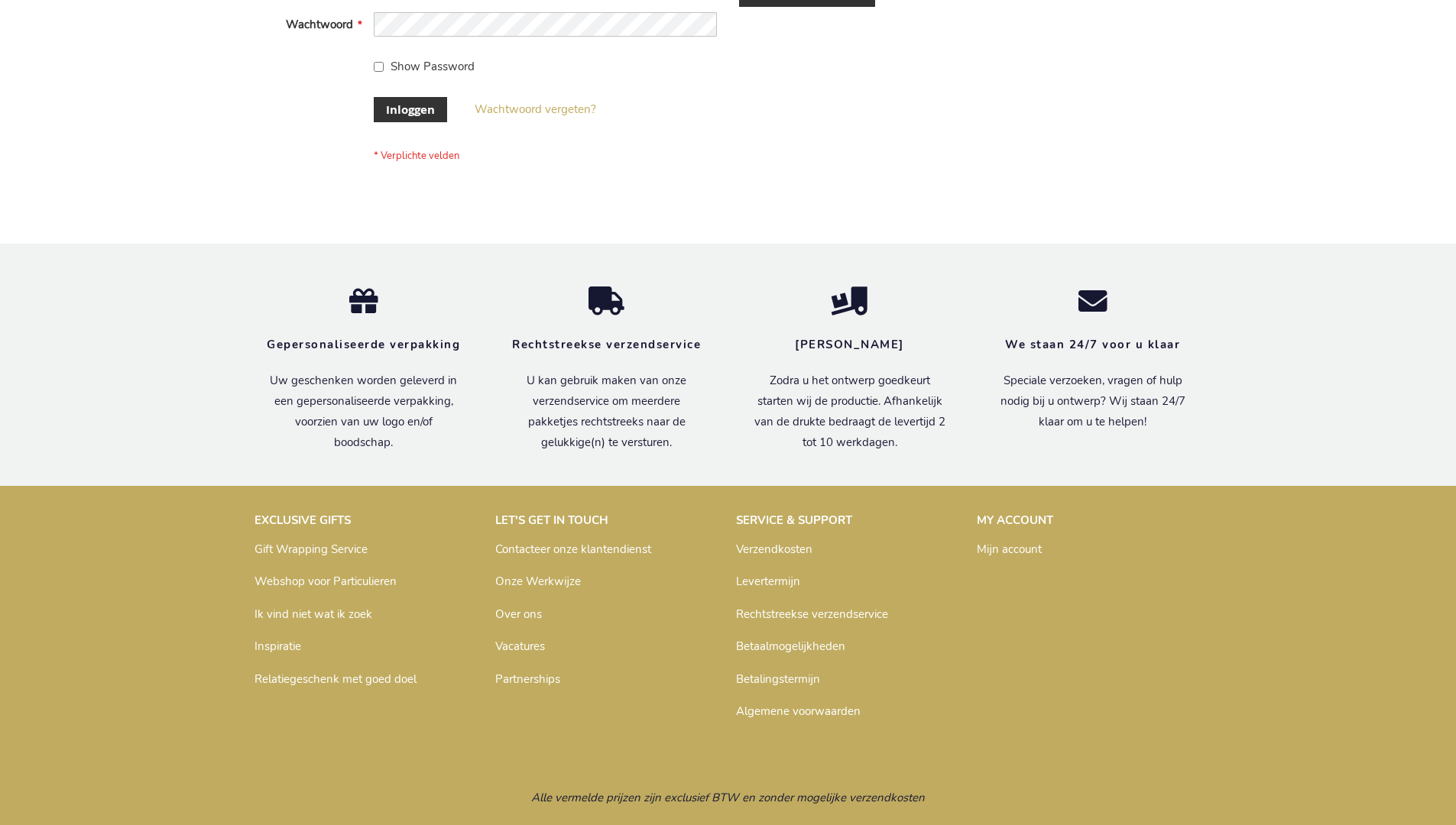
scroll to position [519, 0]
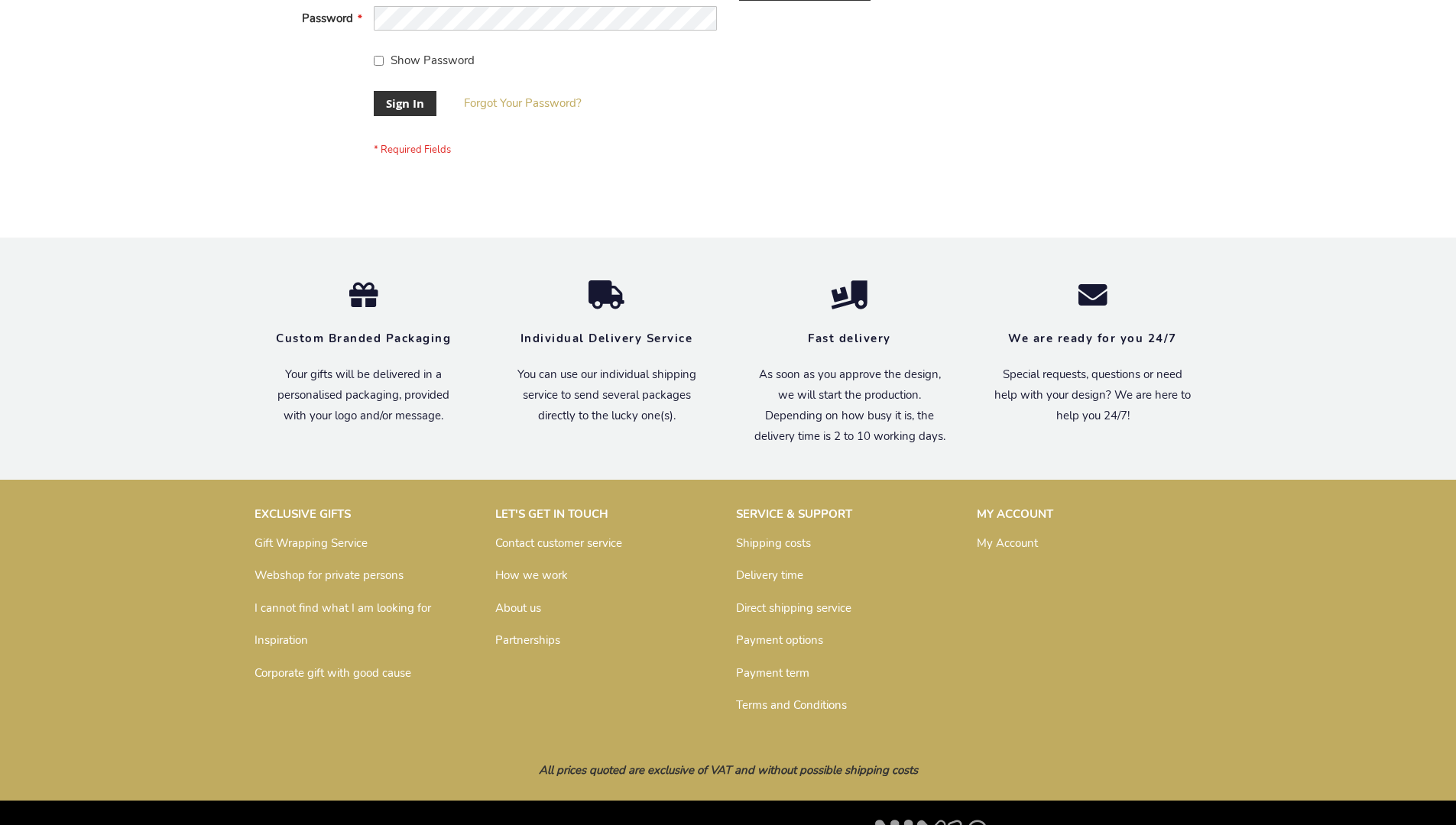
scroll to position [491, 0]
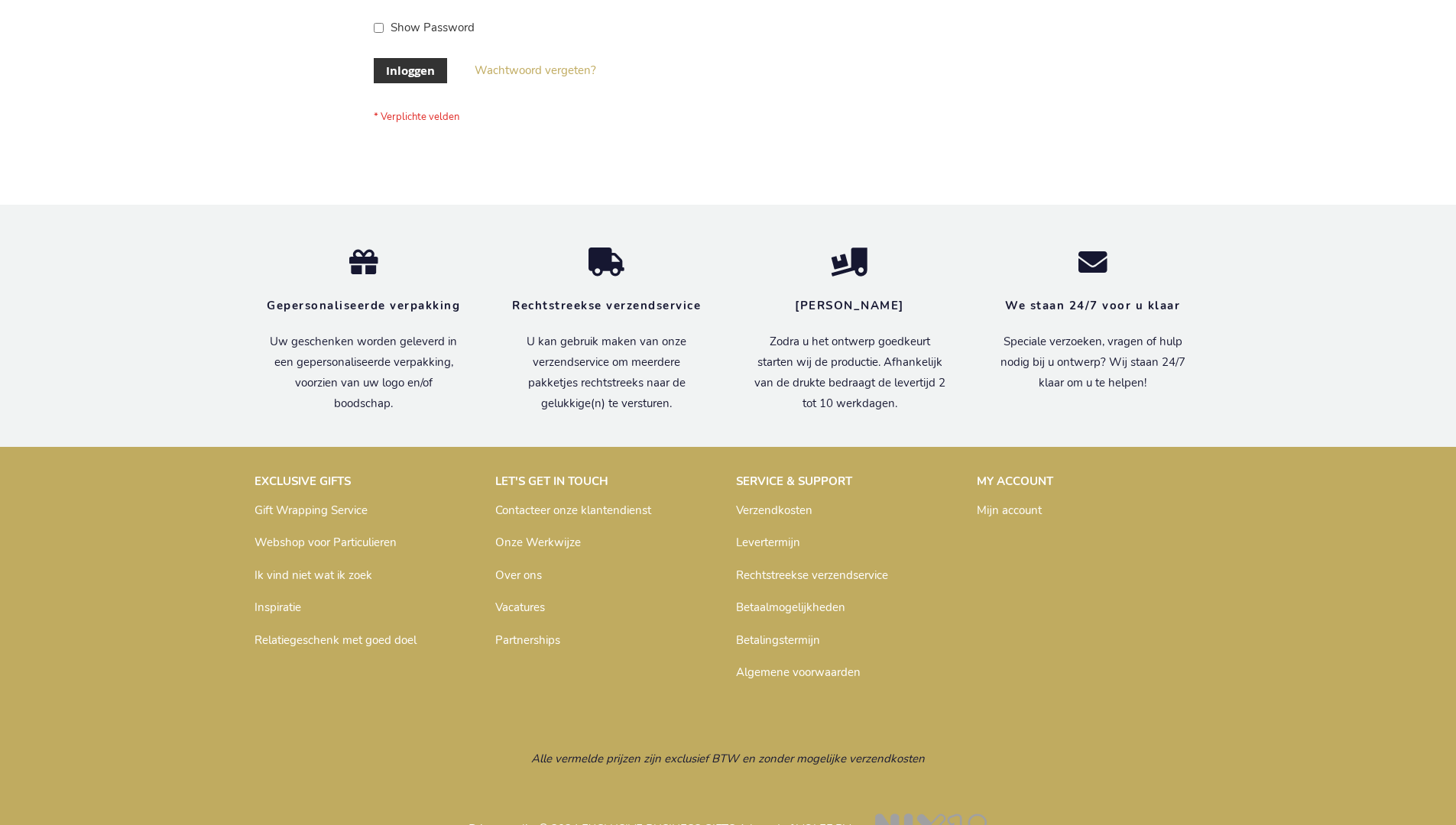
scroll to position [519, 0]
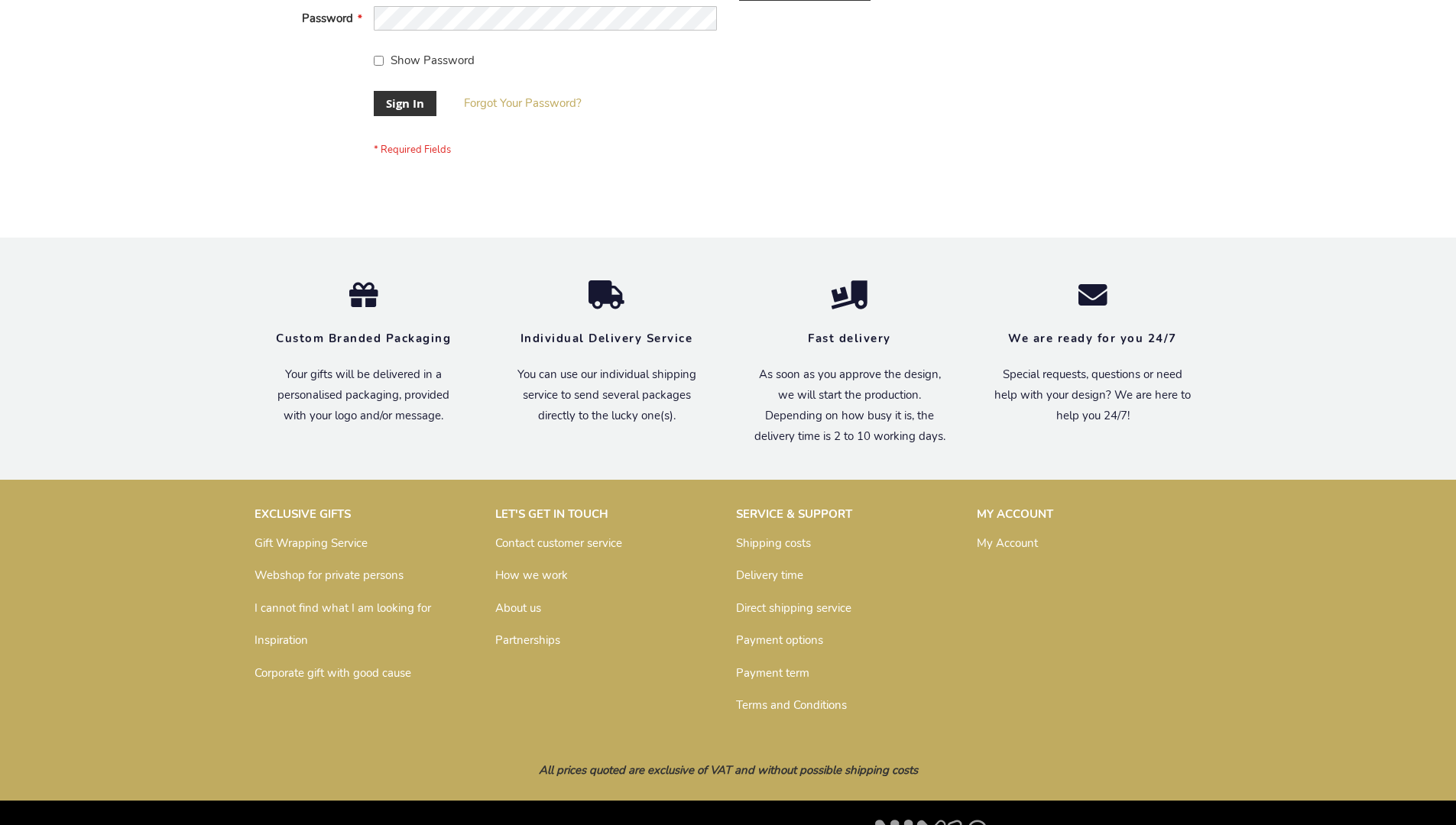
scroll to position [491, 0]
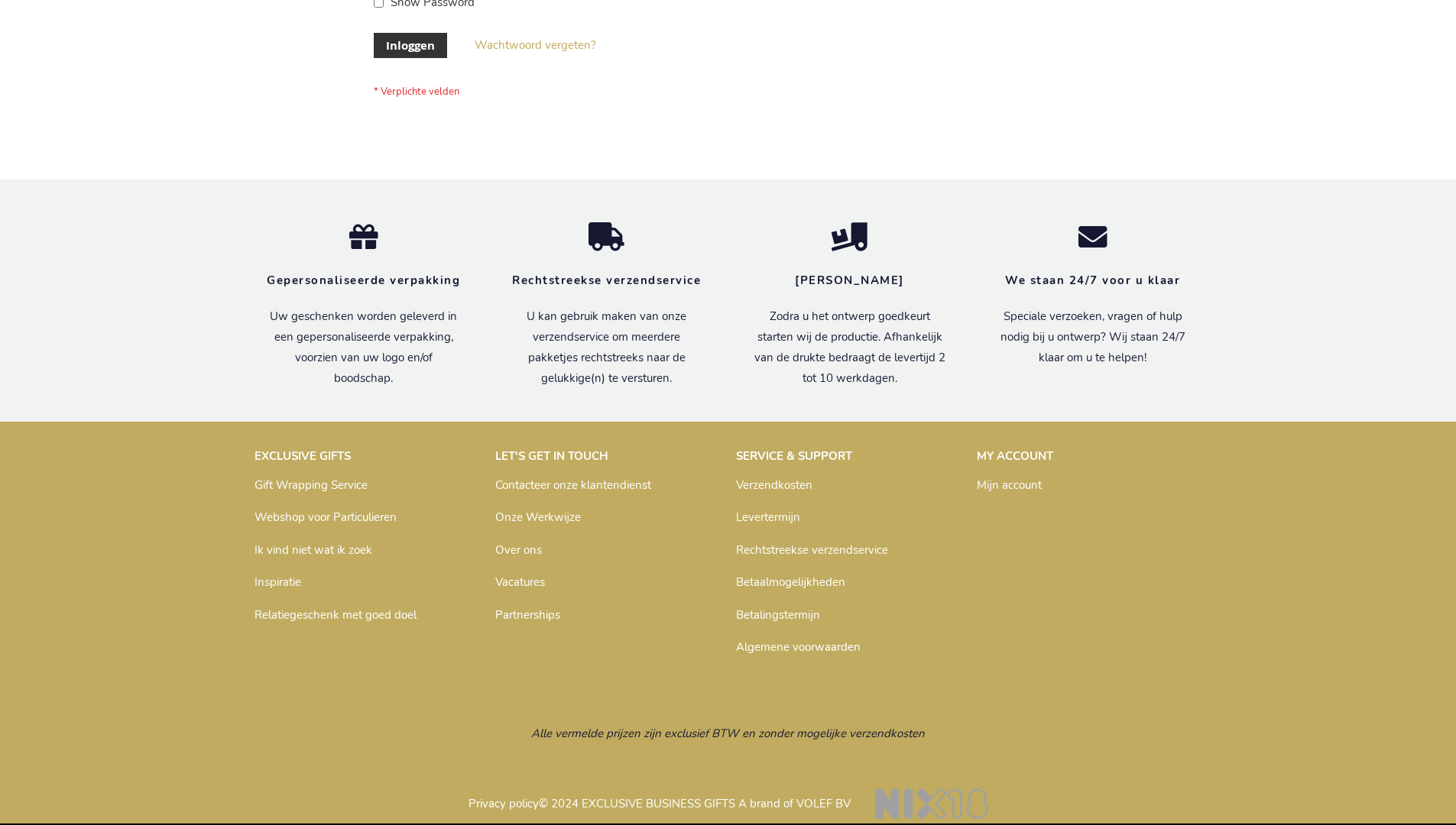
scroll to position [519, 0]
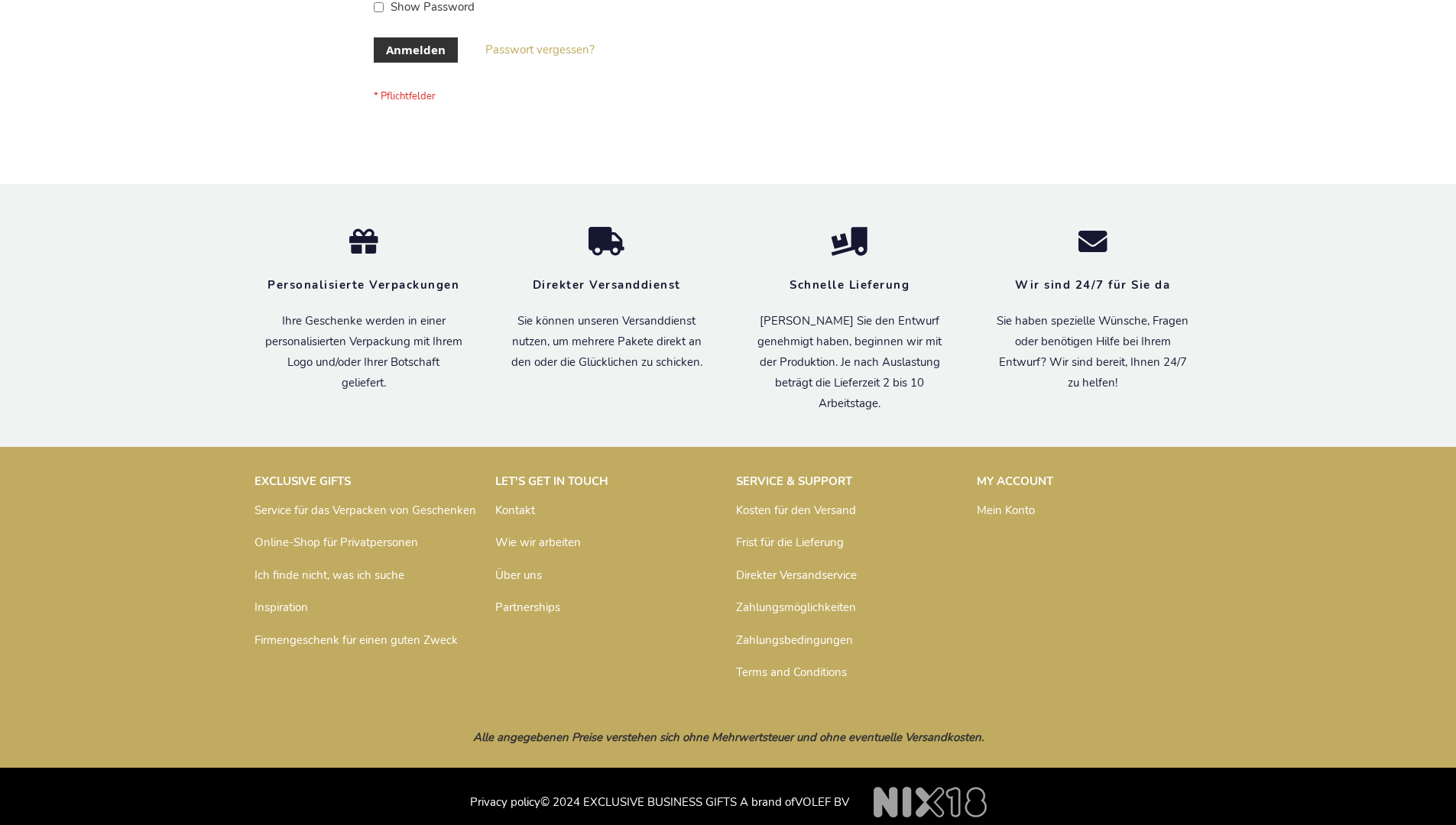
scroll to position [512, 0]
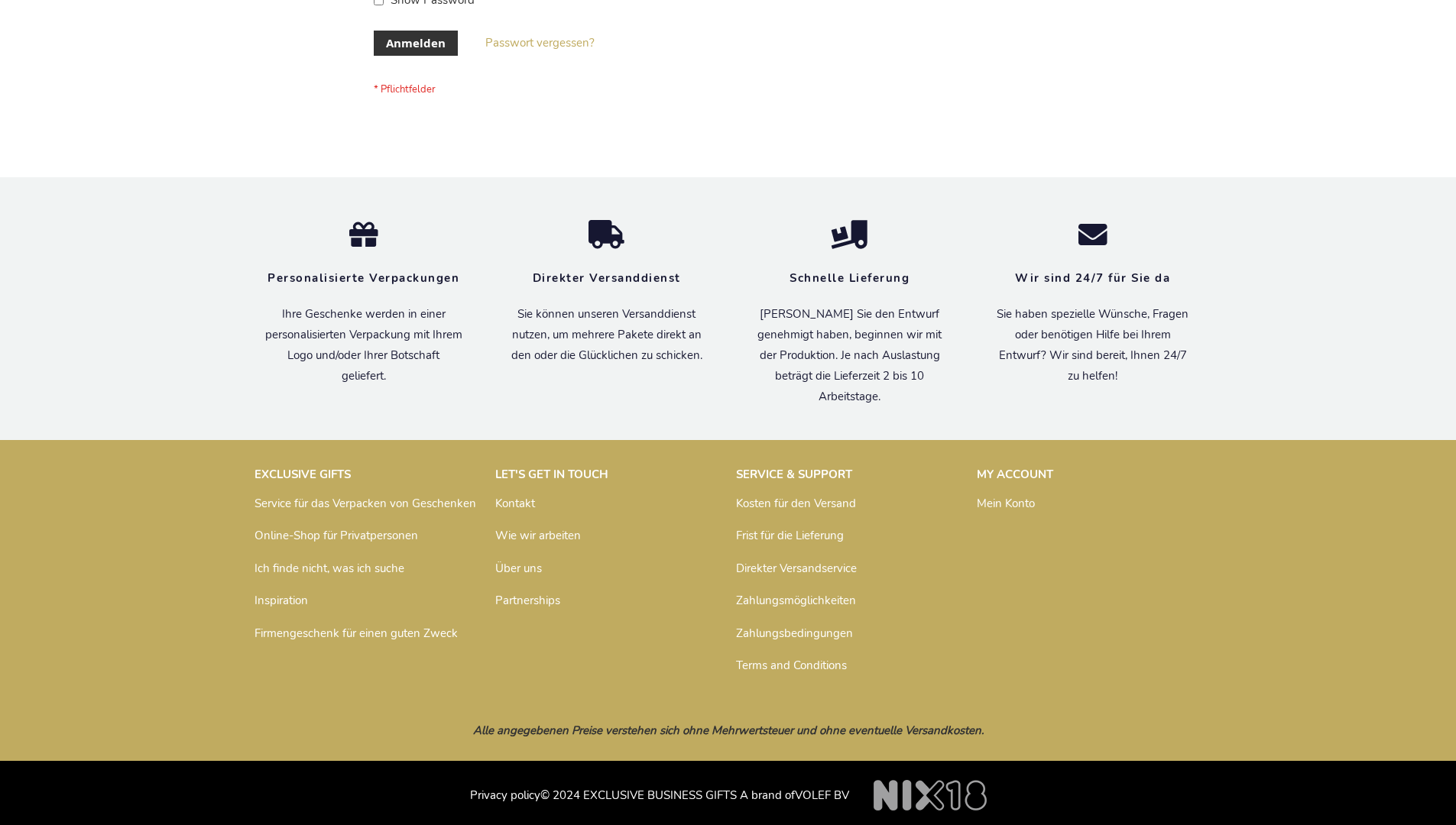
scroll to position [512, 0]
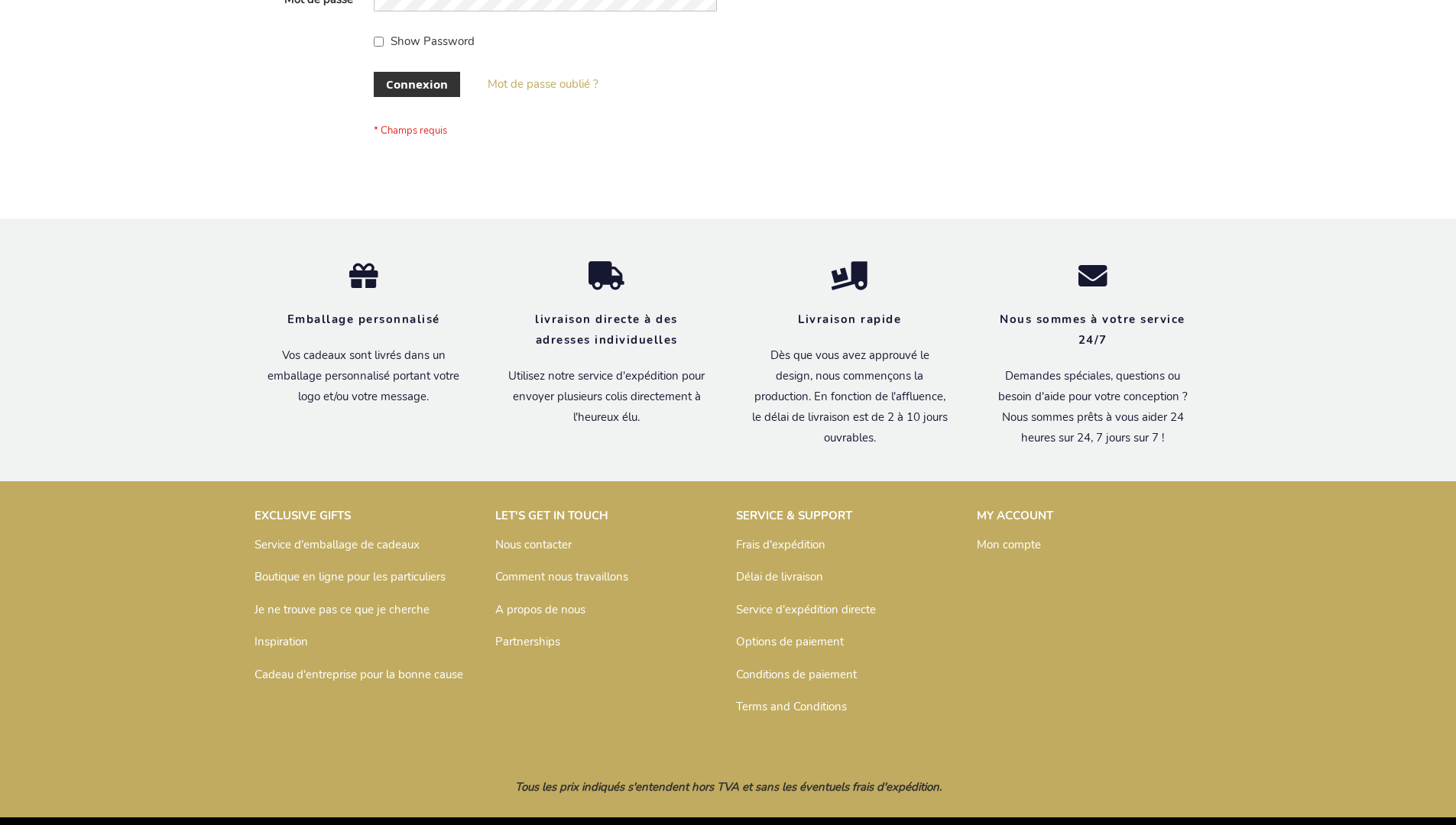
scroll to position [527, 0]
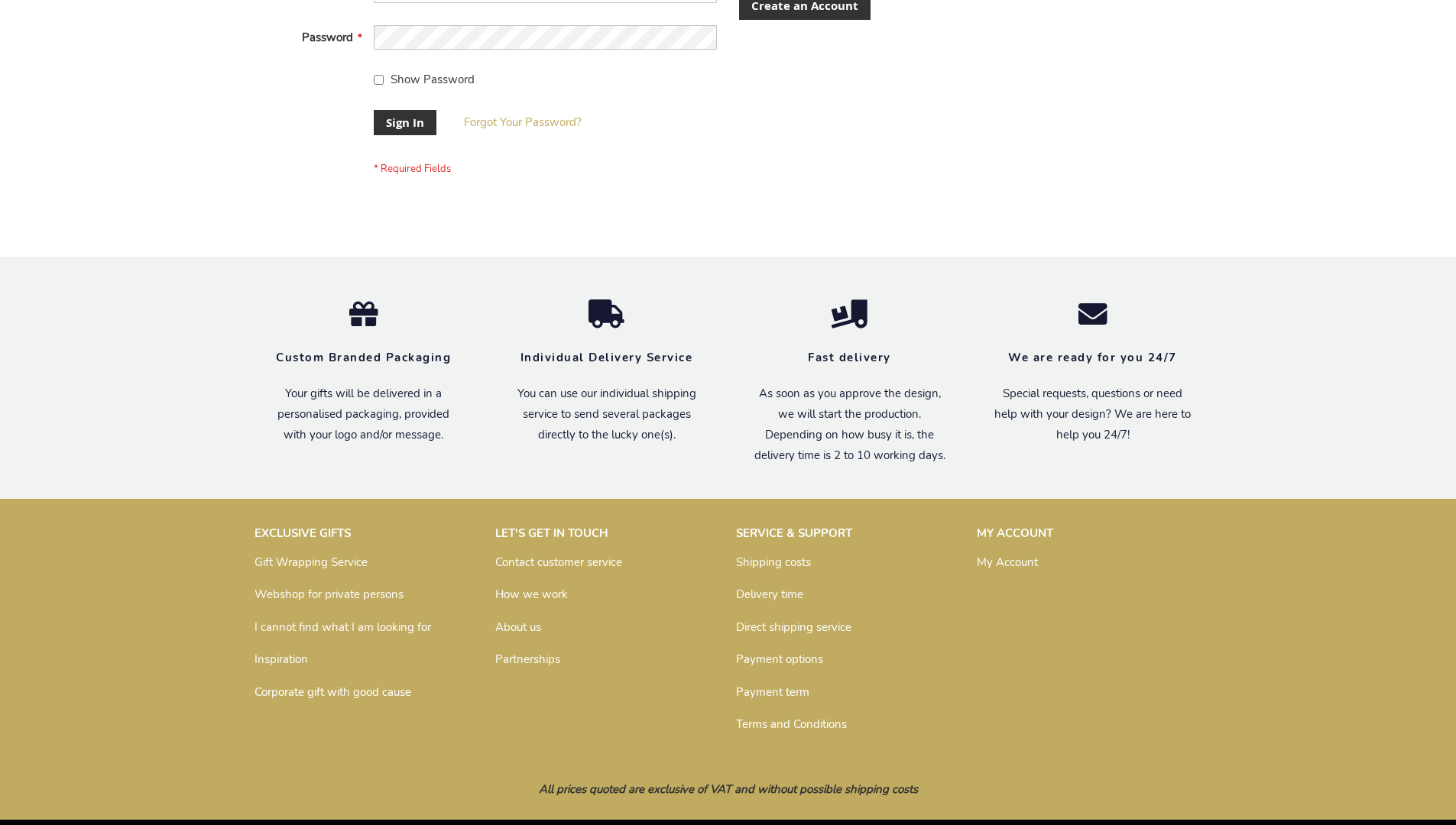
scroll to position [491, 0]
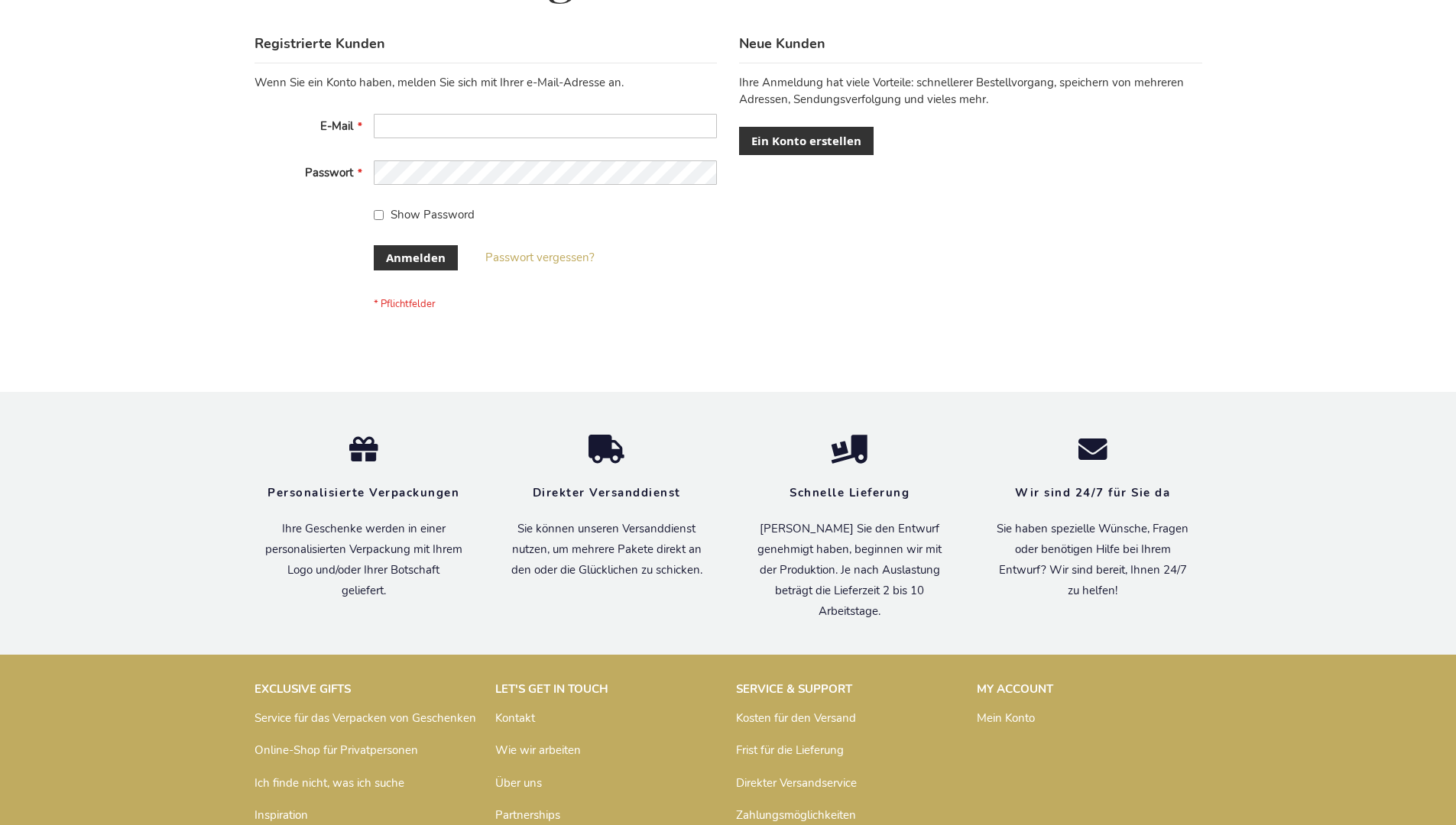
scroll to position [512, 0]
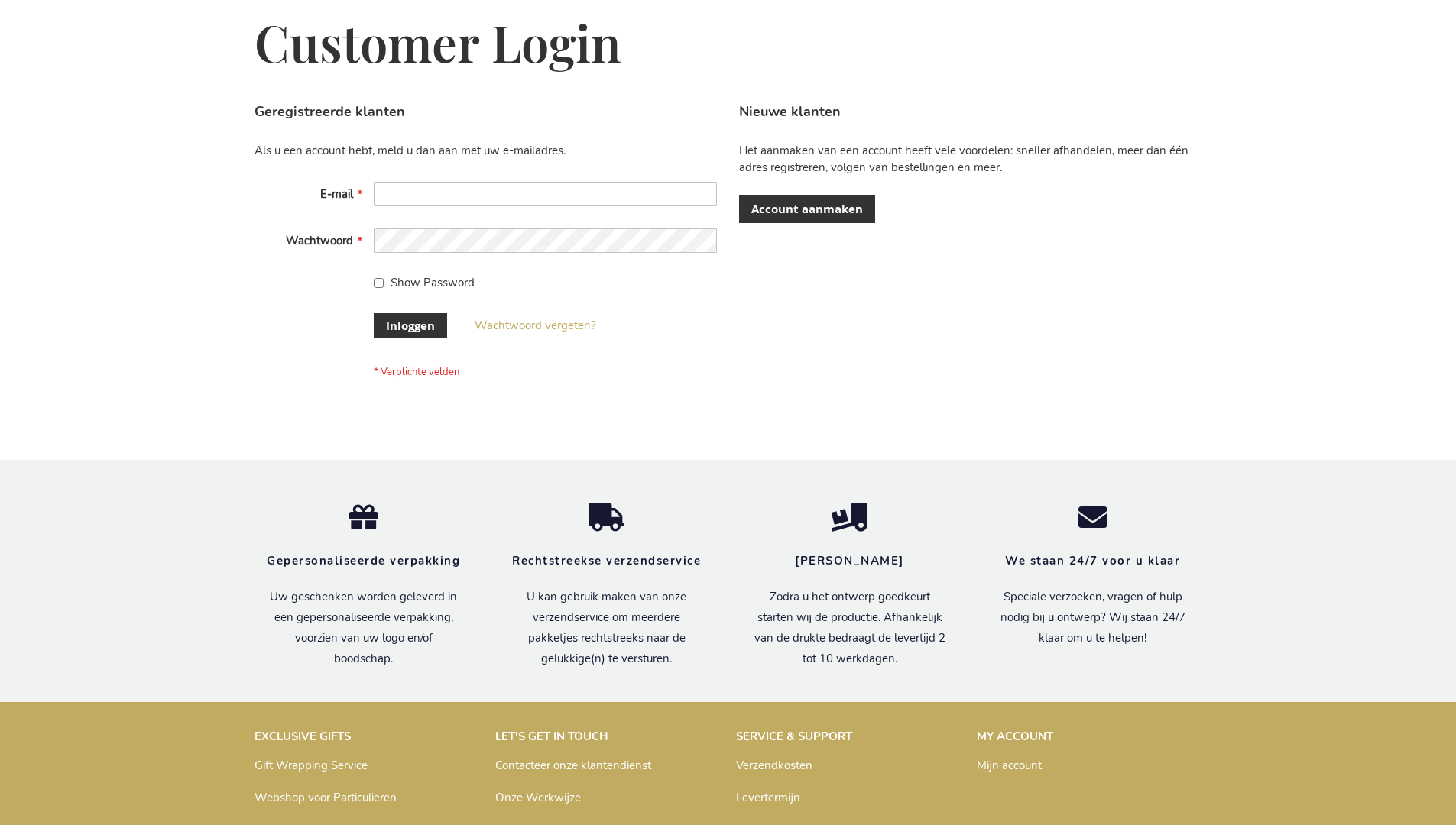
scroll to position [519, 0]
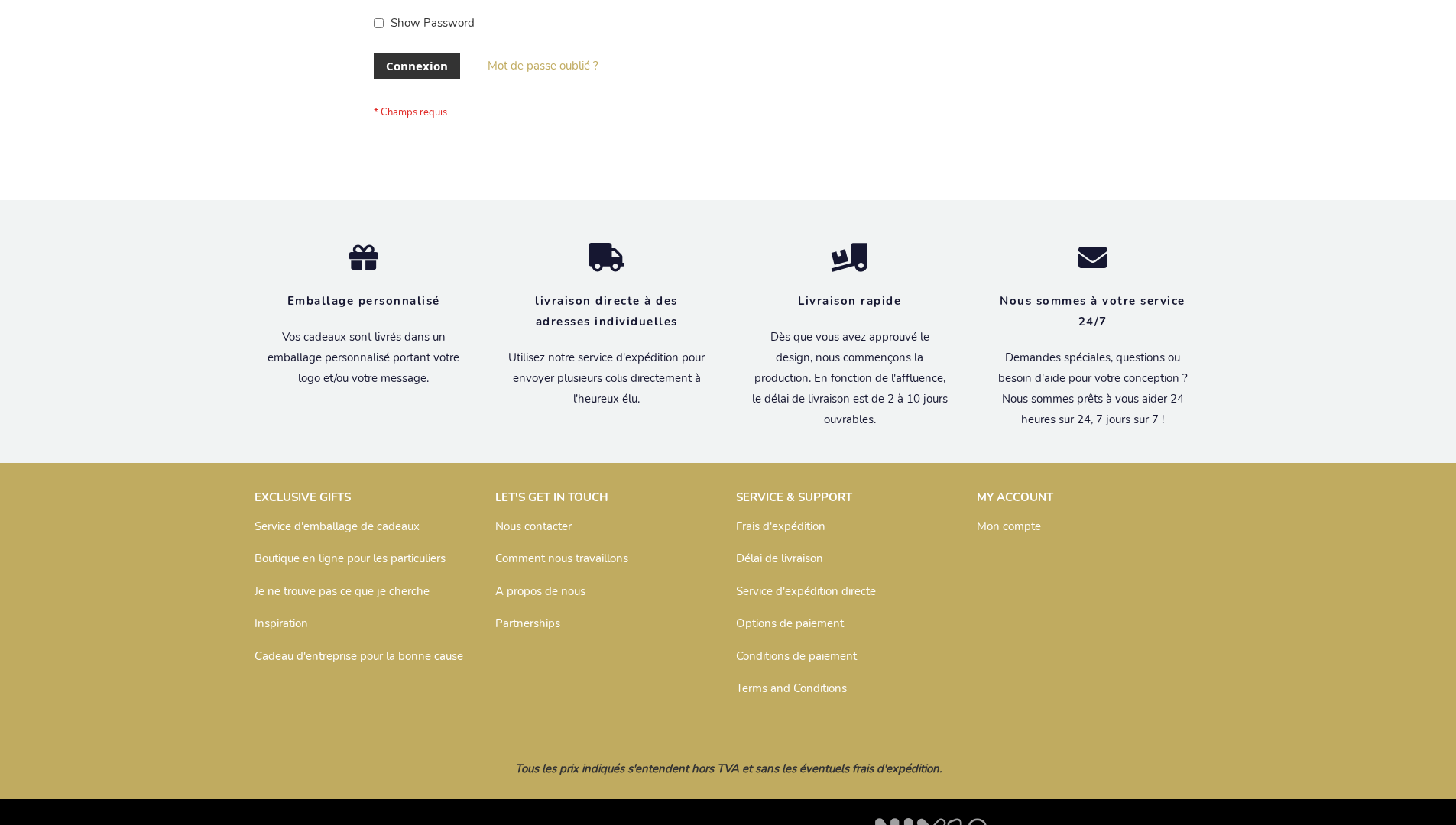
scroll to position [527, 0]
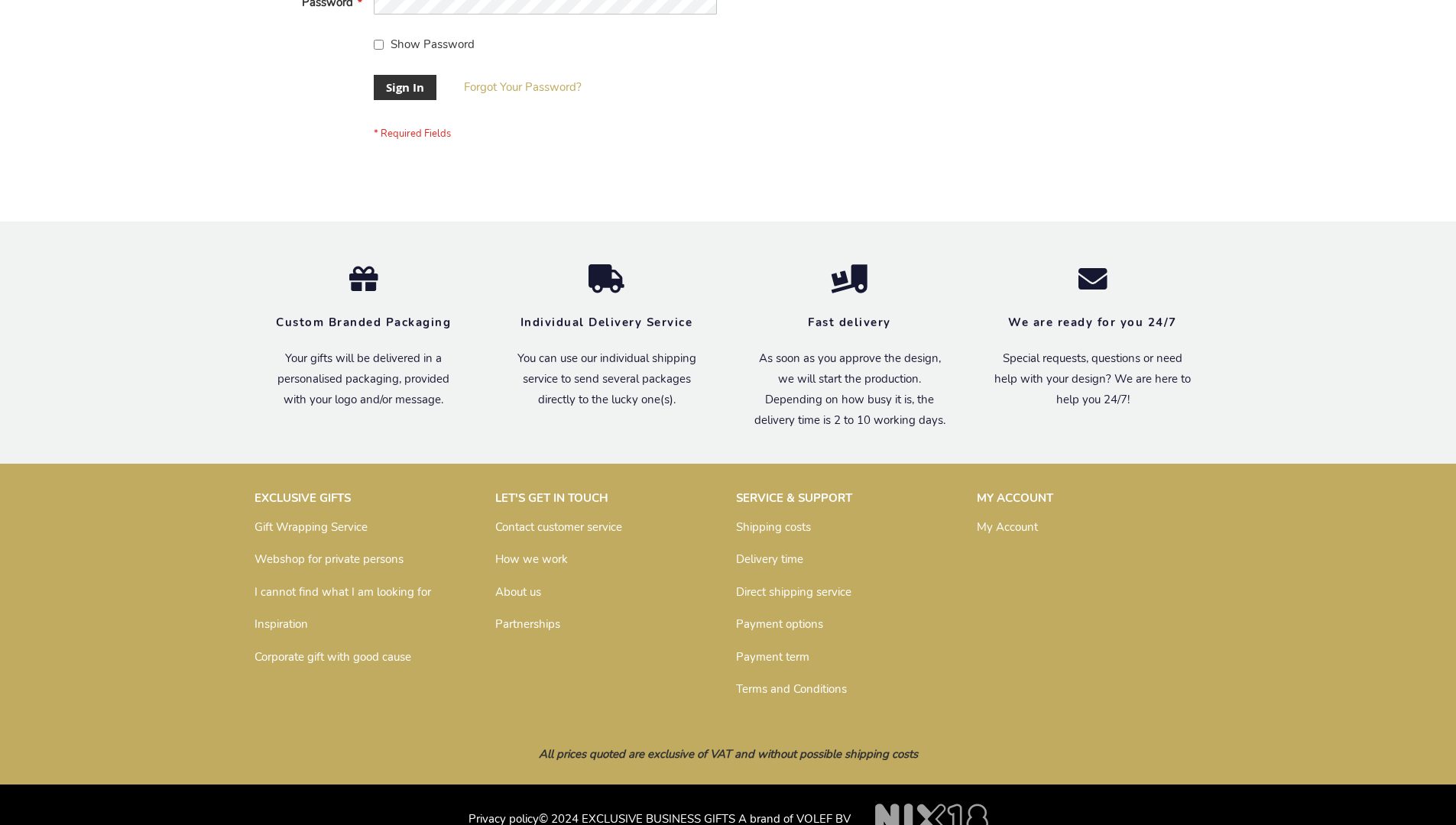
scroll to position [491, 0]
